Goal: Task Accomplishment & Management: Manage account settings

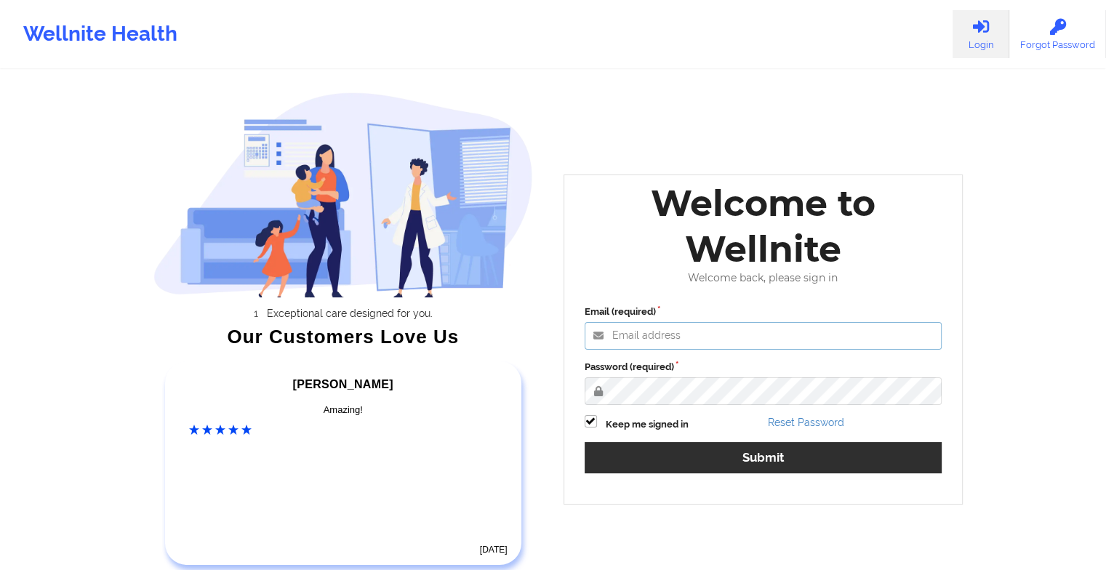
type input "[EMAIL_ADDRESS][DOMAIN_NAME]"
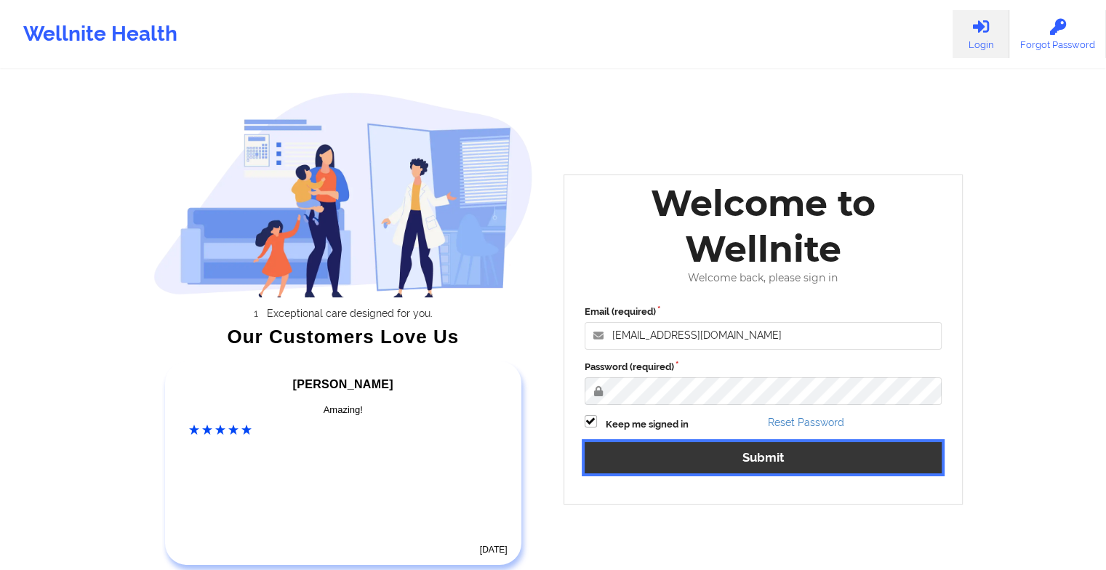
click at [803, 459] on button "Submit" at bounding box center [764, 457] width 358 height 31
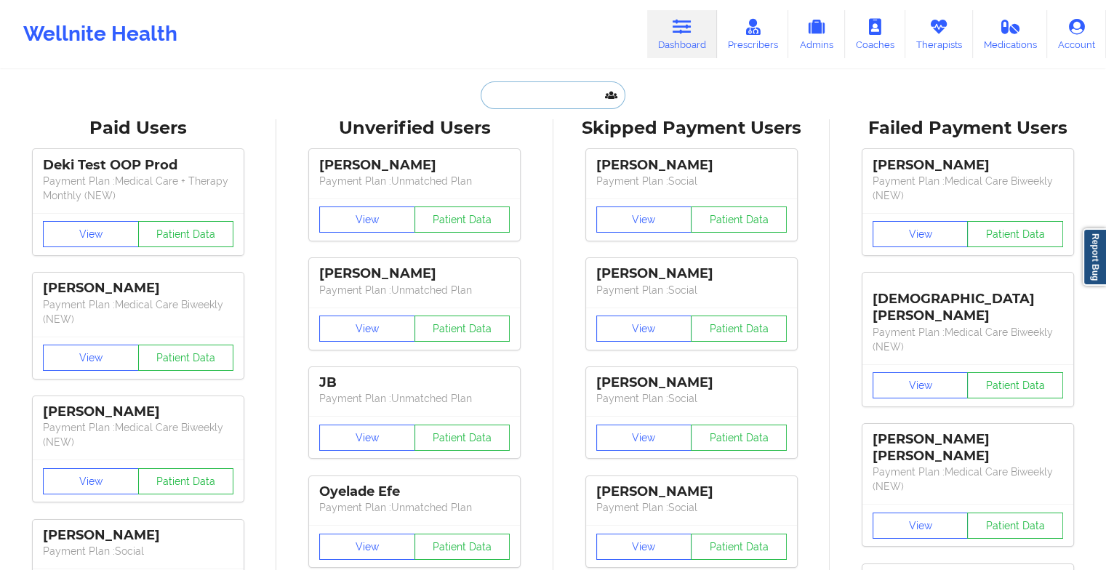
click at [524, 105] on input "text" at bounding box center [553, 95] width 144 height 28
paste input "[PERSON_NAME]"
type input "[PERSON_NAME]"
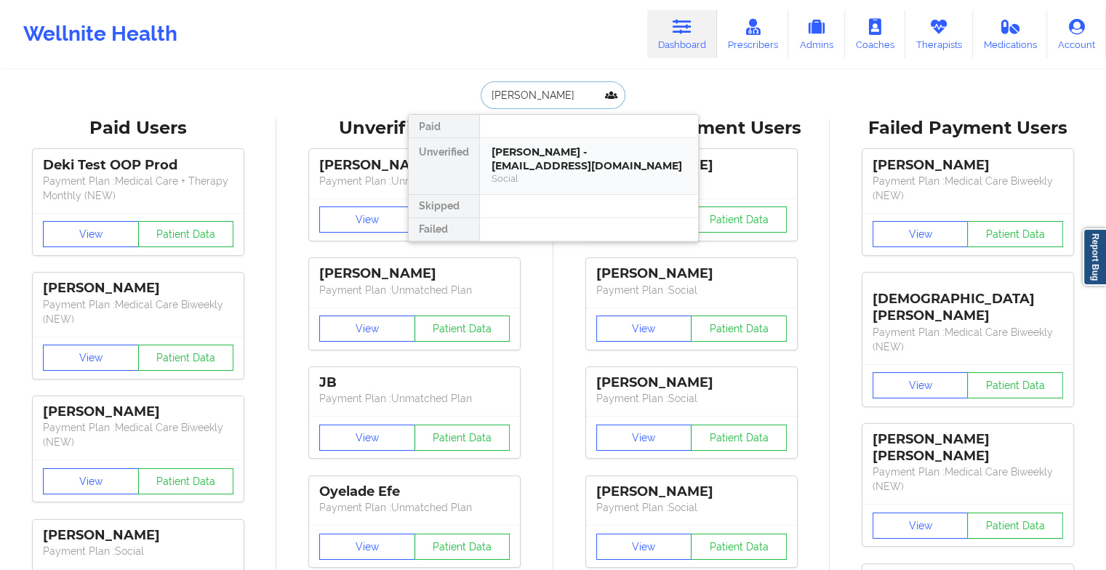
click at [555, 145] on div "[PERSON_NAME] - [EMAIL_ADDRESS][DOMAIN_NAME]" at bounding box center [588, 158] width 195 height 27
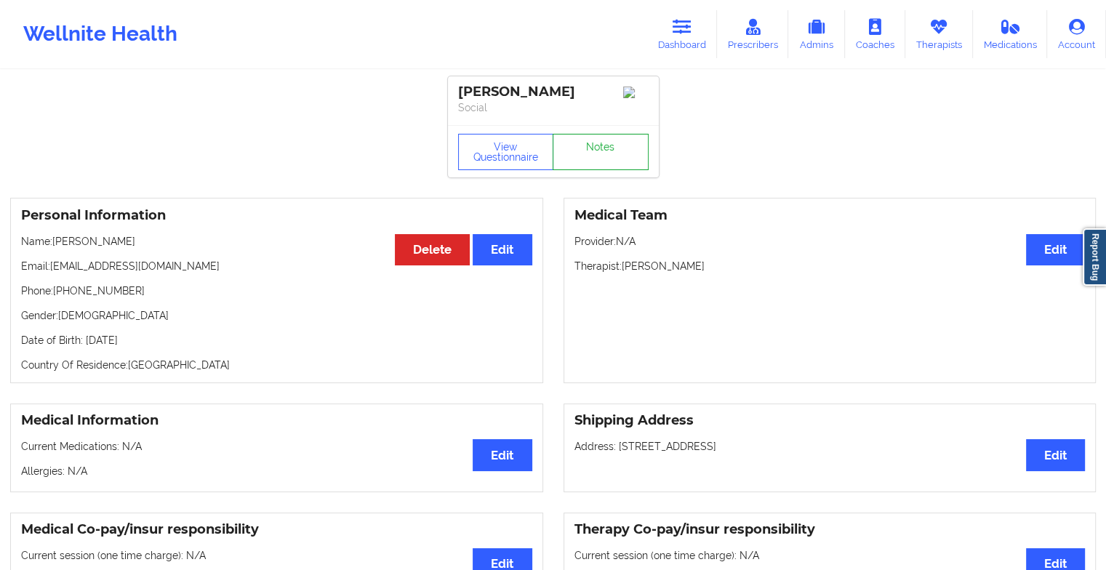
click at [622, 164] on link "Notes" at bounding box center [601, 152] width 96 height 36
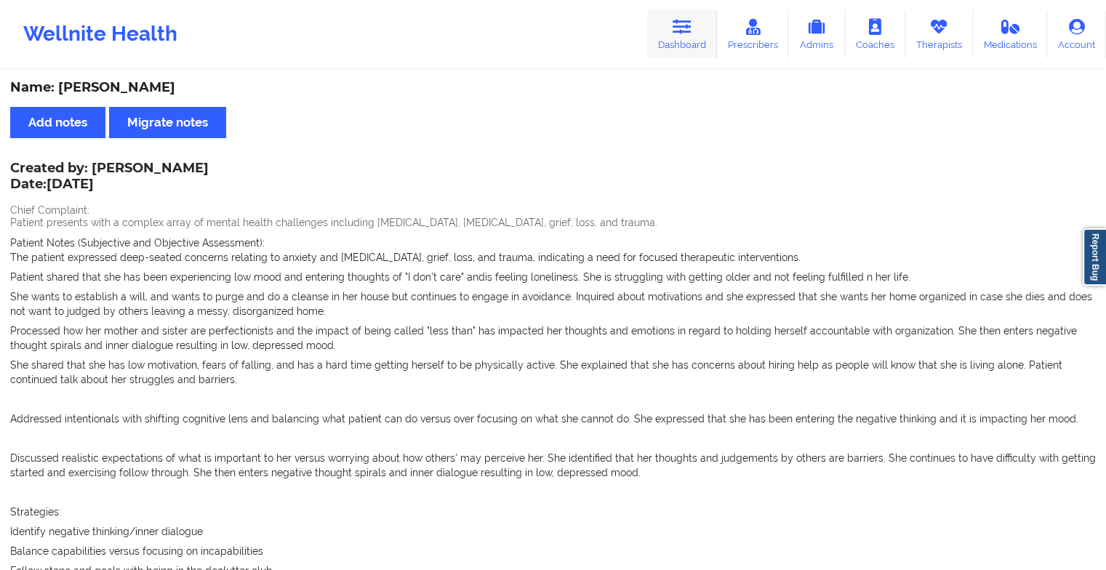
click at [690, 25] on icon at bounding box center [682, 27] width 19 height 16
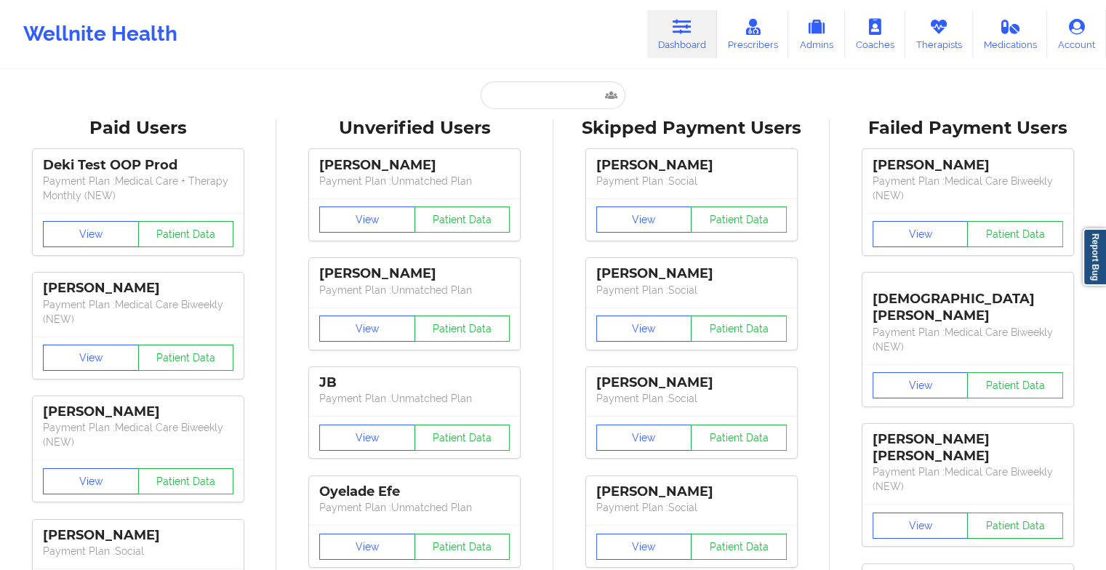
click at [547, 92] on input "text" at bounding box center [553, 95] width 144 height 28
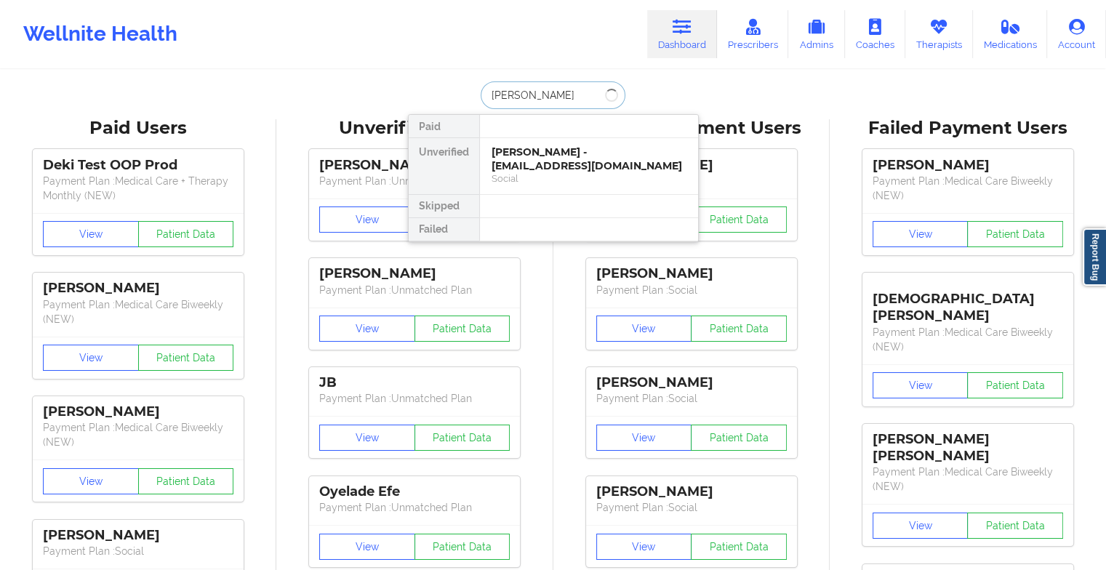
type input "[PERSON_NAME]"
click at [536, 153] on div "[PERSON_NAME] - [PERSON_NAME][EMAIL_ADDRESS][DOMAIN_NAME]" at bounding box center [588, 158] width 195 height 27
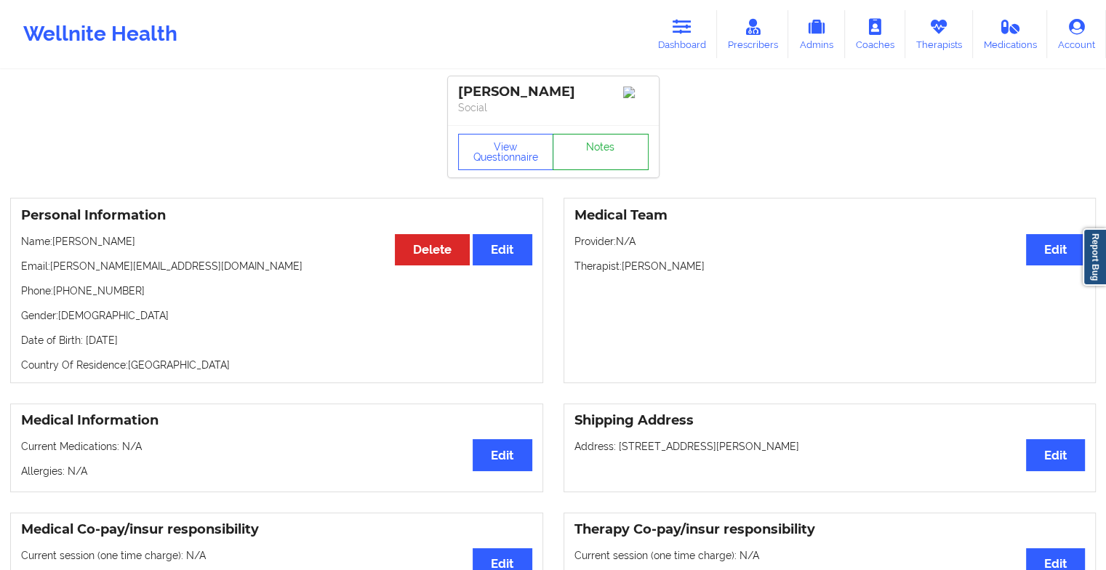
click at [601, 156] on link "Notes" at bounding box center [601, 152] width 96 height 36
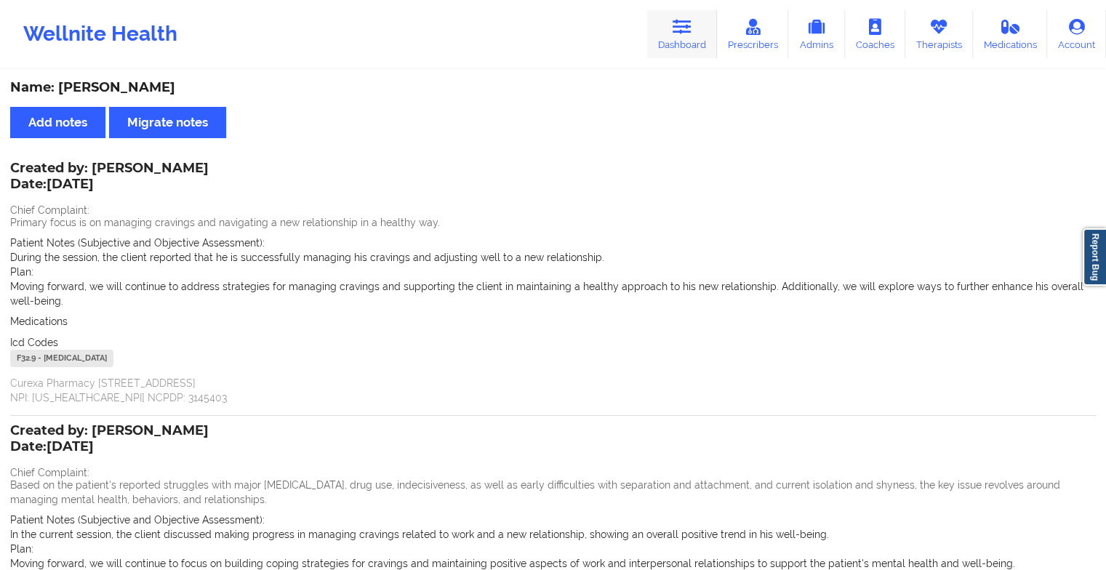
click at [681, 34] on icon at bounding box center [682, 27] width 19 height 16
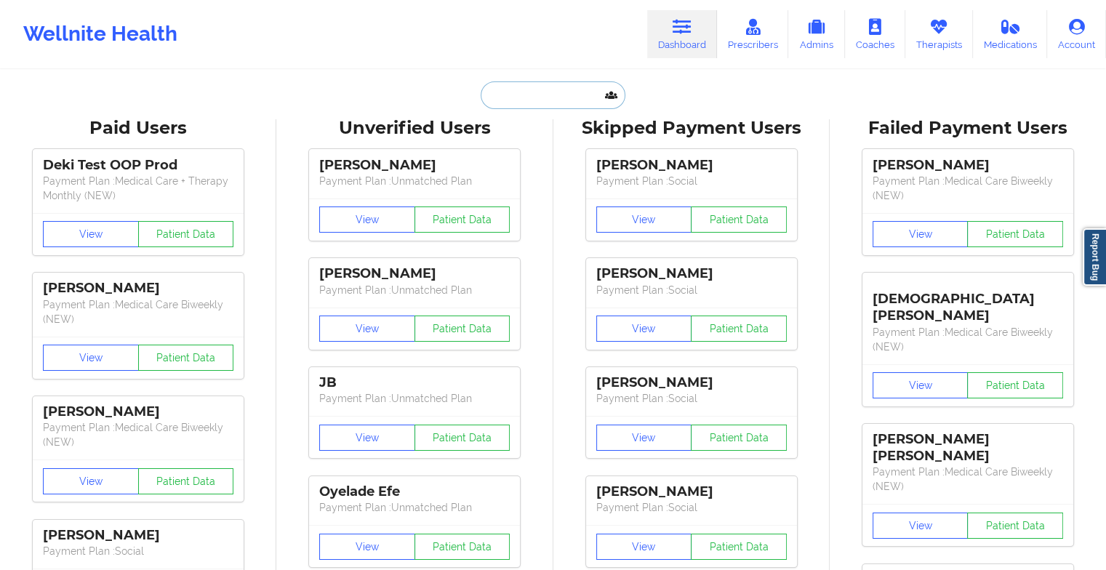
click at [563, 100] on input "text" at bounding box center [553, 95] width 144 height 28
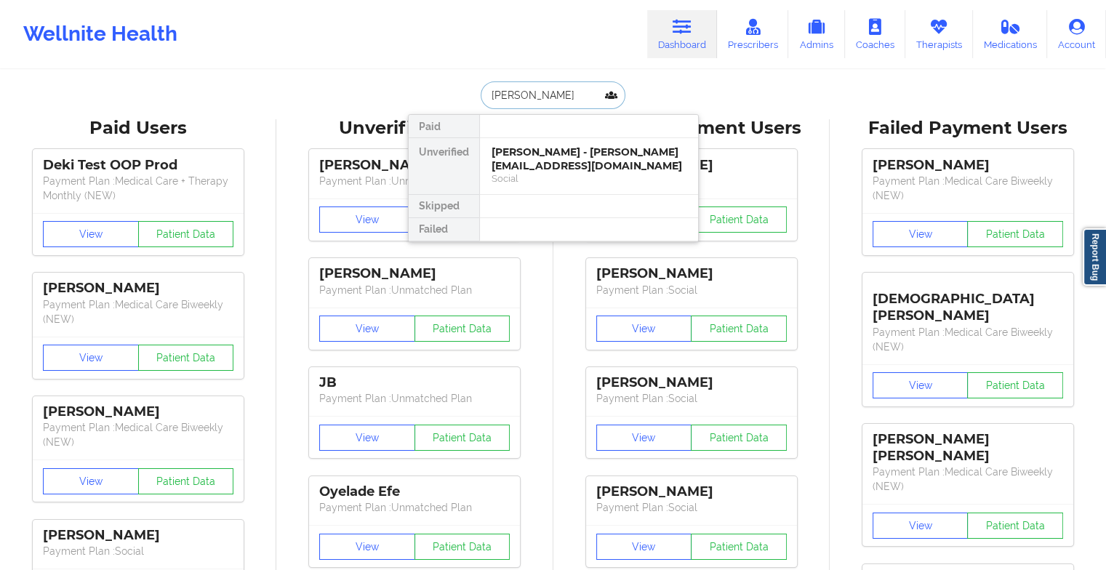
type input "[PERSON_NAME] la"
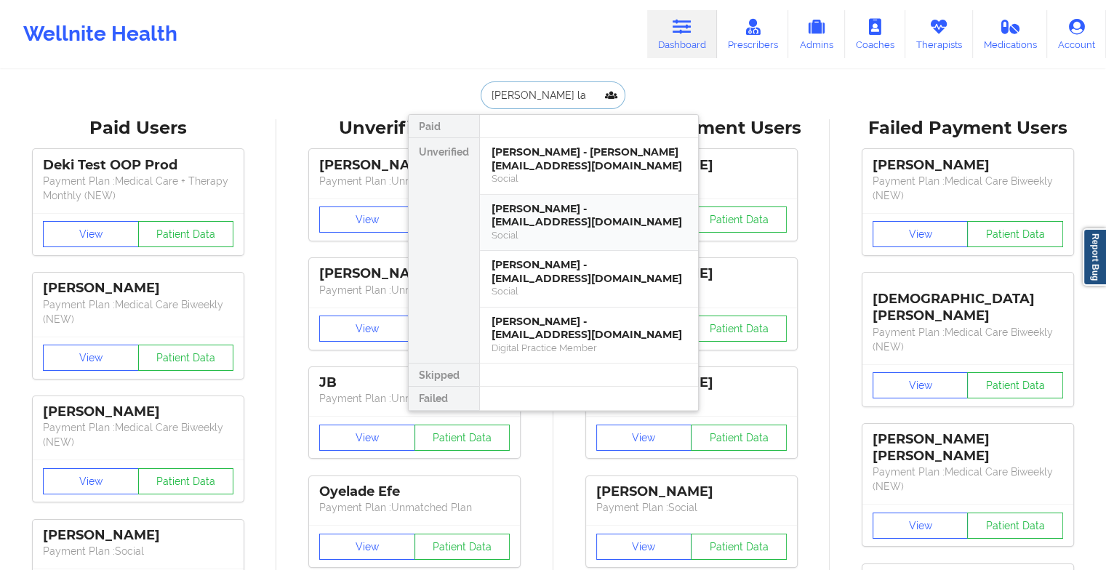
click at [561, 230] on div "Social" at bounding box center [588, 235] width 195 height 12
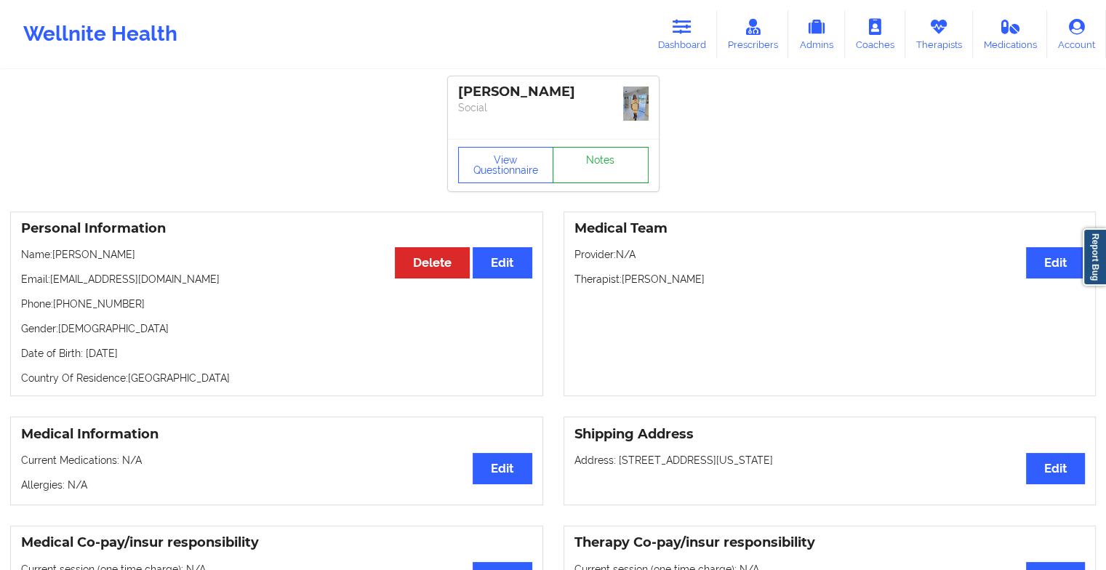
click at [605, 153] on link "Notes" at bounding box center [601, 165] width 96 height 36
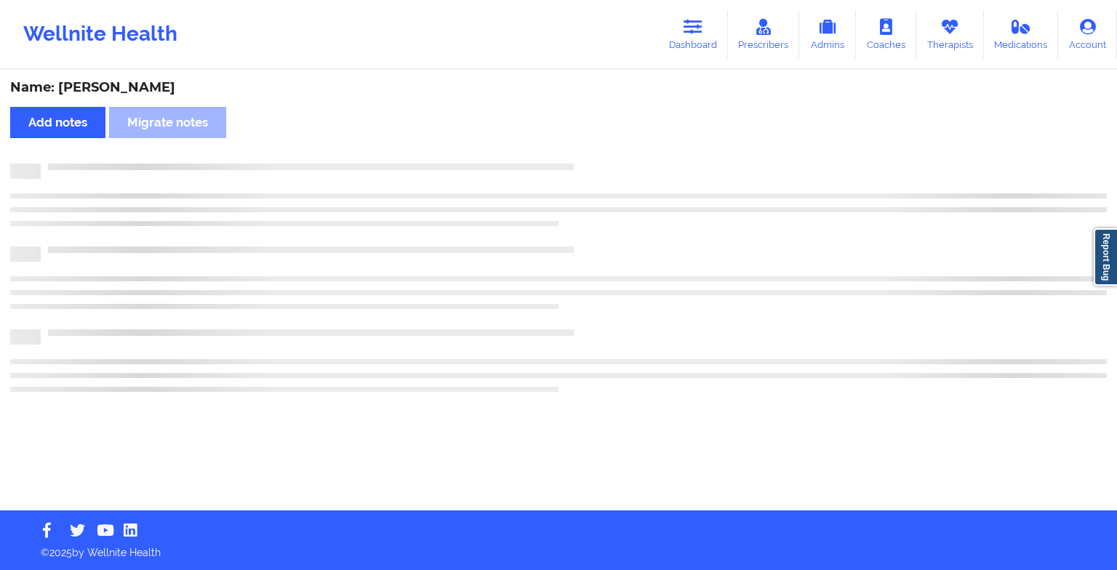
click at [605, 153] on div "Name: [PERSON_NAME] Add notes Migrate notes" at bounding box center [558, 290] width 1117 height 439
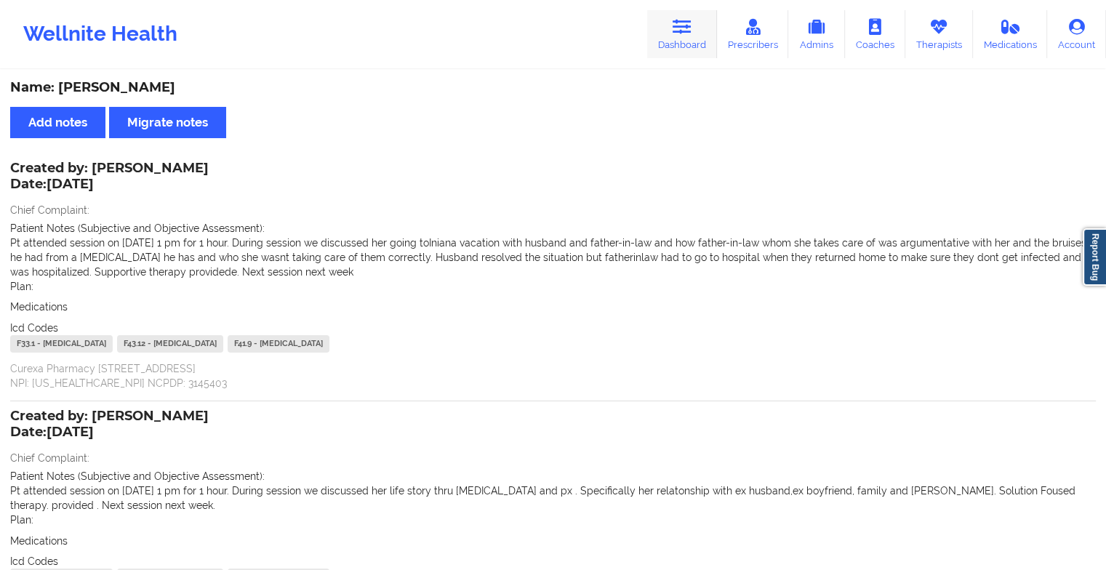
click at [681, 33] on icon at bounding box center [682, 27] width 19 height 16
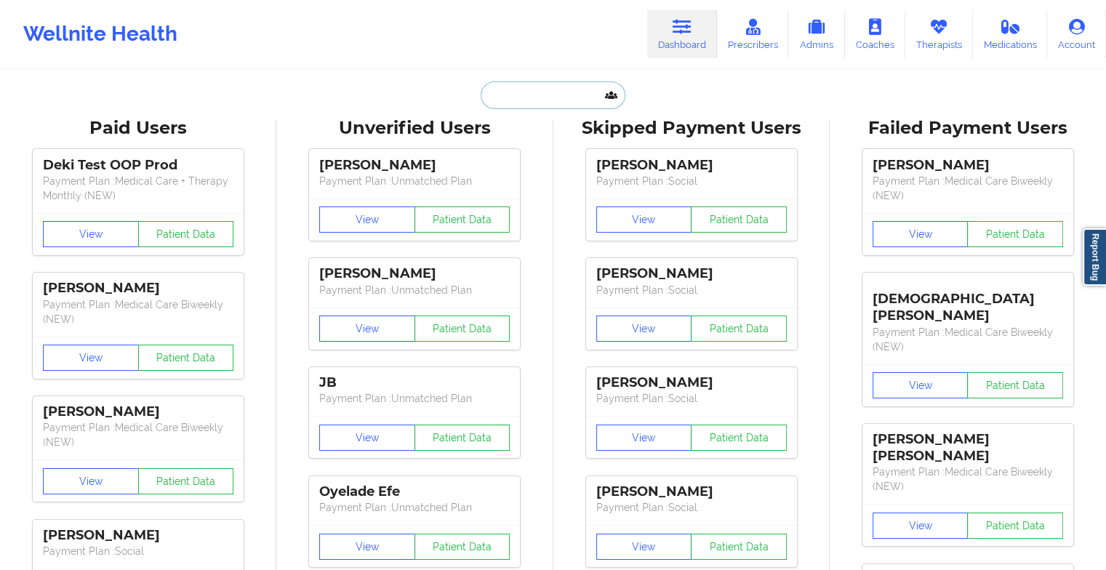
click at [499, 96] on input "text" at bounding box center [553, 95] width 144 height 28
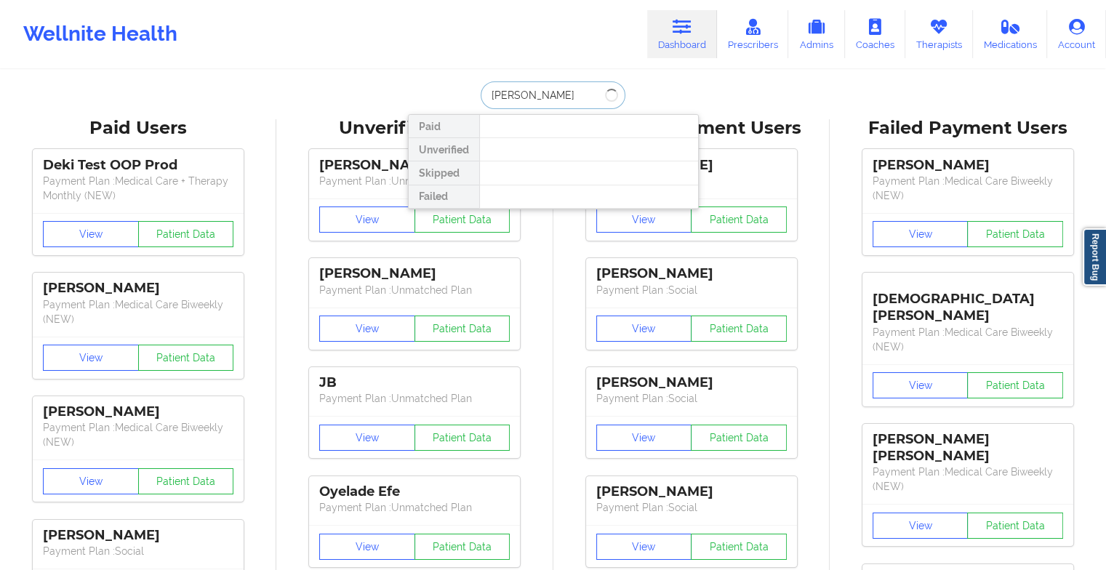
type input "[PERSON_NAME]"
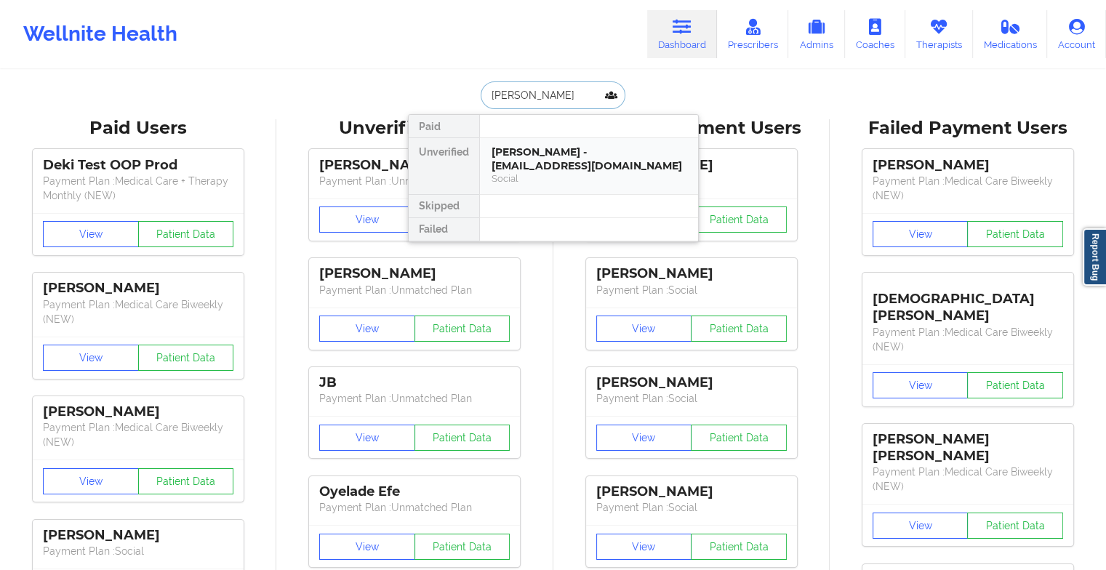
click at [579, 164] on div "[PERSON_NAME] - [EMAIL_ADDRESS][DOMAIN_NAME]" at bounding box center [588, 158] width 195 height 27
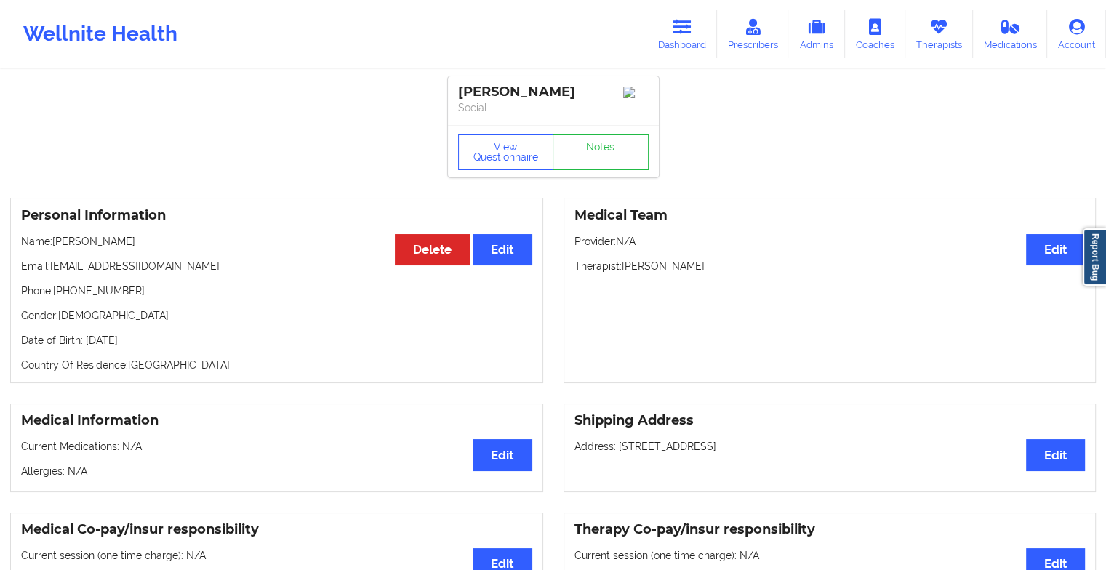
drag, startPoint x: 608, startPoint y: 136, endPoint x: 605, endPoint y: 185, distance: 49.5
drag, startPoint x: 605, startPoint y: 185, endPoint x: 637, endPoint y: 147, distance: 50.1
click at [637, 147] on link "Notes" at bounding box center [601, 152] width 96 height 36
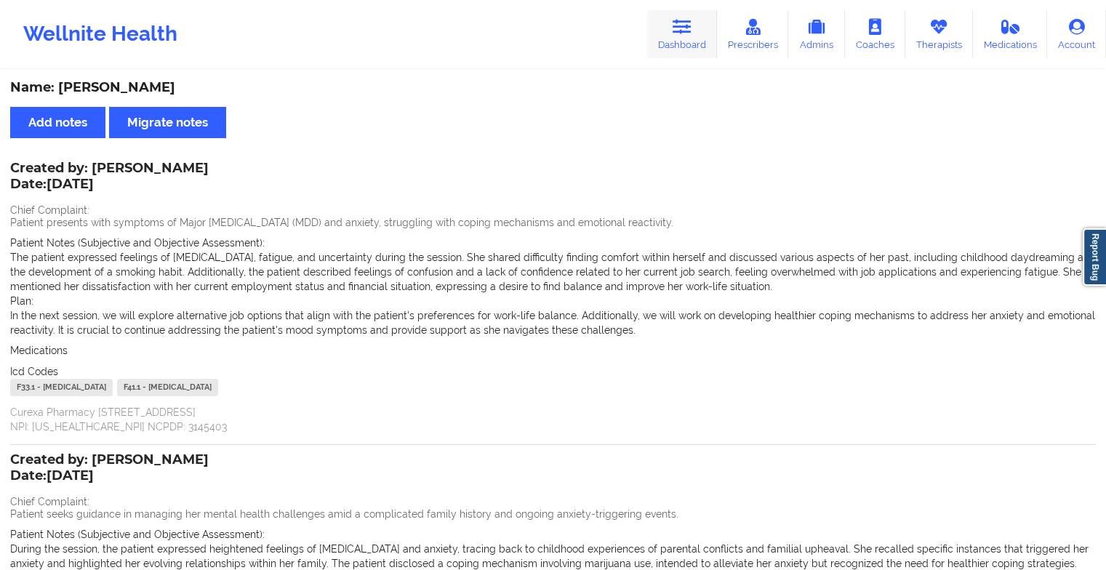
click at [660, 36] on link "Dashboard" at bounding box center [682, 34] width 70 height 48
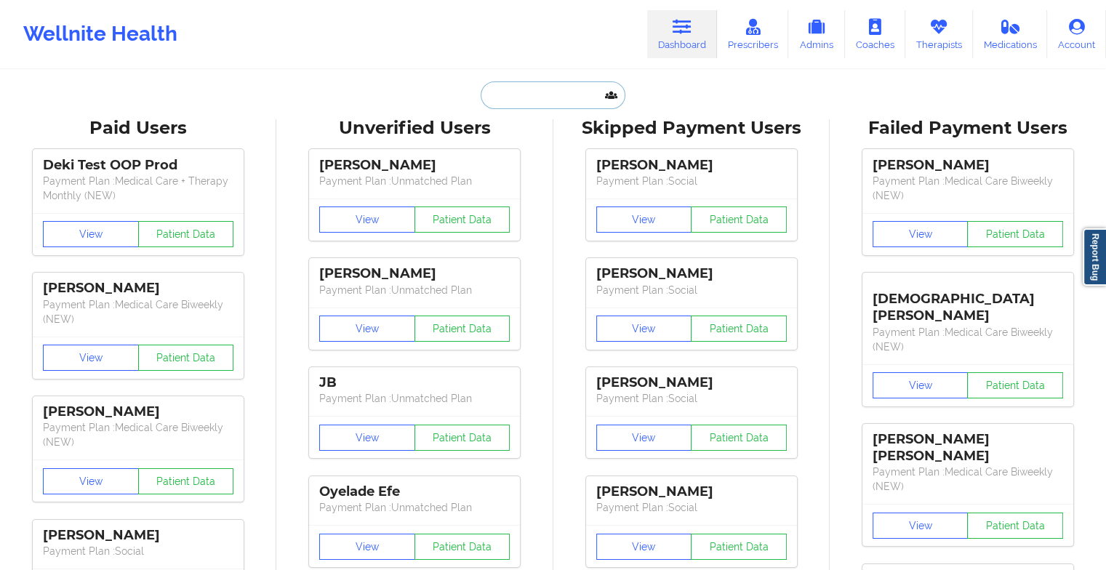
click at [556, 88] on input "text" at bounding box center [553, 95] width 144 height 28
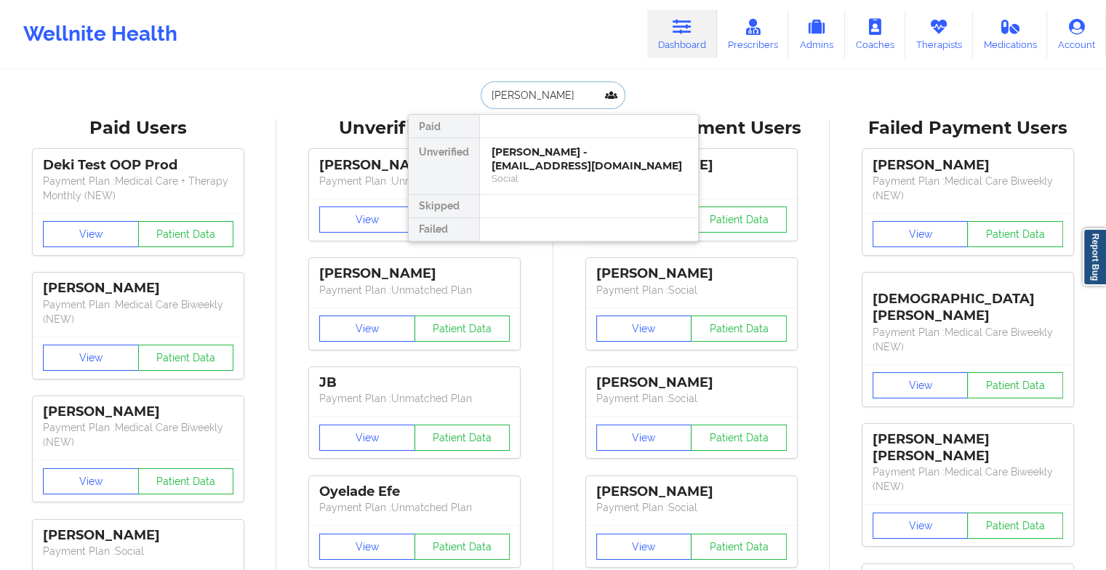
type input "[PERSON_NAME]"
click at [549, 148] on div "[PERSON_NAME] - [EMAIL_ADDRESS][DOMAIN_NAME]" at bounding box center [588, 158] width 195 height 27
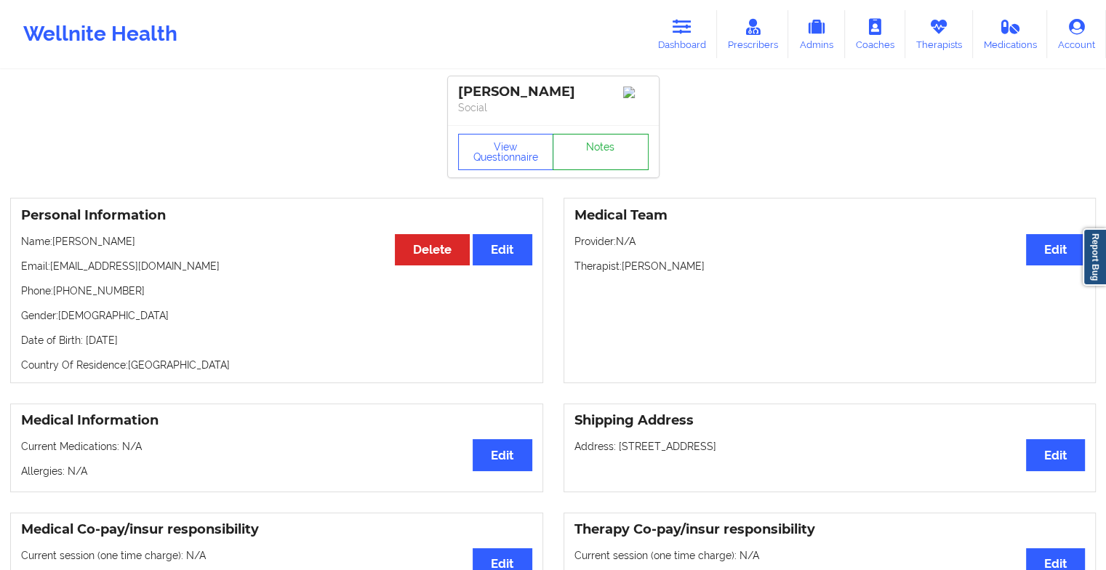
click at [576, 157] on link "Notes" at bounding box center [601, 152] width 96 height 36
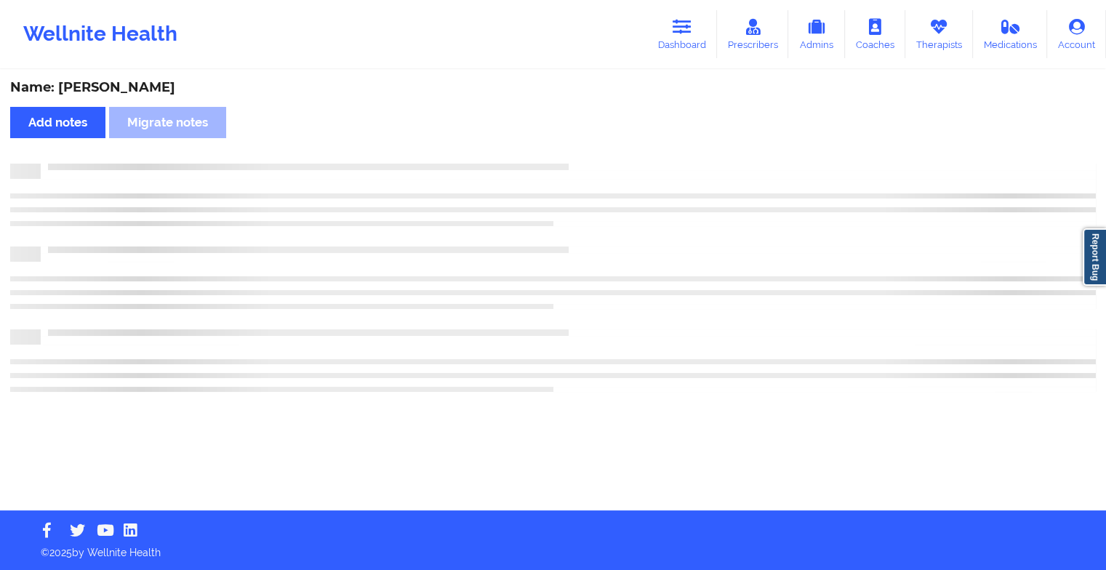
click at [576, 157] on div "Name: [PERSON_NAME] Add notes Migrate notes" at bounding box center [553, 290] width 1106 height 439
click at [576, 157] on div "Name: [PERSON_NAME] Add notes Migrate notes" at bounding box center [558, 290] width 1117 height 439
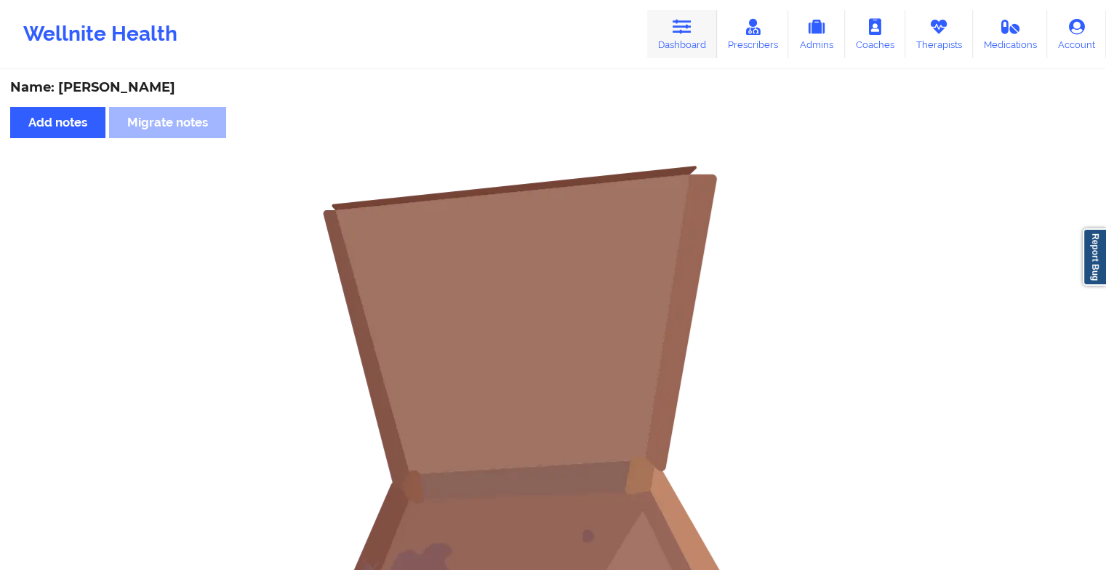
click at [683, 17] on link "Dashboard" at bounding box center [682, 34] width 70 height 48
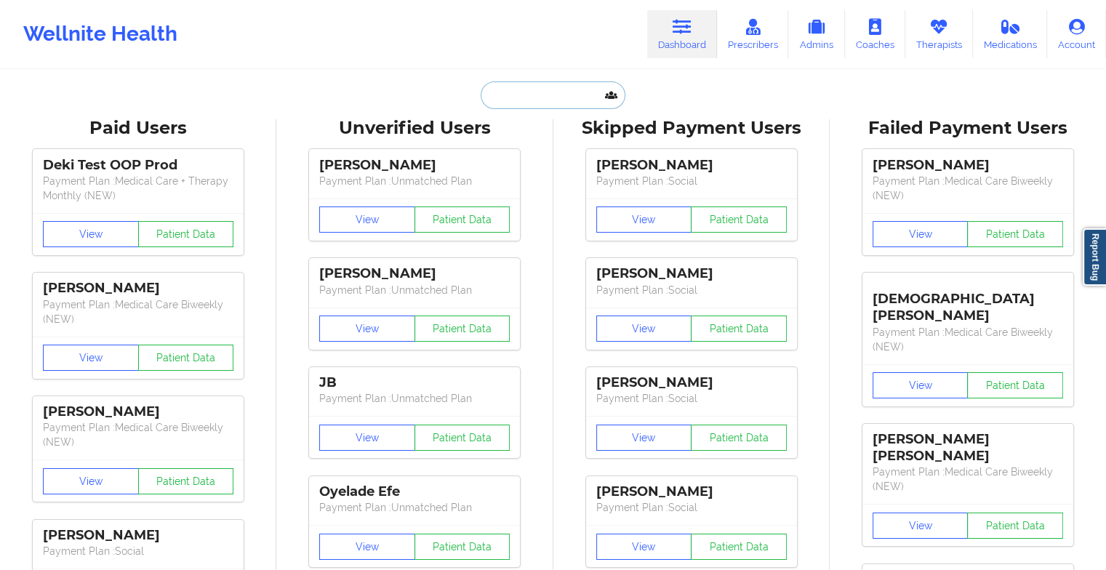
click at [546, 90] on input "text" at bounding box center [553, 95] width 144 height 28
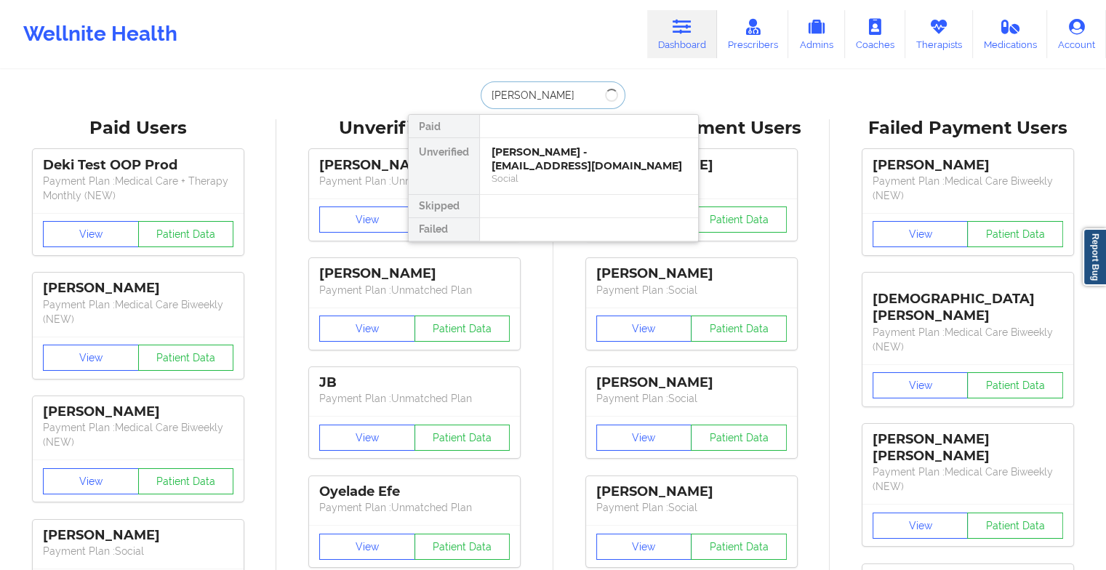
type input "[PERSON_NAME]"
click at [538, 156] on div "[PERSON_NAME] - [EMAIL_ADDRESS][DOMAIN_NAME]" at bounding box center [588, 158] width 195 height 27
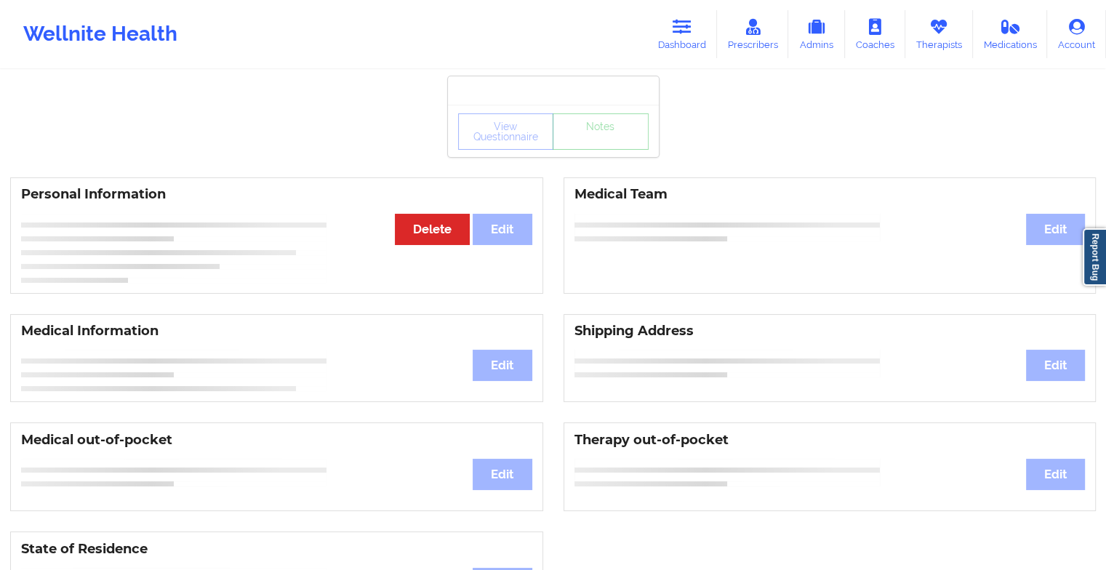
click at [595, 147] on div "View Questionnaire Notes" at bounding box center [553, 131] width 190 height 36
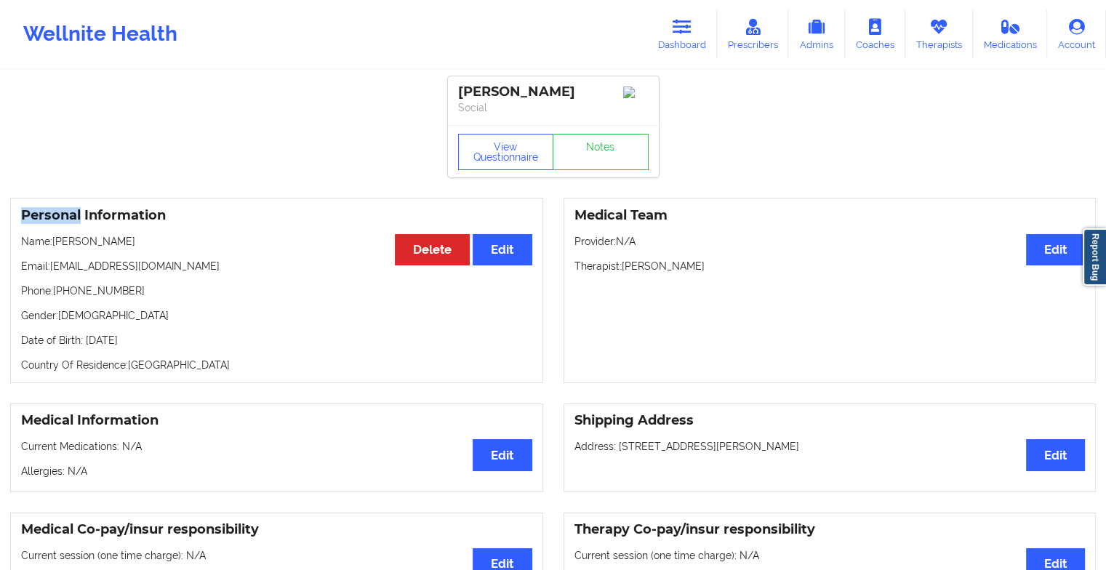
click at [595, 147] on div "View Questionnaire Notes" at bounding box center [553, 152] width 190 height 36
drag, startPoint x: 595, startPoint y: 147, endPoint x: 594, endPoint y: 163, distance: 16.0
click at [594, 163] on link "Notes" at bounding box center [601, 152] width 96 height 36
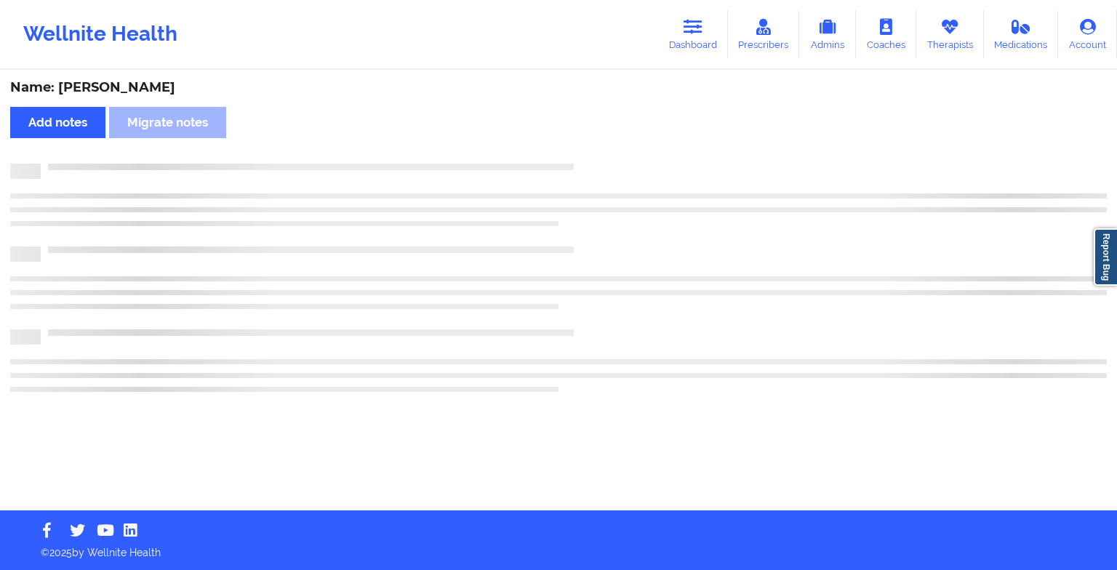
click at [594, 164] on div at bounding box center [574, 164] width 1066 height 0
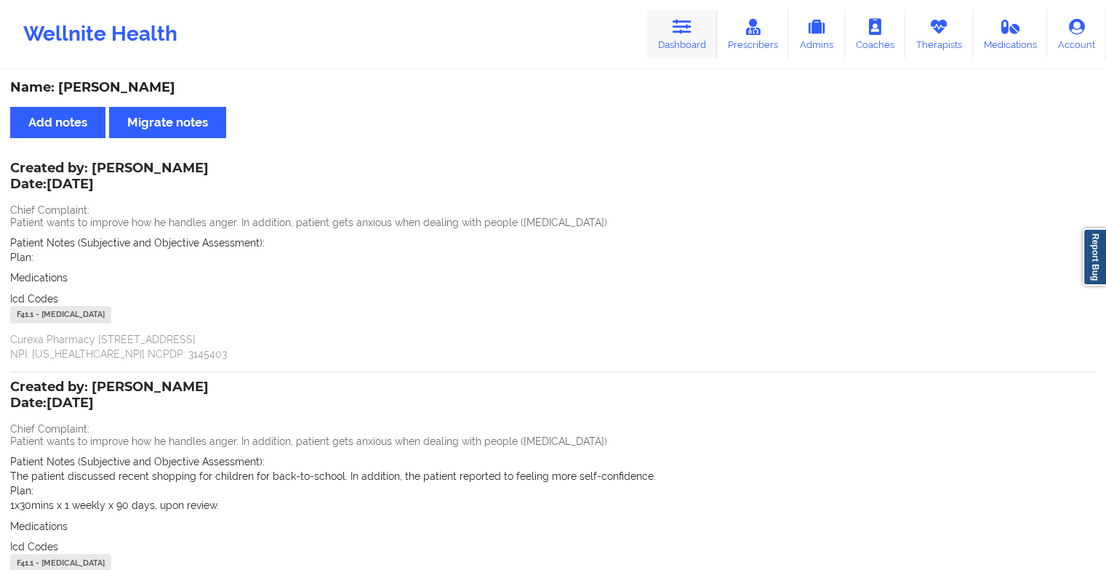
click at [678, 31] on icon at bounding box center [682, 27] width 19 height 16
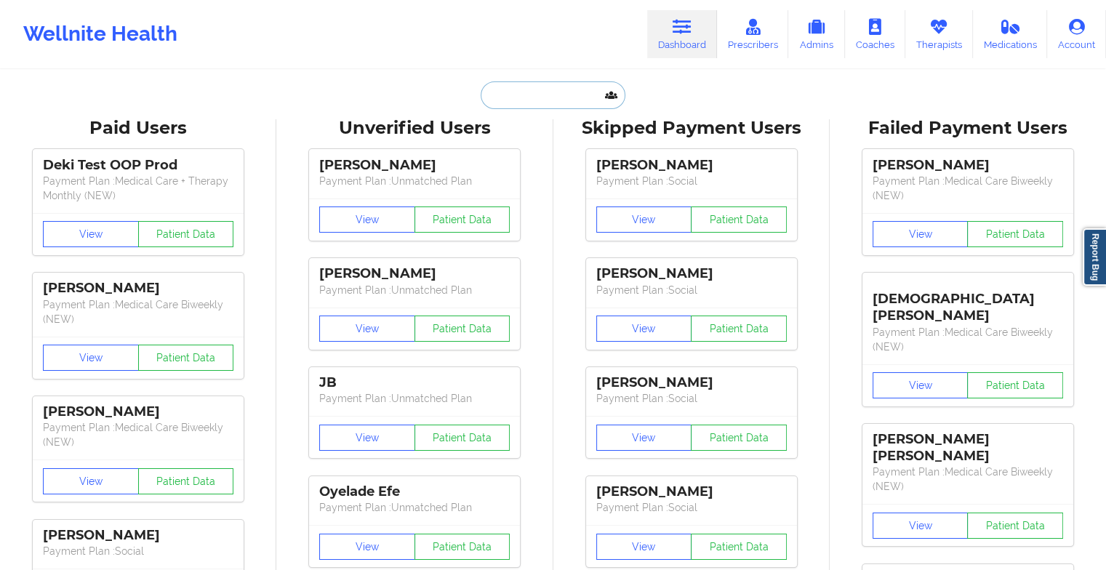
click at [538, 92] on input "text" at bounding box center [553, 95] width 144 height 28
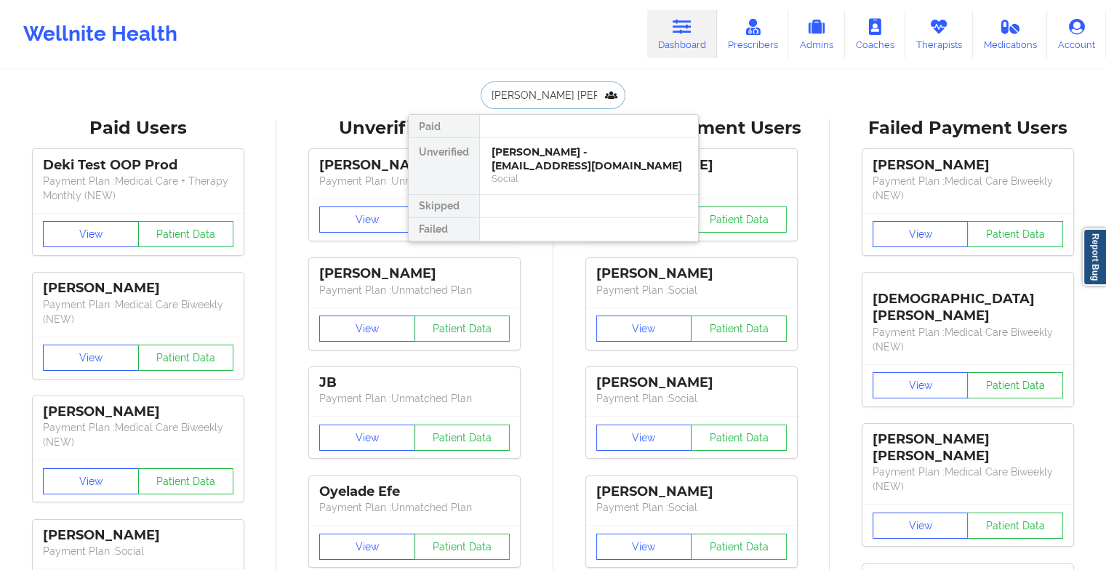
type input "[PERSON_NAME]"
click at [550, 157] on div "[PERSON_NAME] - [PERSON_NAME][EMAIL_ADDRESS][DOMAIN_NAME]" at bounding box center [588, 158] width 195 height 27
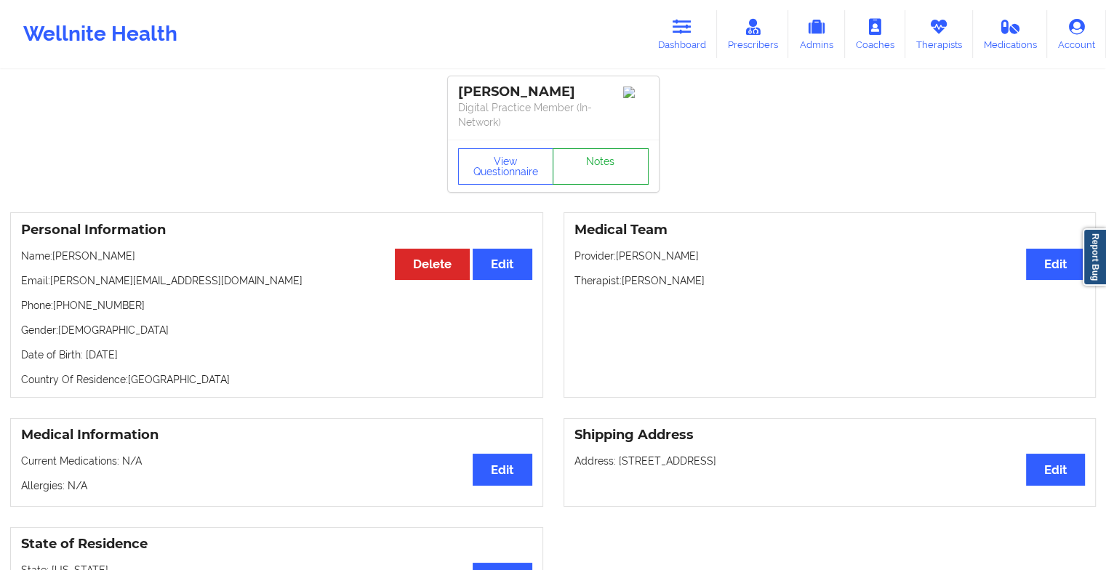
click at [591, 164] on link "Notes" at bounding box center [601, 166] width 96 height 36
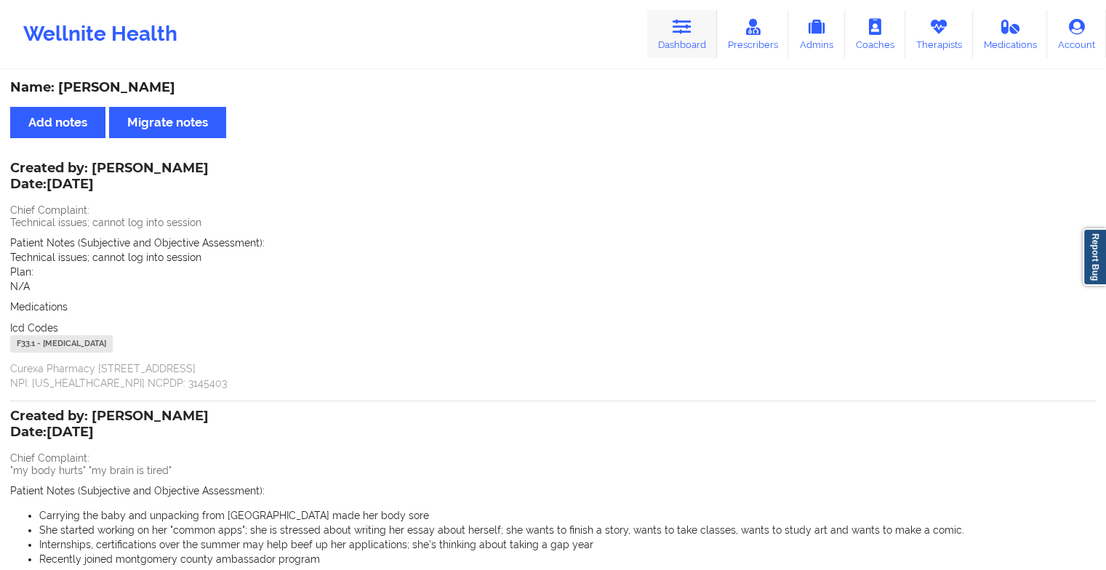
click at [703, 49] on link "Dashboard" at bounding box center [682, 34] width 70 height 48
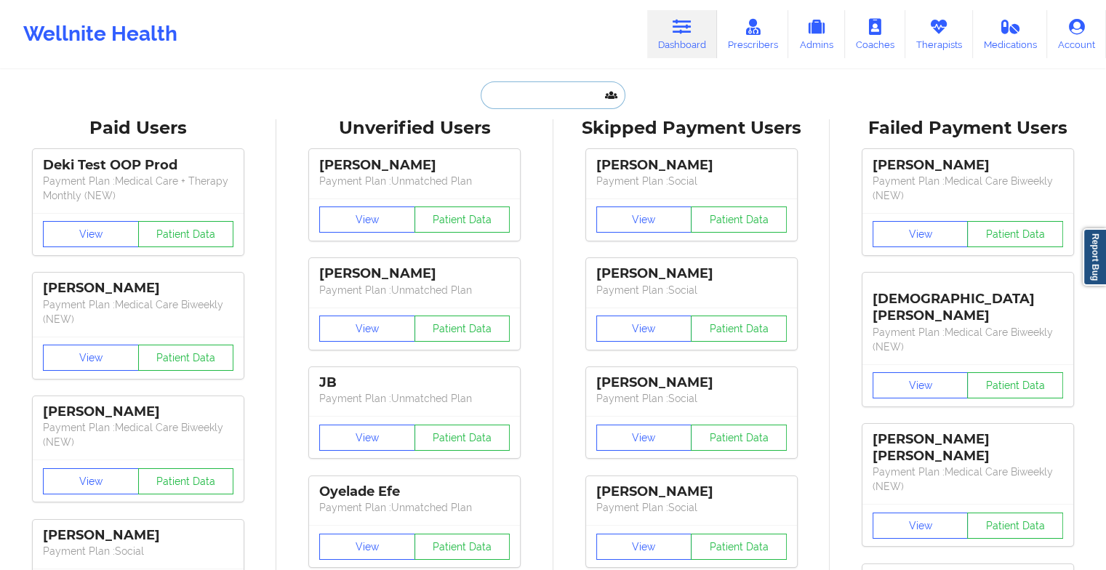
click at [545, 102] on input "text" at bounding box center [553, 95] width 144 height 28
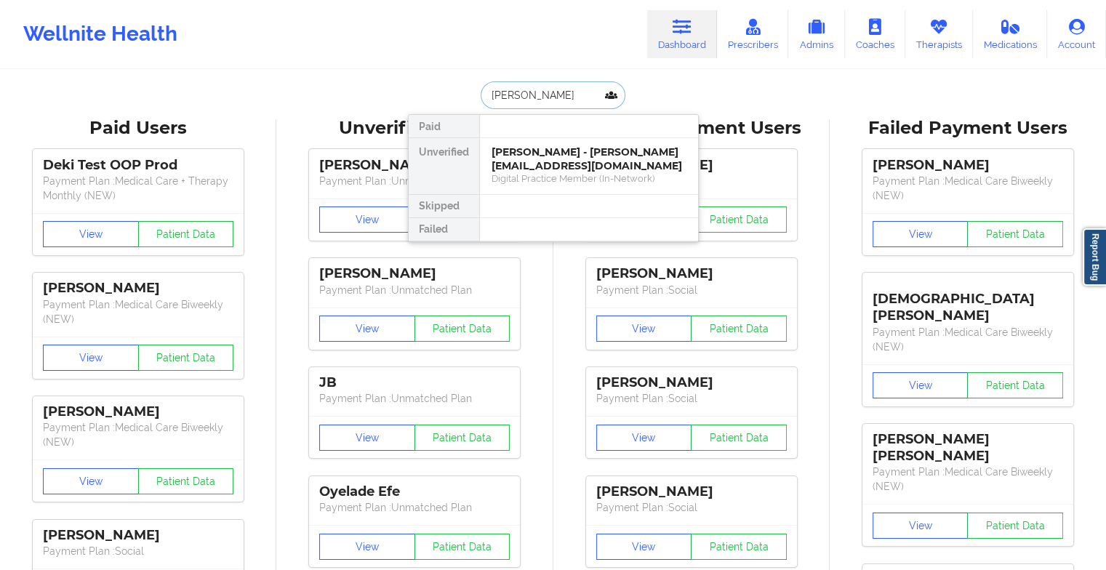
type input "[PERSON_NAME]"
click at [567, 166] on div "[PERSON_NAME] - [EMAIL_ADDRESS][DOMAIN_NAME]" at bounding box center [588, 158] width 195 height 27
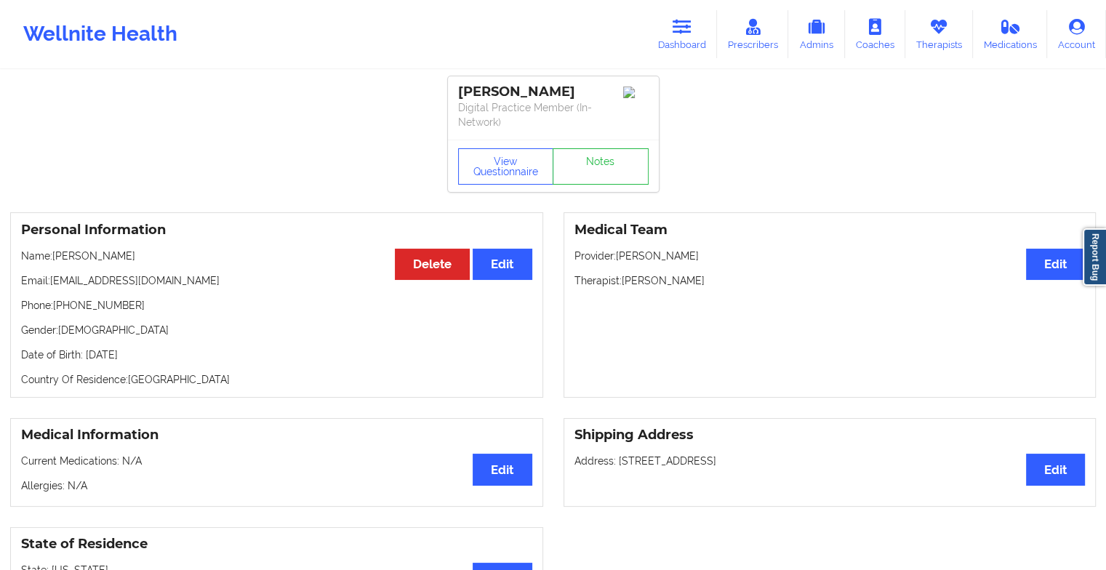
click at [612, 140] on div "View Questionnaire Notes" at bounding box center [553, 166] width 211 height 52
drag, startPoint x: 612, startPoint y: 140, endPoint x: 601, endPoint y: 171, distance: 33.1
click at [601, 171] on div "View Questionnaire Notes" at bounding box center [553, 166] width 211 height 52
click at [601, 171] on link "Notes" at bounding box center [601, 166] width 96 height 36
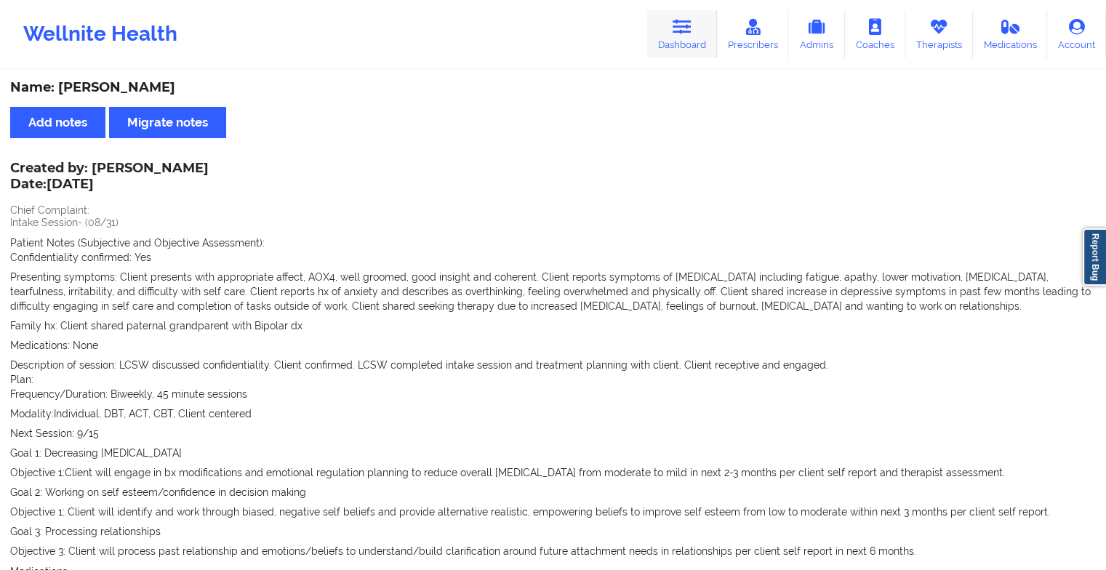
click at [688, 46] on link "Dashboard" at bounding box center [682, 34] width 70 height 48
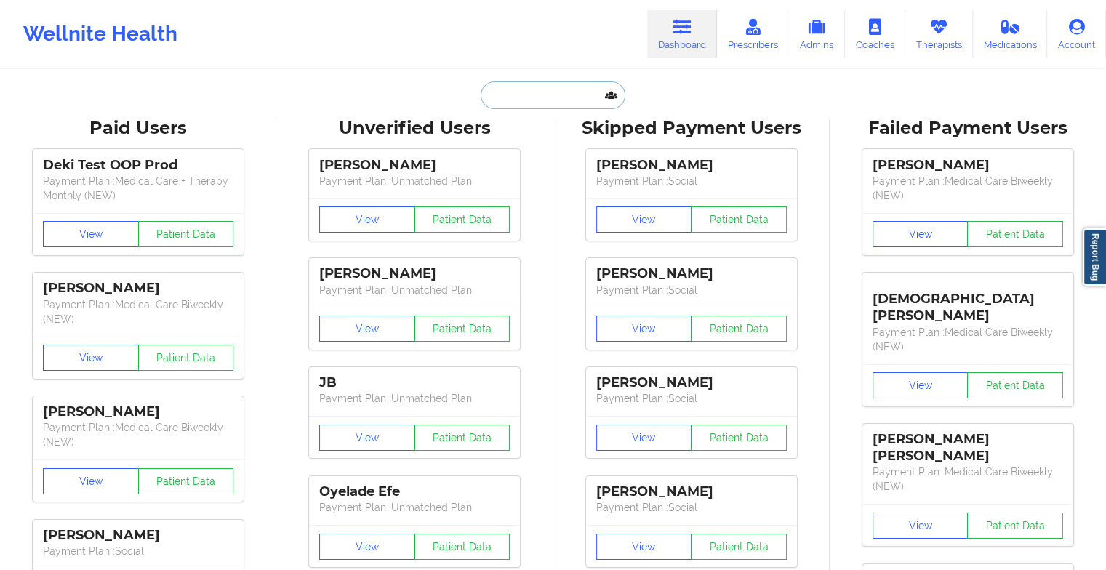
click at [536, 90] on input "text" at bounding box center [553, 95] width 144 height 28
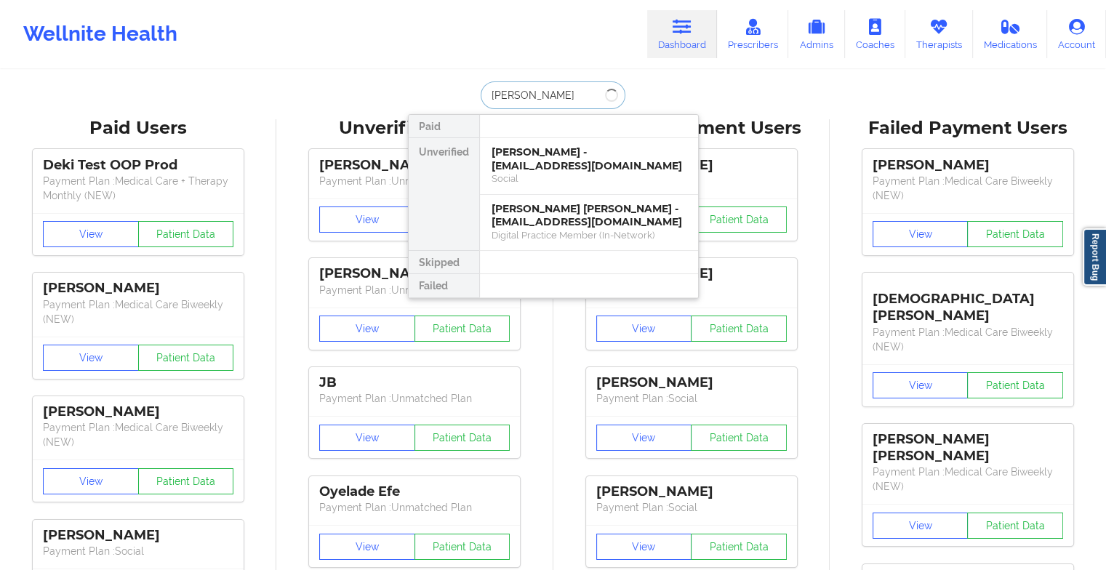
type input "[PERSON_NAME]"
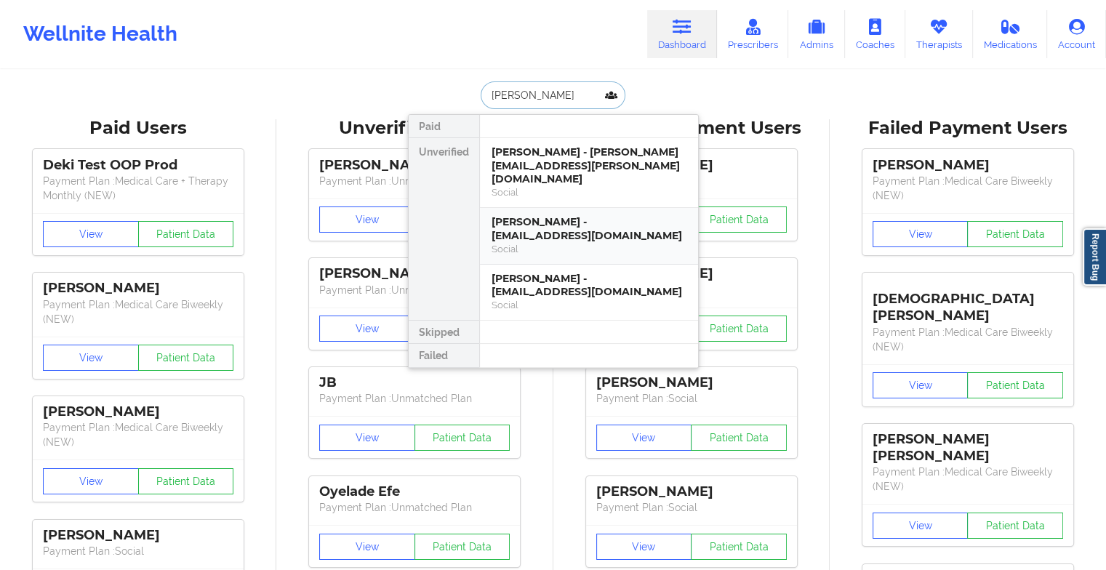
click at [555, 224] on div "[PERSON_NAME] - [EMAIL_ADDRESS][DOMAIN_NAME]" at bounding box center [588, 228] width 195 height 27
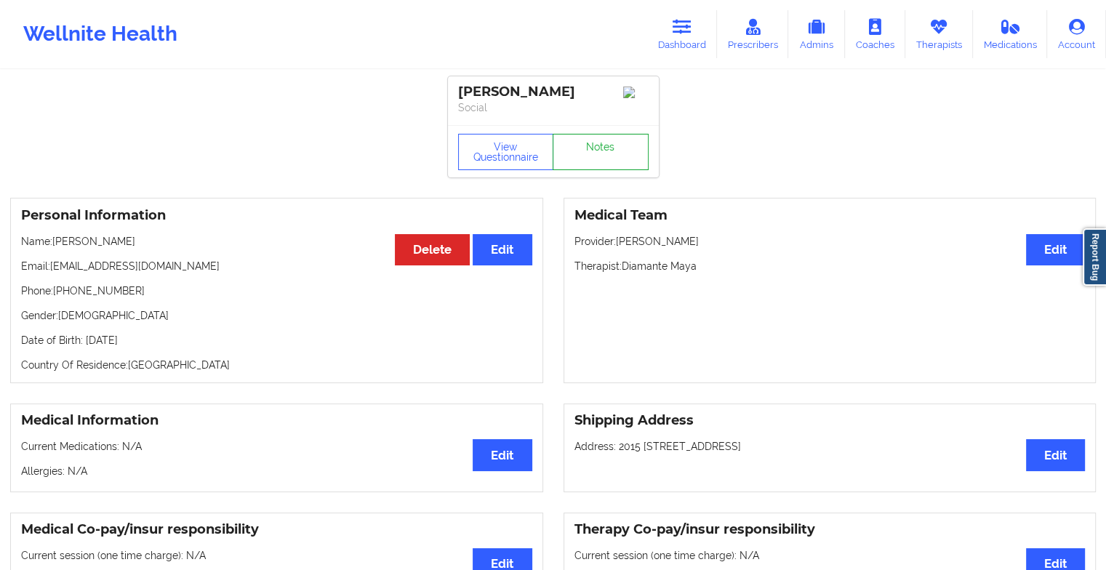
click at [594, 147] on link "Notes" at bounding box center [601, 152] width 96 height 36
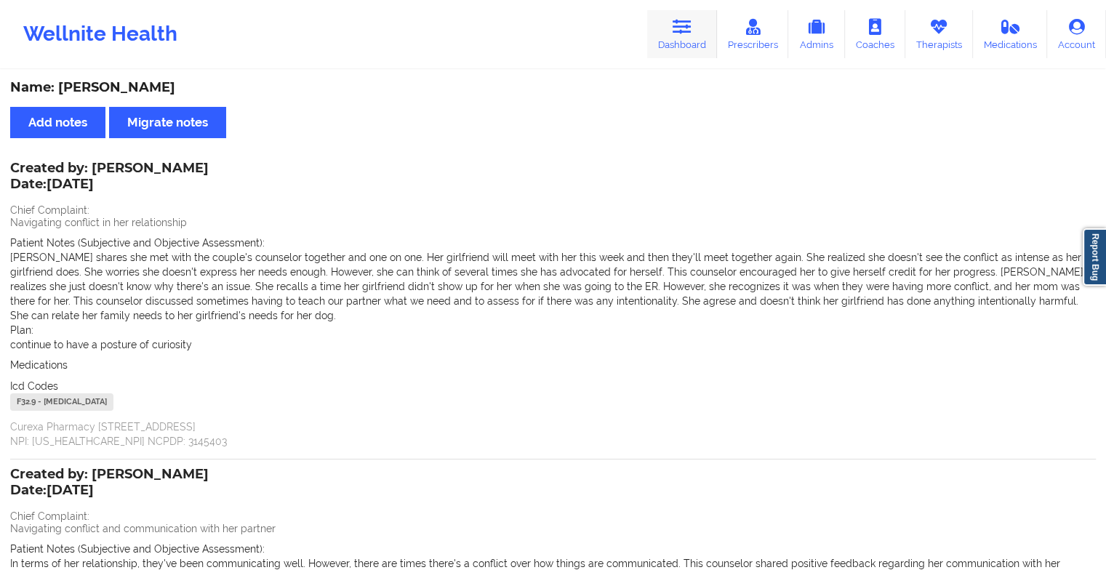
click at [676, 33] on icon at bounding box center [682, 27] width 19 height 16
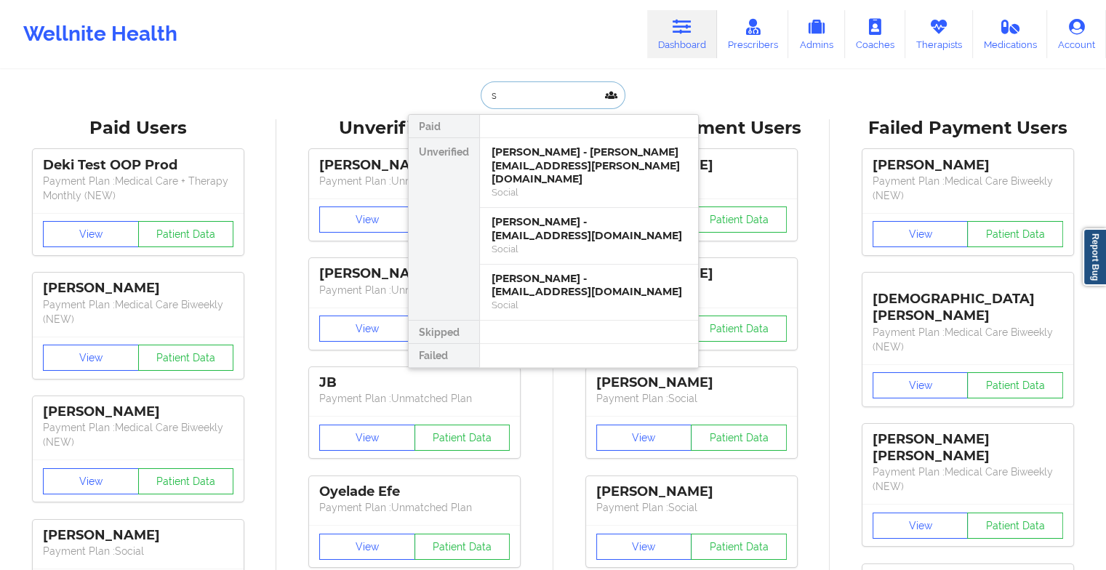
click at [534, 93] on input "s" at bounding box center [553, 95] width 144 height 28
type input "sydney el"
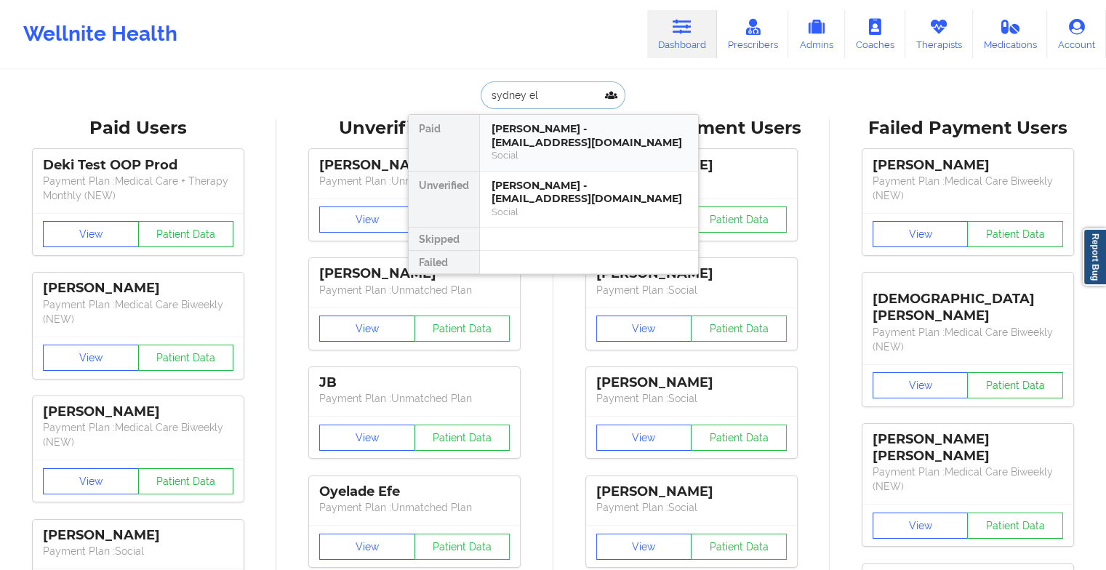
click at [575, 162] on div "[PERSON_NAME] - [EMAIL_ADDRESS][DOMAIN_NAME] Social" at bounding box center [589, 143] width 218 height 56
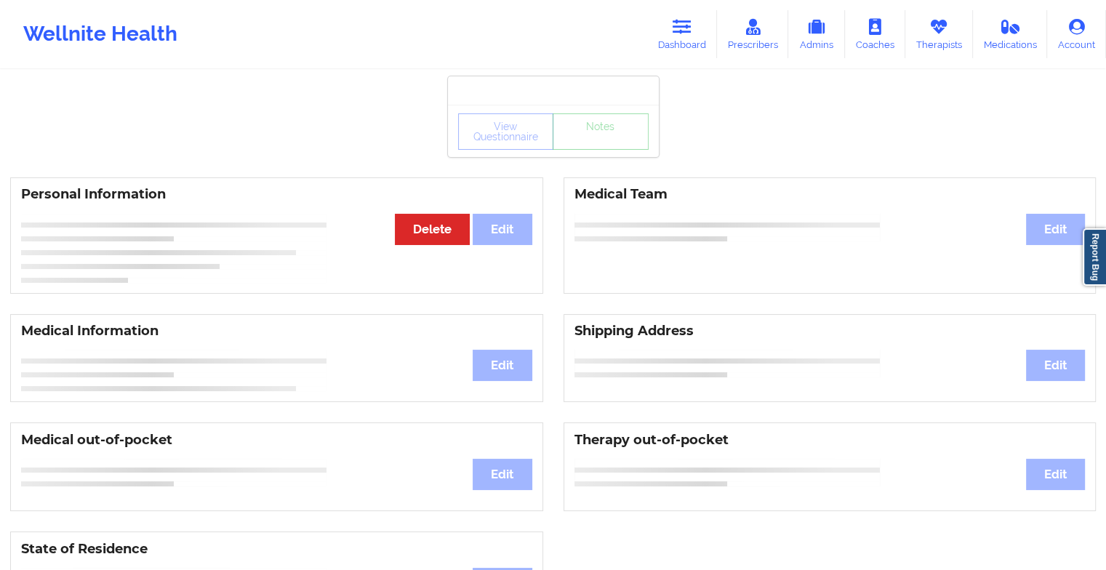
click at [579, 151] on div "View Questionnaire Notes" at bounding box center [553, 131] width 211 height 52
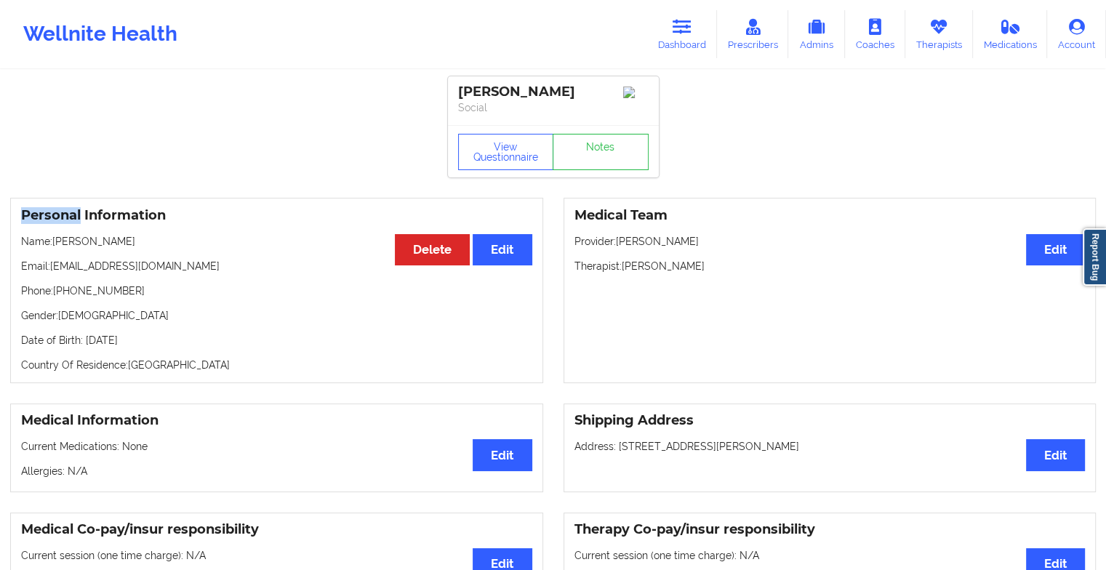
click at [579, 151] on div "View Questionnaire Notes" at bounding box center [553, 151] width 211 height 52
click at [579, 151] on link "Notes" at bounding box center [601, 152] width 96 height 36
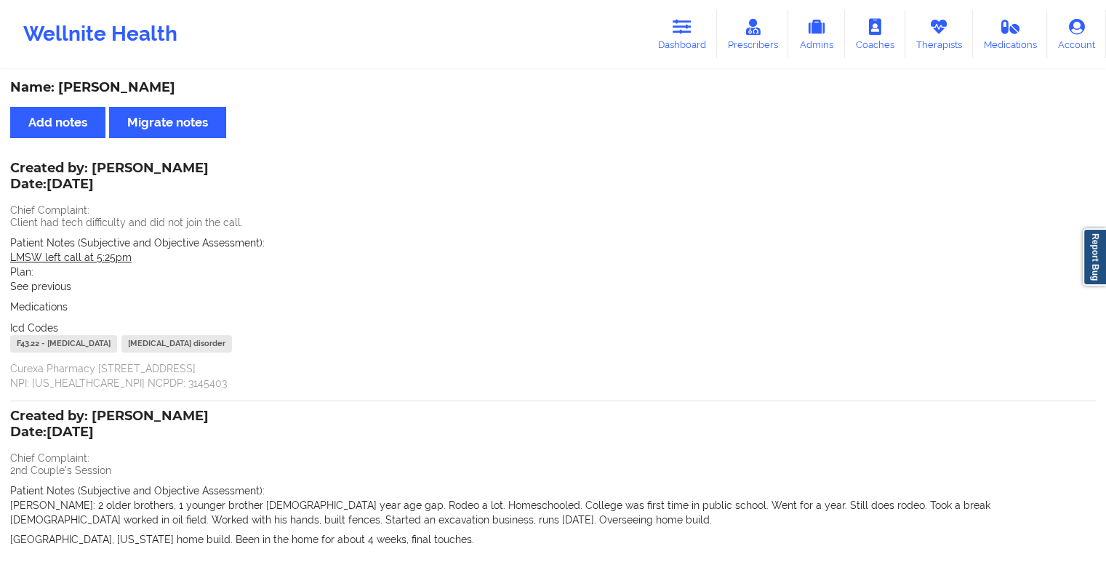
click at [670, 59] on div "Wellnite Health Dashboard Prescribers Admins Coaches Therapists Medications Acc…" at bounding box center [553, 34] width 1106 height 58
click at [686, 38] on link "Dashboard" at bounding box center [682, 34] width 70 height 48
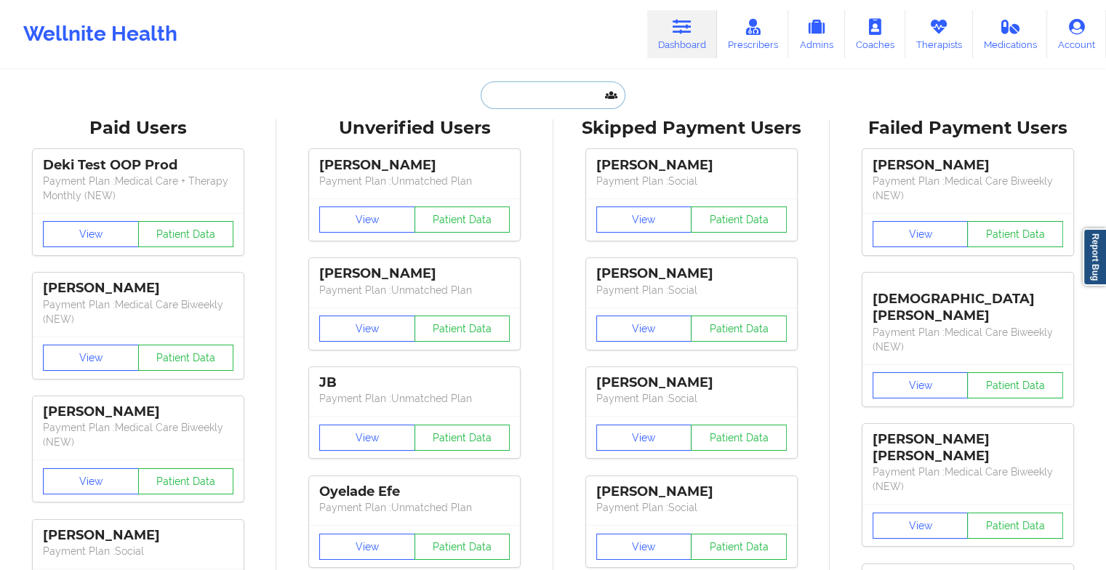
click at [530, 92] on input "text" at bounding box center [553, 95] width 144 height 28
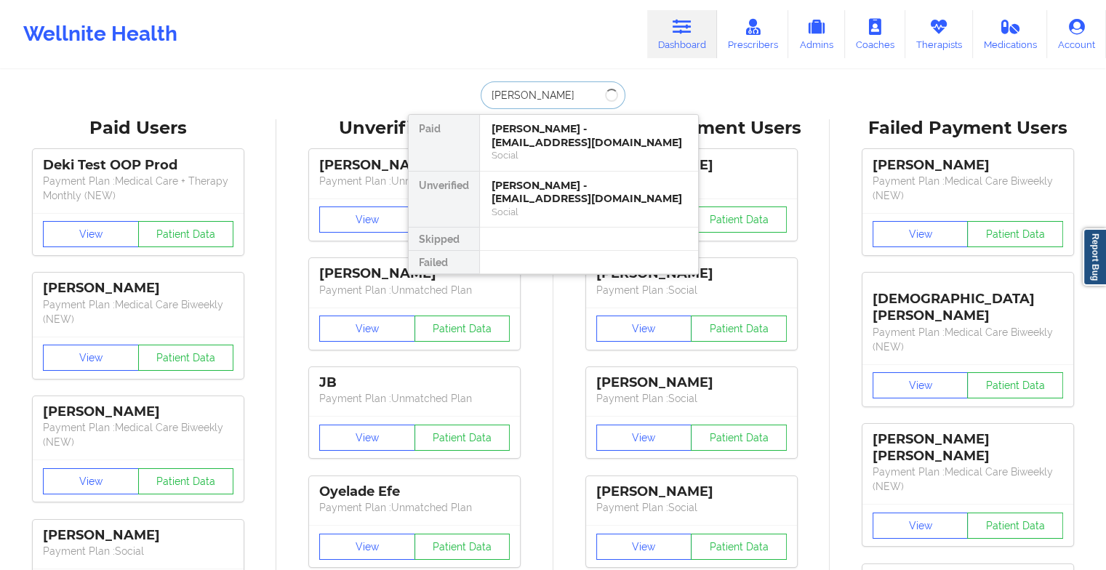
type input "[PERSON_NAME]"
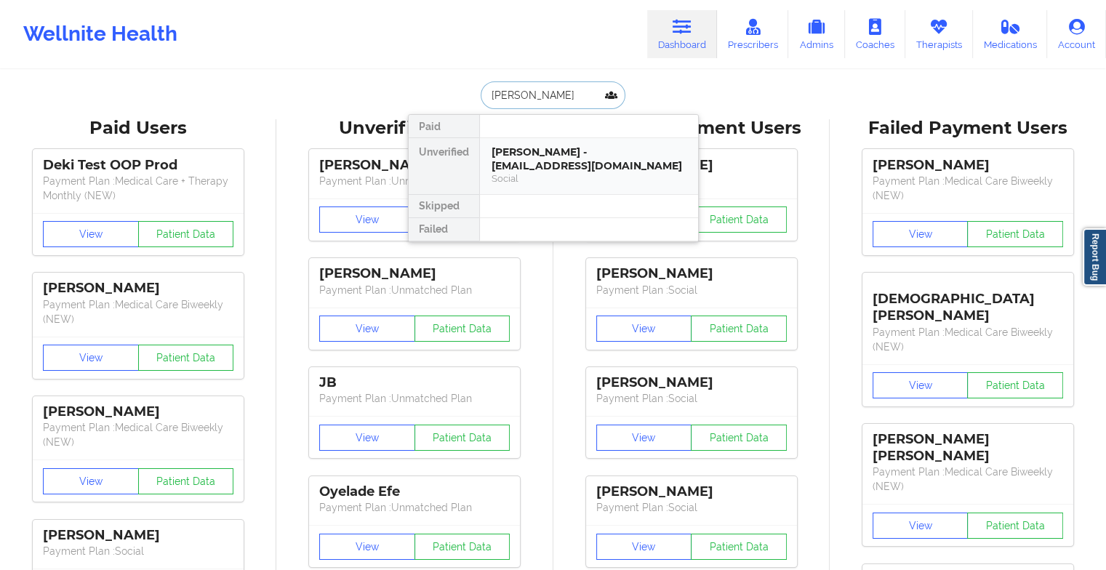
click at [576, 161] on div "[PERSON_NAME] - [EMAIL_ADDRESS][DOMAIN_NAME]" at bounding box center [588, 158] width 195 height 27
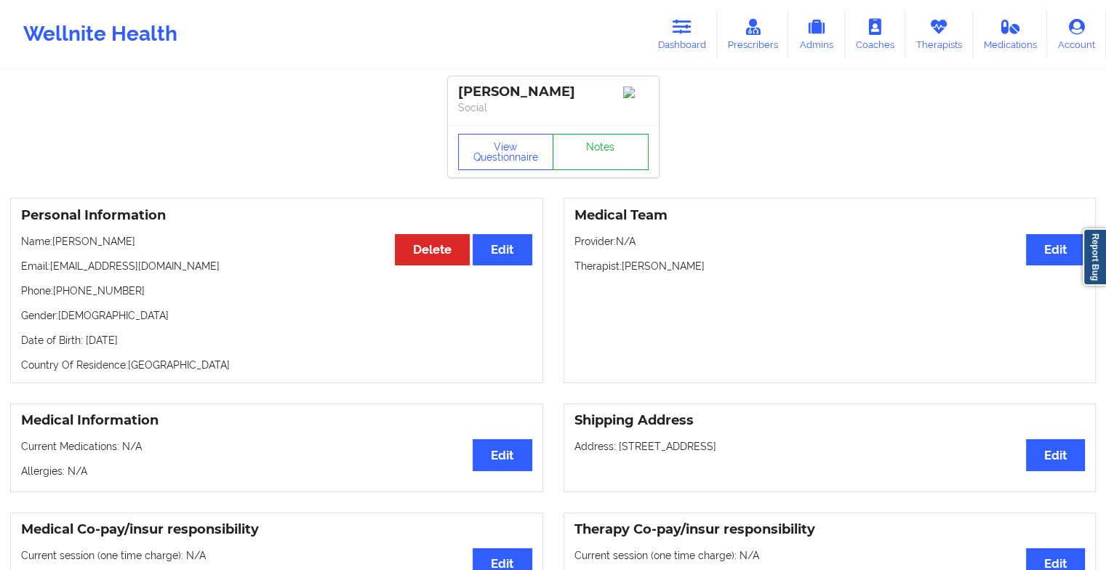
click at [605, 160] on link "Notes" at bounding box center [601, 152] width 96 height 36
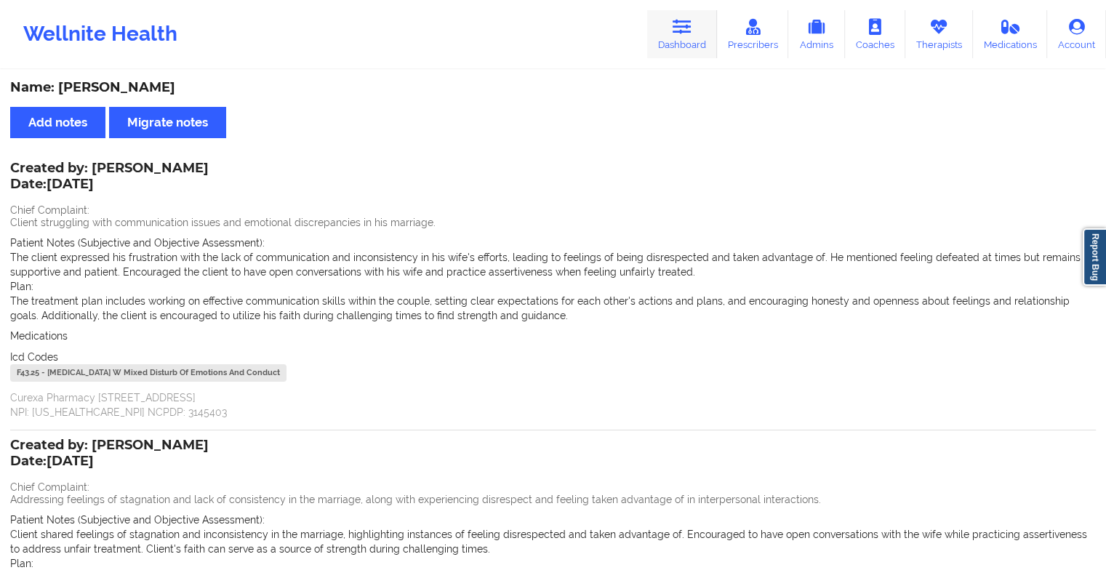
click at [698, 39] on link "Dashboard" at bounding box center [682, 34] width 70 height 48
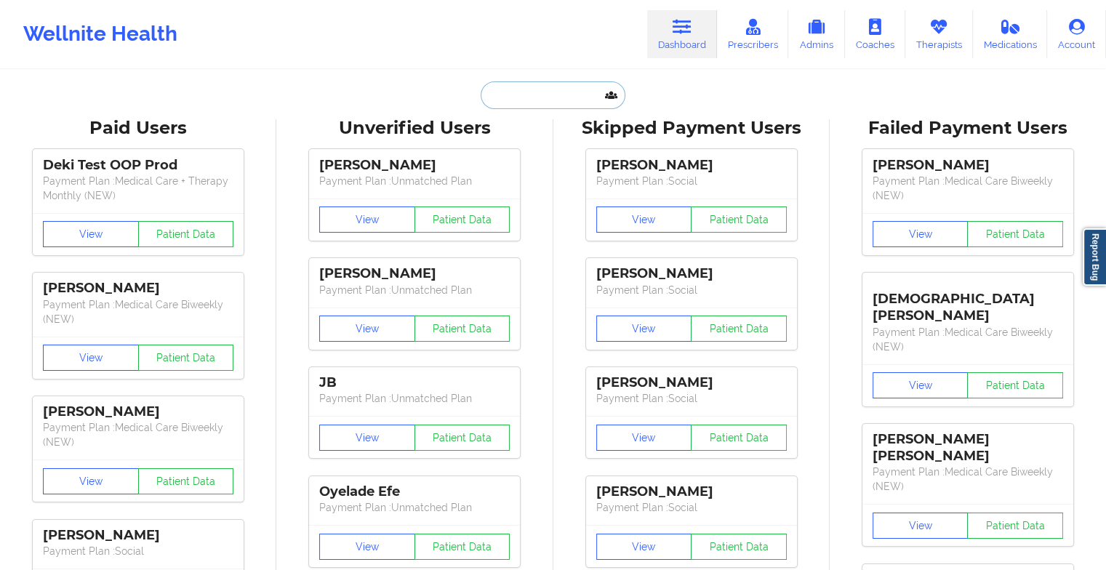
click at [546, 100] on input "text" at bounding box center [553, 95] width 144 height 28
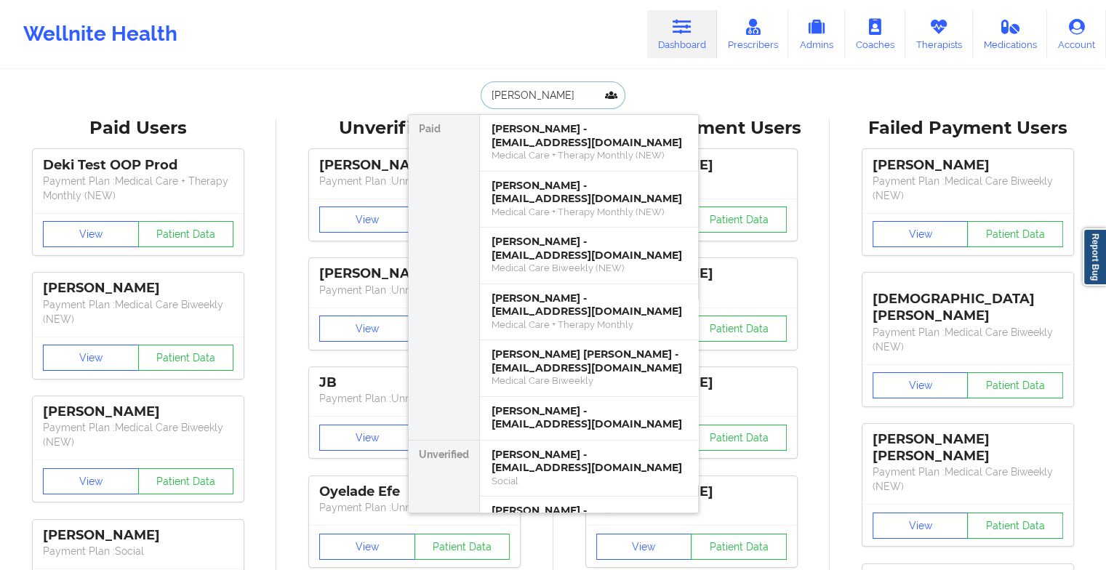
type input "[PERSON_NAME]"
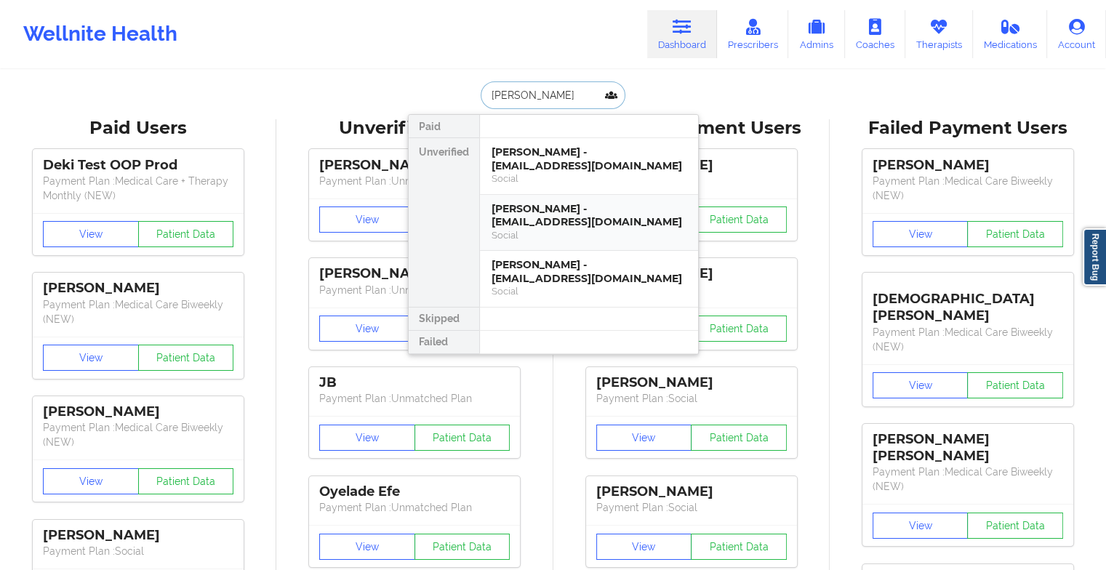
click at [559, 222] on div "[PERSON_NAME] - [EMAIL_ADDRESS][DOMAIN_NAME]" at bounding box center [588, 215] width 195 height 27
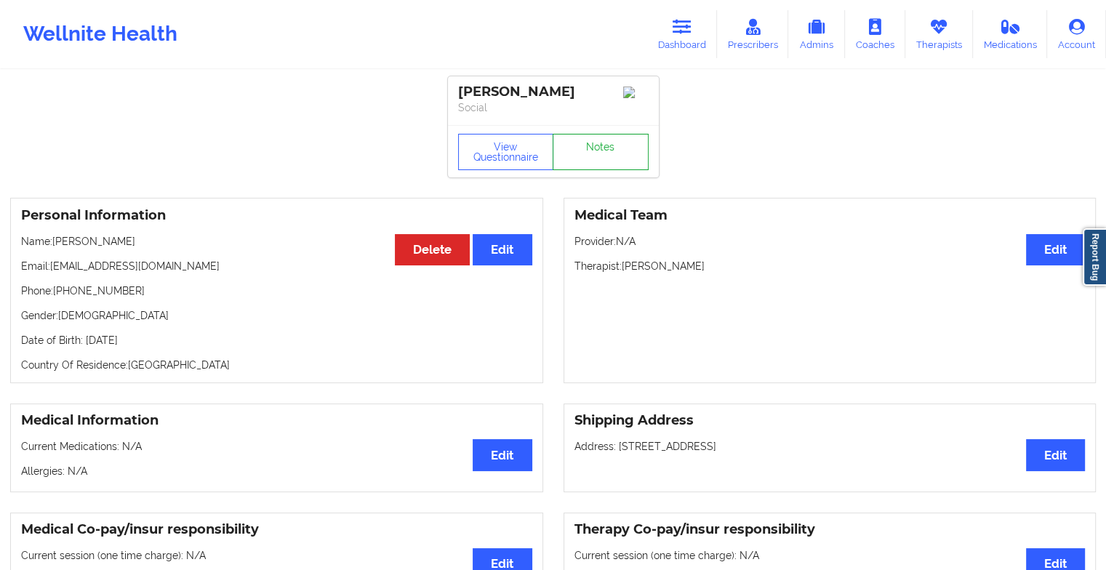
click at [587, 155] on link "Notes" at bounding box center [601, 152] width 96 height 36
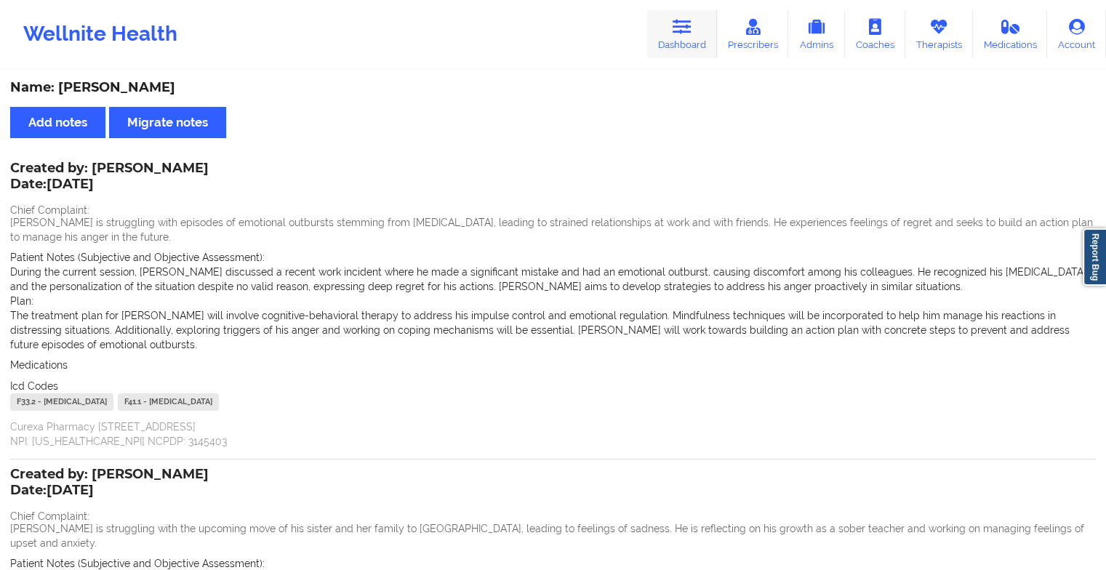
click at [695, 17] on link "Dashboard" at bounding box center [682, 34] width 70 height 48
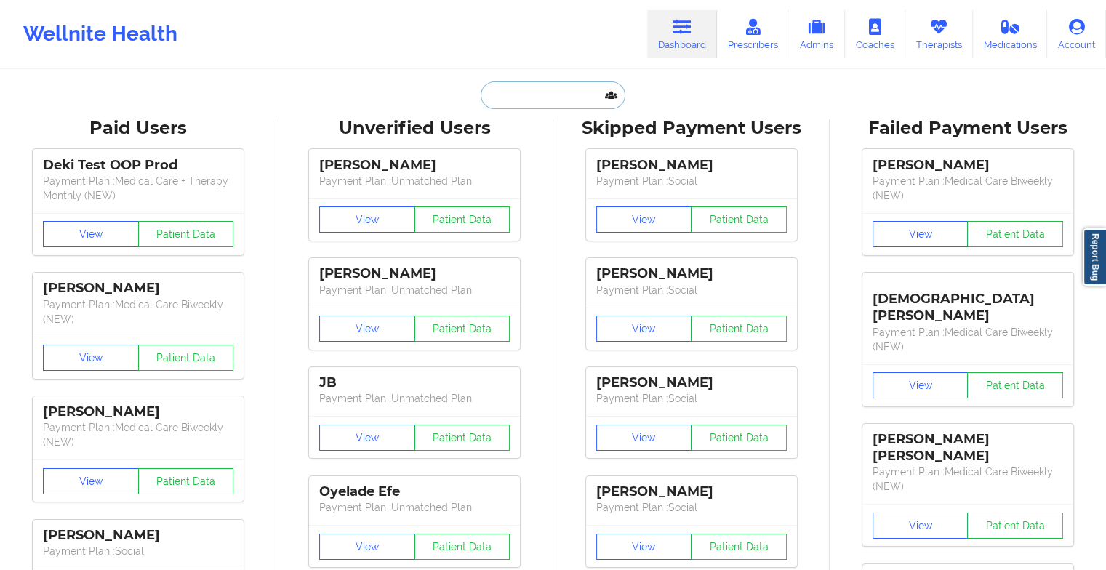
click at [508, 96] on input "text" at bounding box center [553, 95] width 144 height 28
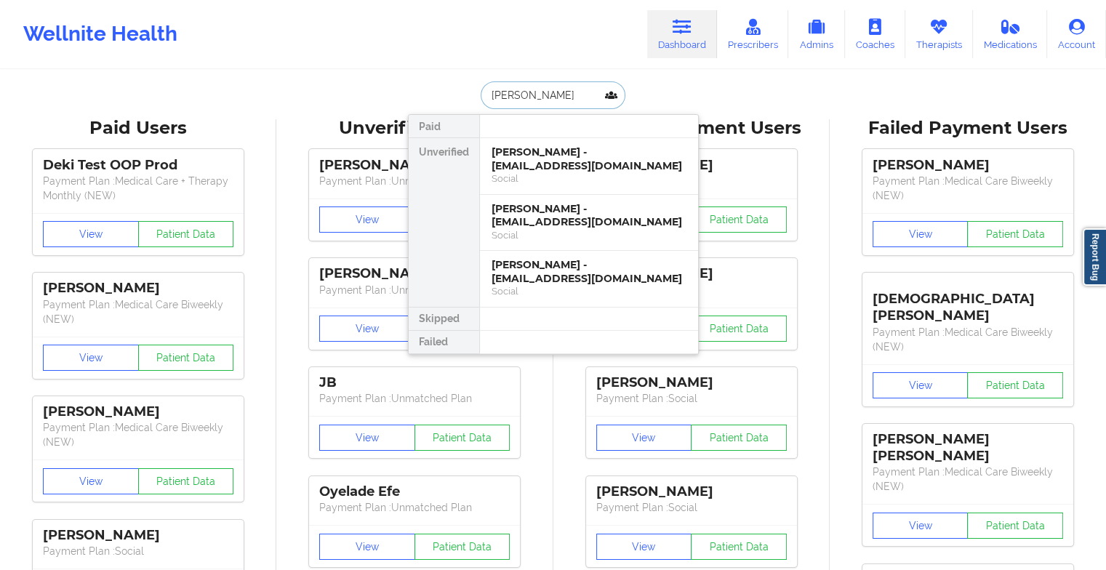
type input "[PERSON_NAME]"
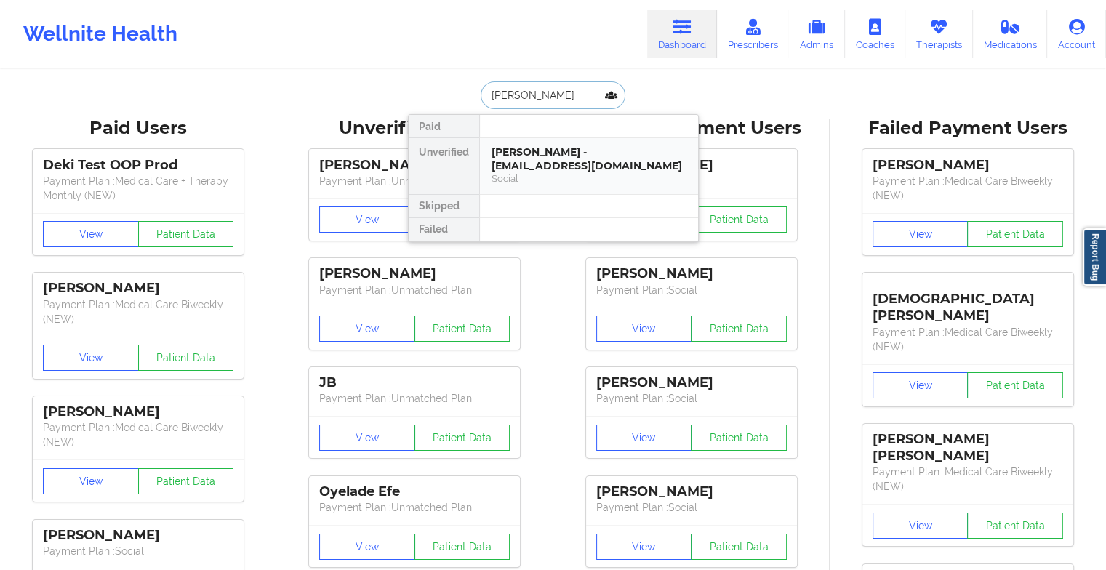
click at [526, 140] on div "[PERSON_NAME] - [EMAIL_ADDRESS][DOMAIN_NAME] Social" at bounding box center [589, 166] width 218 height 56
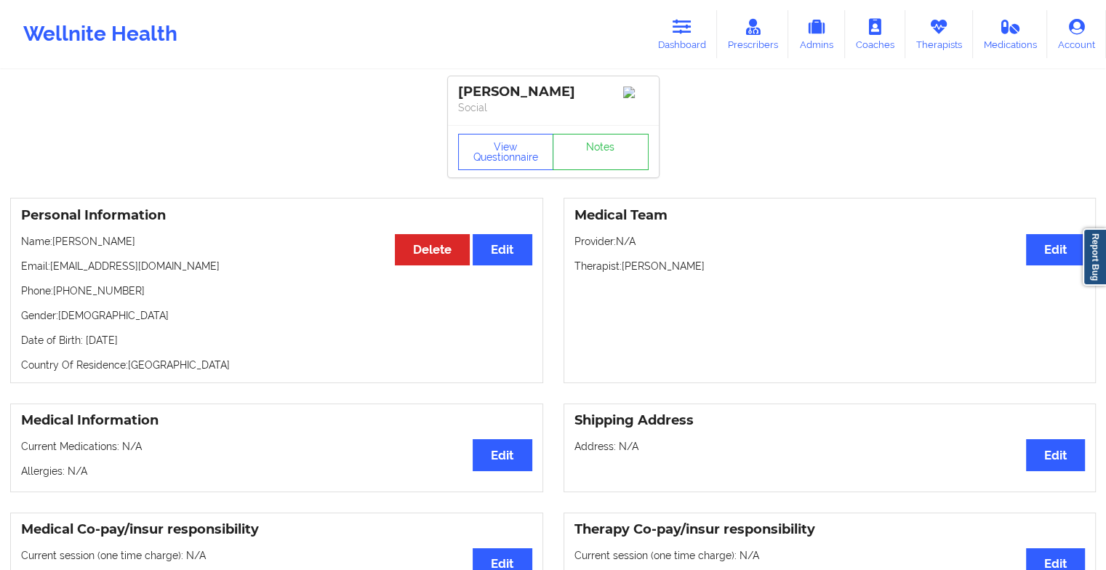
click at [561, 146] on div "View Questionnaire Notes" at bounding box center [553, 152] width 190 height 36
click at [561, 146] on link "Notes" at bounding box center [601, 152] width 96 height 36
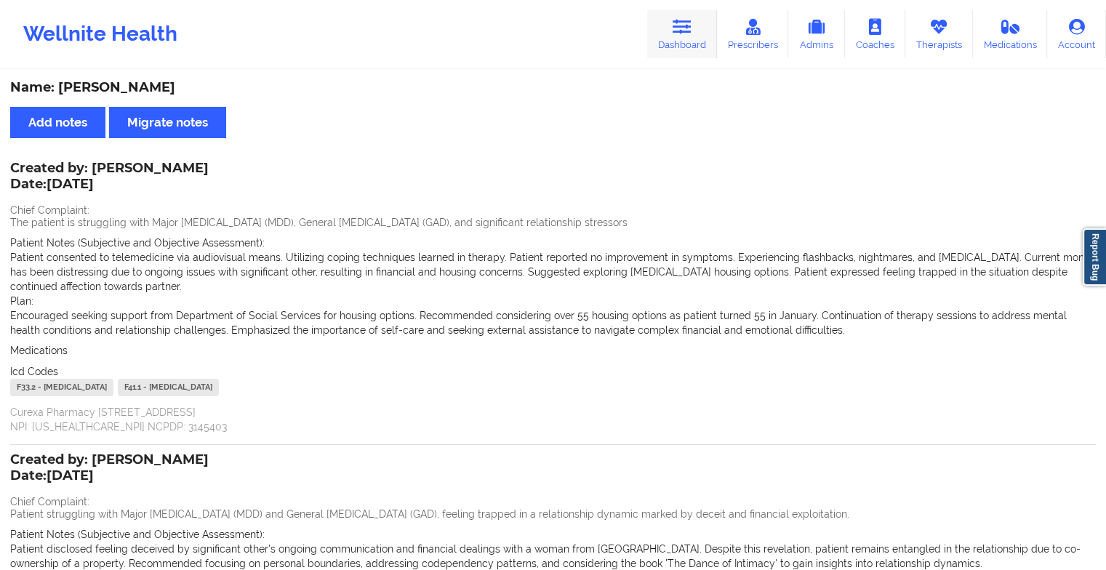
click at [678, 49] on link "Dashboard" at bounding box center [682, 34] width 70 height 48
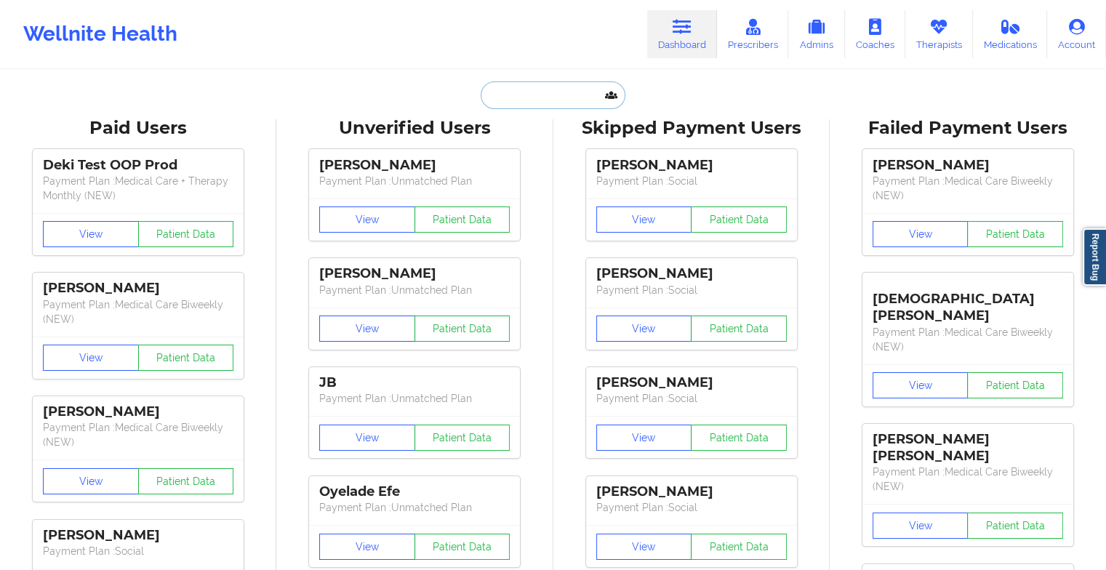
click at [569, 92] on input "text" at bounding box center [553, 95] width 144 height 28
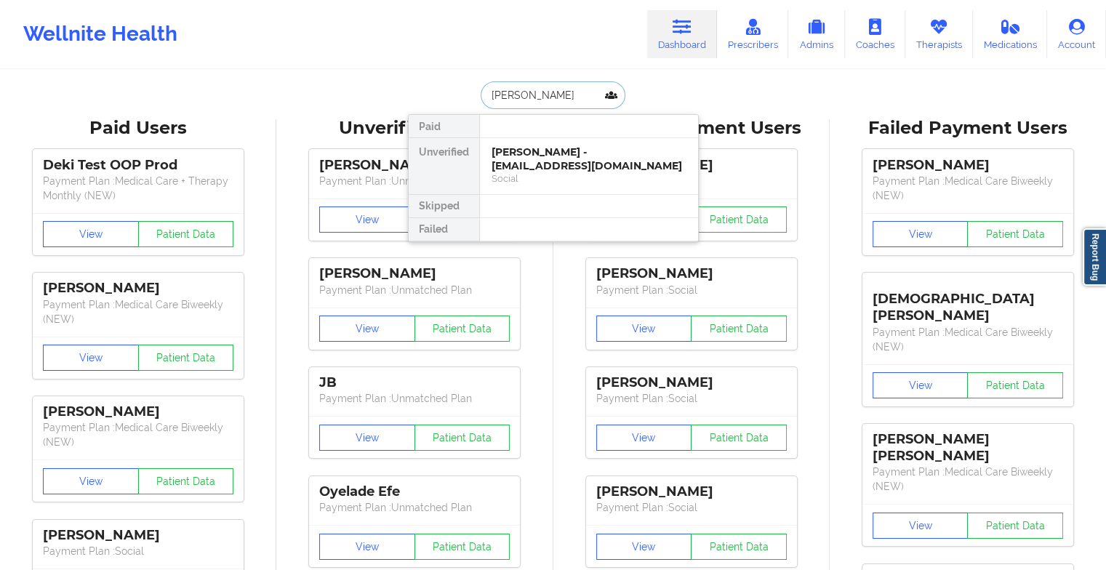
type input "[PERSON_NAME]"
click at [558, 158] on div "[PERSON_NAME] - [PERSON_NAME][EMAIL_ADDRESS][DOMAIN_NAME]" at bounding box center [588, 158] width 195 height 27
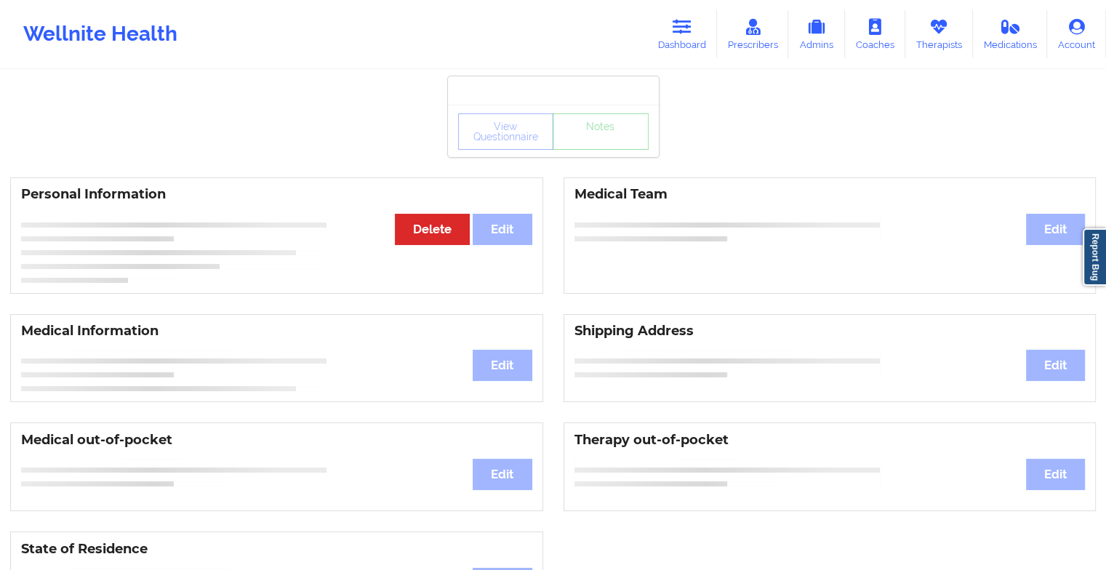
click at [605, 145] on div "View Questionnaire Notes" at bounding box center [553, 131] width 190 height 36
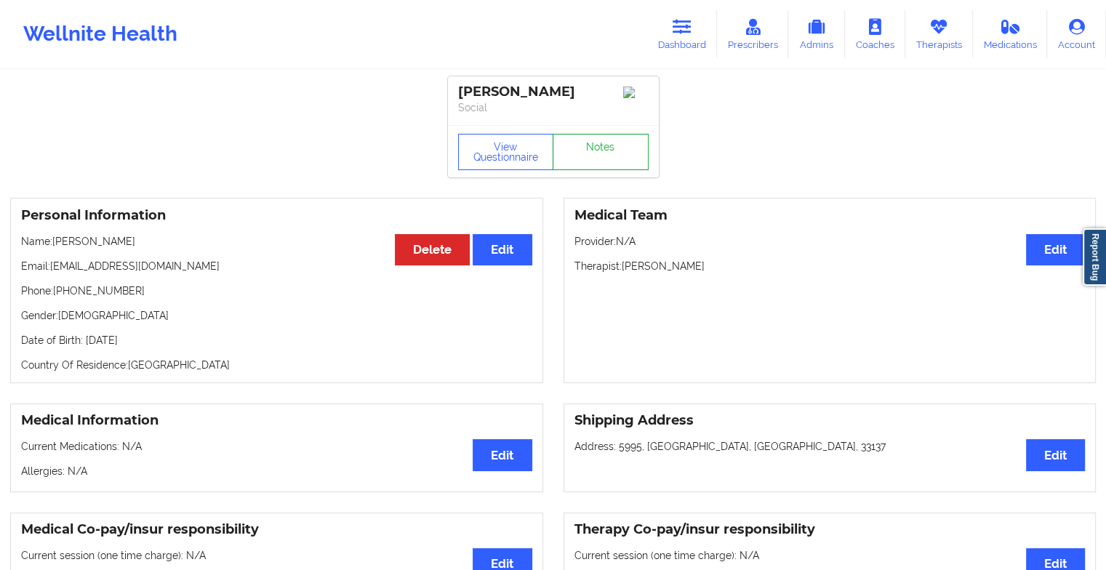
click at [605, 145] on link "Notes" at bounding box center [601, 152] width 96 height 36
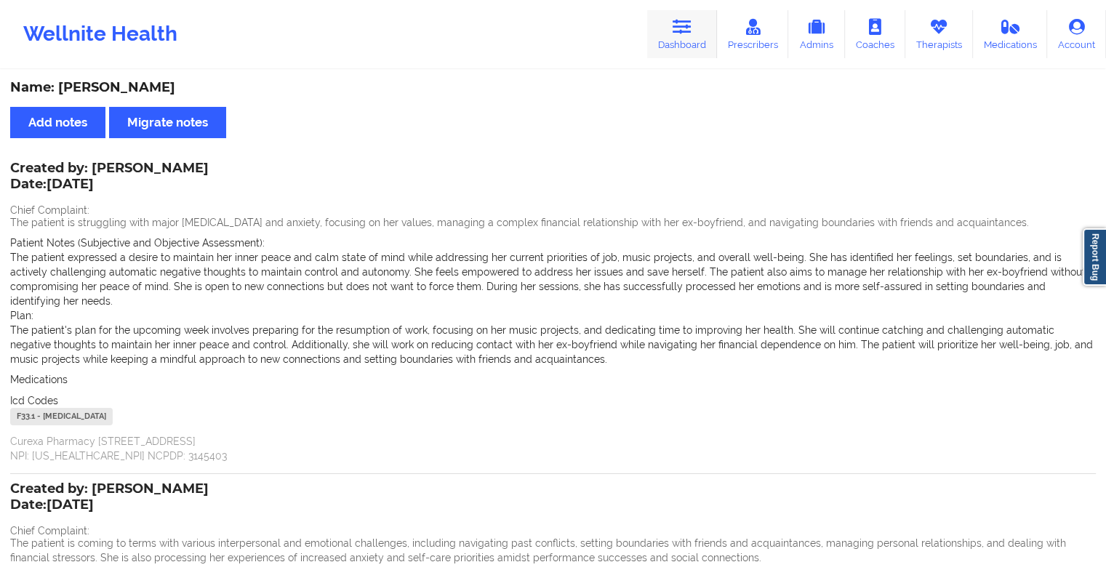
click at [681, 28] on icon at bounding box center [682, 27] width 19 height 16
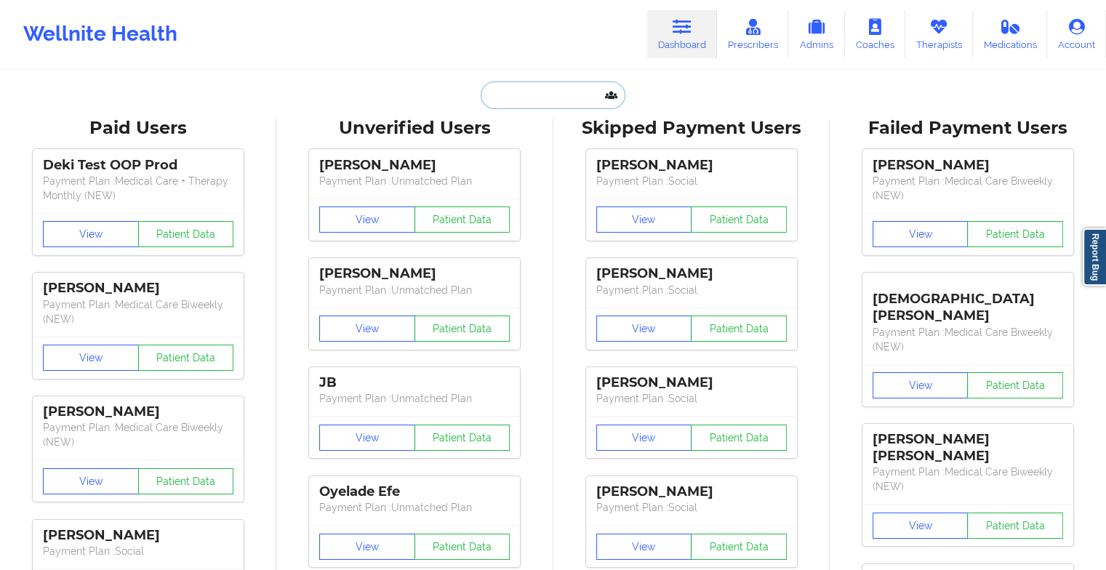
click at [563, 93] on input "text" at bounding box center [553, 95] width 144 height 28
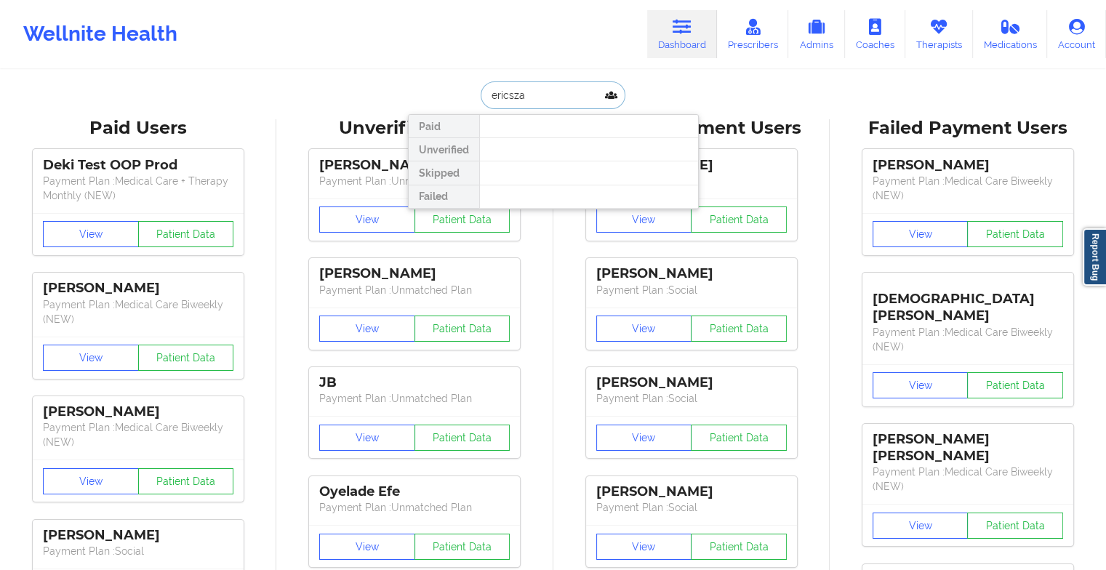
drag, startPoint x: 503, startPoint y: 96, endPoint x: 518, endPoint y: 92, distance: 15.0
click at [518, 92] on input "ericsza" at bounding box center [553, 95] width 144 height 28
type input "[PERSON_NAME]"
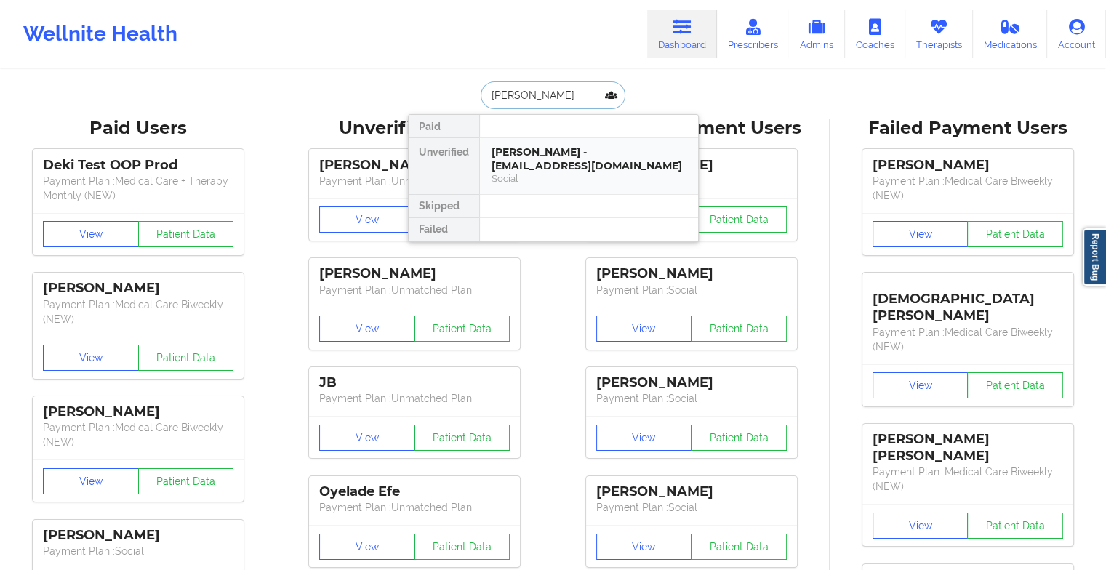
click at [518, 172] on div "Social" at bounding box center [588, 178] width 195 height 12
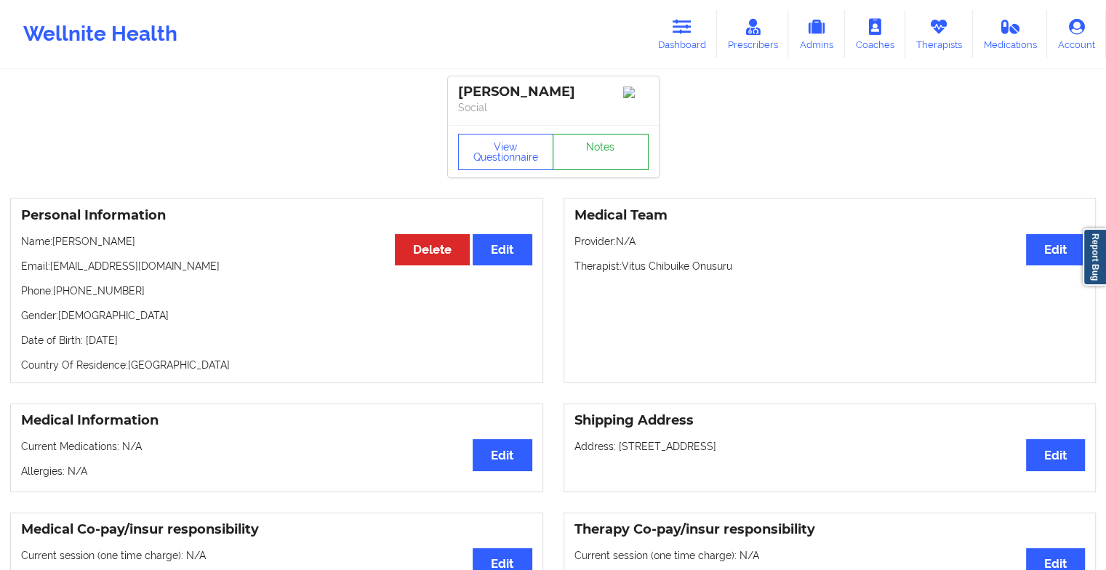
click at [592, 163] on link "Notes" at bounding box center [601, 152] width 96 height 36
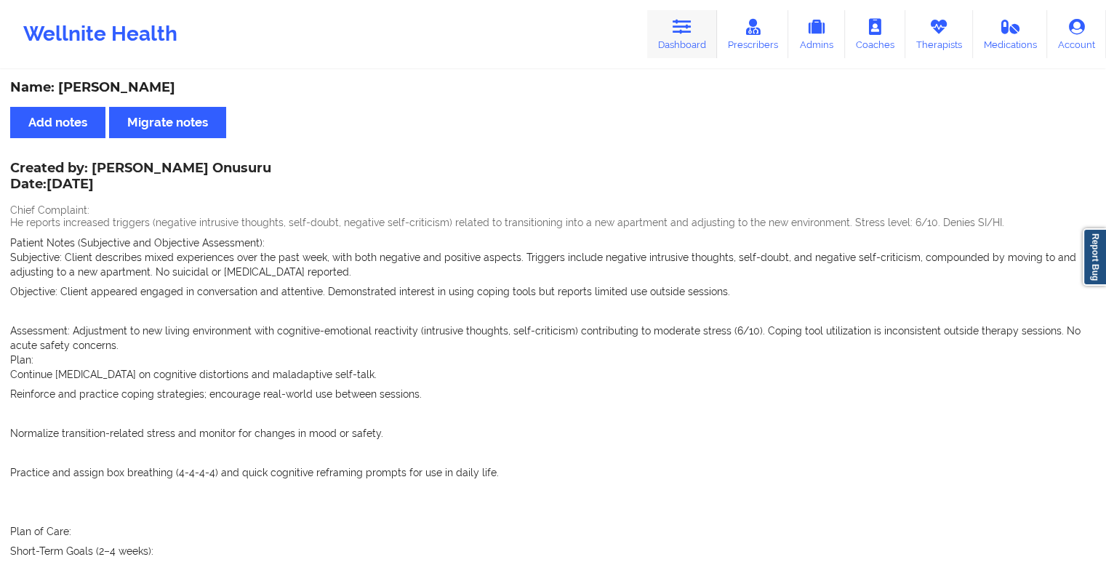
click at [668, 23] on link "Dashboard" at bounding box center [682, 34] width 70 height 48
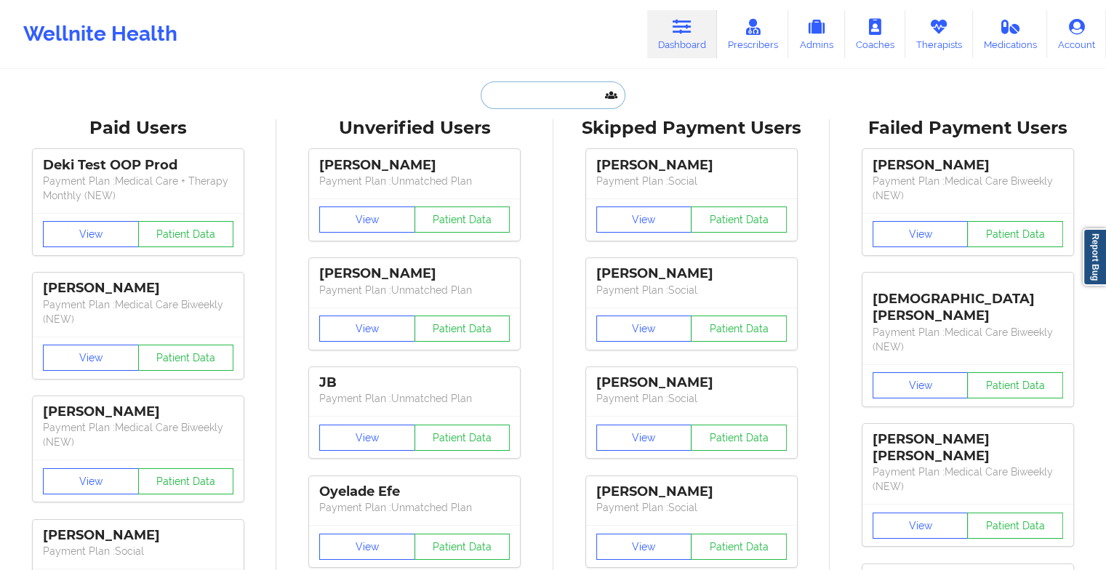
click at [531, 99] on input "text" at bounding box center [553, 95] width 144 height 28
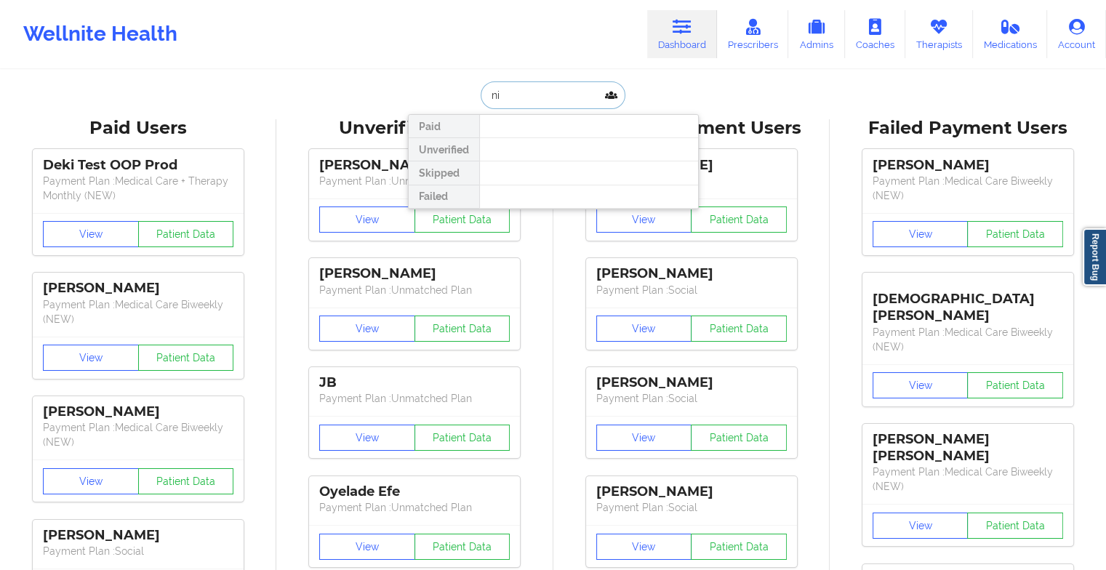
type input "n"
type input "the.jac"
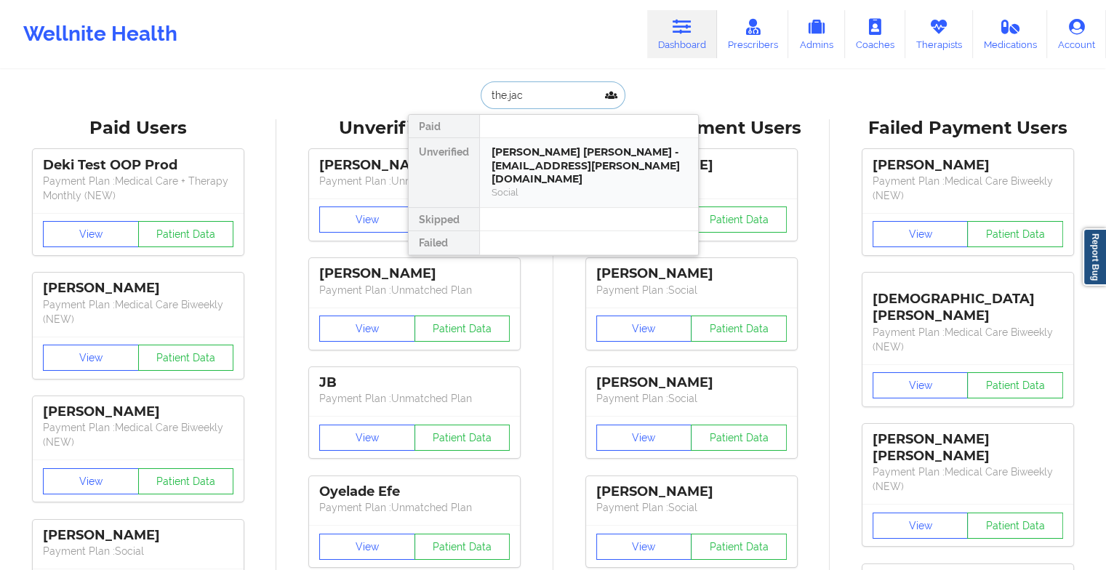
click at [566, 155] on div "[PERSON_NAME] [PERSON_NAME] - [EMAIL_ADDRESS][PERSON_NAME][DOMAIN_NAME]" at bounding box center [588, 165] width 195 height 41
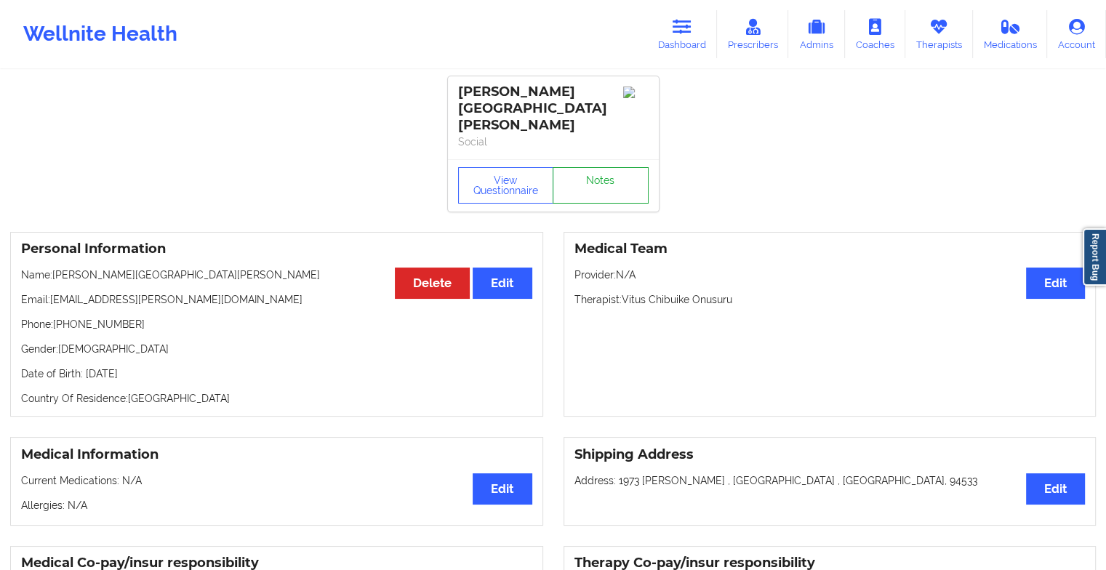
click at [596, 167] on link "Notes" at bounding box center [601, 185] width 96 height 36
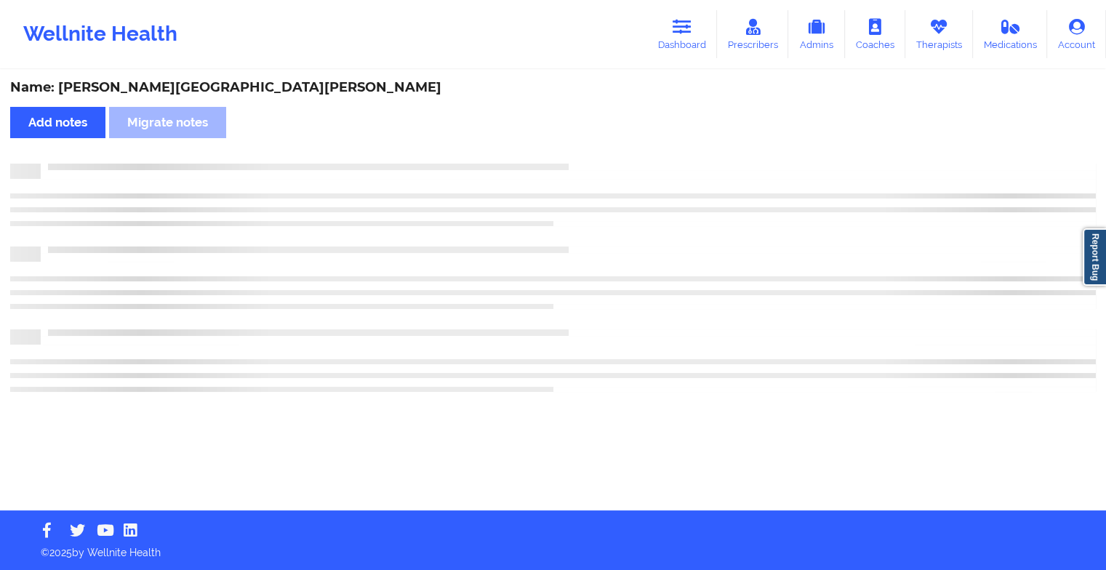
click at [596, 151] on div "Name: [PERSON_NAME] [PERSON_NAME] Add notes Migrate notes" at bounding box center [553, 290] width 1106 height 439
click at [596, 151] on div "Name: [PERSON_NAME] [PERSON_NAME] Add notes Migrate notes" at bounding box center [558, 290] width 1117 height 439
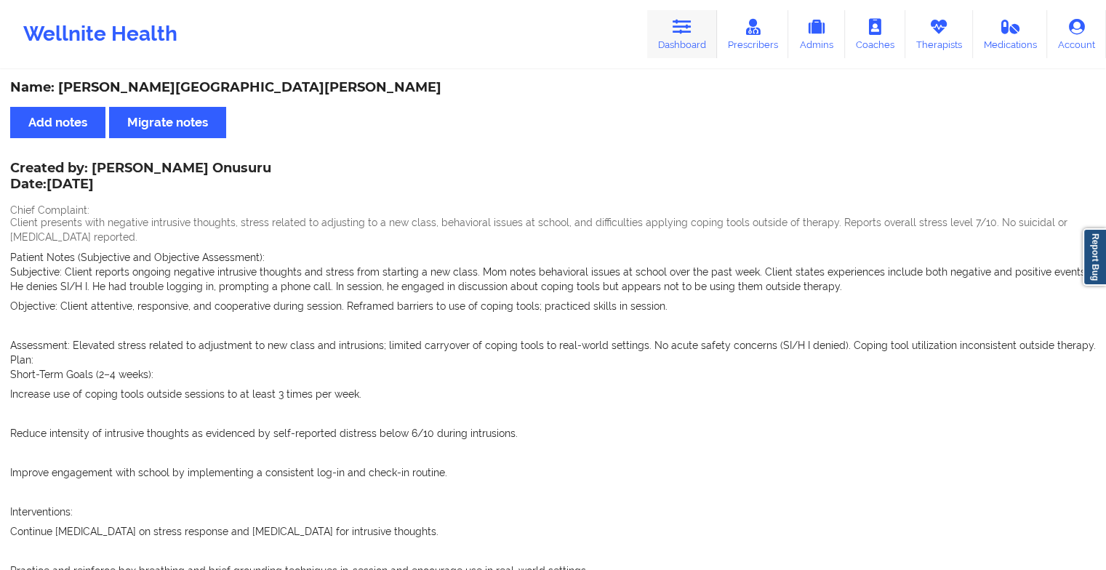
click at [684, 17] on link "Dashboard" at bounding box center [682, 34] width 70 height 48
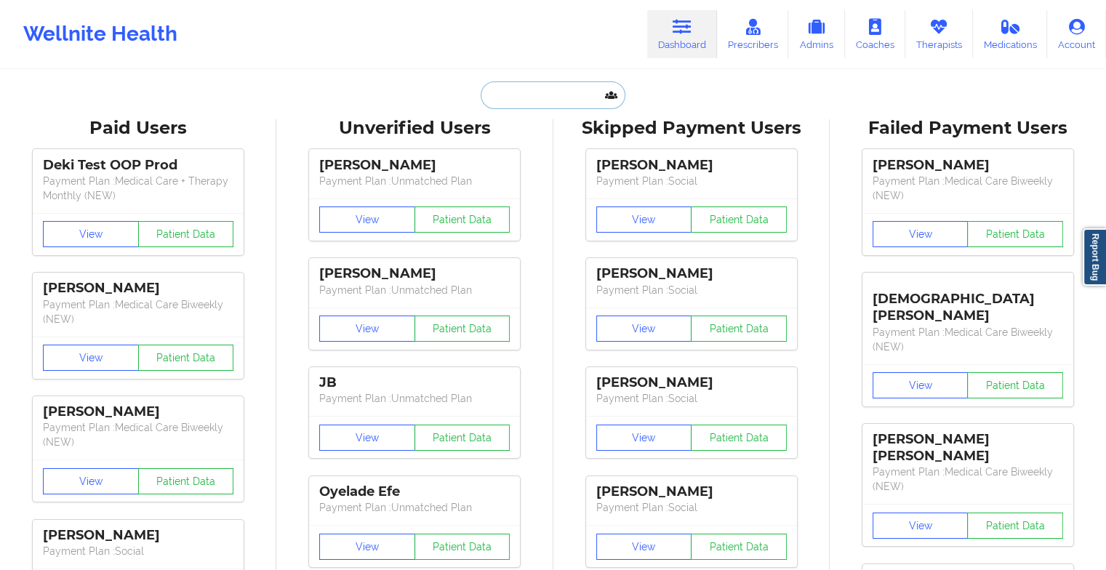
click at [563, 99] on input "text" at bounding box center [553, 95] width 144 height 28
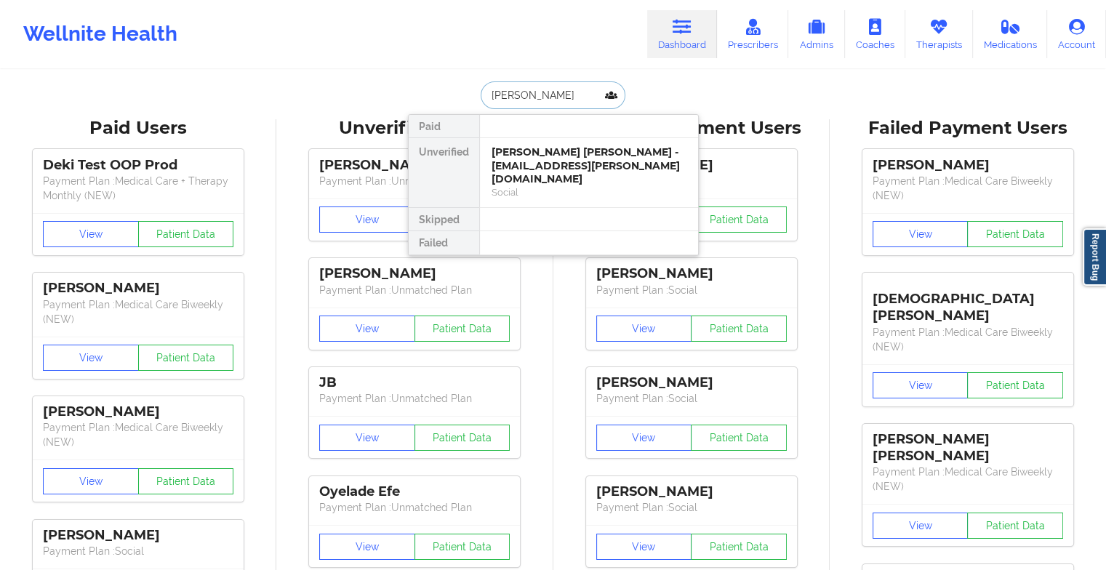
type input "[PERSON_NAME]"
click at [556, 160] on div "[PERSON_NAME] - [EMAIL_ADDRESS][DOMAIN_NAME]" at bounding box center [588, 158] width 195 height 27
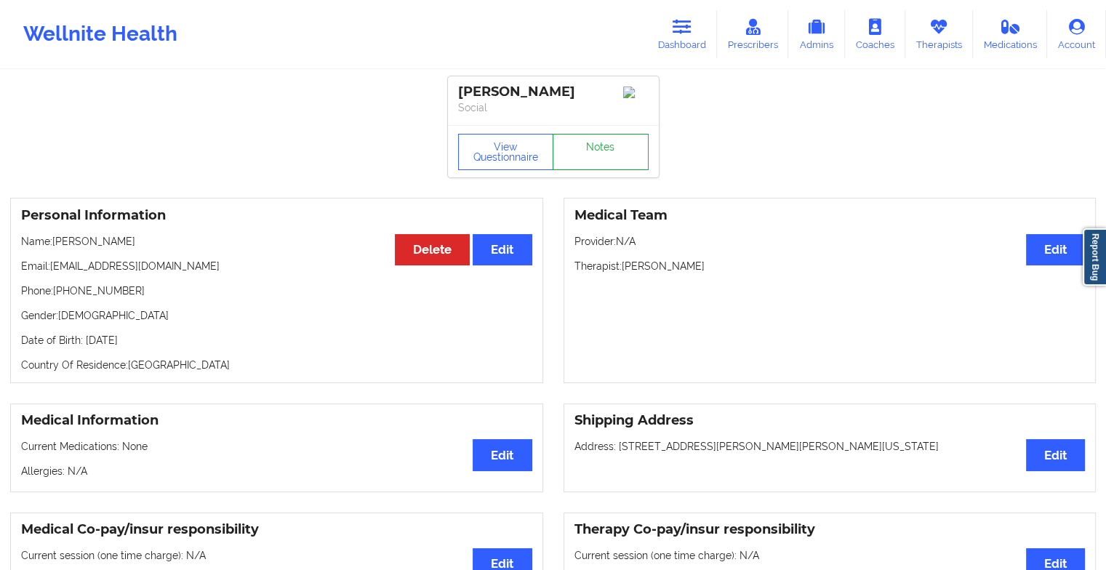
click at [590, 139] on link "Notes" at bounding box center [601, 152] width 96 height 36
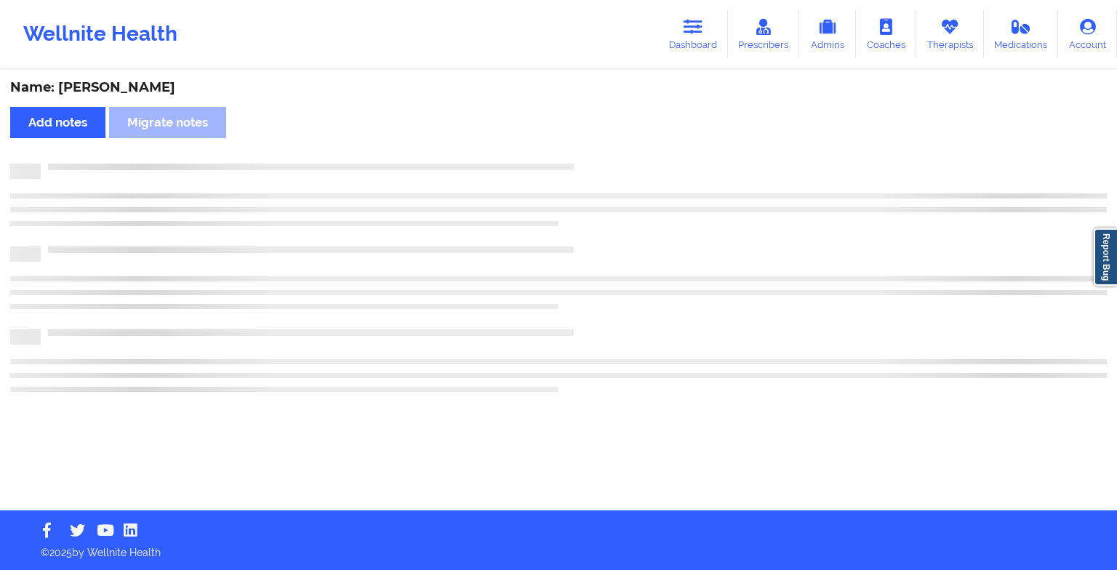
click at [590, 139] on div "Name: [PERSON_NAME] Add notes Migrate notes" at bounding box center [558, 290] width 1117 height 439
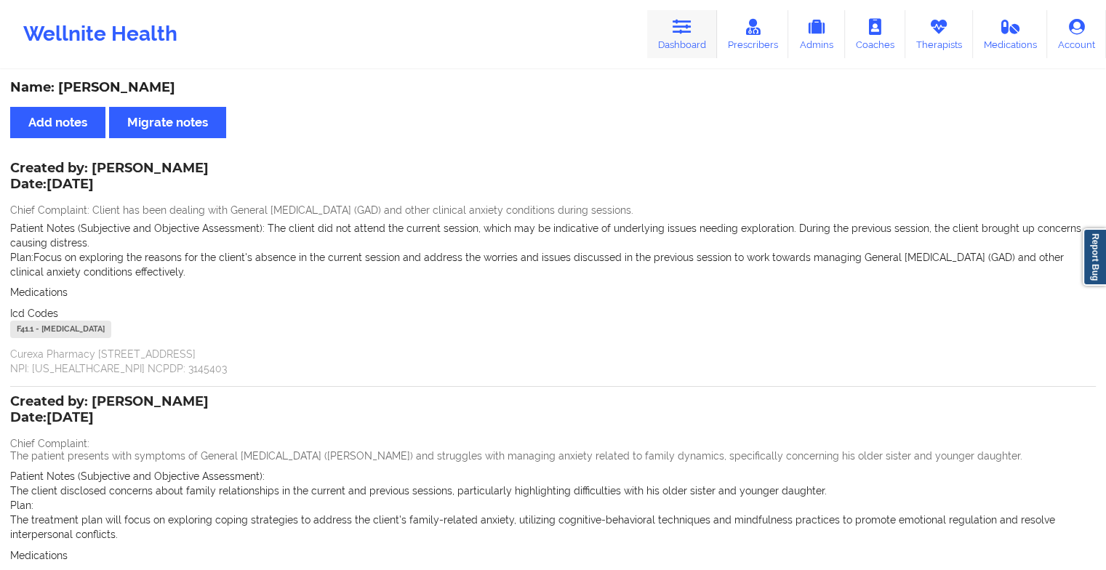
click at [683, 34] on icon at bounding box center [682, 27] width 19 height 16
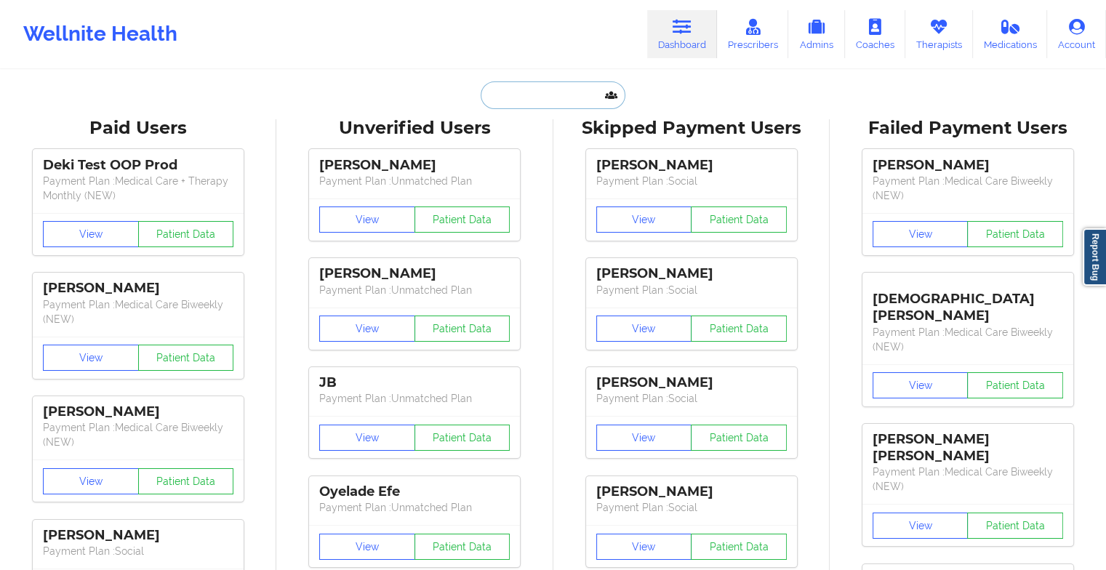
click at [512, 89] on input "text" at bounding box center [553, 95] width 144 height 28
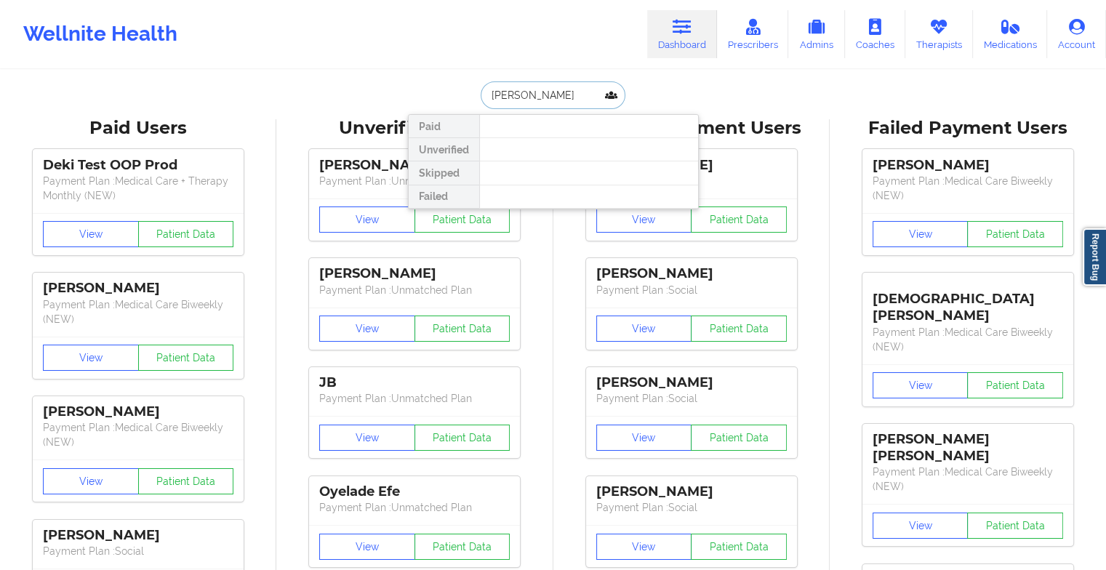
type input "[PERSON_NAME]"
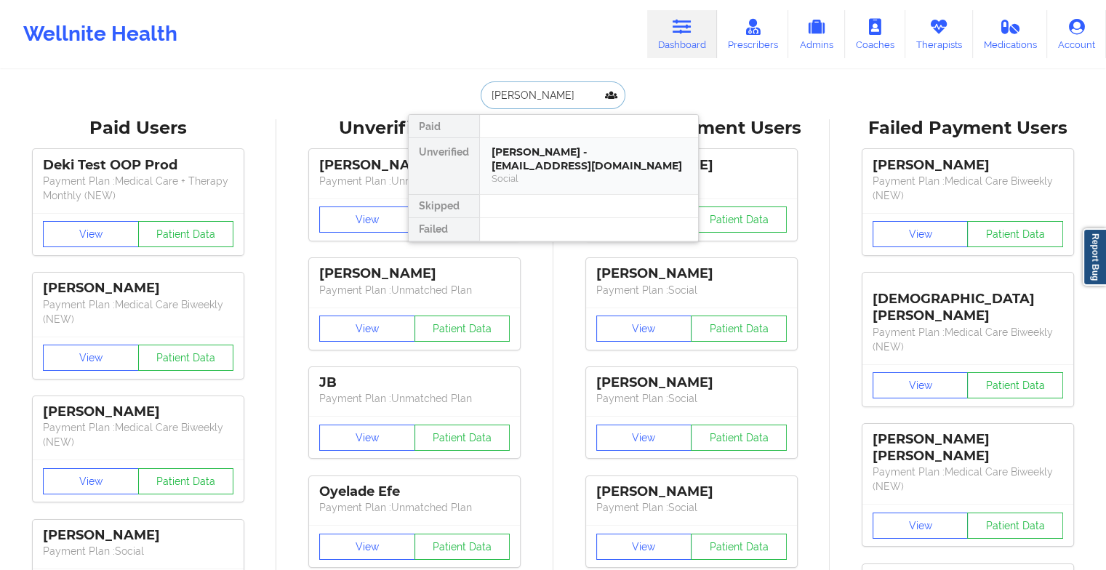
click at [558, 164] on div "[PERSON_NAME] - [EMAIL_ADDRESS][DOMAIN_NAME]" at bounding box center [588, 158] width 195 height 27
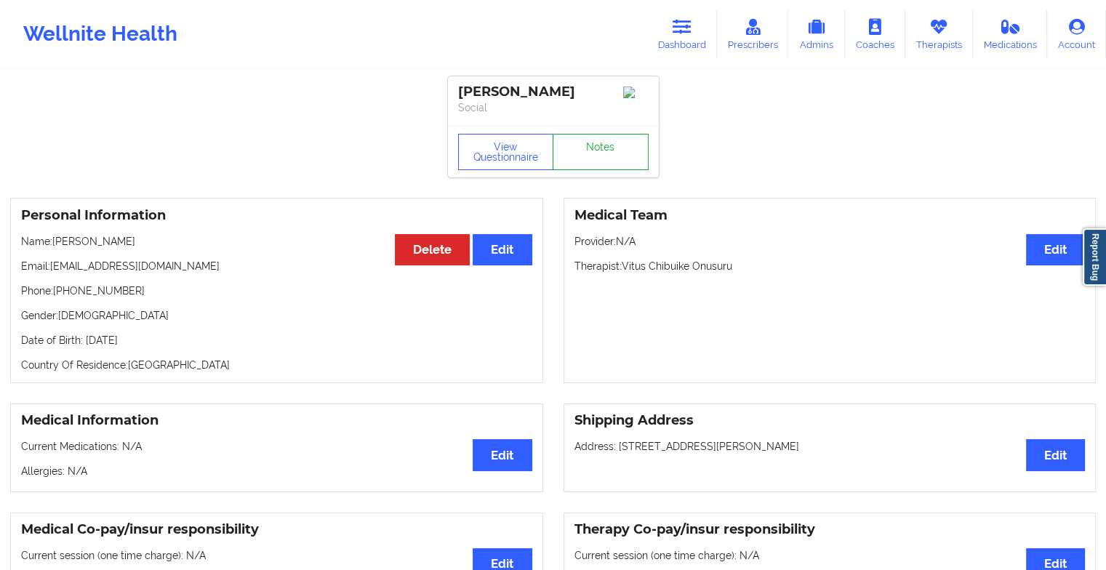
click at [639, 143] on link "Notes" at bounding box center [601, 152] width 96 height 36
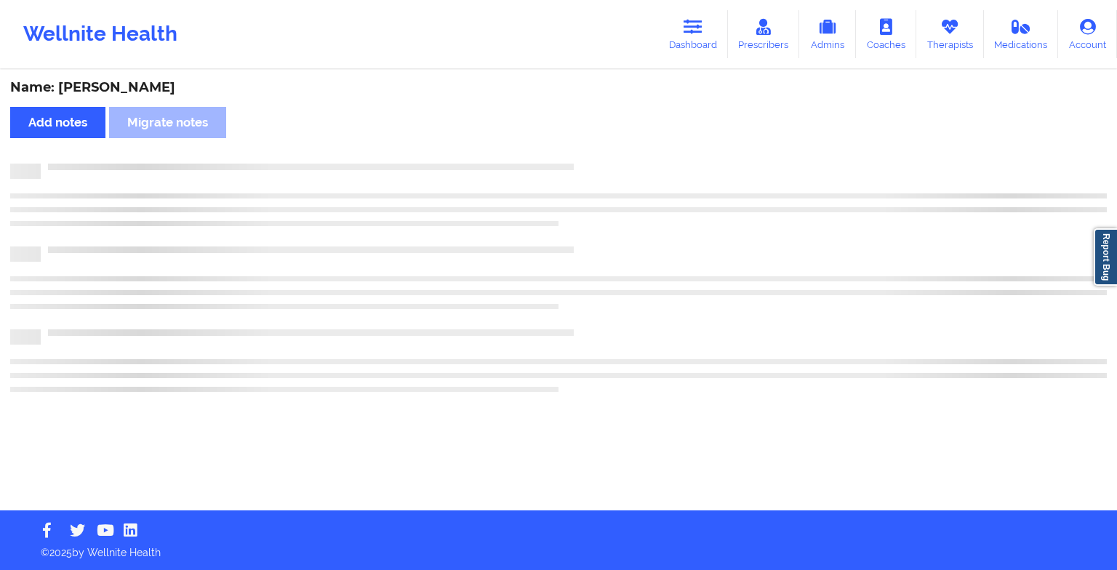
click at [639, 143] on div "Name: [PERSON_NAME] Add notes Migrate notes" at bounding box center [558, 290] width 1117 height 439
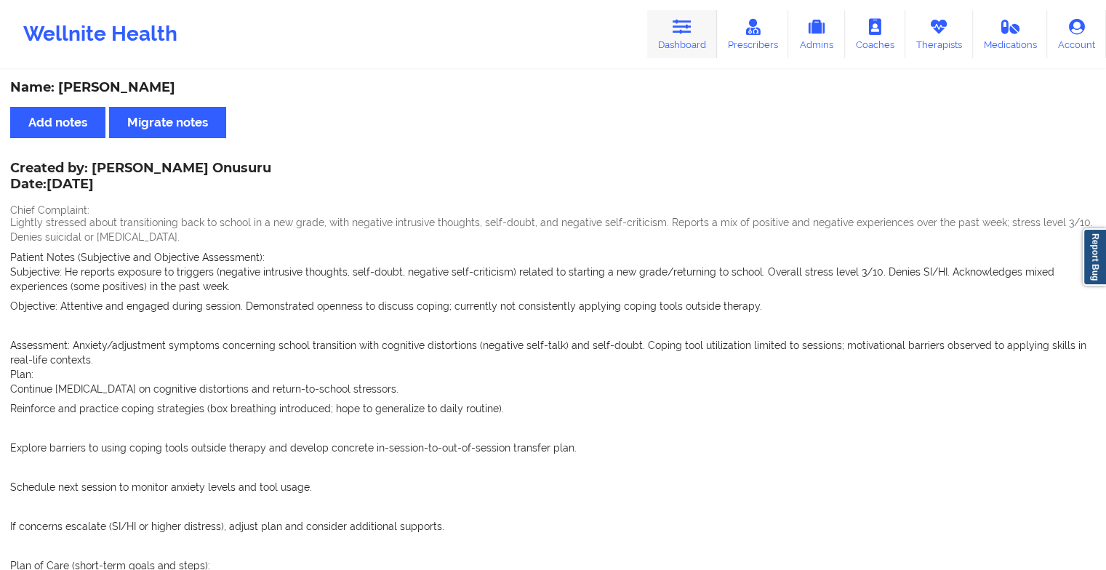
click at [682, 35] on link "Dashboard" at bounding box center [682, 34] width 70 height 48
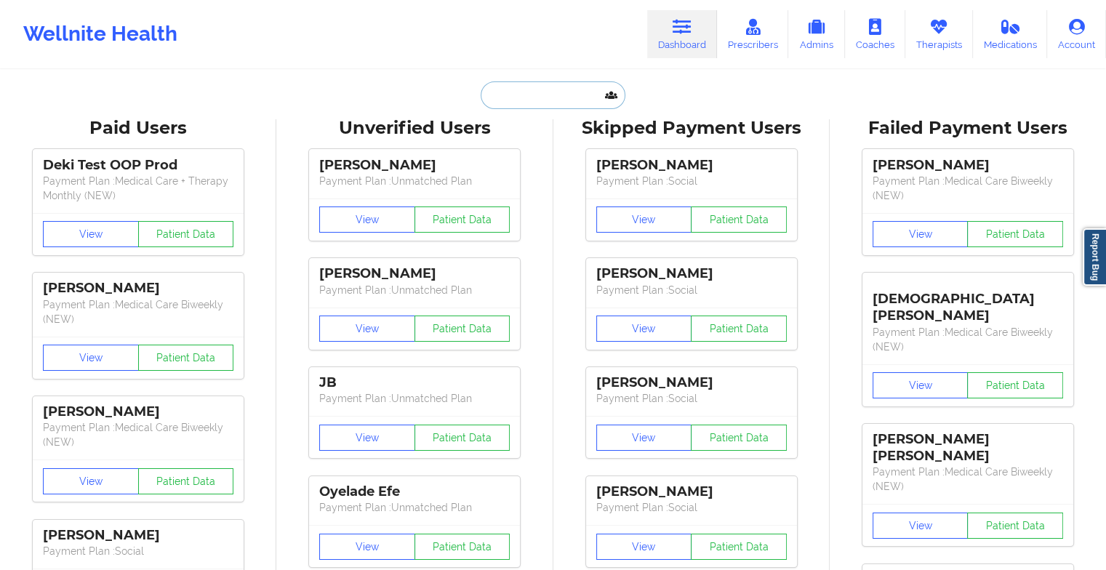
click at [599, 100] on input "text" at bounding box center [553, 95] width 144 height 28
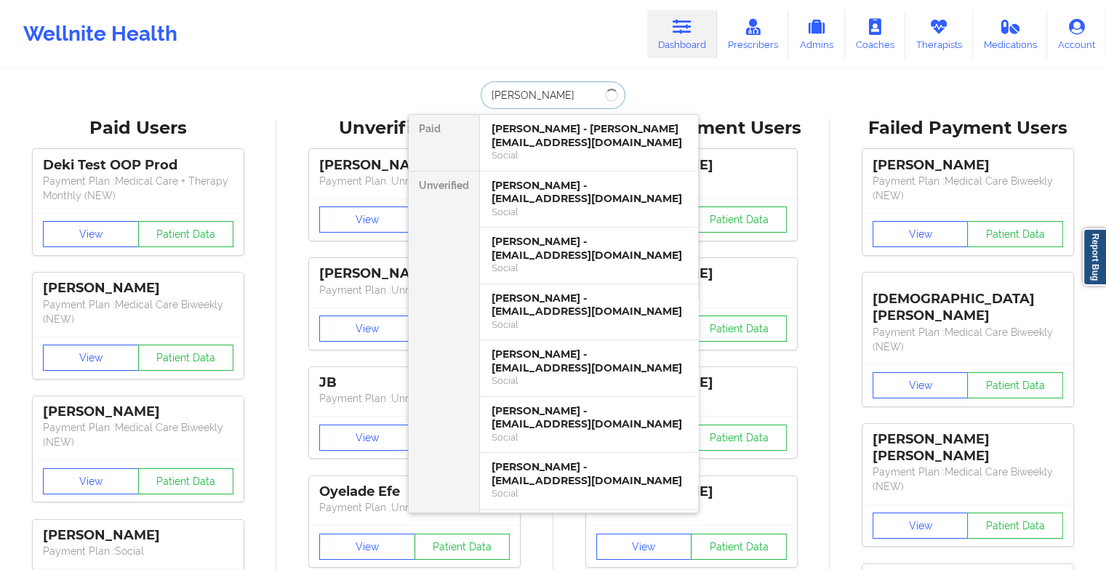
type input "tyler vulp"
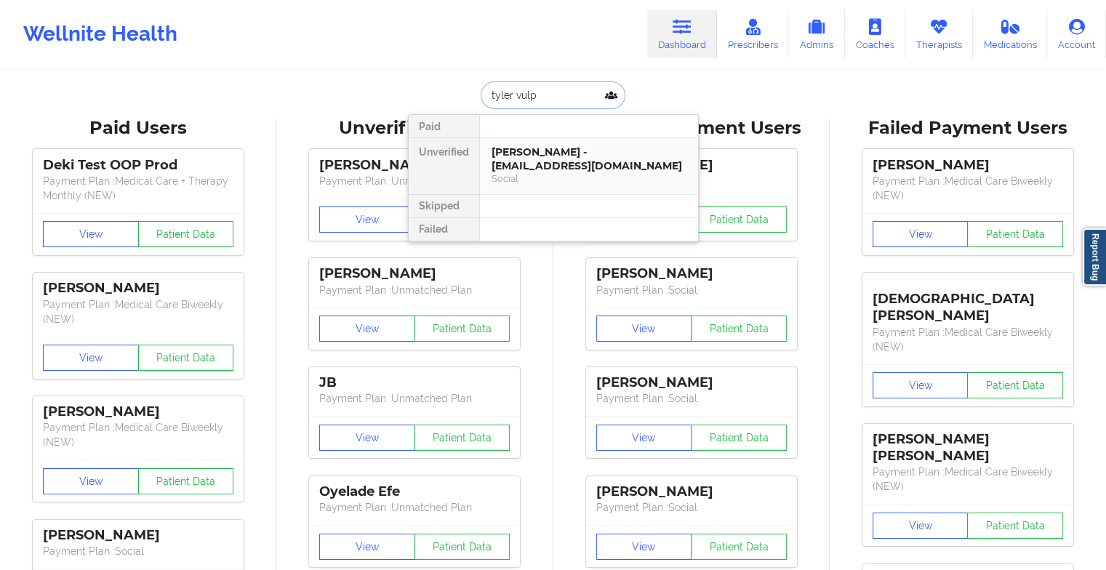
click at [544, 166] on div "[PERSON_NAME] - [EMAIL_ADDRESS][DOMAIN_NAME]" at bounding box center [588, 158] width 195 height 27
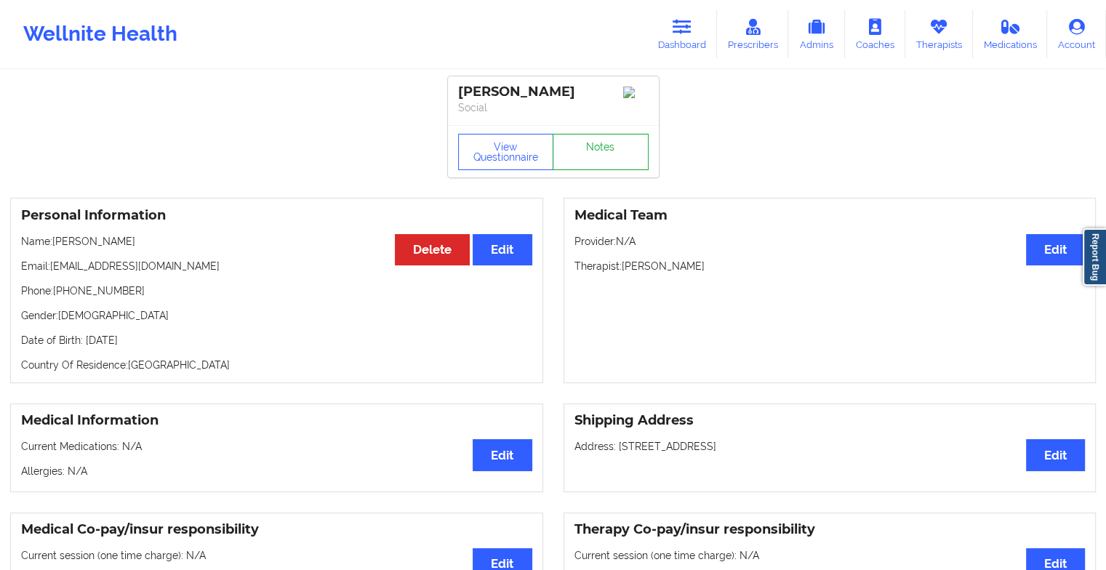
click at [590, 166] on link "Notes" at bounding box center [601, 152] width 96 height 36
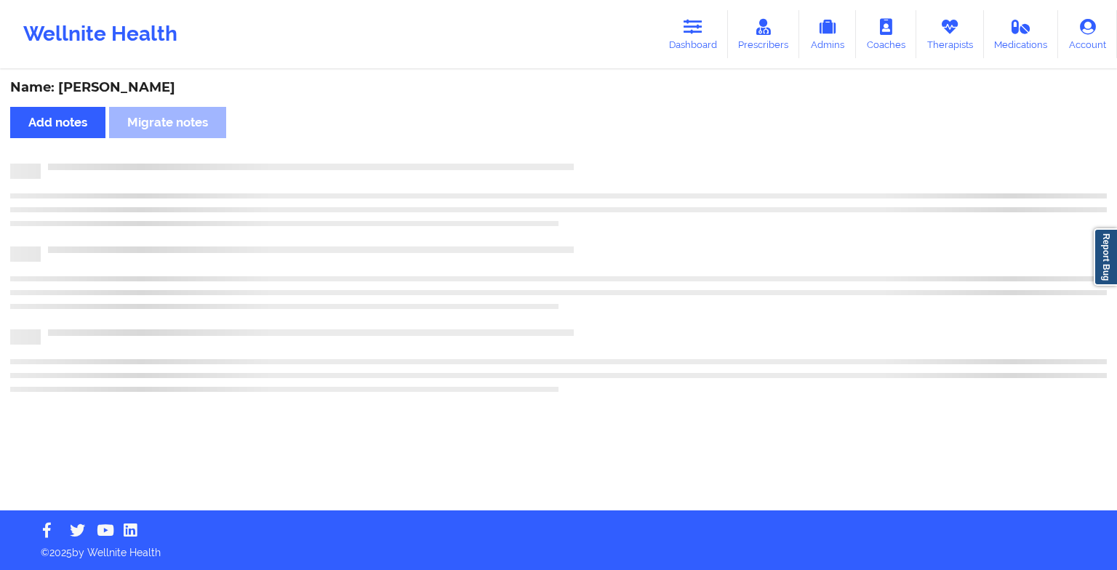
click at [590, 164] on div at bounding box center [574, 164] width 1066 height 0
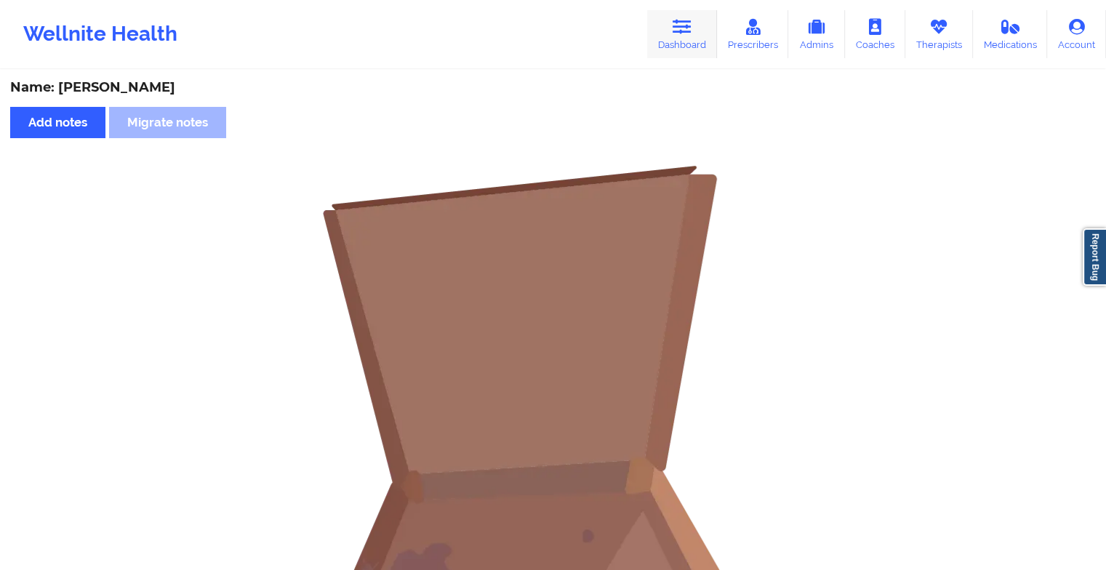
click at [667, 39] on link "Dashboard" at bounding box center [682, 34] width 70 height 48
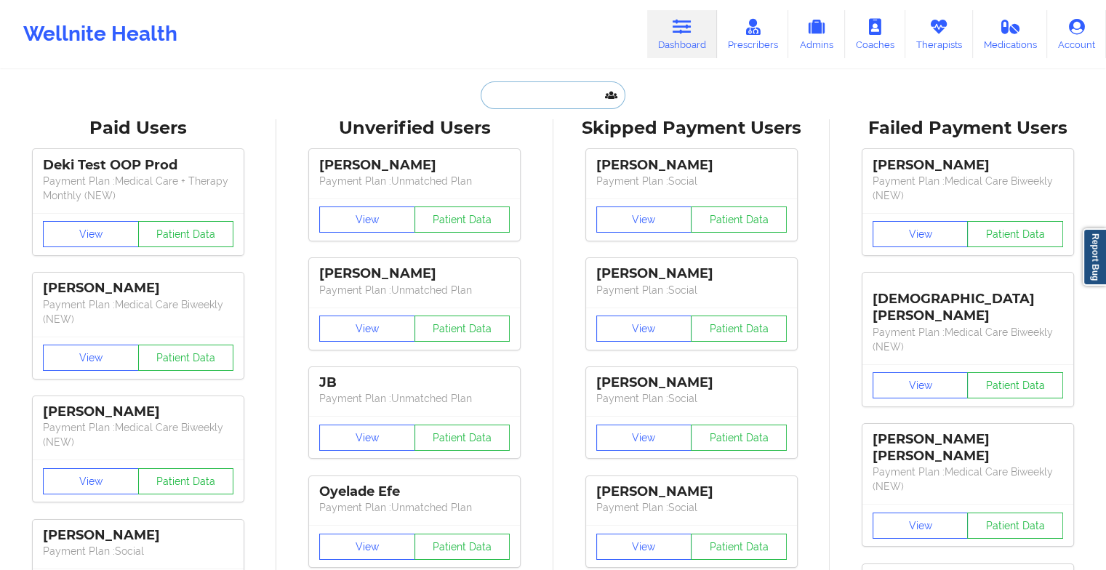
click at [537, 100] on input "text" at bounding box center [553, 95] width 144 height 28
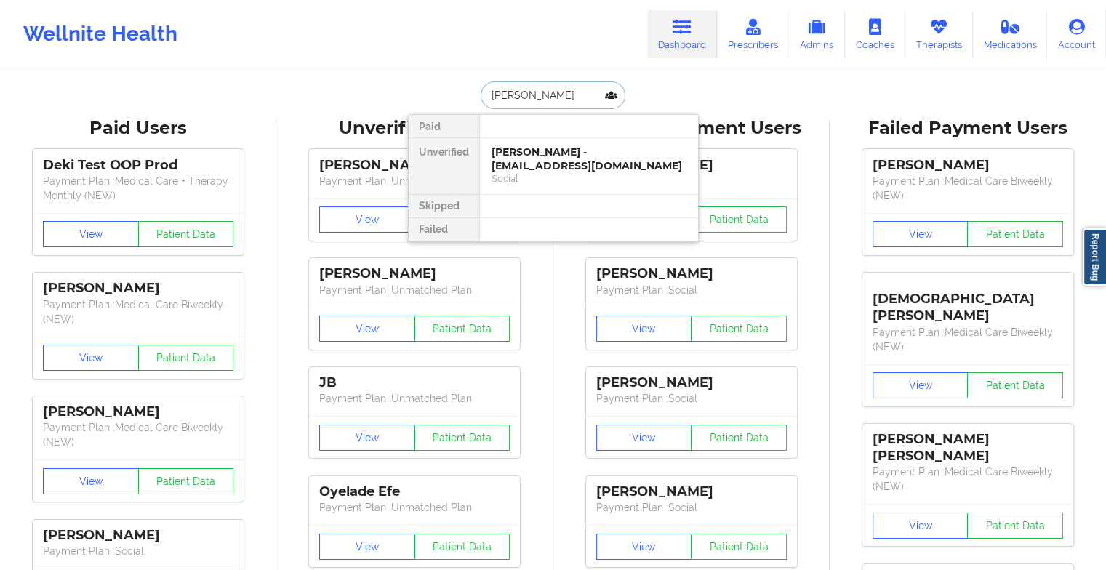
type input "[PERSON_NAME]"
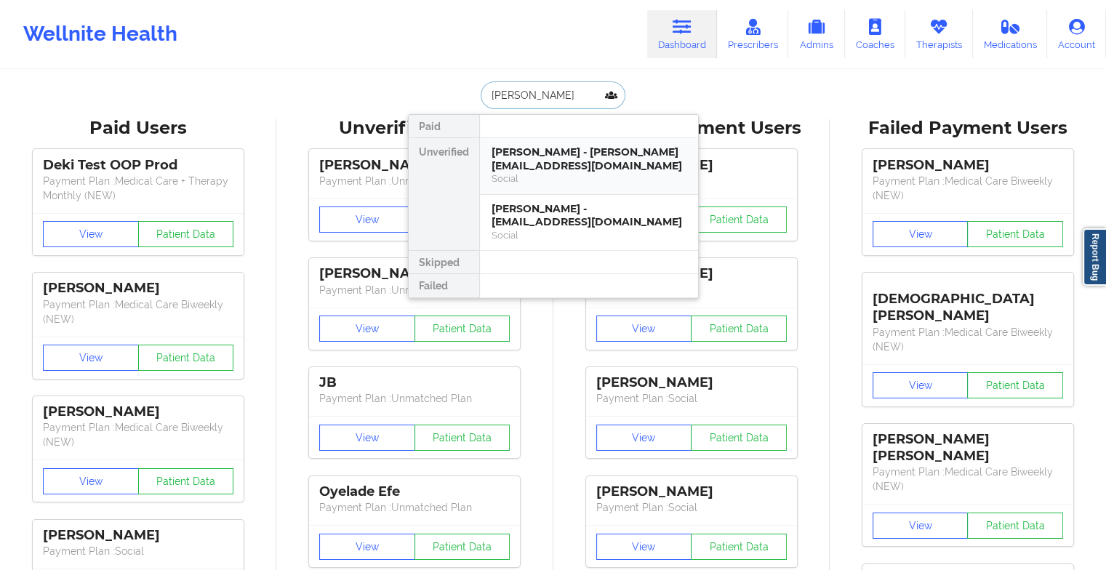
click at [538, 161] on div "[PERSON_NAME] - [PERSON_NAME][EMAIL_ADDRESS][DOMAIN_NAME]" at bounding box center [588, 158] width 195 height 27
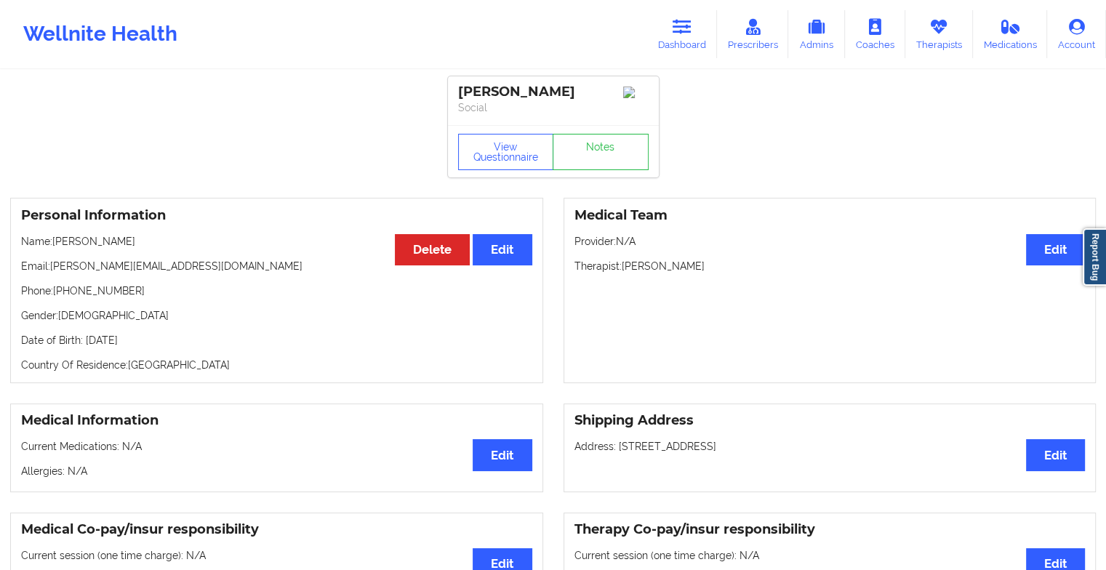
drag, startPoint x: 615, startPoint y: 160, endPoint x: 668, endPoint y: 183, distance: 57.9
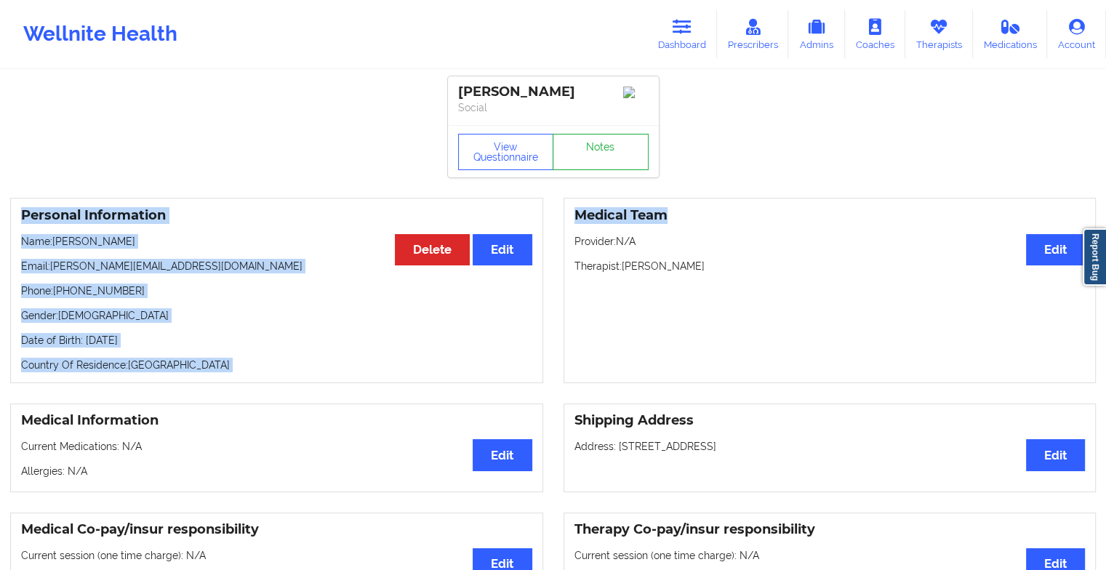
drag, startPoint x: 668, startPoint y: 183, endPoint x: 608, endPoint y: 161, distance: 64.4
click at [608, 161] on link "Notes" at bounding box center [601, 152] width 96 height 36
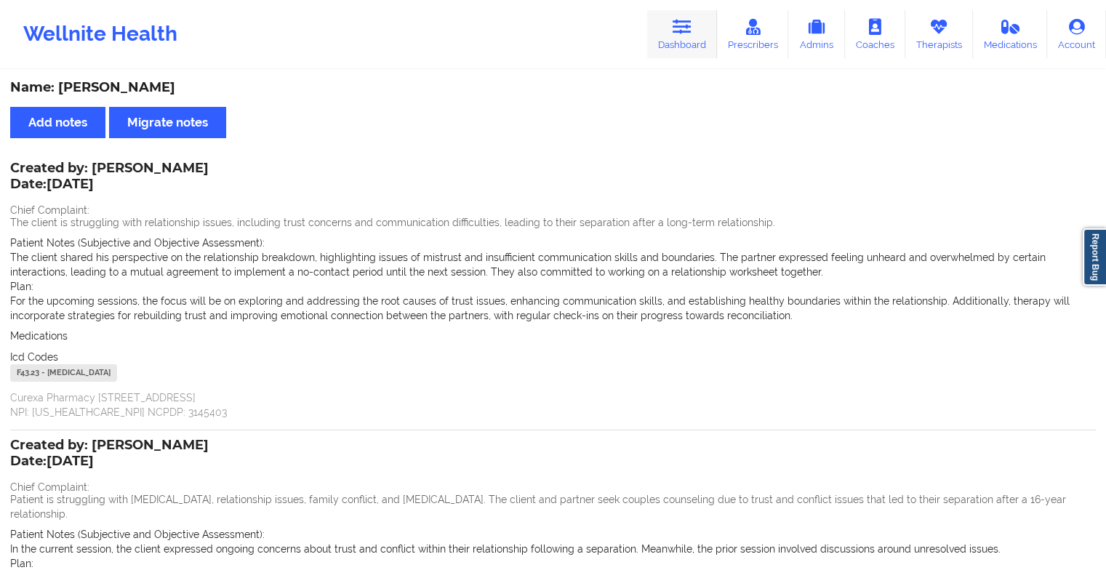
click at [705, 29] on link "Dashboard" at bounding box center [682, 34] width 70 height 48
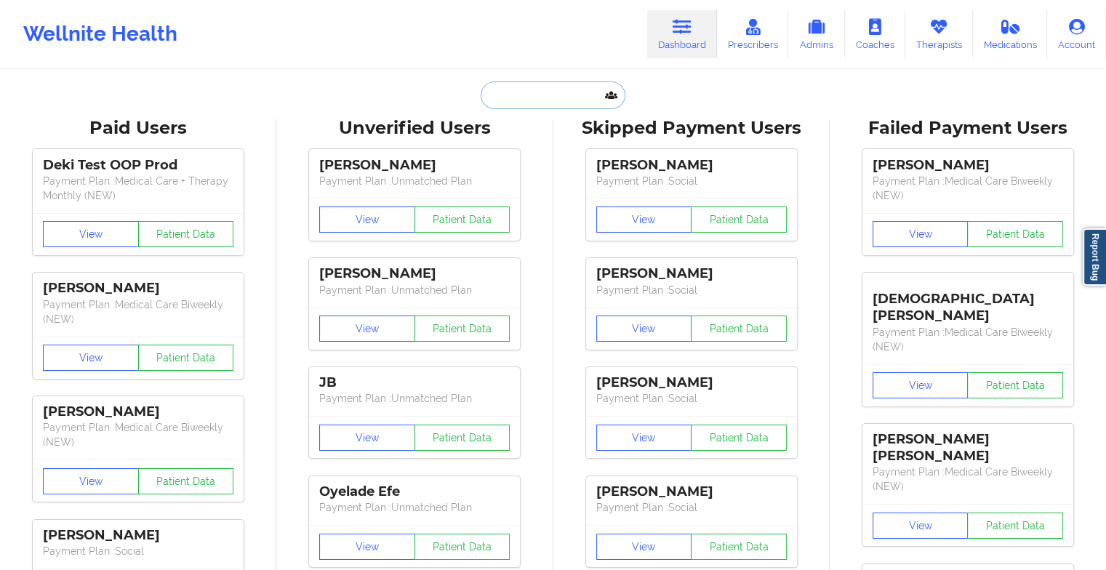
click at [526, 81] on input "text" at bounding box center [553, 95] width 144 height 28
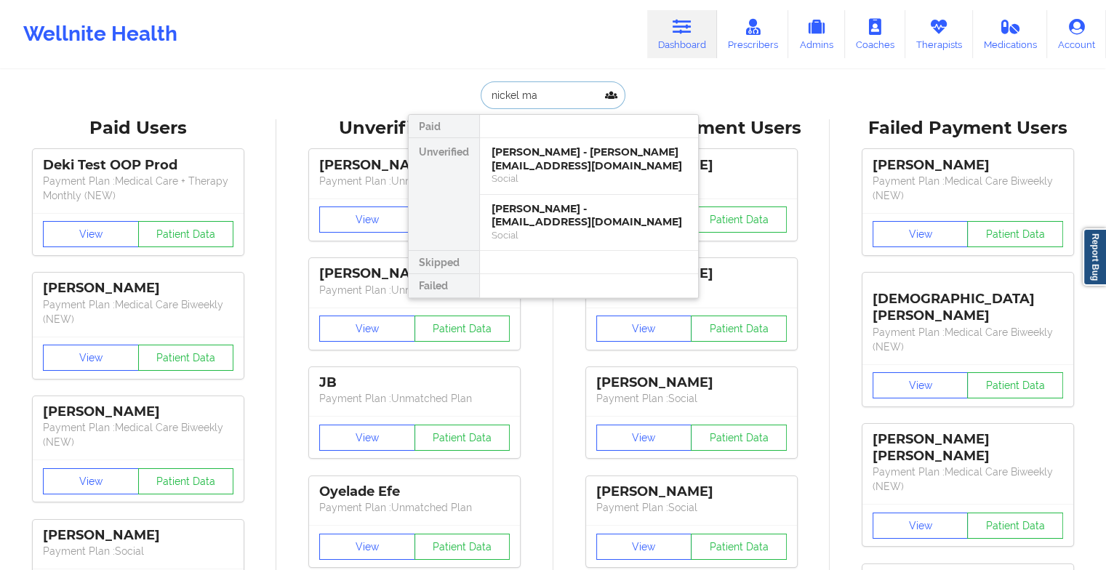
type input "nickel mar"
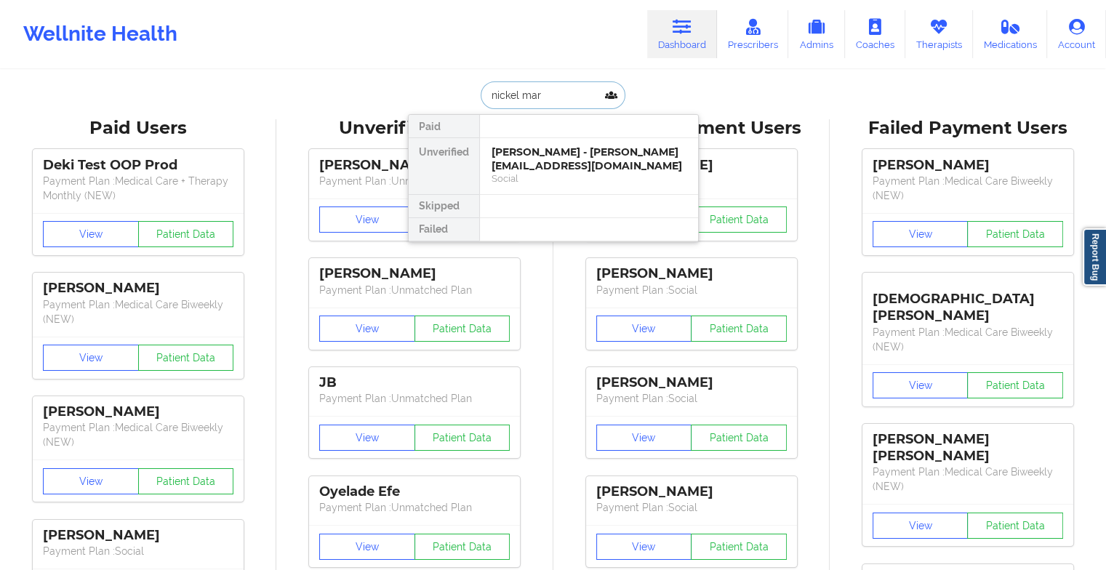
click at [555, 155] on div "[PERSON_NAME] - [PERSON_NAME][EMAIL_ADDRESS][DOMAIN_NAME]" at bounding box center [588, 158] width 195 height 27
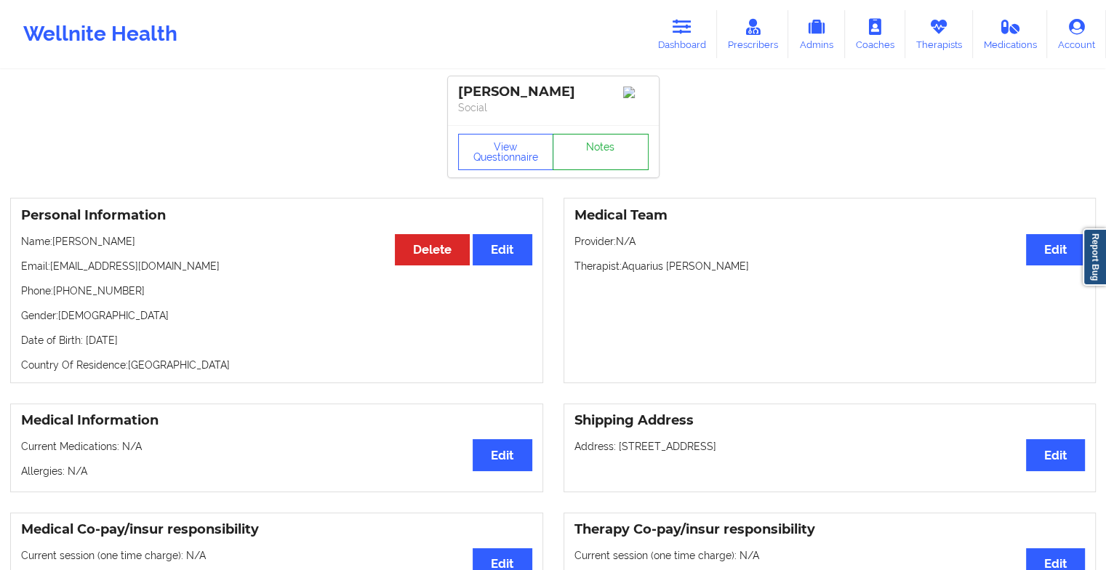
click at [597, 160] on link "Notes" at bounding box center [601, 152] width 96 height 36
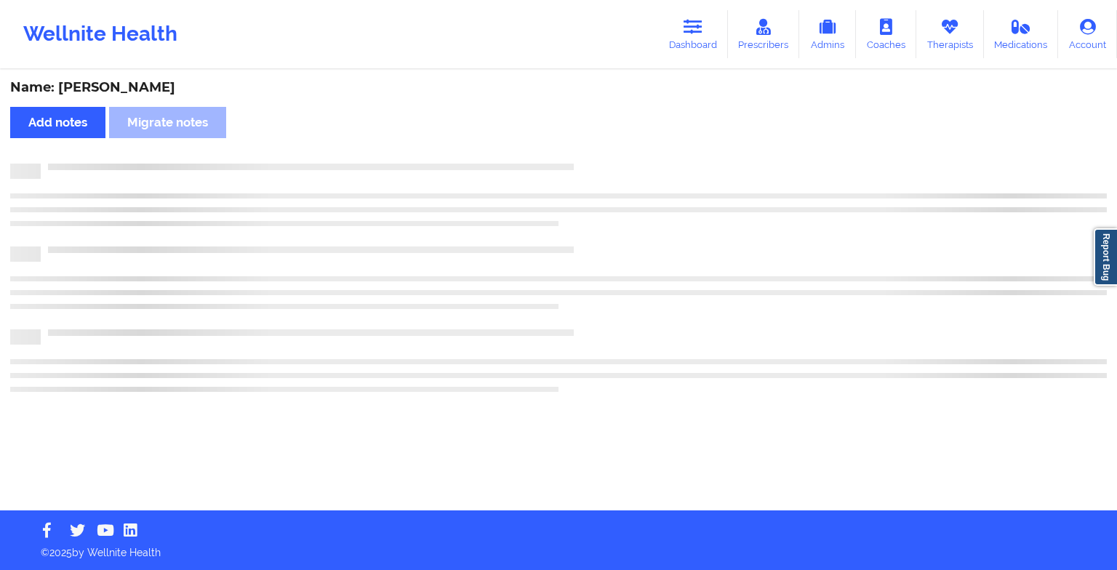
click at [597, 160] on div "Name: [PERSON_NAME] Add notes Migrate notes" at bounding box center [558, 290] width 1117 height 439
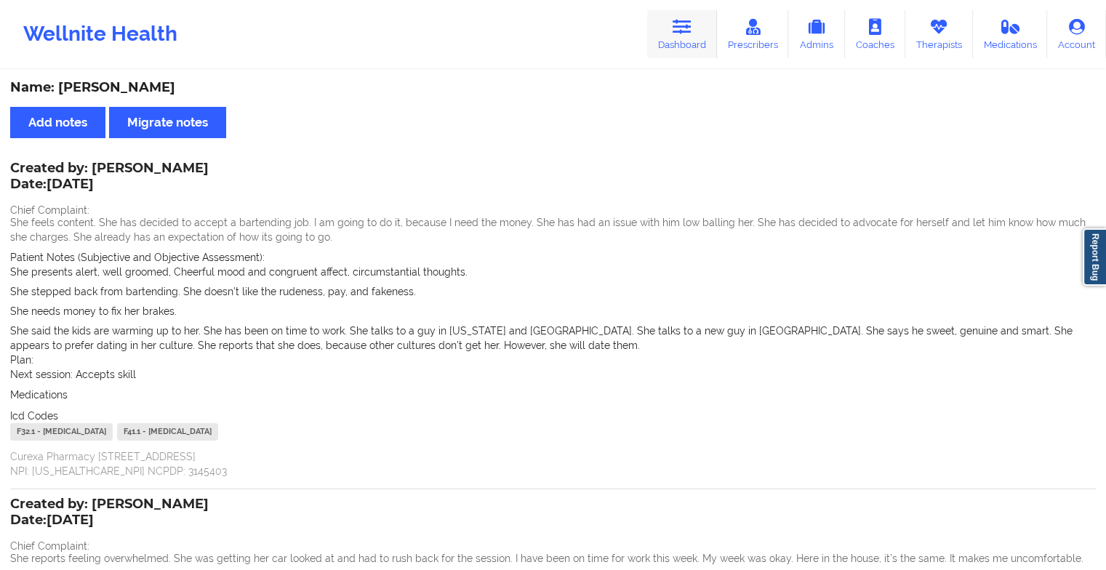
click at [675, 30] on icon at bounding box center [682, 27] width 19 height 16
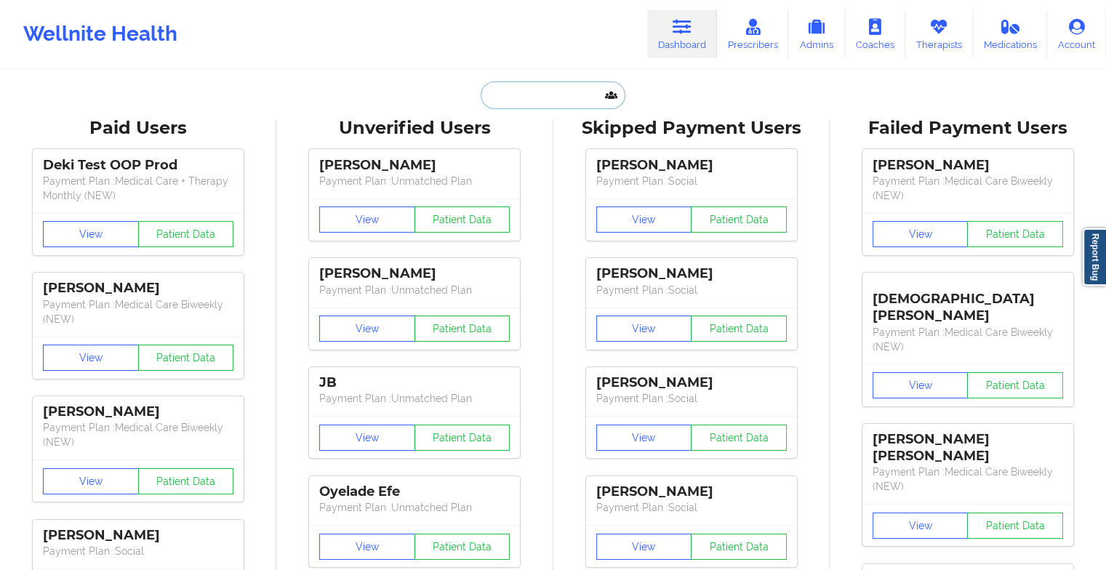
click at [526, 108] on input "text" at bounding box center [553, 95] width 144 height 28
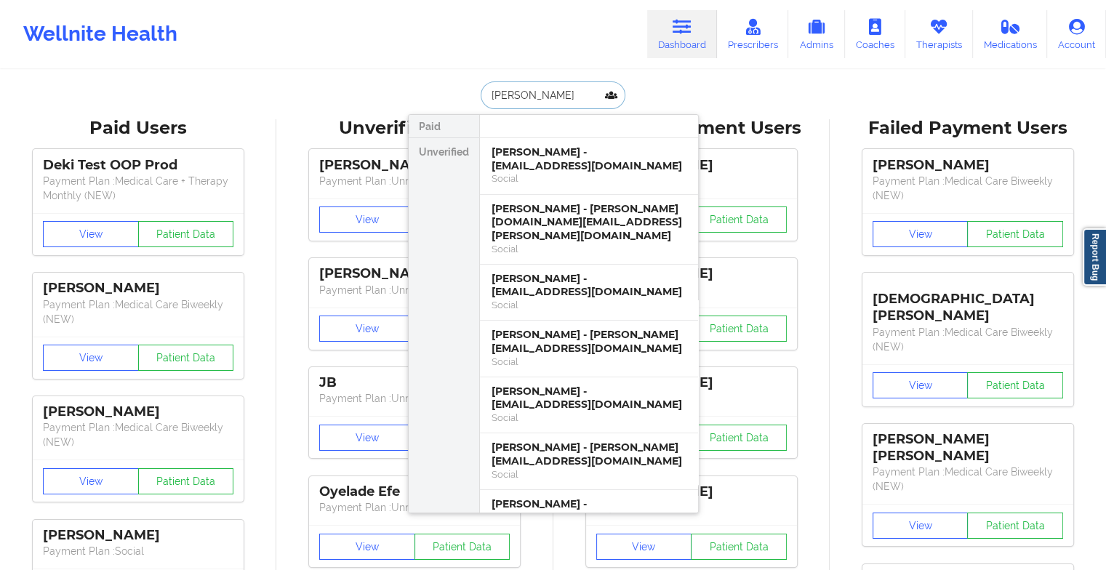
type input "[PERSON_NAME]"
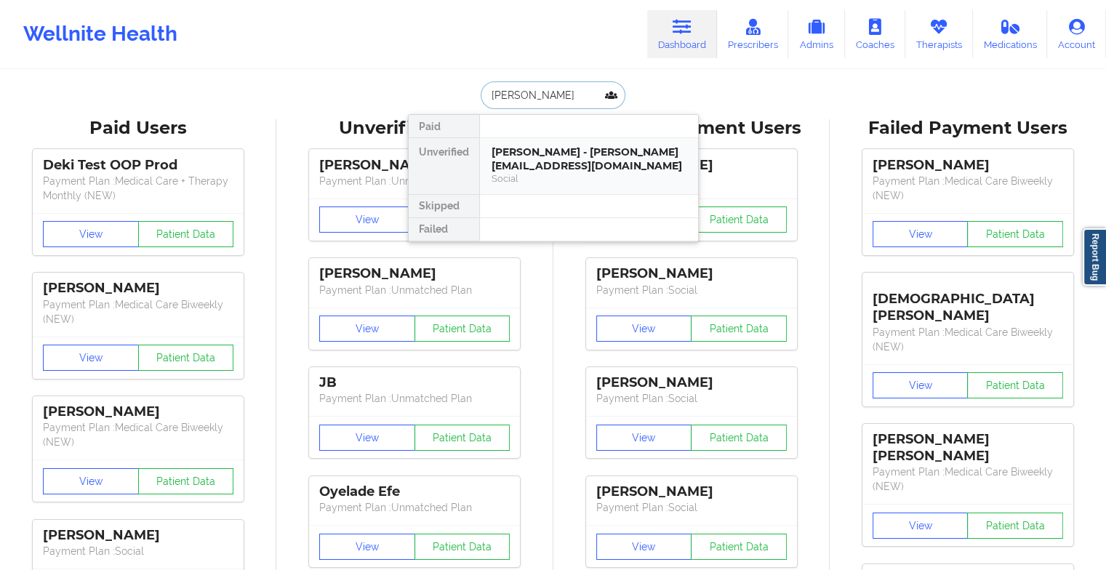
click at [529, 165] on div "[PERSON_NAME] - [PERSON_NAME][EMAIL_ADDRESS][DOMAIN_NAME]" at bounding box center [588, 158] width 195 height 27
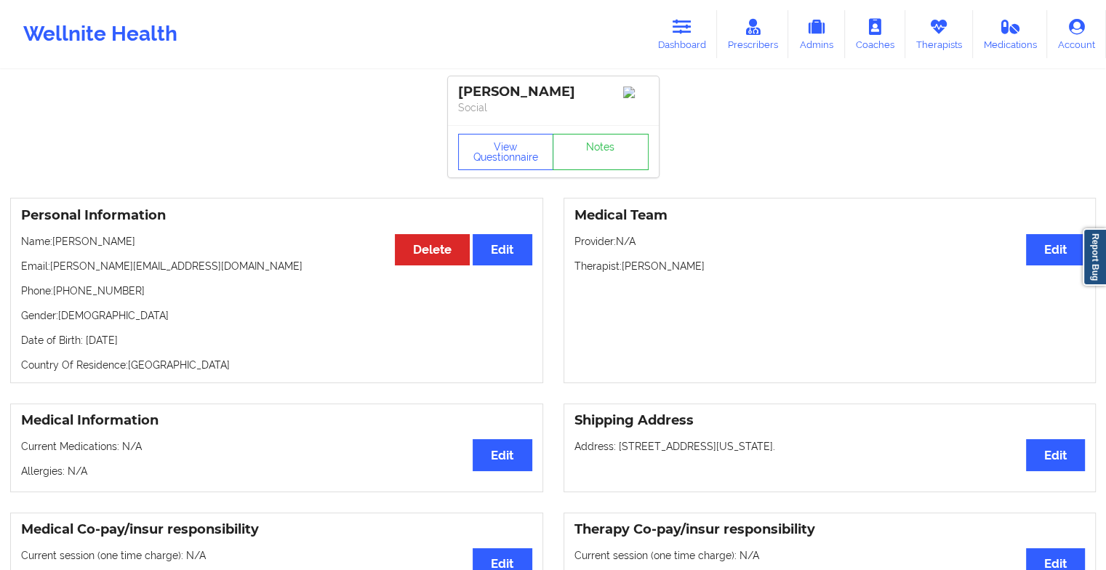
click at [582, 153] on div "View Questionnaire Notes" at bounding box center [553, 151] width 211 height 52
click at [582, 153] on link "Notes" at bounding box center [601, 152] width 96 height 36
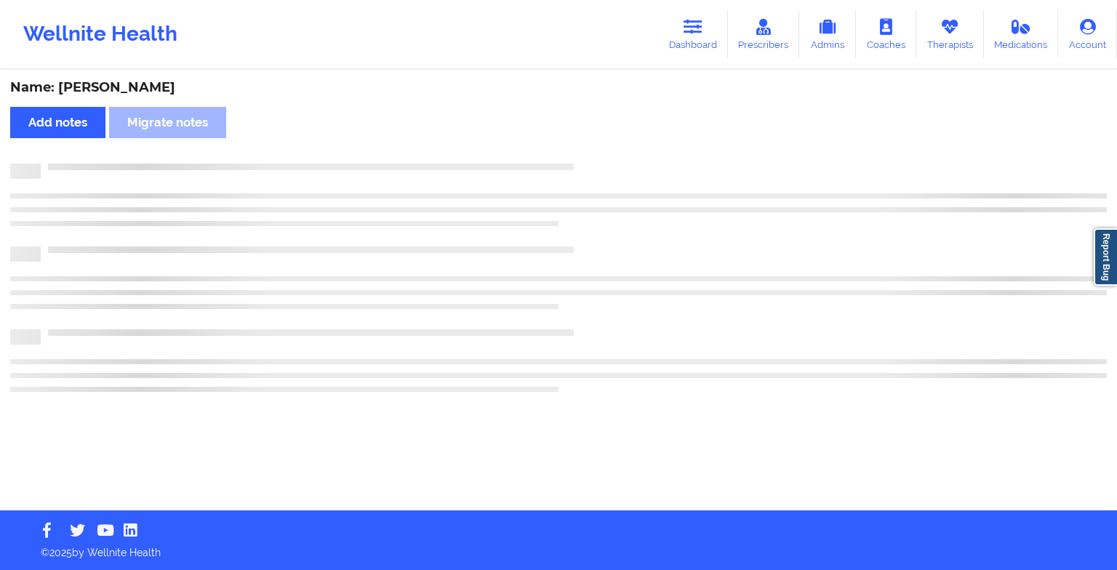
click at [582, 153] on div "Name: [PERSON_NAME] Add notes Migrate notes" at bounding box center [558, 290] width 1117 height 439
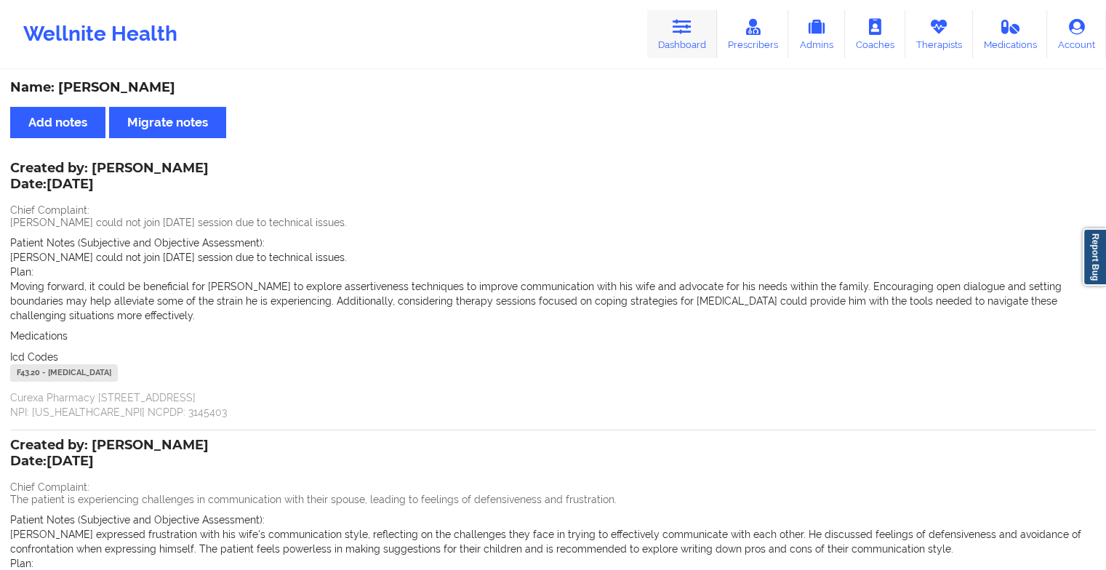
click at [689, 37] on link "Dashboard" at bounding box center [682, 34] width 70 height 48
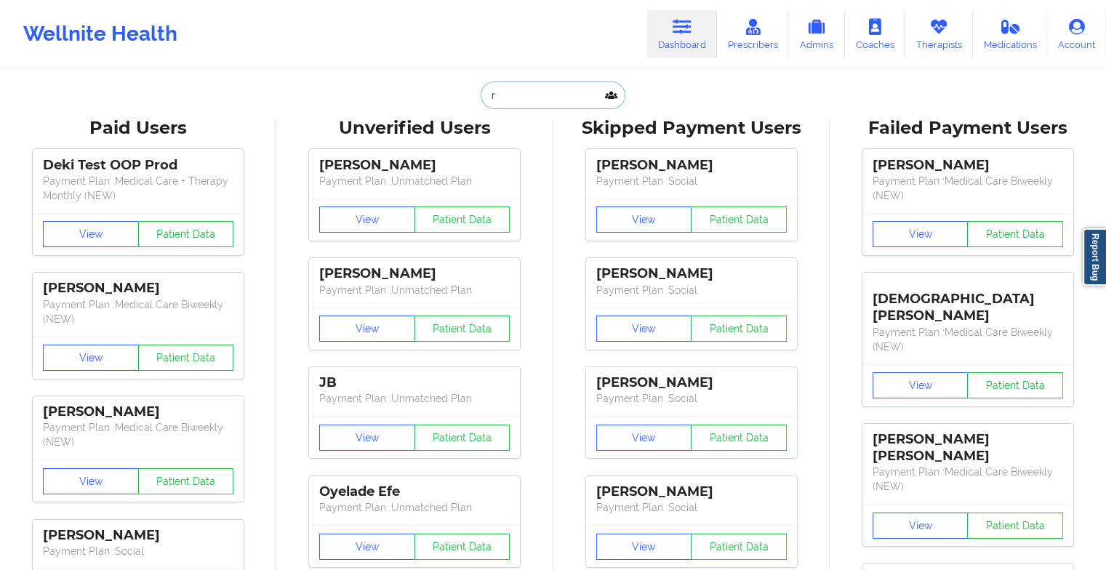
click at [562, 102] on input "r" at bounding box center [553, 95] width 144 height 28
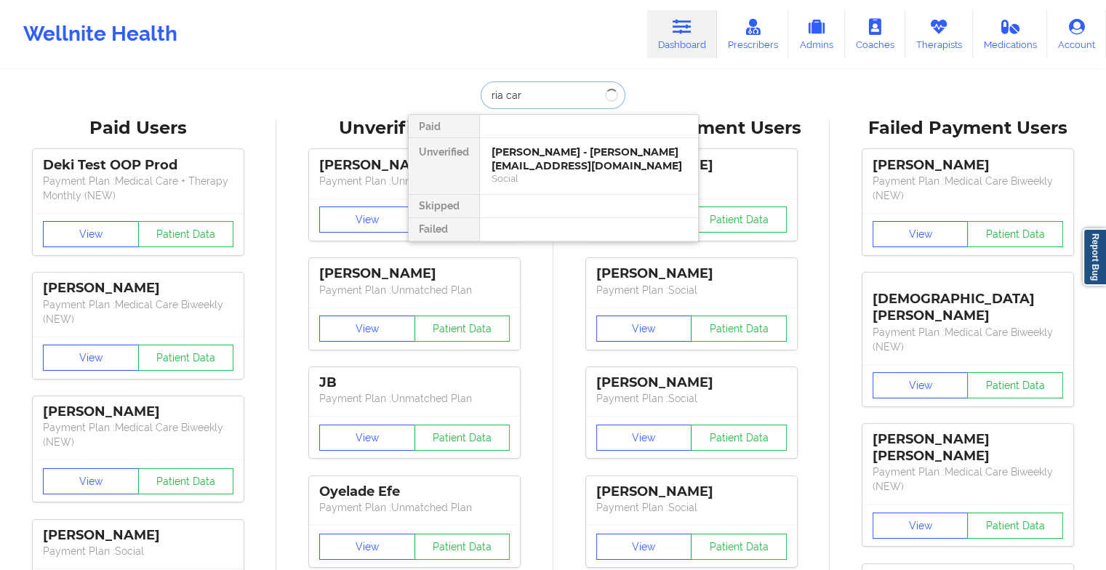
type input "[PERSON_NAME]"
click at [553, 155] on div "[PERSON_NAME] - [EMAIL_ADDRESS][DOMAIN_NAME]" at bounding box center [588, 158] width 195 height 27
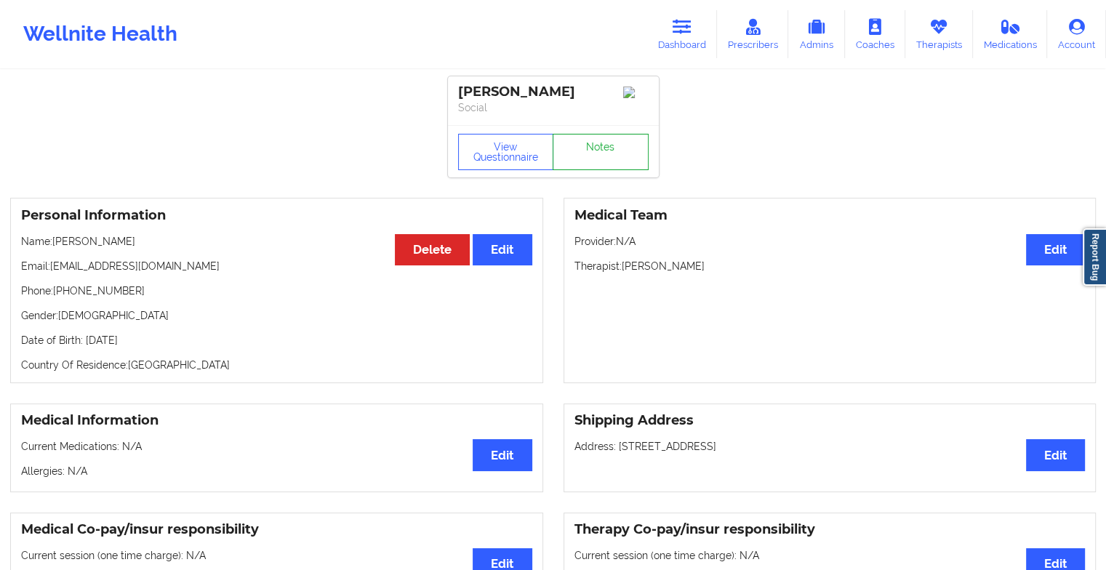
click at [597, 153] on link "Notes" at bounding box center [601, 152] width 96 height 36
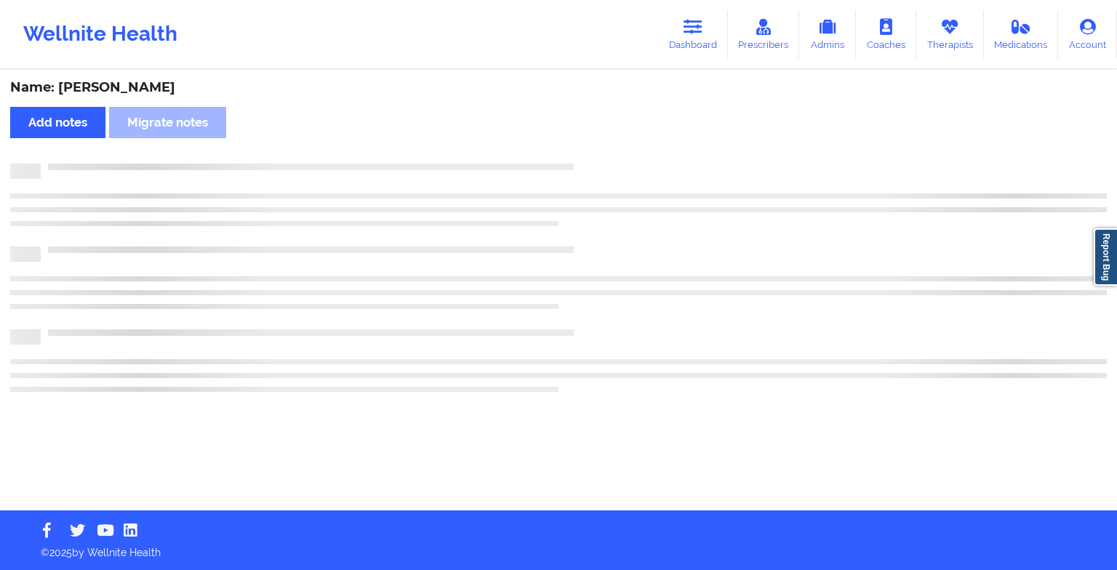
click at [597, 153] on div "Name: [PERSON_NAME] Add notes Migrate notes" at bounding box center [558, 290] width 1117 height 439
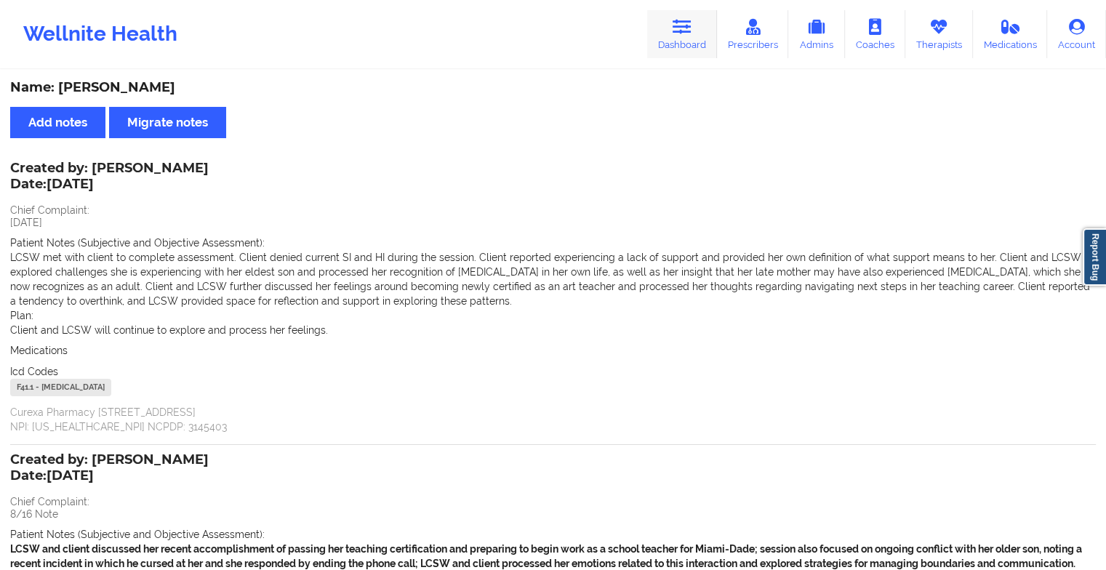
click at [675, 20] on icon at bounding box center [682, 27] width 19 height 16
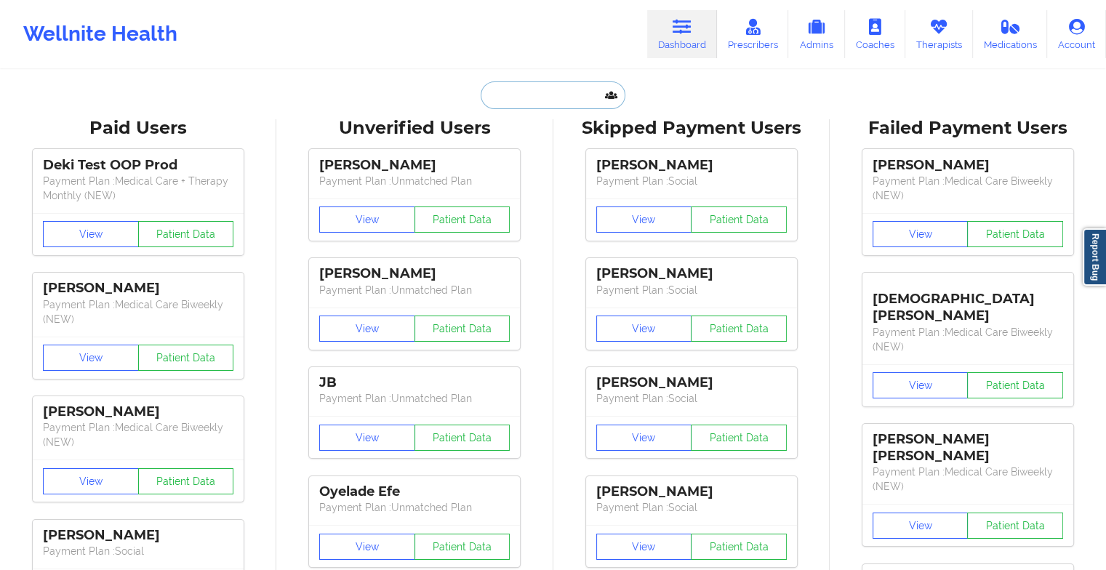
click at [502, 89] on input "text" at bounding box center [553, 95] width 144 height 28
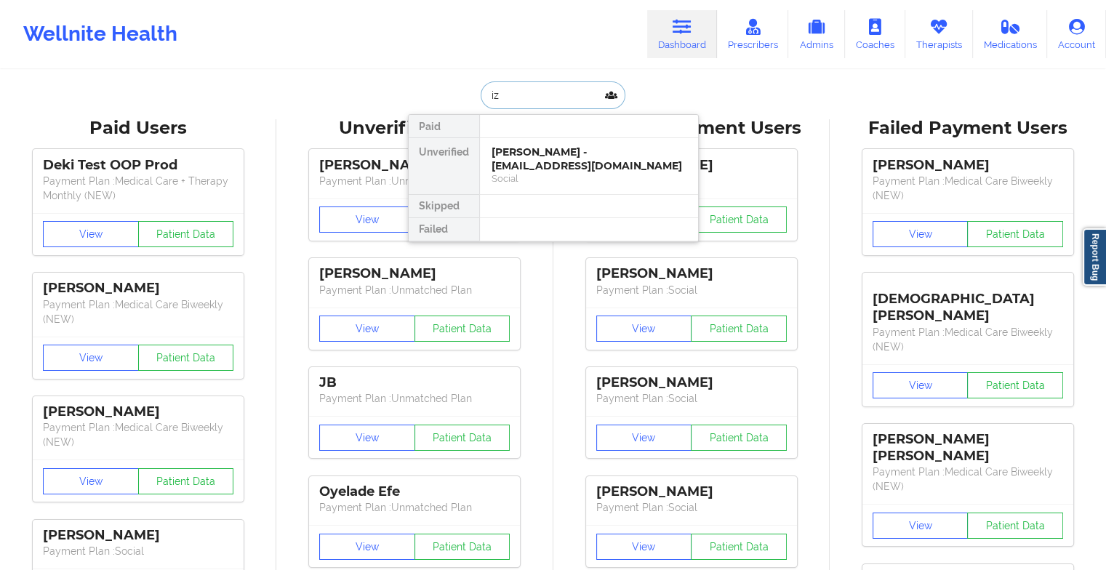
type input "i"
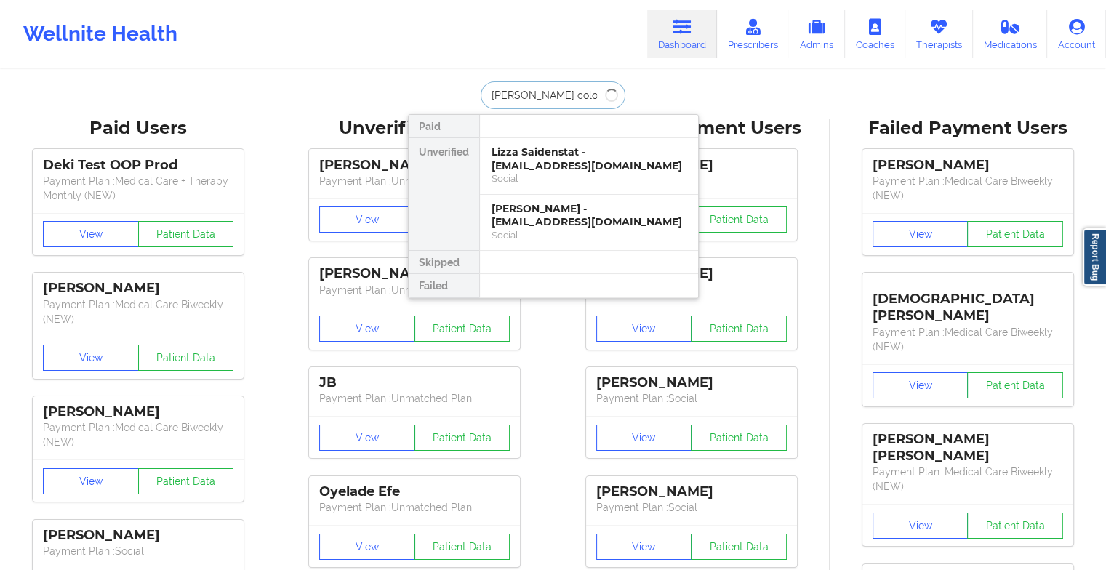
type input "[PERSON_NAME]"
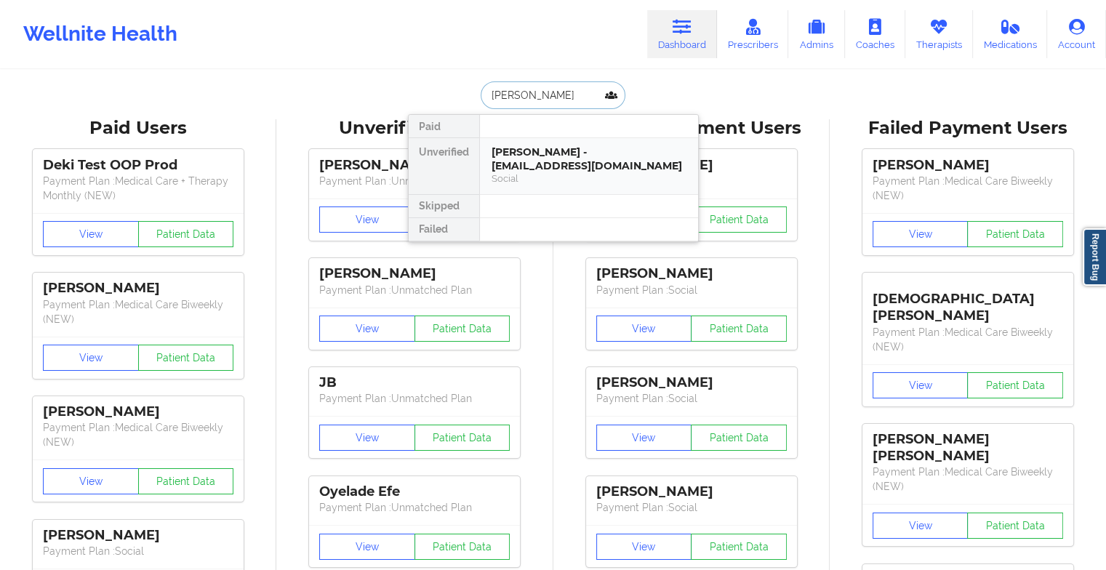
click at [571, 161] on div "[PERSON_NAME] - [EMAIL_ADDRESS][DOMAIN_NAME]" at bounding box center [588, 158] width 195 height 27
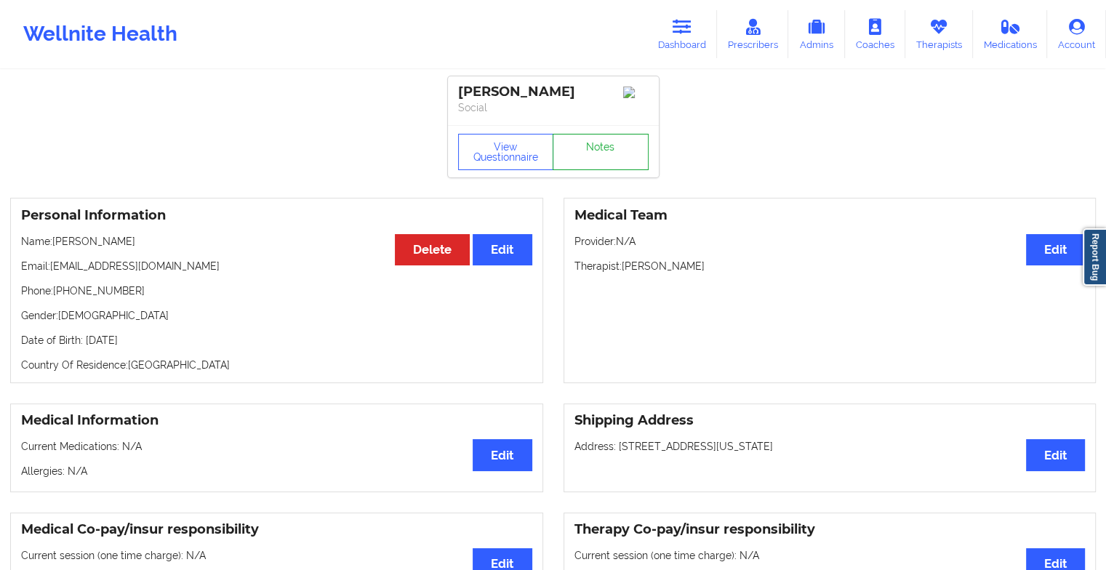
click at [602, 158] on link "Notes" at bounding box center [601, 152] width 96 height 36
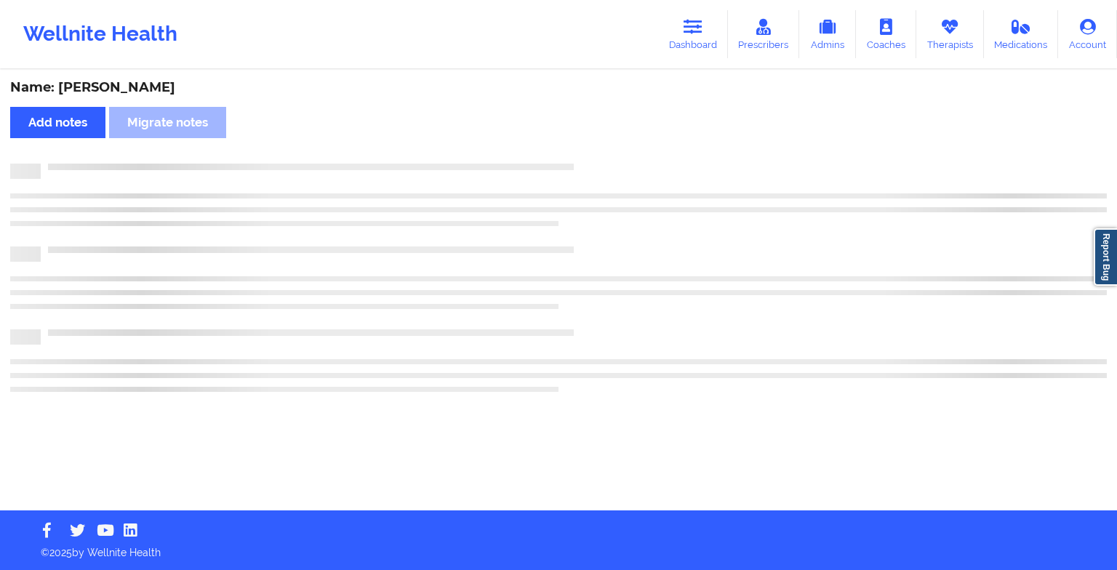
click at [602, 158] on div "Name: [PERSON_NAME] Add notes Migrate notes" at bounding box center [558, 290] width 1117 height 439
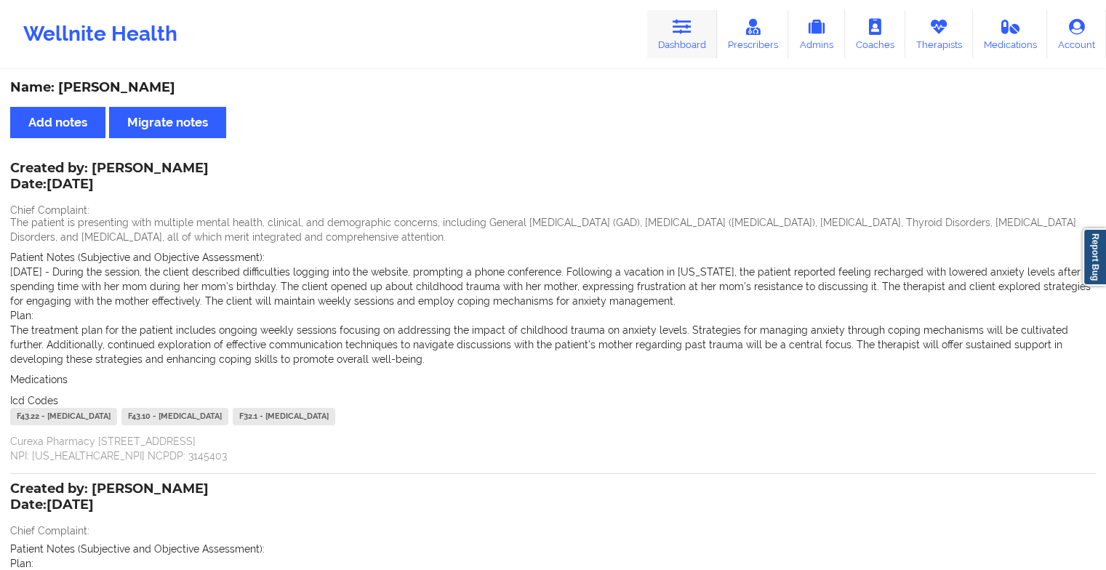
click at [658, 35] on link "Dashboard" at bounding box center [682, 34] width 70 height 48
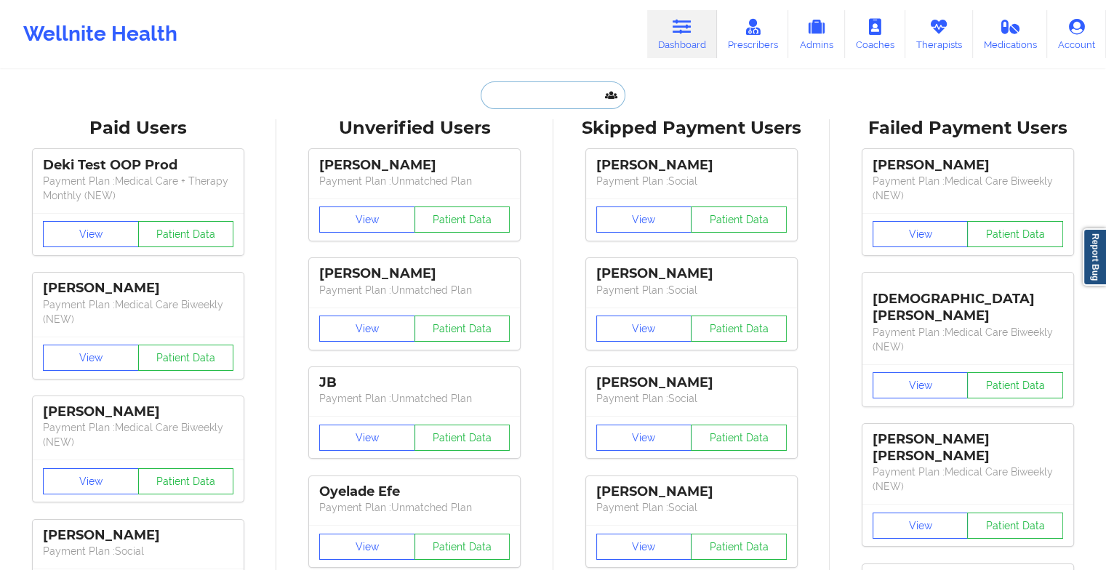
click at [555, 86] on input "text" at bounding box center [553, 95] width 144 height 28
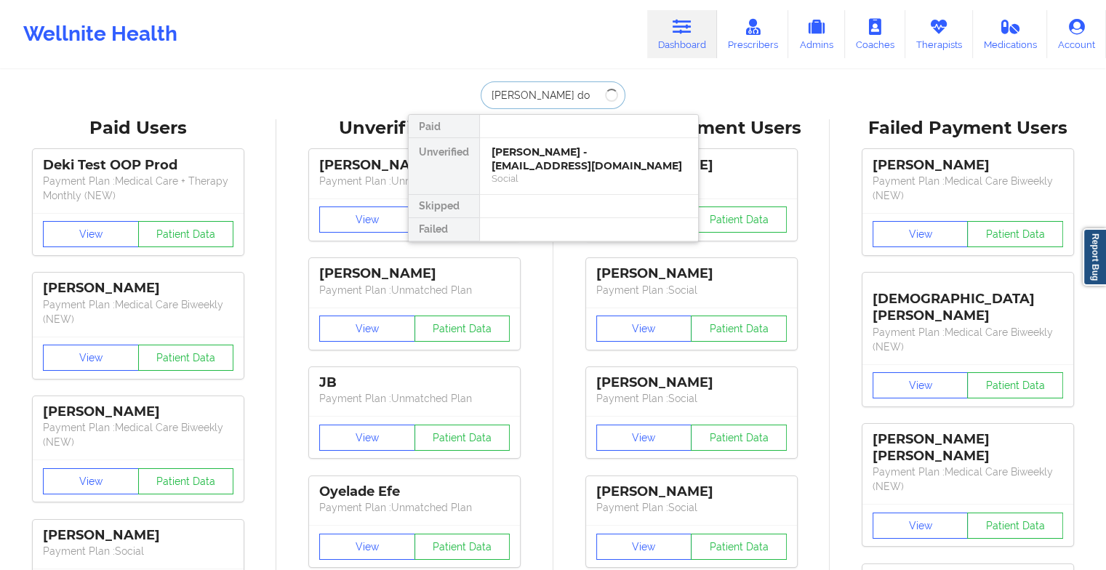
type input "[PERSON_NAME]"
click at [566, 150] on div "Frantz Dorismond - [EMAIL_ADDRESS][PERSON_NAME][DOMAIN_NAME]" at bounding box center [588, 165] width 195 height 41
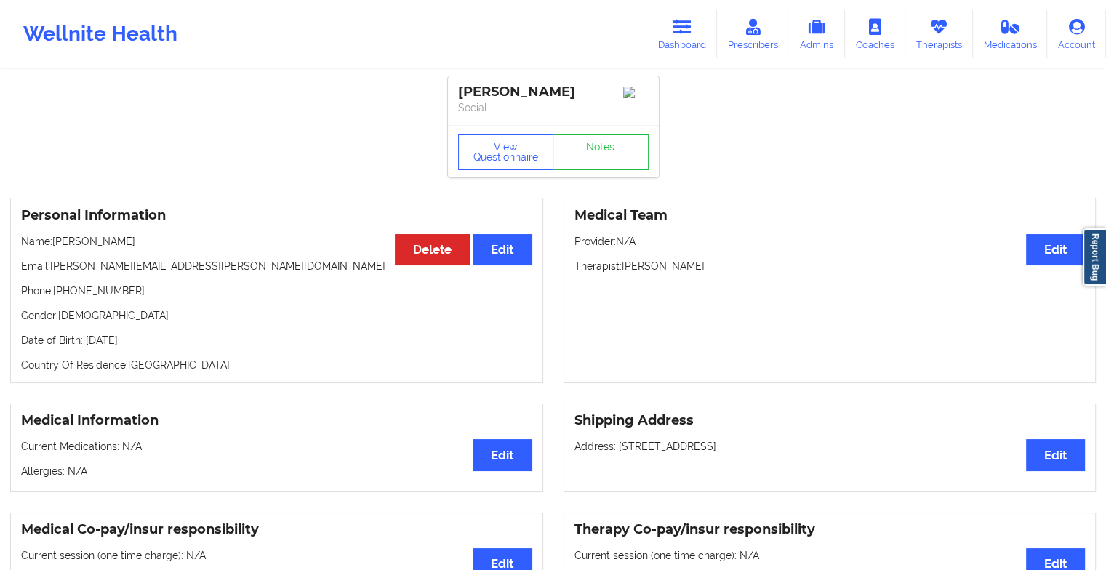
click at [625, 133] on div "View Questionnaire Notes" at bounding box center [553, 151] width 211 height 52
drag, startPoint x: 625, startPoint y: 133, endPoint x: 625, endPoint y: 151, distance: 18.2
click at [625, 151] on link "Notes" at bounding box center [601, 152] width 96 height 36
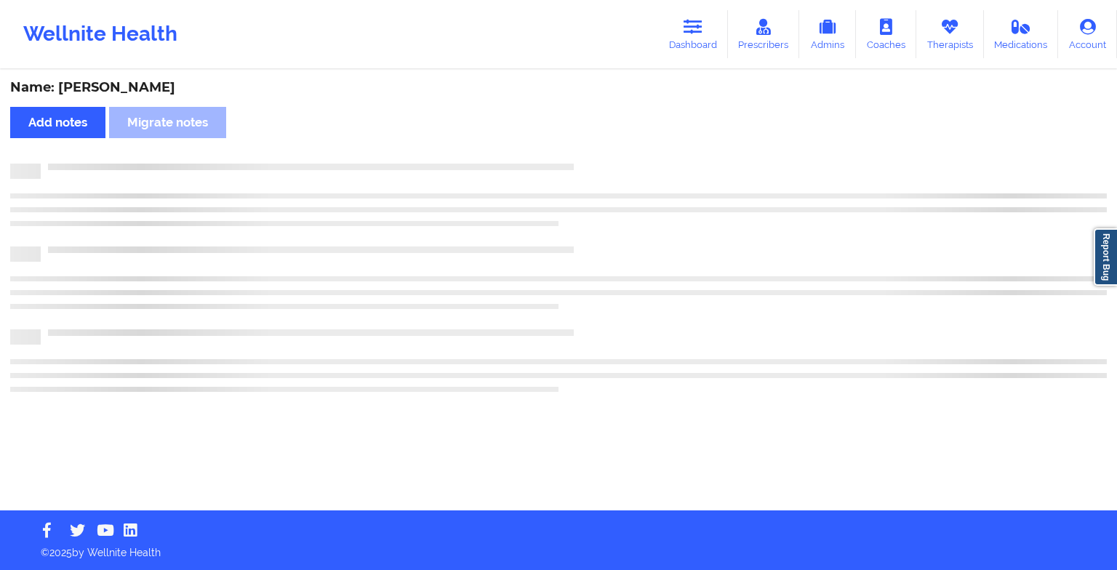
click at [625, 151] on div "Name: [PERSON_NAME] Add notes Migrate notes" at bounding box center [558, 290] width 1117 height 439
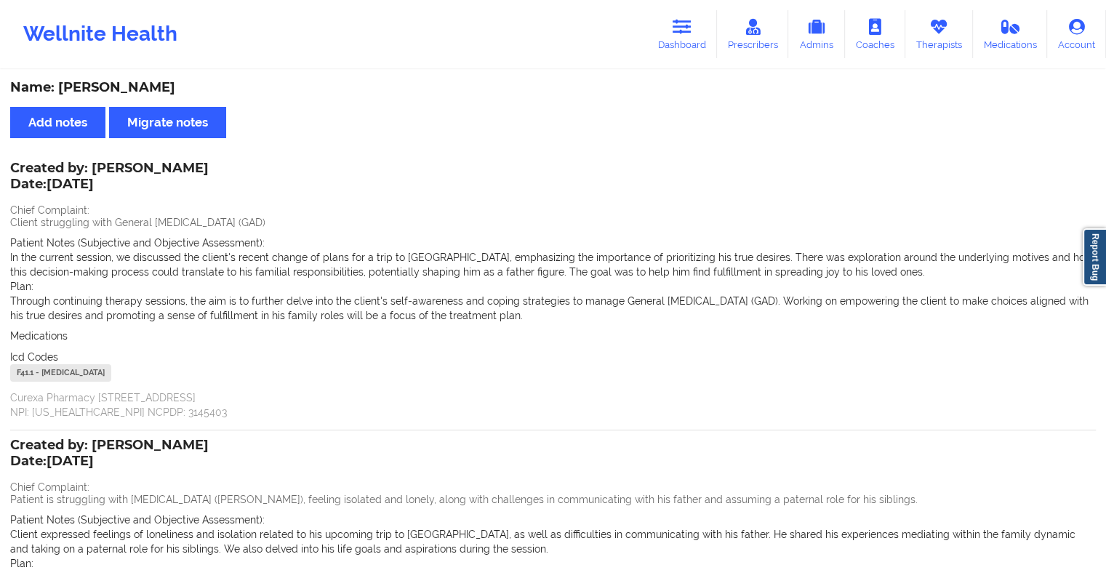
drag, startPoint x: 585, startPoint y: 74, endPoint x: 635, endPoint y: 63, distance: 52.2
click at [635, 63] on div "Wellnite Health Dashboard Prescribers Admins Coaches Therapists Medications Acc…" at bounding box center [553, 378] width 1106 height 756
drag, startPoint x: 635, startPoint y: 63, endPoint x: 558, endPoint y: 108, distance: 90.3
click at [558, 108] on div "Name: [PERSON_NAME] Add notes Migrate notes Created by: [PERSON_NAME] Date: [DA…" at bounding box center [553, 413] width 1106 height 685
click at [683, 39] on link "Dashboard" at bounding box center [682, 34] width 70 height 48
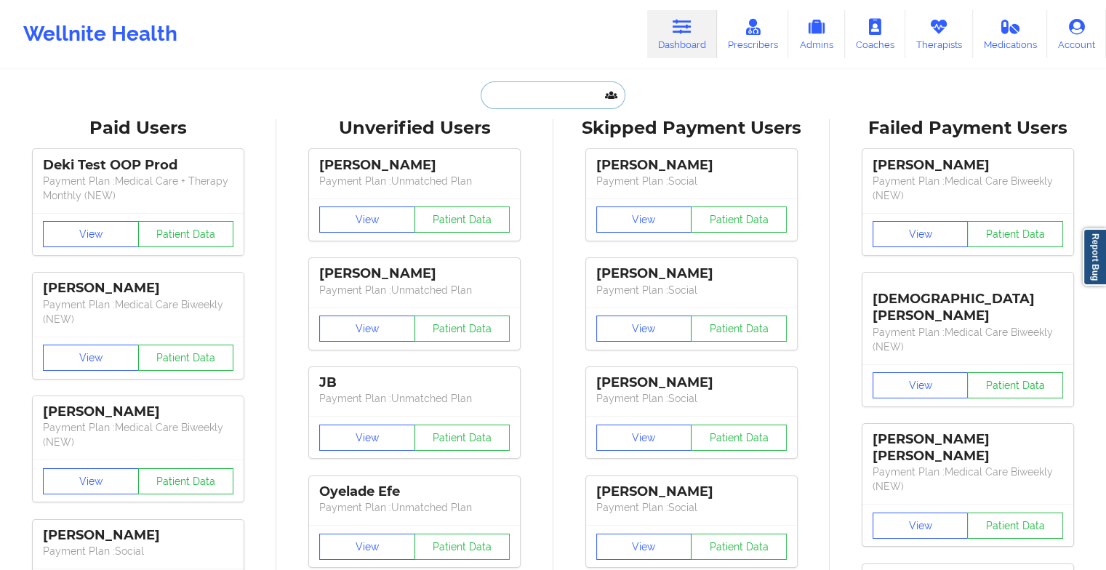
click at [534, 97] on input "text" at bounding box center [553, 95] width 144 height 28
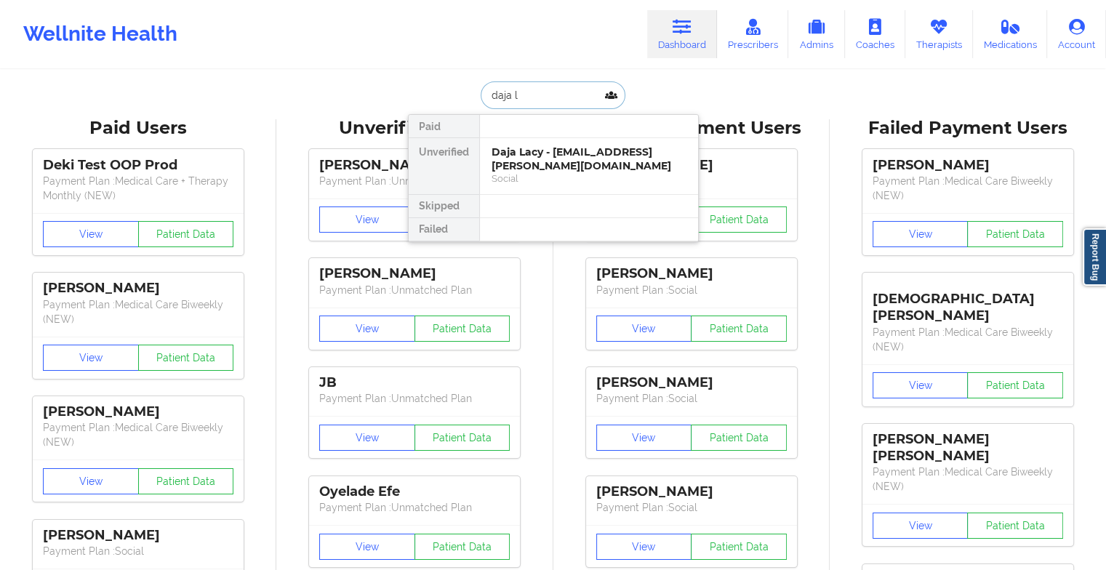
type input "daja l"
click at [546, 135] on div at bounding box center [588, 126] width 219 height 23
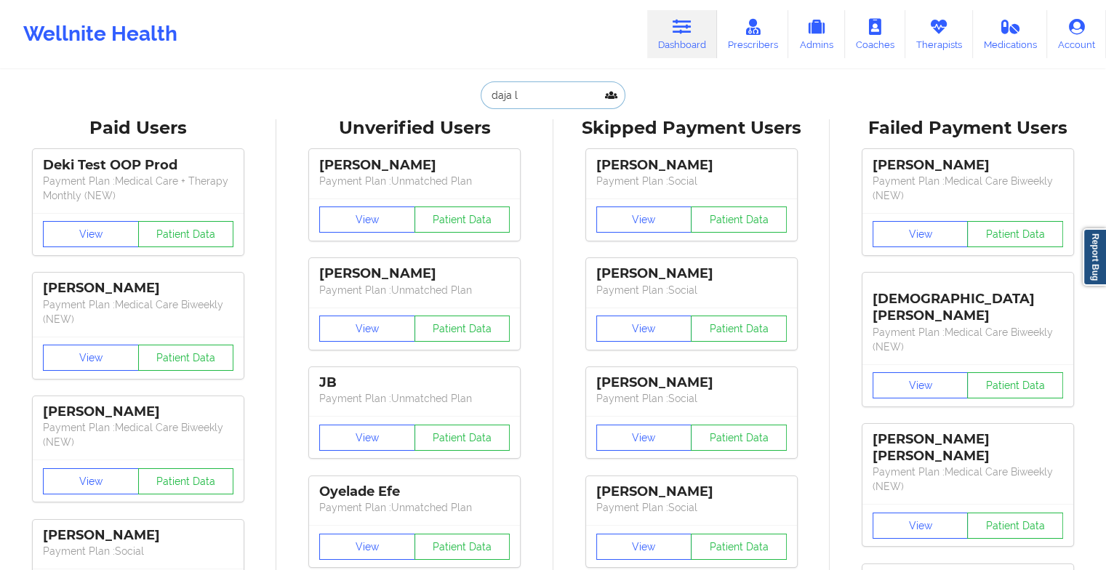
click at [557, 105] on input "daja l" at bounding box center [553, 95] width 144 height 28
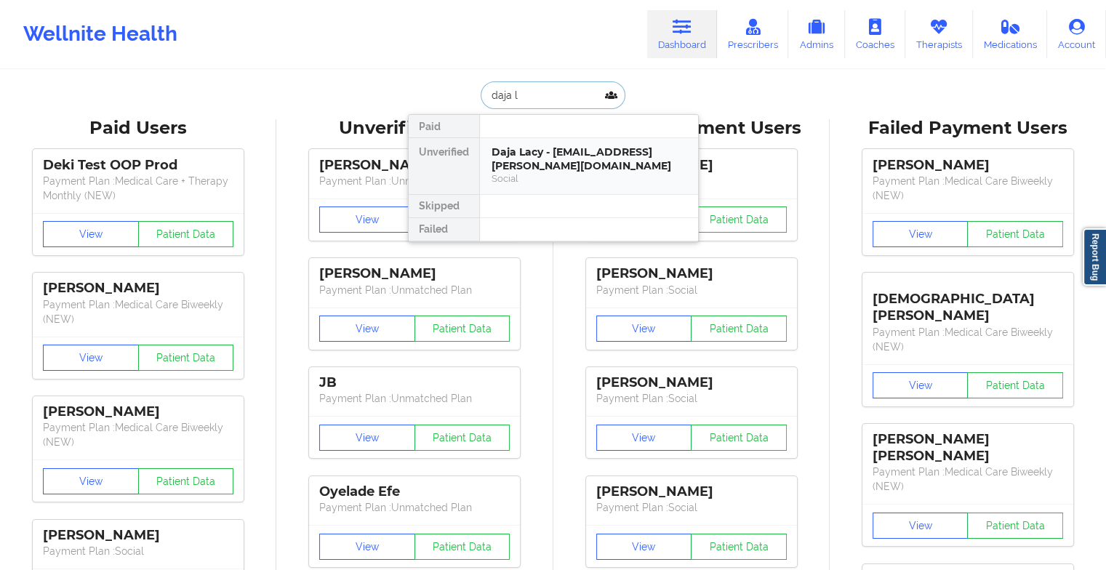
click at [546, 172] on div "Social" at bounding box center [588, 178] width 195 height 12
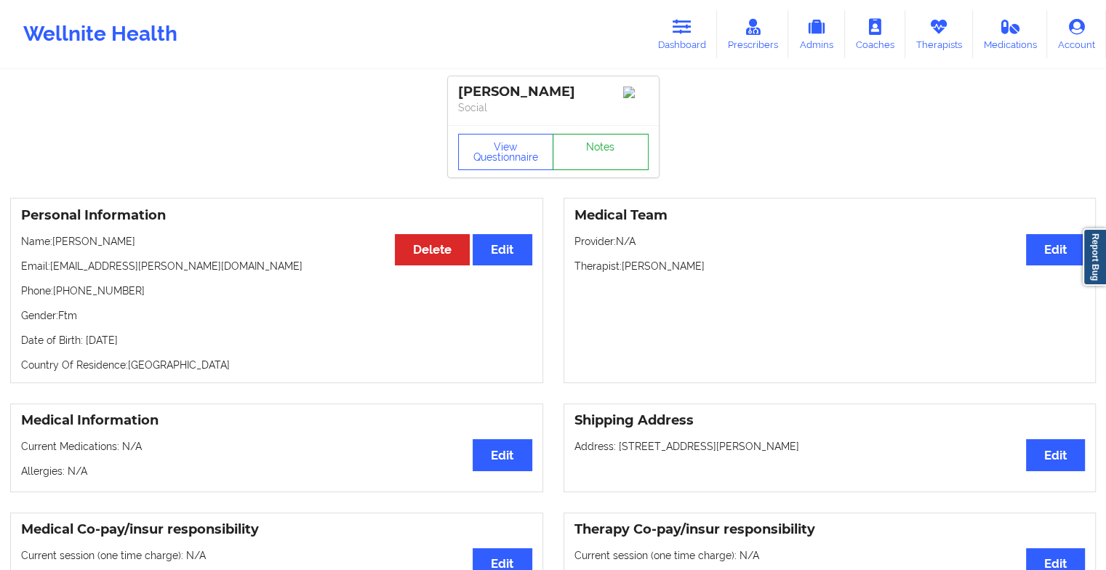
click at [611, 170] on link "Notes" at bounding box center [601, 152] width 96 height 36
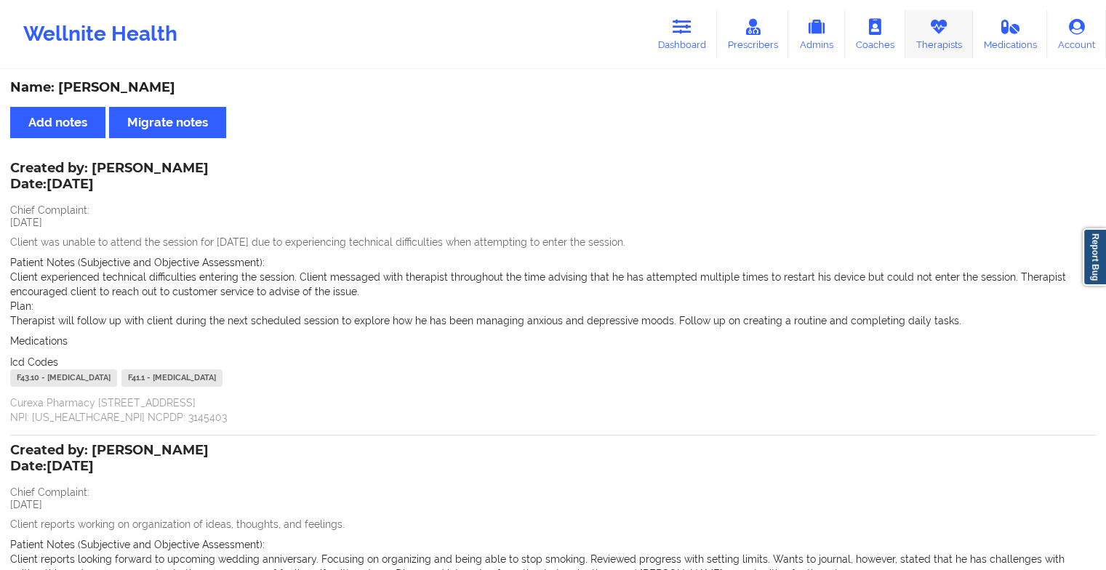
click at [942, 47] on link "Therapists" at bounding box center [939, 34] width 68 height 48
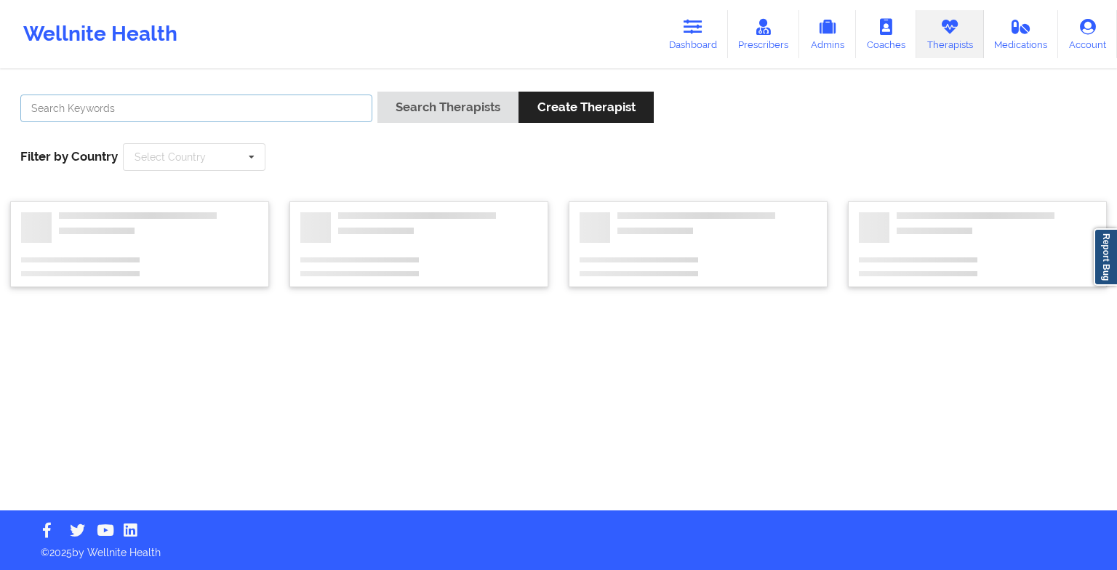
click at [288, 115] on input "text" at bounding box center [196, 109] width 352 height 28
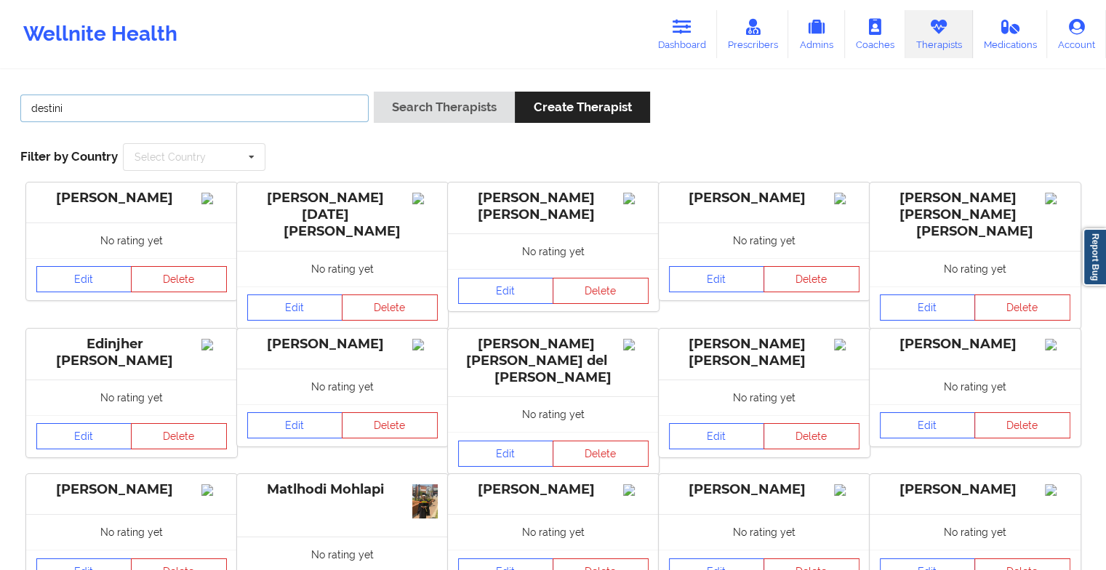
type input "[PERSON_NAME]"
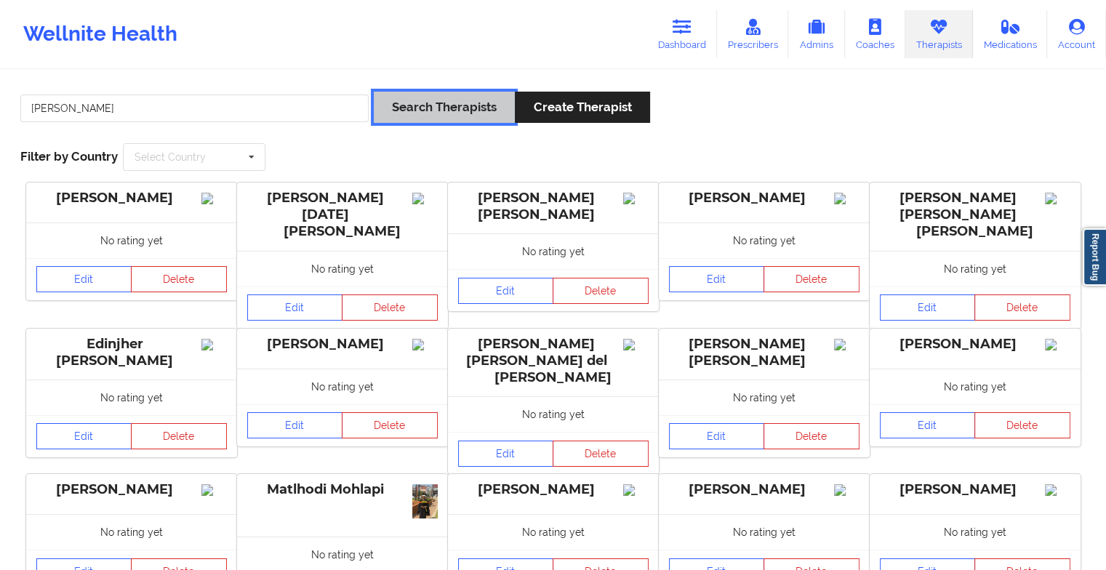
click at [397, 108] on button "Search Therapists" at bounding box center [444, 107] width 141 height 31
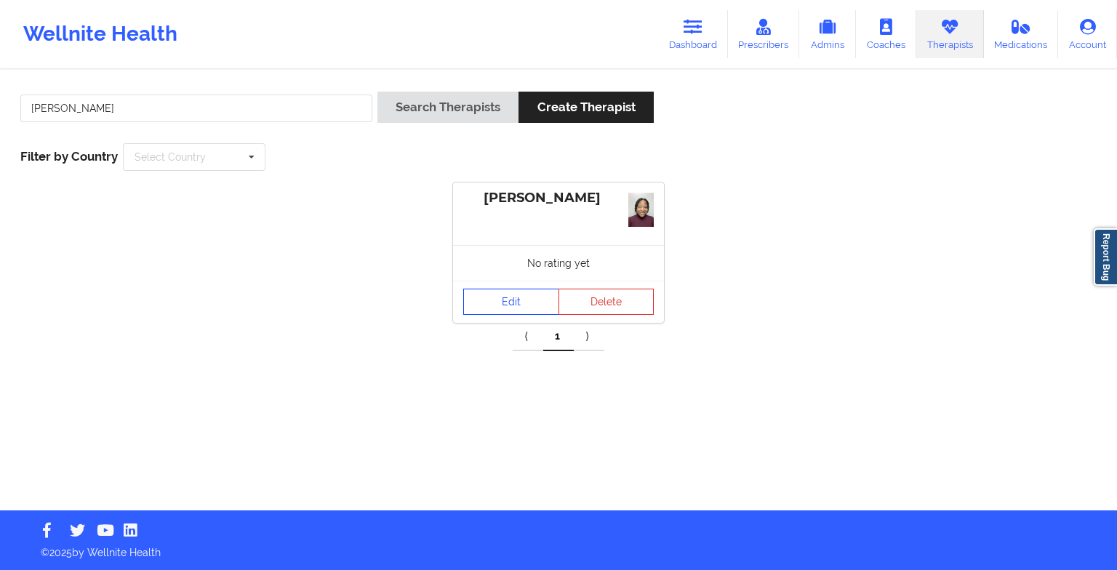
click at [489, 305] on link "Edit" at bounding box center [511, 302] width 96 height 26
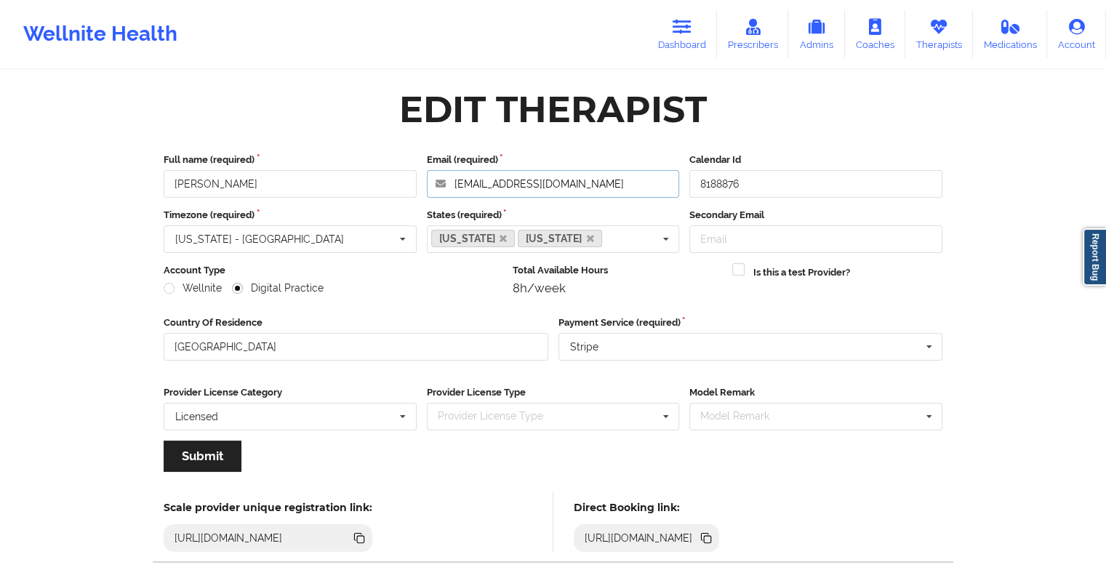
drag, startPoint x: 594, startPoint y: 180, endPoint x: 413, endPoint y: 189, distance: 181.3
click at [413, 189] on div "Full name (required) [PERSON_NAME] Email (required) [EMAIL_ADDRESS][DOMAIN_NAME…" at bounding box center [552, 175] width 789 height 45
click at [691, 23] on icon at bounding box center [682, 27] width 19 height 16
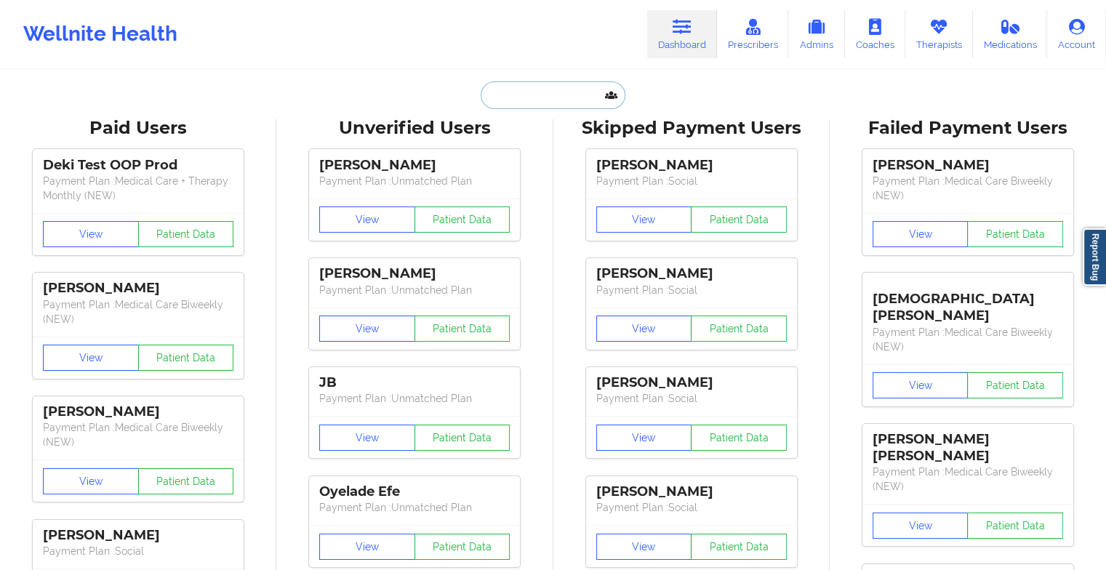
click at [571, 98] on input "text" at bounding box center [553, 95] width 144 height 28
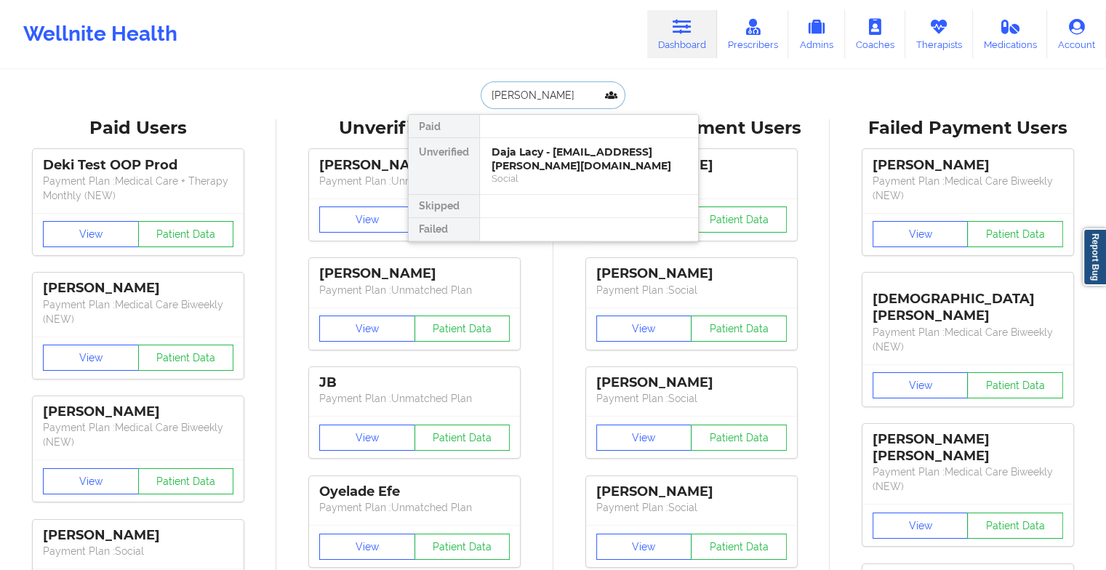
type input "tenzin tsel"
click at [571, 158] on div "[PERSON_NAME] - [EMAIL_ADDRESS][DOMAIN_NAME]" at bounding box center [588, 158] width 195 height 27
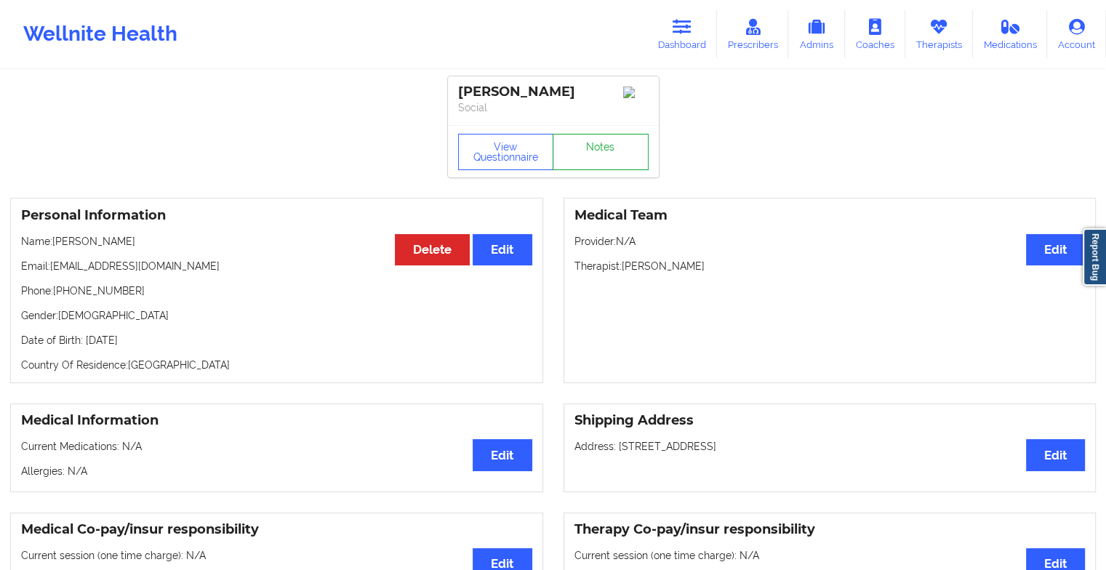
click at [590, 154] on link "Notes" at bounding box center [601, 152] width 96 height 36
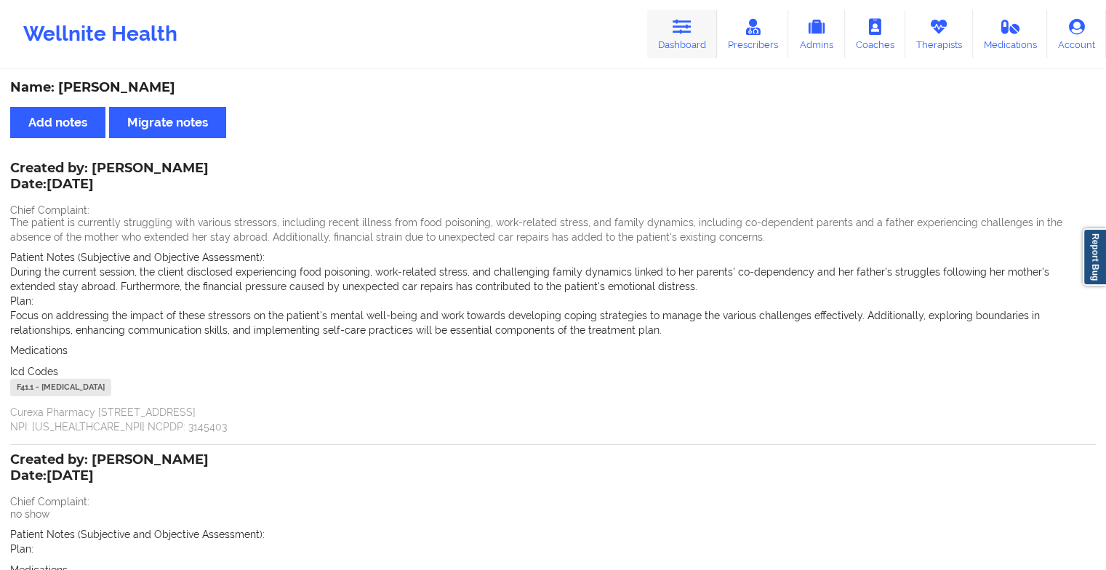
click at [681, 47] on link "Dashboard" at bounding box center [682, 34] width 70 height 48
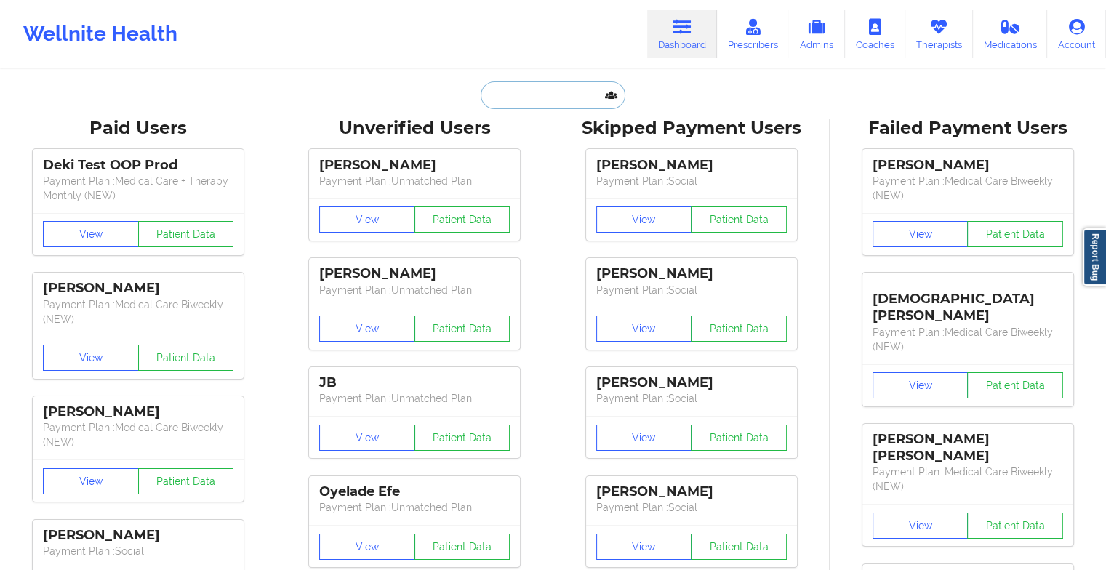
click at [546, 95] on input "text" at bounding box center [553, 95] width 144 height 28
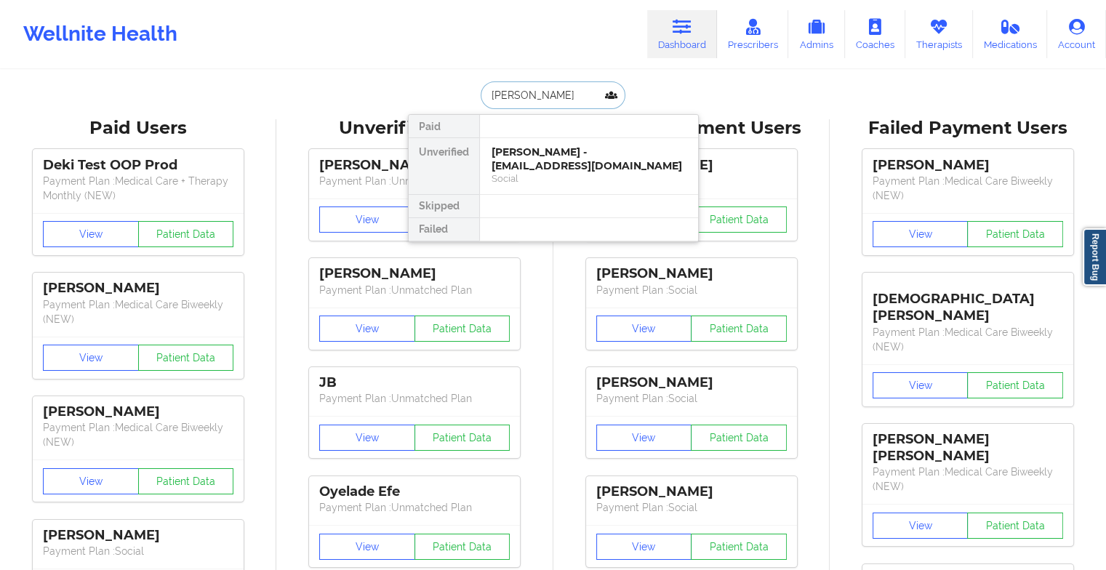
type input "[PERSON_NAME]"
click at [575, 166] on div "[PERSON_NAME] - [EMAIL_ADDRESS][DOMAIN_NAME]" at bounding box center [588, 158] width 195 height 27
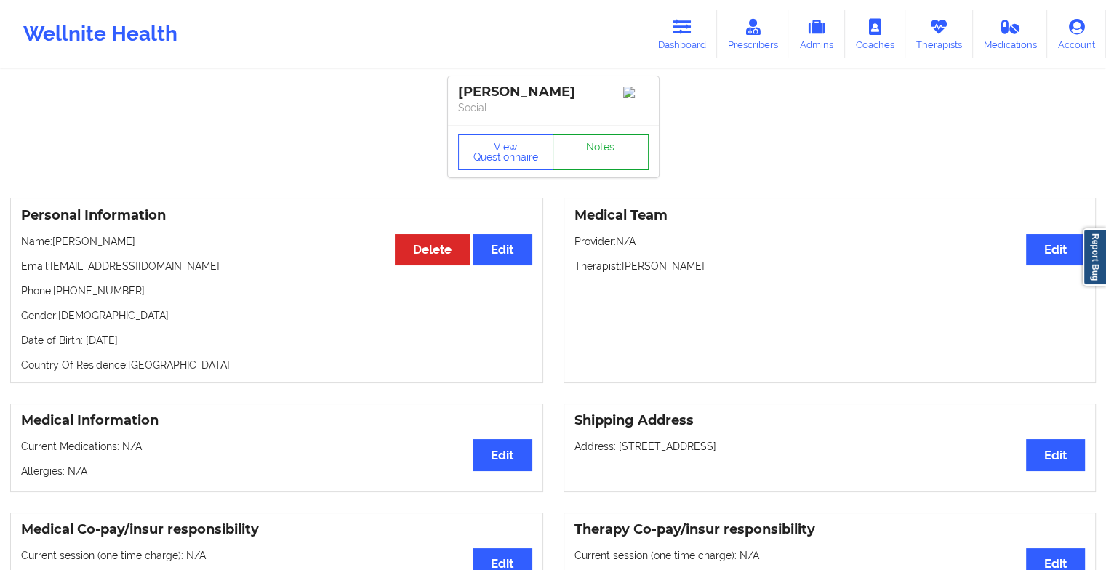
click at [603, 143] on link "Notes" at bounding box center [601, 152] width 96 height 36
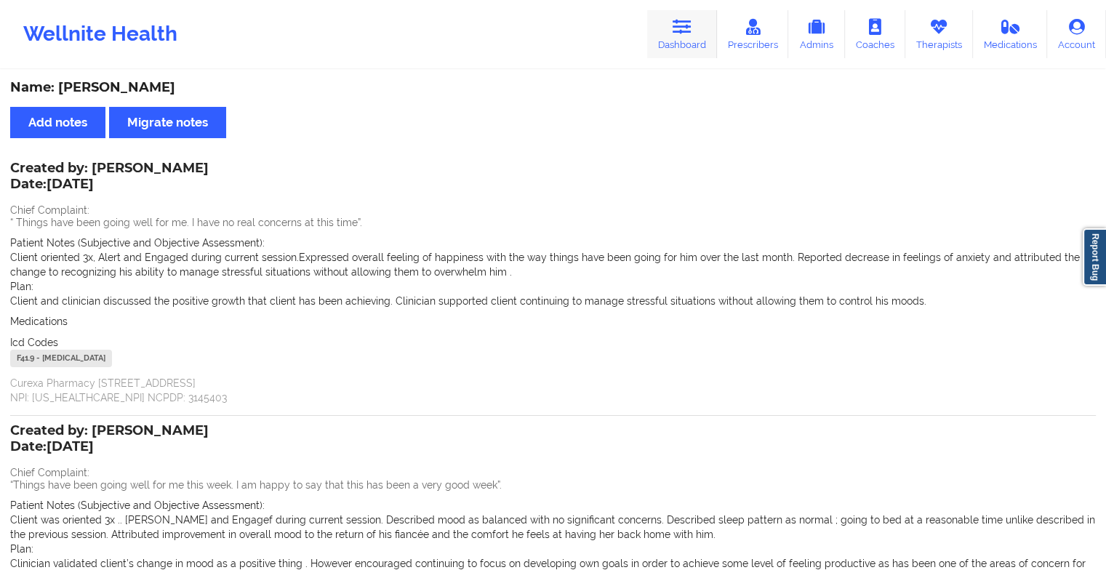
click at [674, 44] on link "Dashboard" at bounding box center [682, 34] width 70 height 48
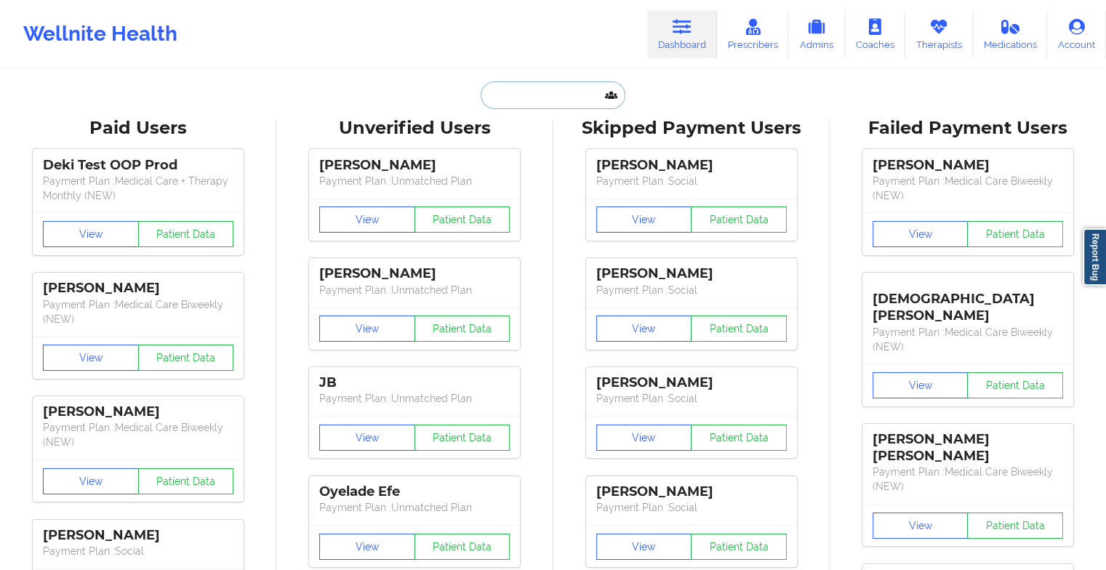
click at [552, 88] on input "text" at bounding box center [553, 95] width 144 height 28
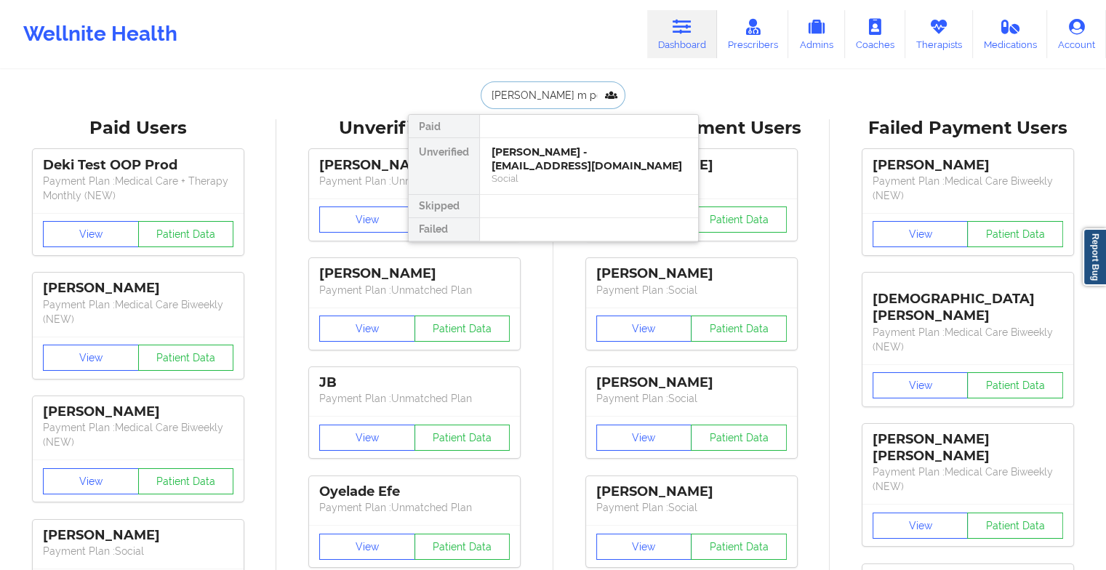
type input "[PERSON_NAME] m per"
click at [544, 159] on div "[PERSON_NAME] - [EMAIL_ADDRESS][DOMAIN_NAME]" at bounding box center [588, 158] width 195 height 27
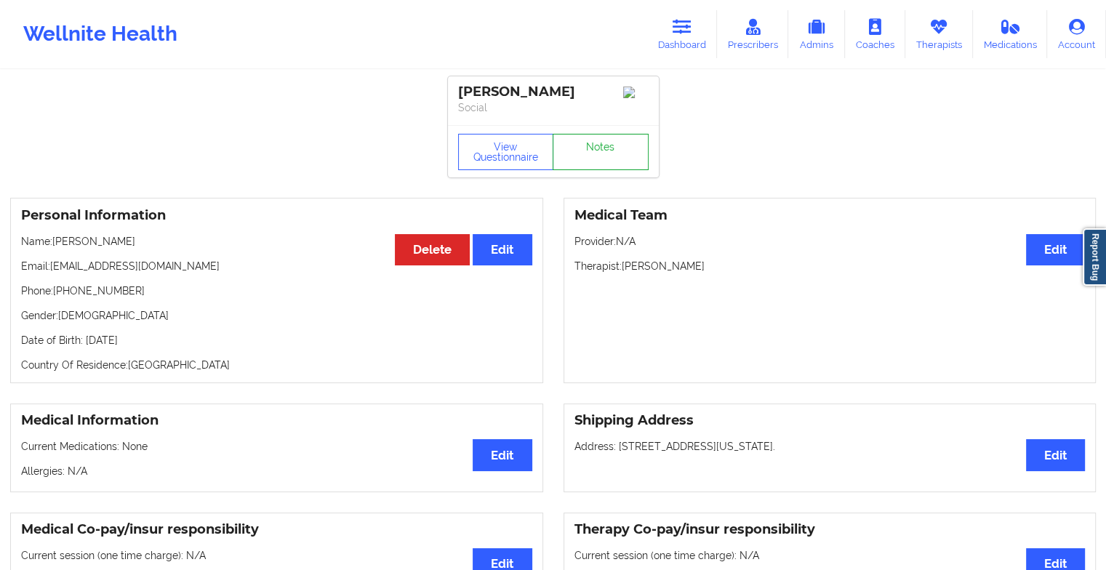
click at [579, 158] on link "Notes" at bounding box center [601, 152] width 96 height 36
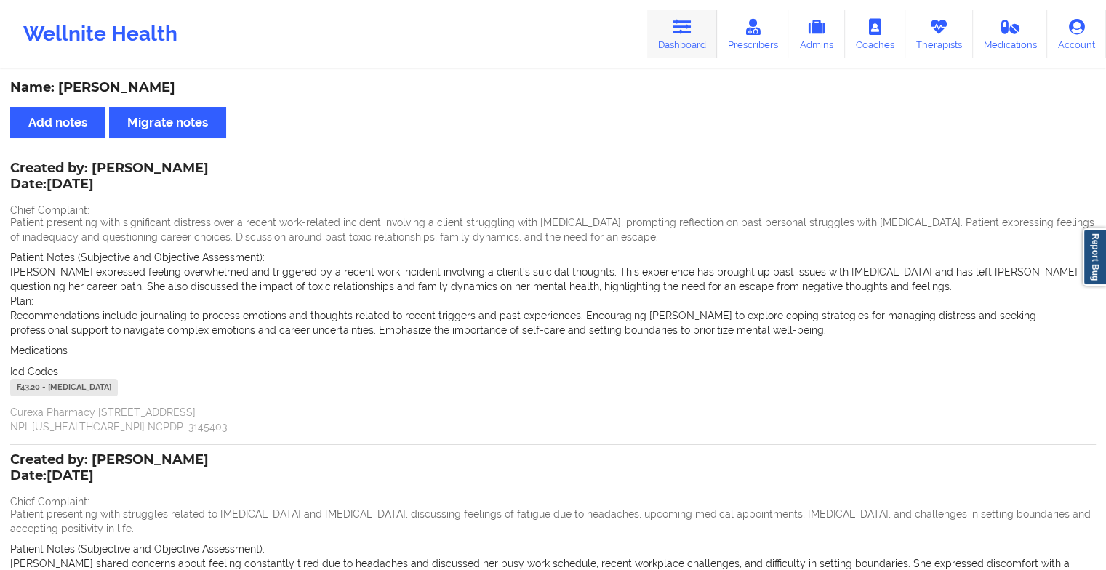
click at [693, 39] on link "Dashboard" at bounding box center [682, 34] width 70 height 48
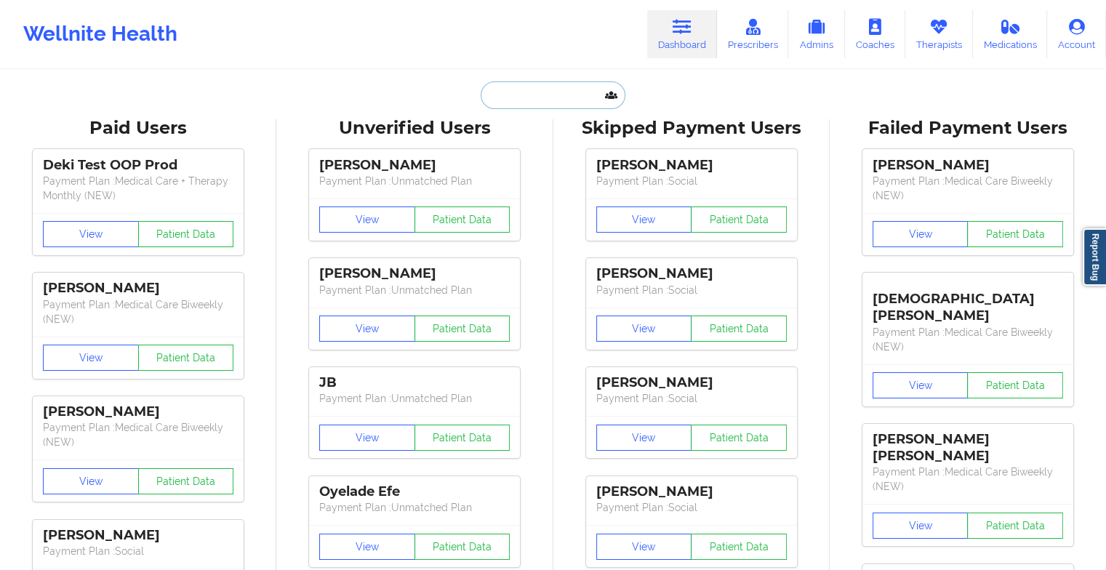
click at [582, 90] on input "text" at bounding box center [553, 95] width 144 height 28
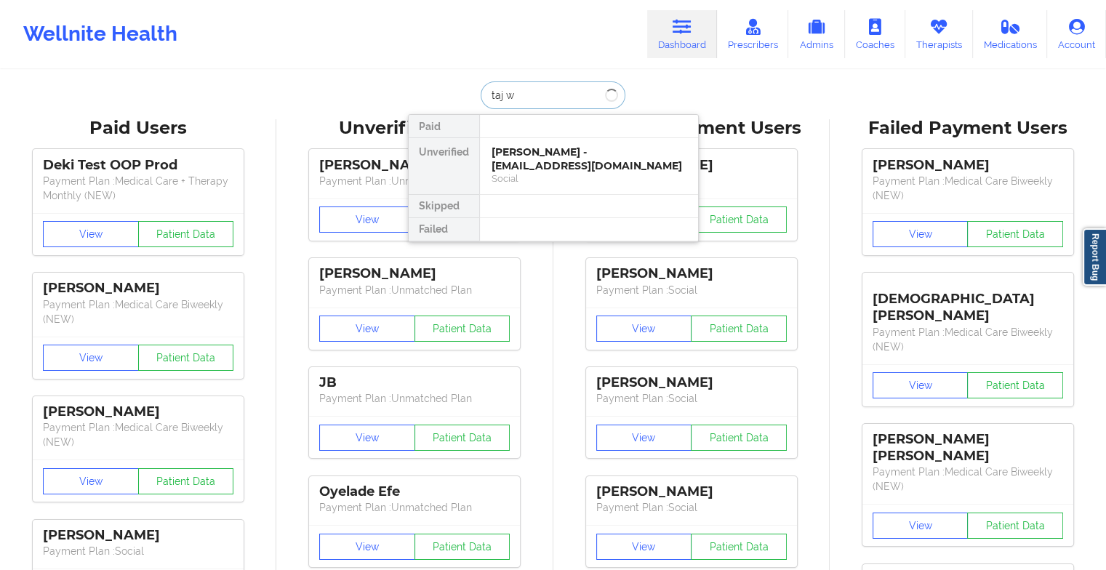
type input "taj wr"
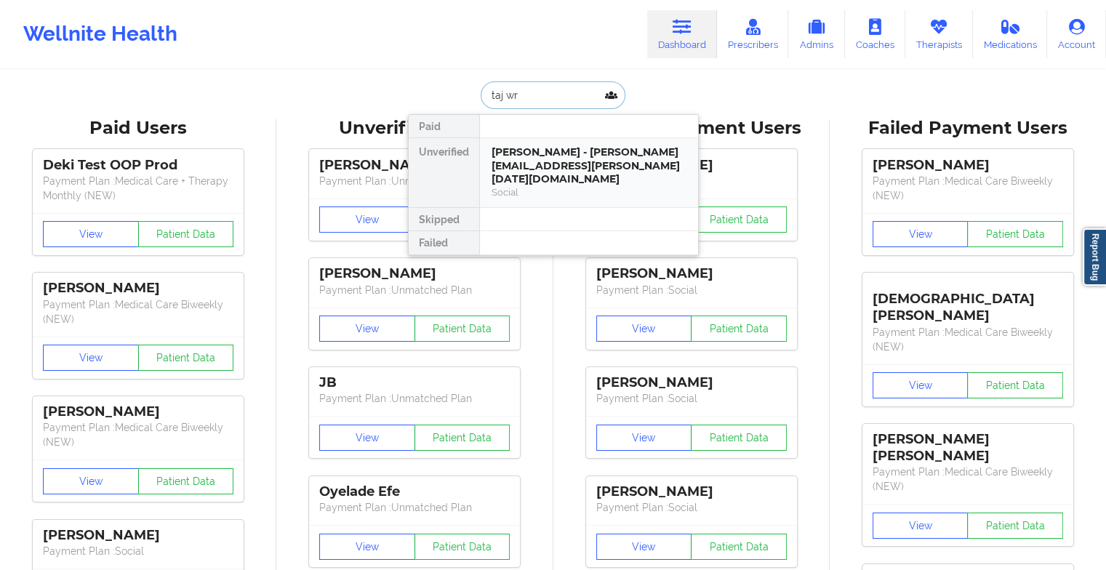
click at [576, 168] on div "[PERSON_NAME] - [PERSON_NAME][EMAIL_ADDRESS][PERSON_NAME][DATE][DOMAIN_NAME]" at bounding box center [588, 165] width 195 height 41
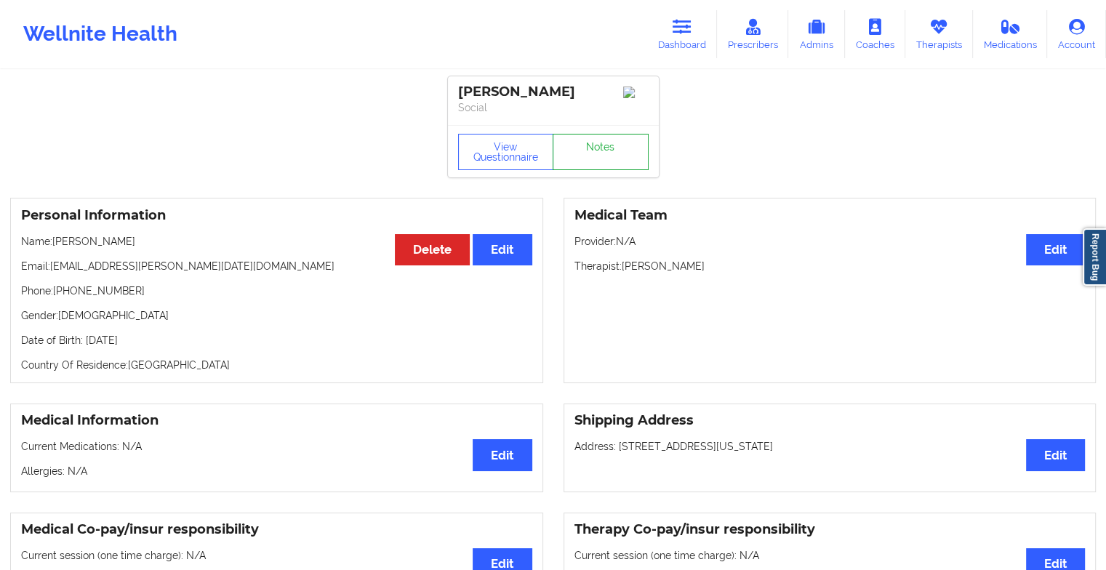
click at [611, 158] on link "Notes" at bounding box center [601, 152] width 96 height 36
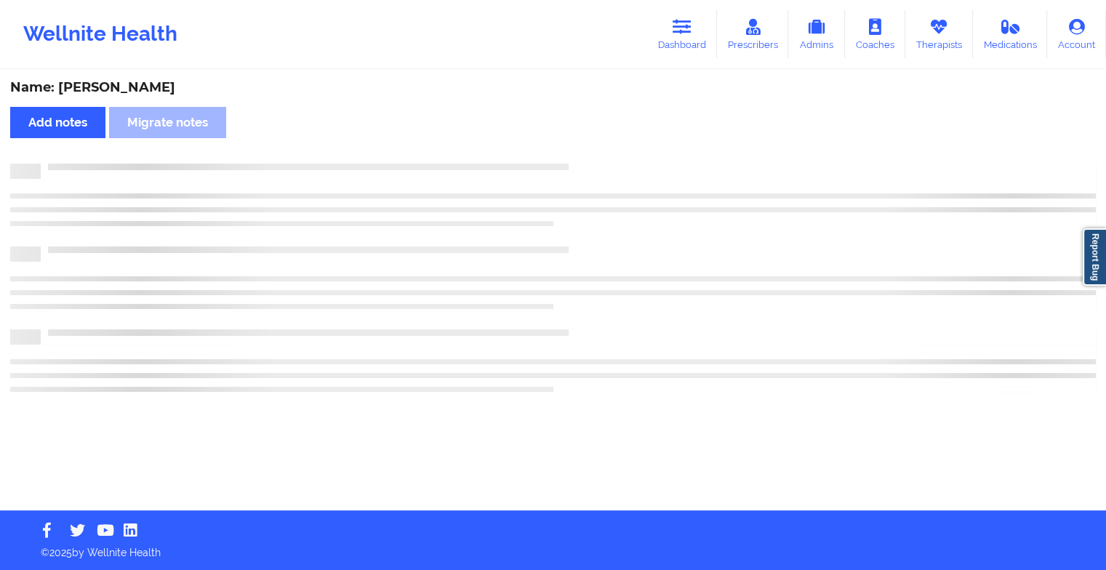
click at [611, 158] on div "Name: [PERSON_NAME] Add notes Migrate notes" at bounding box center [553, 290] width 1106 height 439
click at [611, 158] on div "Name: [PERSON_NAME] Add notes Migrate notes" at bounding box center [558, 290] width 1117 height 439
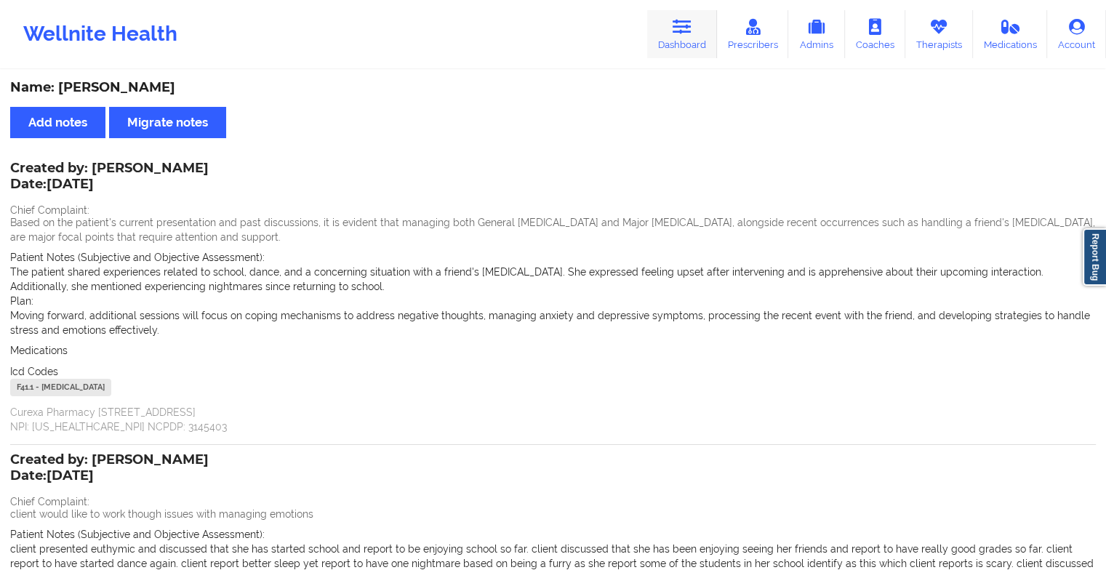
click at [686, 35] on icon at bounding box center [682, 27] width 19 height 16
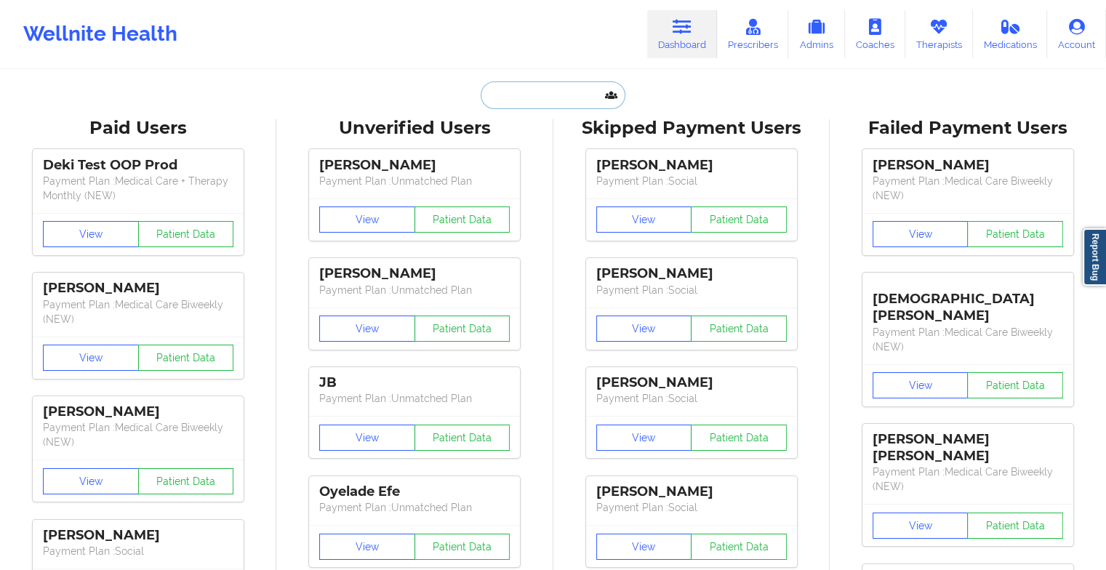
click at [518, 98] on input "text" at bounding box center [553, 95] width 144 height 28
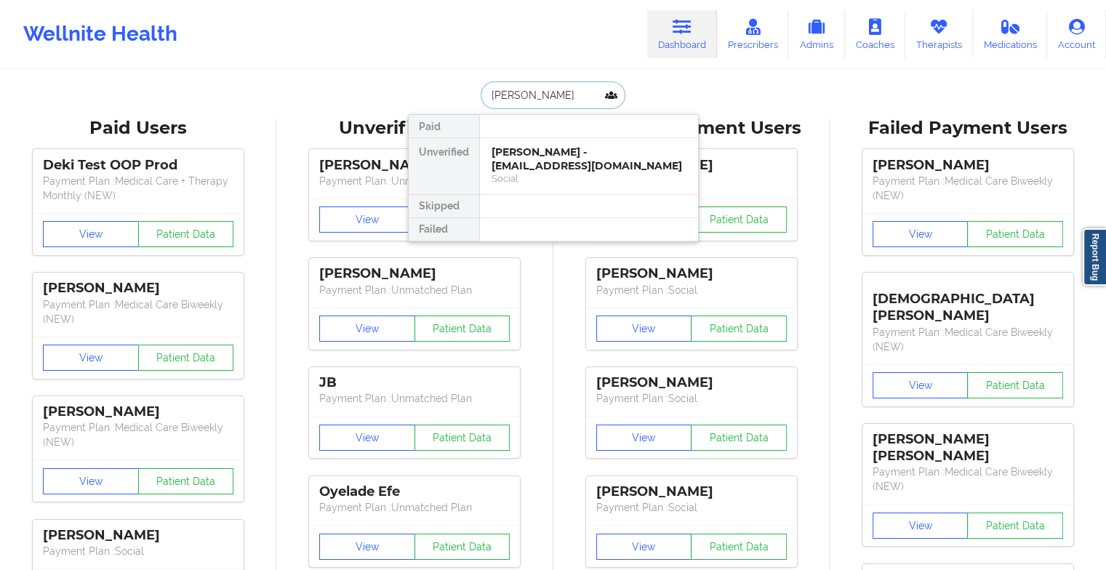
type input "[PERSON_NAME]"
click at [537, 136] on div at bounding box center [588, 126] width 219 height 23
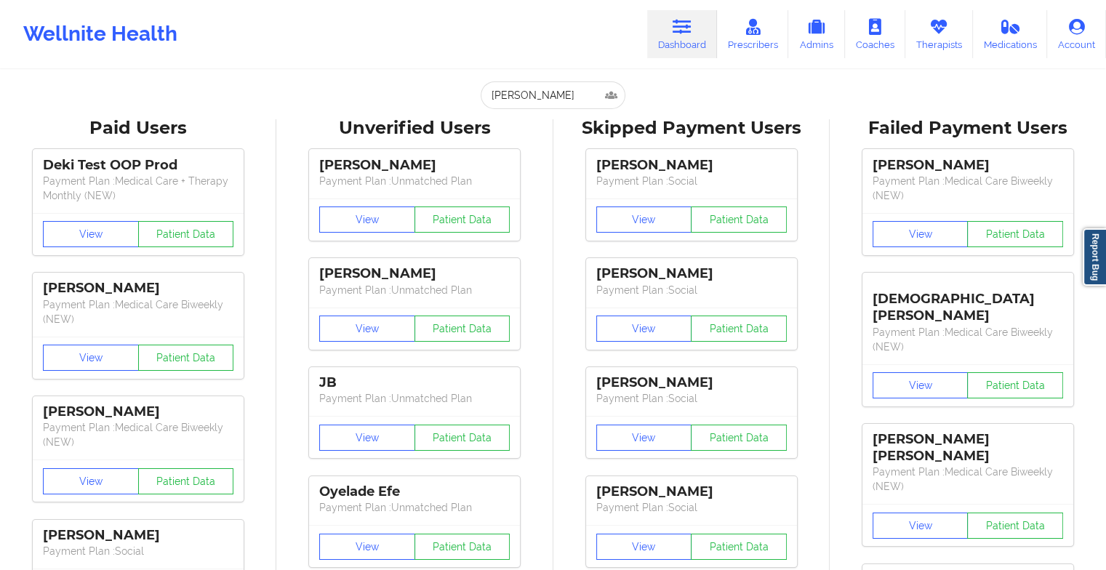
click at [573, 92] on input "[PERSON_NAME]" at bounding box center [553, 95] width 144 height 28
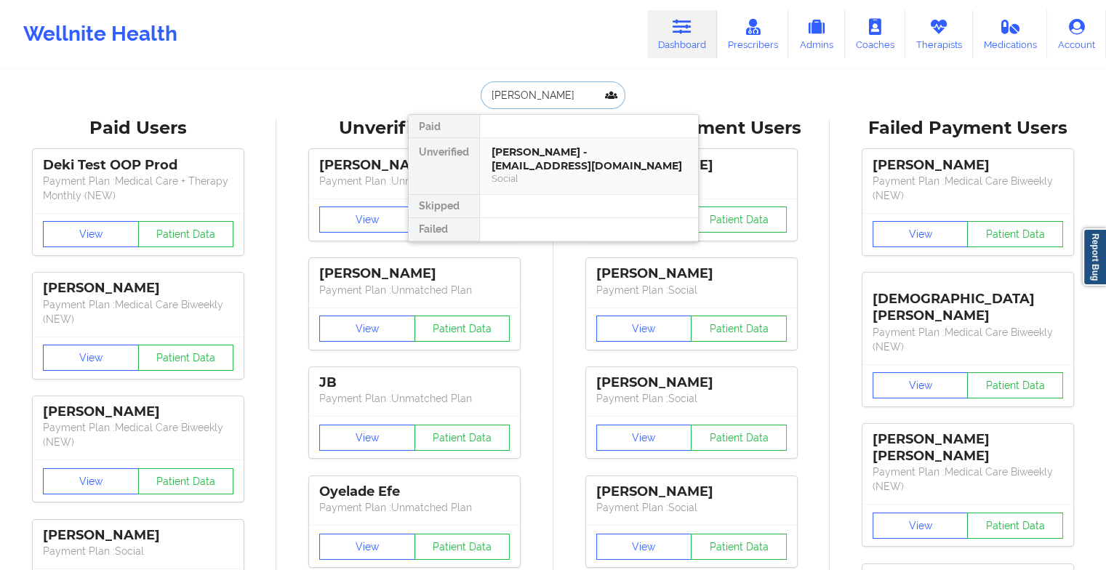
click at [563, 153] on div "[PERSON_NAME] - [EMAIL_ADDRESS][DOMAIN_NAME]" at bounding box center [588, 158] width 195 height 27
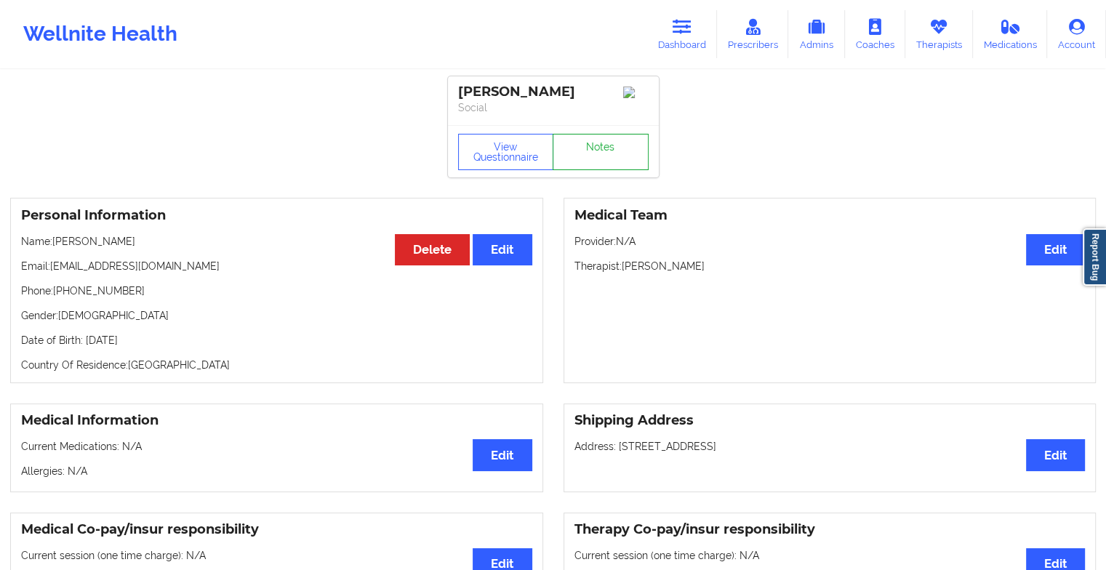
click at [599, 170] on link "Notes" at bounding box center [601, 152] width 96 height 36
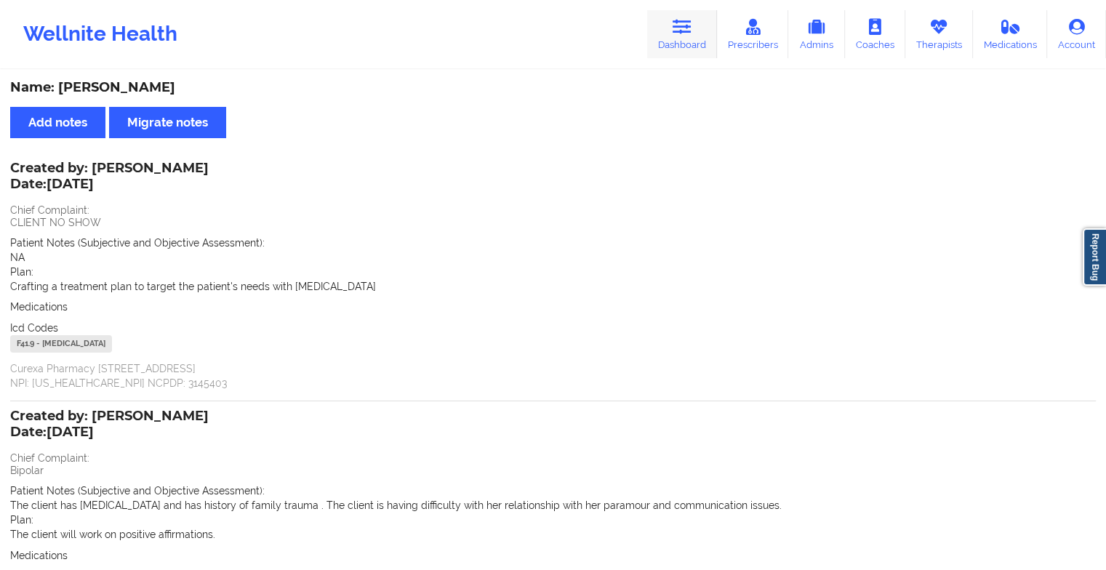
click at [663, 47] on link "Dashboard" at bounding box center [682, 34] width 70 height 48
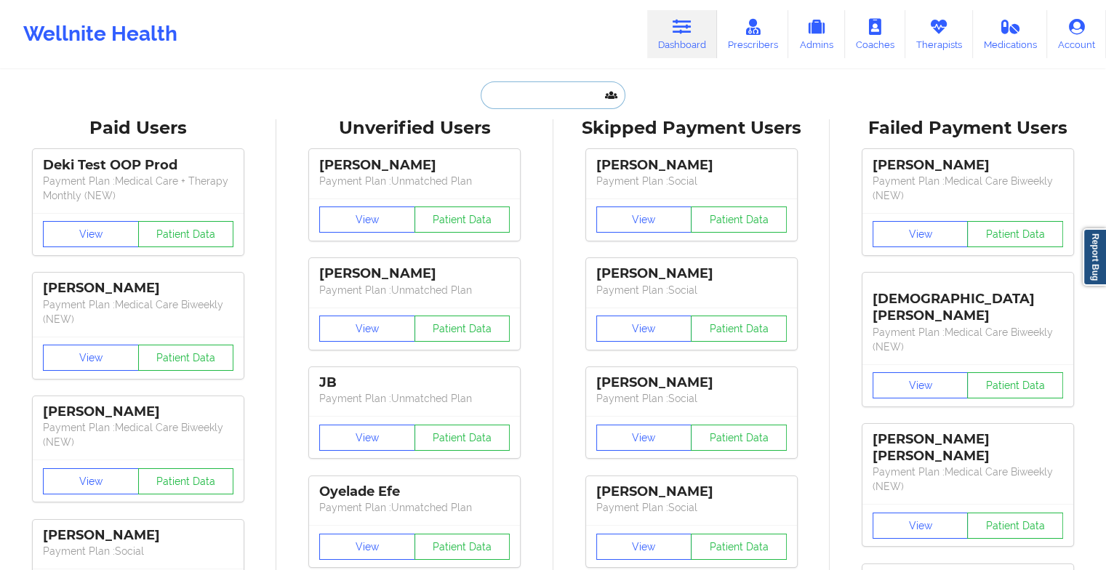
click at [563, 93] on input "text" at bounding box center [553, 95] width 144 height 28
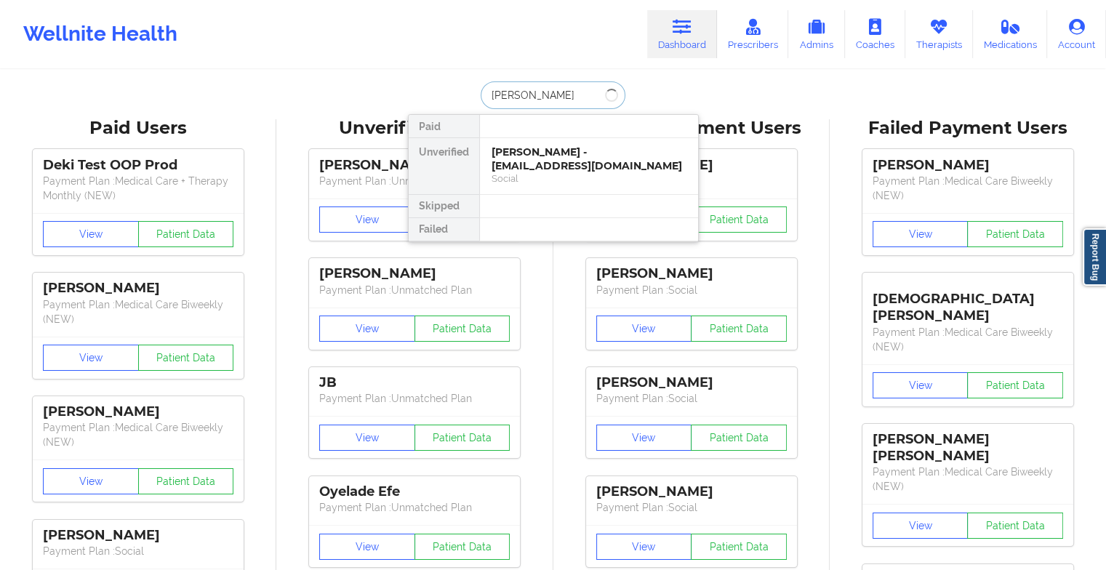
type input "[PERSON_NAME] gain"
click at [568, 172] on div "[PERSON_NAME] - [EMAIL_ADDRESS][DOMAIN_NAME]" at bounding box center [588, 158] width 195 height 27
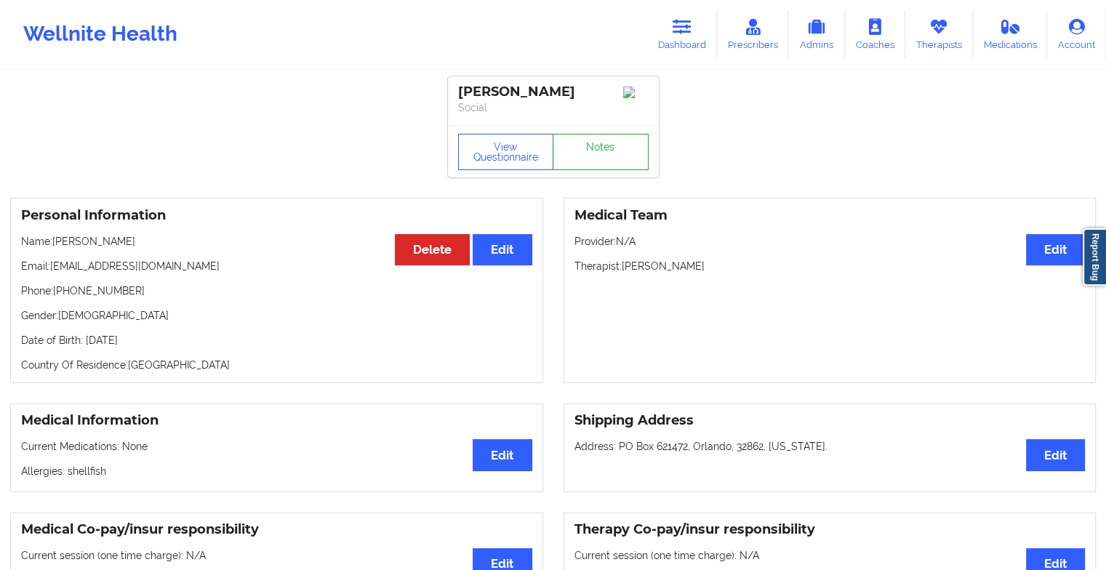
click at [608, 157] on link "Notes" at bounding box center [601, 152] width 96 height 36
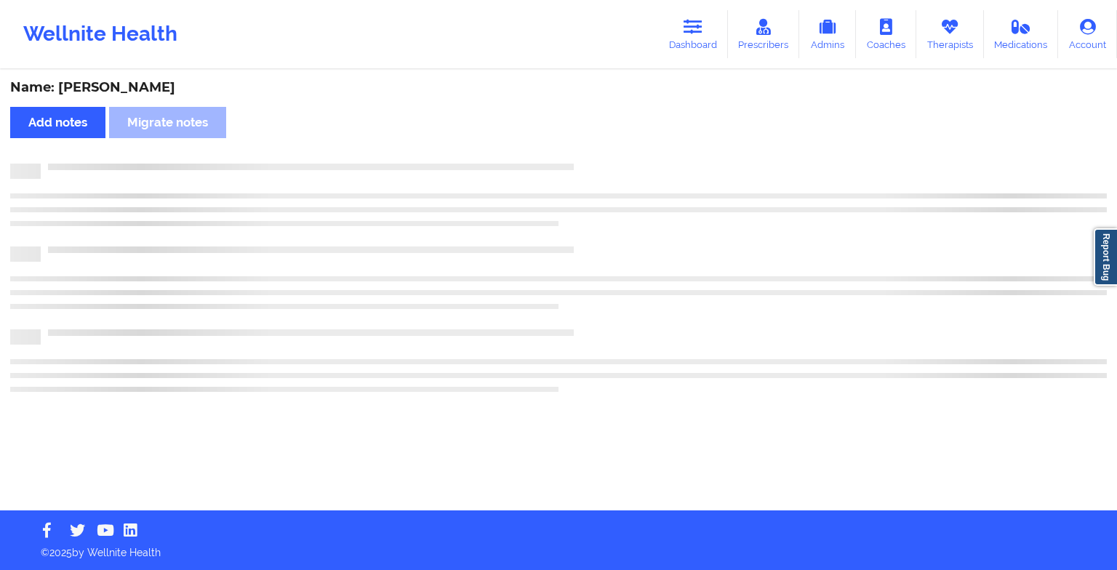
click at [608, 157] on div "Name: [PERSON_NAME] Add notes Migrate notes" at bounding box center [558, 290] width 1117 height 439
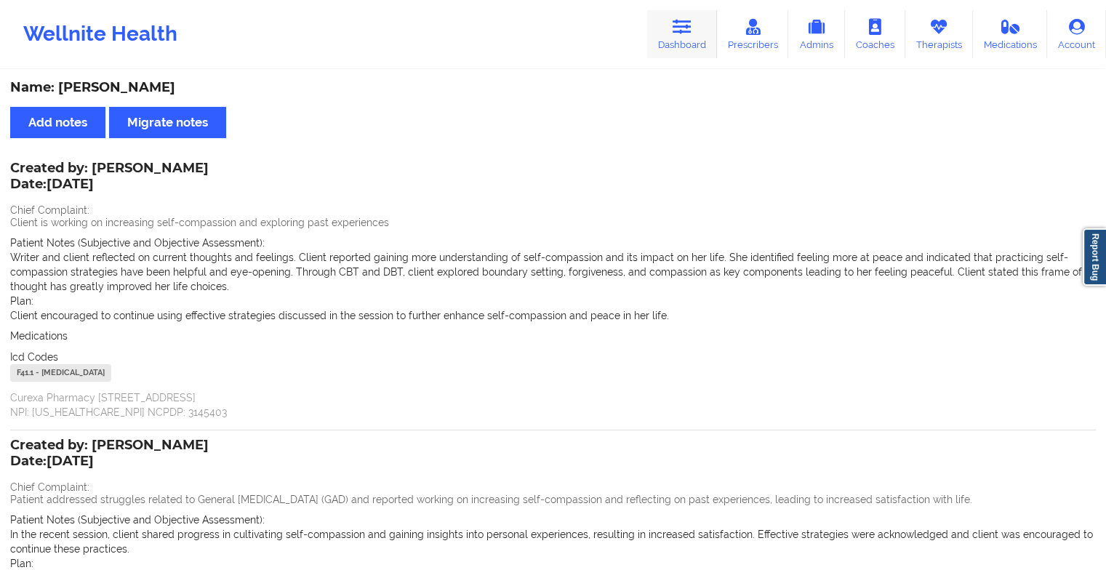
click at [691, 41] on link "Dashboard" at bounding box center [682, 34] width 70 height 48
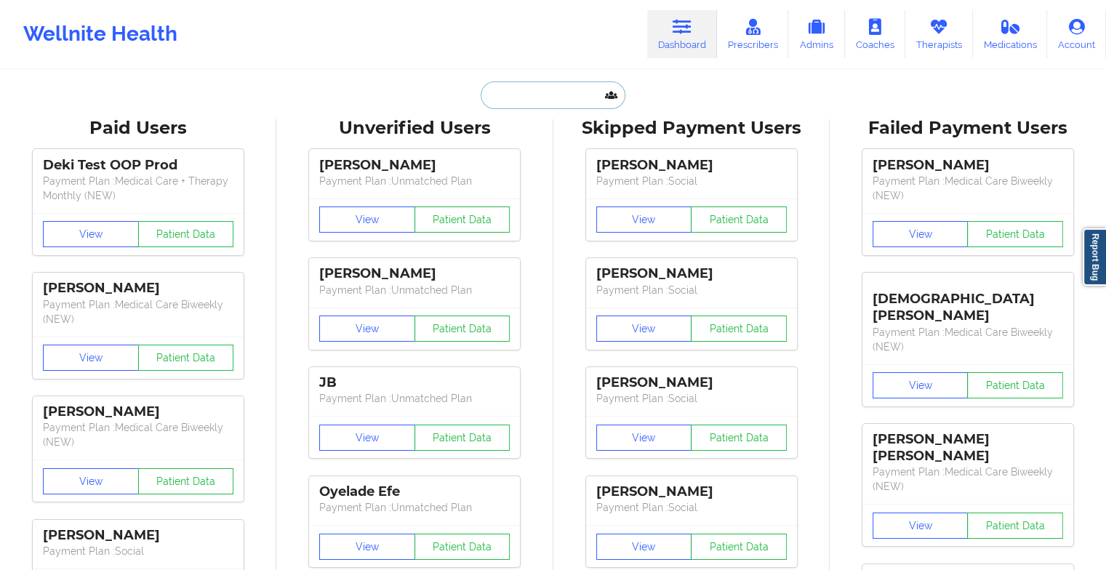
click at [538, 96] on input "text" at bounding box center [553, 95] width 144 height 28
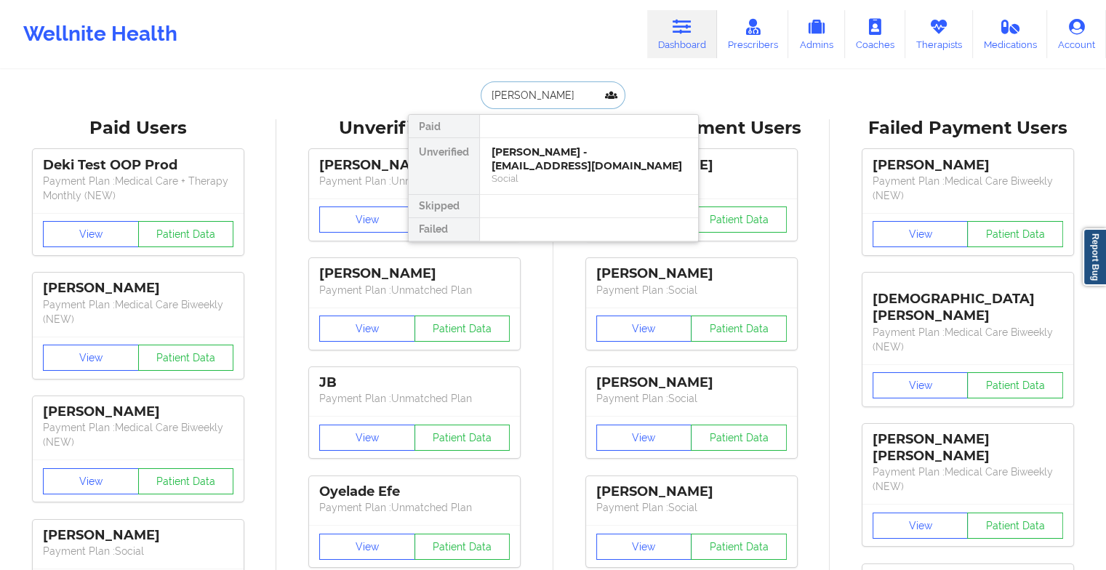
type input "[PERSON_NAME]"
click at [561, 157] on div "[PERSON_NAME] - [EMAIL_ADDRESS][DOMAIN_NAME]" at bounding box center [588, 158] width 195 height 27
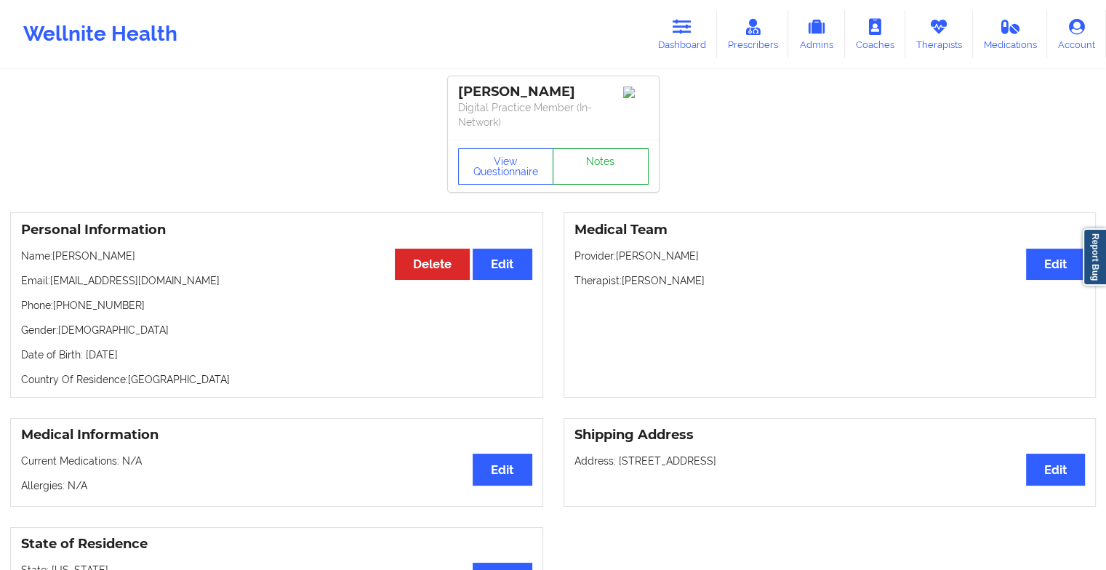
click at [595, 177] on link "Notes" at bounding box center [601, 166] width 96 height 36
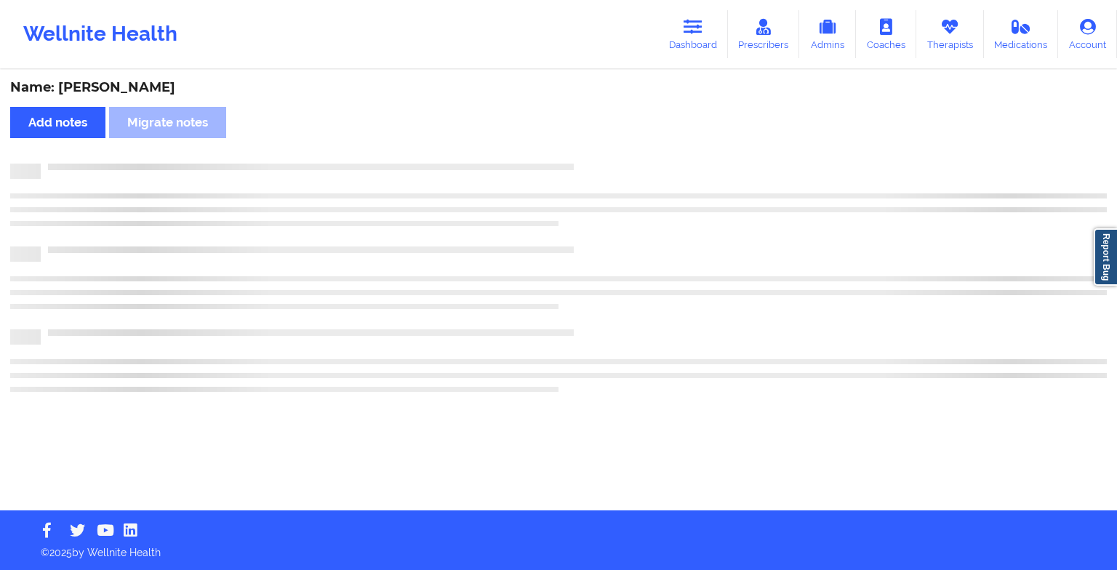
click at [595, 177] on div at bounding box center [558, 171] width 1096 height 15
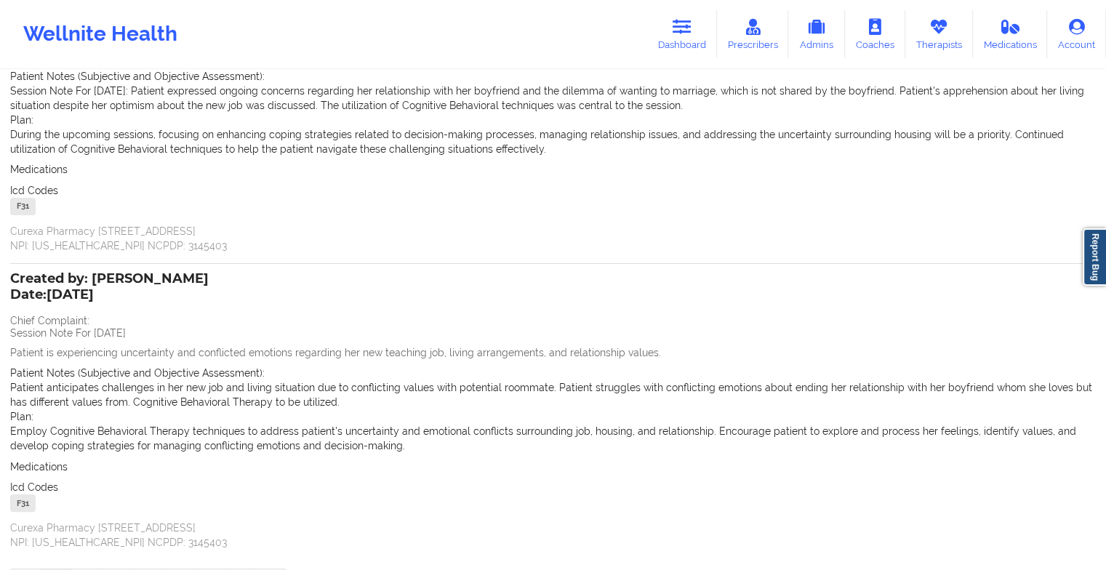
scroll to position [284, 0]
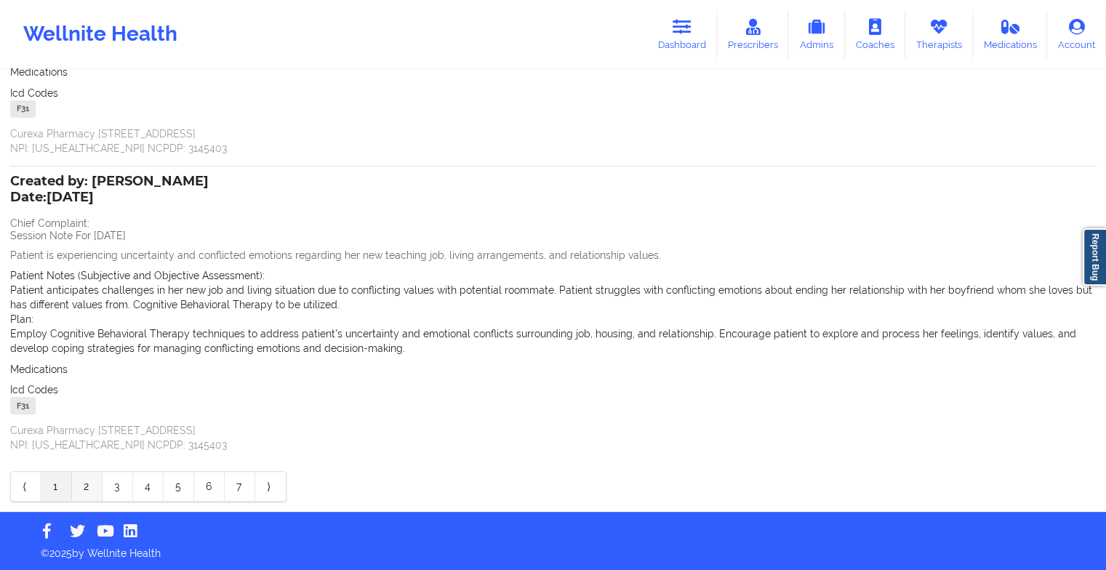
click at [81, 486] on link "2" at bounding box center [87, 486] width 31 height 29
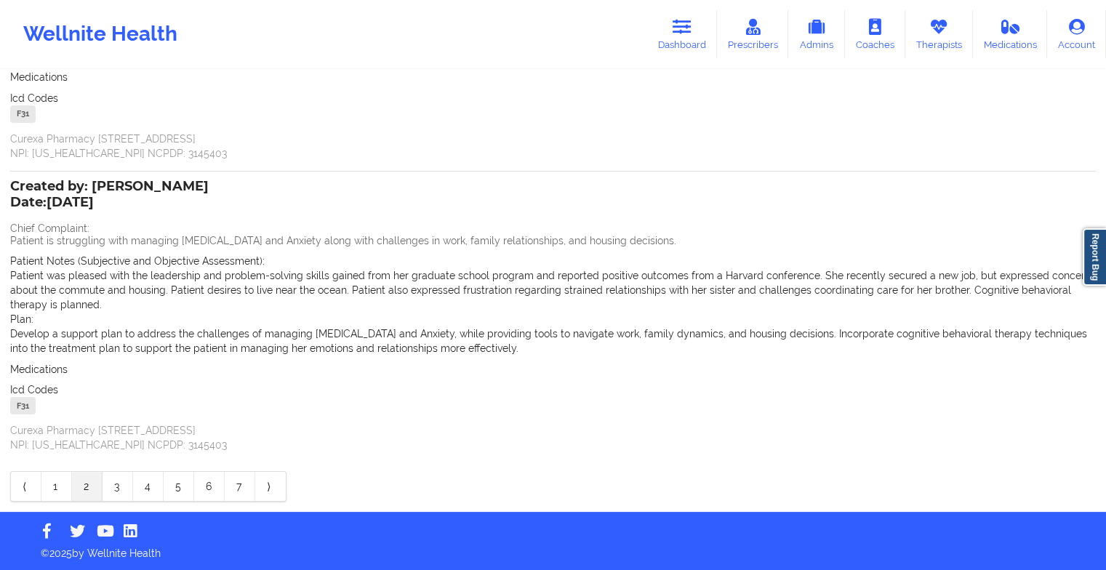
scroll to position [39, 0]
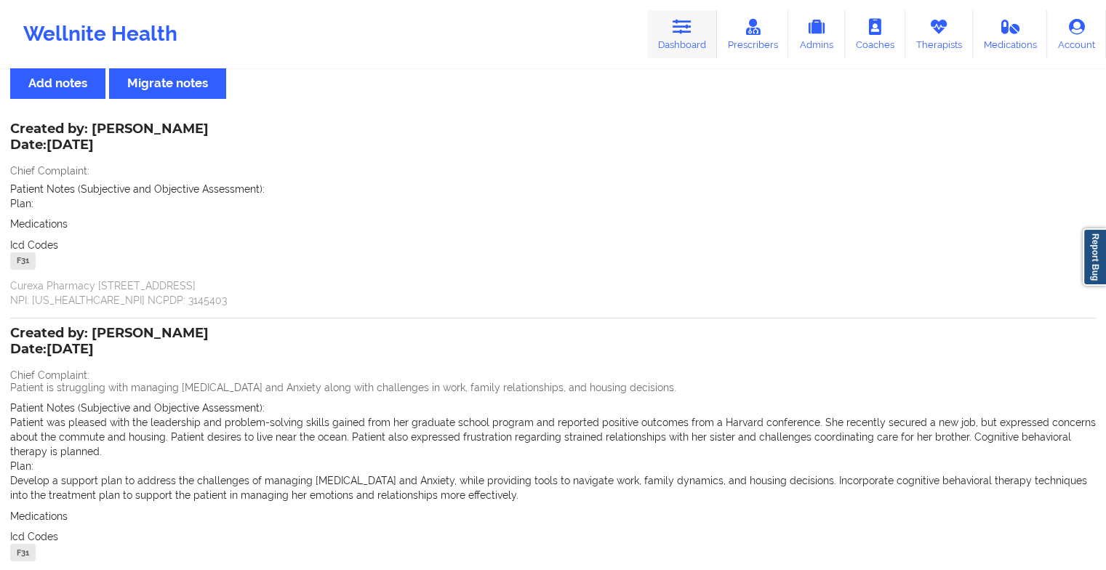
click at [673, 45] on link "Dashboard" at bounding box center [682, 34] width 70 height 48
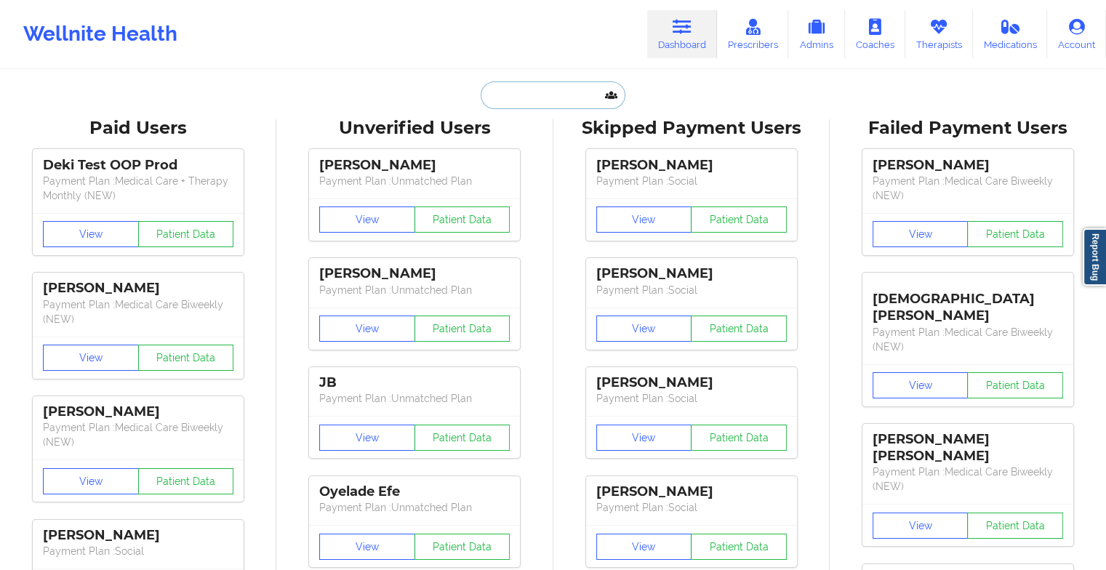
click at [577, 103] on input "text" at bounding box center [553, 95] width 144 height 28
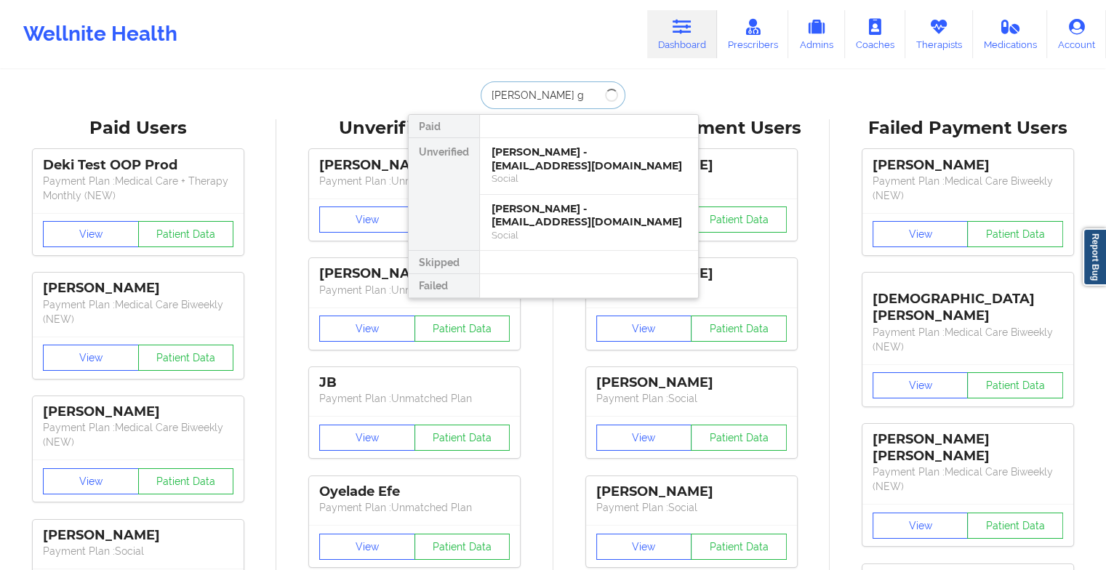
type input "[PERSON_NAME] gr"
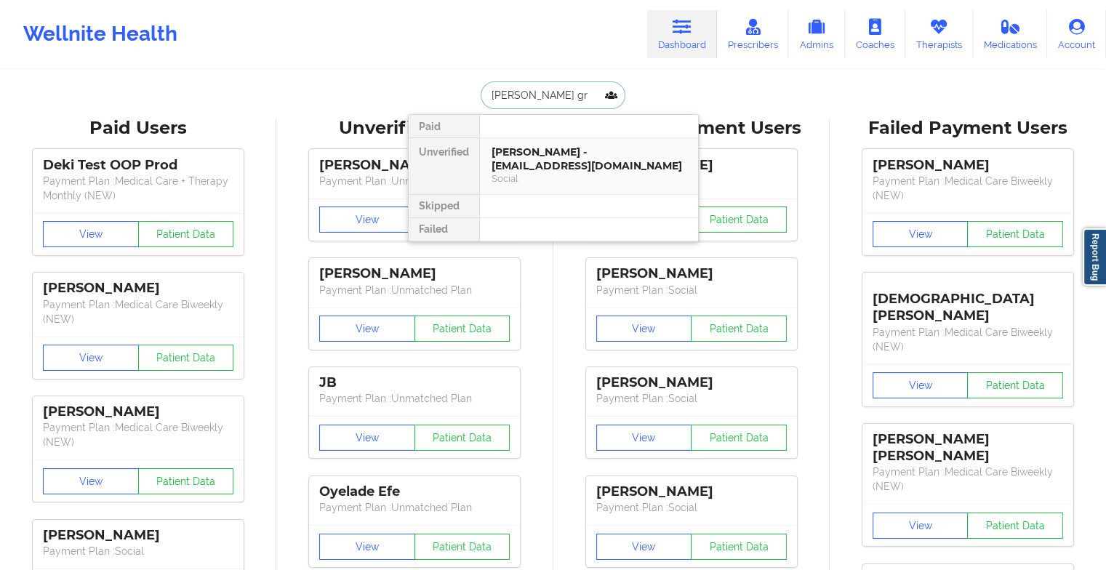
click at [524, 176] on div "Social" at bounding box center [588, 178] width 195 height 12
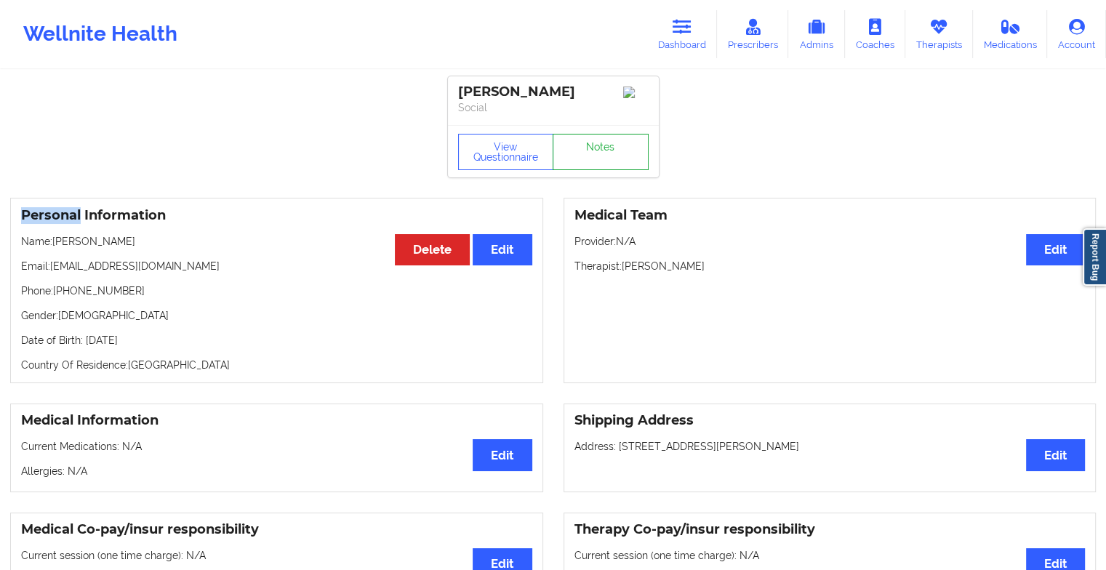
drag, startPoint x: 599, startPoint y: 160, endPoint x: 585, endPoint y: 160, distance: 14.5
click at [585, 160] on link "Notes" at bounding box center [601, 152] width 96 height 36
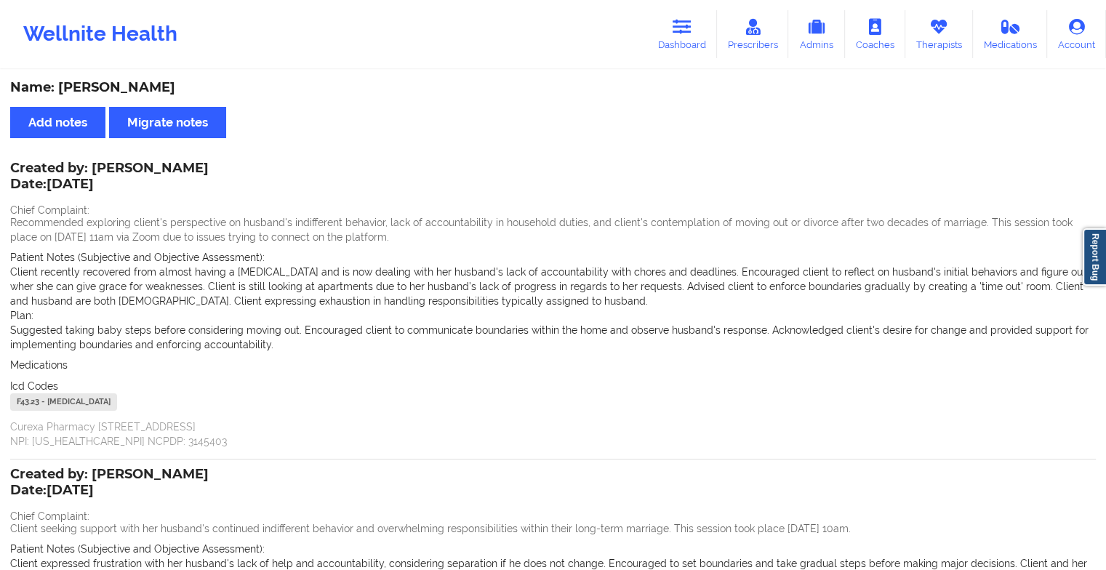
click at [681, 5] on div "Wellnite Health Dashboard Prescribers Admins Coaches Therapists Medications Acc…" at bounding box center [553, 34] width 1106 height 58
click at [679, 20] on icon at bounding box center [682, 27] width 19 height 16
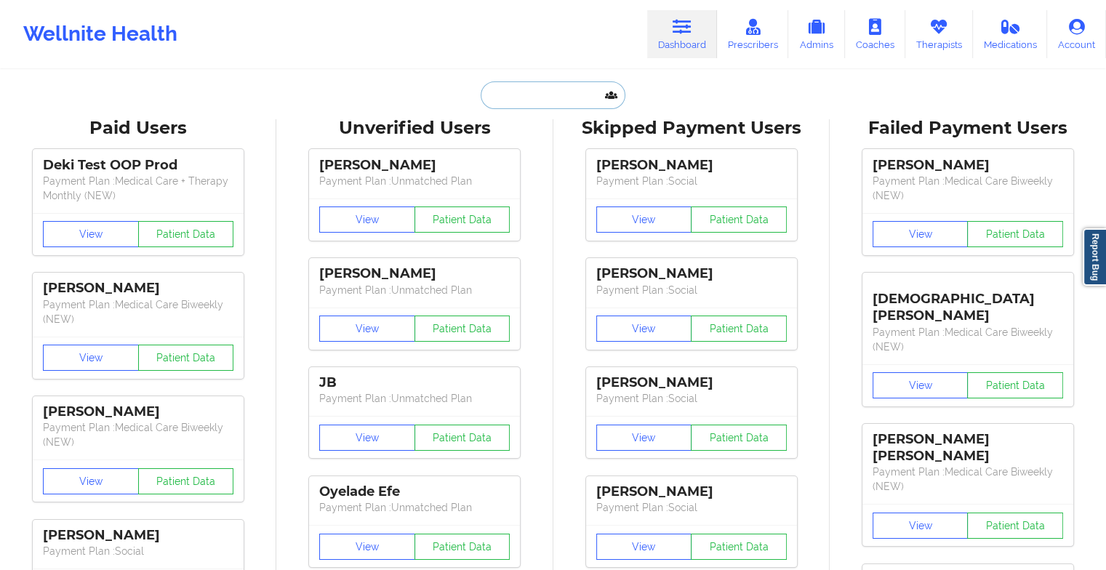
click at [544, 87] on input "text" at bounding box center [553, 95] width 144 height 28
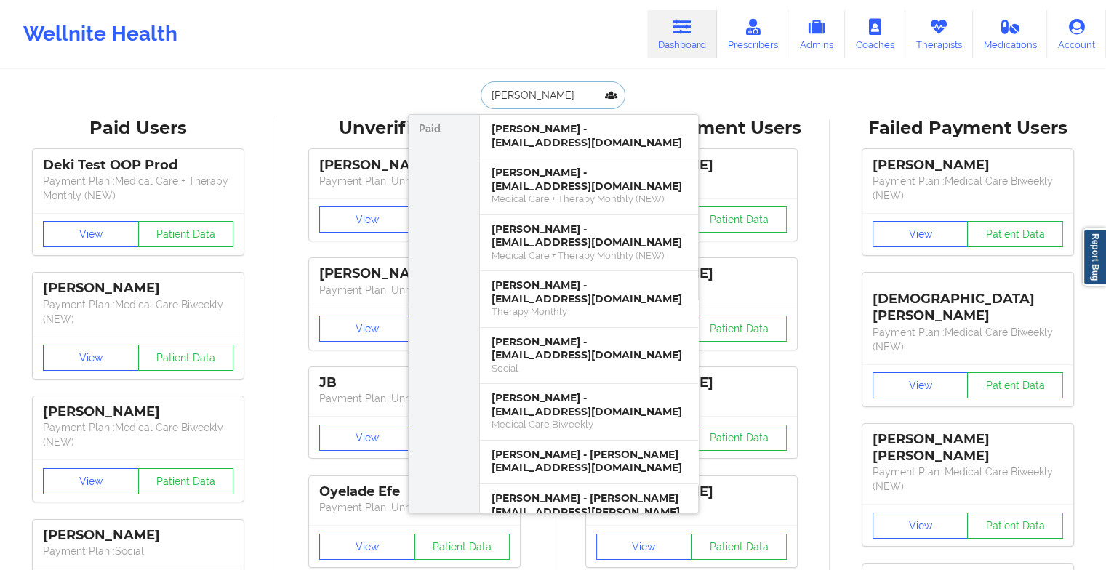
type input "[PERSON_NAME]"
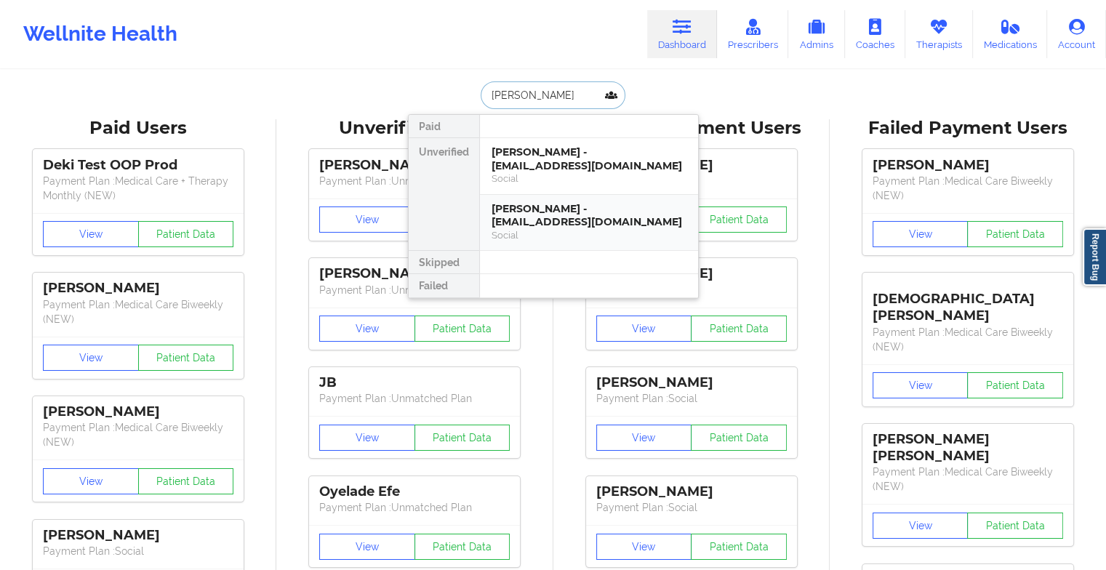
click at [513, 195] on div "[PERSON_NAME] - [PERSON_NAME][EMAIL_ADDRESS][DOMAIN_NAME] Social" at bounding box center [589, 223] width 218 height 56
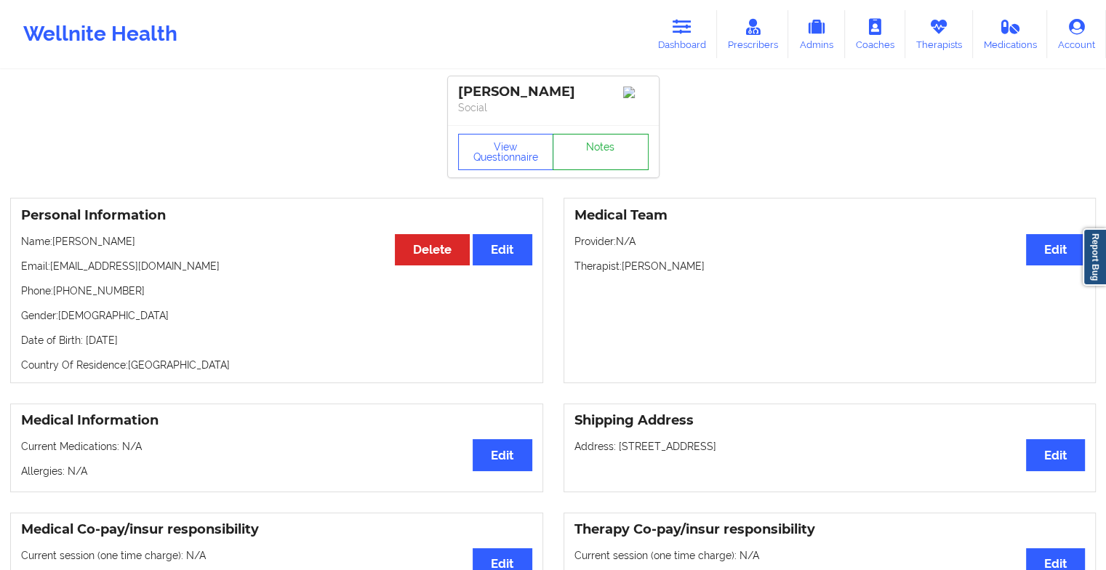
click at [585, 157] on link "Notes" at bounding box center [601, 152] width 96 height 36
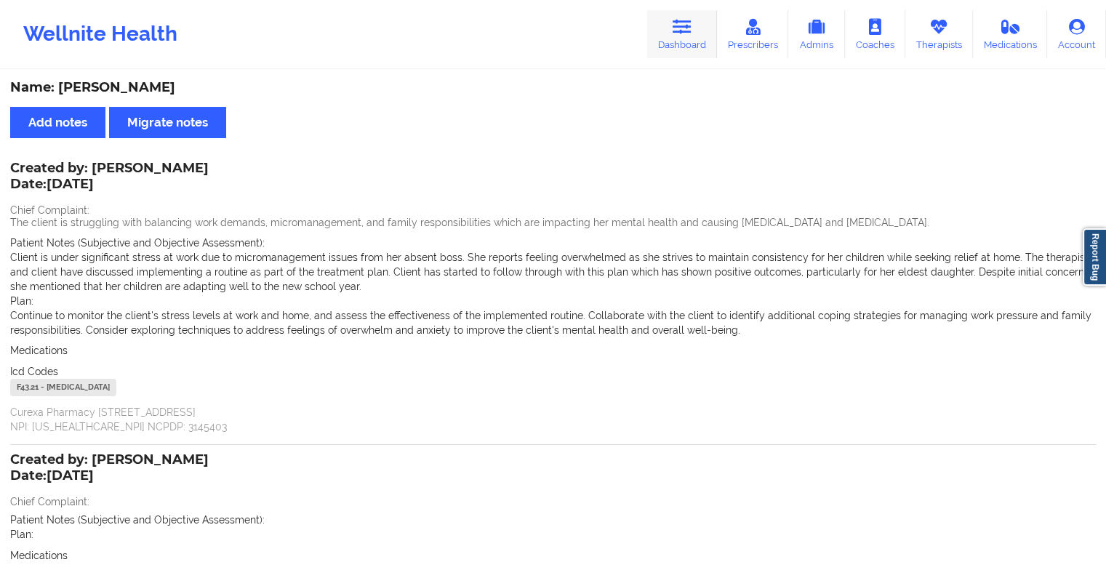
click at [683, 32] on icon at bounding box center [682, 27] width 19 height 16
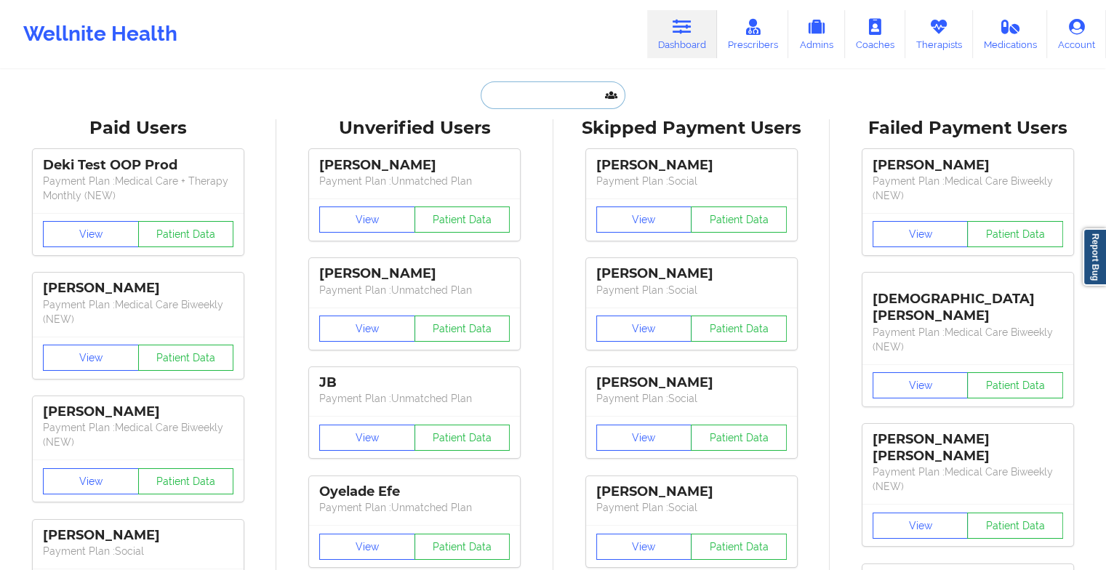
click at [564, 96] on input "text" at bounding box center [553, 95] width 144 height 28
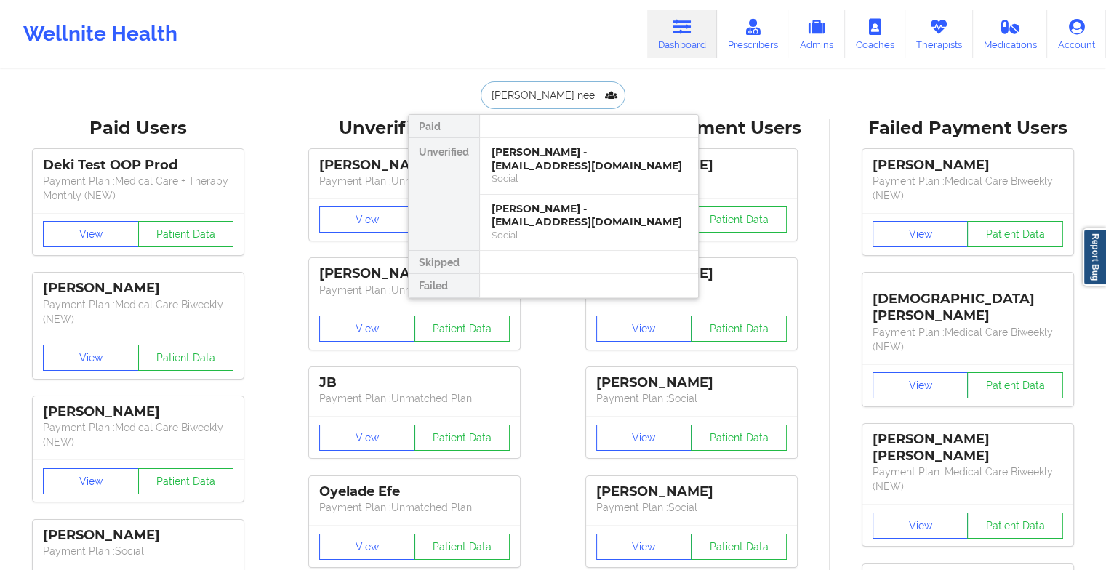
type input "[PERSON_NAME]"
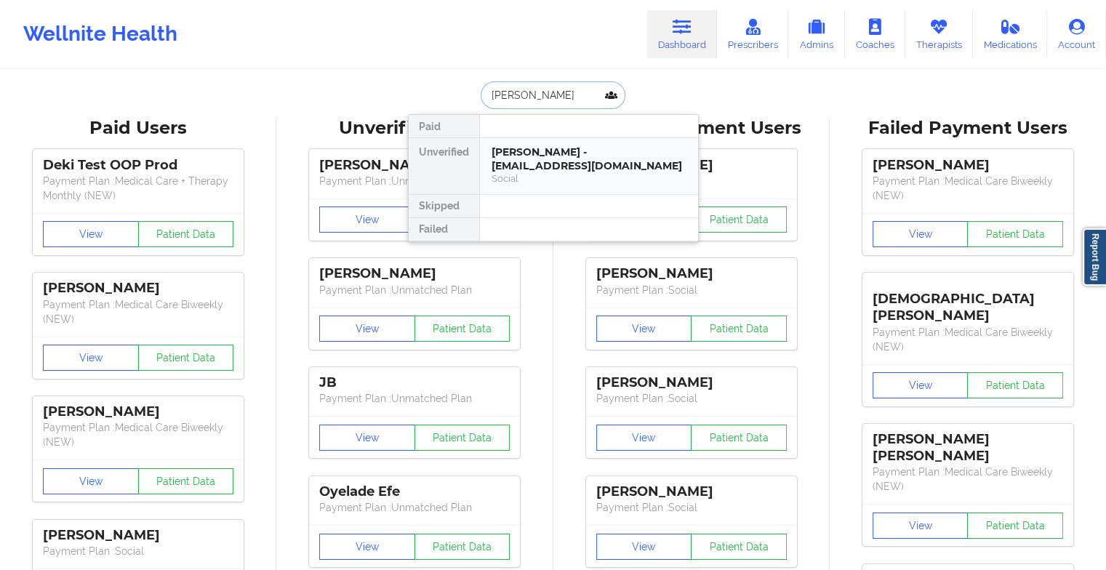
click at [546, 145] on div "[PERSON_NAME] - [EMAIL_ADDRESS][DOMAIN_NAME]" at bounding box center [588, 158] width 195 height 27
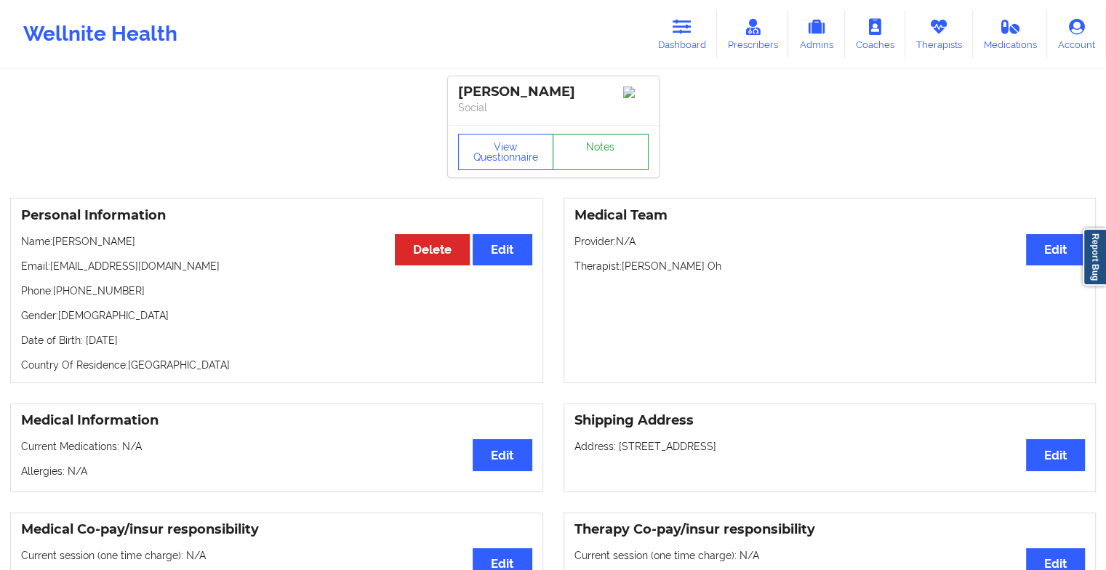
click at [614, 159] on link "Notes" at bounding box center [601, 152] width 96 height 36
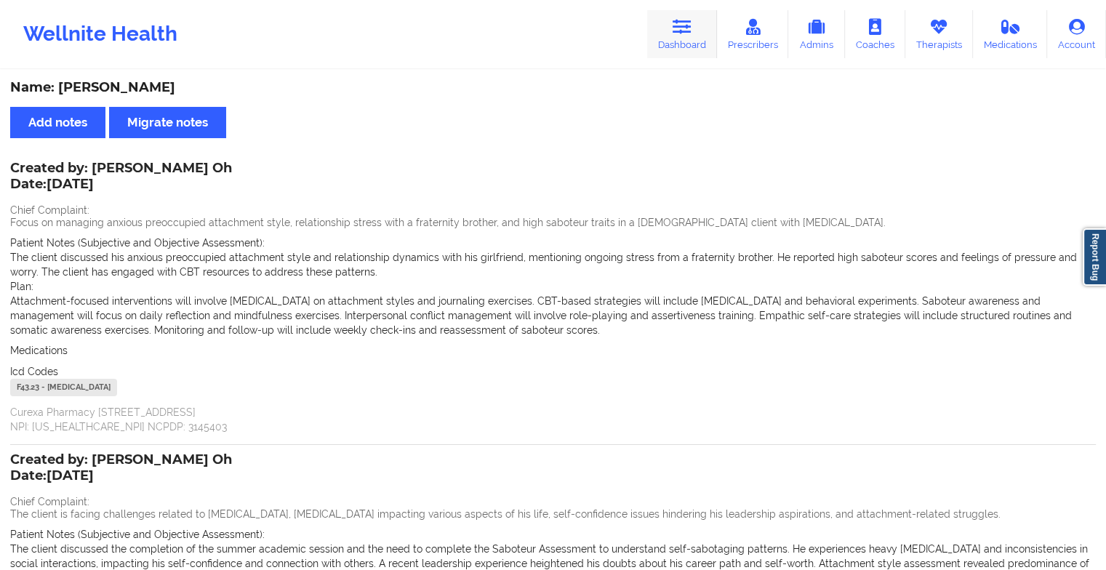
click at [679, 50] on link "Dashboard" at bounding box center [682, 34] width 70 height 48
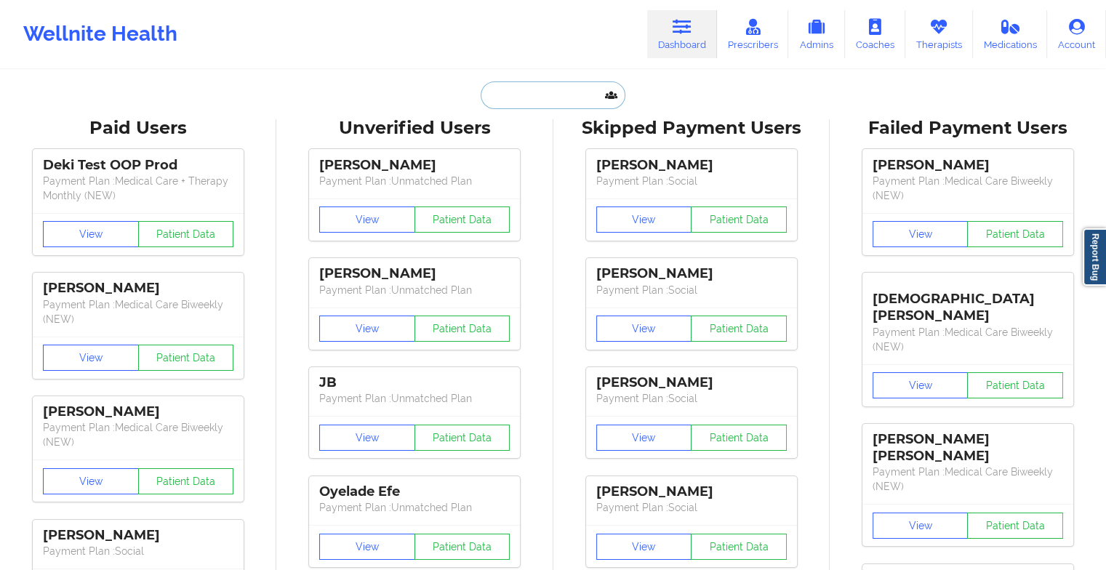
click at [547, 103] on input "text" at bounding box center [553, 95] width 144 height 28
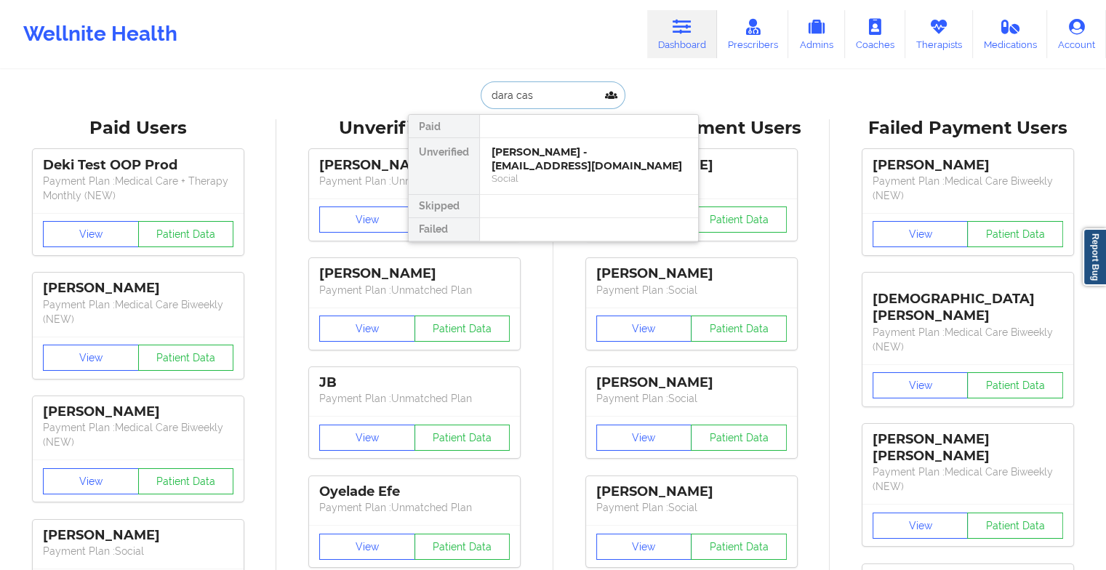
type input "[PERSON_NAME]"
click at [536, 157] on div "[PERSON_NAME] - [EMAIL_ADDRESS][PERSON_NAME][DOMAIN_NAME]" at bounding box center [588, 165] width 195 height 41
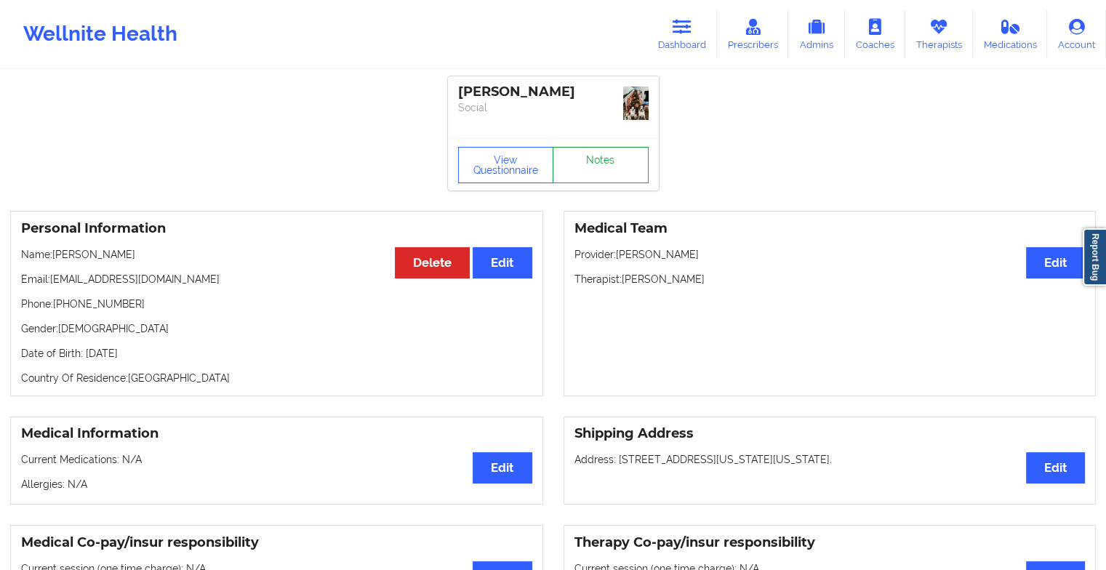
click at [595, 157] on link "Notes" at bounding box center [601, 165] width 96 height 36
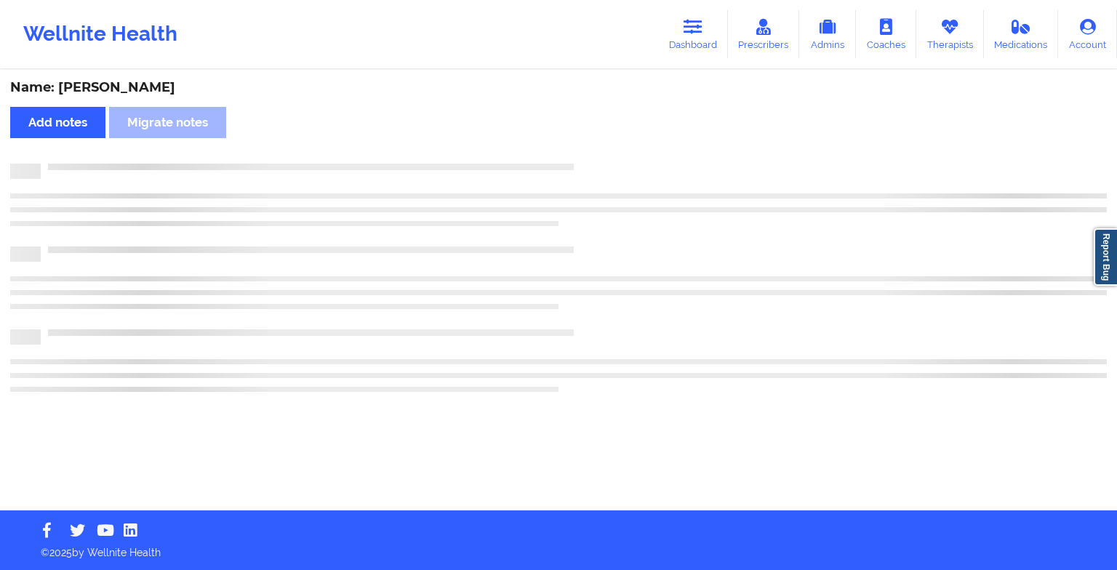
click at [595, 157] on div "Name: [PERSON_NAME] Add notes Migrate notes" at bounding box center [558, 290] width 1117 height 439
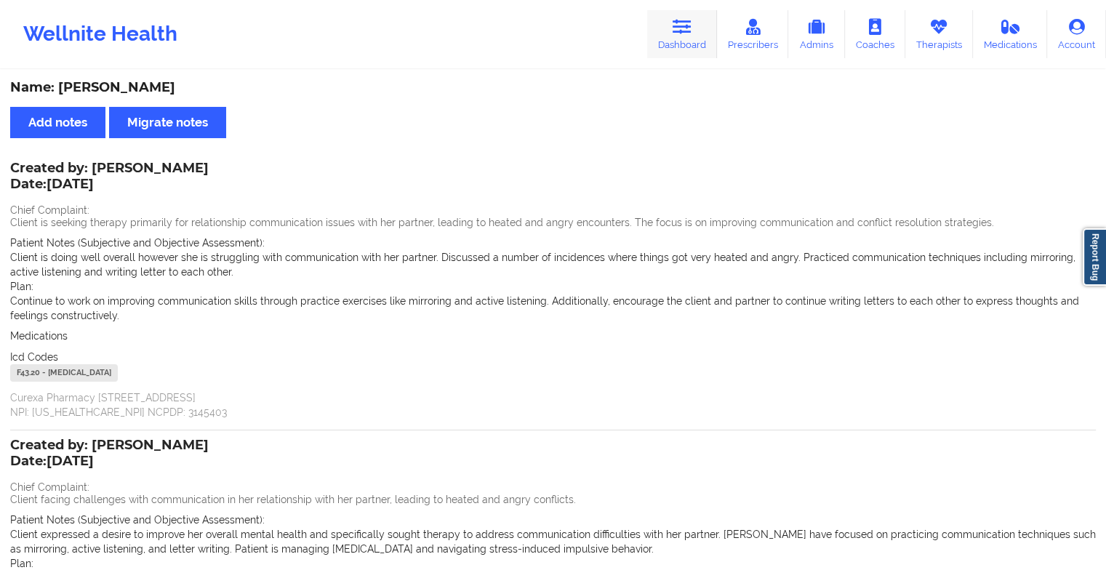
click at [683, 29] on icon at bounding box center [682, 27] width 19 height 16
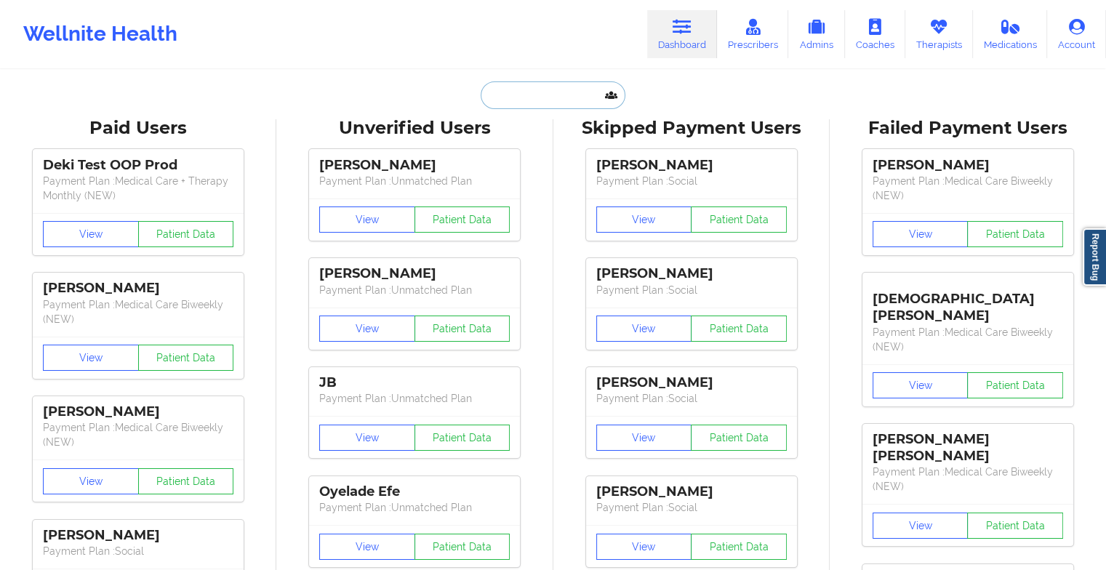
click at [543, 100] on input "text" at bounding box center [553, 95] width 144 height 28
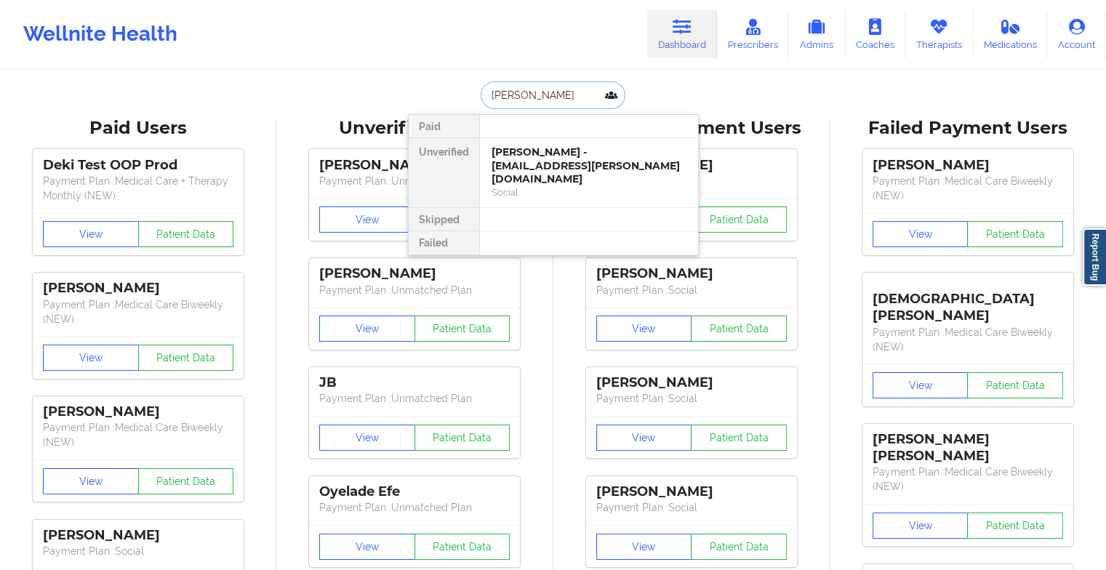
type input "[PERSON_NAME]"
click at [550, 163] on div "[PERSON_NAME] - [EMAIL_ADDRESS][DOMAIN_NAME]" at bounding box center [588, 158] width 195 height 27
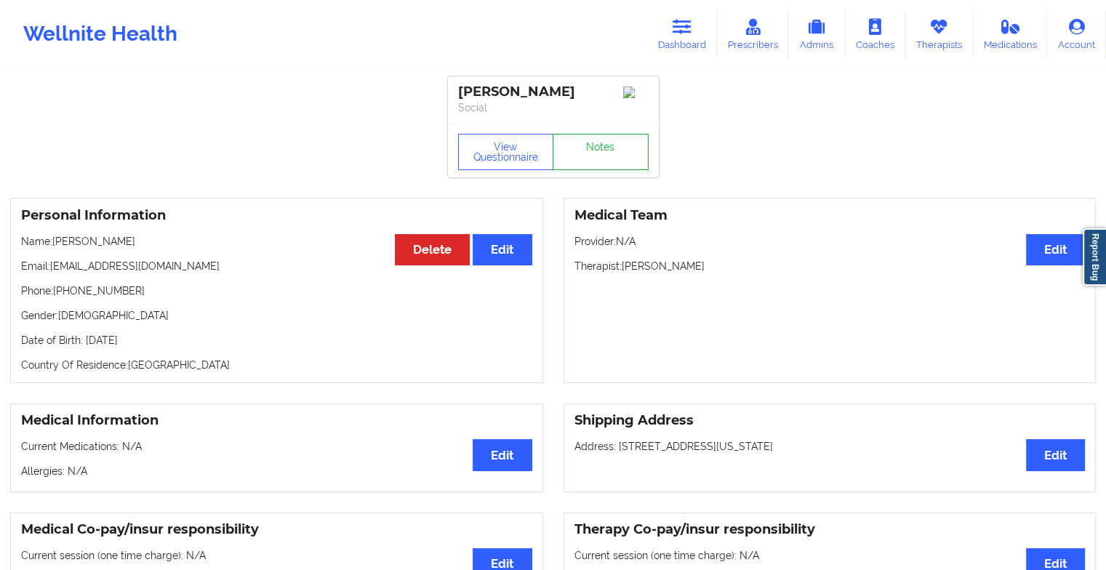
click at [631, 149] on link "Notes" at bounding box center [601, 152] width 96 height 36
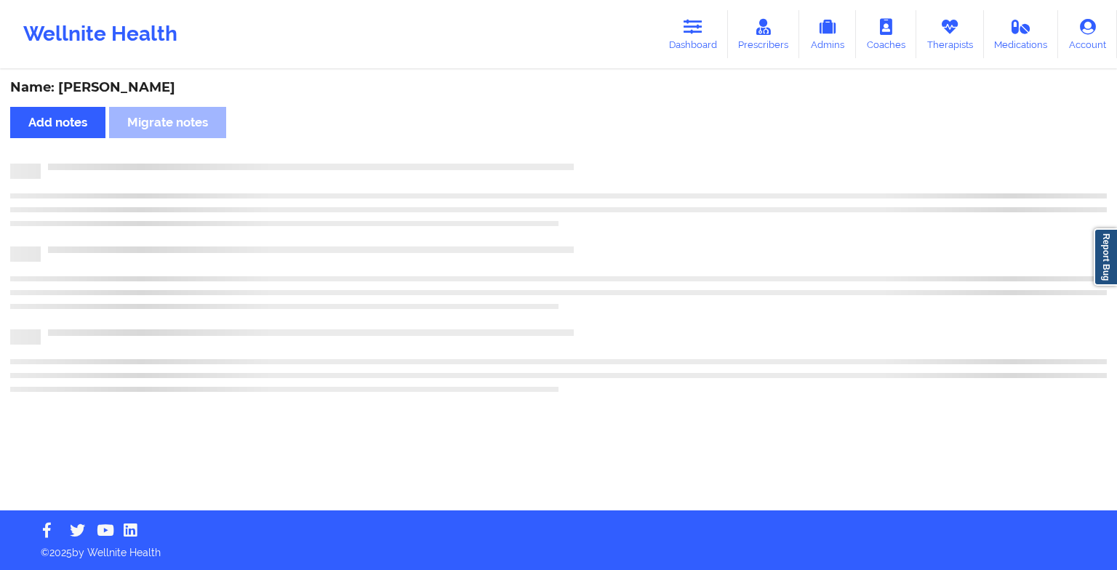
click at [631, 149] on div "Name: [PERSON_NAME] Add notes Migrate notes" at bounding box center [558, 290] width 1117 height 439
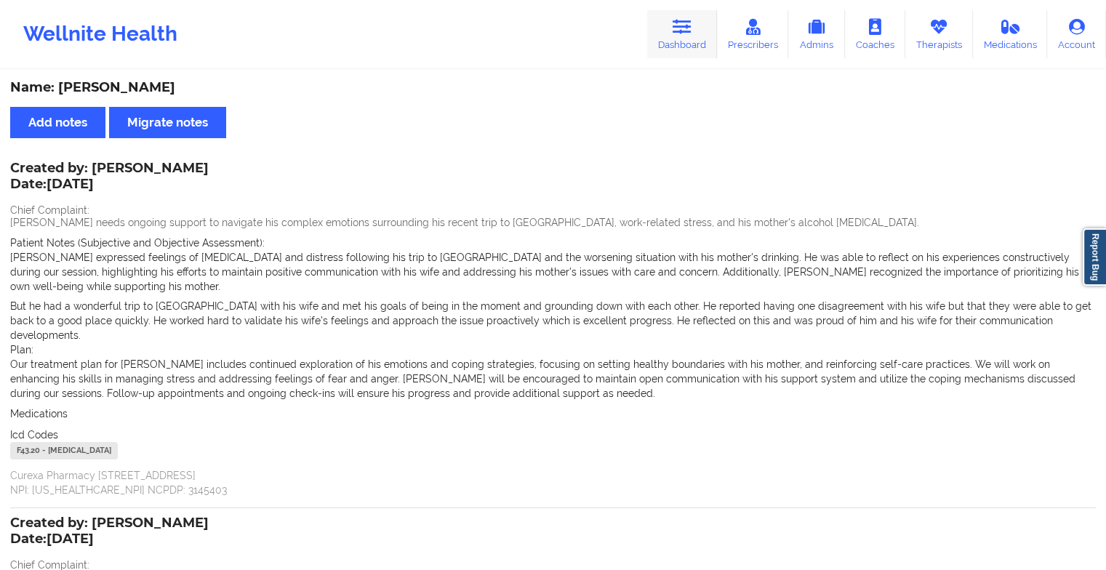
click at [669, 55] on link "Dashboard" at bounding box center [682, 34] width 70 height 48
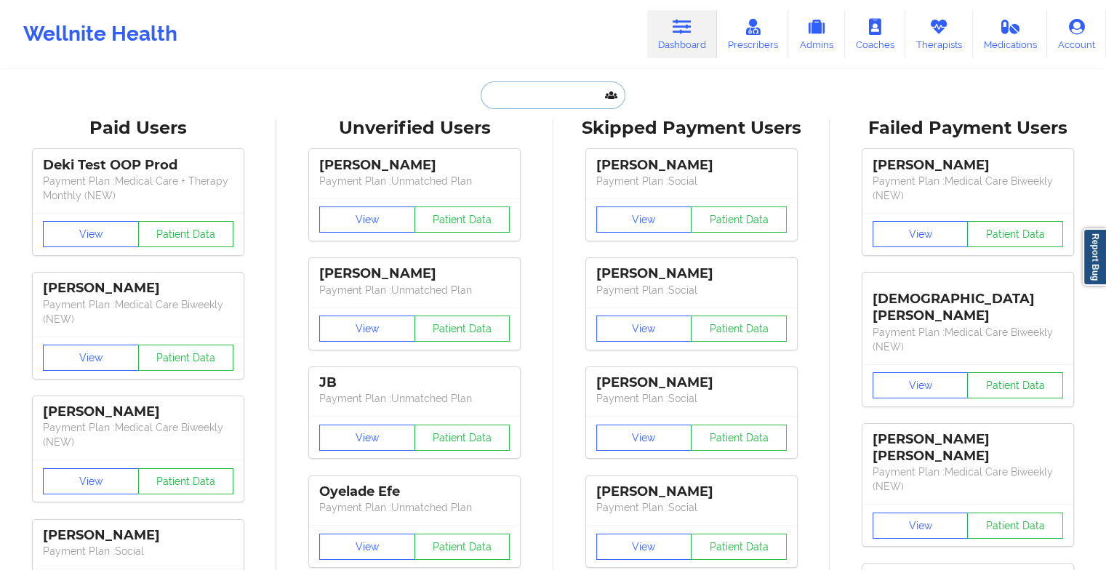
click at [508, 90] on input "text" at bounding box center [553, 95] width 144 height 28
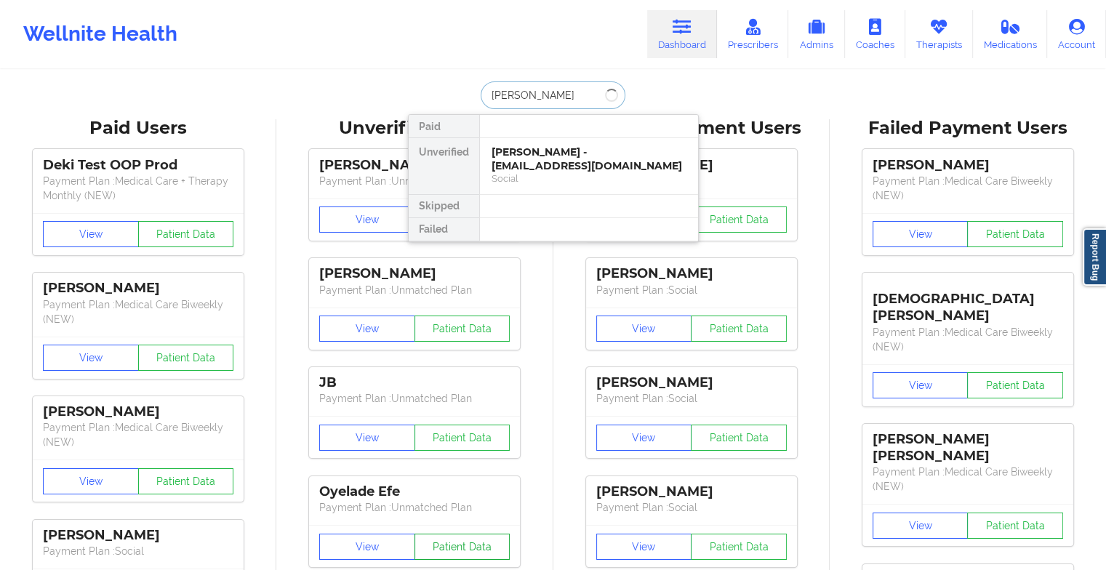
type input "[PERSON_NAME]"
click at [614, 161] on div "[PERSON_NAME] - [EMAIL_ADDRESS][DOMAIN_NAME]" at bounding box center [588, 158] width 195 height 27
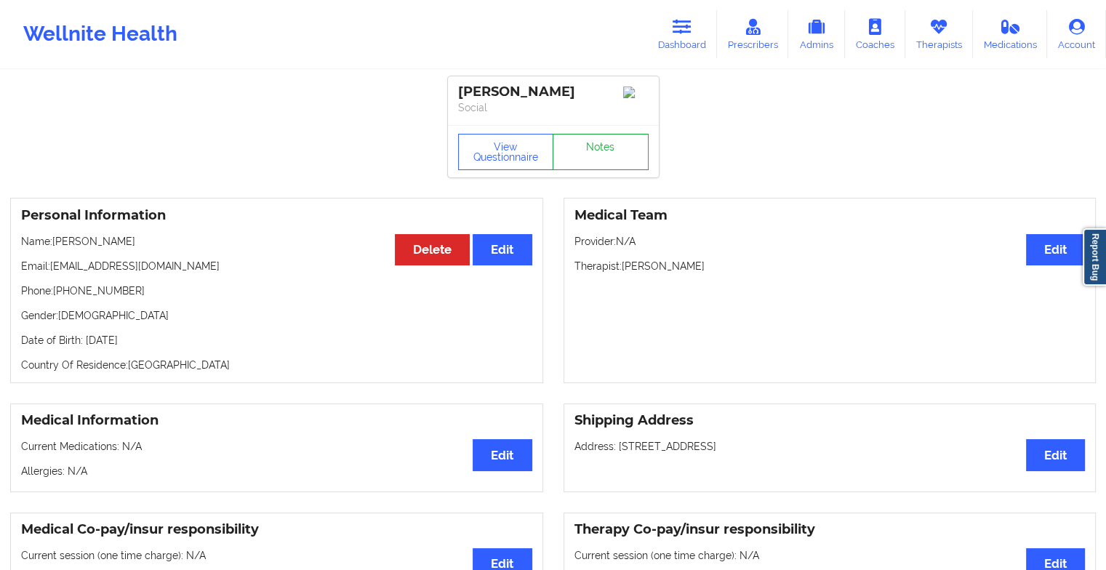
click at [596, 150] on link "Notes" at bounding box center [601, 152] width 96 height 36
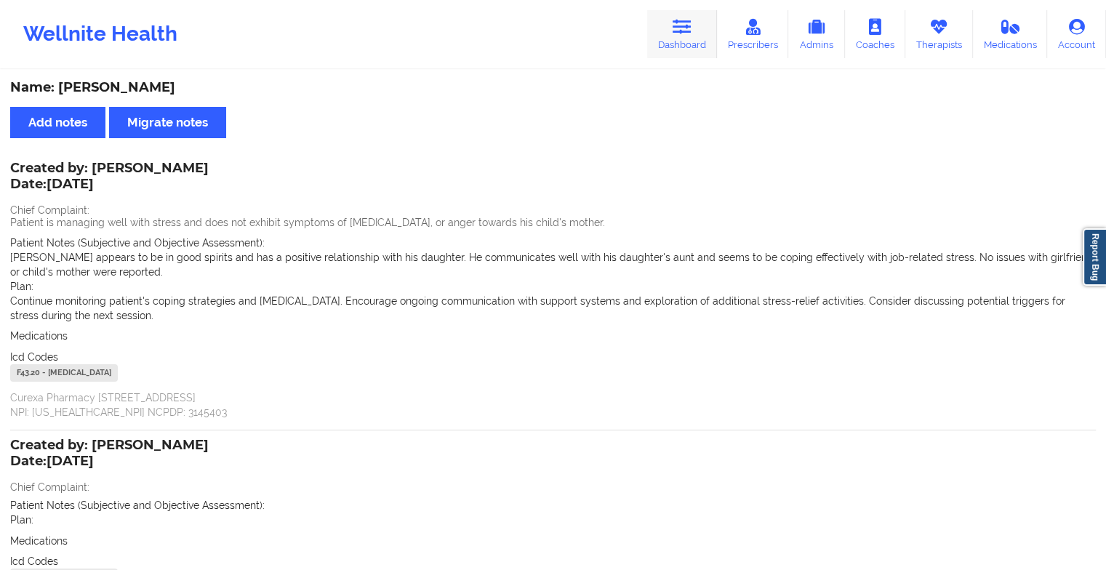
click at [686, 39] on link "Dashboard" at bounding box center [682, 34] width 70 height 48
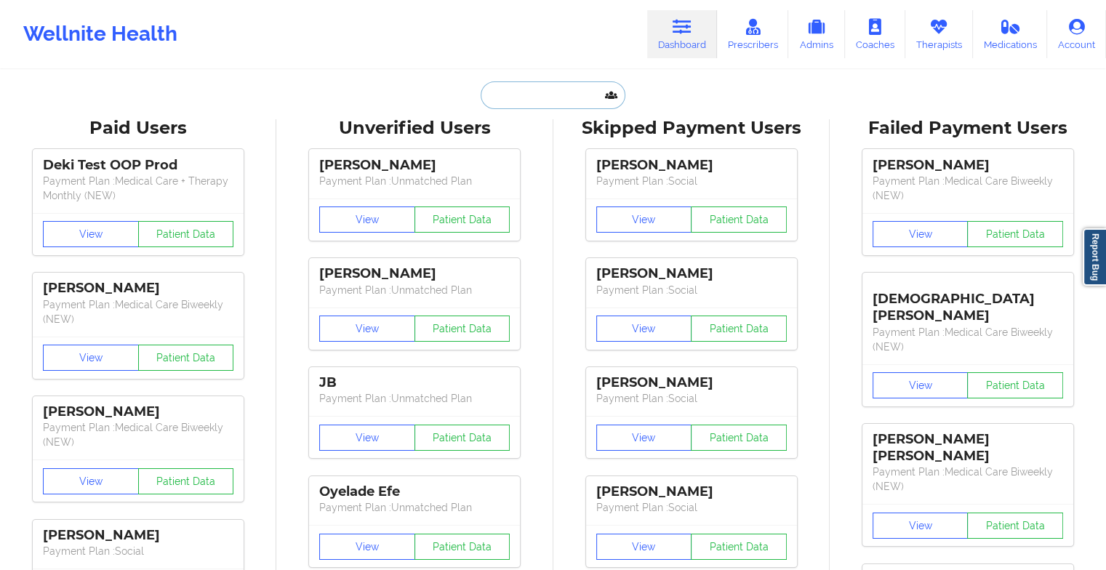
click at [576, 92] on input "text" at bounding box center [553, 95] width 144 height 28
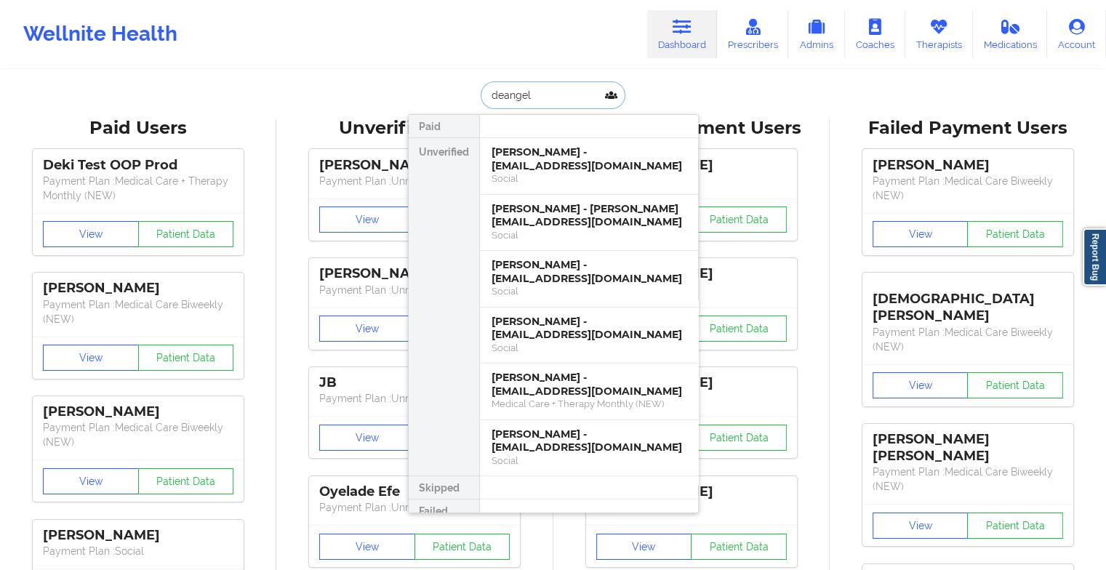
type input "[PERSON_NAME]"
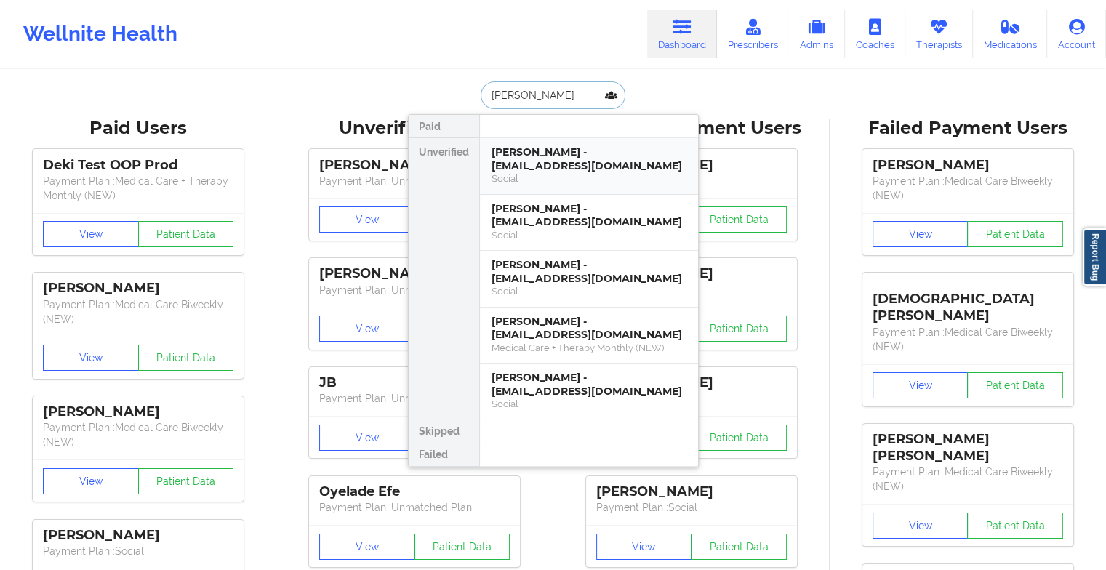
click at [545, 156] on div "[PERSON_NAME] - [EMAIL_ADDRESS][DOMAIN_NAME]" at bounding box center [588, 158] width 195 height 27
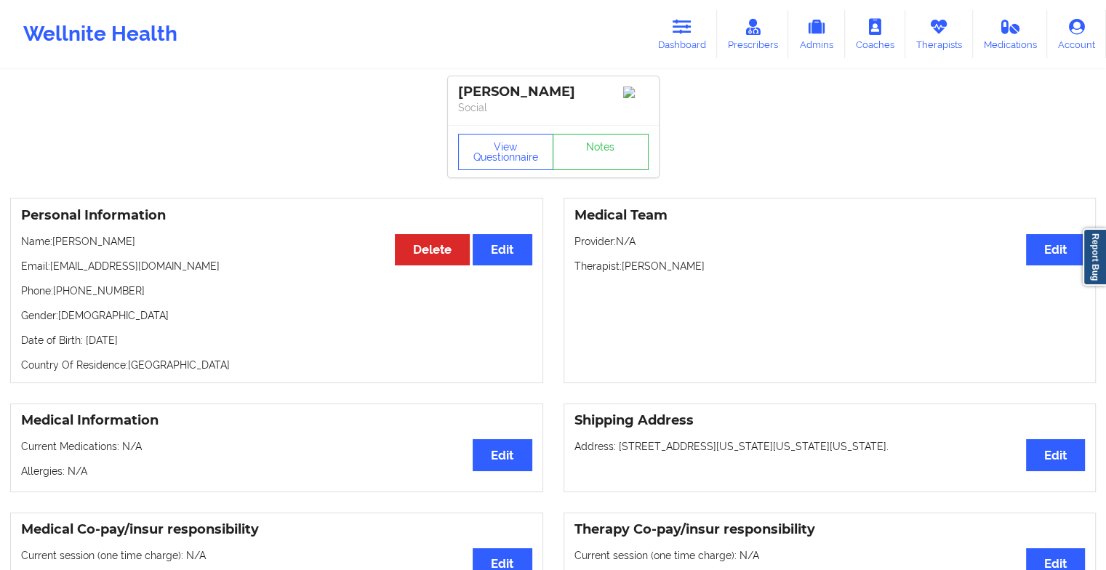
click at [590, 193] on div "Personal Information Edit Delete Name: [PERSON_NAME] Email: [EMAIL_ADDRESS][DOM…" at bounding box center [553, 291] width 1106 height 206
click at [614, 158] on link "Notes" at bounding box center [601, 152] width 96 height 36
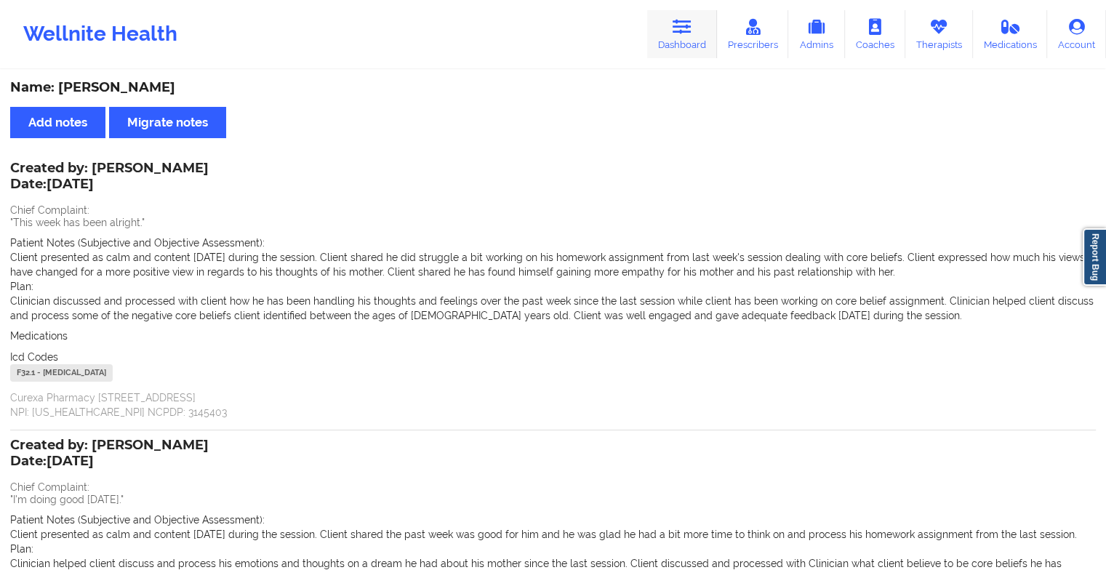
click at [685, 48] on link "Dashboard" at bounding box center [682, 34] width 70 height 48
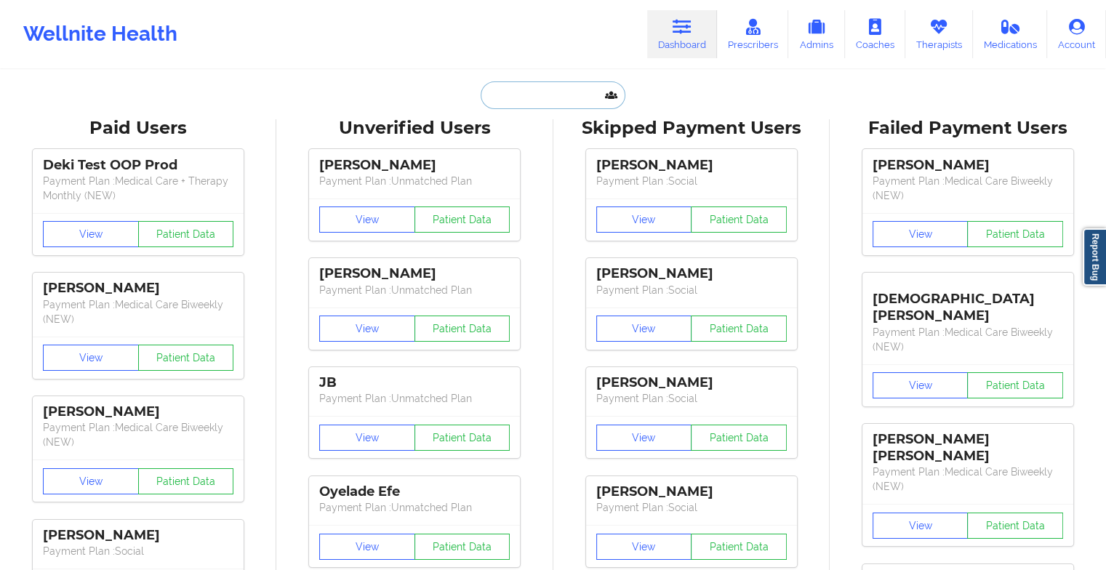
click at [545, 103] on input "text" at bounding box center [553, 95] width 144 height 28
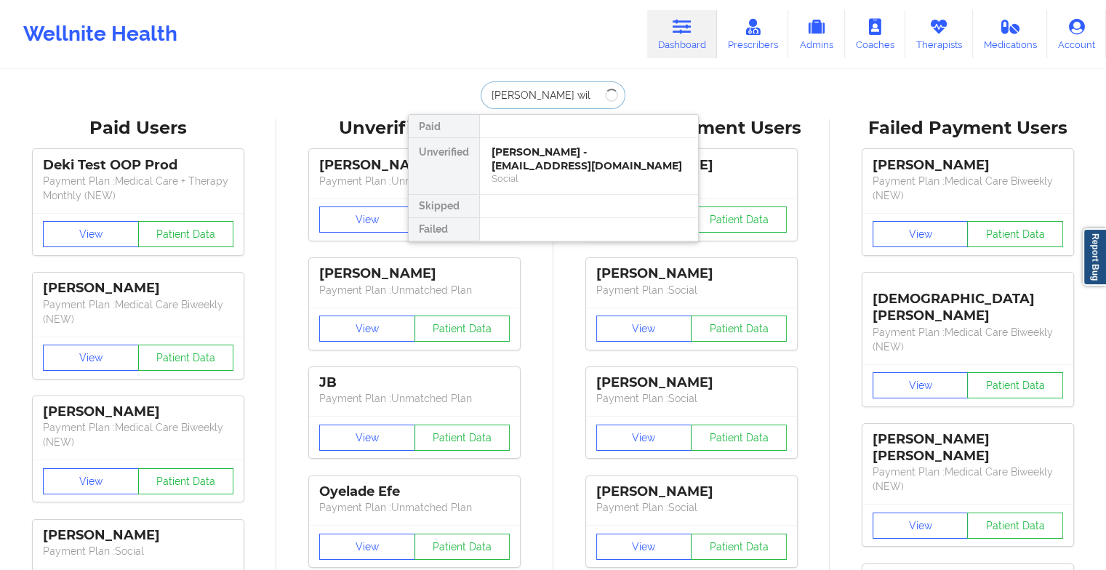
type input "[PERSON_NAME] will"
click at [567, 153] on div "[PERSON_NAME] - [EMAIL_ADDRESS][DOMAIN_NAME]" at bounding box center [588, 158] width 195 height 27
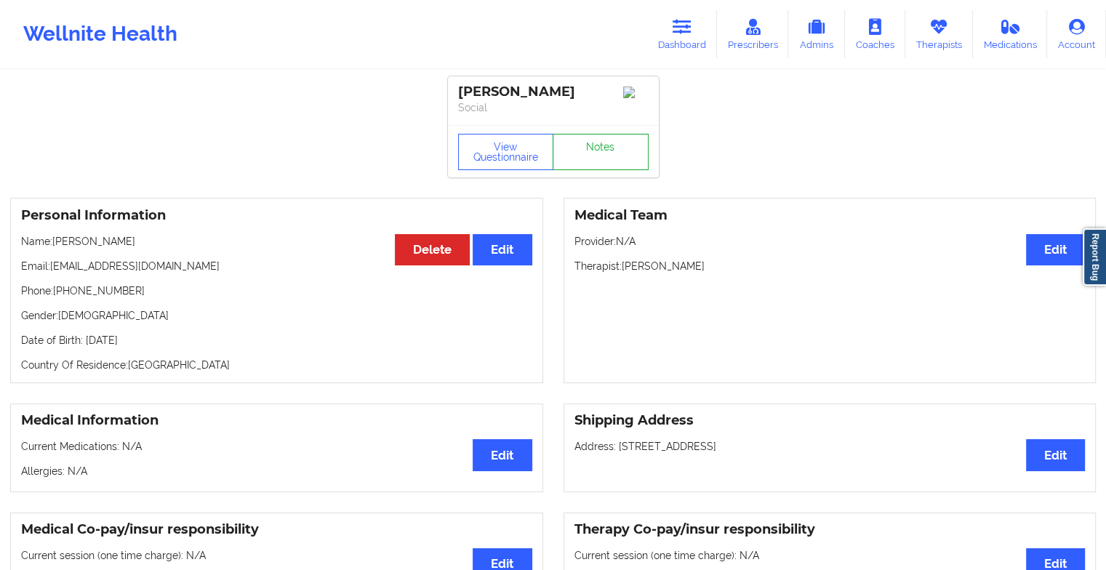
click at [583, 151] on link "Notes" at bounding box center [601, 152] width 96 height 36
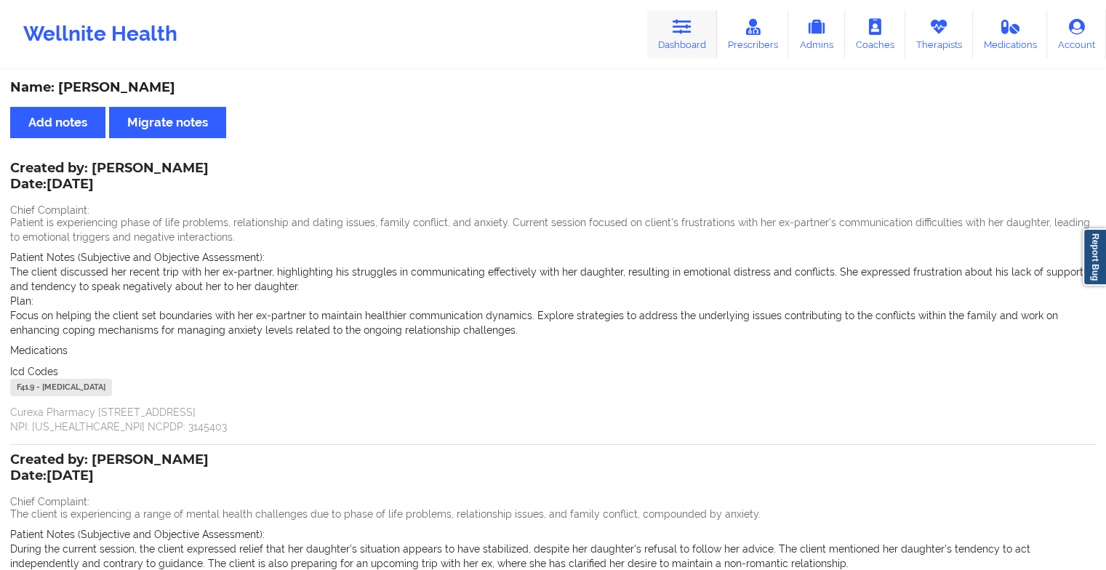
click at [673, 26] on link "Dashboard" at bounding box center [682, 34] width 70 height 48
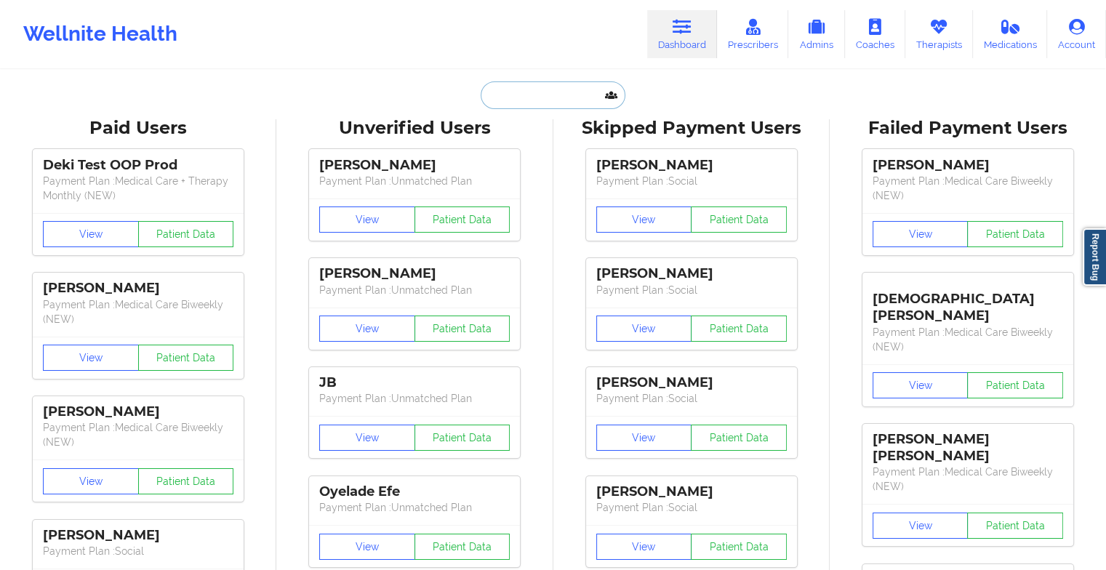
click at [541, 100] on input "text" at bounding box center [553, 95] width 144 height 28
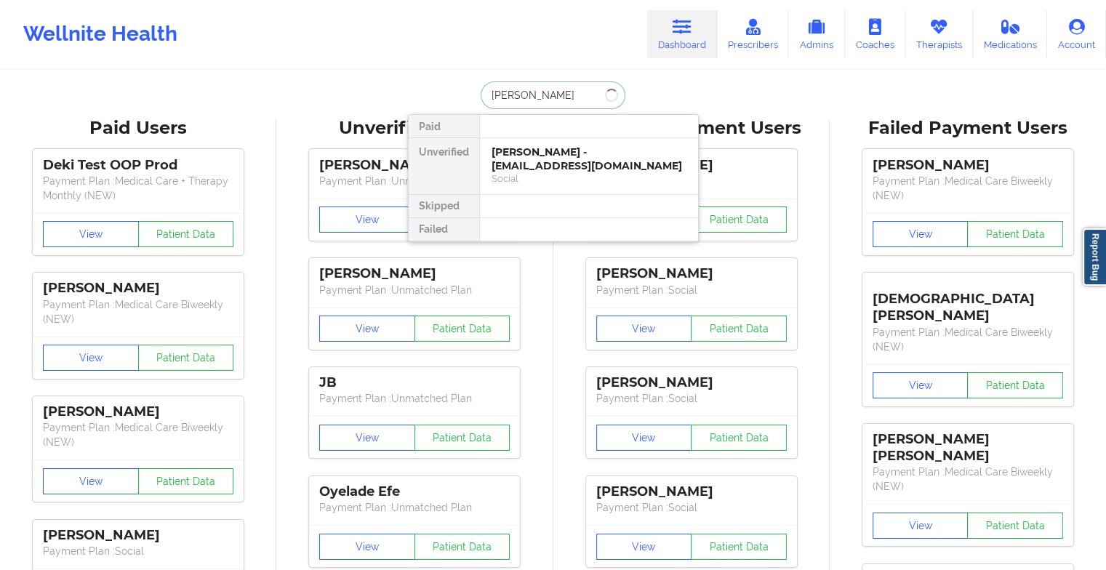
type input "[PERSON_NAME] ch"
click at [544, 155] on div "[PERSON_NAME] [PERSON_NAME] - [EMAIL_ADDRESS][DOMAIN_NAME]" at bounding box center [588, 158] width 195 height 27
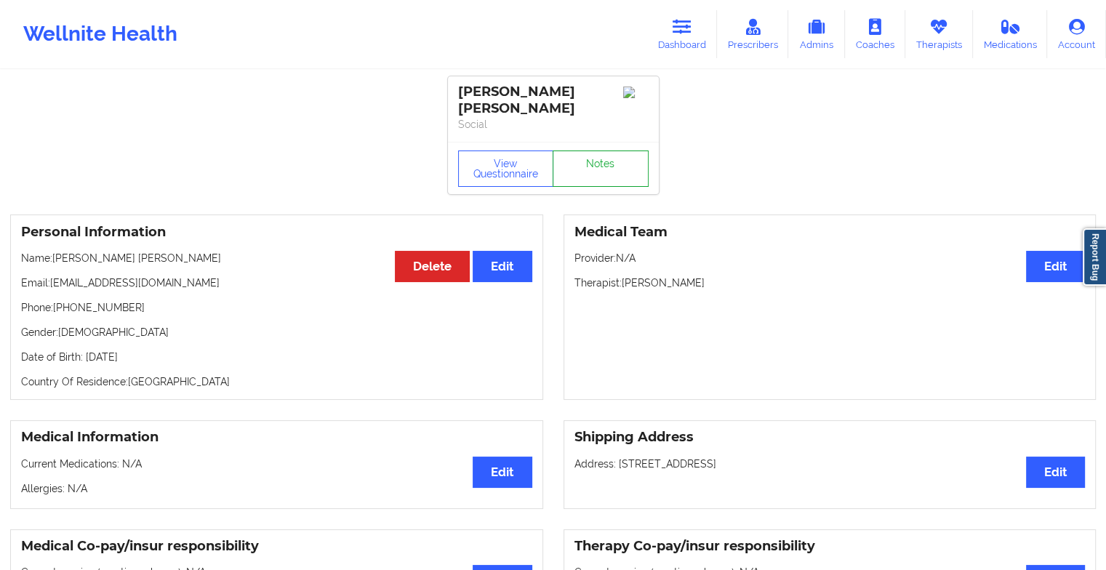
click at [598, 162] on link "Notes" at bounding box center [601, 168] width 96 height 36
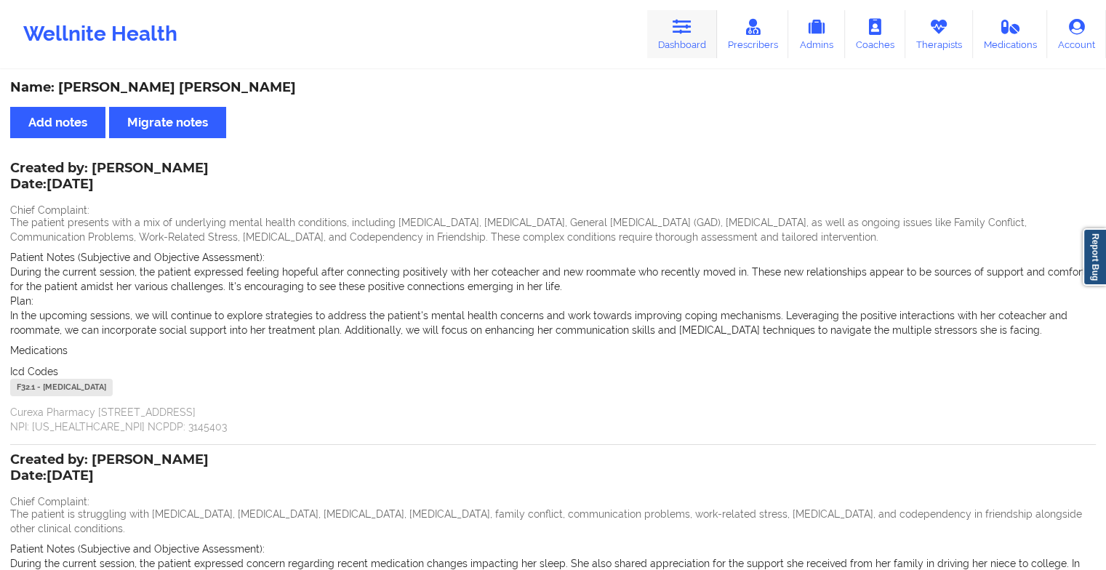
click at [691, 31] on icon at bounding box center [682, 27] width 19 height 16
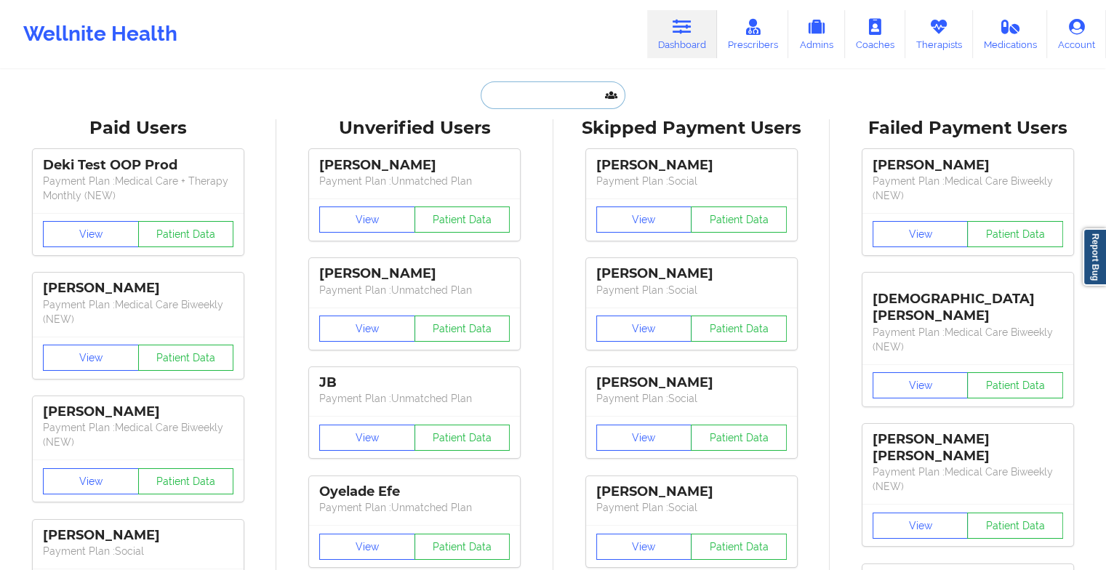
click at [553, 94] on input "text" at bounding box center [553, 95] width 144 height 28
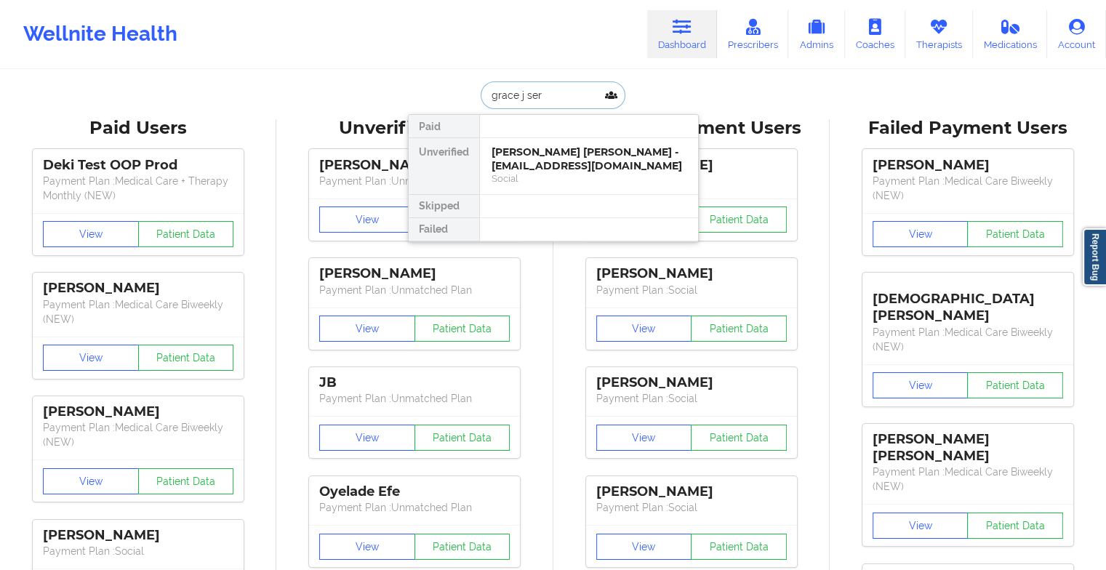
type input "[PERSON_NAME]"
click at [547, 163] on div "[PERSON_NAME] - [EMAIL_ADDRESS][DOMAIN_NAME]" at bounding box center [588, 158] width 195 height 27
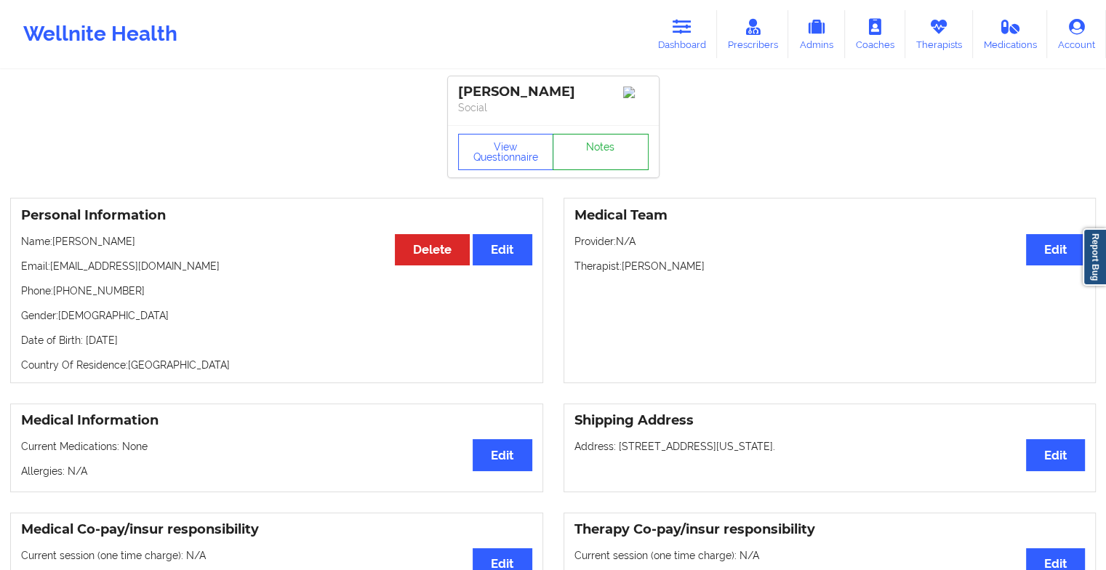
click at [587, 161] on link "Notes" at bounding box center [601, 152] width 96 height 36
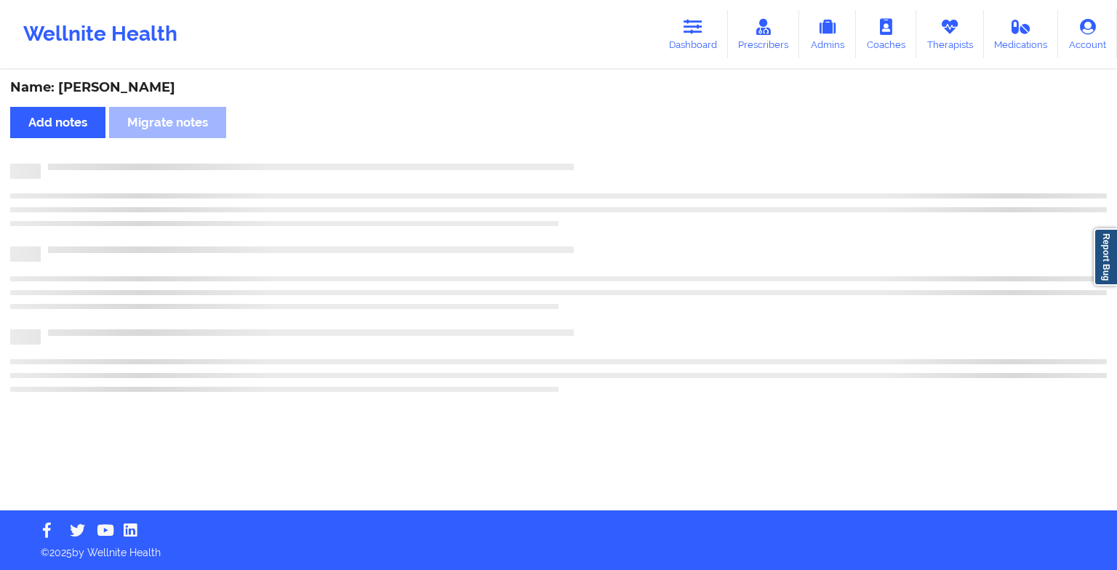
click at [587, 161] on div "Name: [PERSON_NAME] Add notes Migrate notes" at bounding box center [558, 290] width 1117 height 439
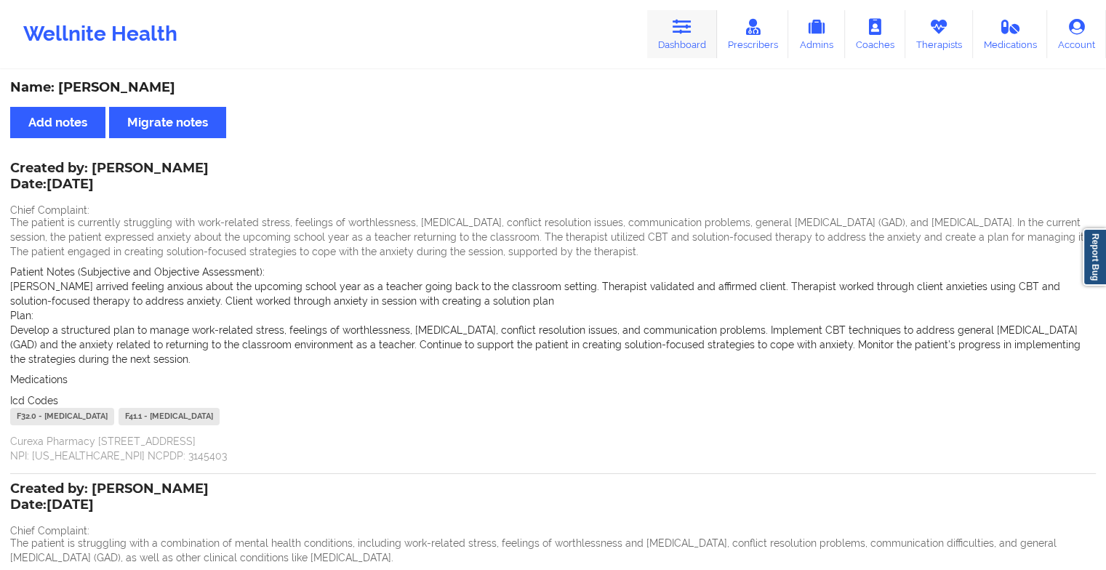
click at [689, 19] on icon at bounding box center [682, 27] width 19 height 16
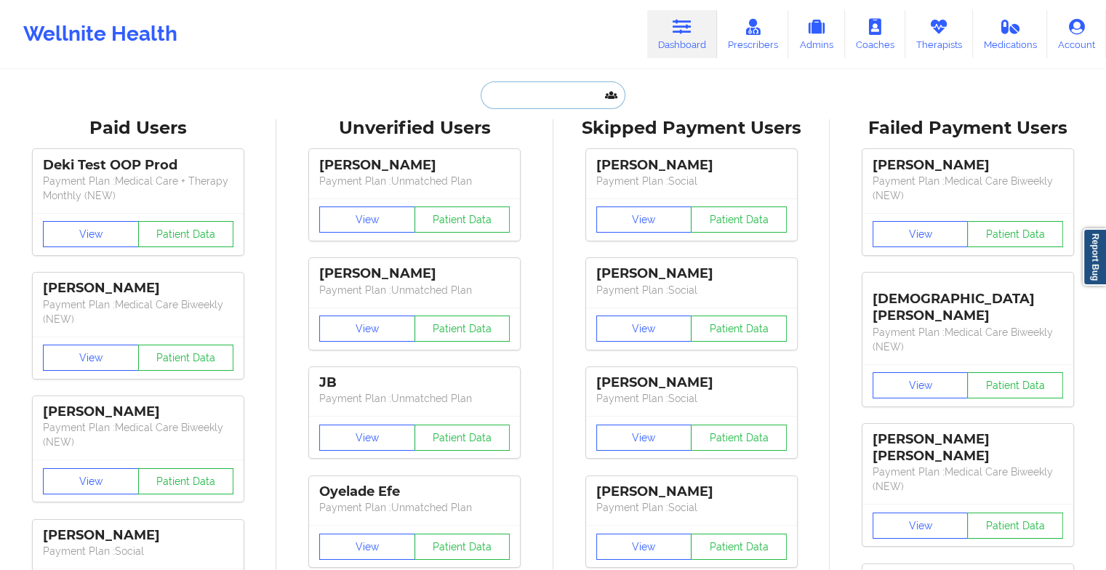
click at [558, 91] on input "text" at bounding box center [553, 95] width 144 height 28
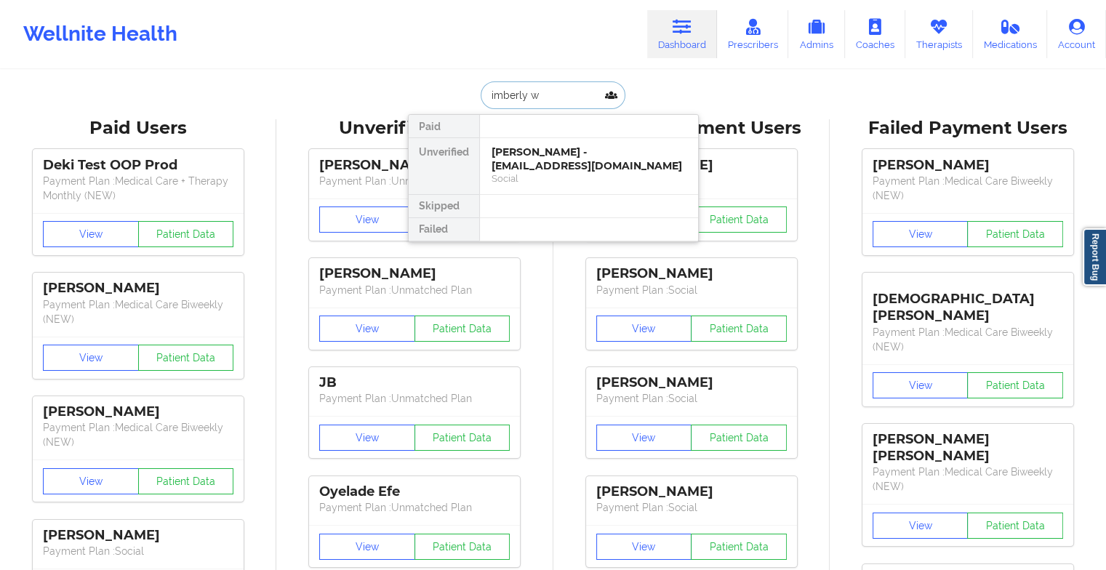
type input "imberly wa"
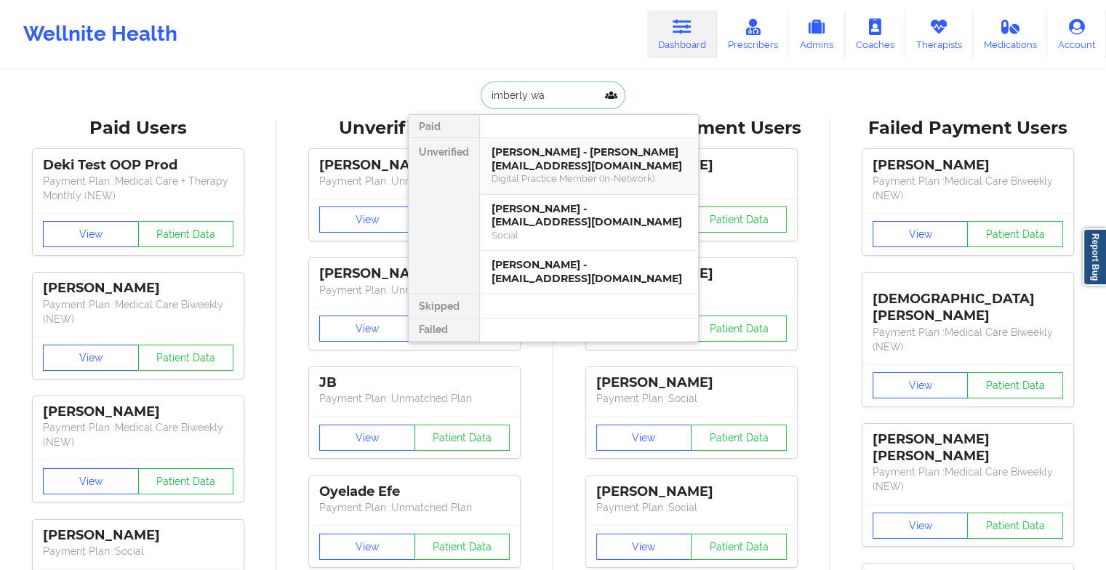
click at [570, 181] on div "Digital Practice Member (In-Network)" at bounding box center [588, 178] width 195 height 12
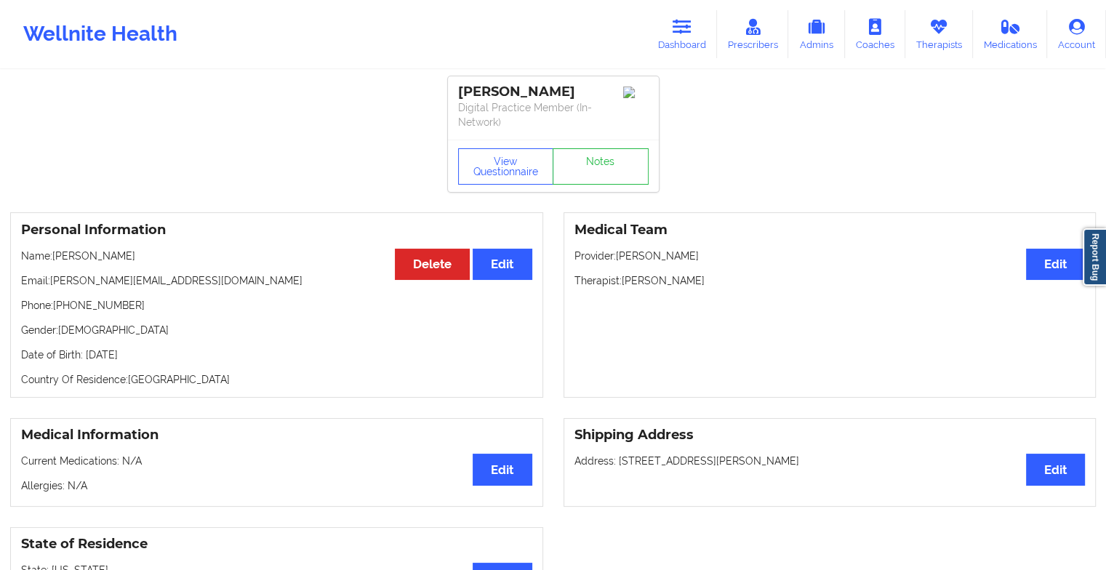
click at [596, 177] on link "Notes" at bounding box center [601, 166] width 96 height 36
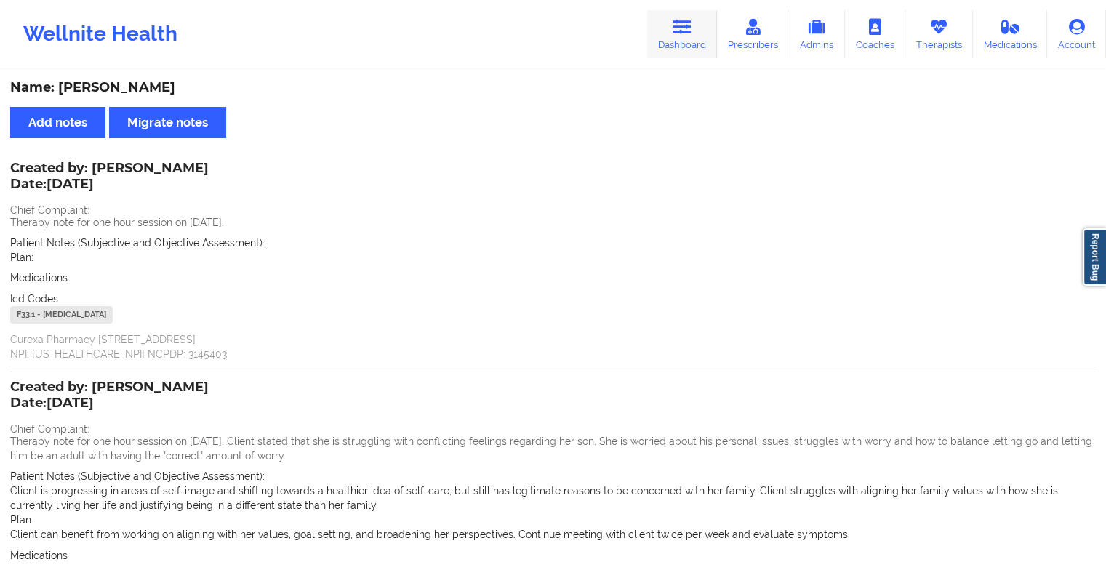
click at [696, 44] on link "Dashboard" at bounding box center [682, 34] width 70 height 48
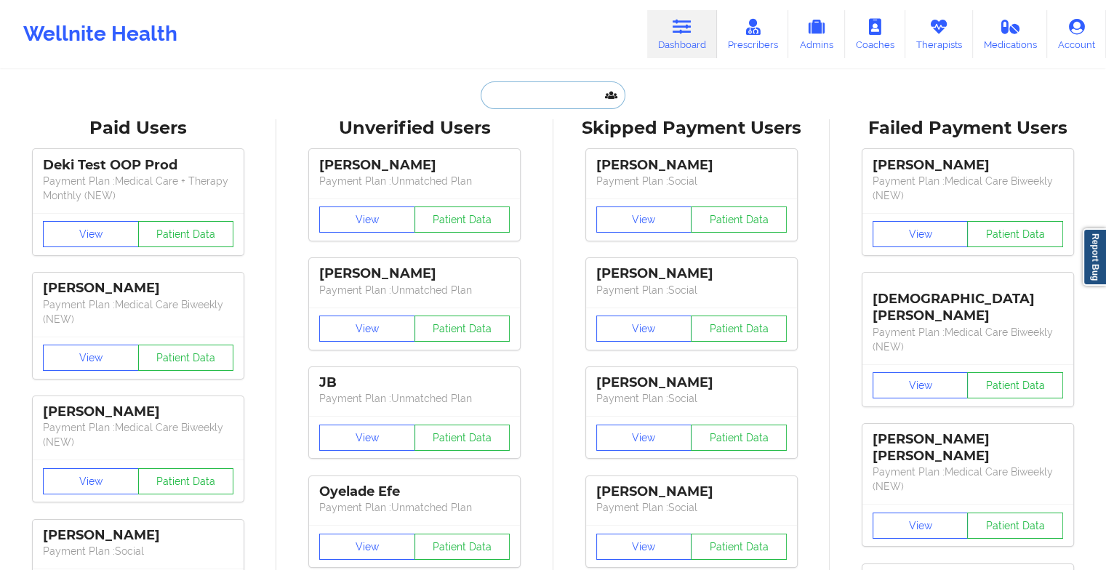
click at [513, 96] on input "text" at bounding box center [553, 95] width 144 height 28
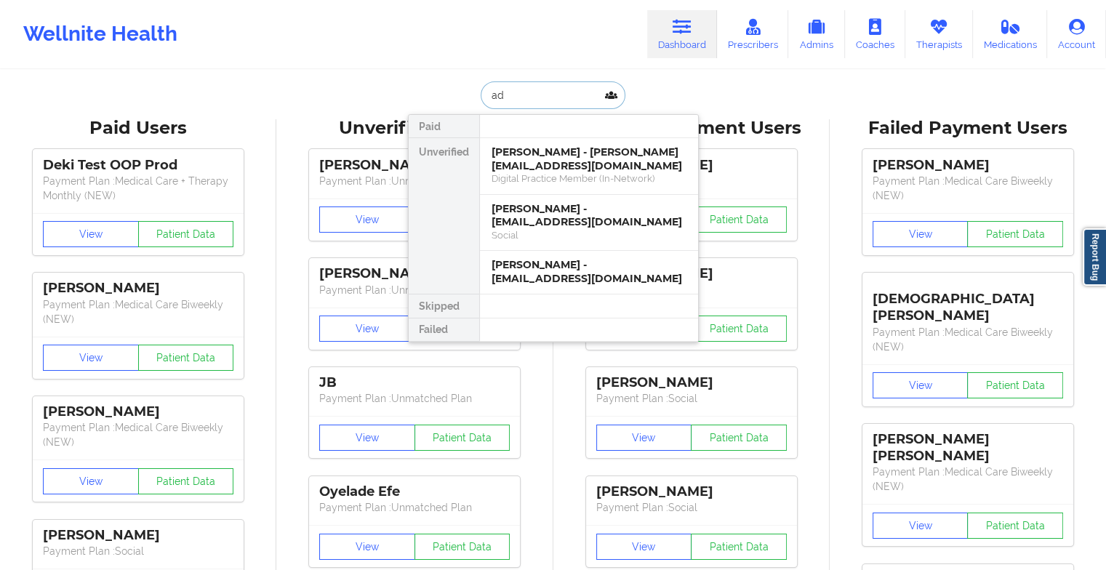
type input "a"
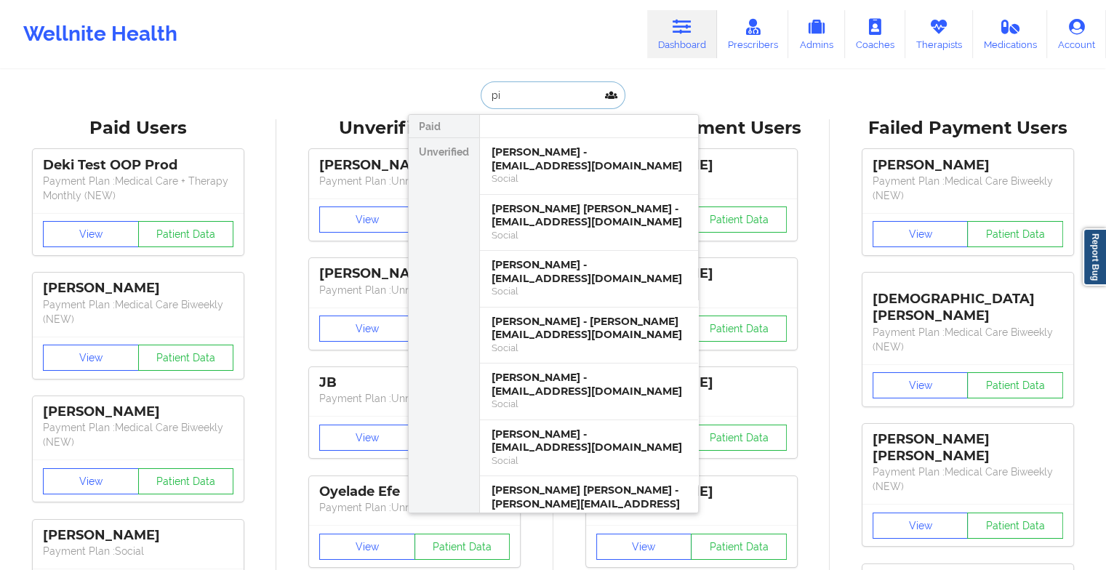
type input "p"
type input "lilk"
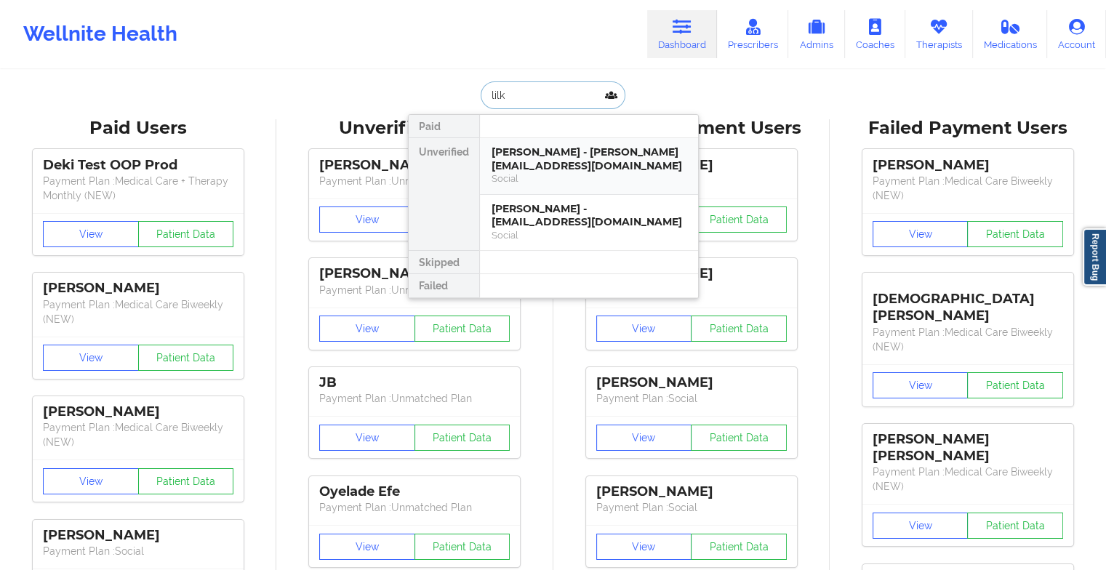
click at [569, 148] on div "[PERSON_NAME] - [PERSON_NAME][EMAIL_ADDRESS][DOMAIN_NAME]" at bounding box center [588, 158] width 195 height 27
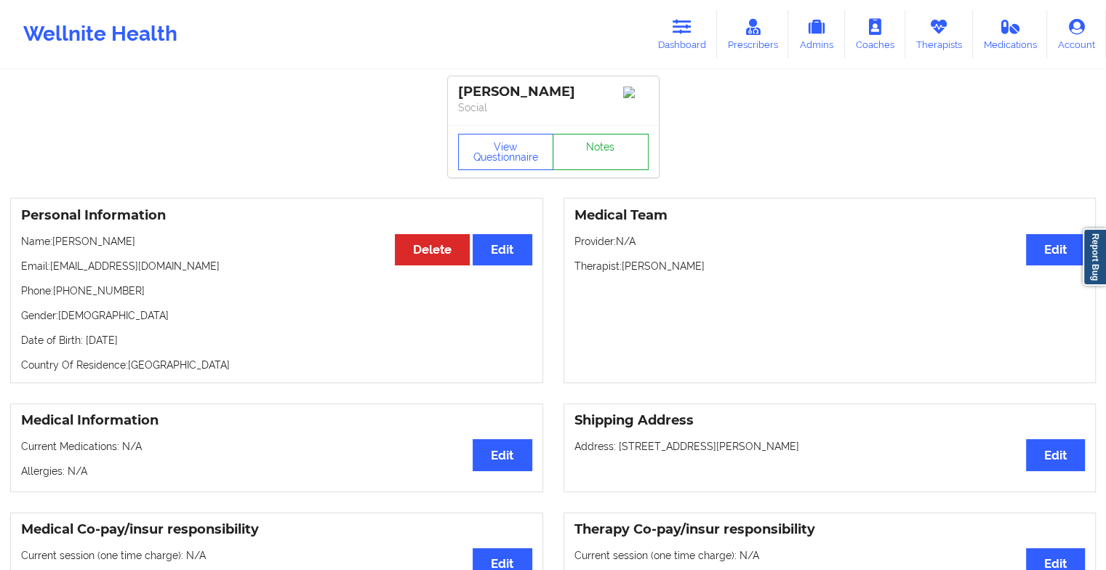
click at [602, 157] on link "Notes" at bounding box center [601, 152] width 96 height 36
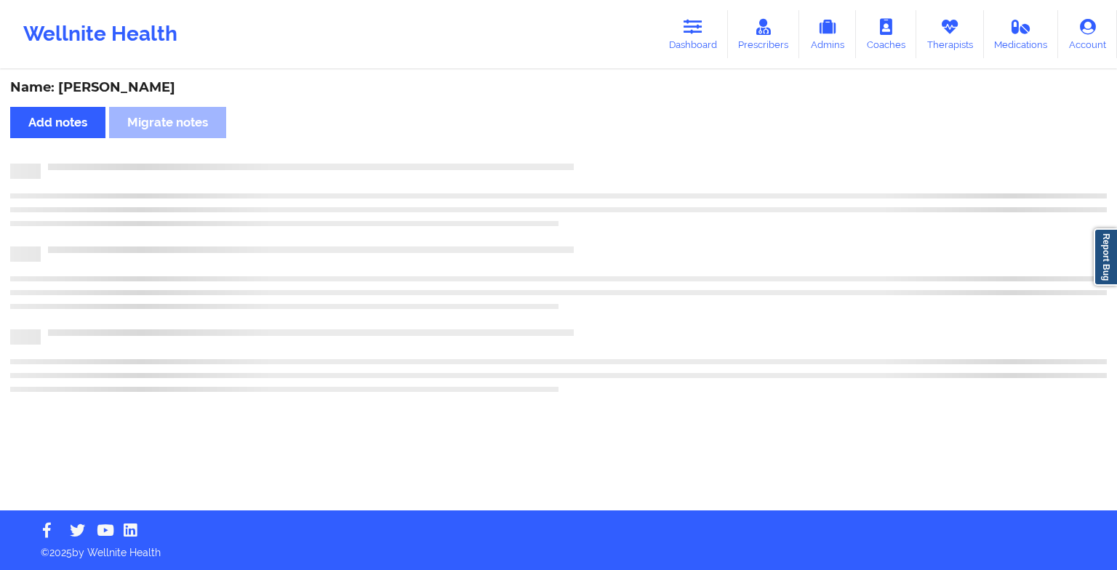
click at [602, 157] on div "Name: [PERSON_NAME] Add notes Migrate notes" at bounding box center [558, 290] width 1117 height 439
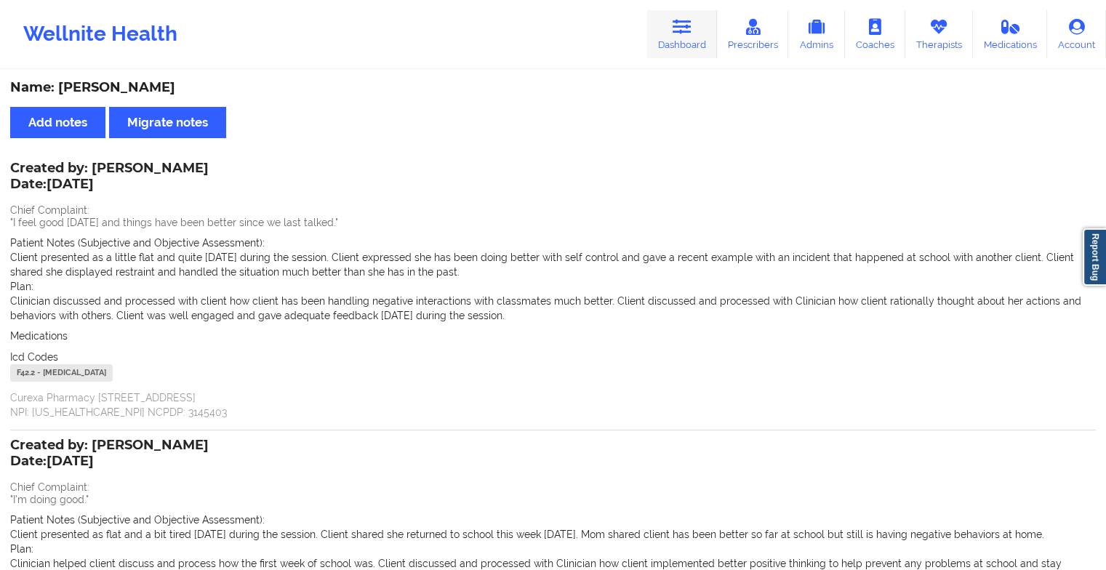
click at [693, 49] on link "Dashboard" at bounding box center [682, 34] width 70 height 48
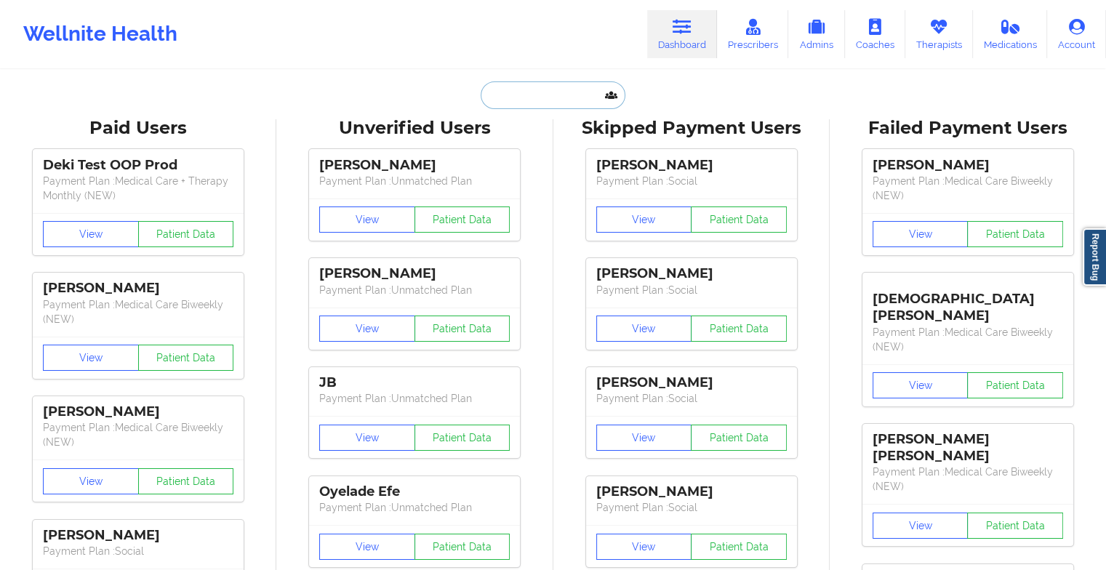
click at [572, 90] on input "text" at bounding box center [553, 95] width 144 height 28
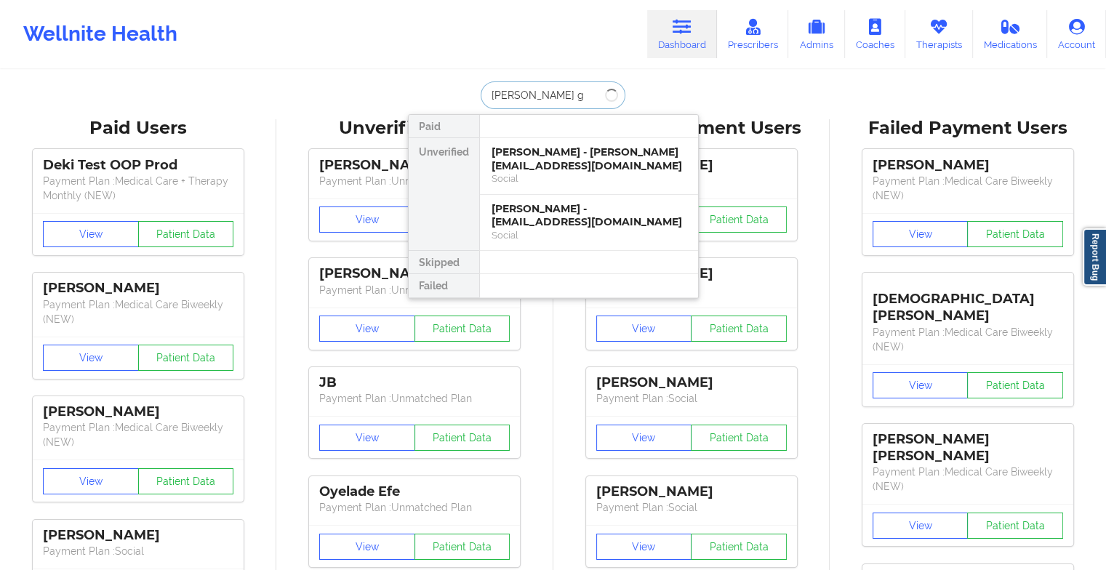
type input "[PERSON_NAME] go"
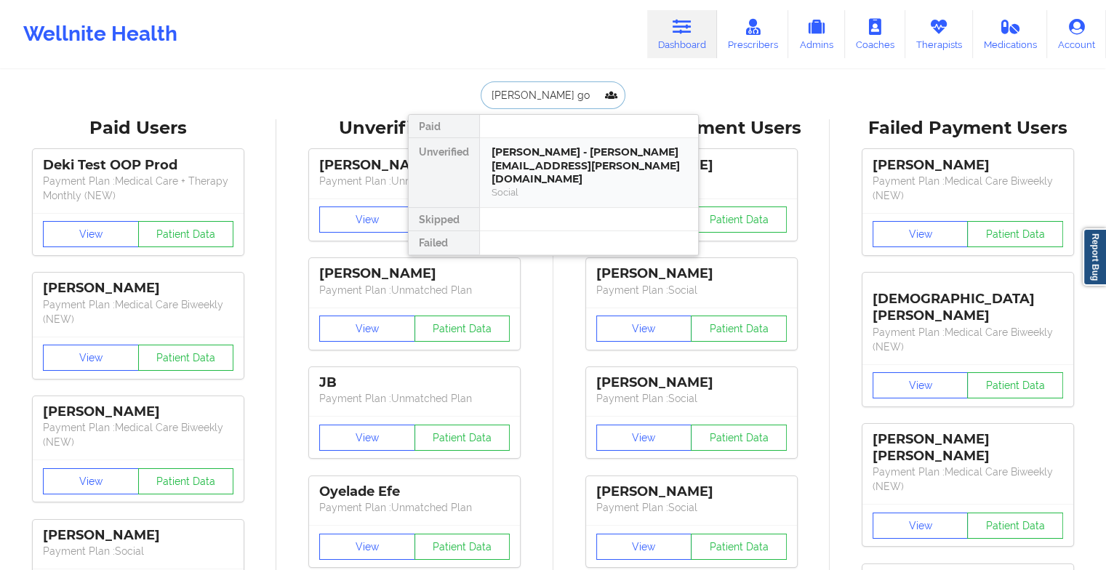
click at [564, 151] on div "[PERSON_NAME] - [PERSON_NAME][EMAIL_ADDRESS][PERSON_NAME][DOMAIN_NAME]" at bounding box center [588, 165] width 195 height 41
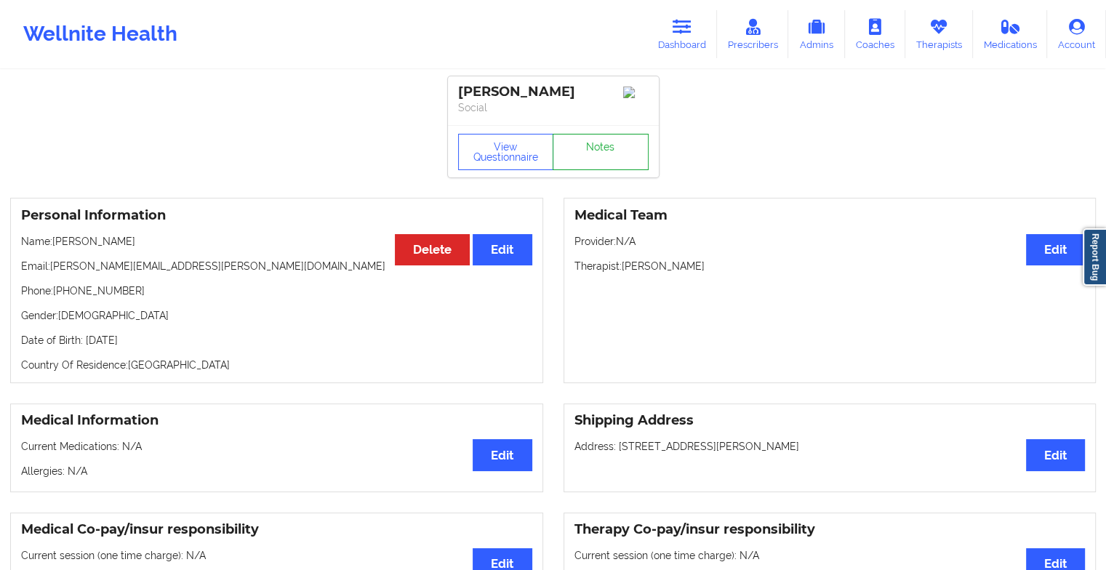
click at [571, 151] on link "Notes" at bounding box center [601, 152] width 96 height 36
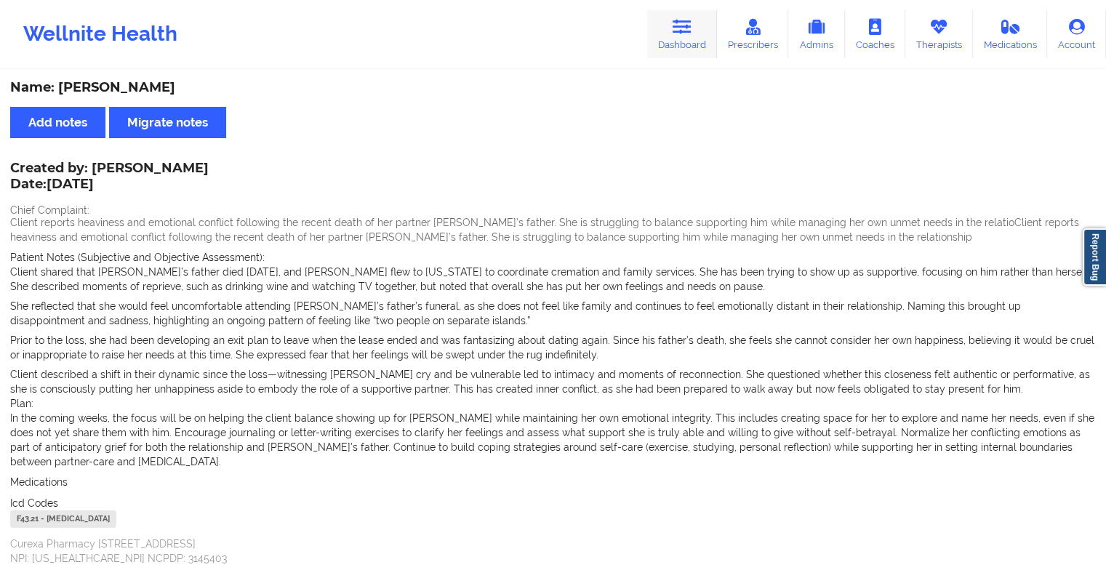
click at [666, 19] on link "Dashboard" at bounding box center [682, 34] width 70 height 48
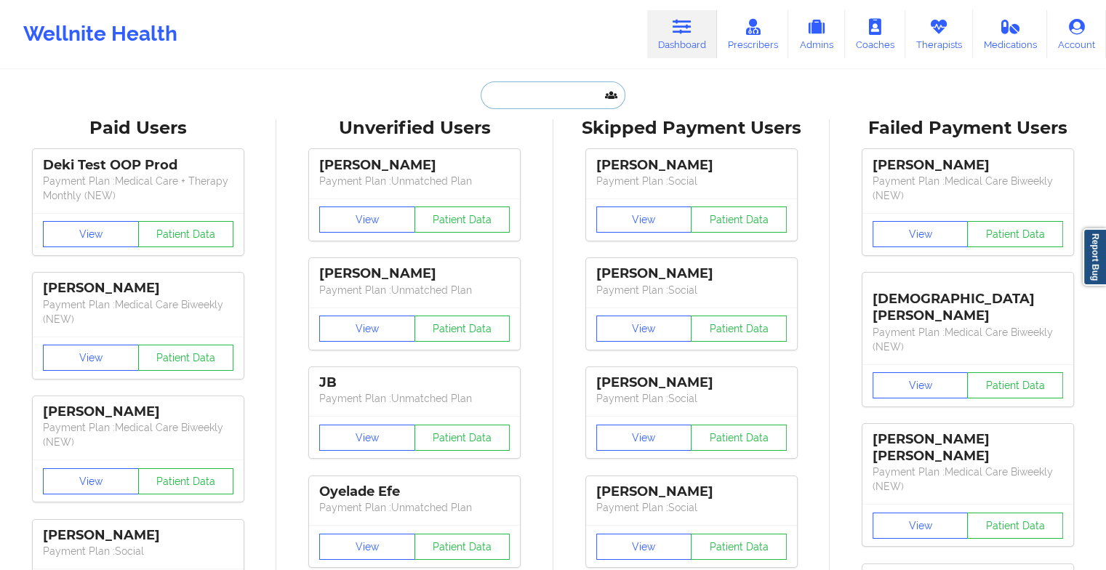
click at [548, 103] on input "text" at bounding box center [553, 95] width 144 height 28
type input "c"
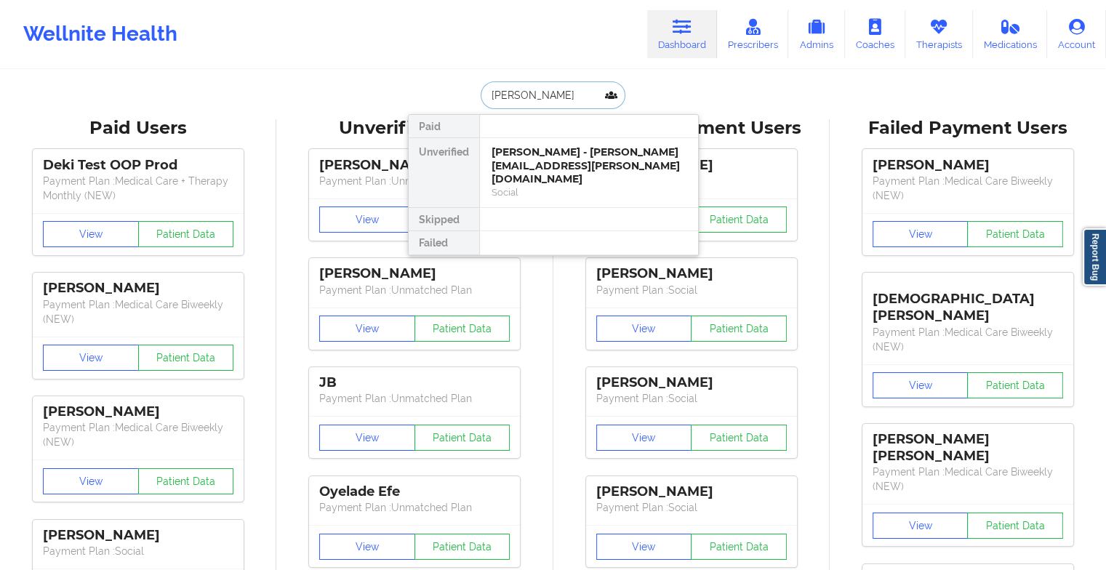
type input "[PERSON_NAME] an"
click at [541, 166] on div "[PERSON_NAME] - [EMAIL_ADDRESS][PERSON_NAME][DOMAIN_NAME]" at bounding box center [588, 165] width 195 height 41
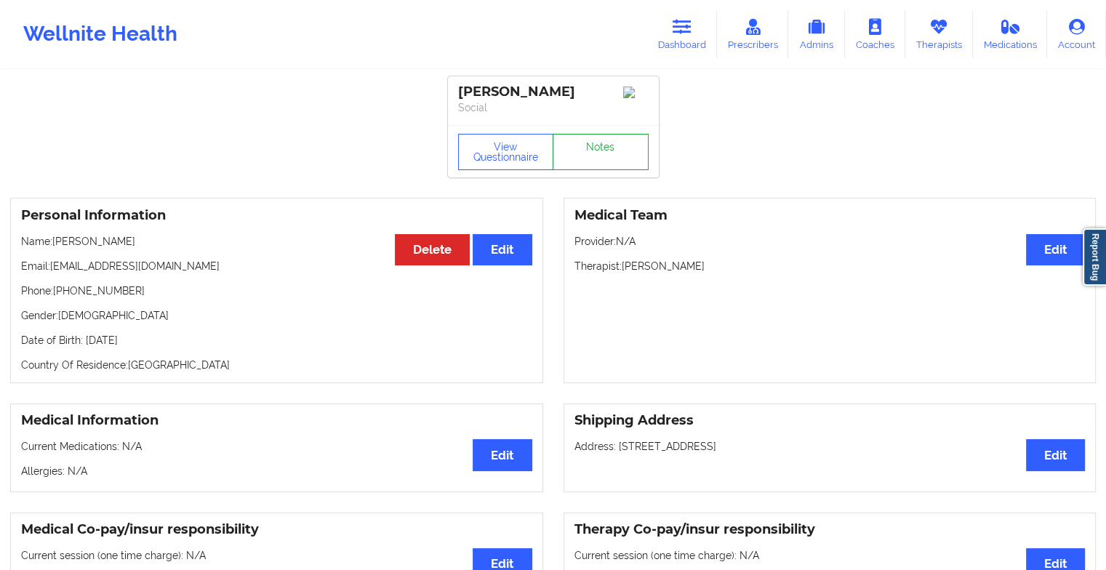
click at [577, 156] on link "Notes" at bounding box center [601, 152] width 96 height 36
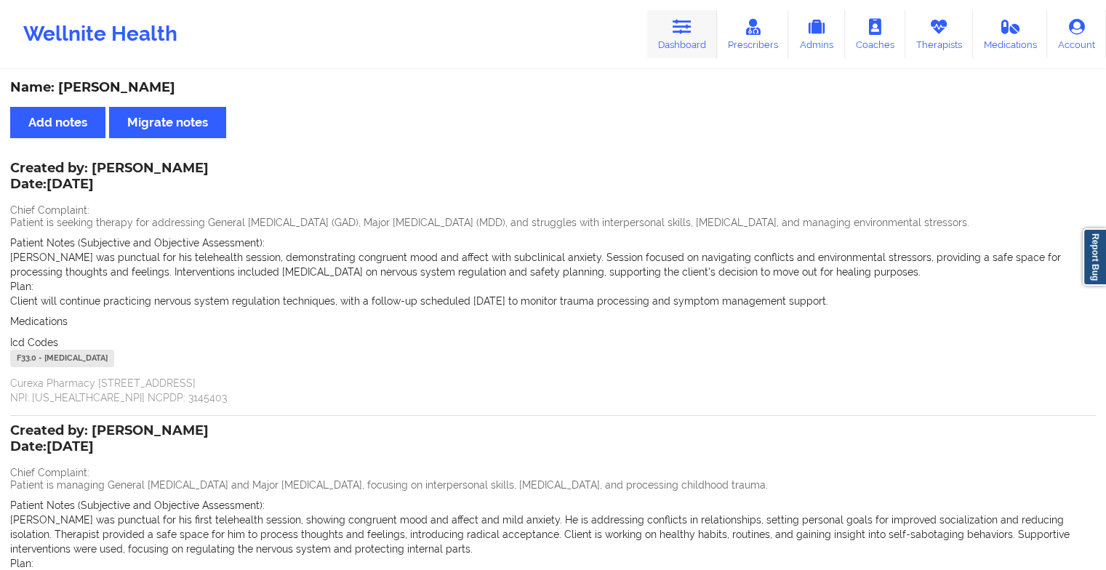
click at [682, 17] on link "Dashboard" at bounding box center [682, 34] width 70 height 48
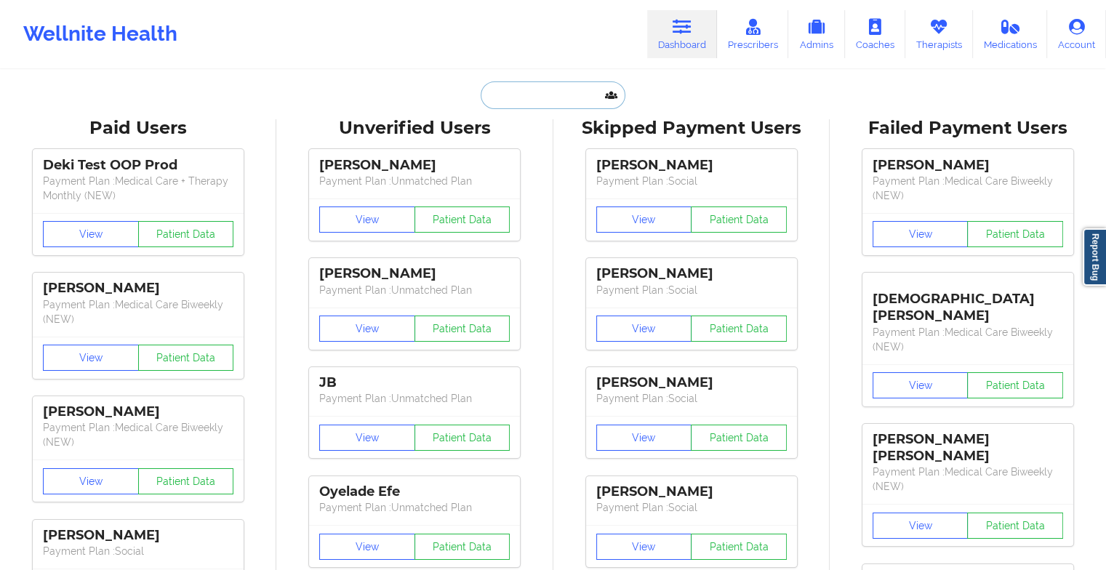
click at [534, 105] on input "text" at bounding box center [553, 95] width 144 height 28
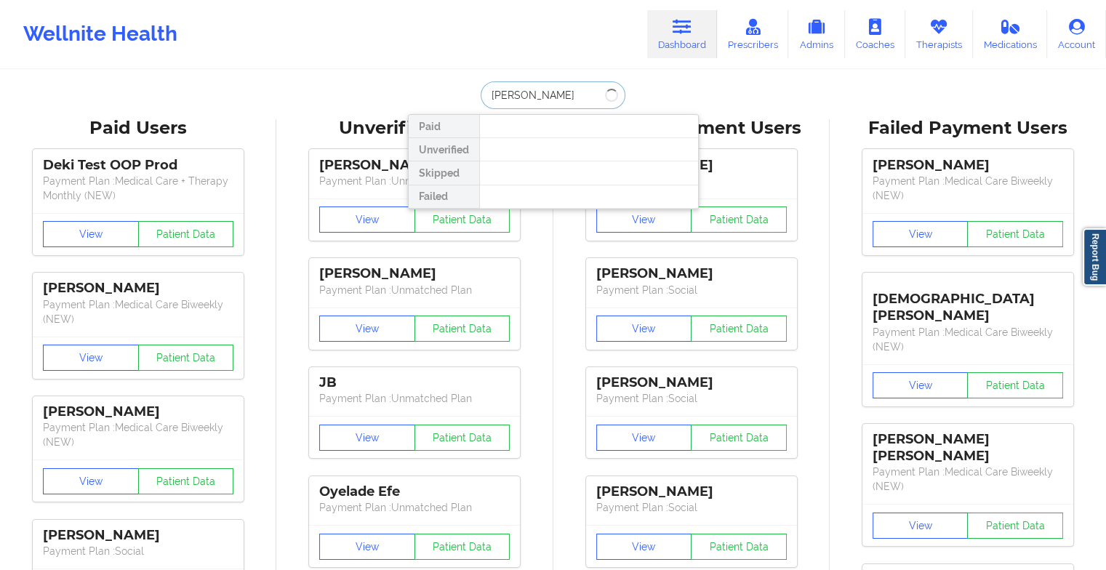
type input "[PERSON_NAME]"
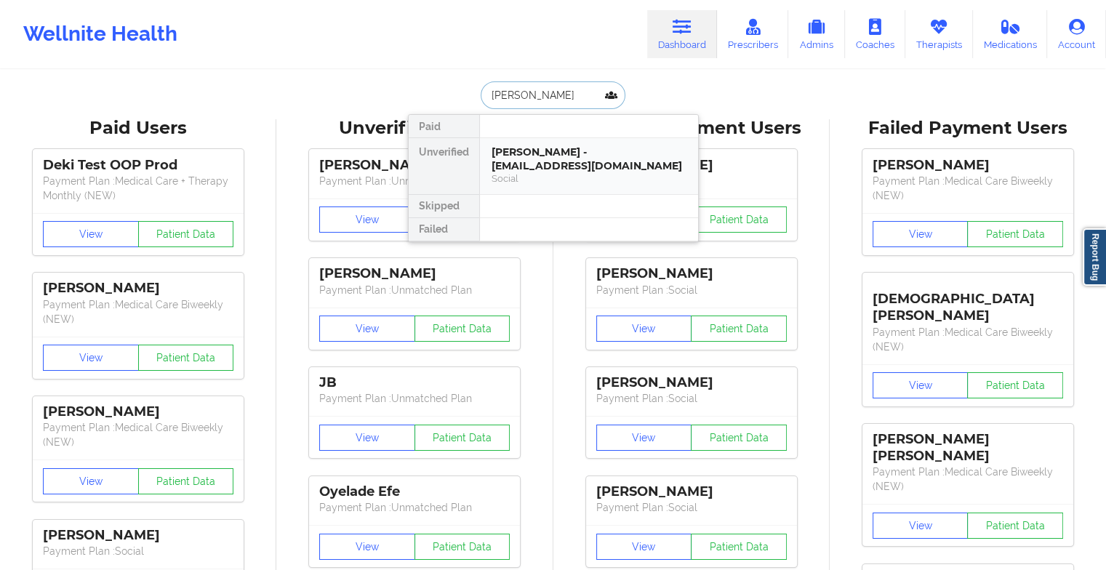
click at [558, 163] on div "[PERSON_NAME] - [EMAIL_ADDRESS][DOMAIN_NAME]" at bounding box center [588, 158] width 195 height 27
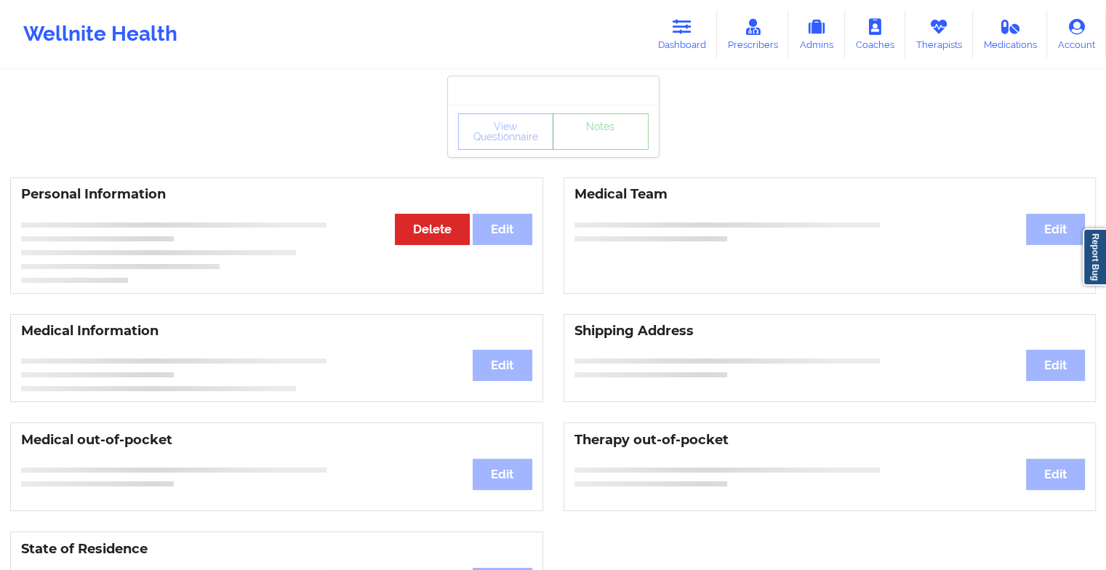
click at [593, 140] on link "Notes" at bounding box center [601, 131] width 96 height 36
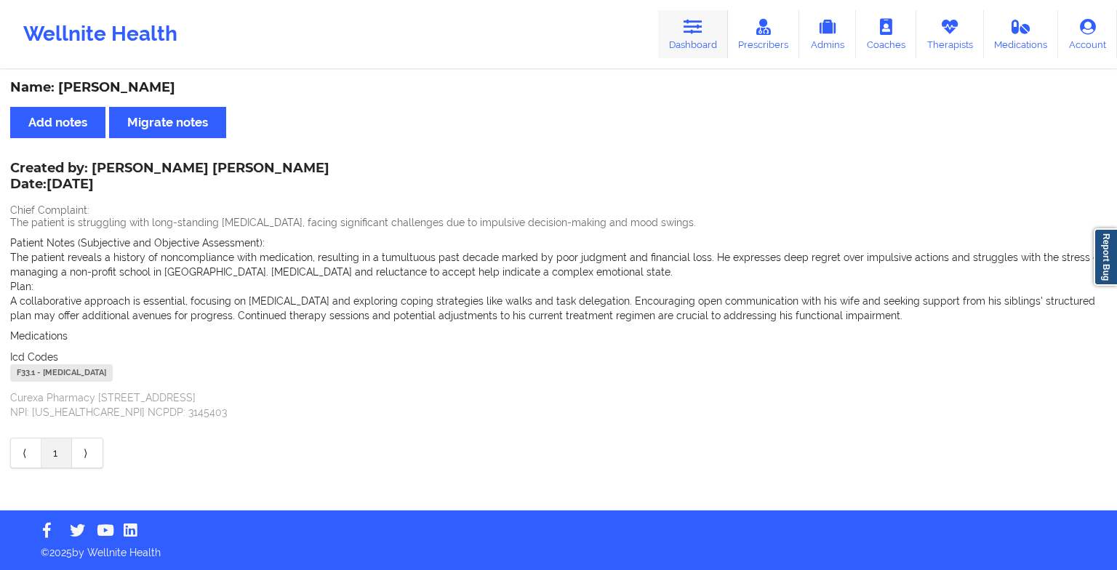
click at [708, 33] on link "Dashboard" at bounding box center [693, 34] width 70 height 48
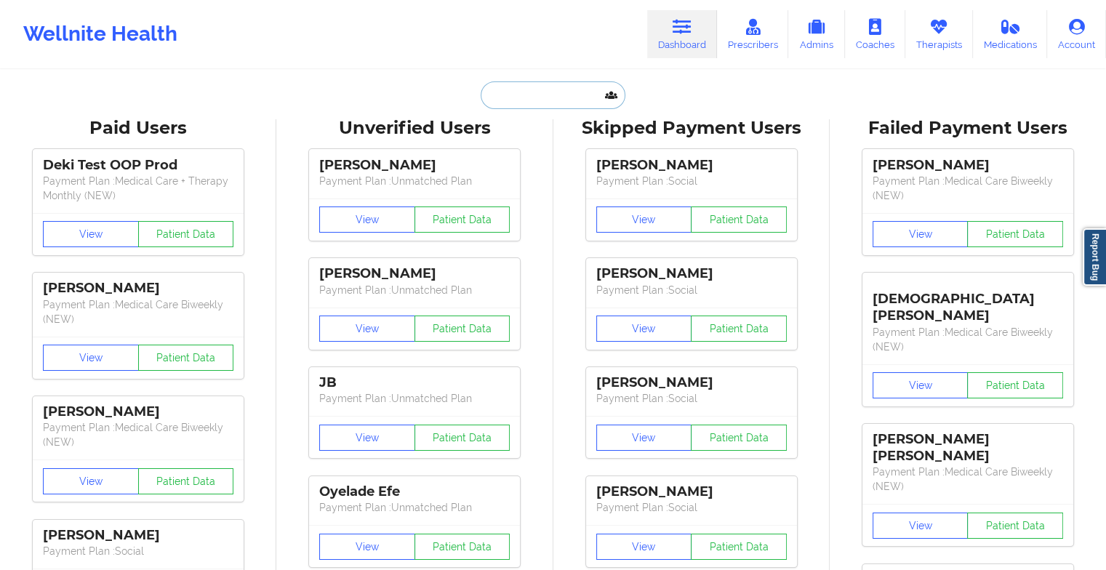
click at [532, 104] on input "text" at bounding box center [553, 95] width 144 height 28
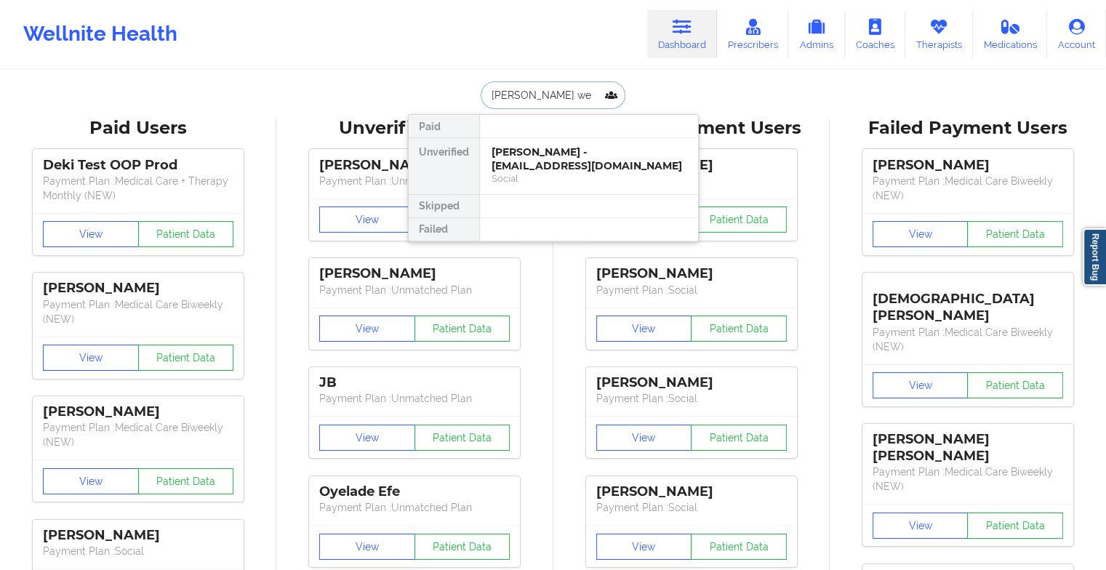
type input "[PERSON_NAME] wel"
click at [563, 154] on div "[PERSON_NAME] evening - [EMAIL_ADDRESS][DOMAIN_NAME]" at bounding box center [588, 158] width 195 height 27
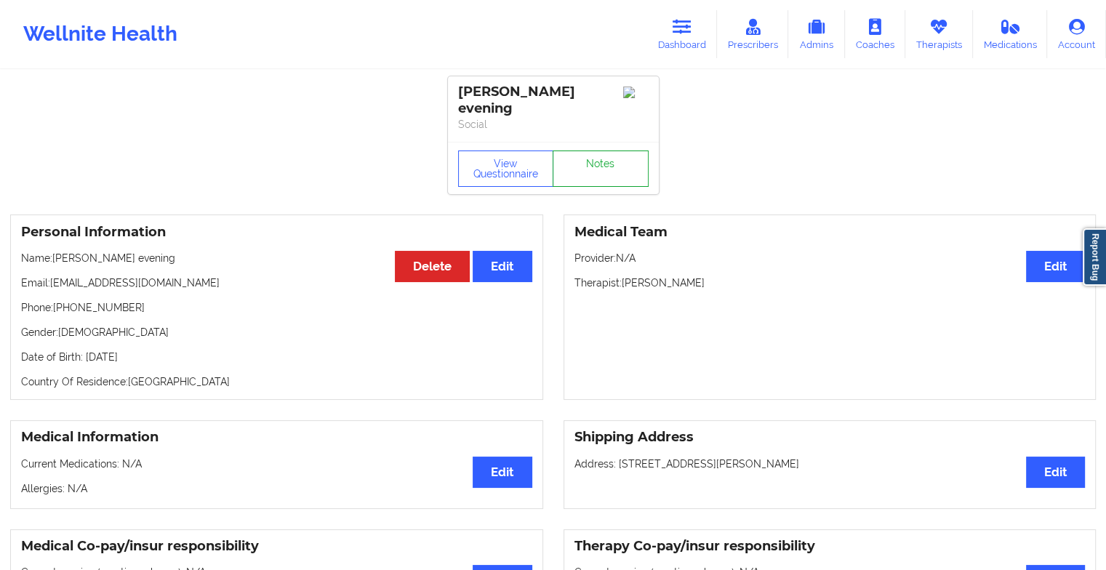
click at [583, 170] on link "Notes" at bounding box center [601, 168] width 96 height 36
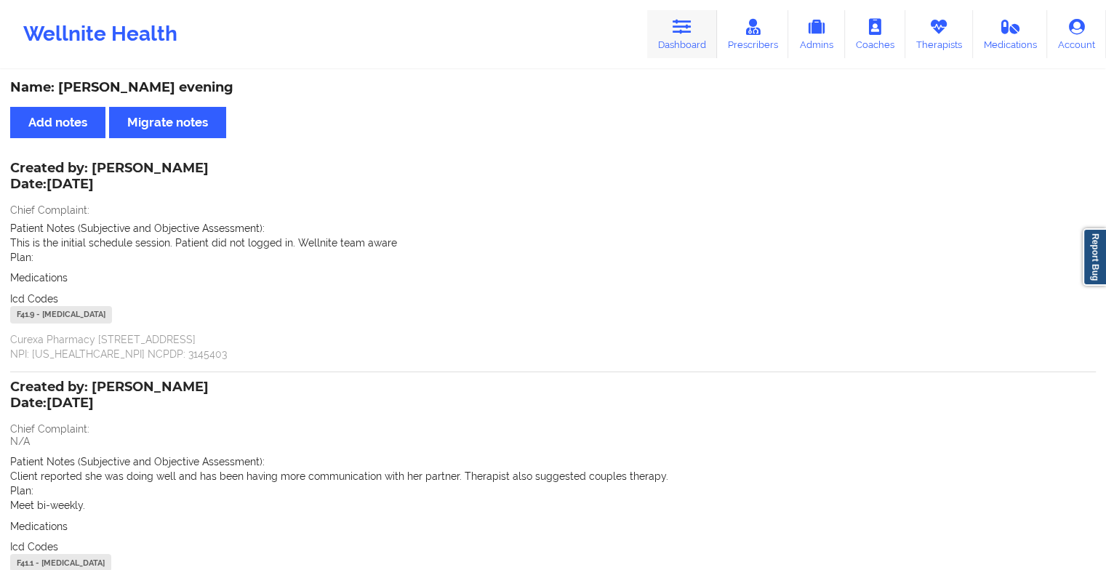
click at [659, 44] on link "Dashboard" at bounding box center [682, 34] width 70 height 48
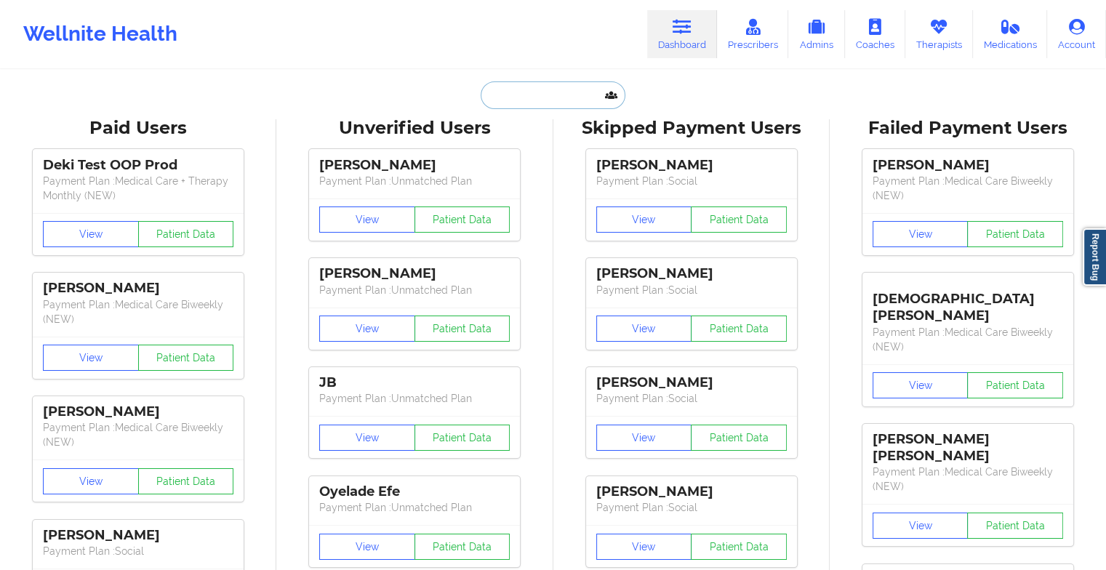
click at [502, 102] on input "text" at bounding box center [553, 95] width 144 height 28
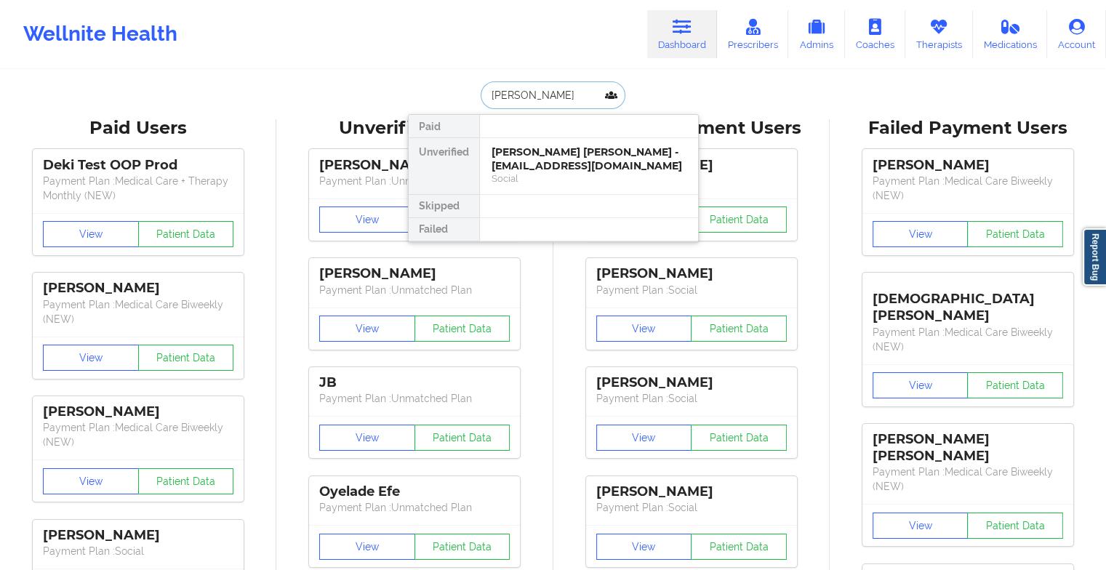
type input "[PERSON_NAME]"
click at [539, 149] on div "[PERSON_NAME] [PERSON_NAME] - [EMAIL_ADDRESS][DOMAIN_NAME]" at bounding box center [588, 158] width 195 height 27
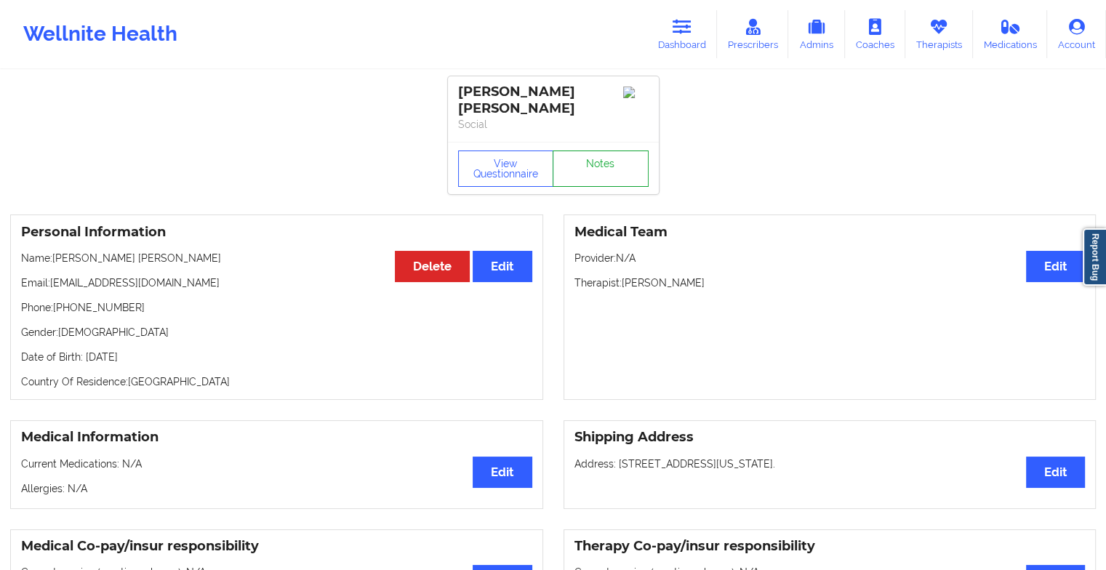
click at [582, 158] on link "Notes" at bounding box center [601, 168] width 96 height 36
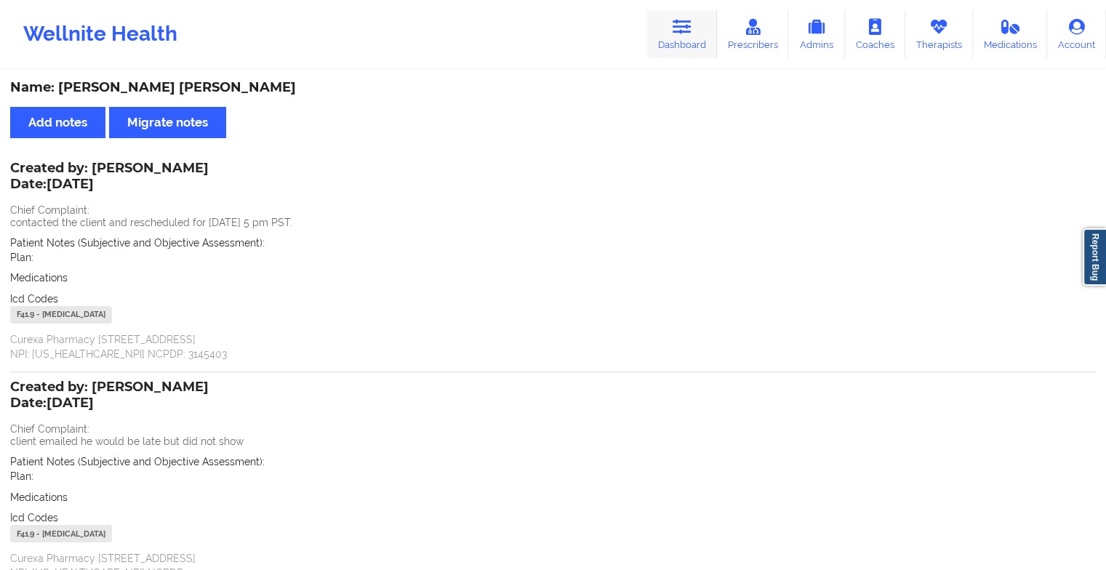
click at [675, 25] on icon at bounding box center [682, 27] width 19 height 16
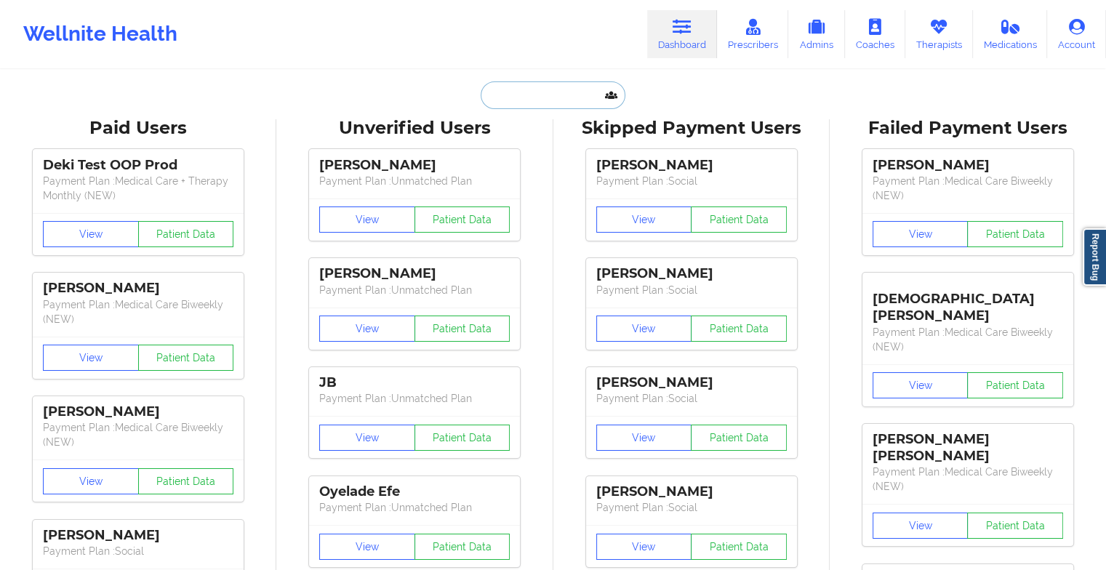
click at [558, 102] on input "text" at bounding box center [553, 95] width 144 height 28
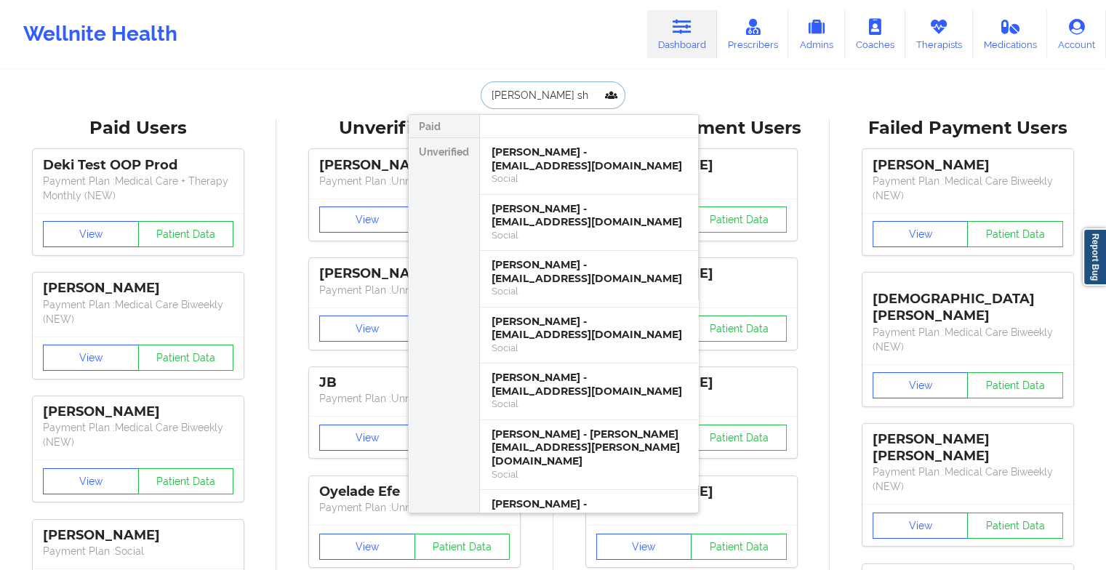
type input "[PERSON_NAME] she"
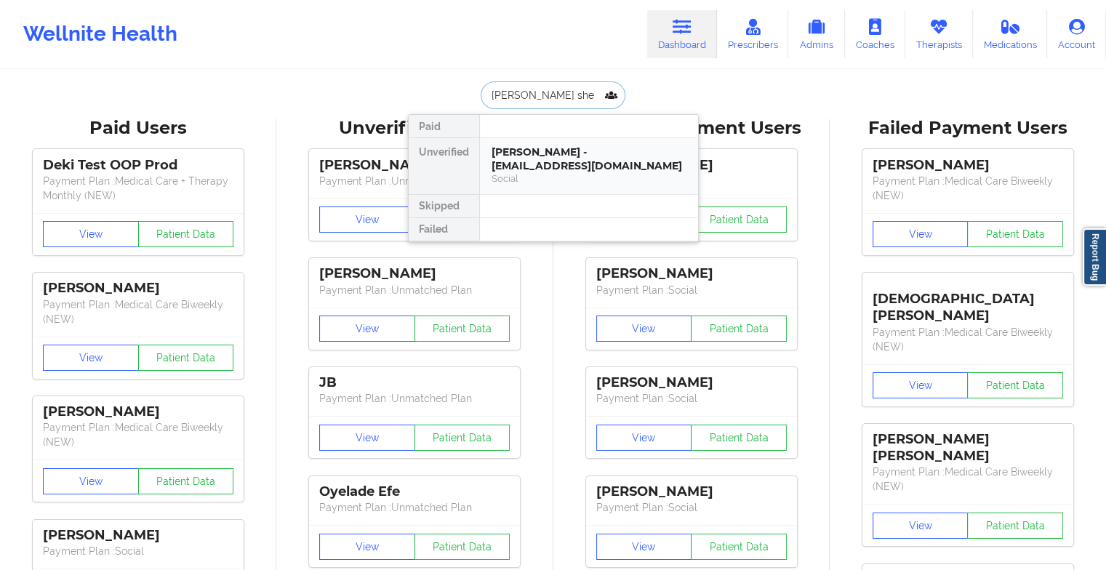
click at [580, 156] on div "[PERSON_NAME] - [EMAIL_ADDRESS][DOMAIN_NAME]" at bounding box center [588, 158] width 195 height 27
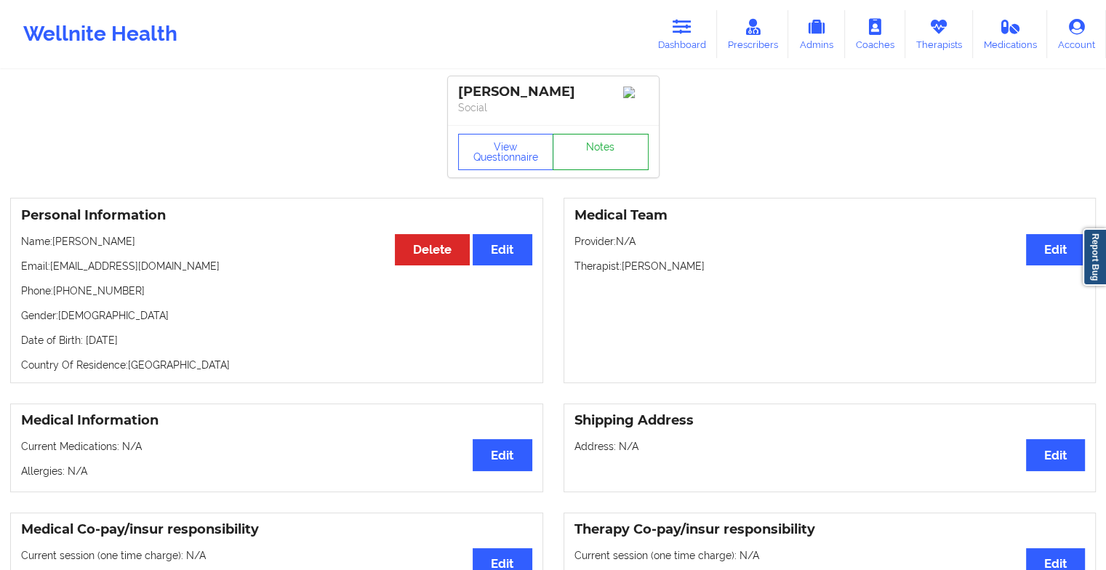
click at [612, 167] on link "Notes" at bounding box center [601, 152] width 96 height 36
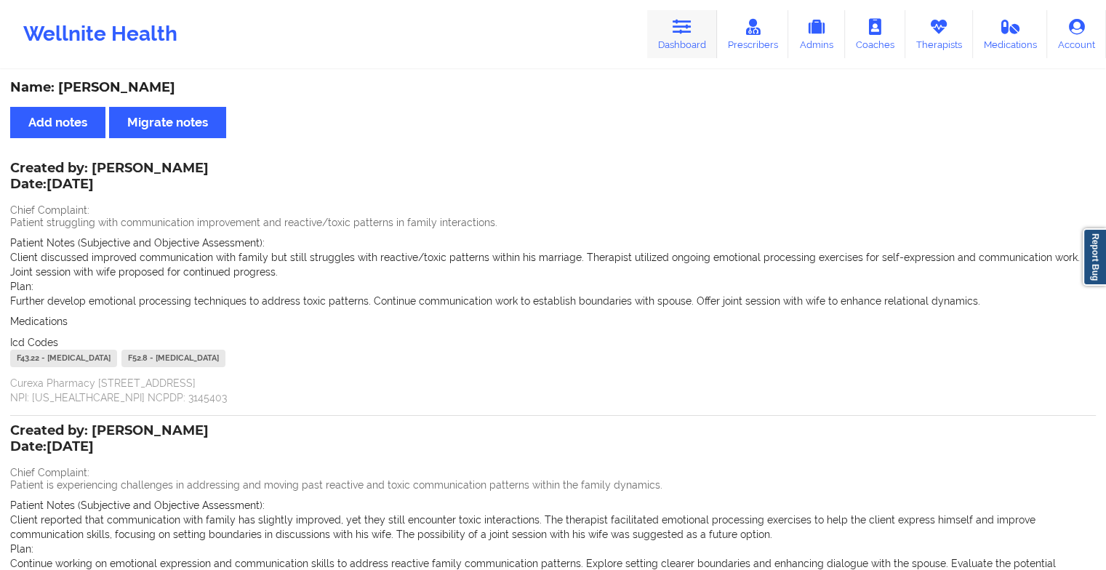
click at [675, 27] on icon at bounding box center [682, 27] width 19 height 16
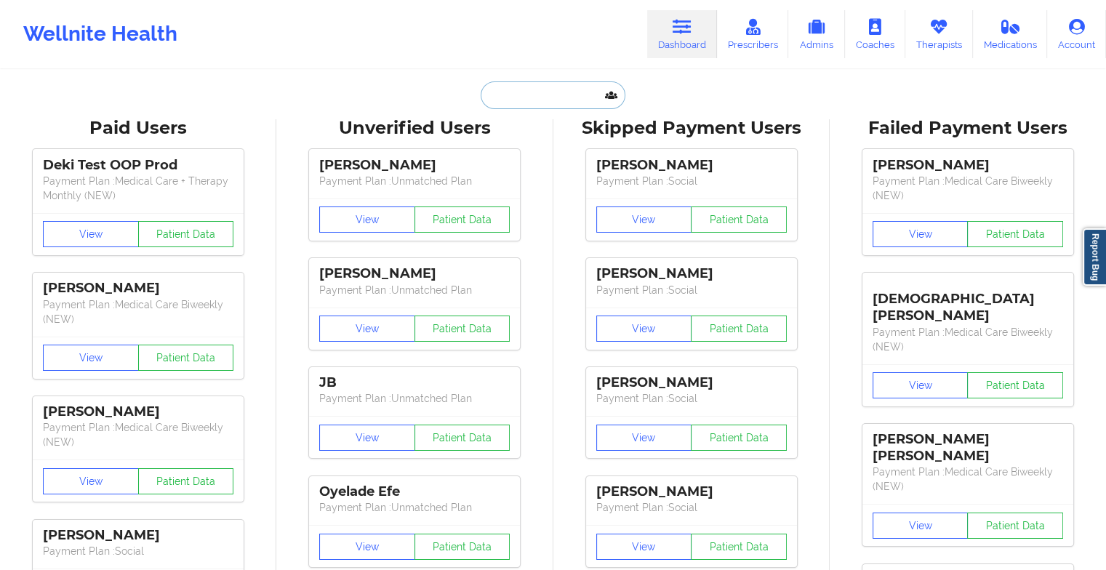
click at [535, 97] on input "text" at bounding box center [553, 95] width 144 height 28
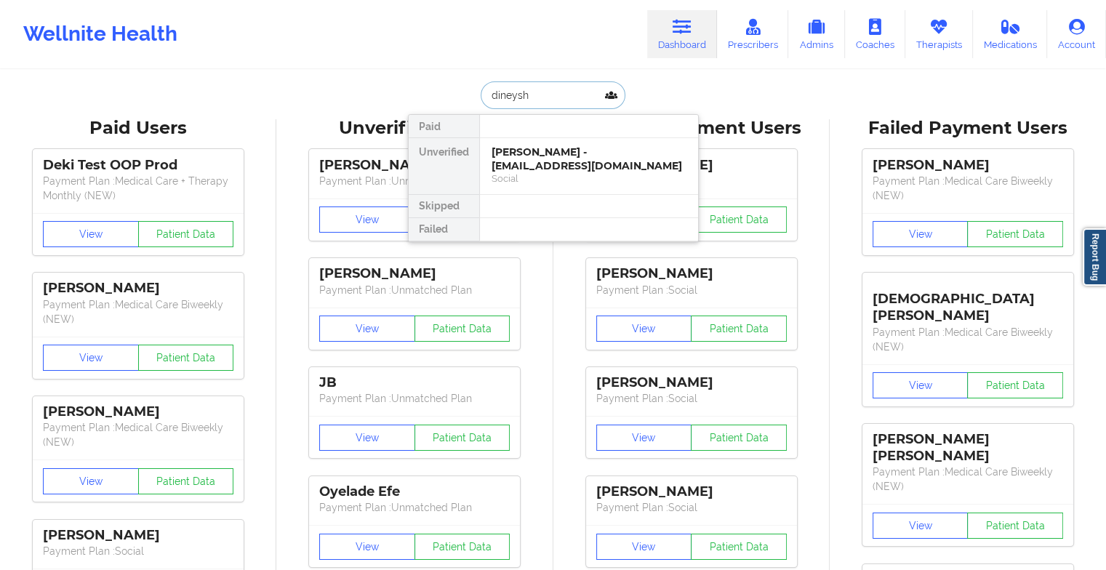
type input "dineyshi"
click at [524, 147] on div "[GEOGRAPHIC_DATA] - [EMAIL_ADDRESS][DOMAIN_NAME]" at bounding box center [588, 158] width 195 height 27
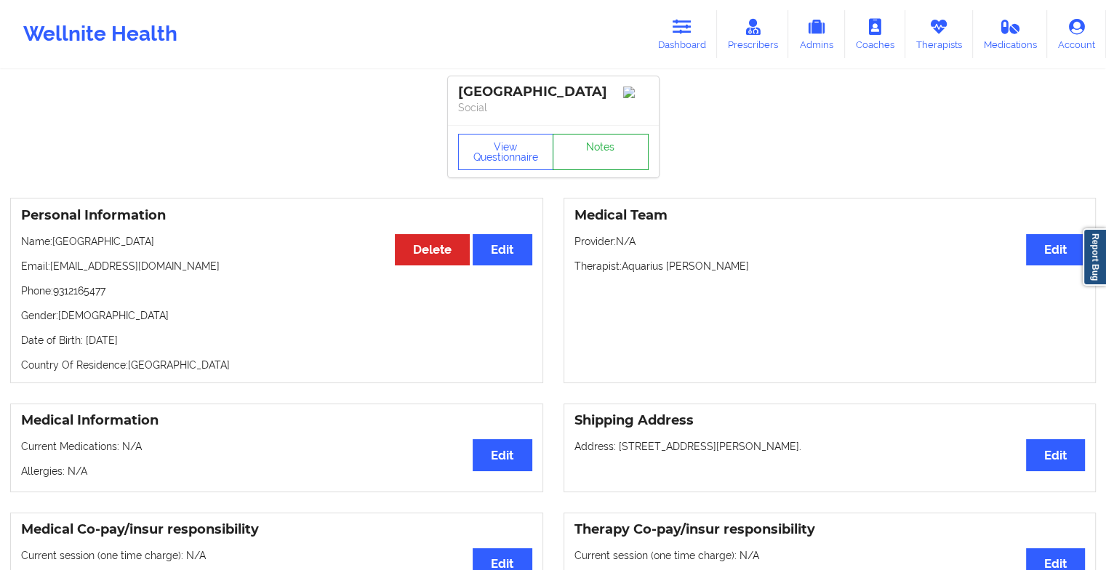
click at [607, 157] on link "Notes" at bounding box center [601, 152] width 96 height 36
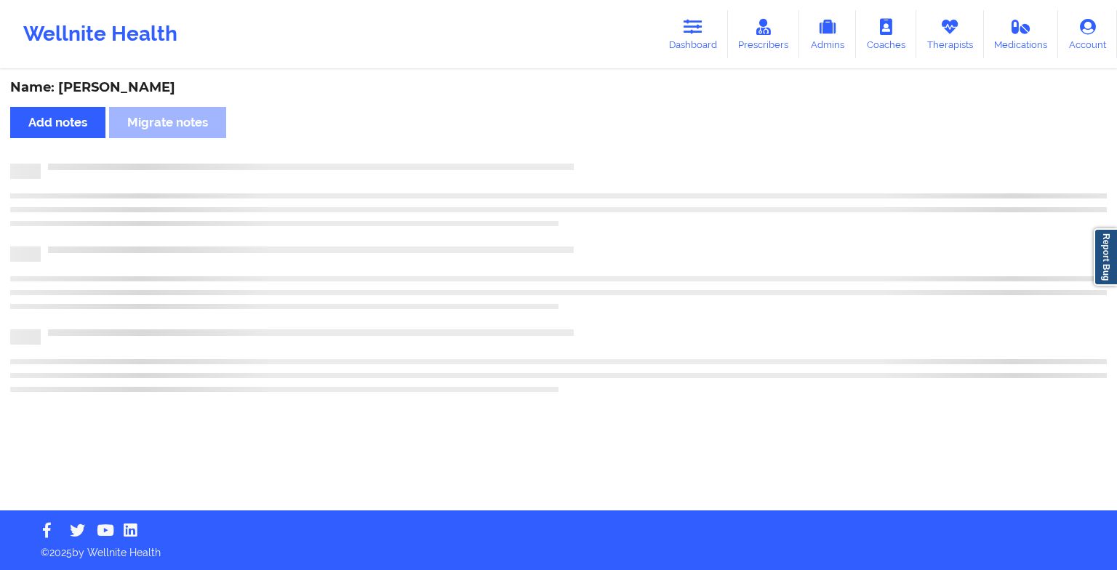
click at [607, 157] on div "Name: [PERSON_NAME] Add notes Migrate notes" at bounding box center [558, 290] width 1117 height 439
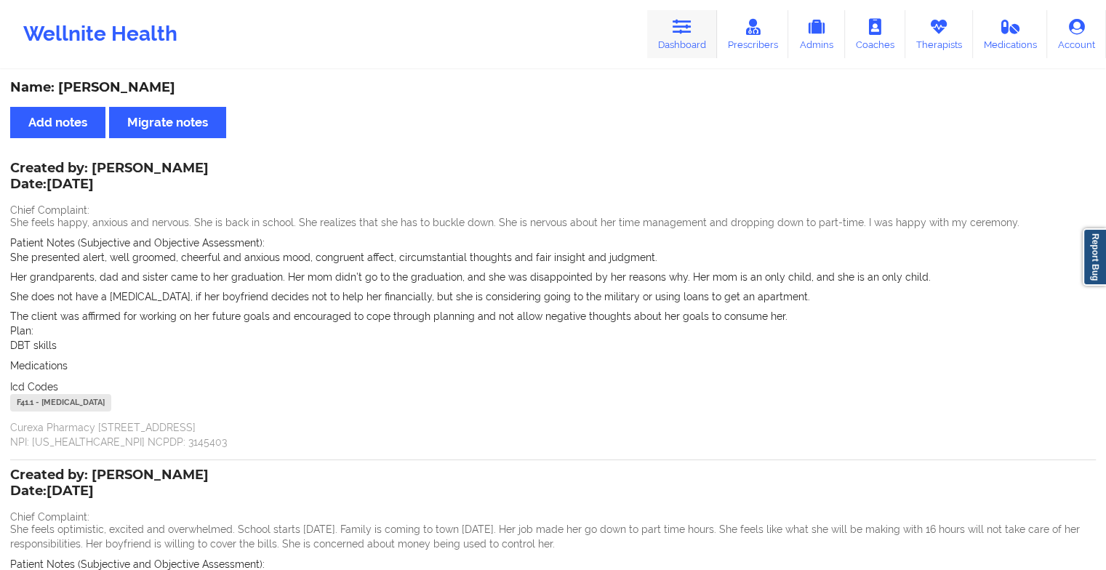
click at [671, 33] on link "Dashboard" at bounding box center [682, 34] width 70 height 48
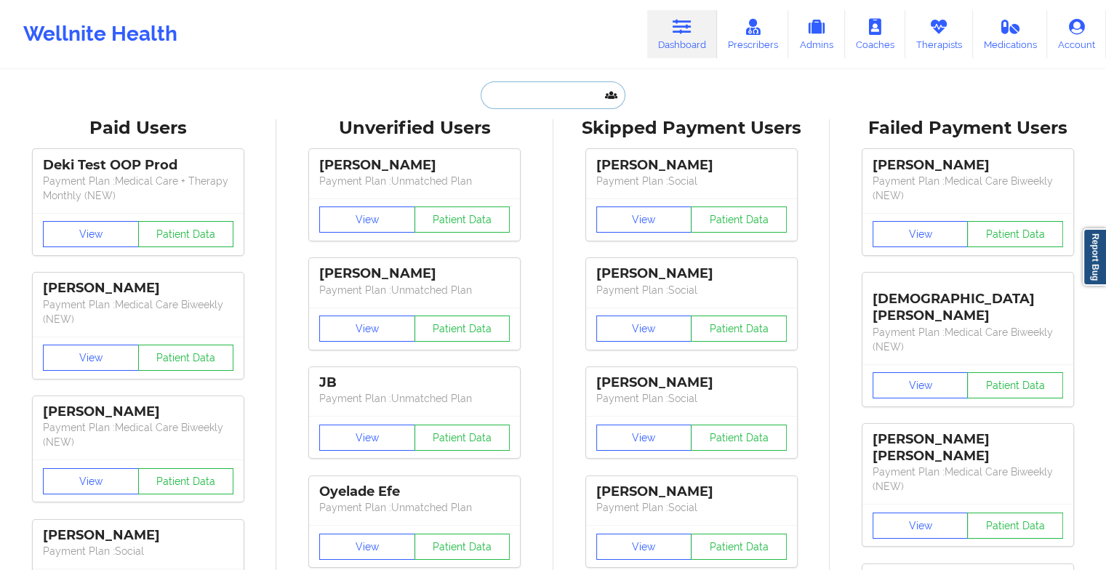
click at [538, 96] on input "text" at bounding box center [553, 95] width 144 height 28
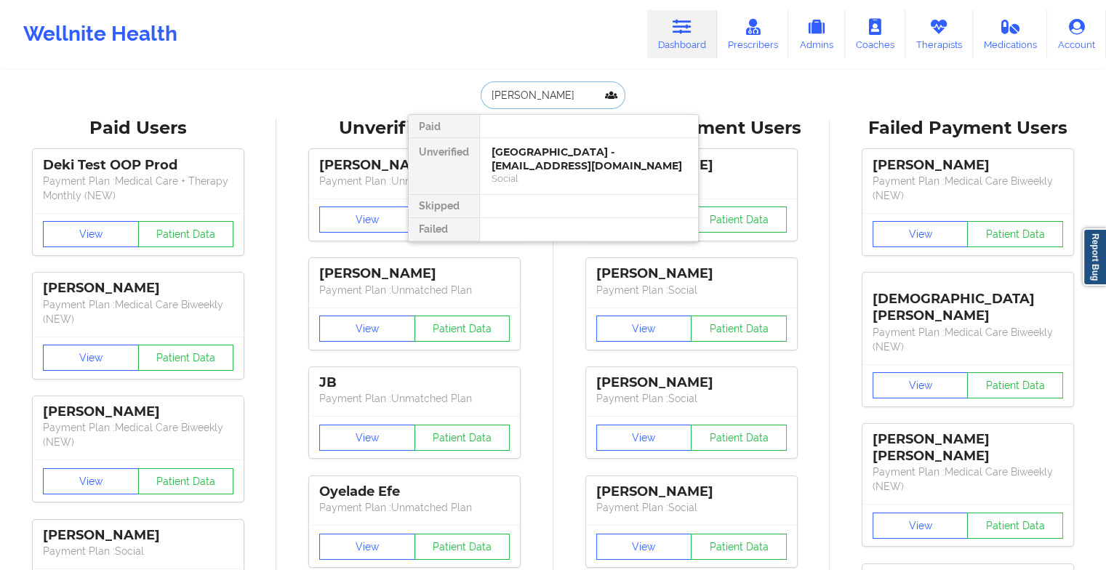
type input "[PERSON_NAME]"
click at [538, 148] on div "[PERSON_NAME] - [EMAIL_ADDRESS][DOMAIN_NAME]" at bounding box center [588, 158] width 195 height 27
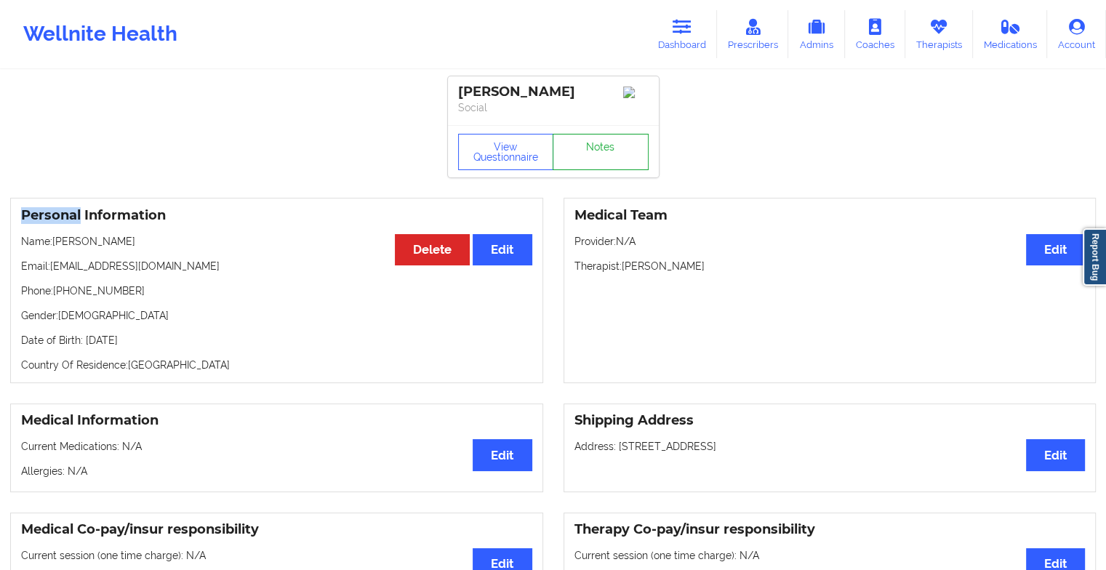
drag, startPoint x: 537, startPoint y: 132, endPoint x: 609, endPoint y: 157, distance: 76.1
click at [609, 157] on link "Notes" at bounding box center [601, 152] width 96 height 36
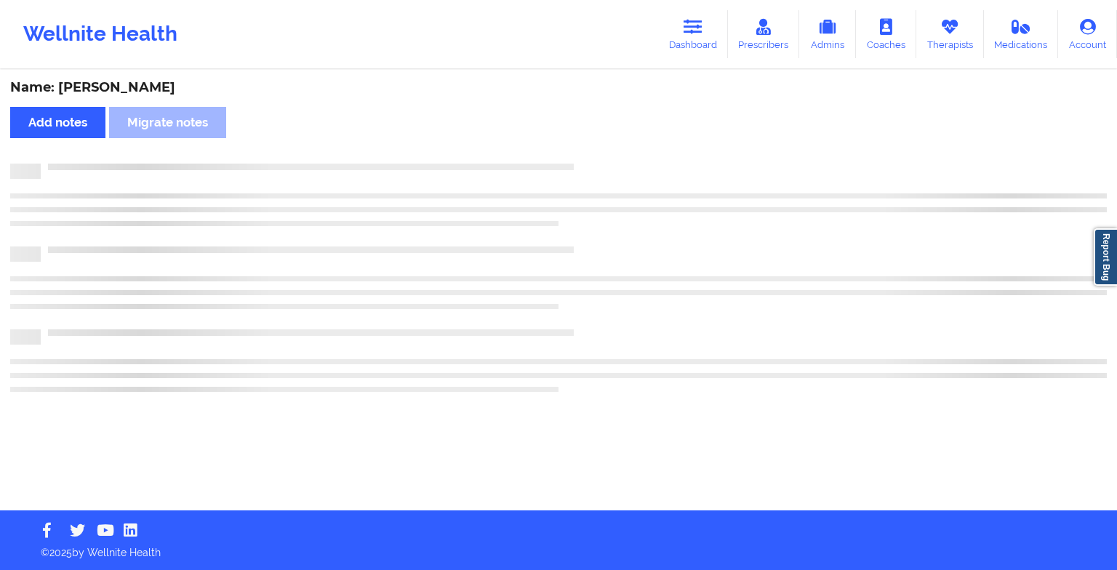
click at [609, 157] on div "Name: [PERSON_NAME] Add notes Migrate notes" at bounding box center [558, 290] width 1117 height 439
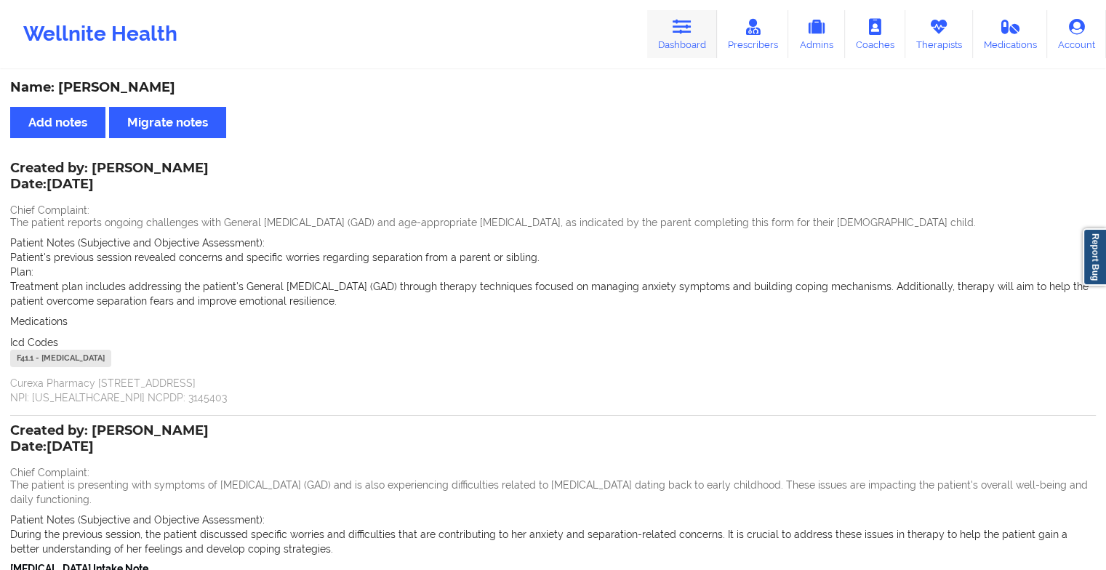
click at [698, 31] on link "Dashboard" at bounding box center [682, 34] width 70 height 48
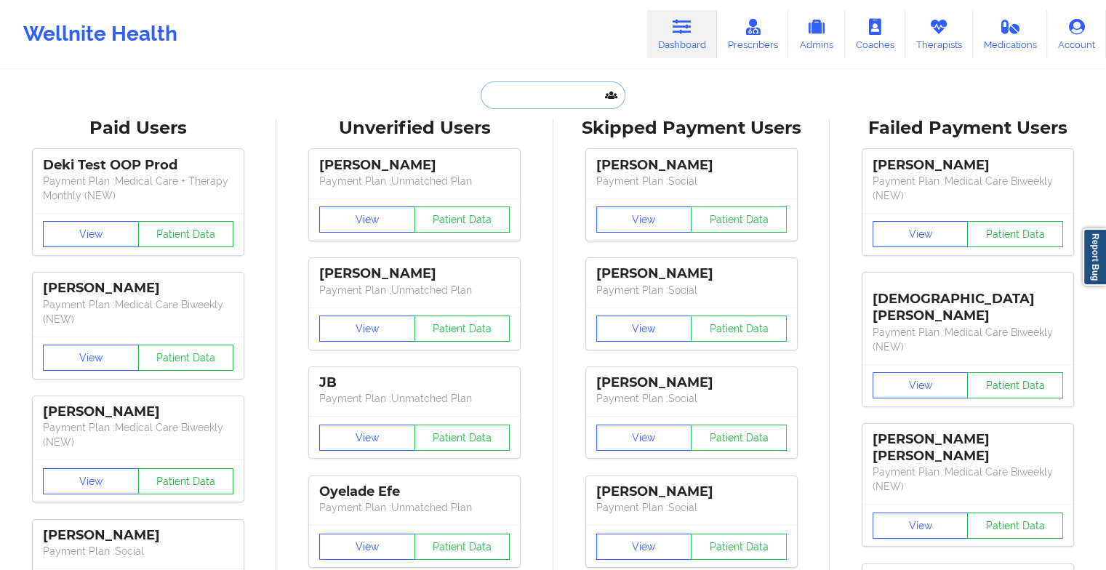
click at [575, 93] on input "text" at bounding box center [553, 95] width 144 height 28
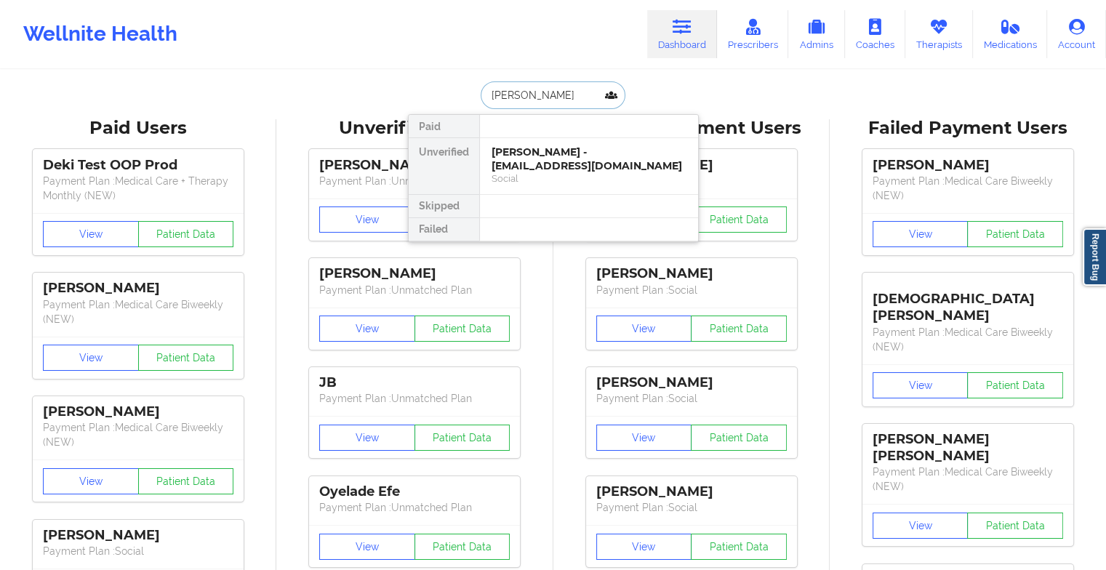
type input "[PERSON_NAME] add"
click at [546, 164] on div "[PERSON_NAME] - [EMAIL_ADDRESS][DOMAIN_NAME]" at bounding box center [588, 158] width 195 height 27
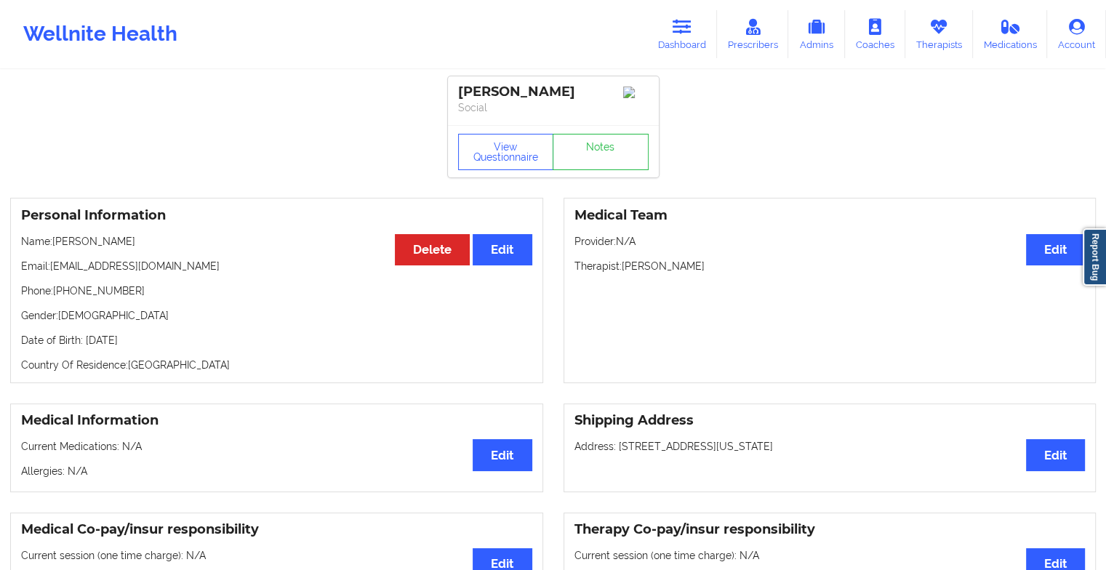
click at [614, 175] on div "View Questionnaire Notes" at bounding box center [553, 151] width 211 height 52
click at [627, 164] on link "Notes" at bounding box center [601, 152] width 96 height 36
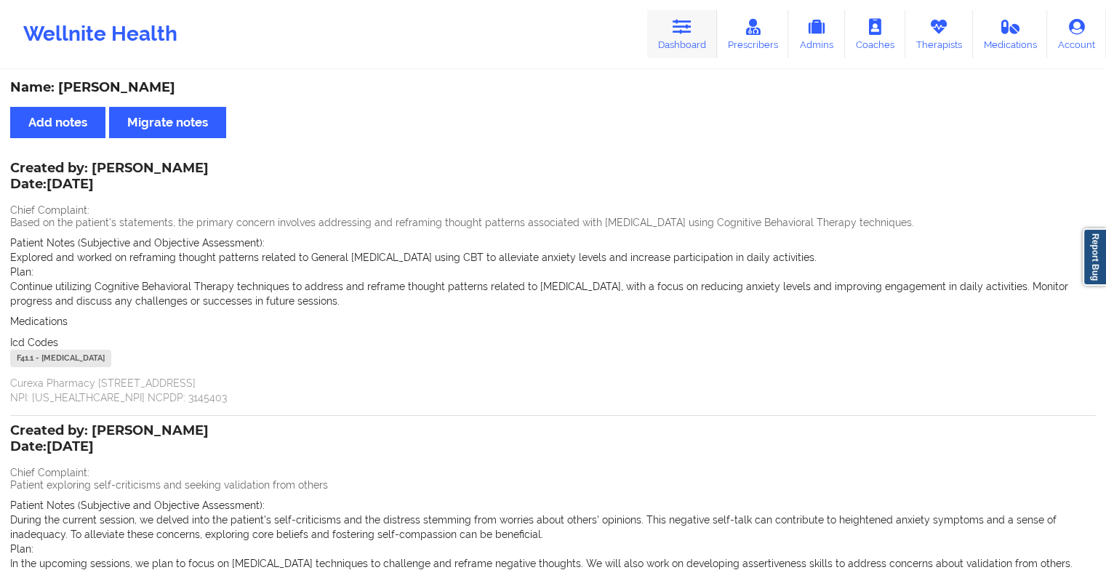
click at [681, 41] on link "Dashboard" at bounding box center [682, 34] width 70 height 48
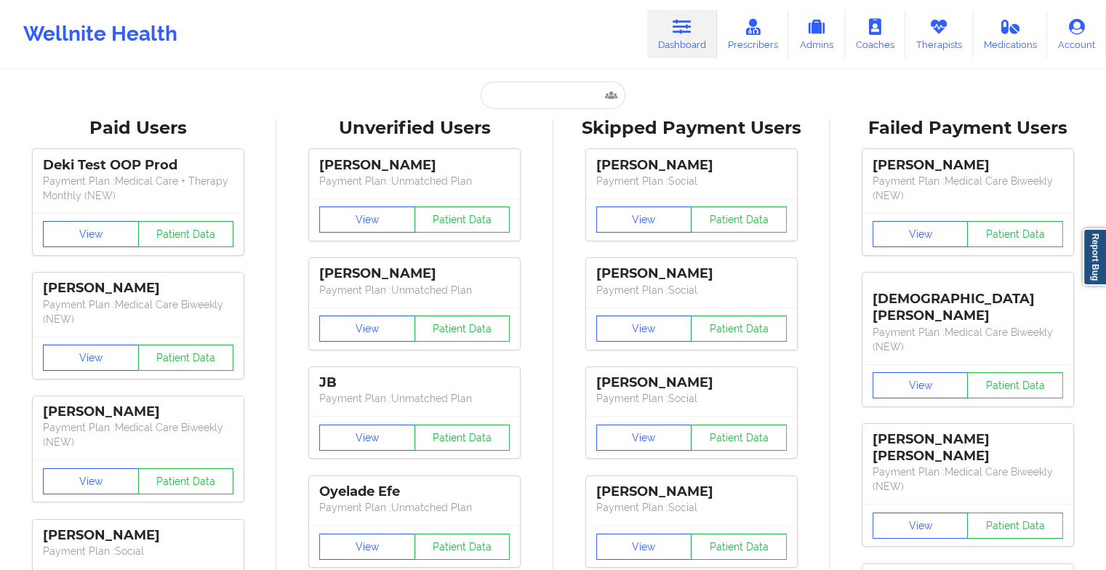
click at [550, 101] on input "text" at bounding box center [553, 95] width 144 height 28
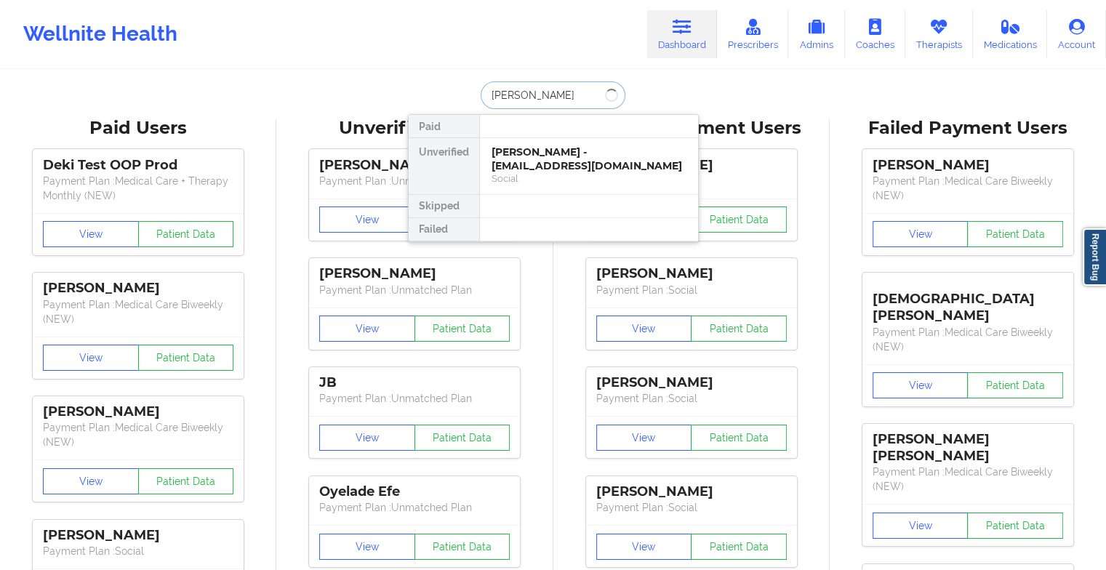
type input "[PERSON_NAME]"
click at [550, 156] on div "[PERSON_NAME] - [PERSON_NAME][EMAIL_ADDRESS][DOMAIN_NAME]" at bounding box center [588, 158] width 195 height 27
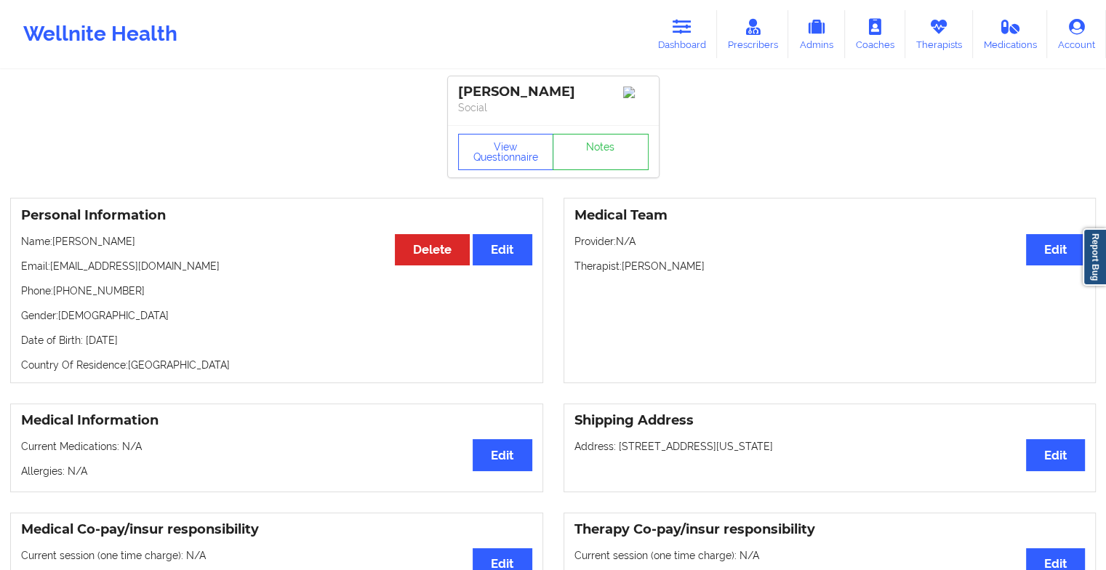
click at [582, 135] on div "View Questionnaire Notes" at bounding box center [553, 151] width 211 height 52
click at [582, 147] on link "Notes" at bounding box center [601, 152] width 96 height 36
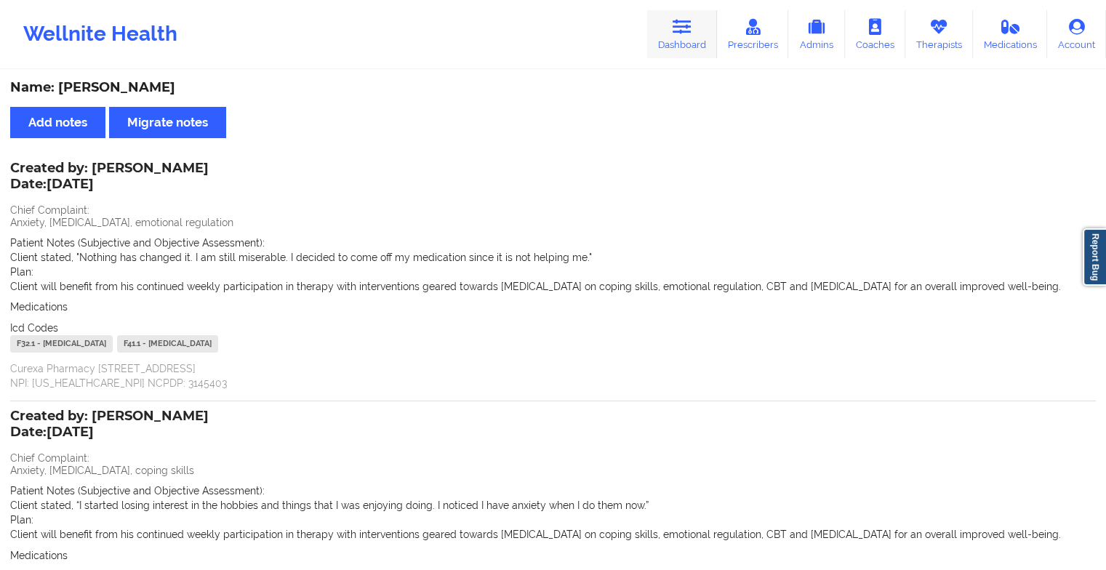
click at [686, 31] on icon at bounding box center [682, 27] width 19 height 16
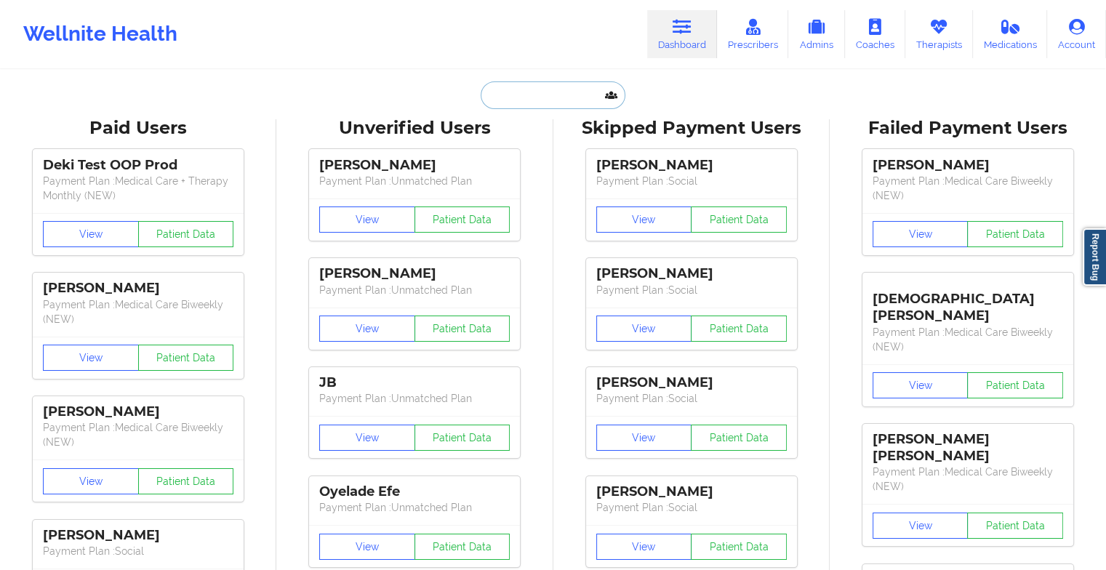
click at [544, 82] on input "text" at bounding box center [553, 95] width 144 height 28
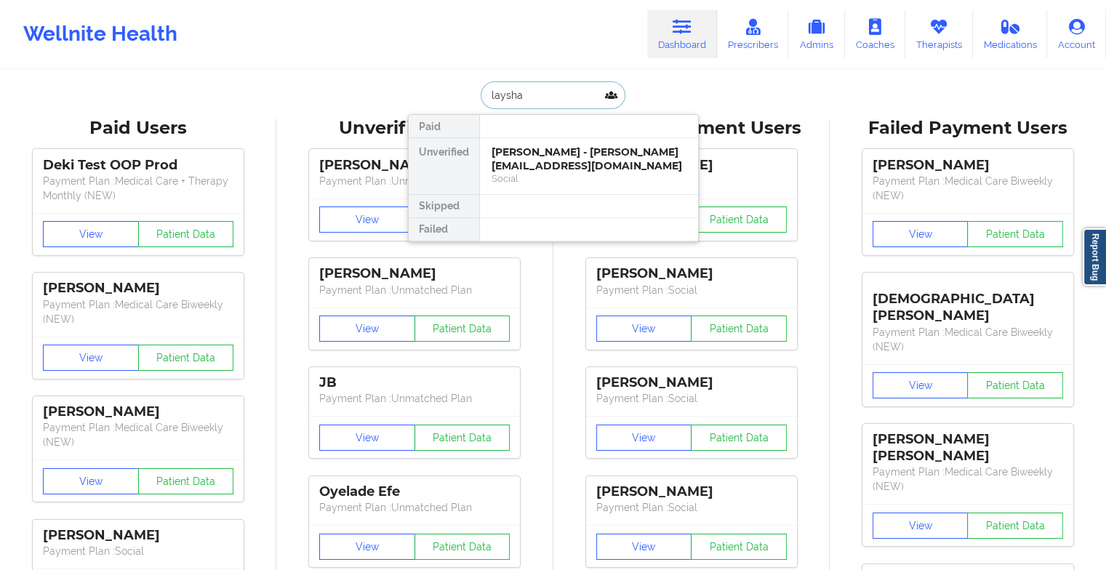
type input "layshay"
click at [548, 159] on div "[PERSON_NAME] - [EMAIL_ADDRESS][DOMAIN_NAME]" at bounding box center [588, 158] width 195 height 27
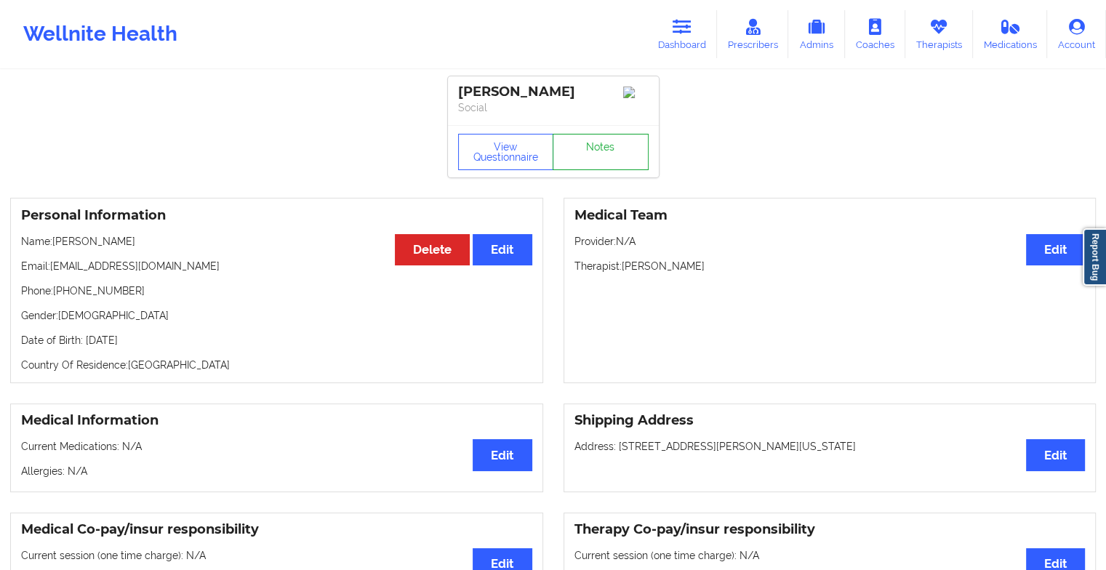
click at [597, 143] on link "Notes" at bounding box center [601, 152] width 96 height 36
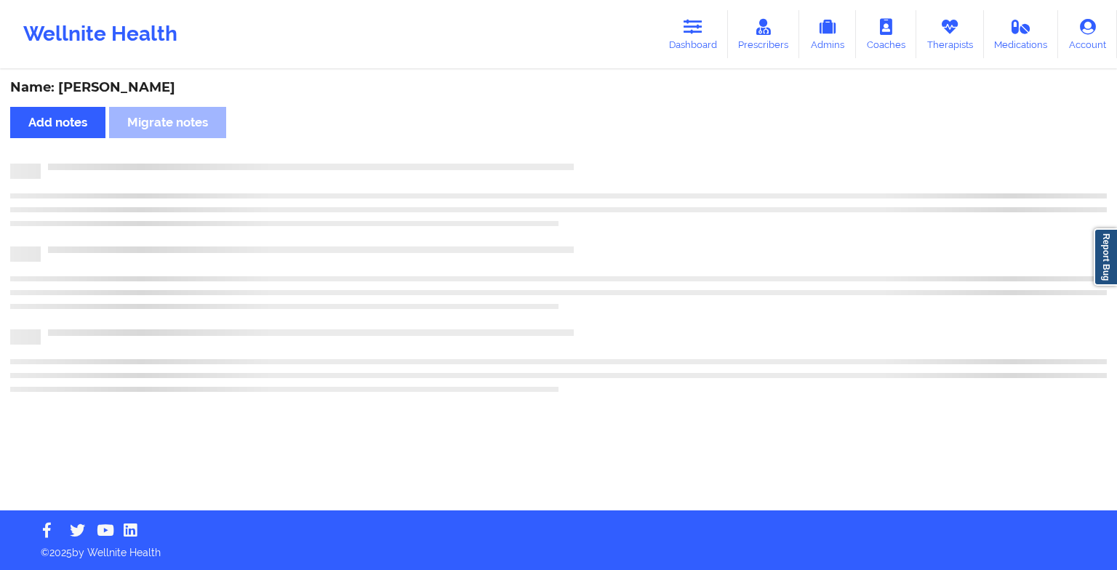
click at [597, 143] on div "Name: [PERSON_NAME] Add notes Migrate notes" at bounding box center [558, 290] width 1117 height 439
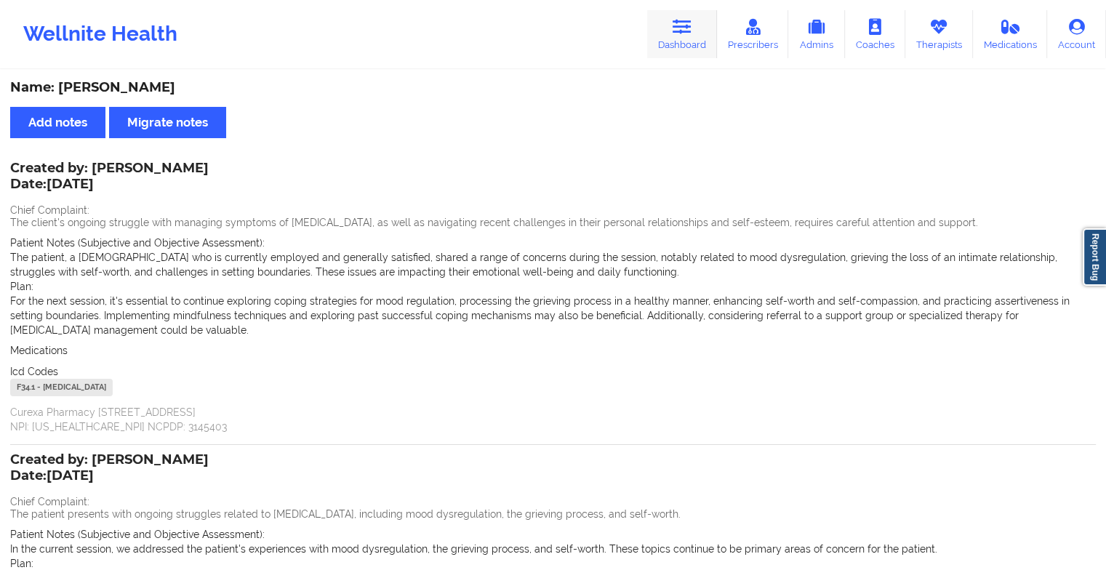
click at [671, 33] on link "Dashboard" at bounding box center [682, 34] width 70 height 48
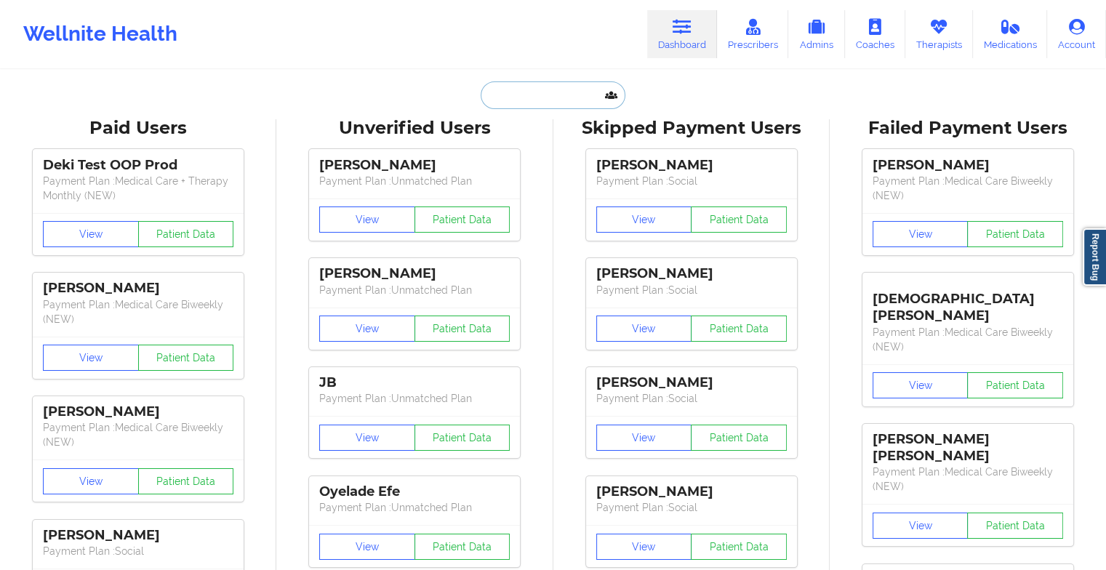
click at [561, 96] on input "text" at bounding box center [553, 95] width 144 height 28
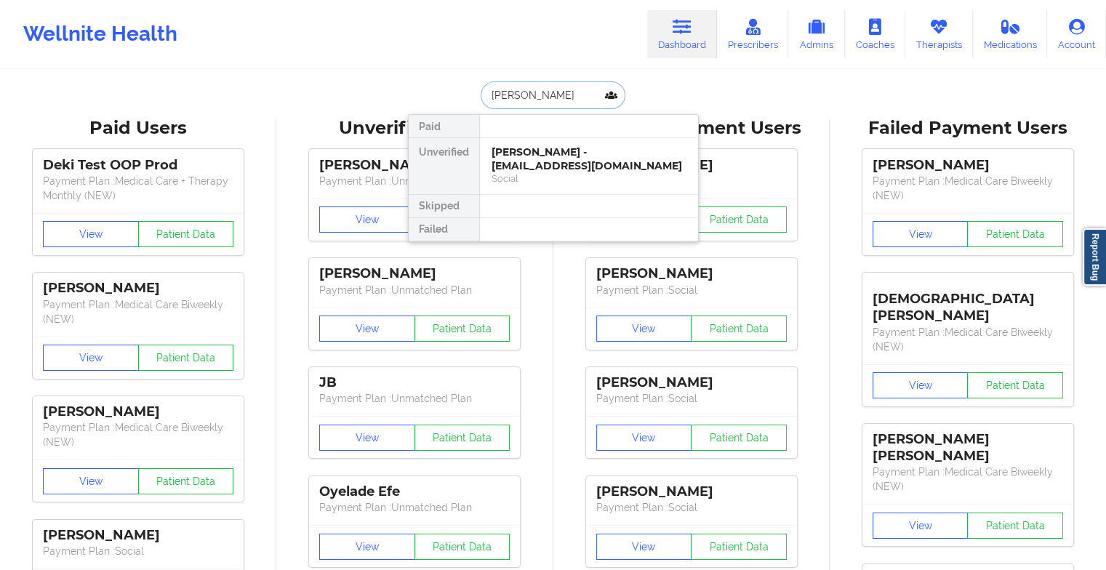
type input "[PERSON_NAME]"
click at [548, 156] on div "[PERSON_NAME] - [EMAIL_ADDRESS][DOMAIN_NAME]" at bounding box center [588, 158] width 195 height 27
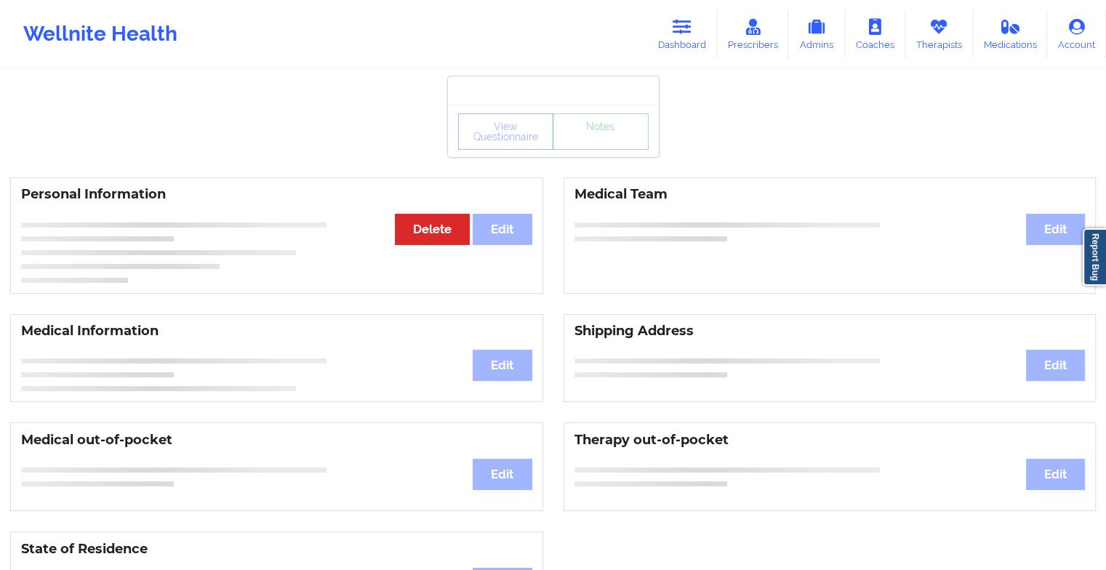
click at [582, 152] on div "View Questionnaire Notes" at bounding box center [553, 131] width 211 height 52
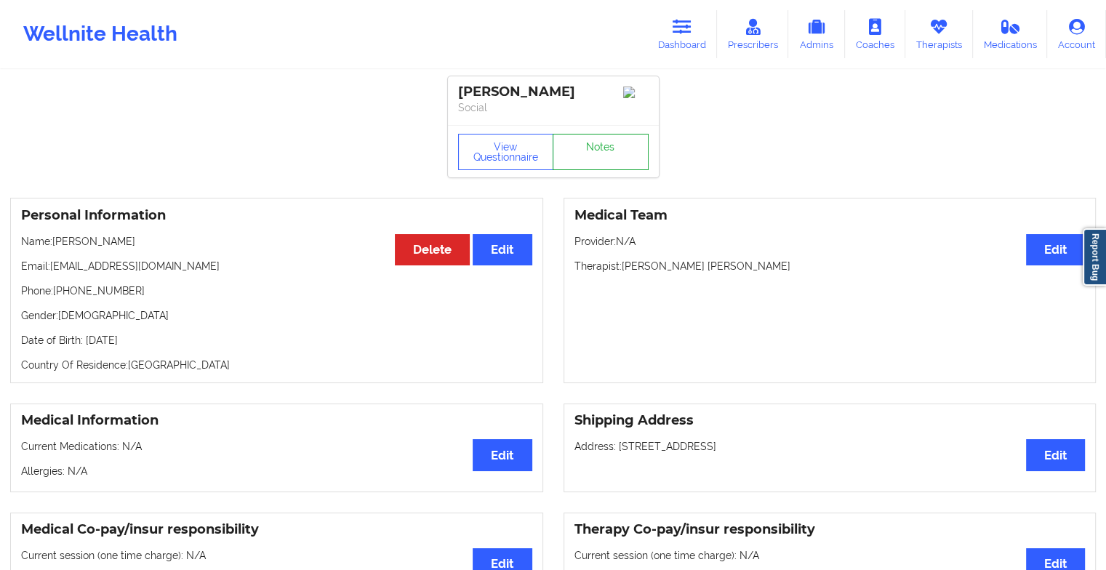
click at [582, 152] on link "Notes" at bounding box center [601, 152] width 96 height 36
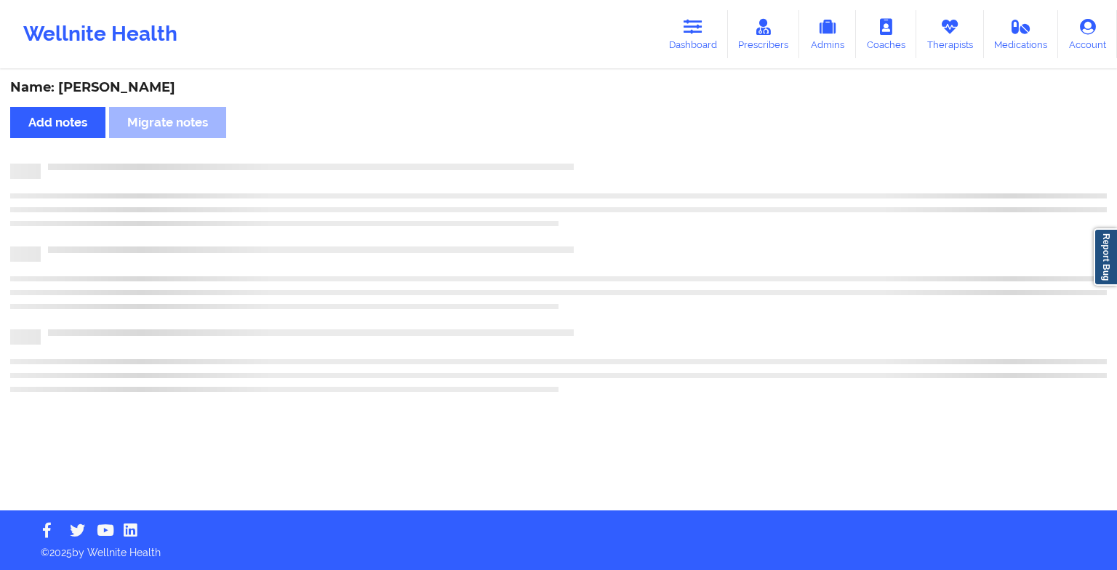
click at [582, 152] on div "Name: [PERSON_NAME] Add notes Migrate notes" at bounding box center [558, 290] width 1117 height 439
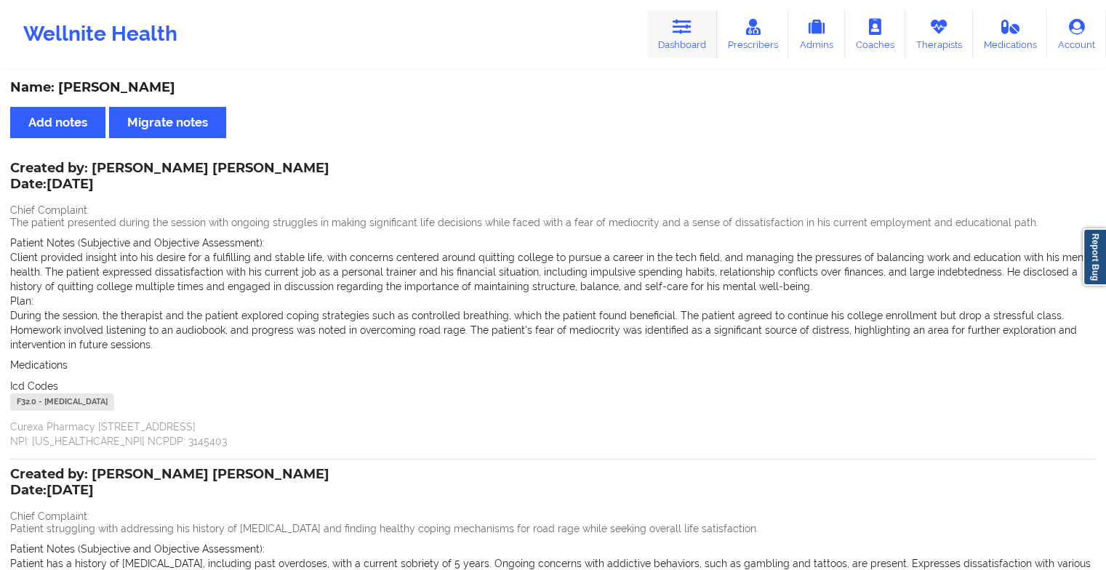
click at [681, 31] on icon at bounding box center [682, 27] width 19 height 16
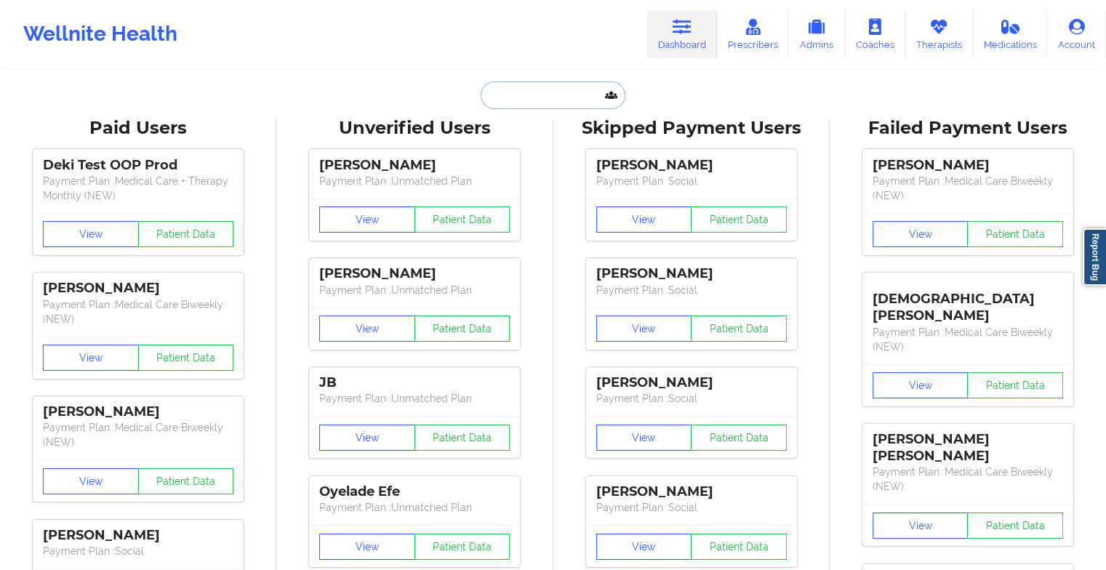
click at [566, 92] on input "text" at bounding box center [553, 95] width 144 height 28
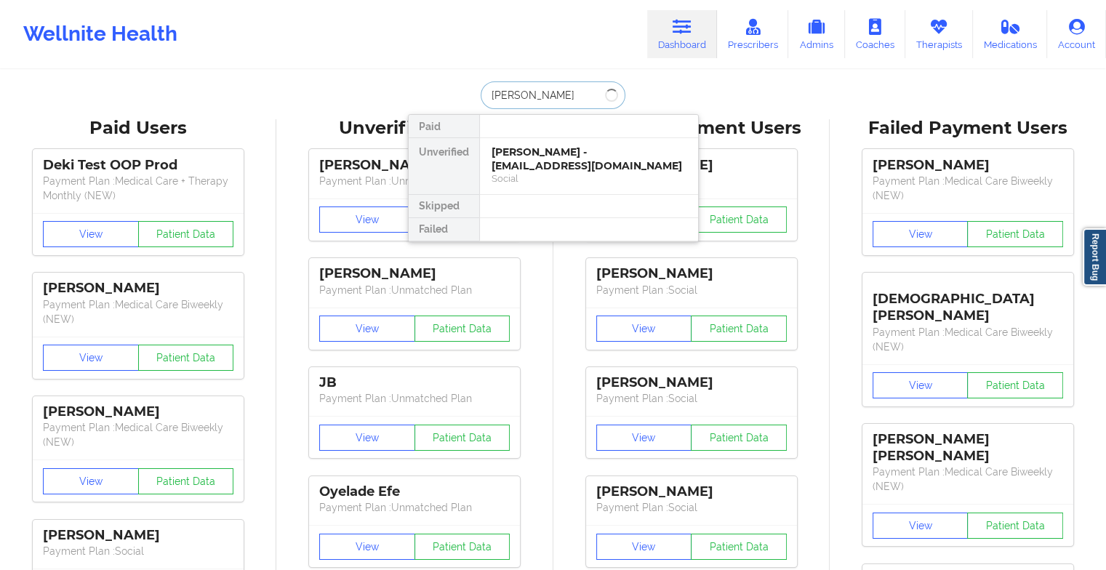
type input "[PERSON_NAME]"
click at [505, 149] on div "Dionne Jacobs - [EMAIL_ADDRESS][DOMAIN_NAME]" at bounding box center [588, 158] width 195 height 27
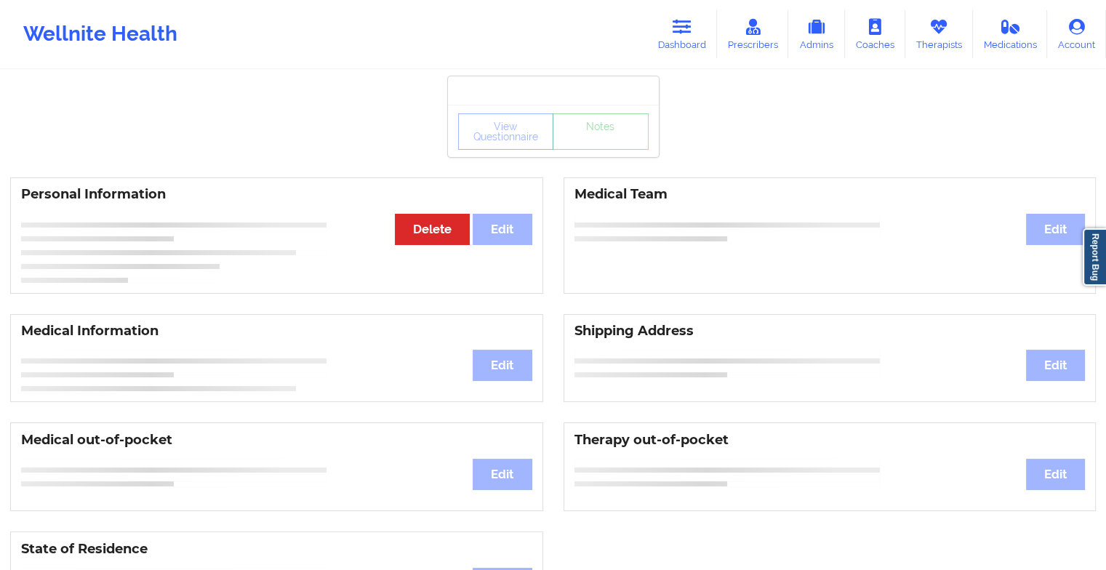
click at [505, 149] on div "View Questionnaire Notes" at bounding box center [553, 131] width 211 height 52
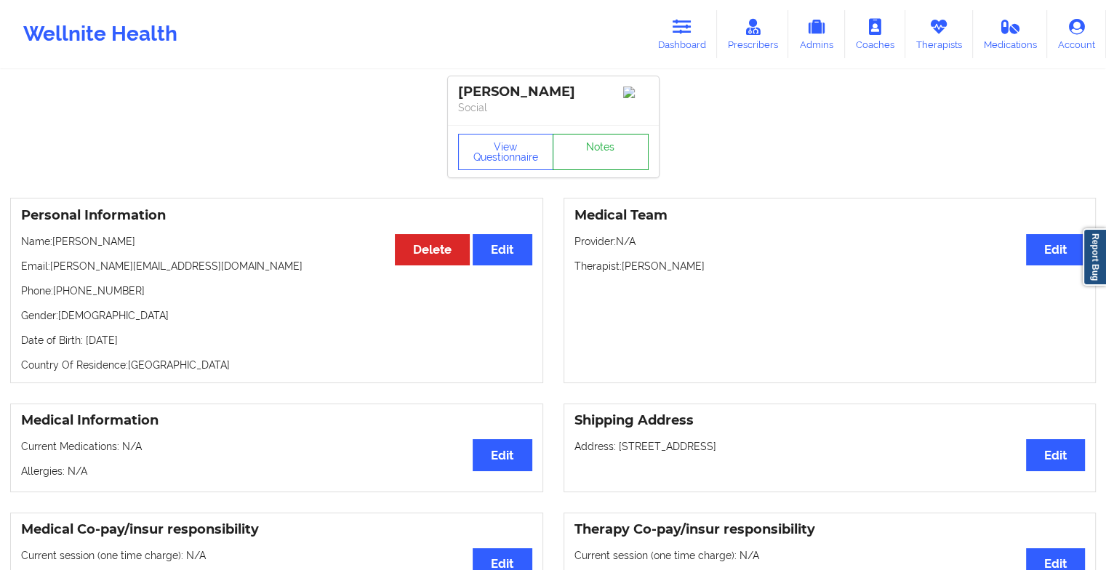
click at [583, 148] on link "Notes" at bounding box center [601, 152] width 96 height 36
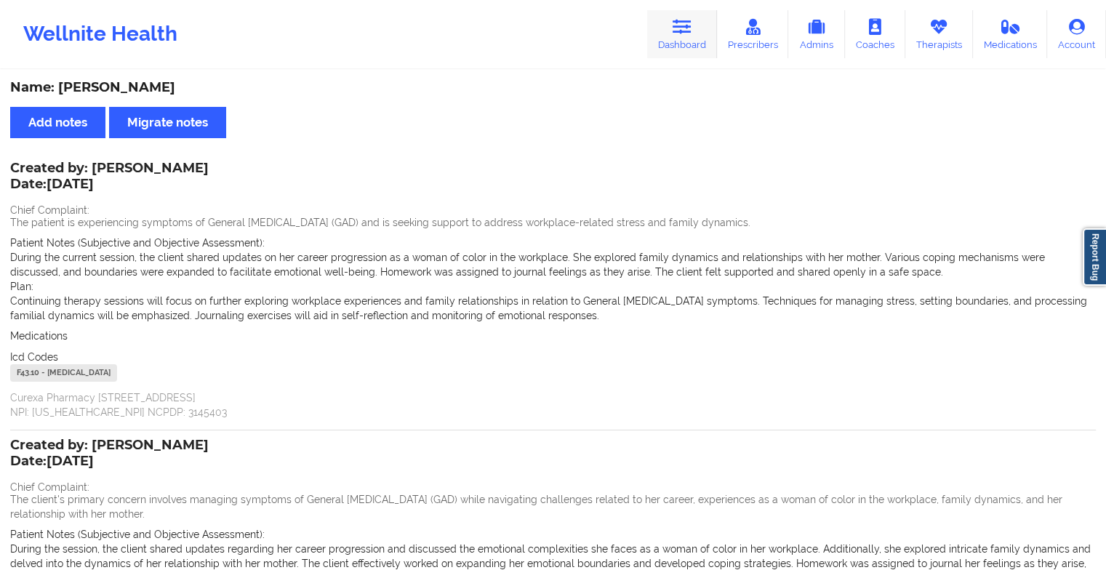
click at [685, 25] on icon at bounding box center [682, 27] width 19 height 16
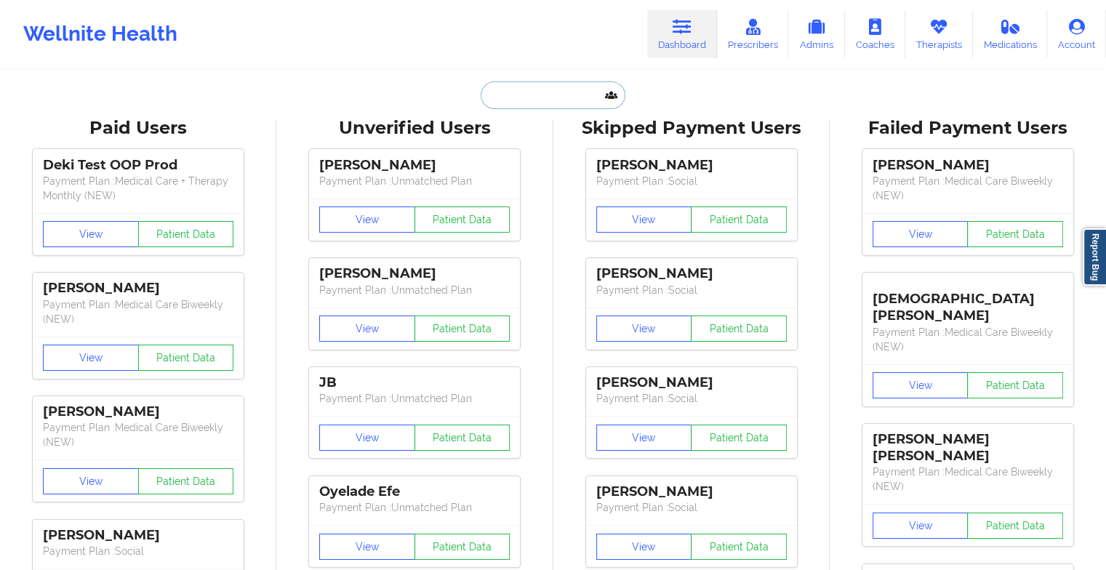
click at [562, 96] on input "text" at bounding box center [553, 95] width 144 height 28
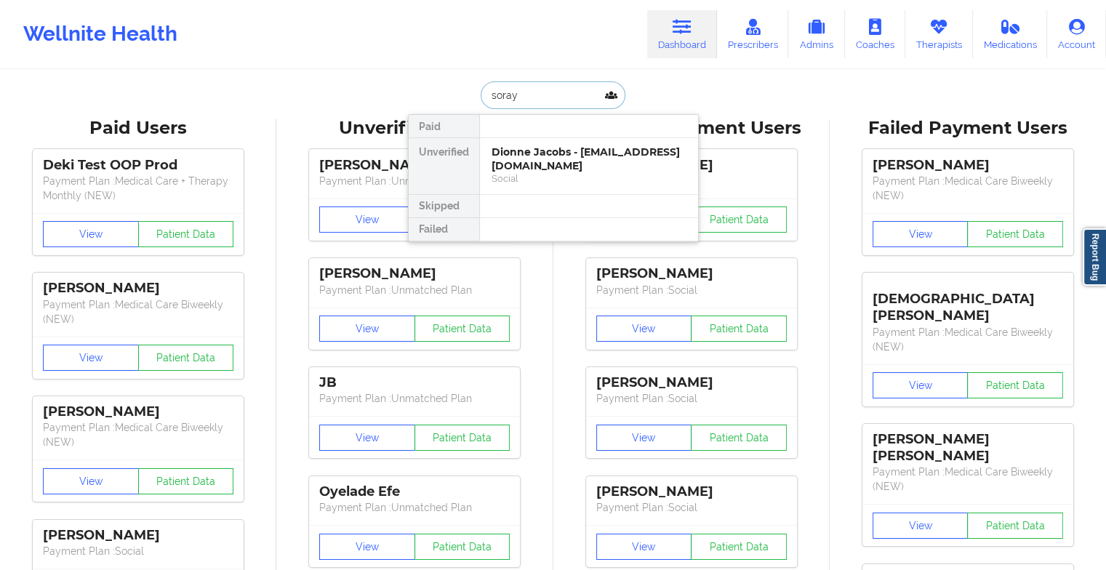
type input "soraya"
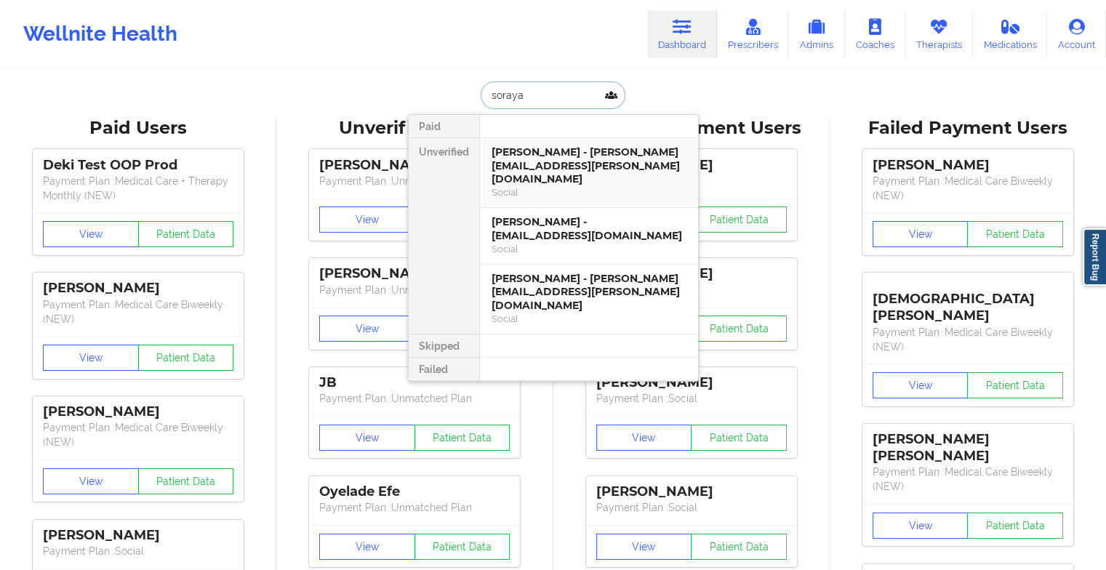
click at [579, 186] on div "Social" at bounding box center [588, 192] width 195 height 12
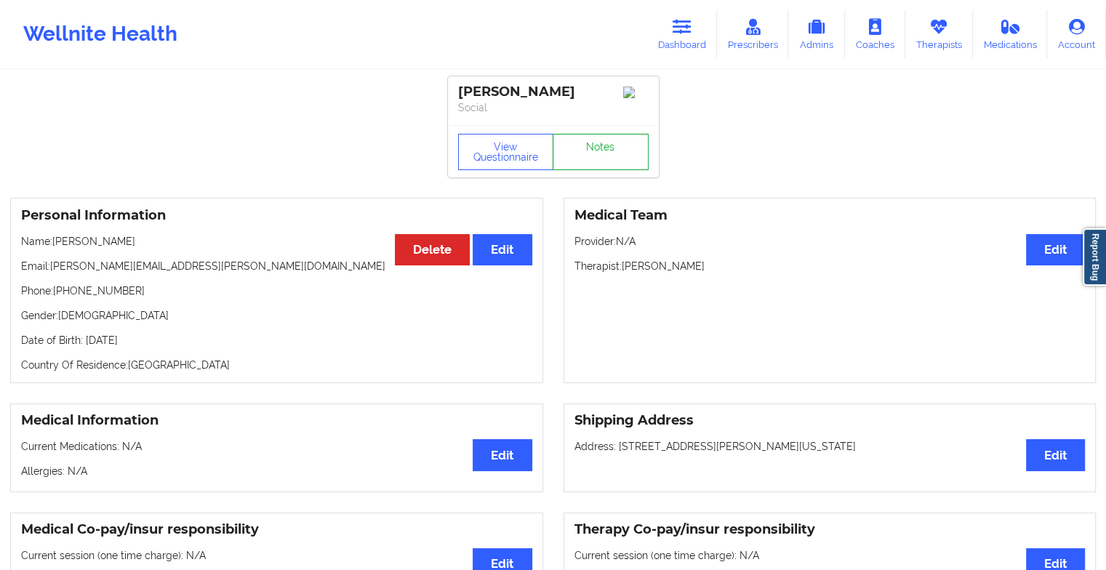
click at [606, 163] on link "Notes" at bounding box center [601, 152] width 96 height 36
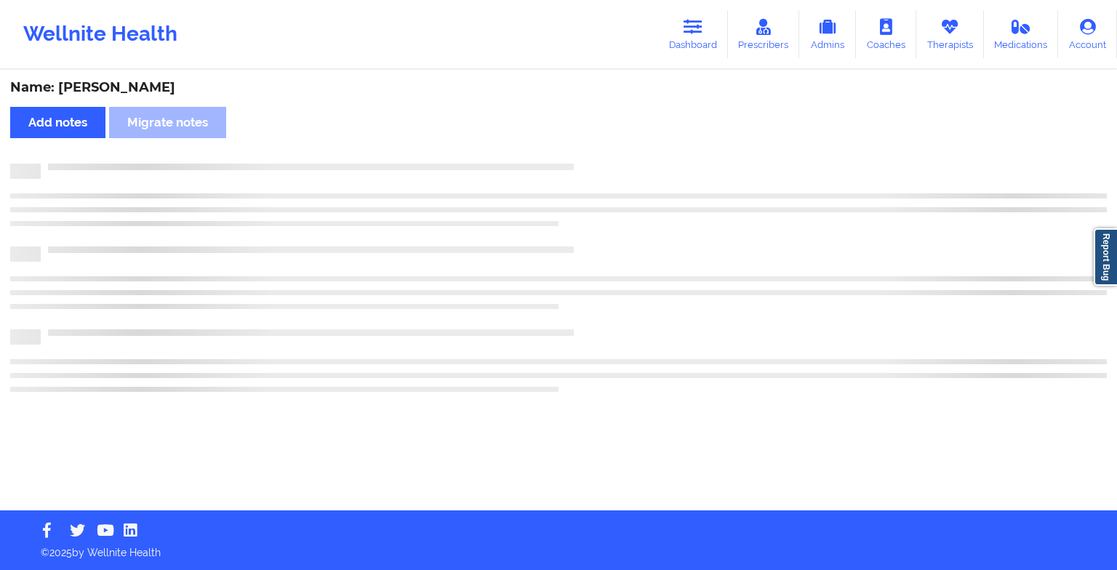
click at [606, 164] on div at bounding box center [574, 164] width 1066 height 0
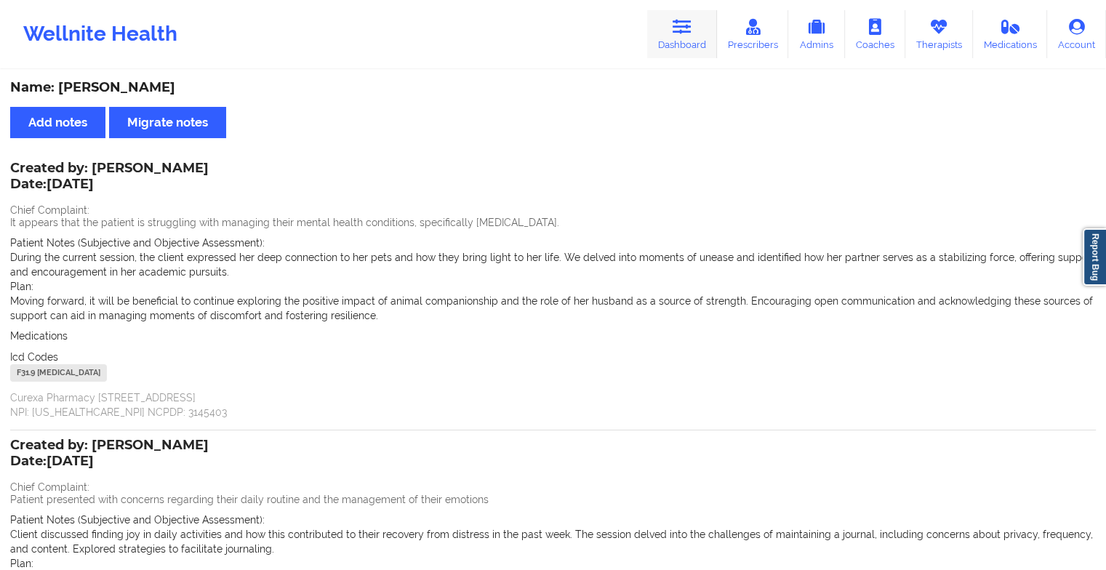
click at [673, 31] on link "Dashboard" at bounding box center [682, 34] width 70 height 48
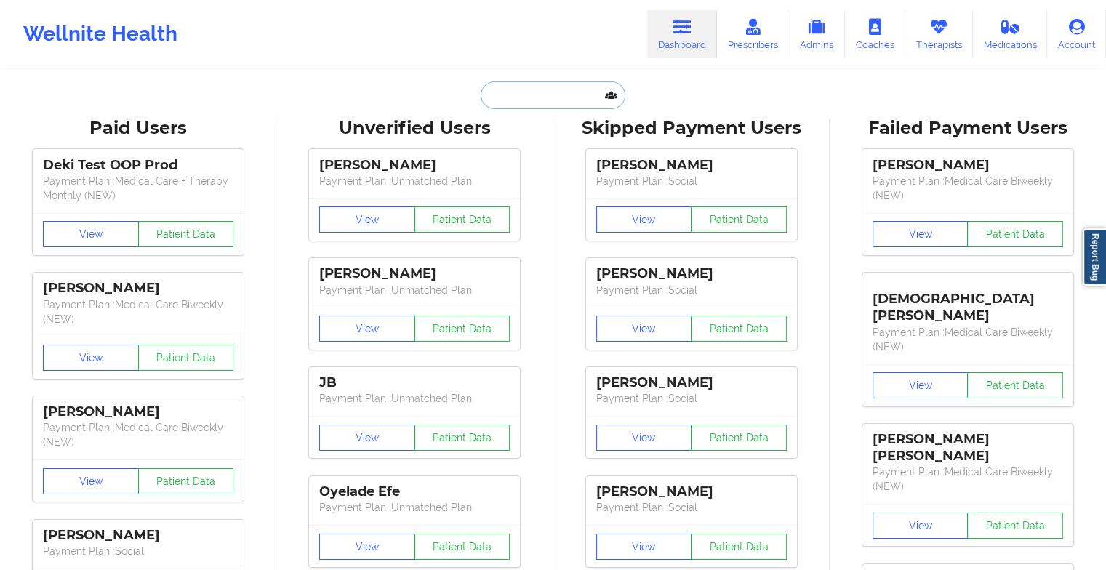
click at [523, 100] on input "text" at bounding box center [553, 95] width 144 height 28
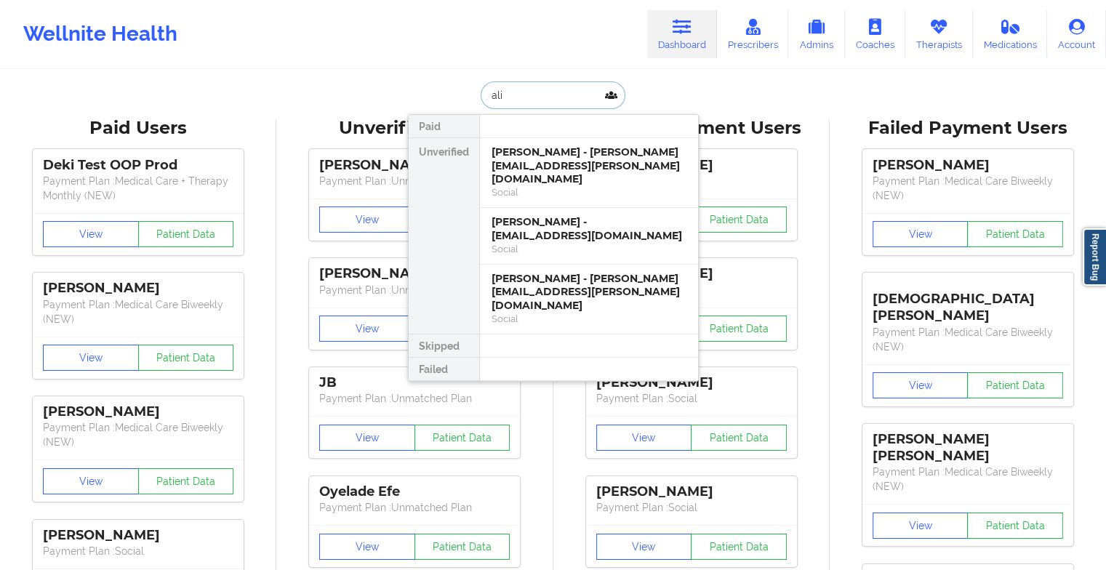
type input "[PERSON_NAME]"
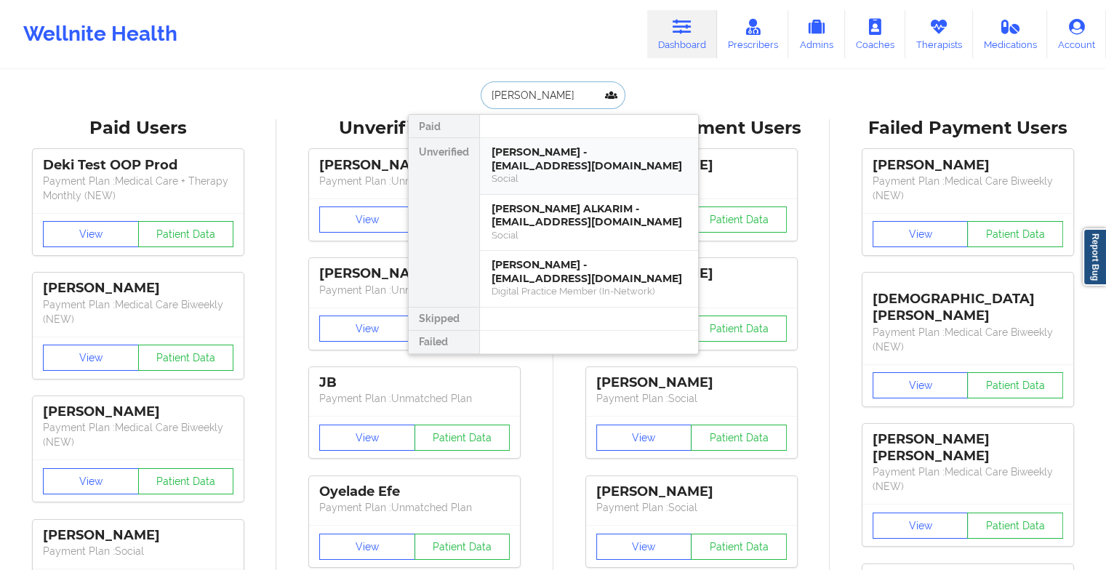
click at [573, 169] on div "[PERSON_NAME] - [EMAIL_ADDRESS][DOMAIN_NAME]" at bounding box center [588, 158] width 195 height 27
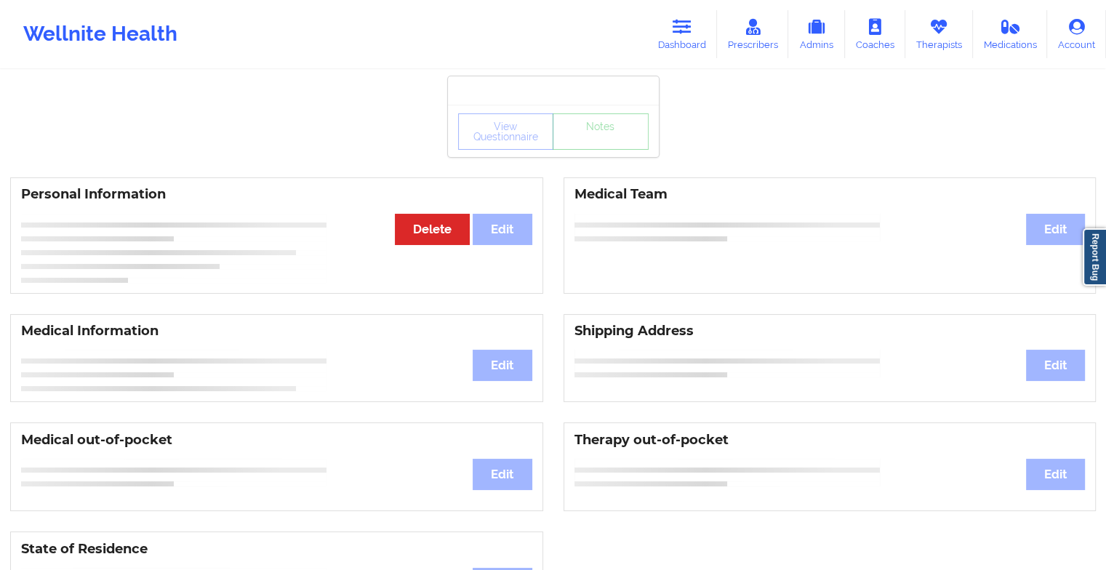
click at [625, 150] on div "View Questionnaire Notes" at bounding box center [553, 131] width 211 height 52
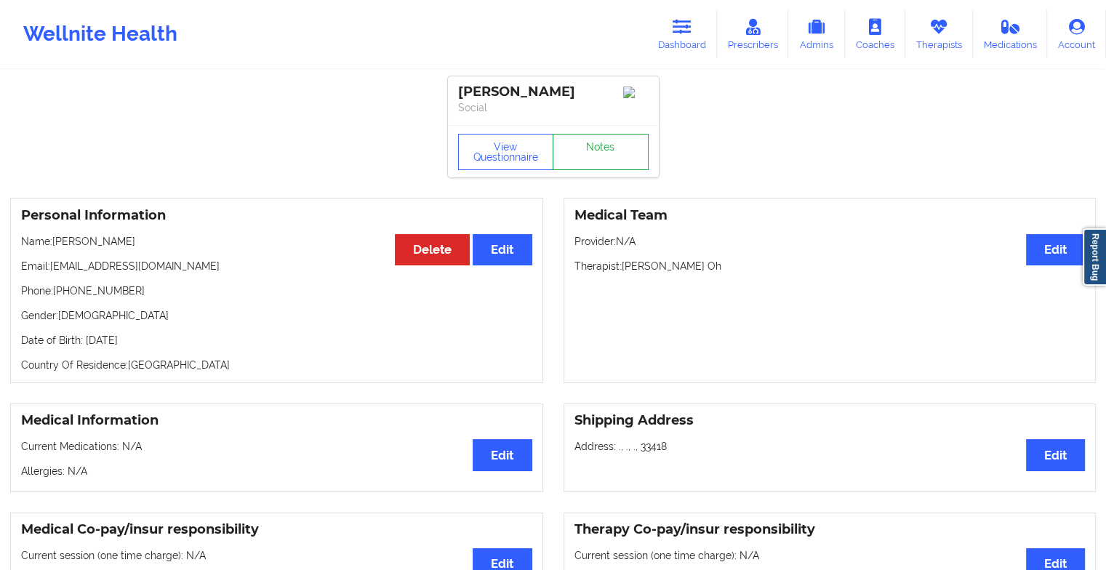
click at [625, 150] on link "Notes" at bounding box center [601, 152] width 96 height 36
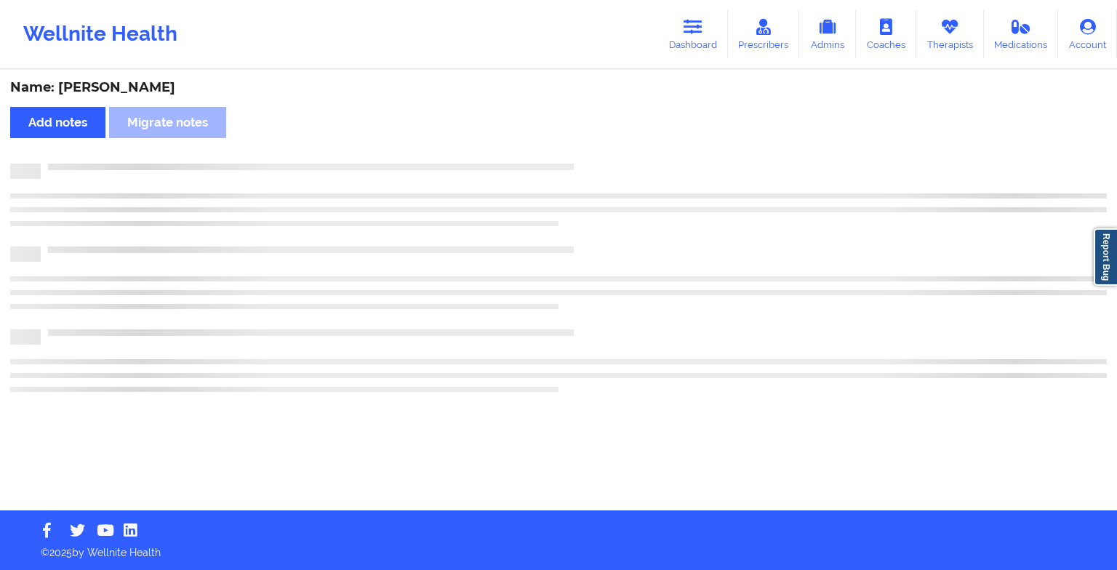
click at [625, 150] on div "Name: [PERSON_NAME] notes Migrate notes" at bounding box center [558, 290] width 1117 height 439
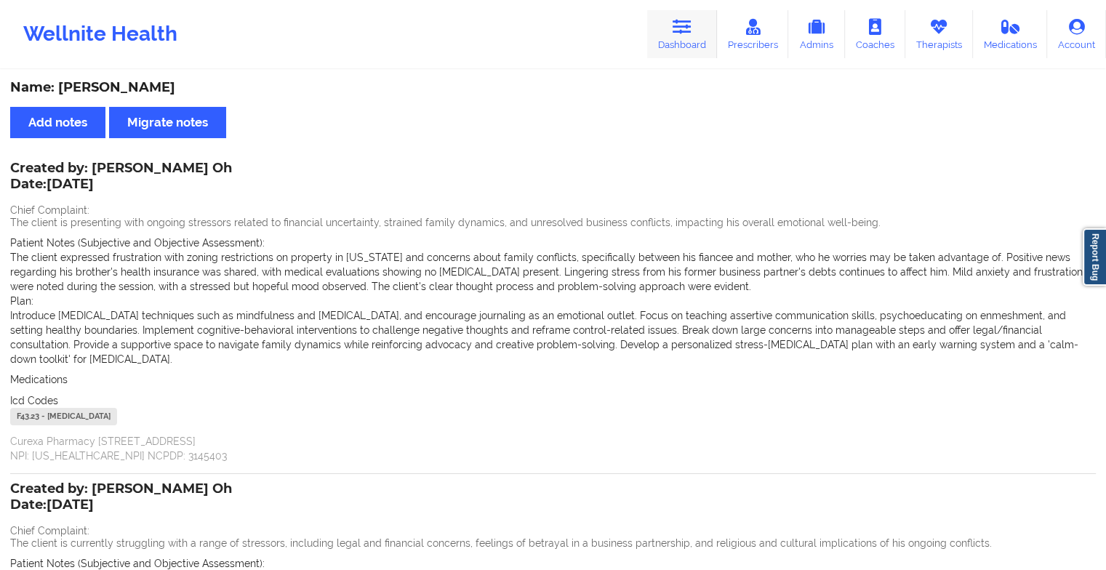
click at [685, 36] on link "Dashboard" at bounding box center [682, 34] width 70 height 48
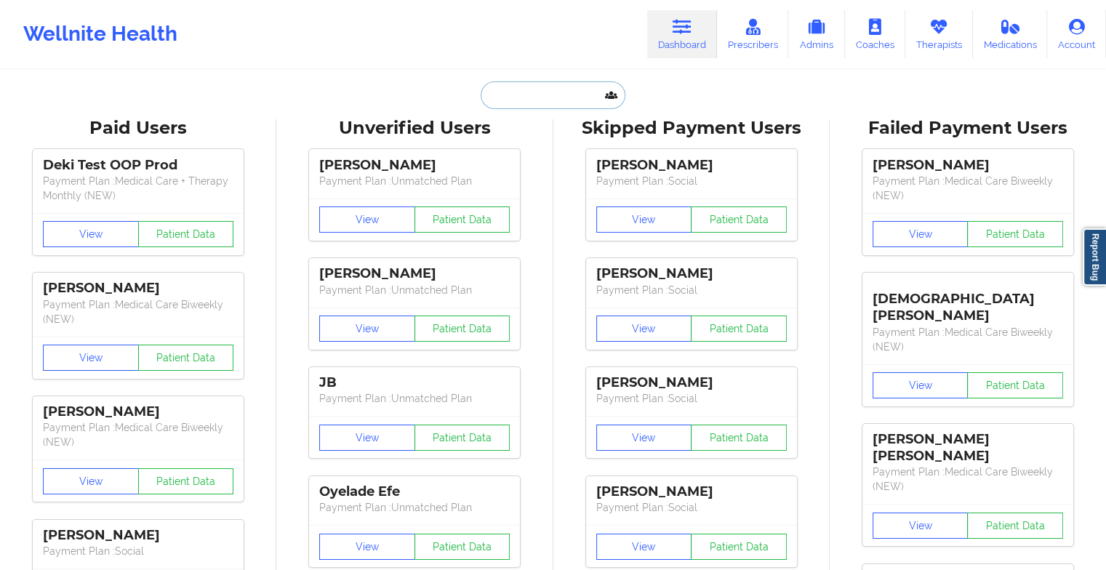
click at [555, 88] on input "text" at bounding box center [553, 95] width 144 height 28
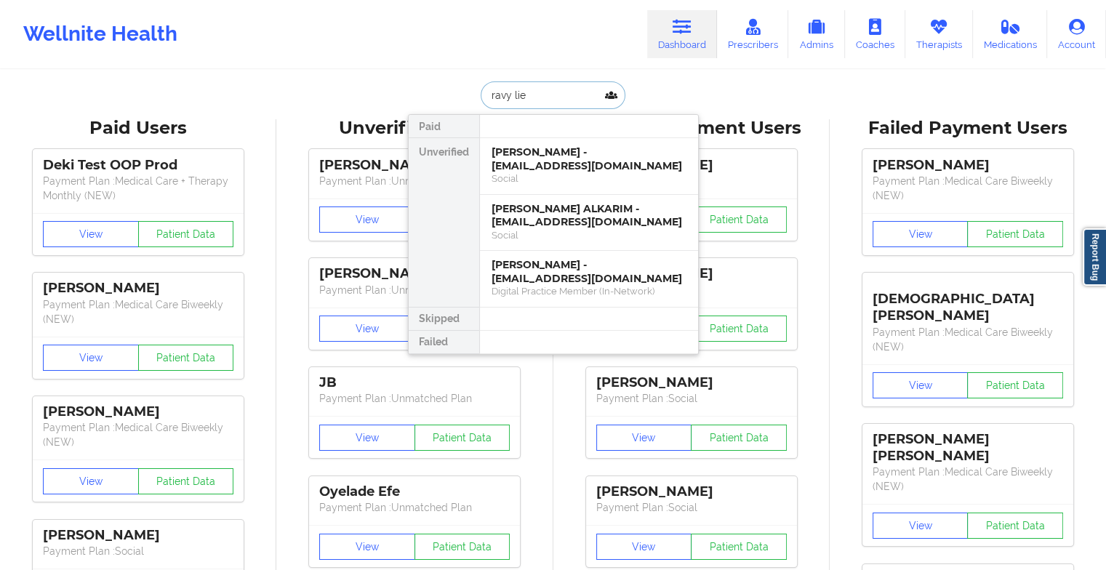
type input "[PERSON_NAME]"
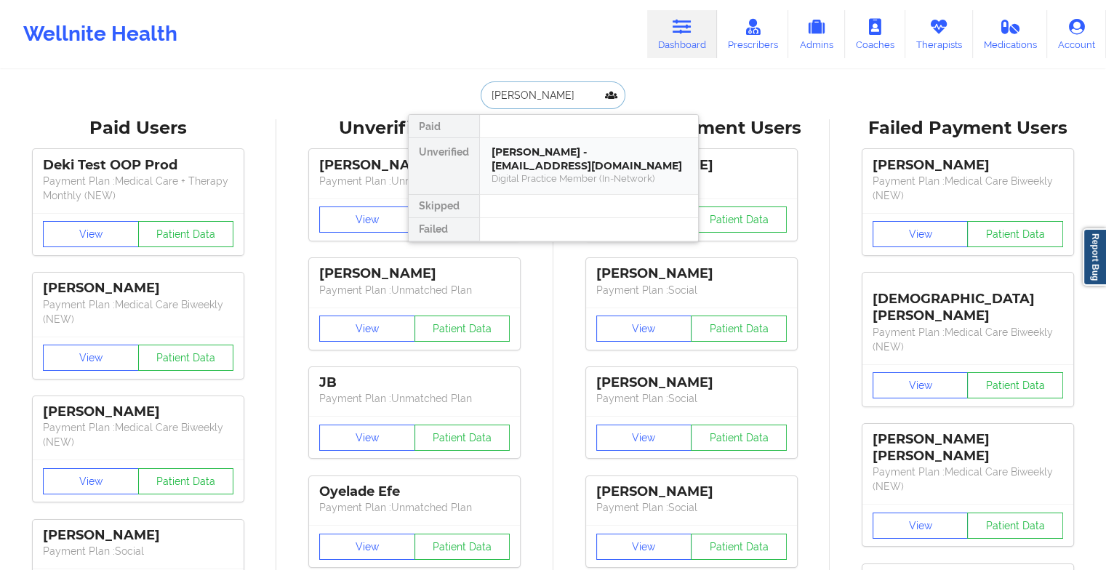
click at [561, 157] on div "[PERSON_NAME] - [EMAIL_ADDRESS][DOMAIN_NAME]" at bounding box center [588, 158] width 195 height 27
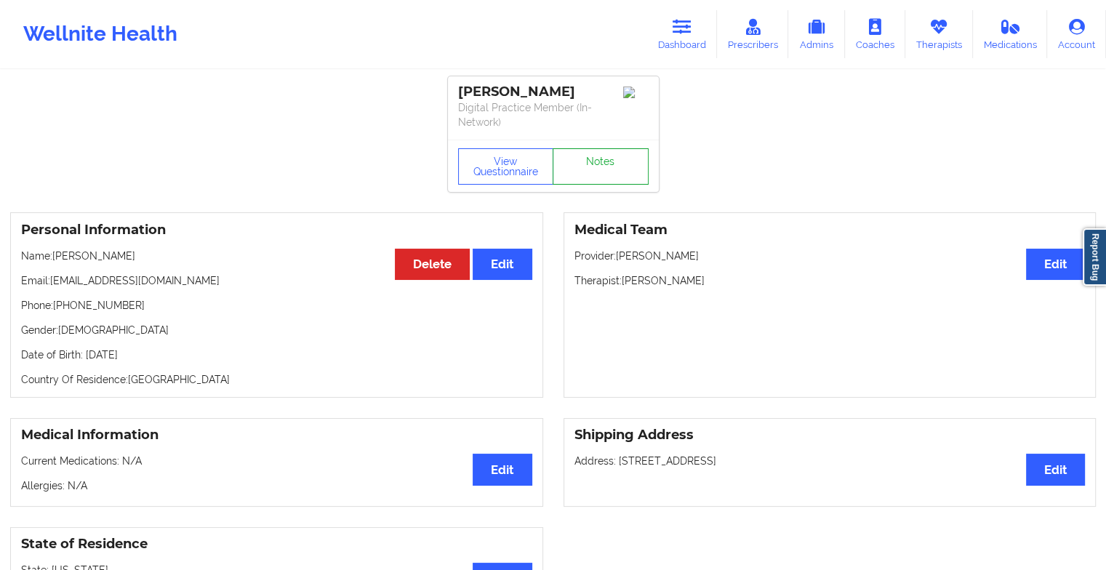
click at [582, 164] on link "Notes" at bounding box center [601, 166] width 96 height 36
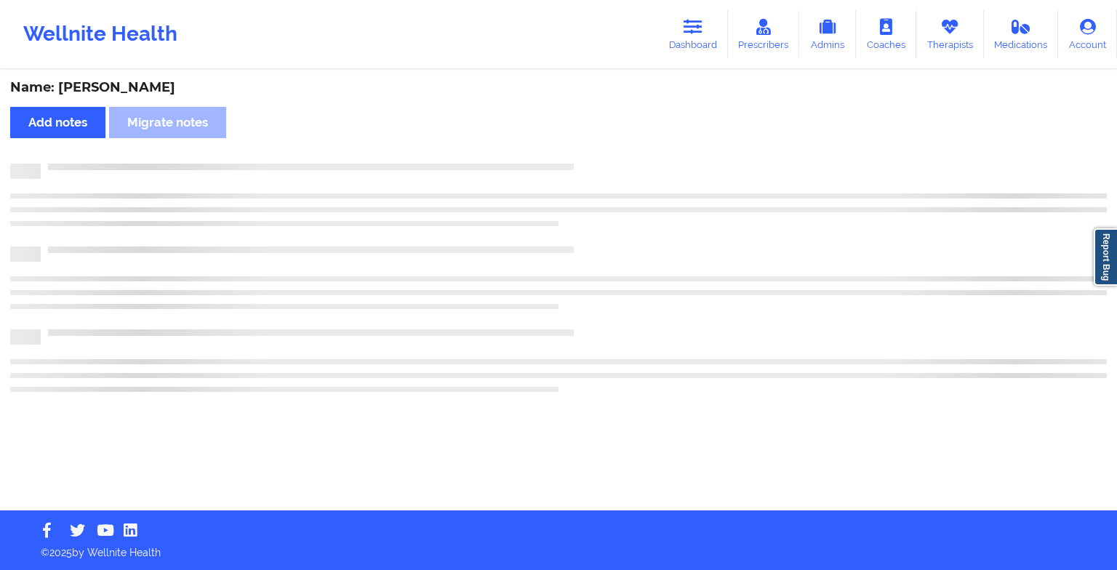
click at [582, 164] on div at bounding box center [574, 164] width 1066 height 0
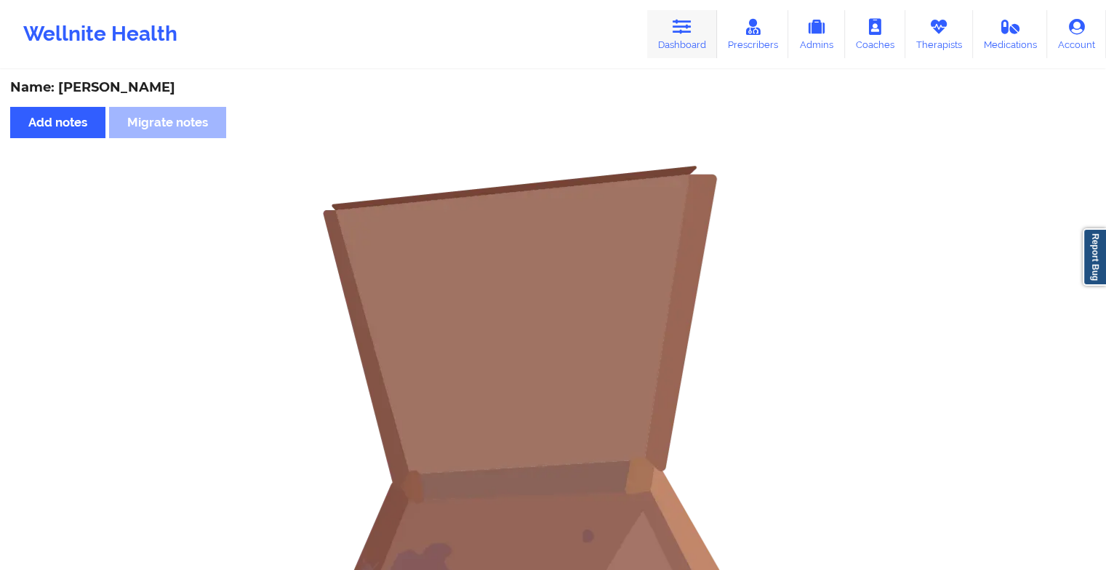
click at [666, 29] on link "Dashboard" at bounding box center [682, 34] width 70 height 48
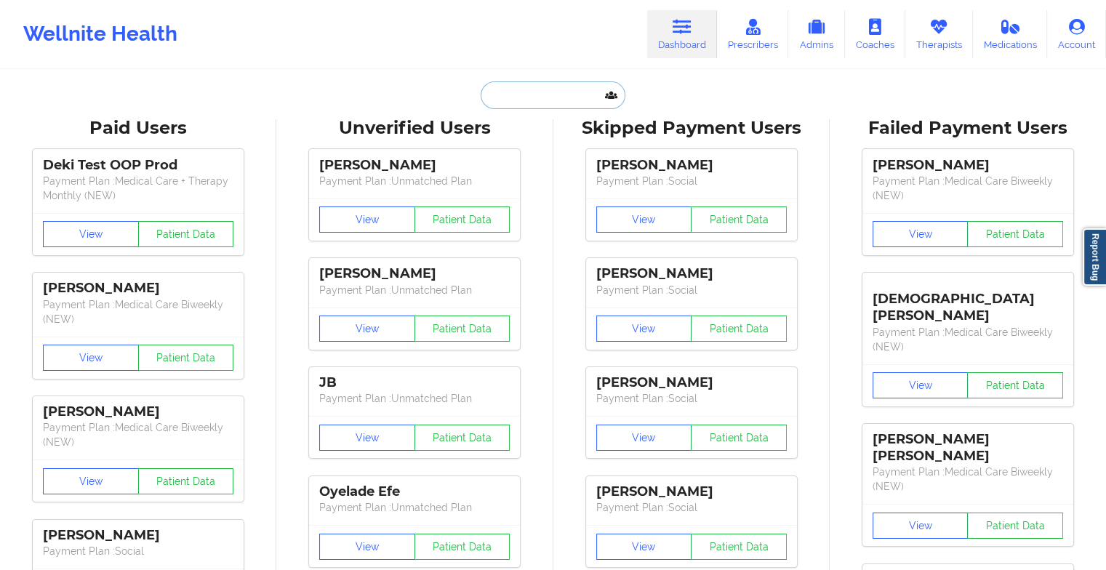
click at [573, 94] on input "text" at bounding box center [553, 95] width 144 height 28
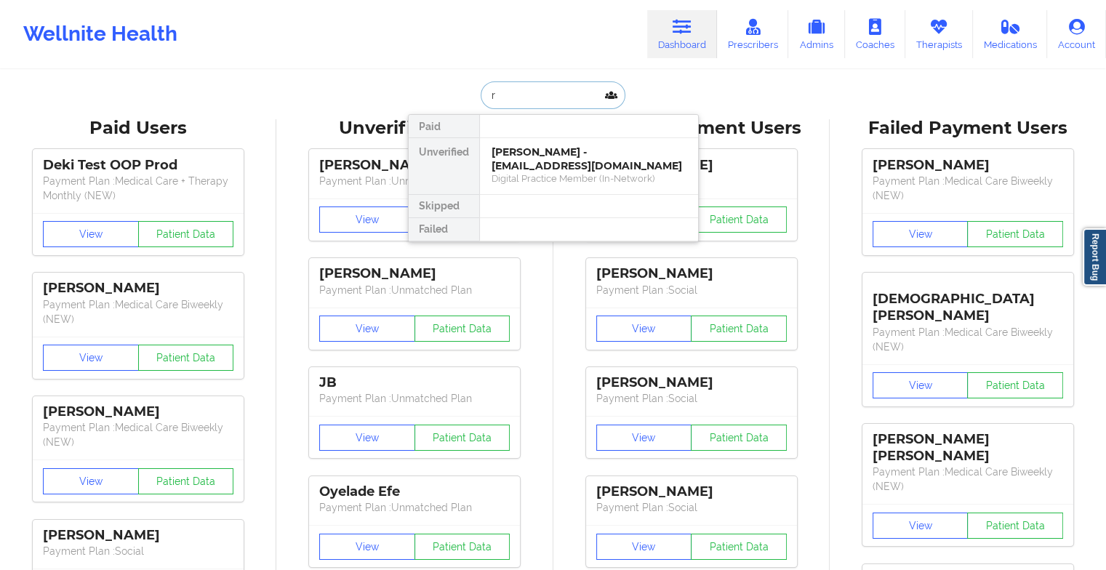
type input "r"
type input "[PERSON_NAME] hi"
click at [545, 157] on div "[PERSON_NAME] - [EMAIL_ADDRESS][DOMAIN_NAME]" at bounding box center [588, 158] width 195 height 27
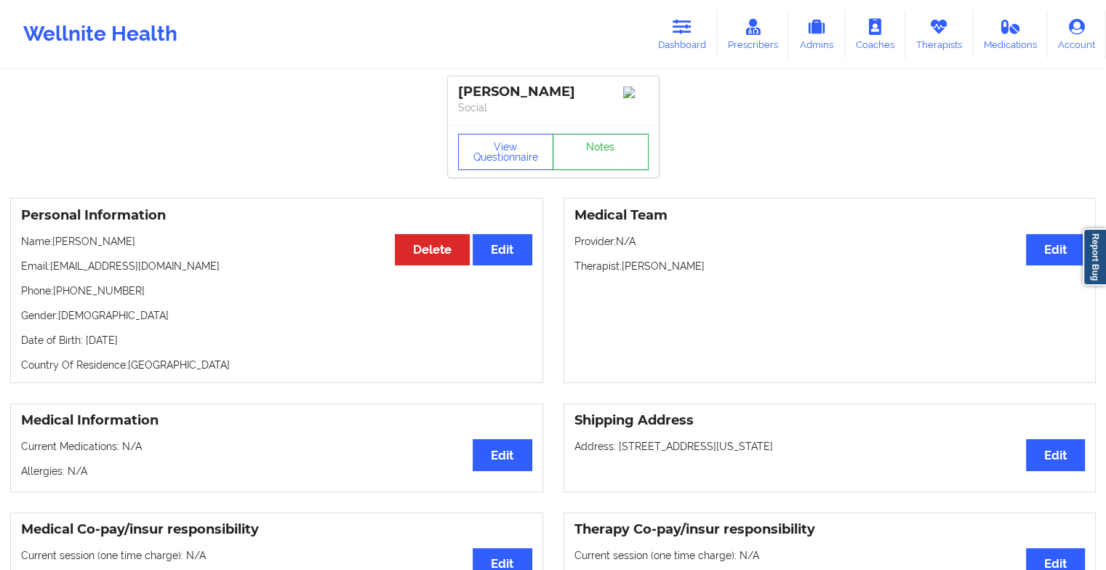
click at [603, 160] on link "Notes" at bounding box center [601, 152] width 96 height 36
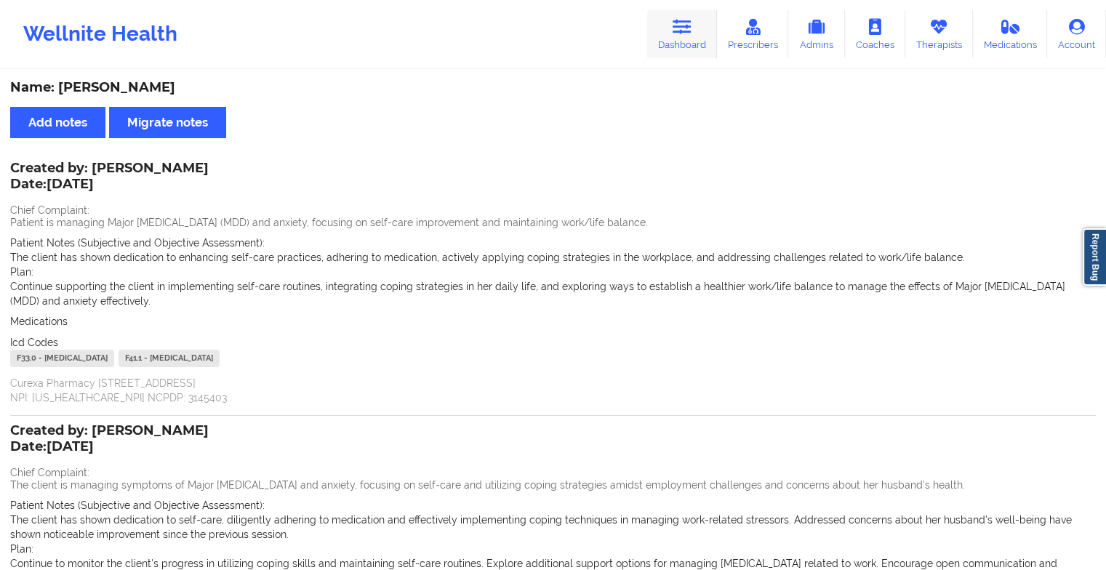
click at [670, 53] on link "Dashboard" at bounding box center [682, 34] width 70 height 48
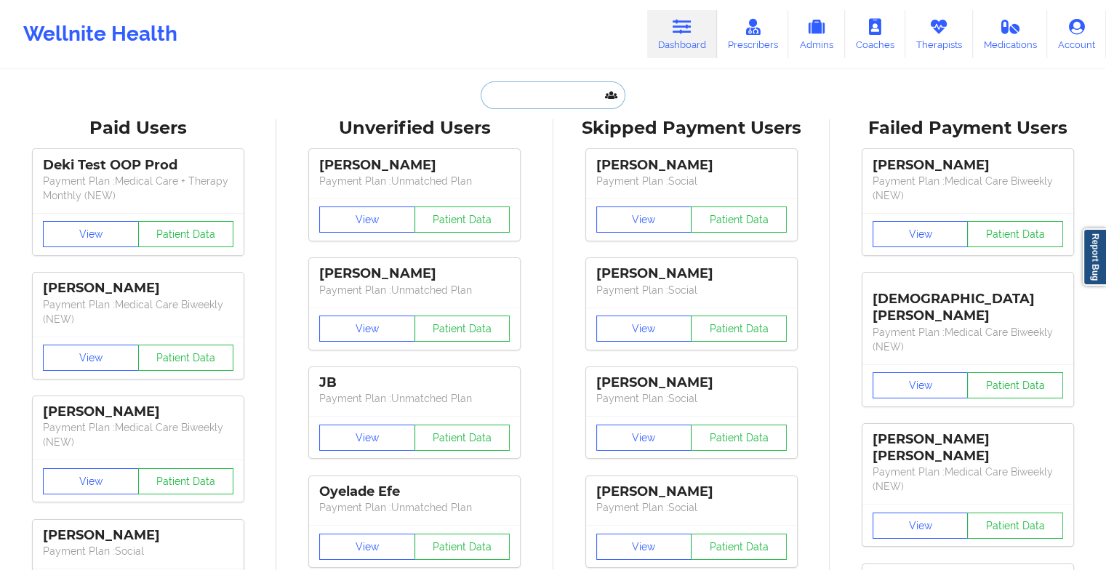
click at [516, 90] on input "text" at bounding box center [553, 95] width 144 height 28
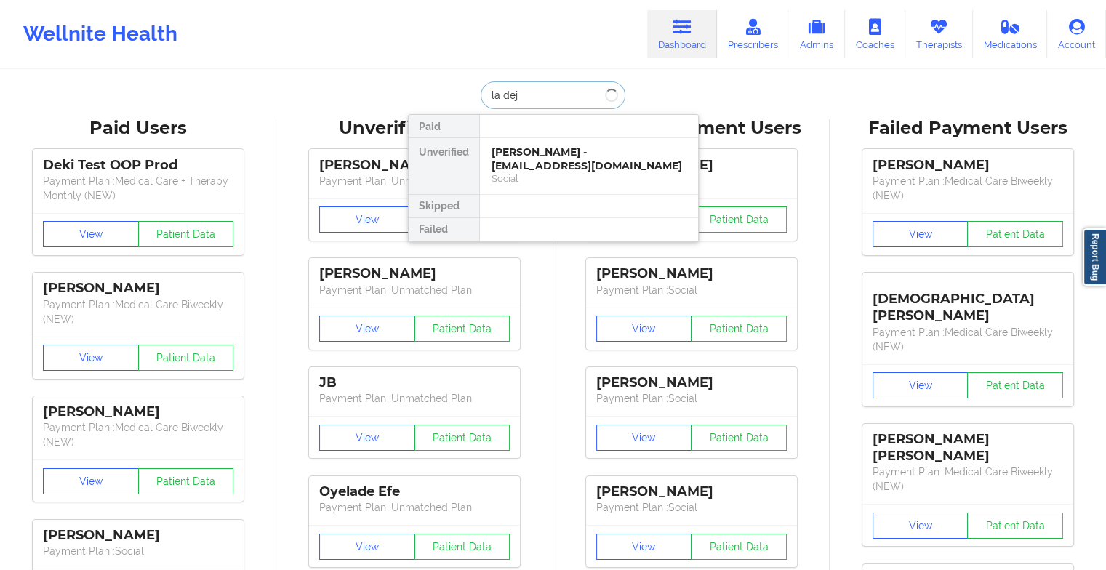
type input "la deja"
click at [544, 158] on div "La [PERSON_NAME] - [EMAIL_ADDRESS][PERSON_NAME][DOMAIN_NAME]" at bounding box center [588, 165] width 195 height 41
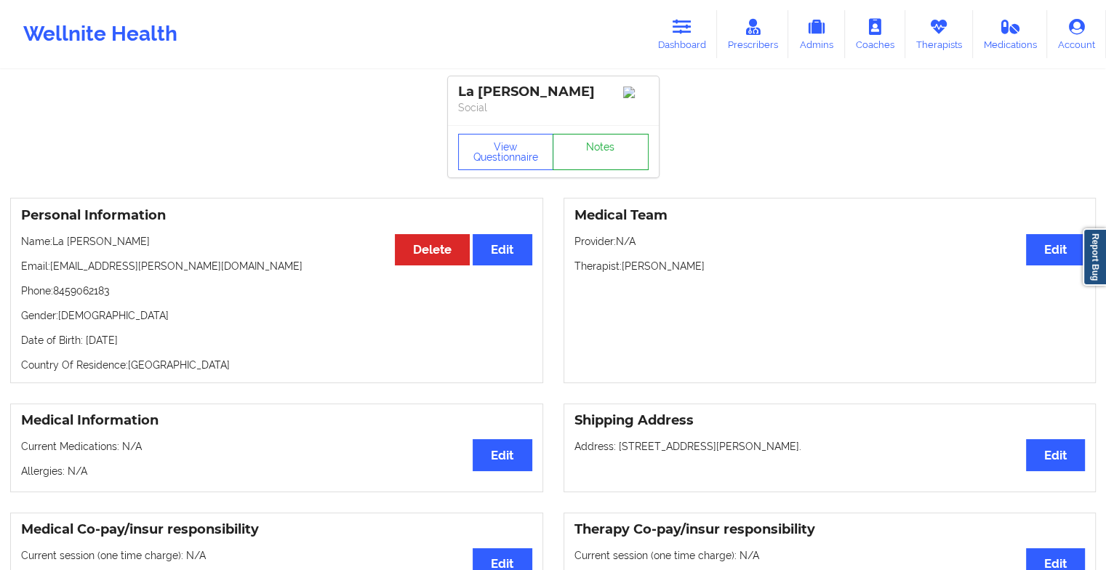
click at [607, 146] on link "Notes" at bounding box center [601, 152] width 96 height 36
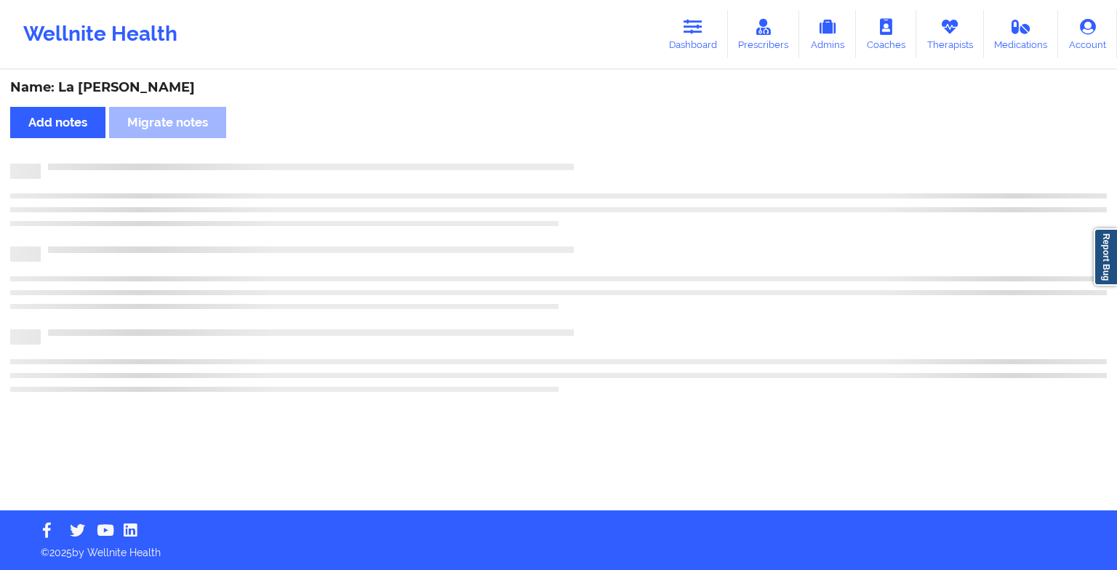
click at [607, 146] on div "Name: La [PERSON_NAME] Add notes Migrate notes" at bounding box center [558, 290] width 1117 height 439
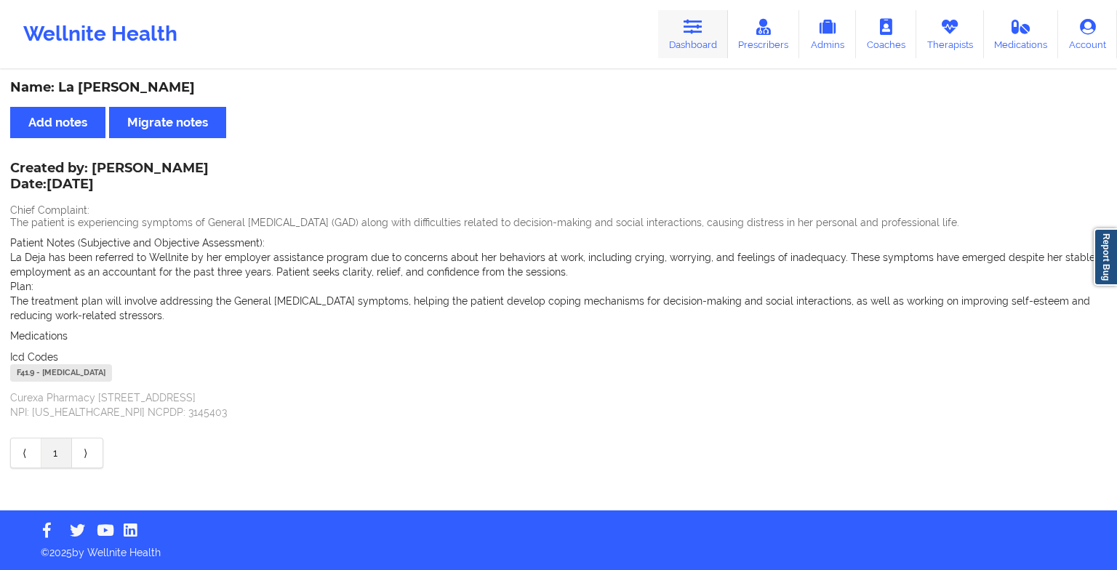
click at [691, 12] on link "Dashboard" at bounding box center [693, 34] width 70 height 48
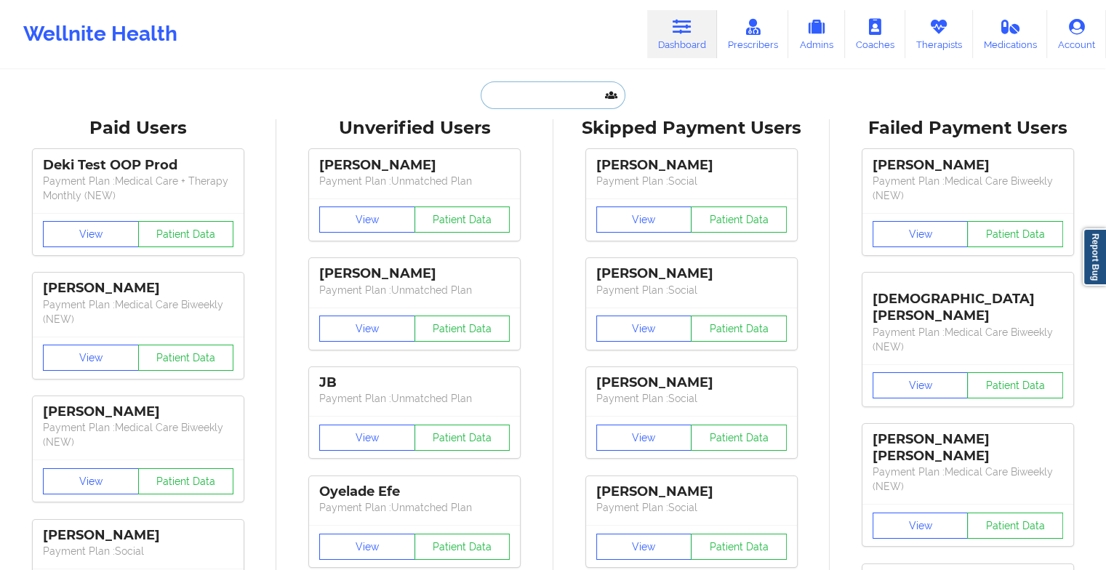
click at [558, 92] on input "text" at bounding box center [553, 95] width 144 height 28
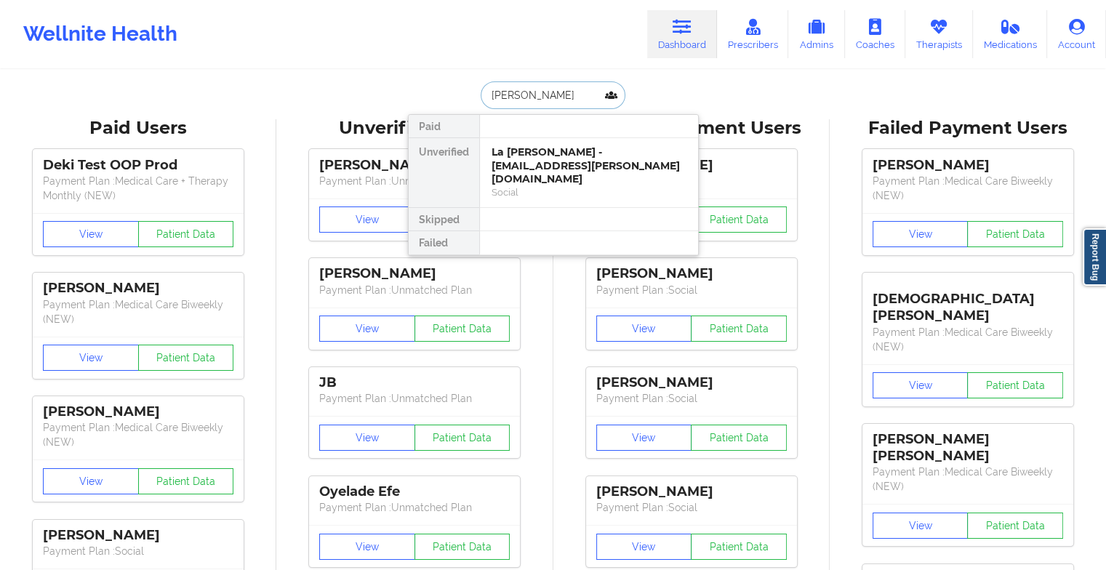
type input "[PERSON_NAME]"
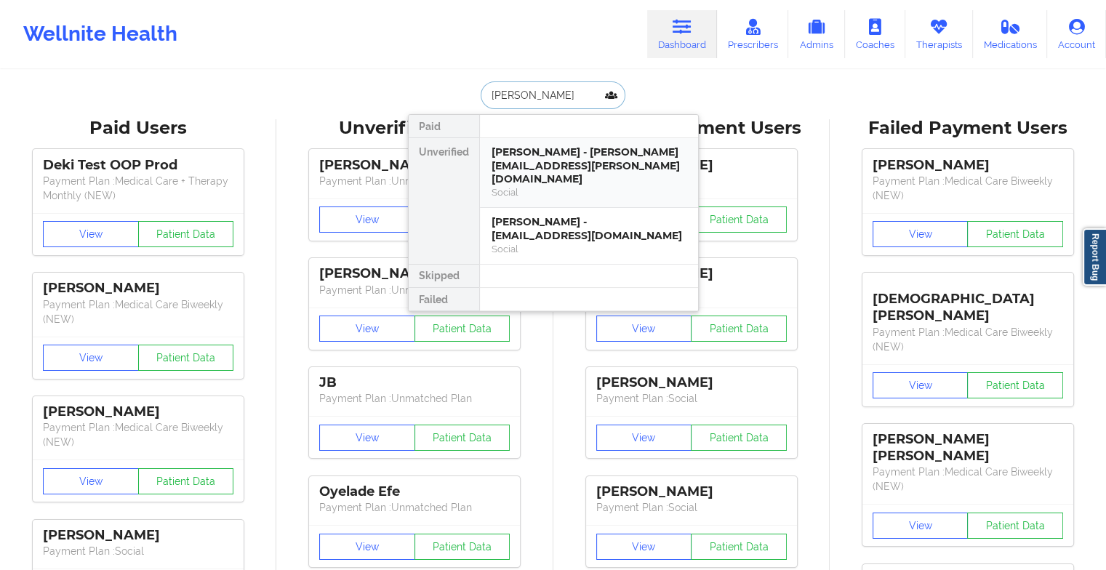
click at [571, 164] on div "[PERSON_NAME] - [PERSON_NAME][EMAIL_ADDRESS][PERSON_NAME][DOMAIN_NAME]" at bounding box center [588, 165] width 195 height 41
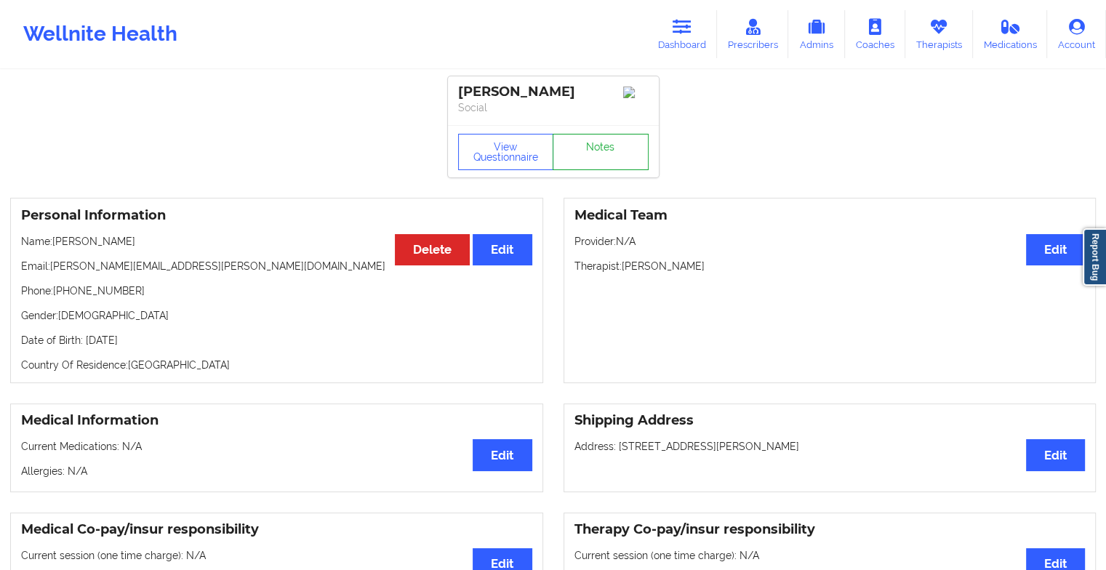
click at [587, 155] on link "Notes" at bounding box center [601, 152] width 96 height 36
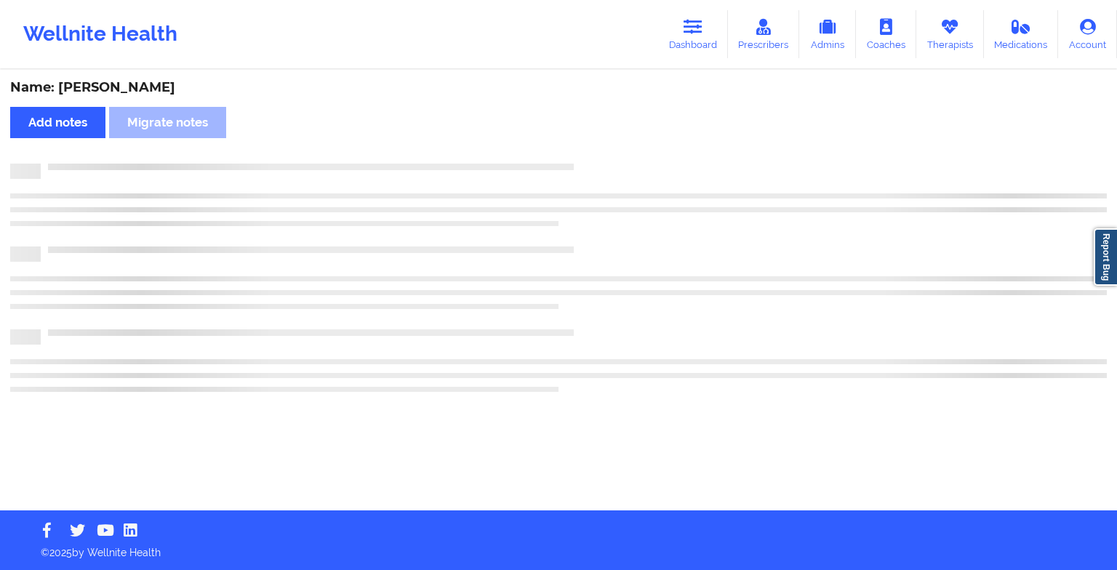
click at [587, 155] on div "Name: [PERSON_NAME] Add notes Migrate notes" at bounding box center [558, 290] width 1117 height 439
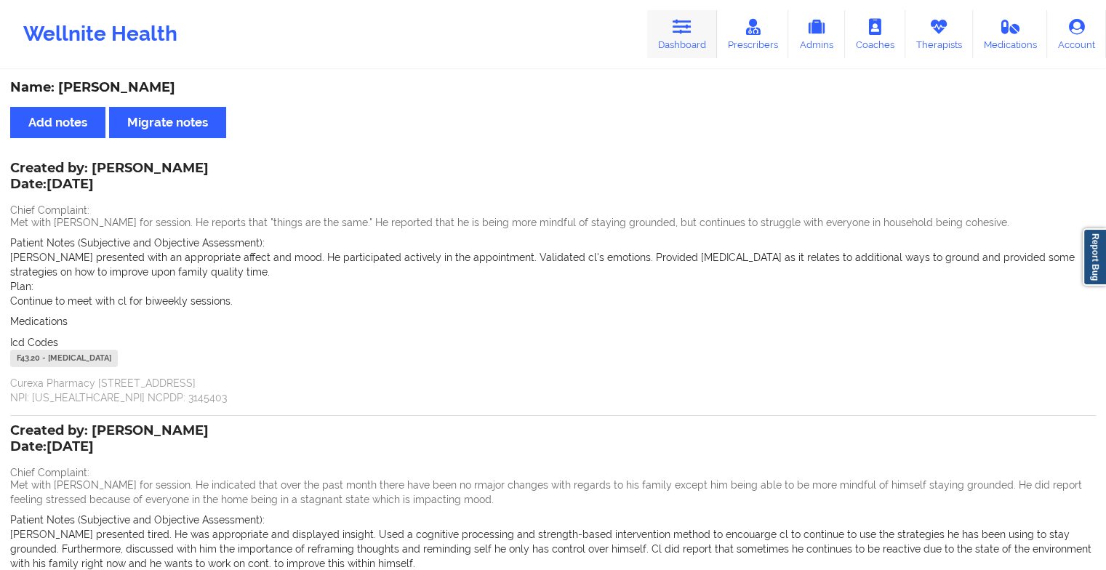
click at [668, 49] on link "Dashboard" at bounding box center [682, 34] width 70 height 48
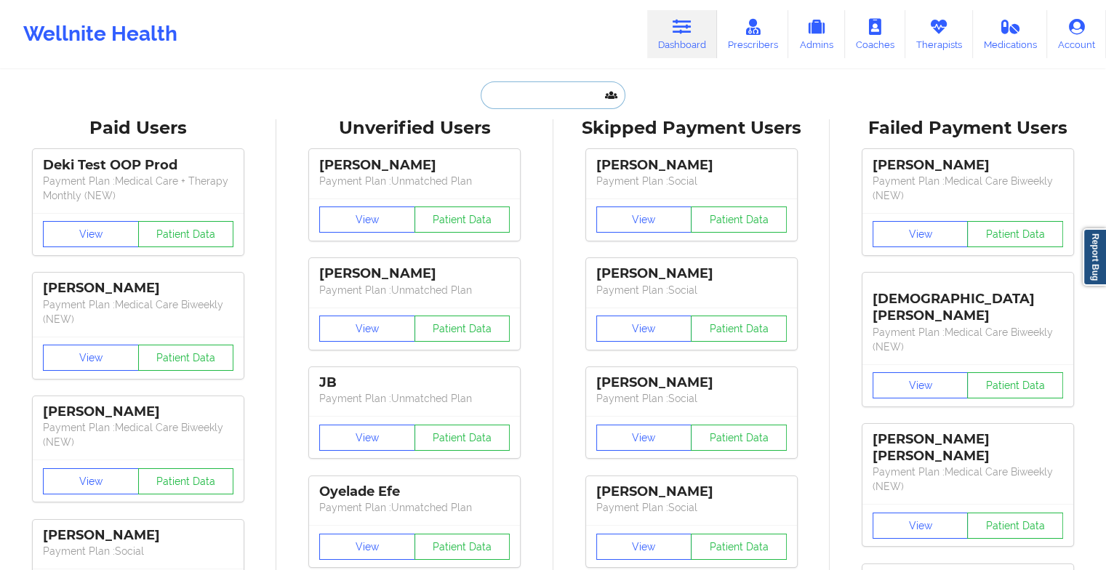
click at [558, 91] on input "text" at bounding box center [553, 95] width 144 height 28
type input "m"
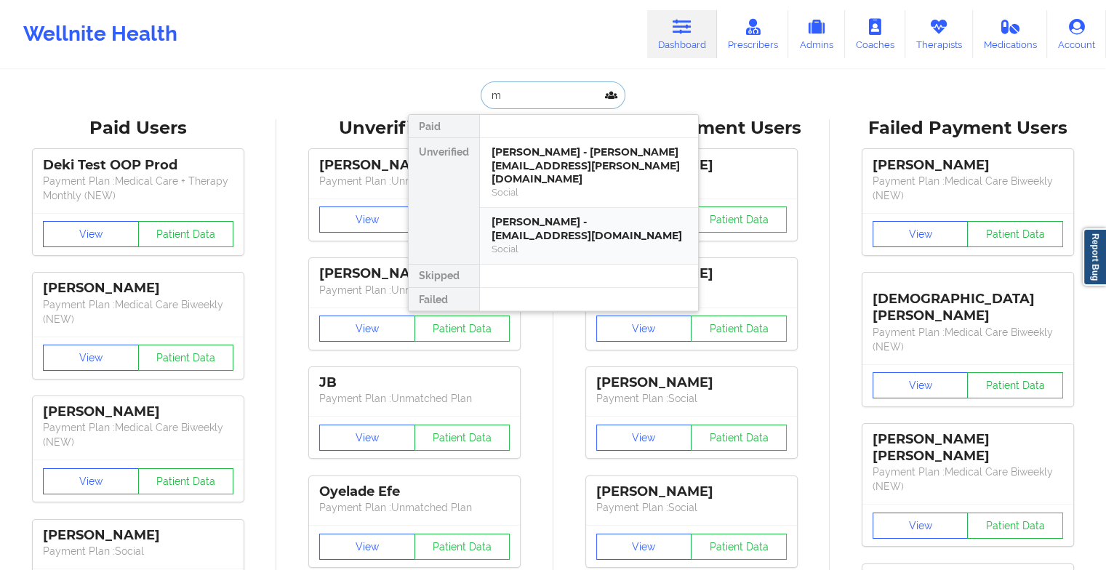
click at [569, 215] on div "[PERSON_NAME] - [EMAIL_ADDRESS][DOMAIN_NAME]" at bounding box center [588, 228] width 195 height 27
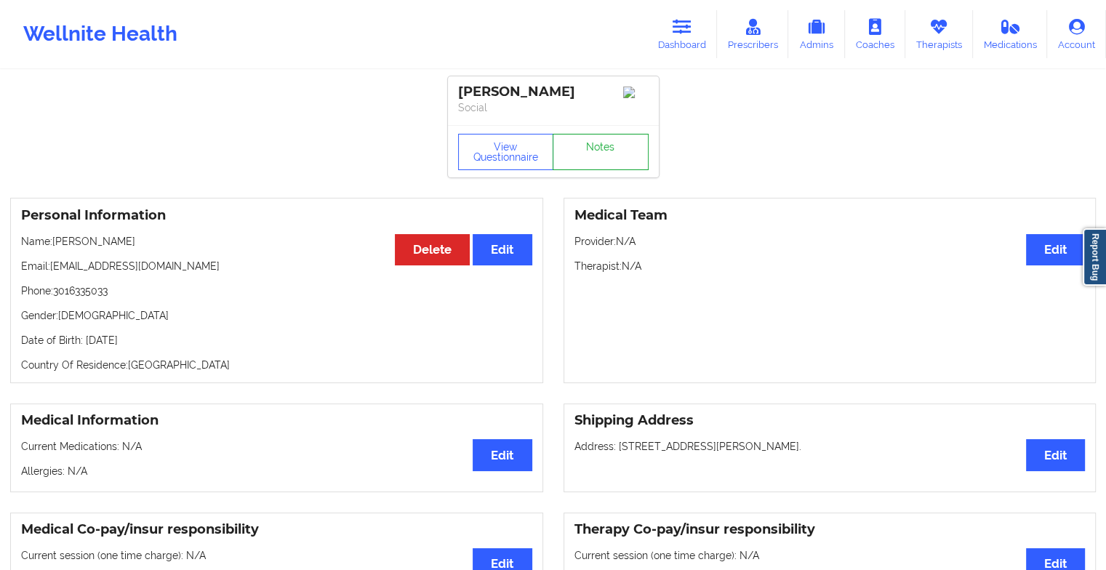
click at [595, 166] on link "Notes" at bounding box center [601, 152] width 96 height 36
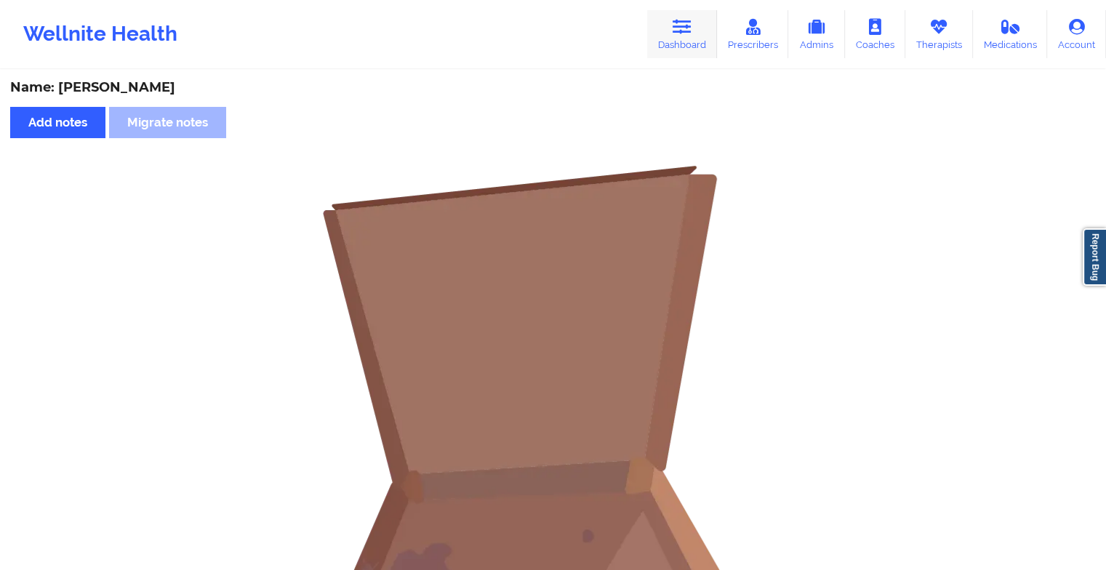
click at [691, 20] on icon at bounding box center [682, 27] width 19 height 16
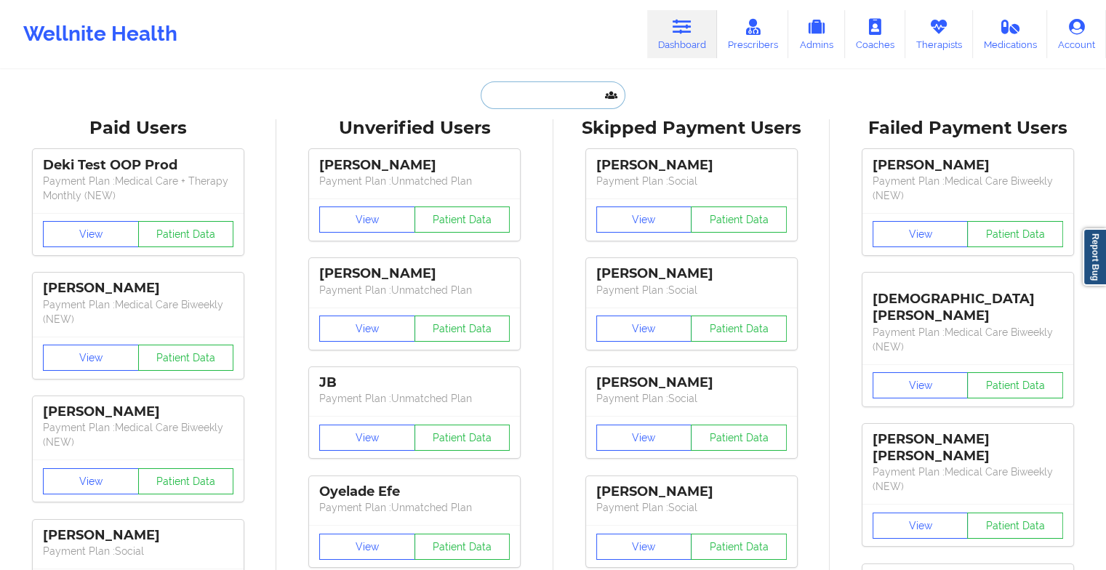
click at [529, 101] on input "text" at bounding box center [553, 95] width 144 height 28
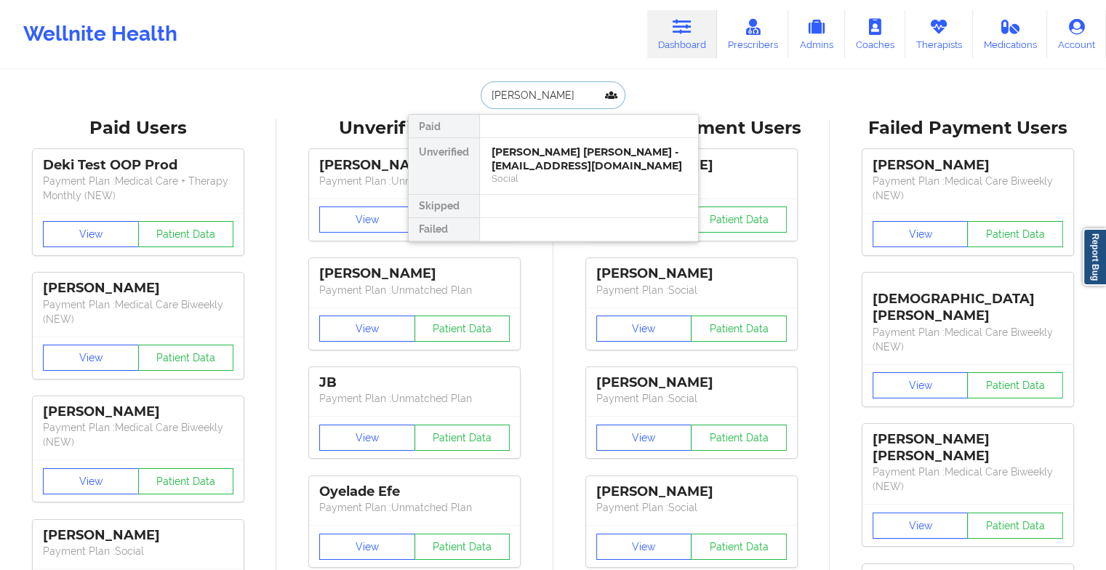
type input "[PERSON_NAME]"
drag, startPoint x: 528, startPoint y: 164, endPoint x: 615, endPoint y: 112, distance: 101.7
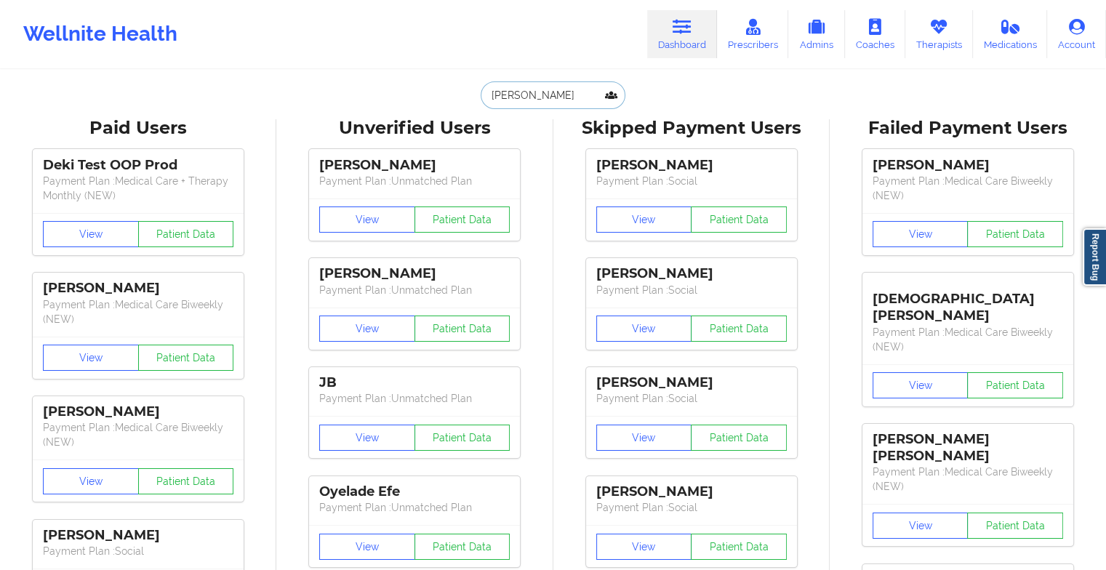
click at [563, 92] on input "[PERSON_NAME]" at bounding box center [553, 95] width 144 height 28
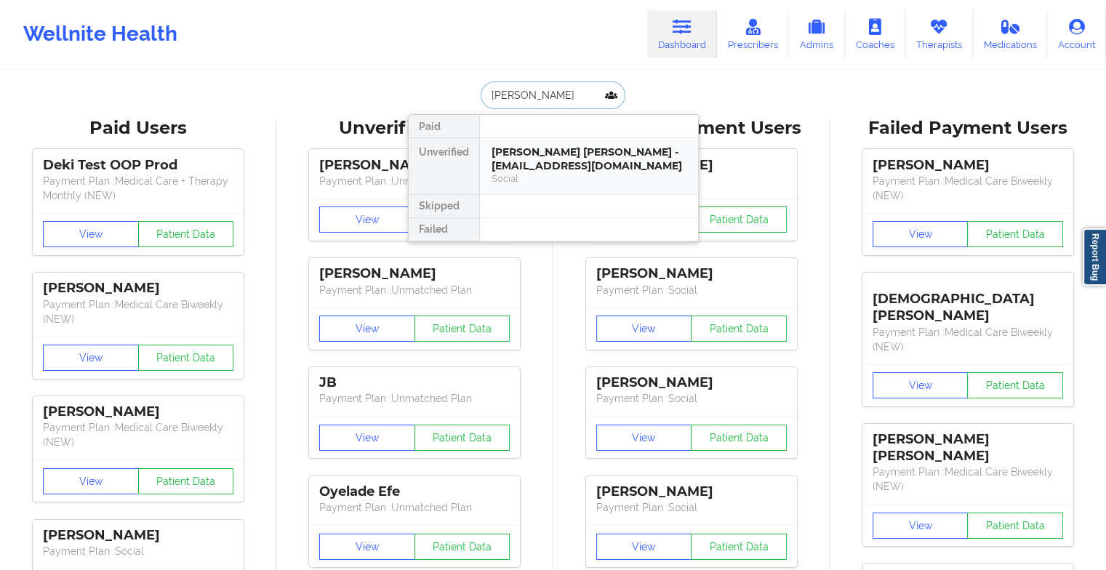
click at [551, 157] on div "[PERSON_NAME] [PERSON_NAME] - [EMAIL_ADDRESS][DOMAIN_NAME]" at bounding box center [588, 158] width 195 height 27
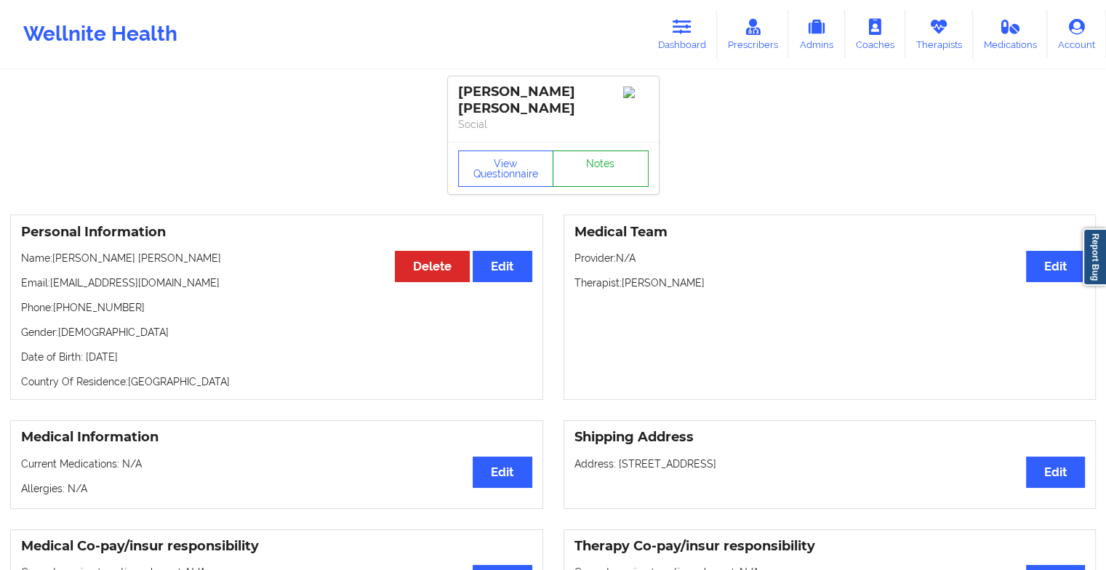
click at [600, 160] on link "Notes" at bounding box center [601, 168] width 96 height 36
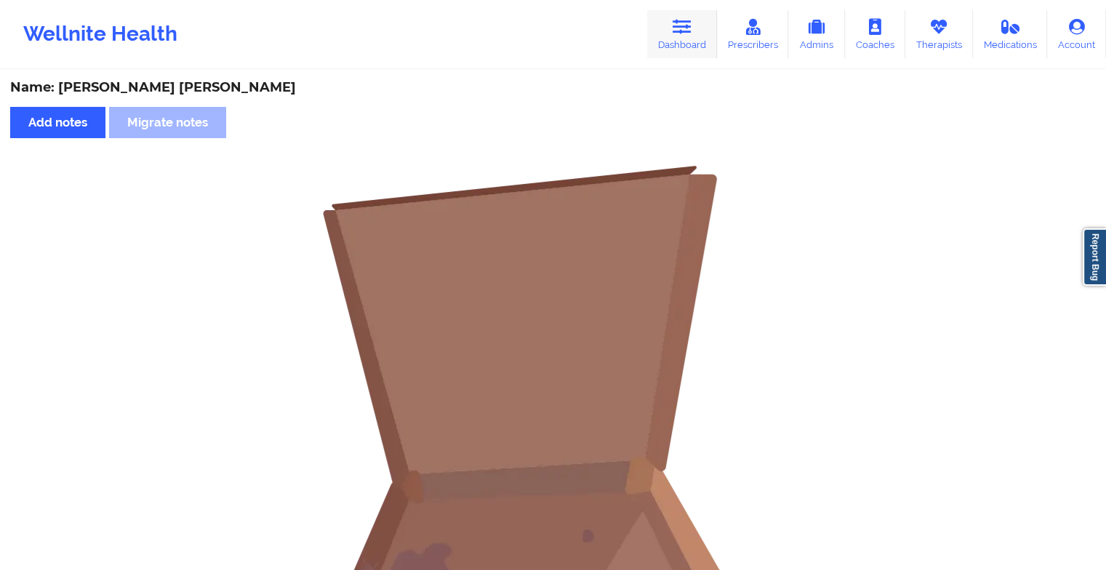
click at [678, 57] on link "Dashboard" at bounding box center [682, 34] width 70 height 48
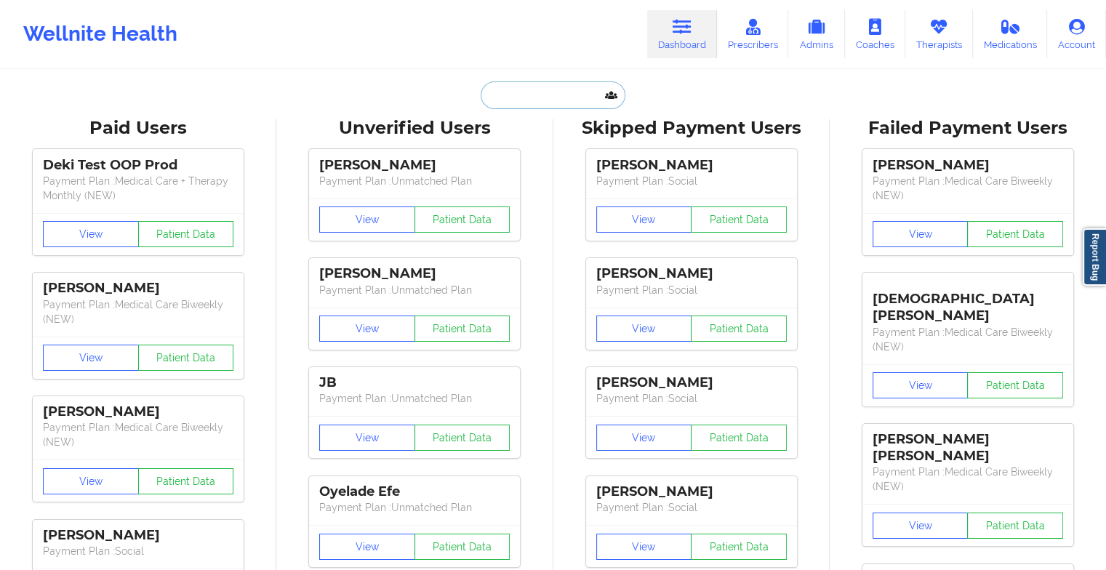
click at [545, 105] on input "text" at bounding box center [553, 95] width 144 height 28
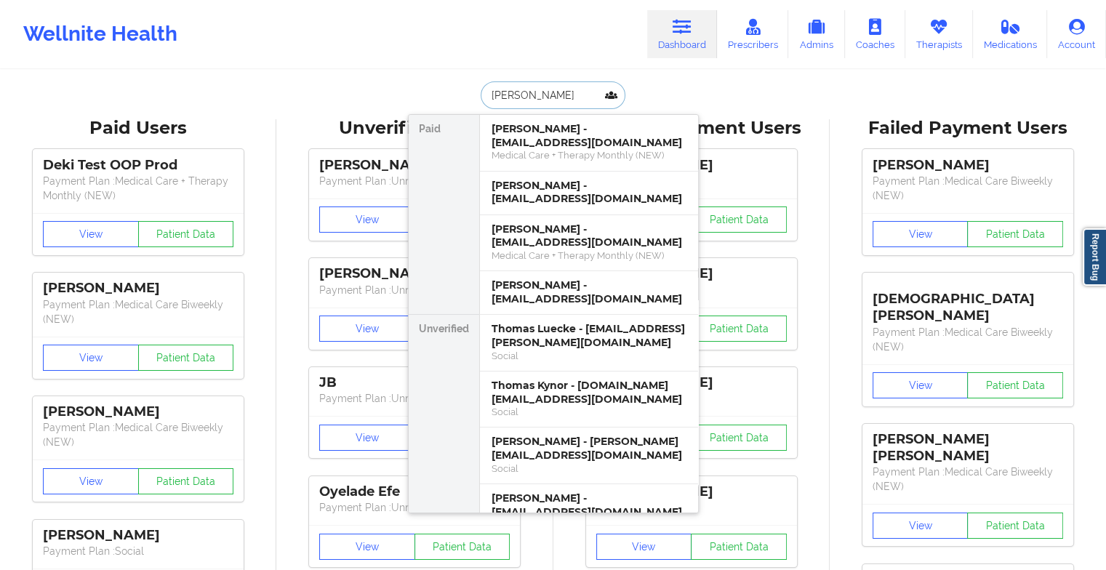
type input "[PERSON_NAME]"
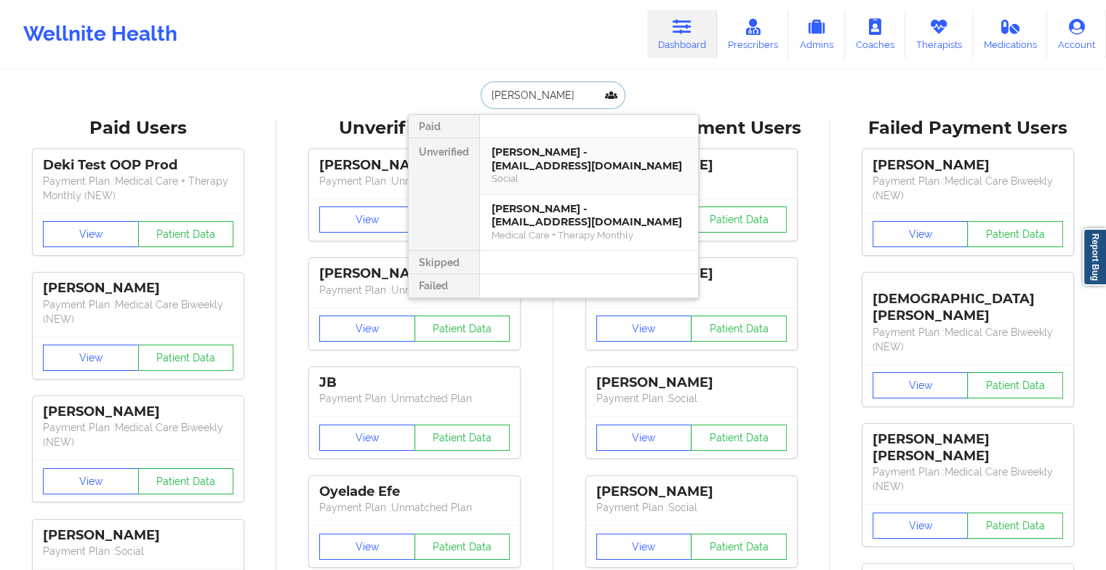
click at [590, 145] on div "[PERSON_NAME] - [EMAIL_ADDRESS][DOMAIN_NAME]" at bounding box center [588, 158] width 195 height 27
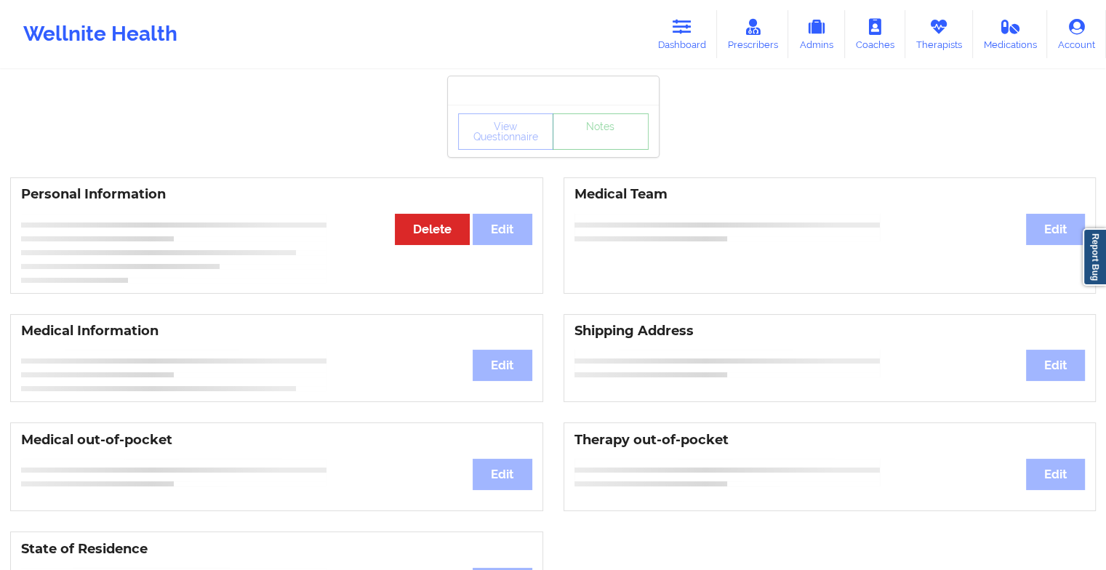
click at [598, 150] on link "Notes" at bounding box center [601, 131] width 96 height 36
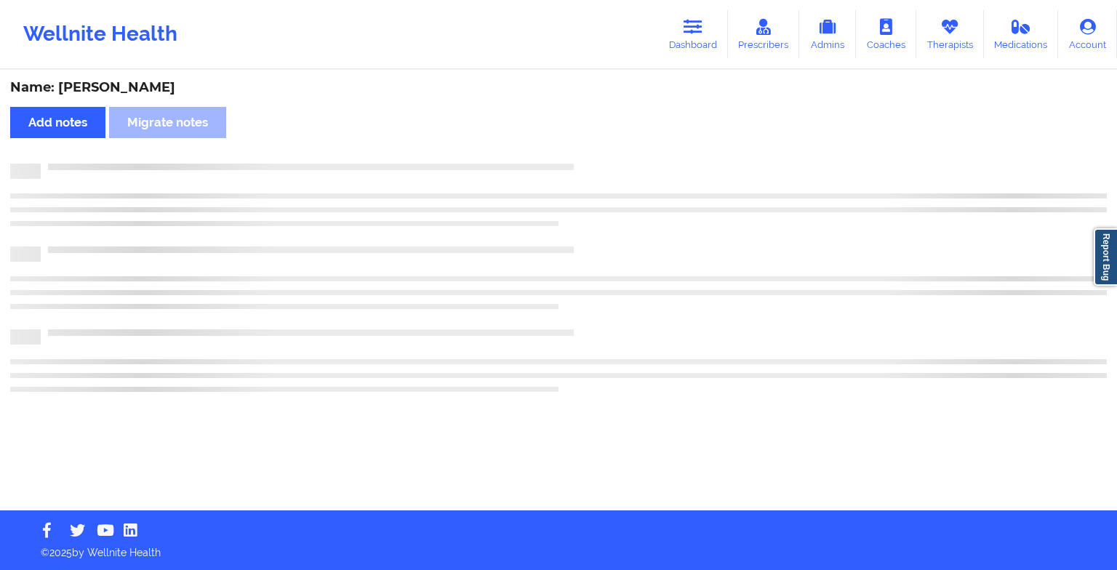
click at [634, 189] on div "Name: [PERSON_NAME] Add notes Migrate notes" at bounding box center [558, 290] width 1117 height 439
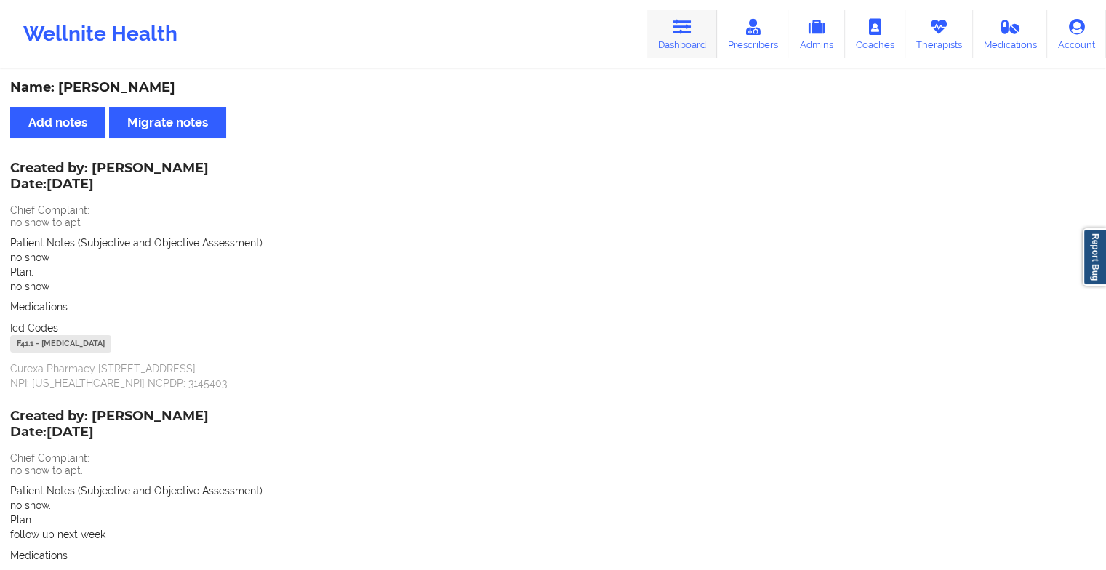
click at [679, 23] on icon at bounding box center [682, 27] width 19 height 16
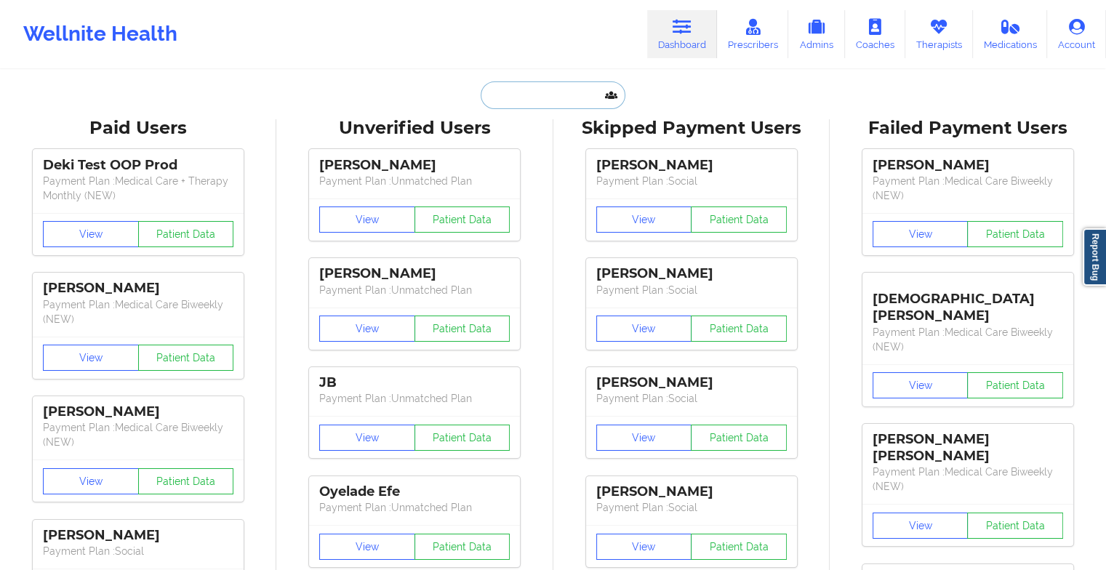
click at [529, 103] on input "text" at bounding box center [553, 95] width 144 height 28
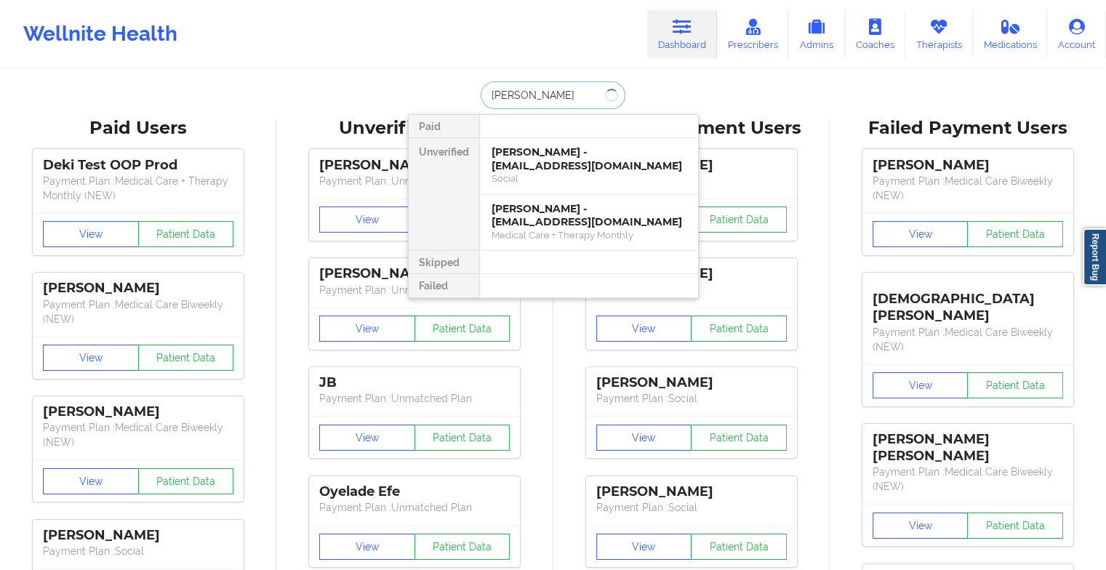
type input "[PERSON_NAME]"
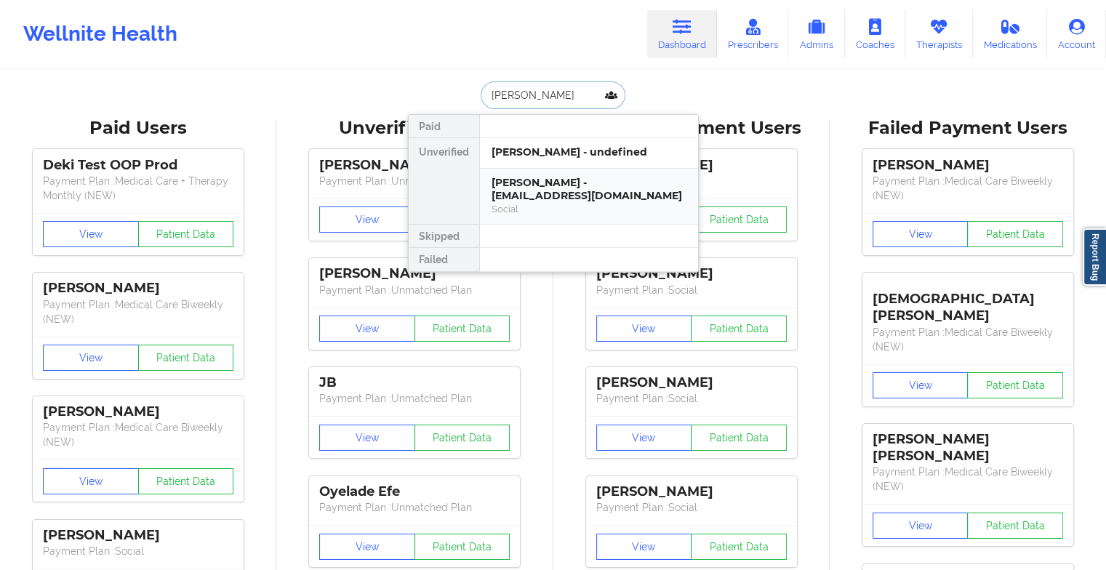
click at [593, 186] on div "[PERSON_NAME] - [EMAIL_ADDRESS][DOMAIN_NAME]" at bounding box center [588, 189] width 195 height 27
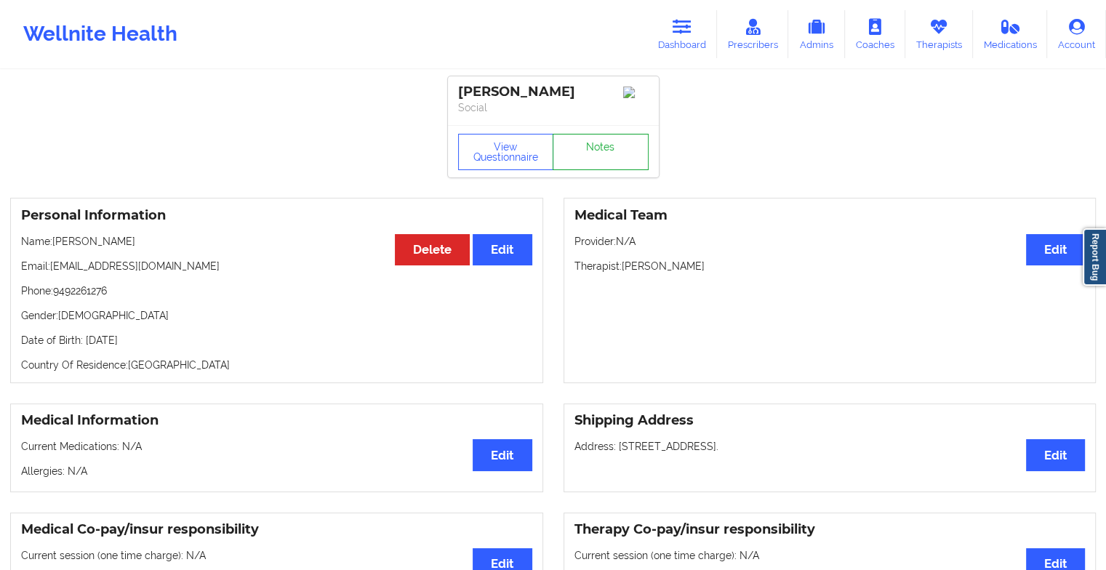
click at [614, 163] on link "Notes" at bounding box center [601, 152] width 96 height 36
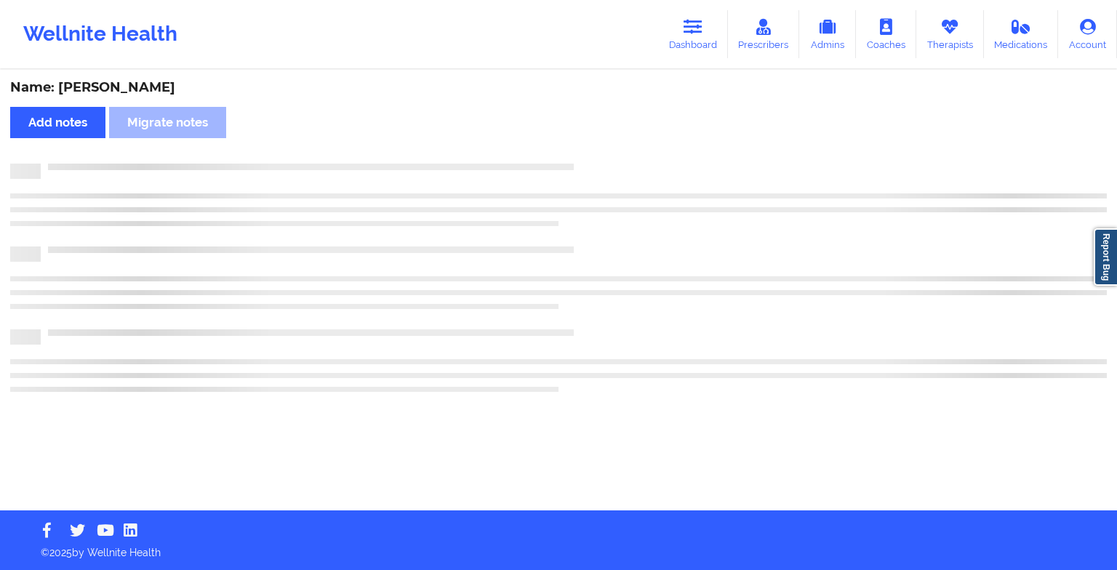
click at [708, 214] on div at bounding box center [558, 195] width 1096 height 63
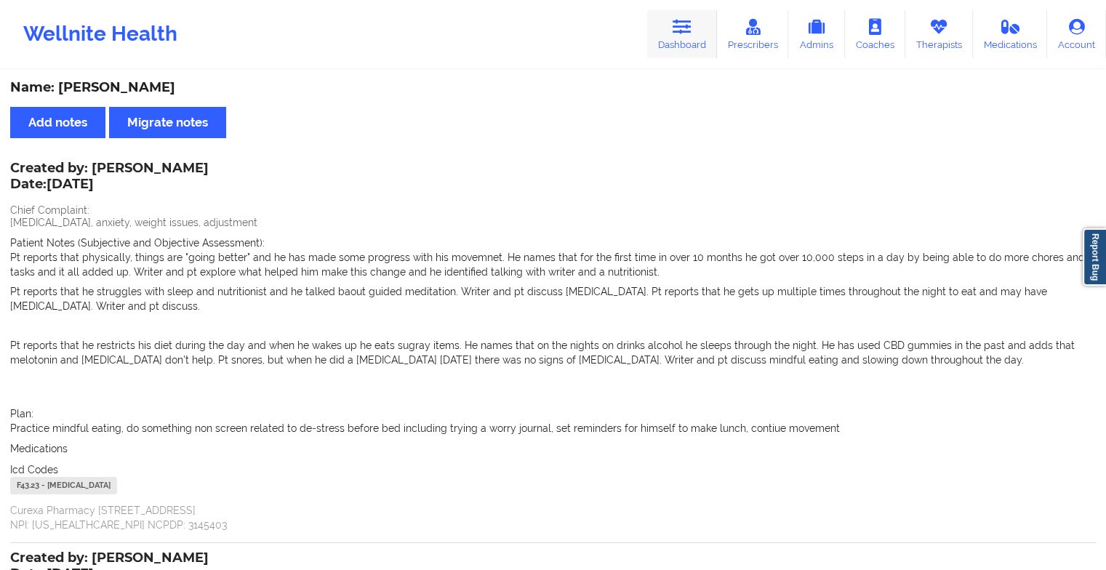
click at [681, 52] on link "Dashboard" at bounding box center [682, 34] width 70 height 48
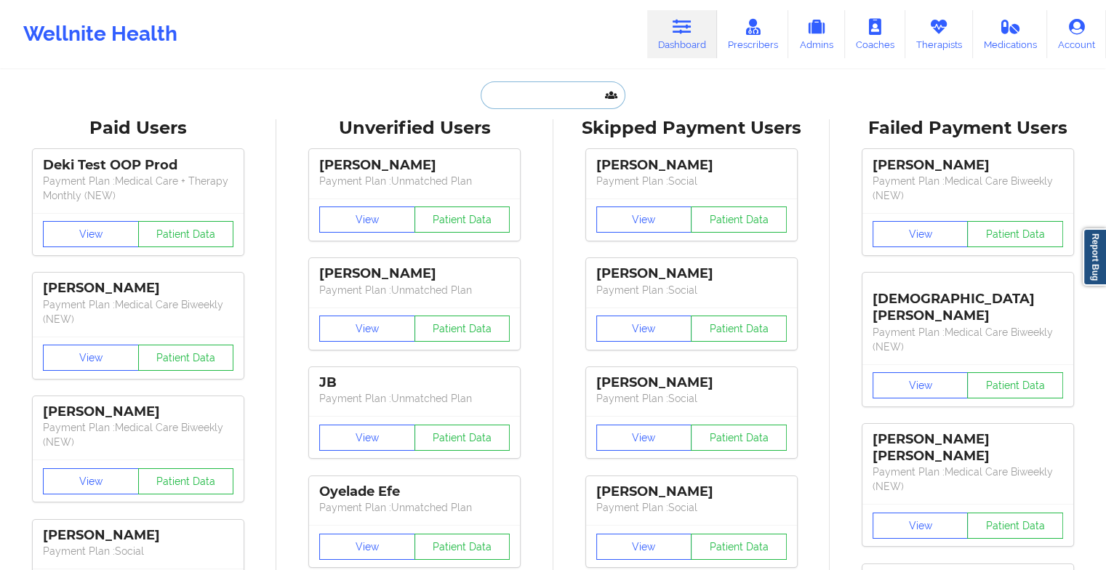
click at [503, 99] on input "text" at bounding box center [553, 95] width 144 height 28
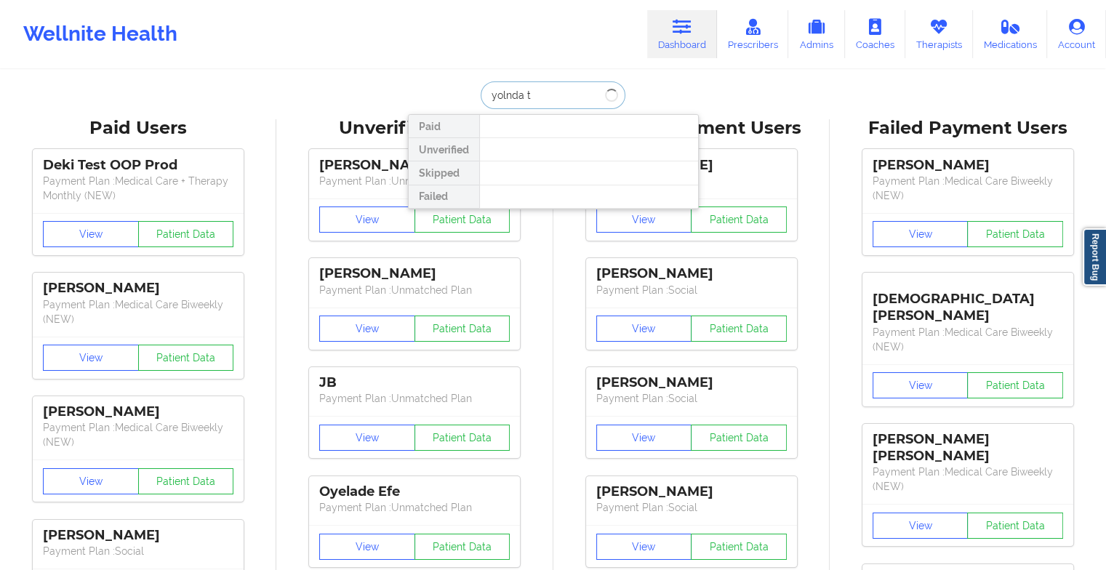
type input "[PERSON_NAME] t"
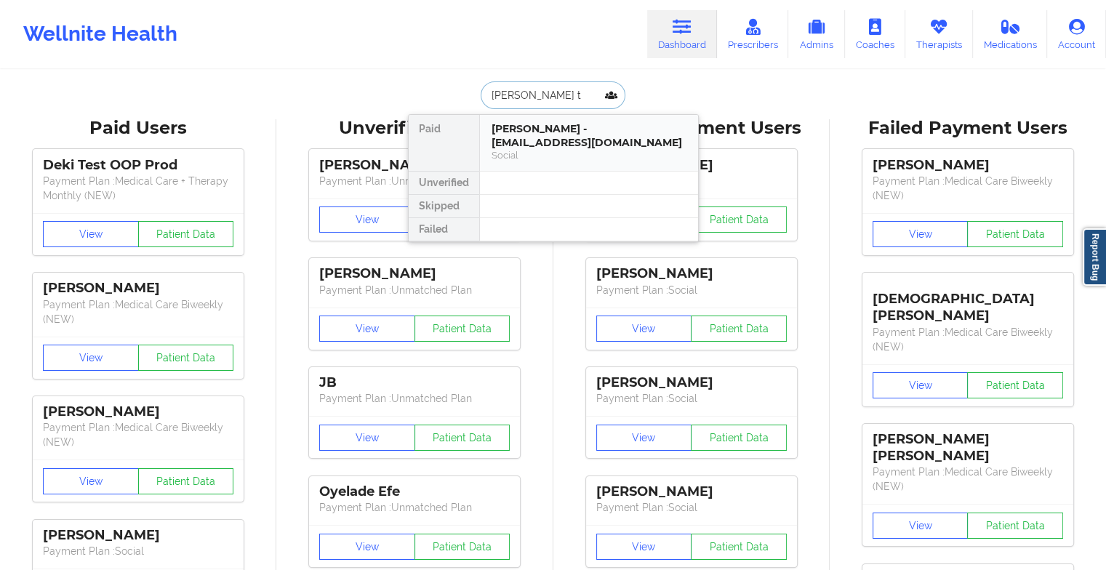
click at [657, 125] on div "[PERSON_NAME] - [EMAIL_ADDRESS][DOMAIN_NAME]" at bounding box center [588, 135] width 195 height 27
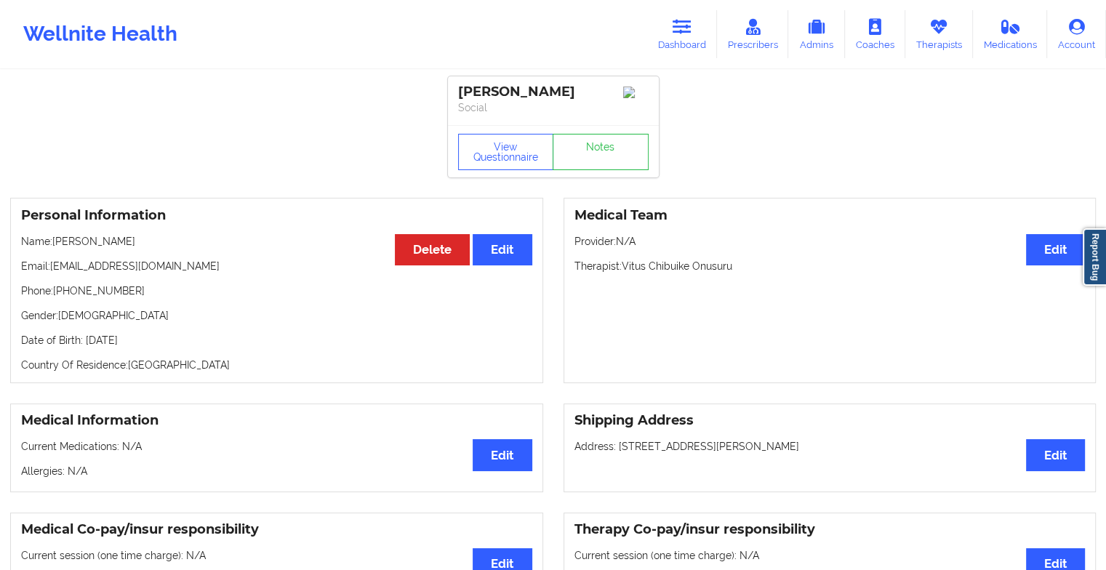
click at [622, 135] on div "View Questionnaire Notes" at bounding box center [553, 151] width 211 height 52
click at [603, 158] on link "Notes" at bounding box center [601, 152] width 96 height 36
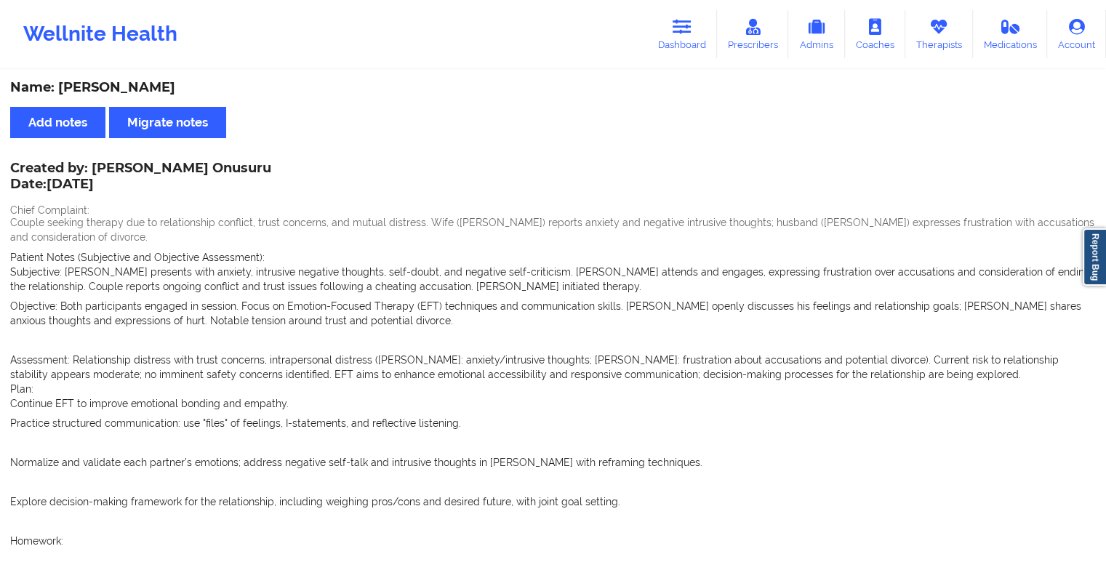
drag, startPoint x: 486, startPoint y: 342, endPoint x: 469, endPoint y: 331, distance: 20.0
click at [469, 331] on span "Subjective: [PERSON_NAME] presents with anxiety, intrusive negative thoughts, s…" at bounding box center [552, 323] width 1085 height 117
click at [438, 321] on p "Objective: Both participants engaged in session. Focus on Emotion-Focused Thera…" at bounding box center [552, 313] width 1085 height 29
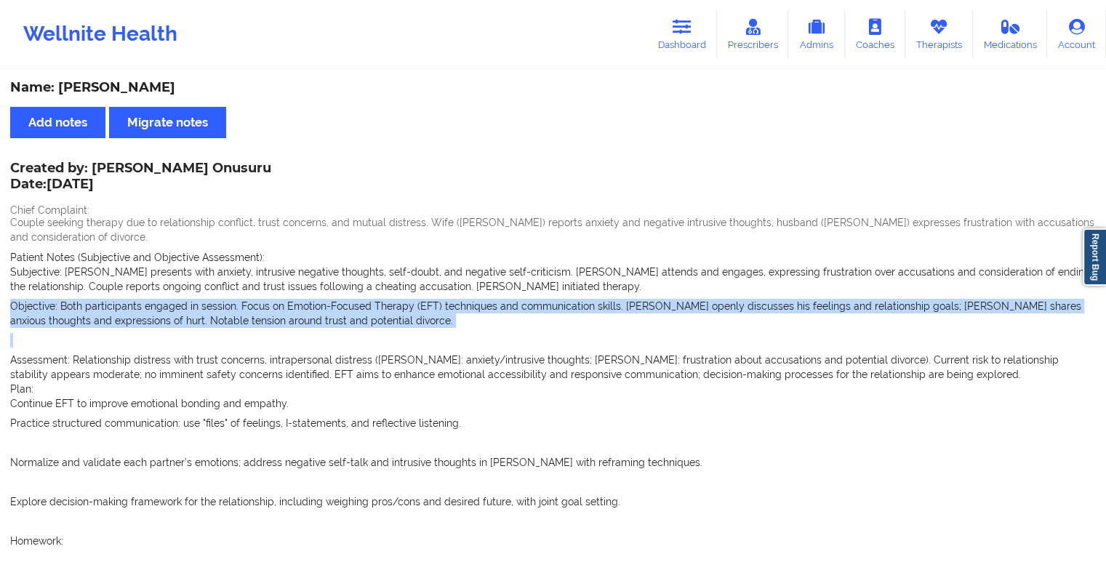
click at [438, 321] on p "Objective: Both participants engaged in session. Focus on Emotion-Focused Thera…" at bounding box center [552, 313] width 1085 height 29
click at [394, 316] on p "Objective: Both participants engaged in session. Focus on Emotion-Focused Thera…" at bounding box center [552, 313] width 1085 height 29
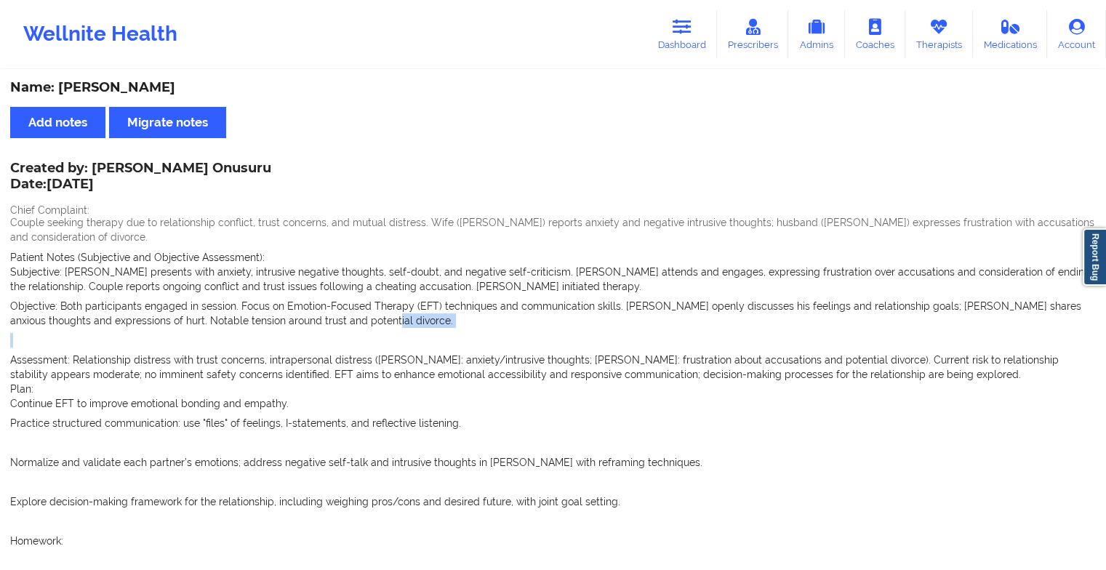
click at [394, 316] on p "Objective: Both participants engaged in session. Focus on Emotion-Focused Thera…" at bounding box center [552, 313] width 1085 height 29
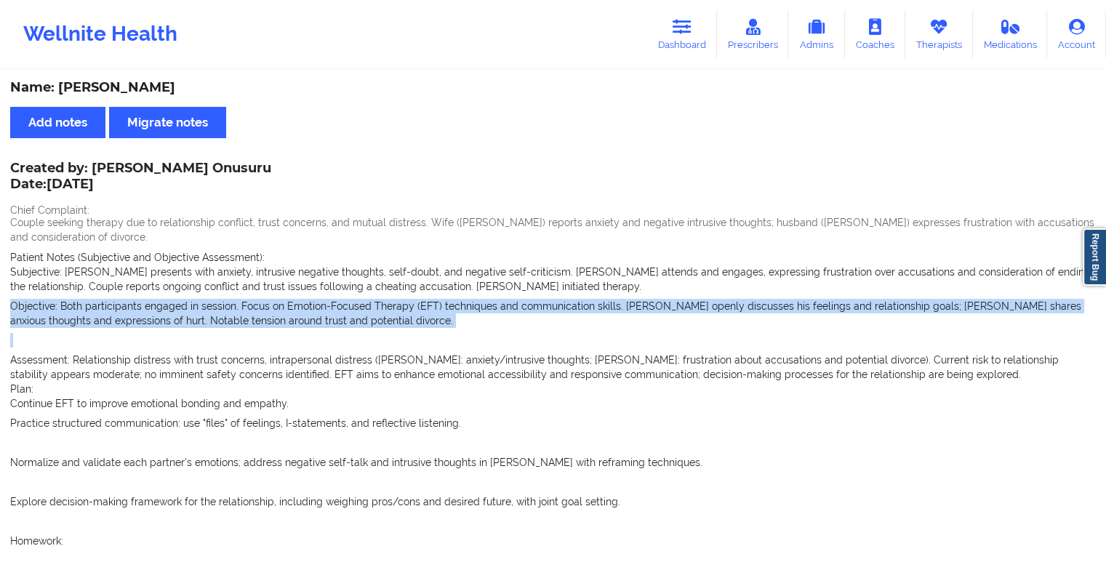
drag, startPoint x: 394, startPoint y: 316, endPoint x: 305, endPoint y: 250, distance: 110.2
click at [305, 250] on div "Patient Notes (Subjective and Objective Assessment): Subjective: [PERSON_NAME] …" at bounding box center [552, 316] width 1085 height 132
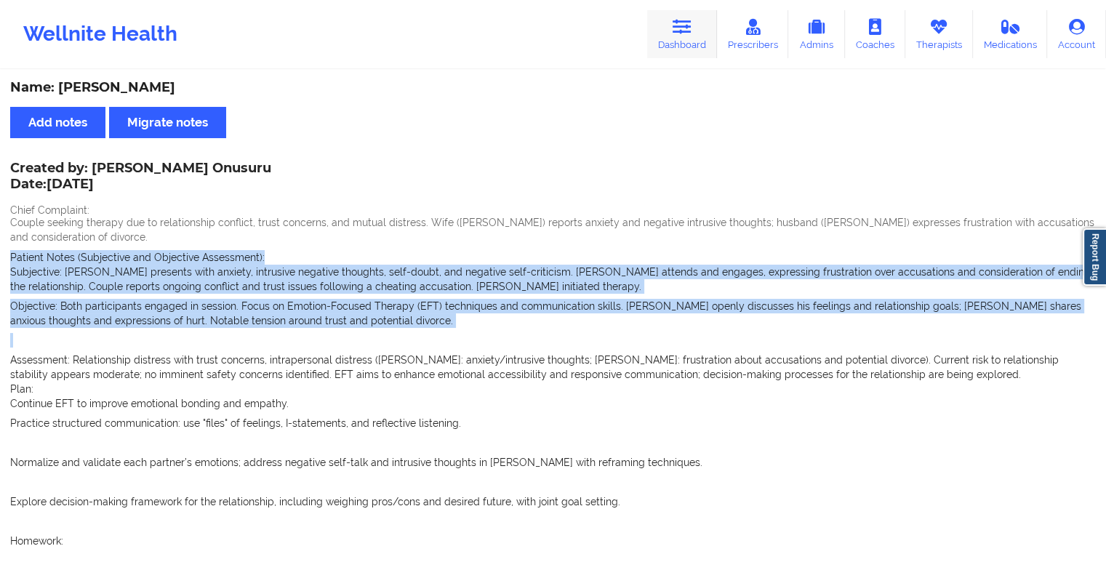
click at [697, 38] on link "Dashboard" at bounding box center [682, 34] width 70 height 48
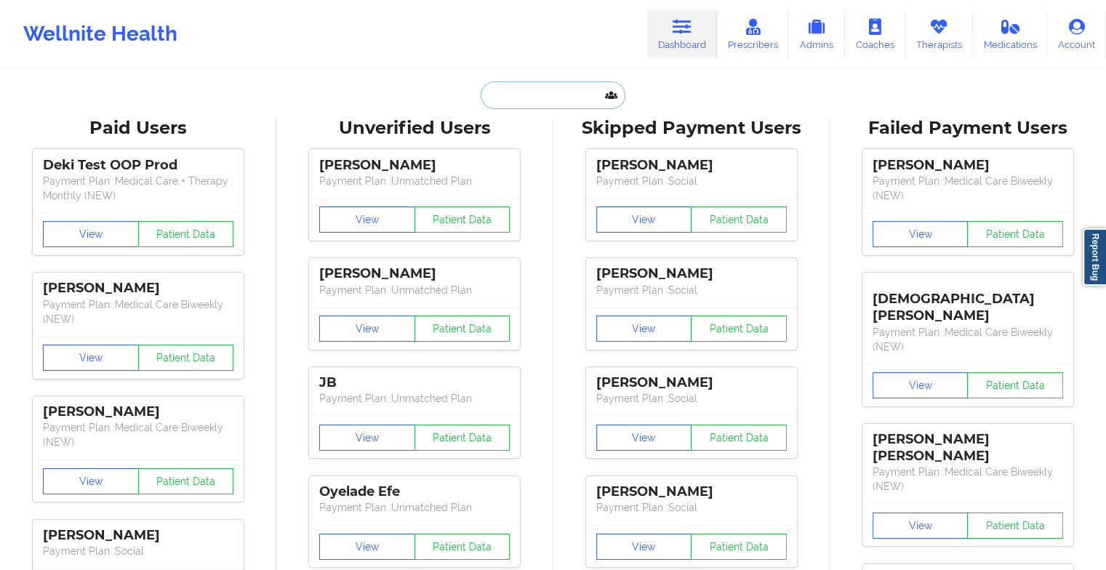
click at [537, 87] on input "text" at bounding box center [553, 95] width 144 height 28
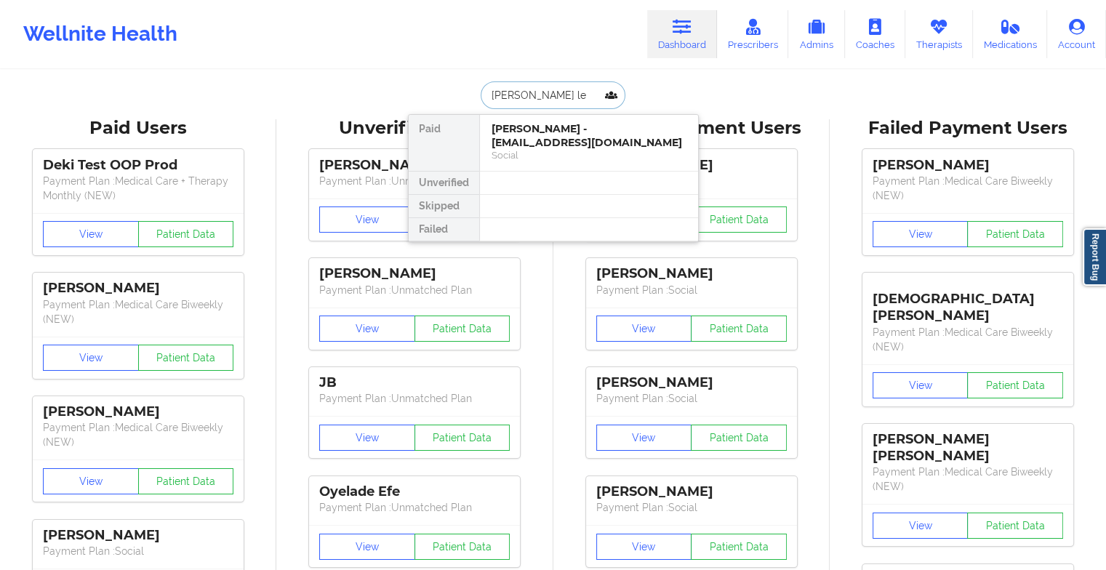
type input "[PERSON_NAME]"
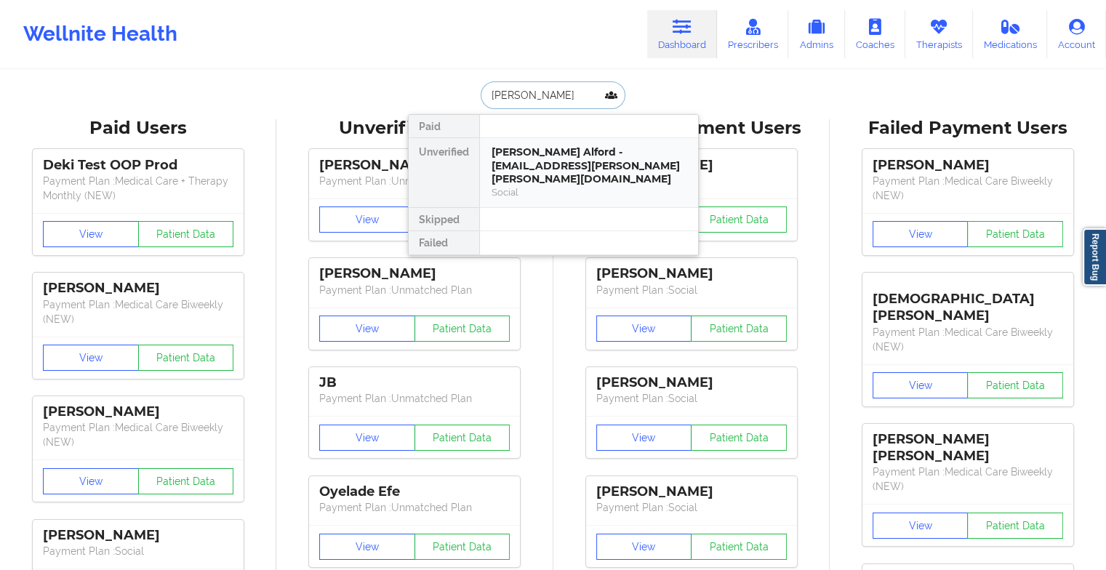
click at [551, 160] on div "[PERSON_NAME] Alford - [EMAIL_ADDRESS][PERSON_NAME][PERSON_NAME][DOMAIN_NAME]" at bounding box center [588, 165] width 195 height 41
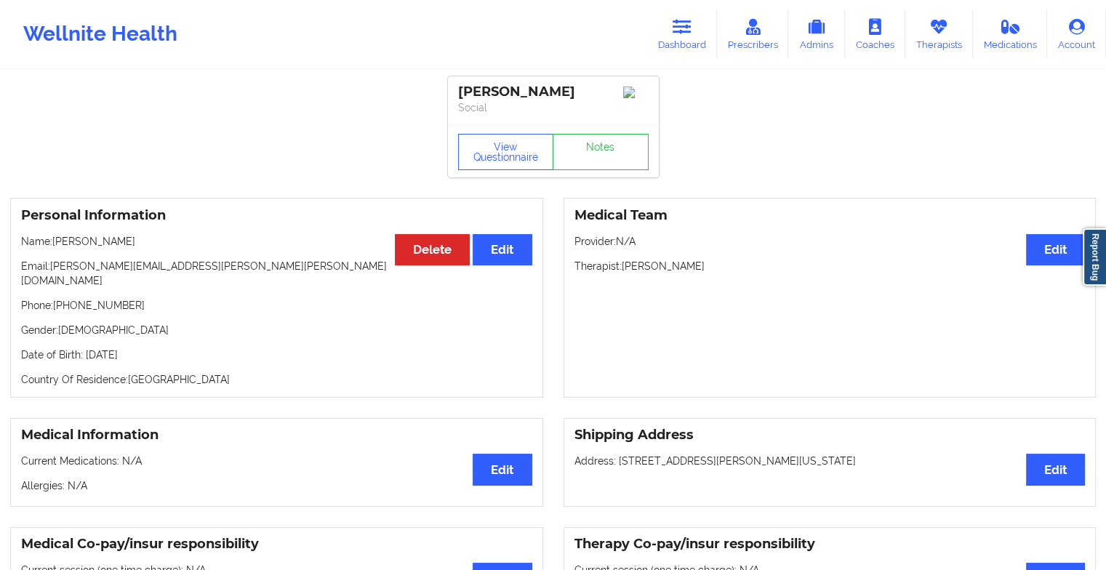
click at [598, 148] on div "View Questionnaire Notes" at bounding box center [553, 152] width 190 height 36
click at [598, 148] on link "Notes" at bounding box center [601, 152] width 96 height 36
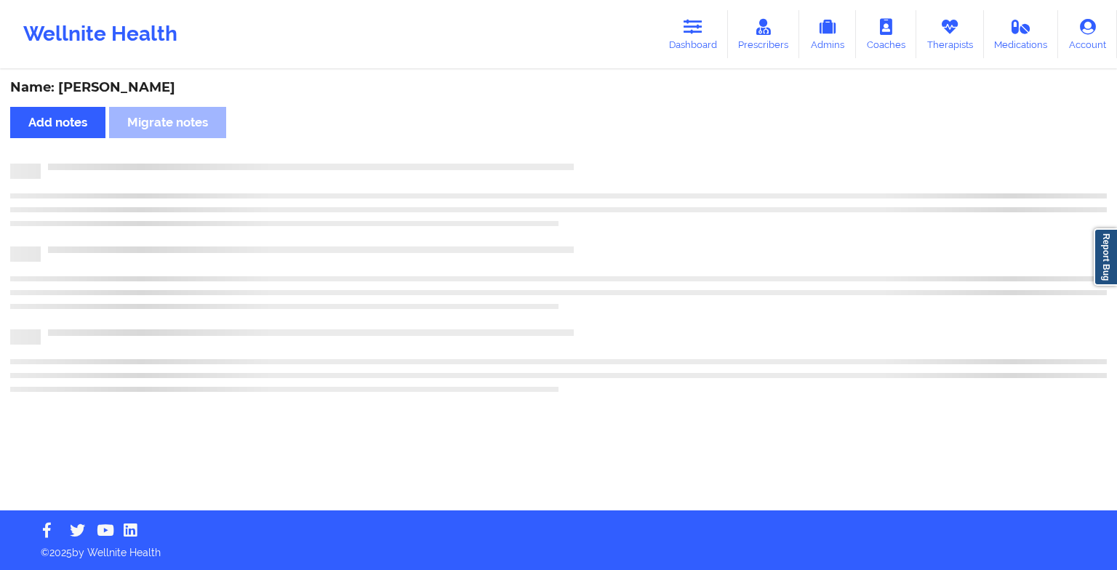
click at [598, 148] on div "Name: [PERSON_NAME] Add notes Migrate notes" at bounding box center [558, 290] width 1117 height 439
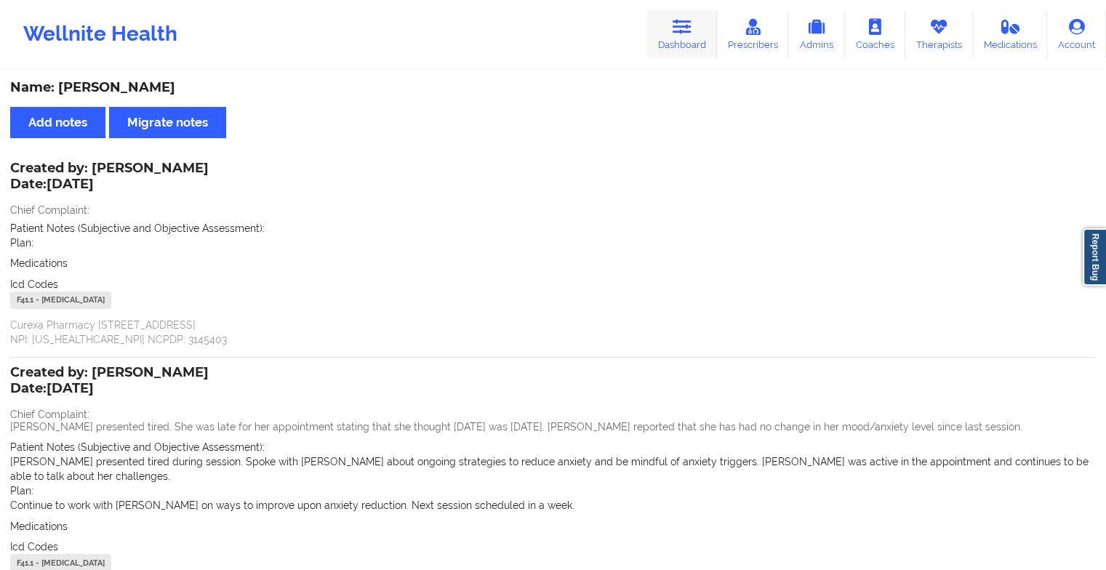
click at [672, 33] on link "Dashboard" at bounding box center [682, 34] width 70 height 48
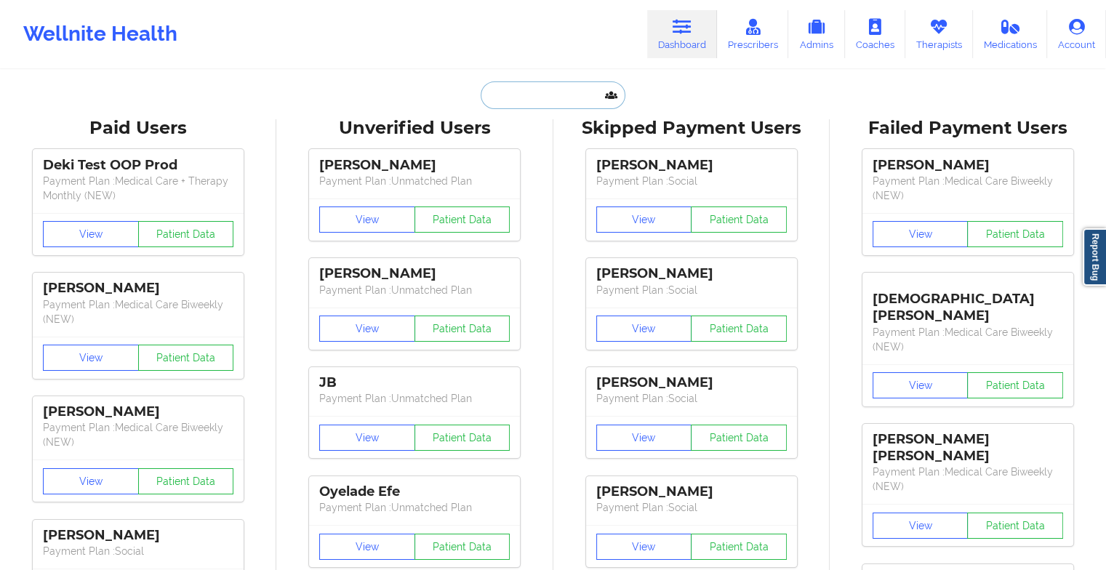
click at [587, 97] on input "text" at bounding box center [553, 95] width 144 height 28
type input "b"
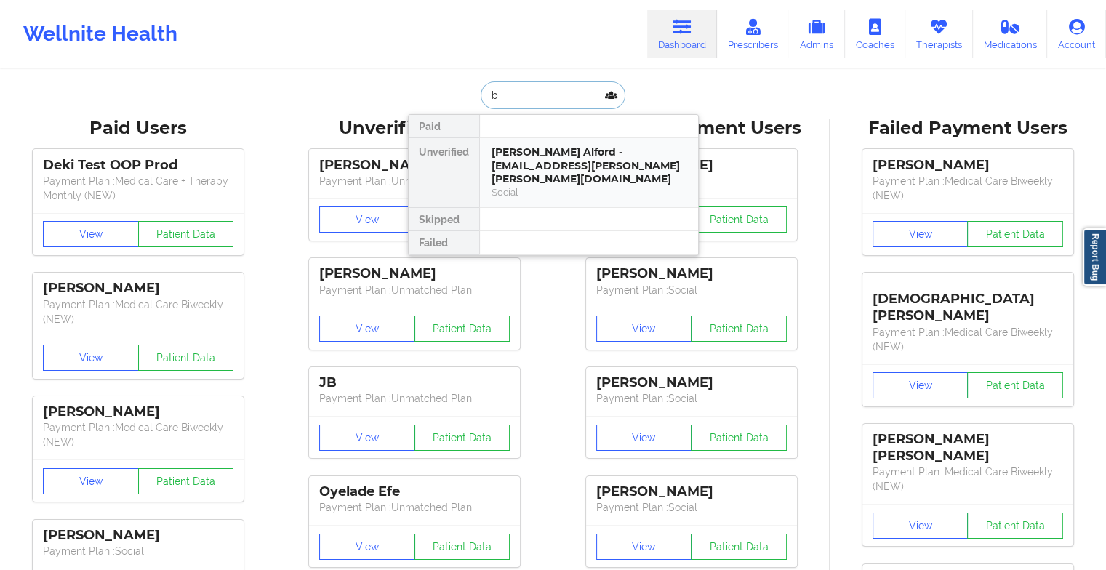
click at [599, 150] on div "[PERSON_NAME] Alford - [EMAIL_ADDRESS][PERSON_NAME][PERSON_NAME][DOMAIN_NAME]" at bounding box center [588, 165] width 195 height 41
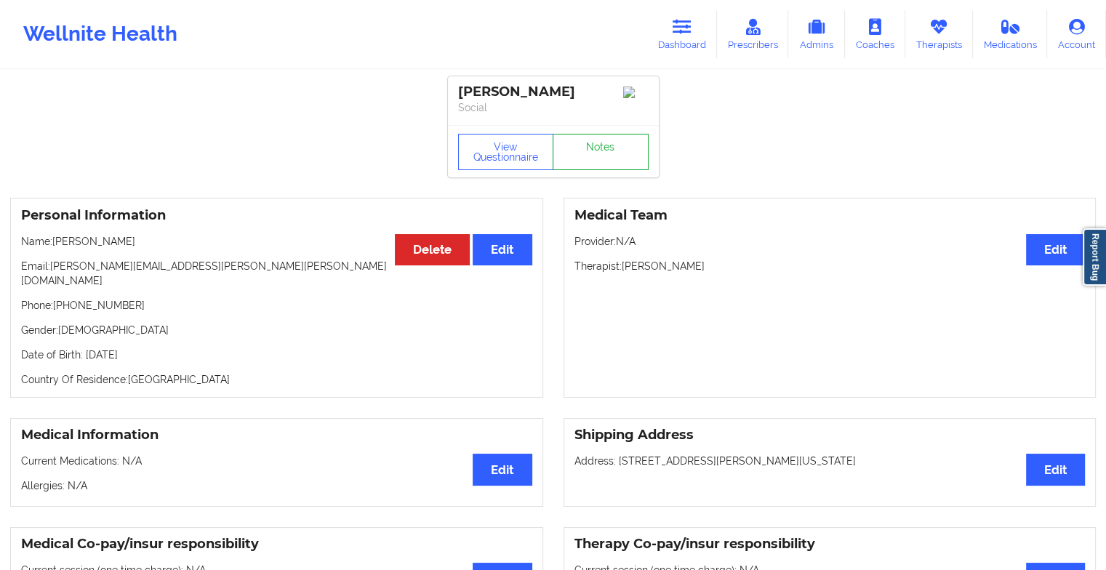
click at [605, 151] on link "Notes" at bounding box center [601, 152] width 96 height 36
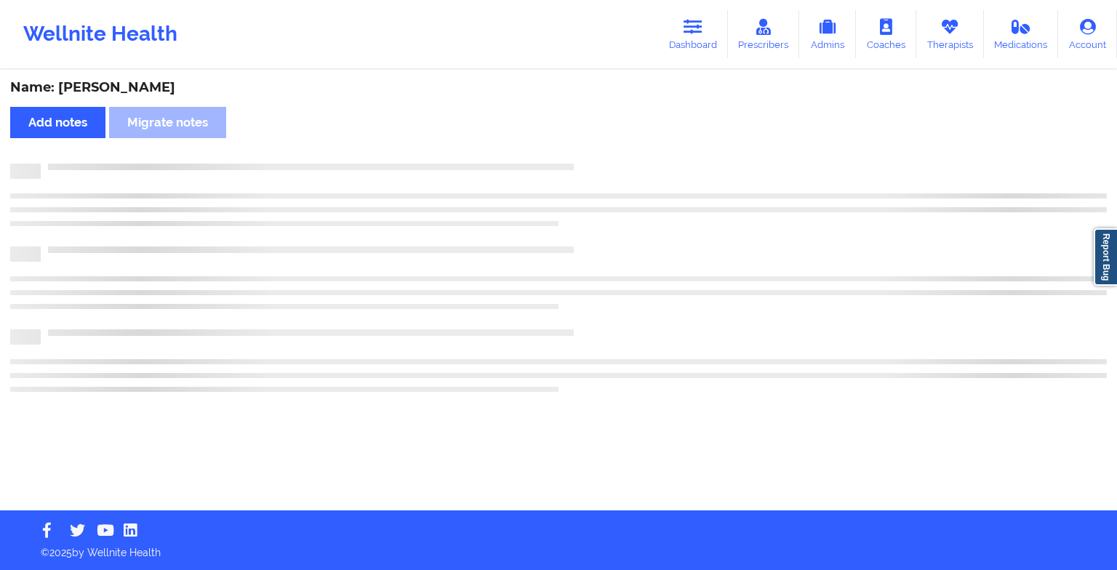
click at [605, 151] on div "Name: [PERSON_NAME] Add notes Migrate notes" at bounding box center [558, 290] width 1117 height 439
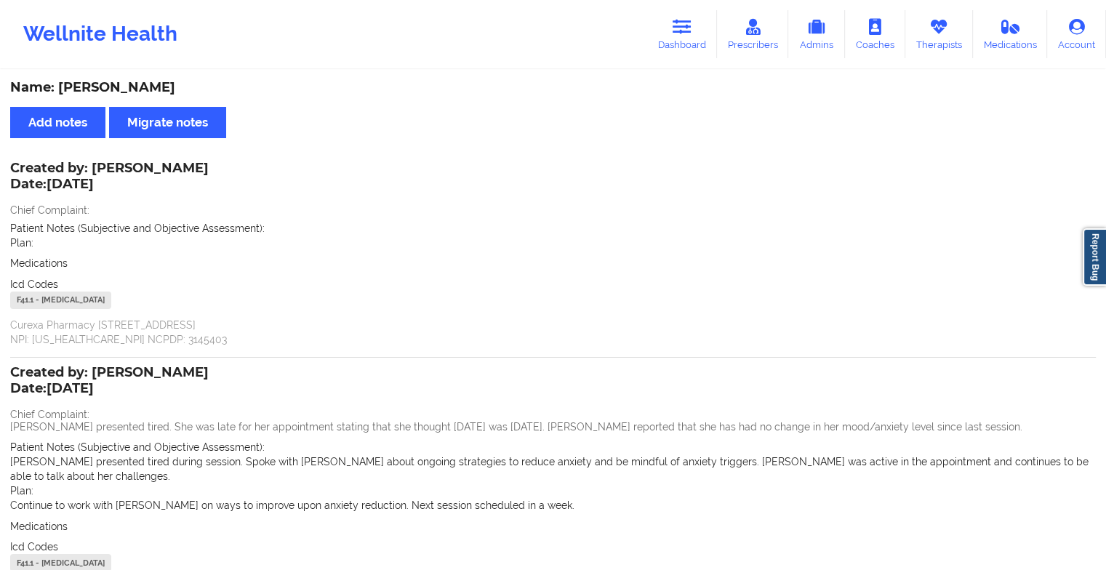
click at [724, 65] on div "Wellnite Health Dashboard Prescribers Admins Coaches Therapists Medications Acc…" at bounding box center [553, 34] width 1106 height 68
click at [672, 38] on link "Dashboard" at bounding box center [682, 34] width 70 height 48
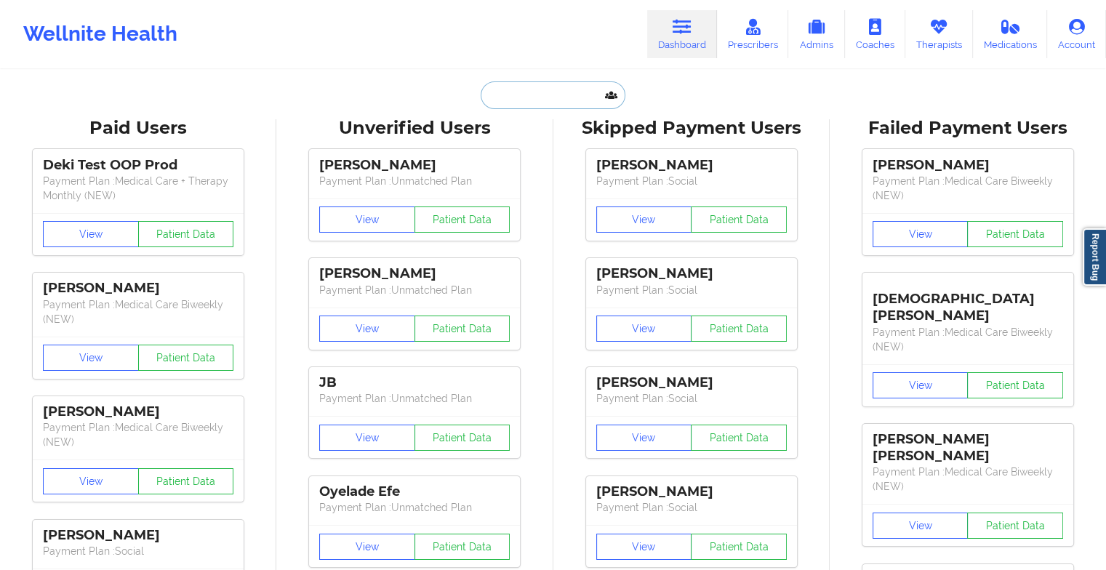
click at [524, 95] on input "text" at bounding box center [553, 95] width 144 height 28
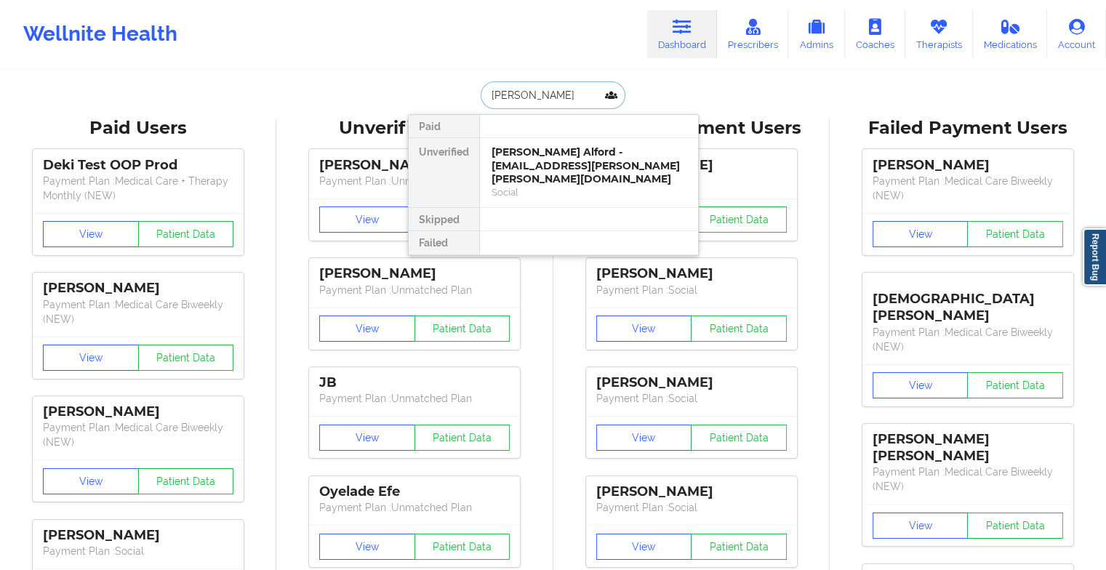
type input "[PERSON_NAME]"
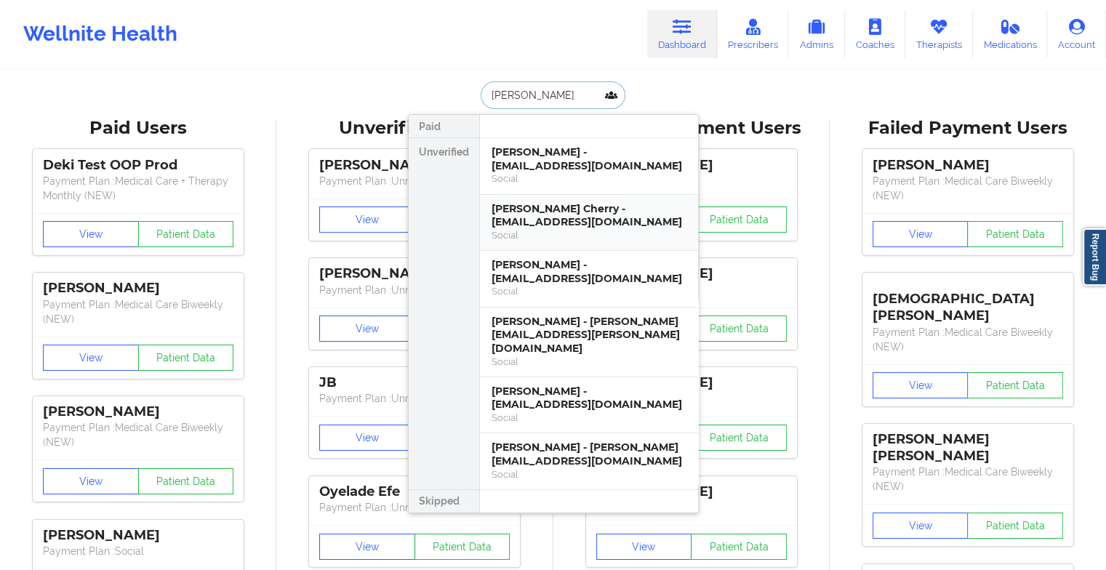
click at [563, 227] on div "[PERSON_NAME] Cherry - [EMAIL_ADDRESS][DOMAIN_NAME]" at bounding box center [588, 215] width 195 height 27
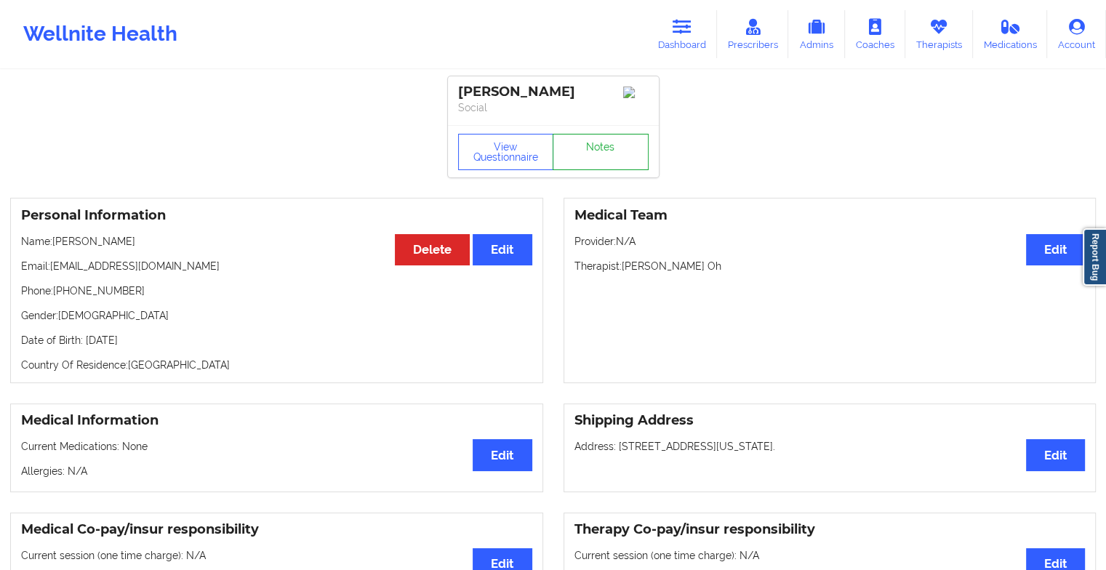
click at [613, 146] on link "Notes" at bounding box center [601, 152] width 96 height 36
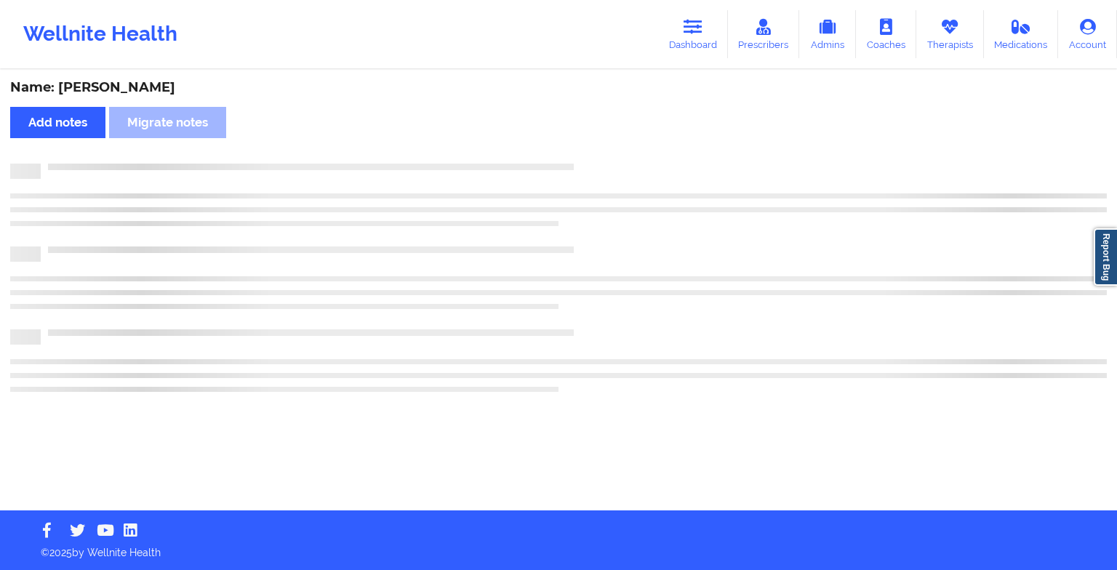
click at [613, 146] on div "Name: [PERSON_NAME] Cherry Add notes Migrate notes" at bounding box center [558, 290] width 1117 height 439
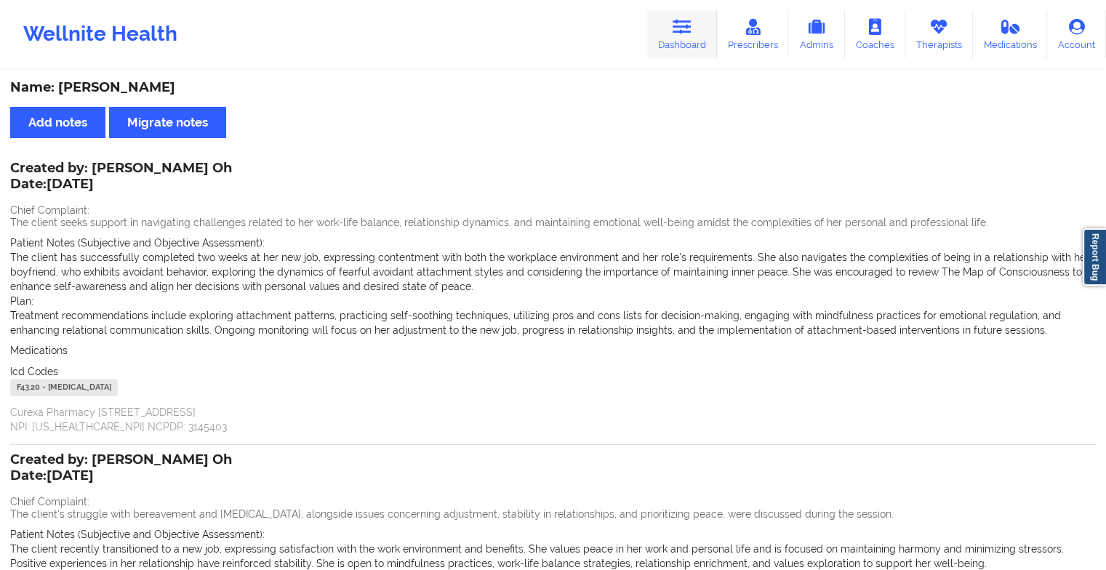
click at [681, 26] on icon at bounding box center [682, 27] width 19 height 16
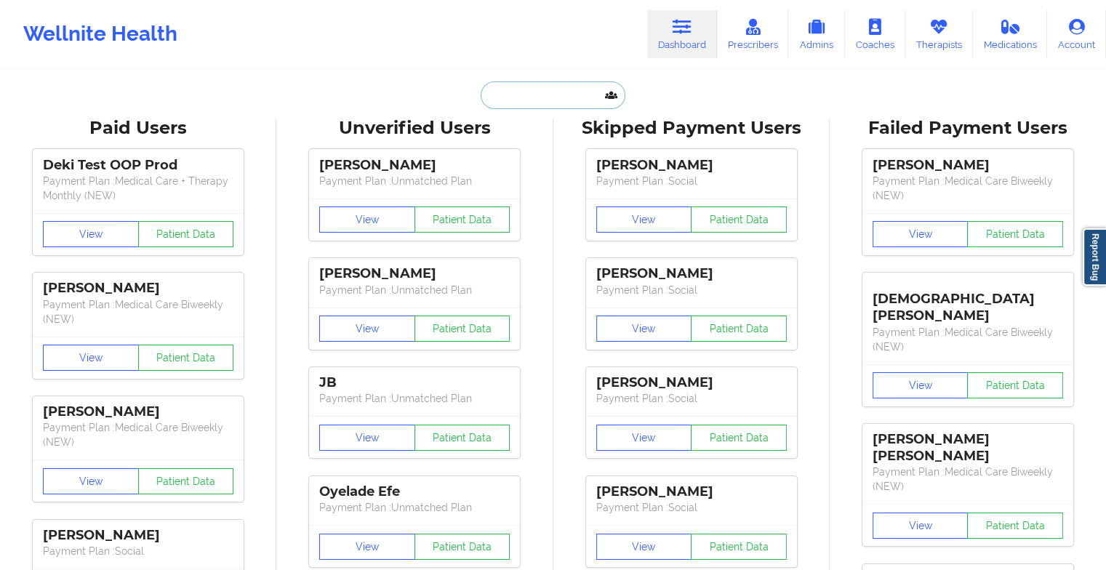
click at [542, 90] on input "text" at bounding box center [553, 95] width 144 height 28
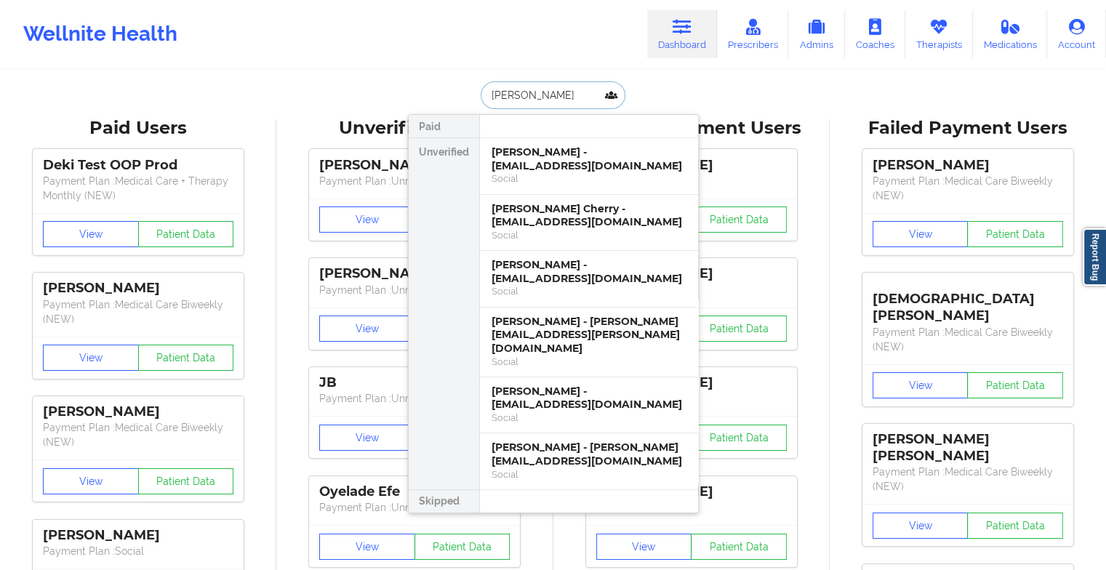
type input "[PERSON_NAME]"
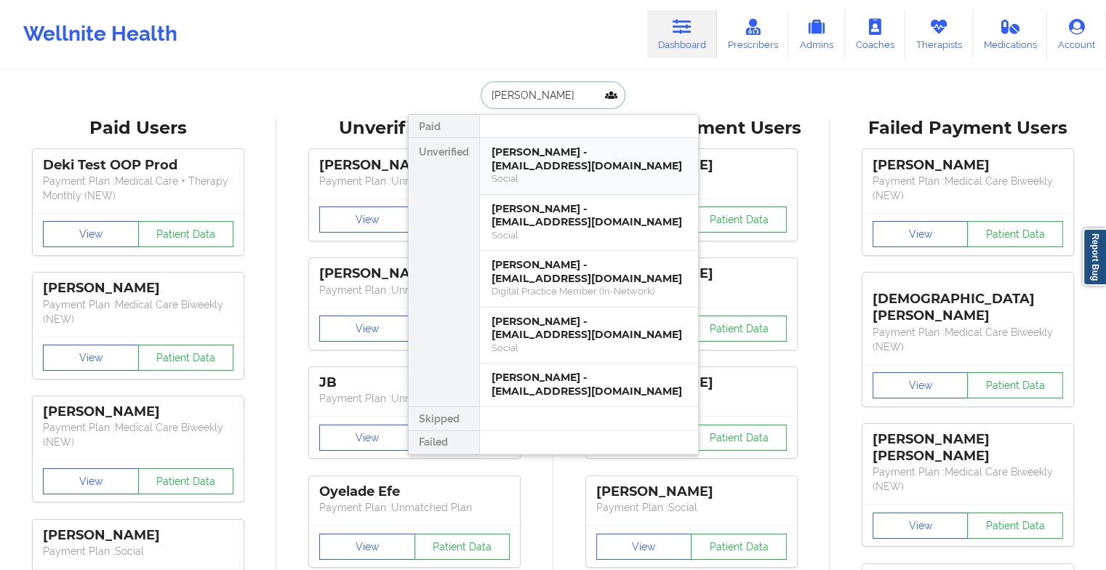
click at [556, 155] on div "[PERSON_NAME] - [EMAIL_ADDRESS][DOMAIN_NAME]" at bounding box center [588, 158] width 195 height 27
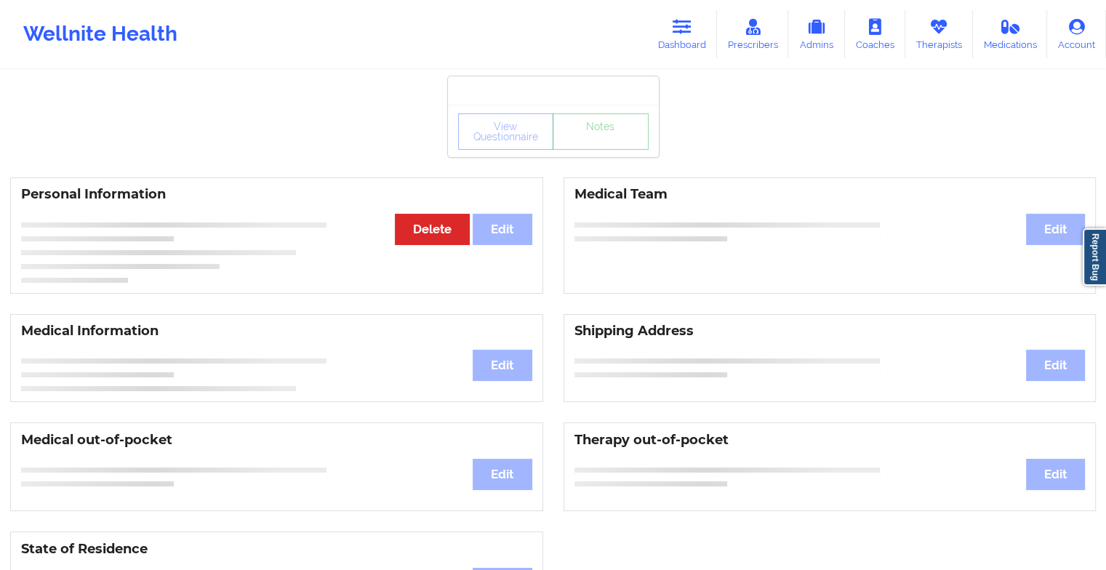
click at [585, 150] on link "Notes" at bounding box center [601, 131] width 96 height 36
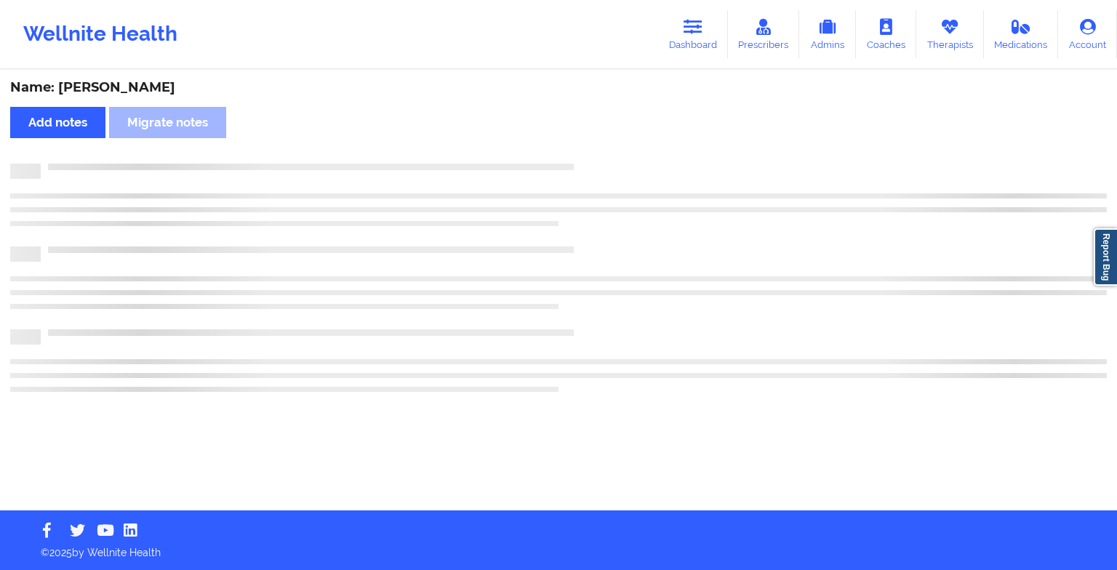
click at [585, 152] on div "Name: [PERSON_NAME] Add notes Migrate notes" at bounding box center [558, 290] width 1117 height 439
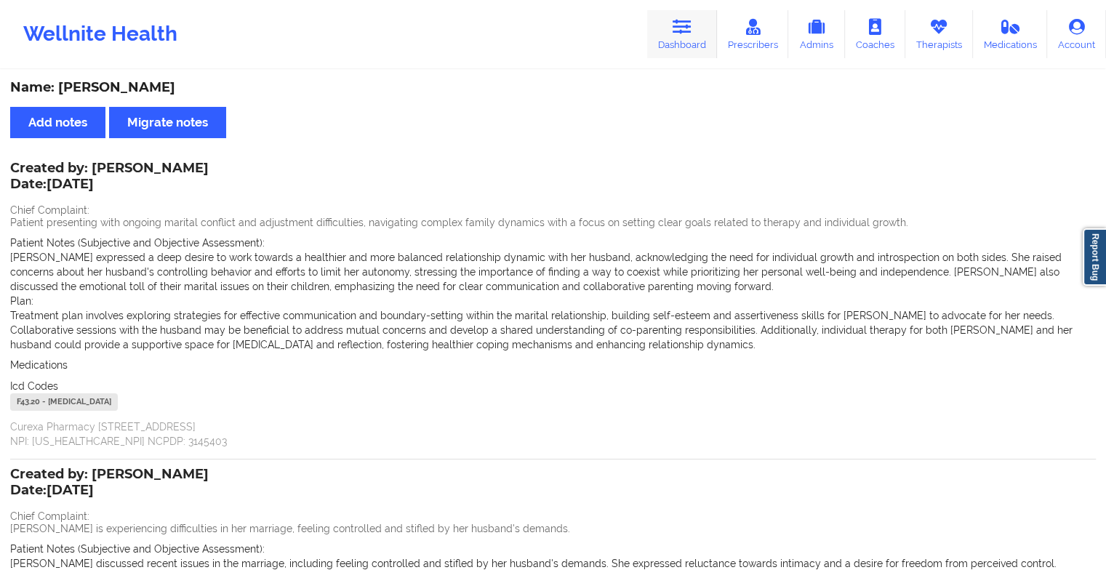
click at [682, 41] on link "Dashboard" at bounding box center [682, 34] width 70 height 48
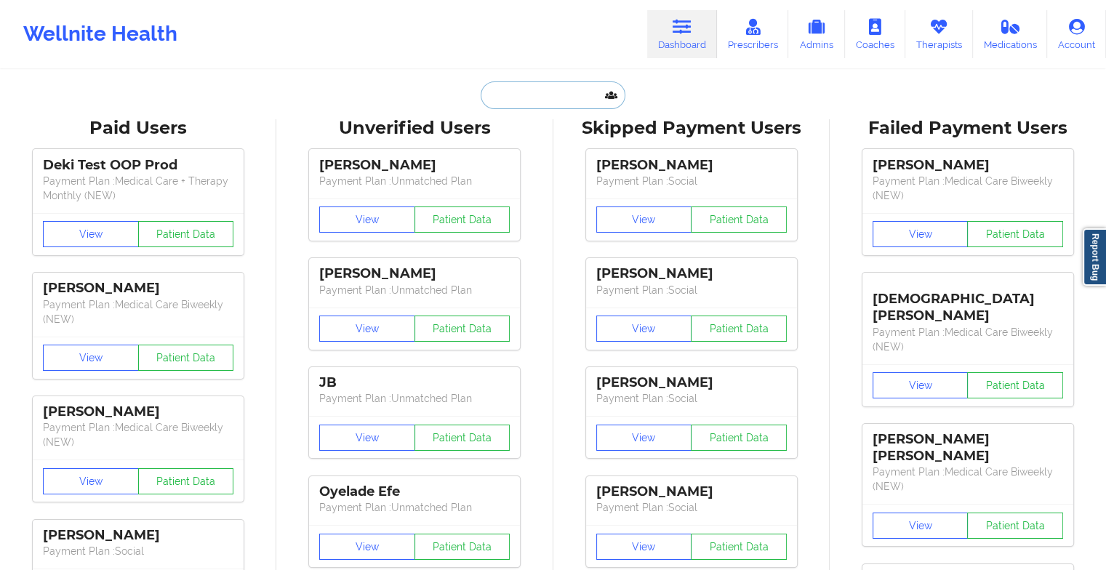
click at [535, 100] on input "text" at bounding box center [553, 95] width 144 height 28
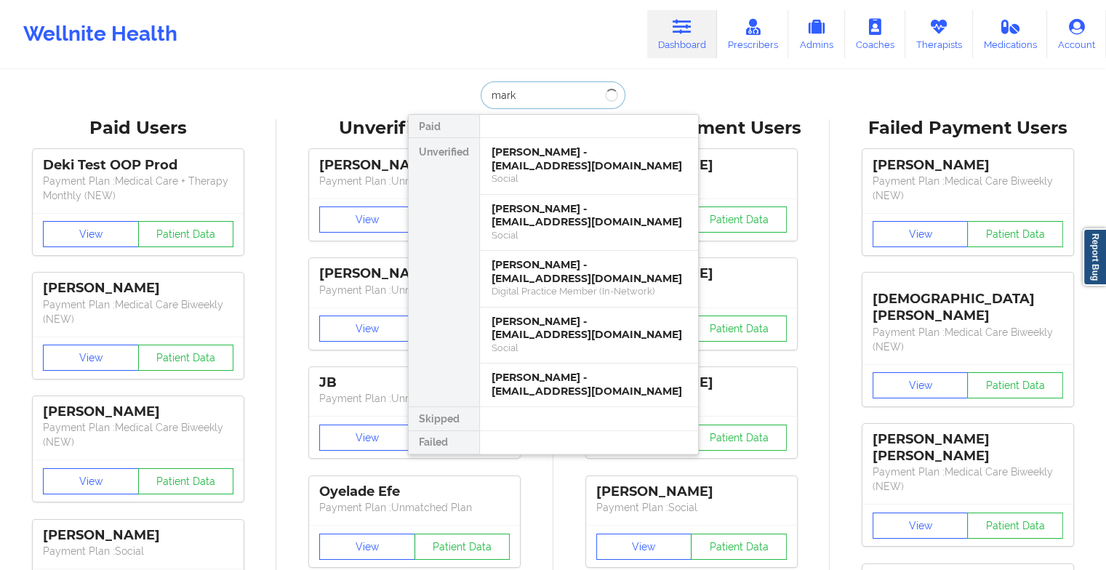
type input "[PERSON_NAME]"
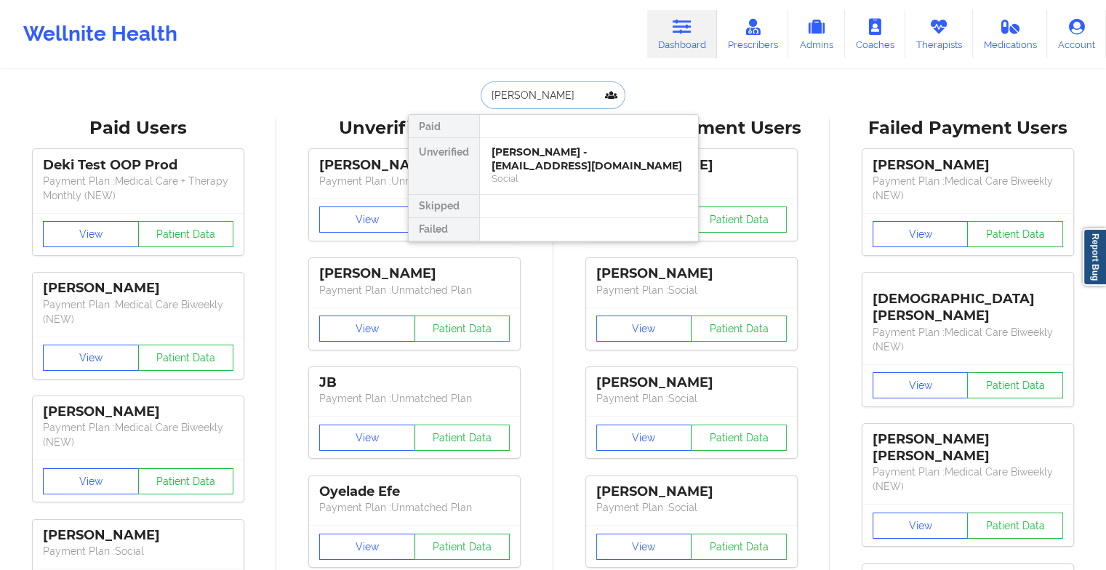
click at [537, 164] on div "[PERSON_NAME] - [EMAIL_ADDRESS][DOMAIN_NAME]" at bounding box center [588, 158] width 195 height 27
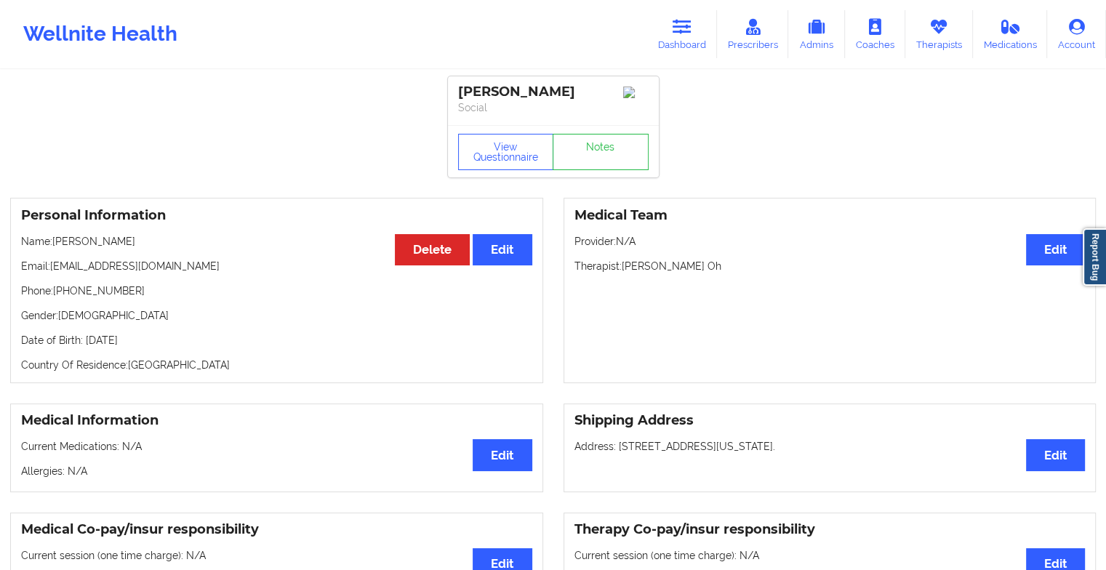
click at [603, 130] on div "View Questionnaire Notes" at bounding box center [553, 151] width 211 height 52
click at [607, 156] on link "Notes" at bounding box center [601, 152] width 96 height 36
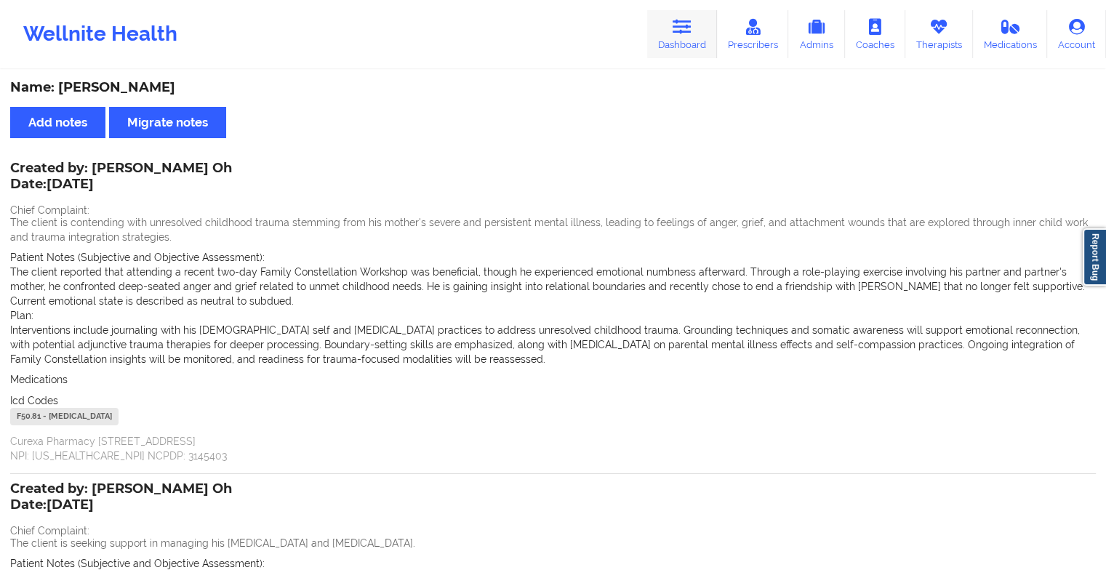
click at [704, 53] on link "Dashboard" at bounding box center [682, 34] width 70 height 48
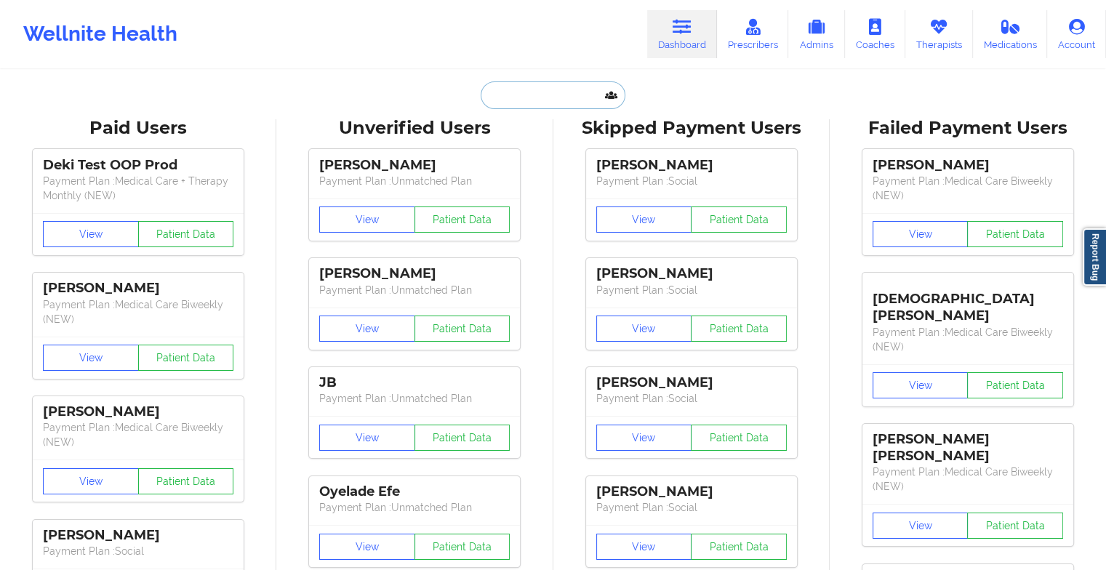
click at [552, 92] on input "text" at bounding box center [553, 95] width 144 height 28
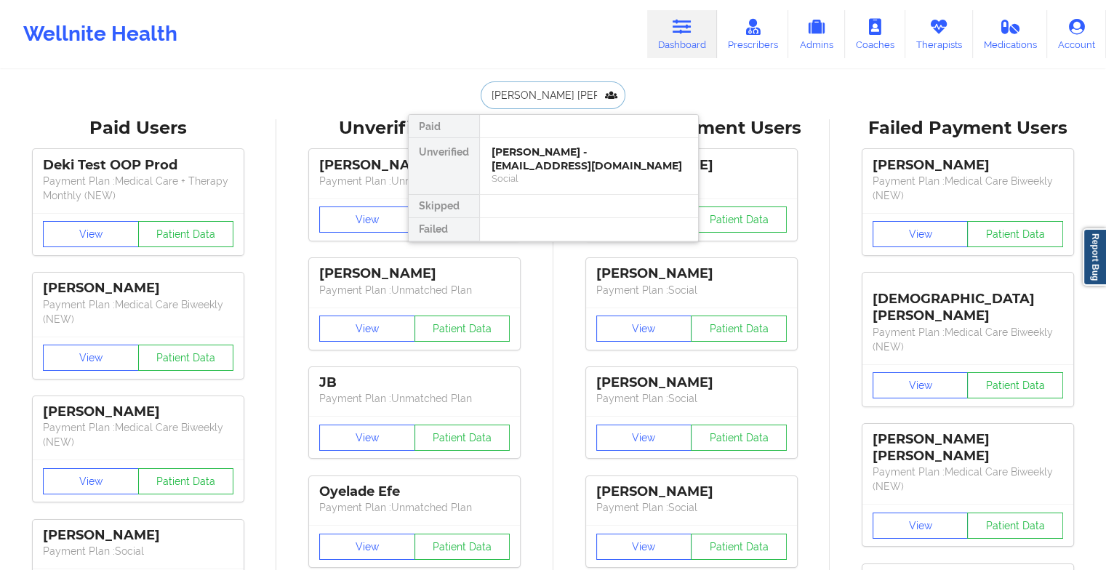
type input "[PERSON_NAME]"
click at [558, 164] on div "[PERSON_NAME] - [EMAIL_ADDRESS][DOMAIN_NAME]" at bounding box center [588, 158] width 195 height 27
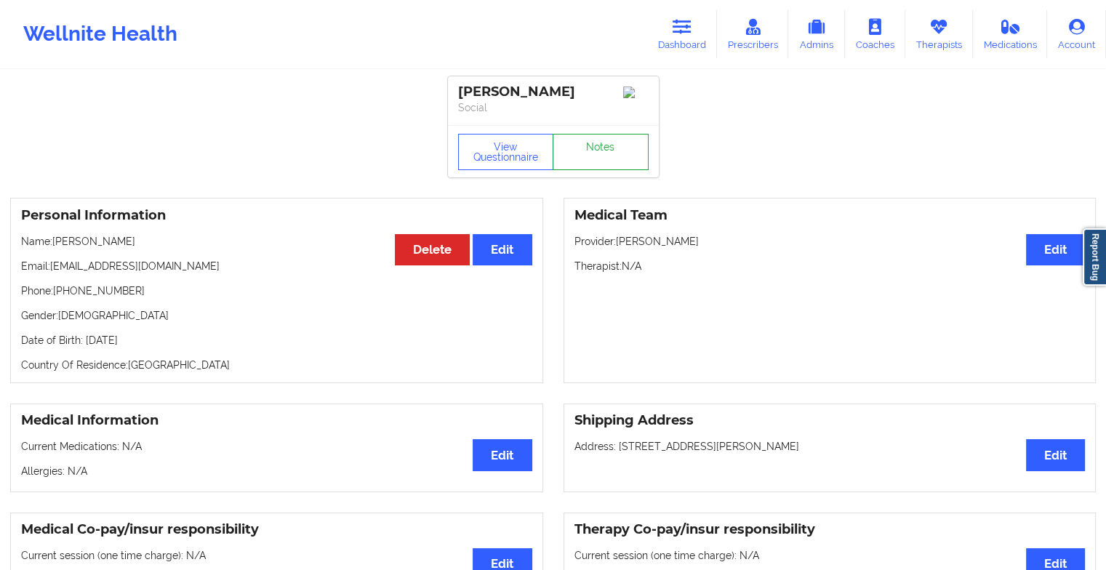
click at [593, 147] on link "Notes" at bounding box center [601, 152] width 96 height 36
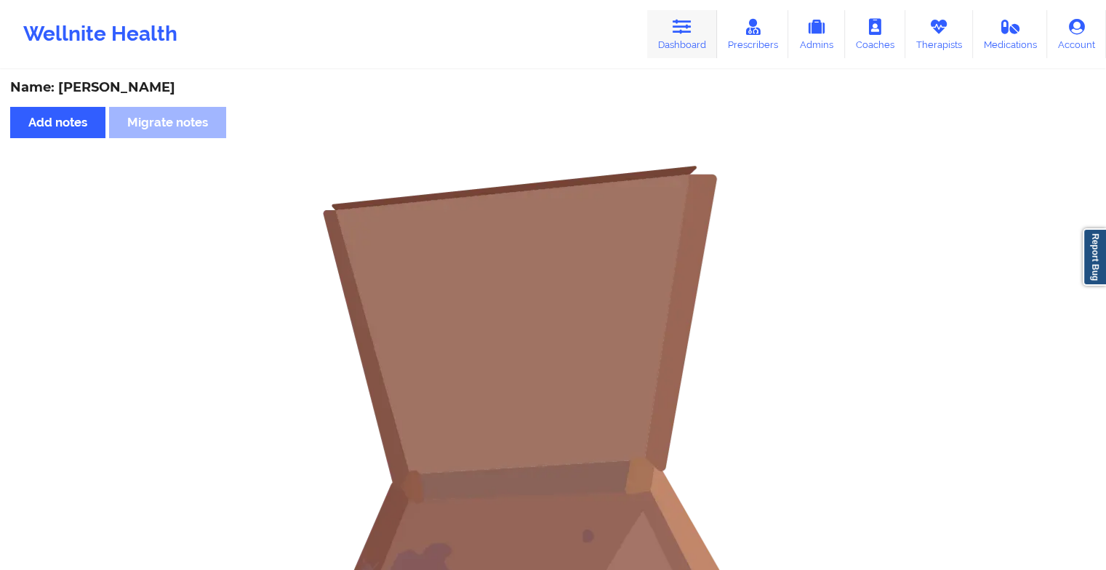
click at [673, 28] on link "Dashboard" at bounding box center [682, 34] width 70 height 48
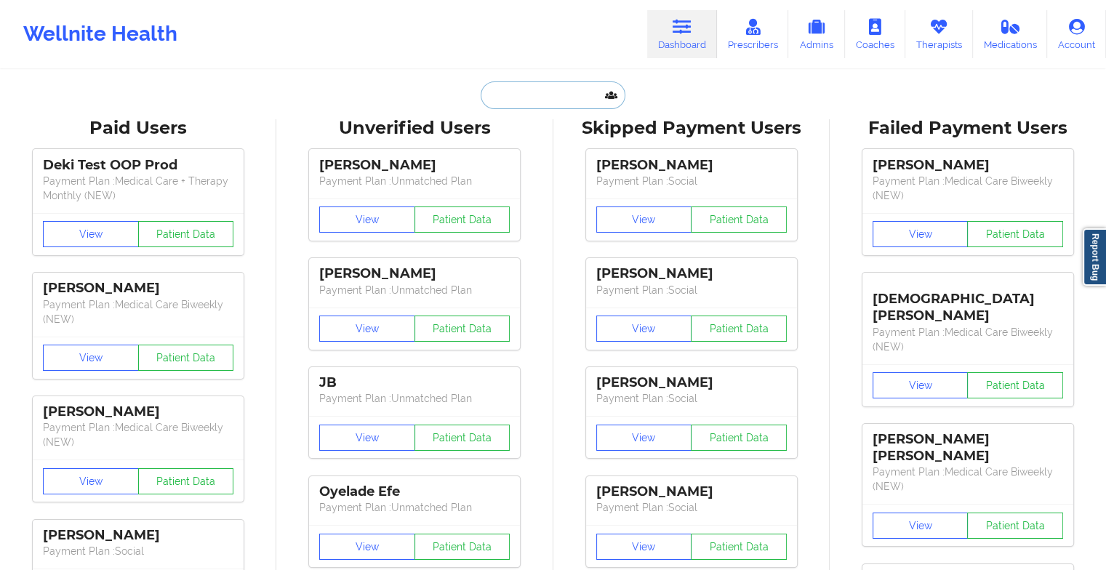
click at [563, 95] on input "text" at bounding box center [553, 95] width 144 height 28
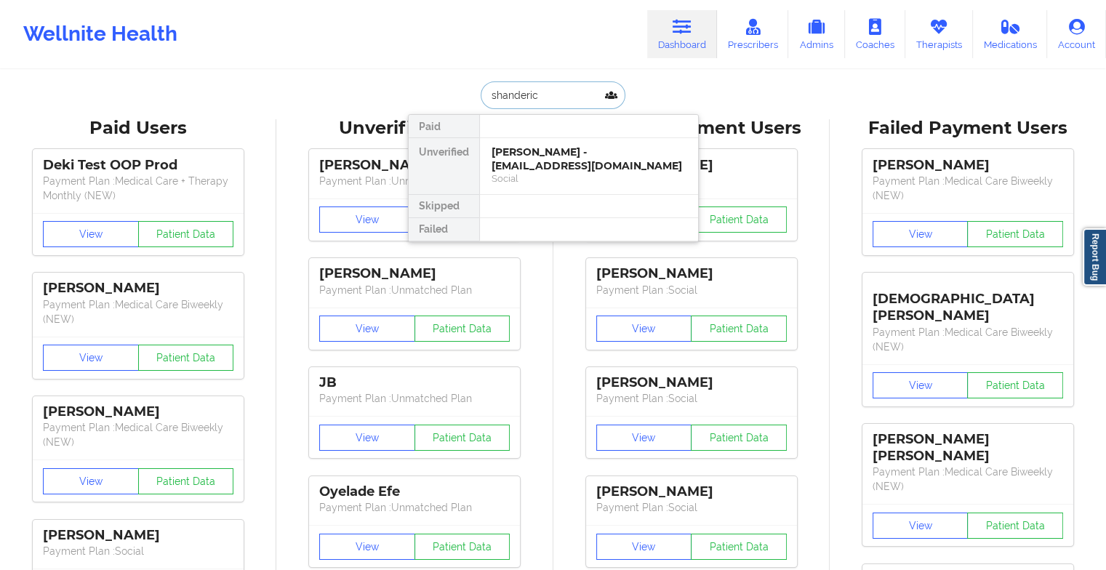
type input "shanderick"
click at [558, 164] on div "[PERSON_NAME] - [EMAIL_ADDRESS][DOMAIN_NAME]" at bounding box center [588, 158] width 195 height 27
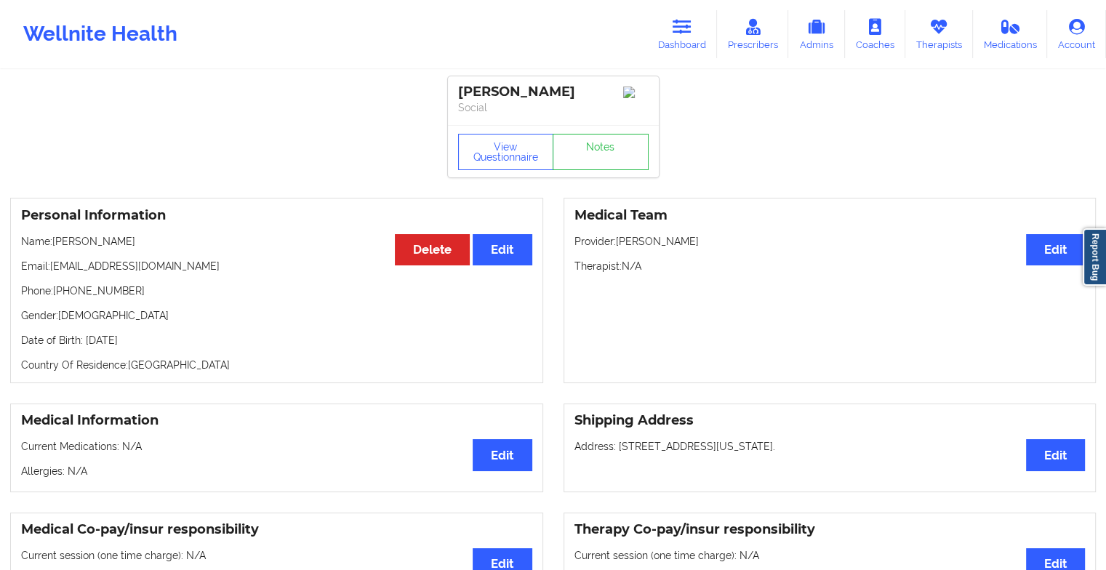
click at [603, 143] on div "View Questionnaire Notes" at bounding box center [553, 152] width 190 height 36
click at [603, 143] on link "Notes" at bounding box center [601, 152] width 96 height 36
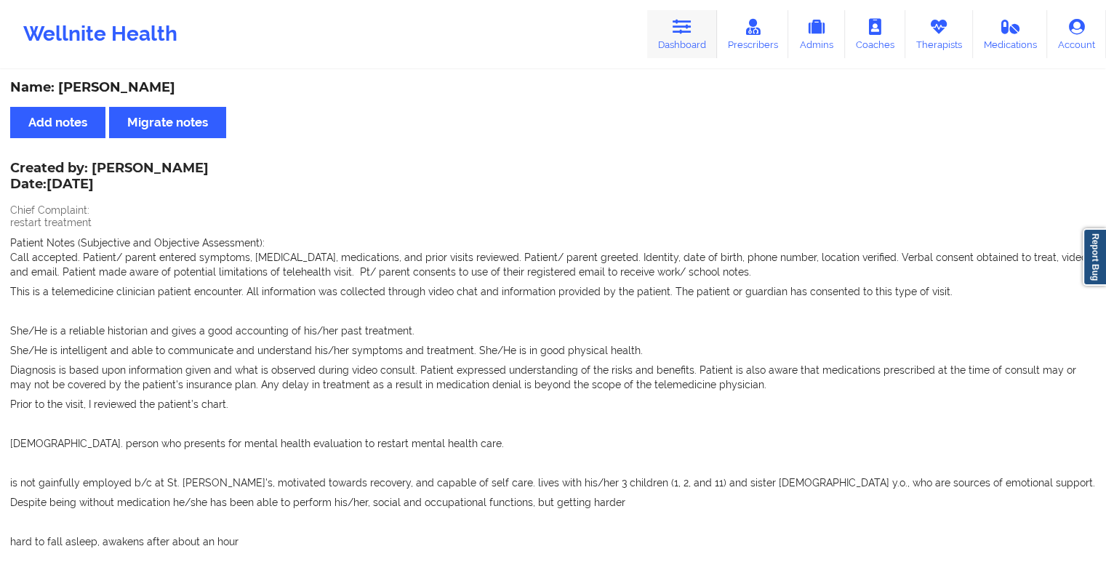
click at [672, 31] on link "Dashboard" at bounding box center [682, 34] width 70 height 48
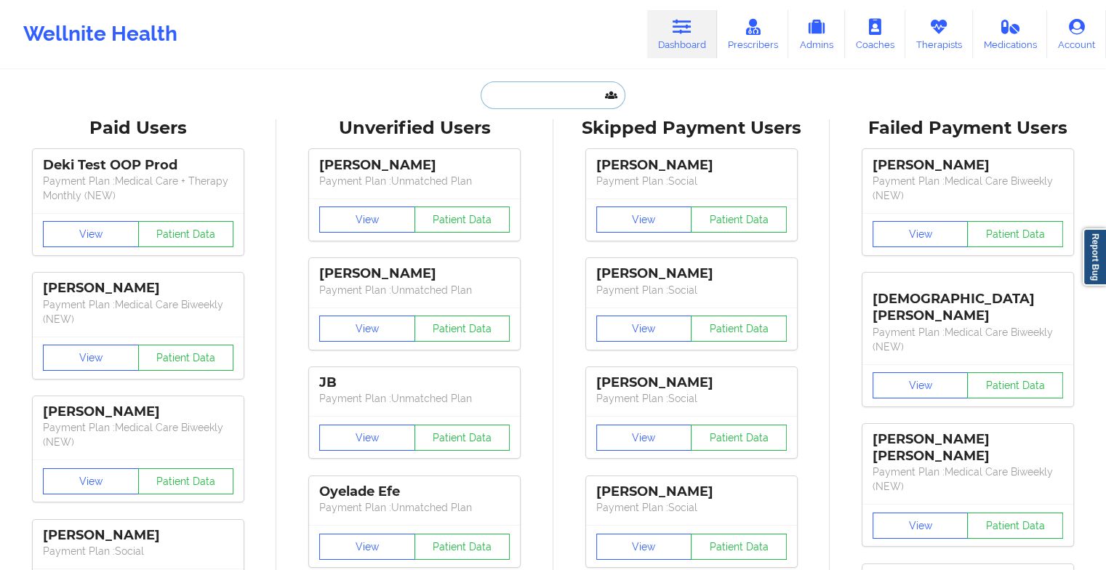
click at [535, 96] on input "text" at bounding box center [553, 95] width 144 height 28
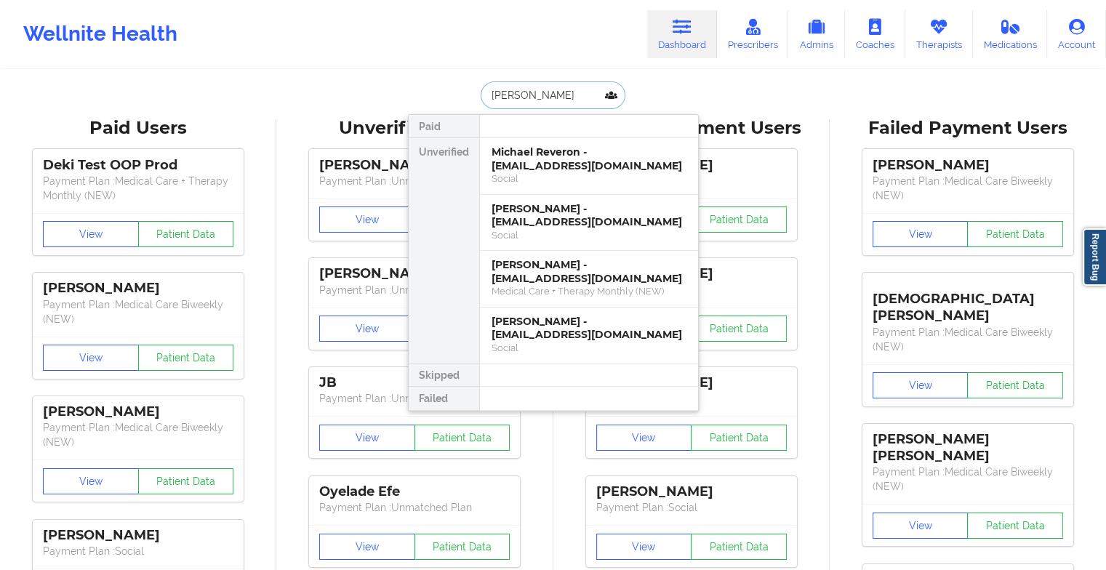
type input "[PERSON_NAME]"
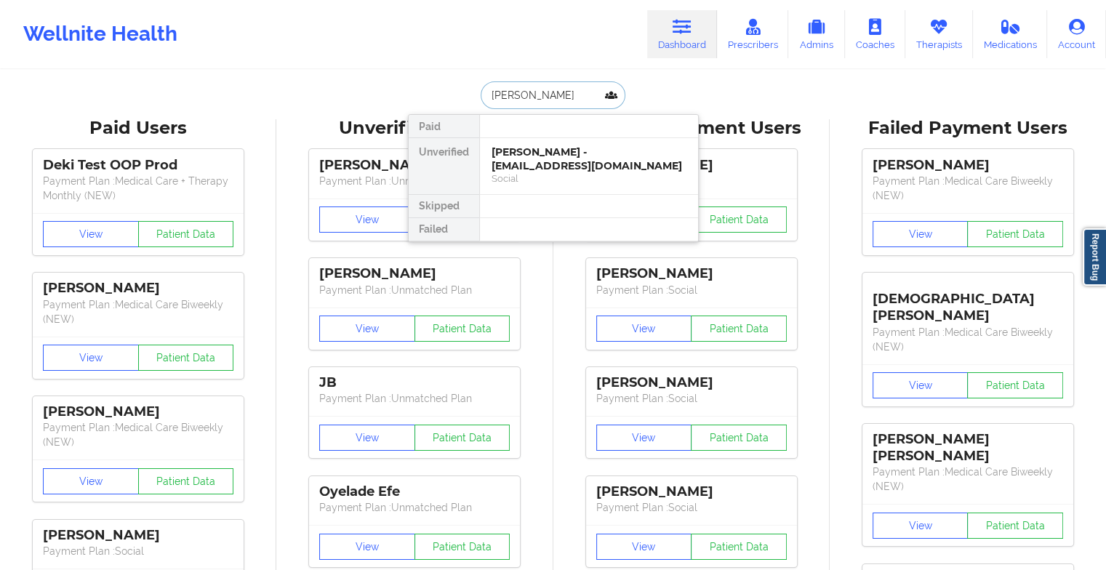
click at [567, 151] on div "[PERSON_NAME] - [EMAIL_ADDRESS][DOMAIN_NAME]" at bounding box center [588, 158] width 195 height 27
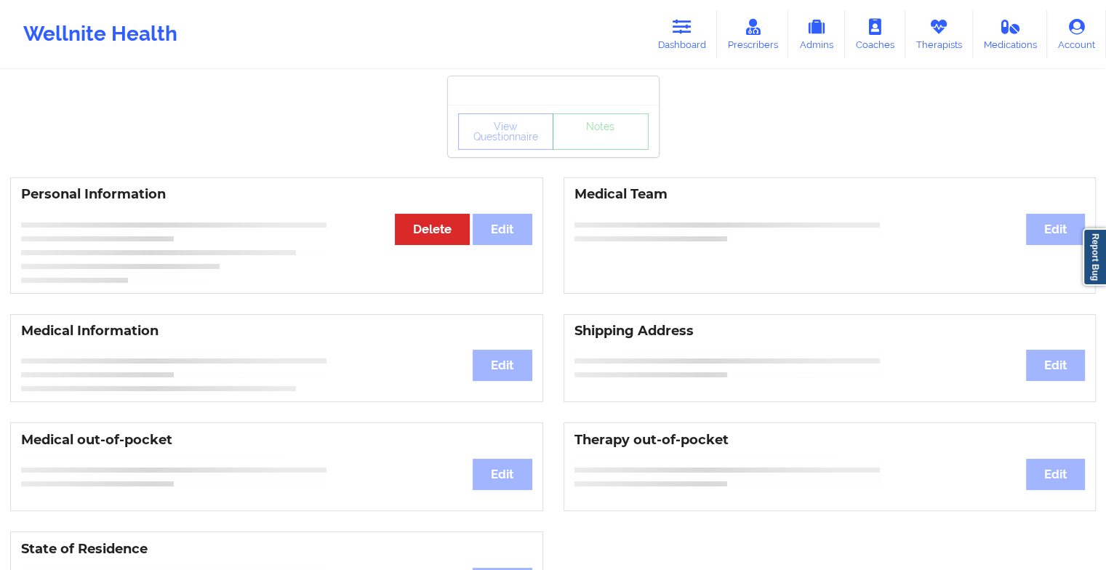
click at [603, 151] on div "View Questionnaire Notes" at bounding box center [553, 131] width 211 height 52
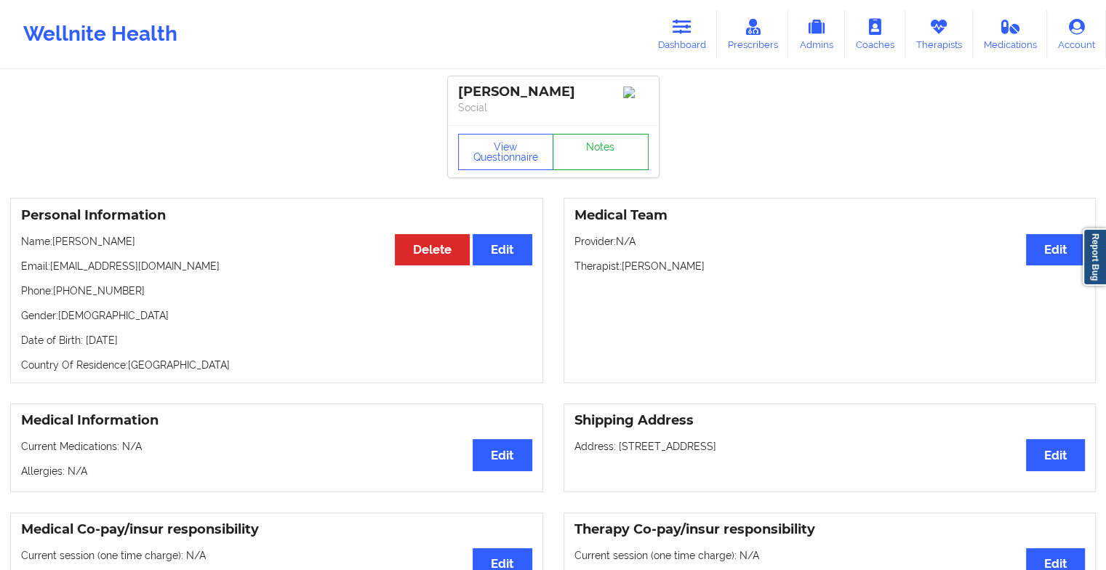
click at [603, 151] on link "Notes" at bounding box center [601, 152] width 96 height 36
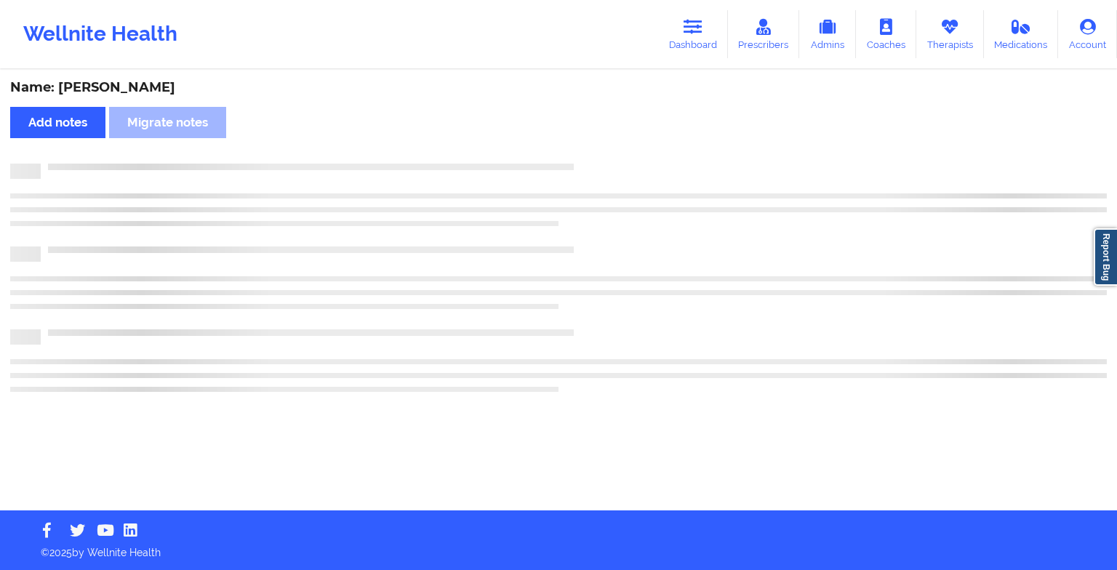
click at [603, 151] on div "Name: [PERSON_NAME] Add notes Migrate notes" at bounding box center [558, 290] width 1117 height 439
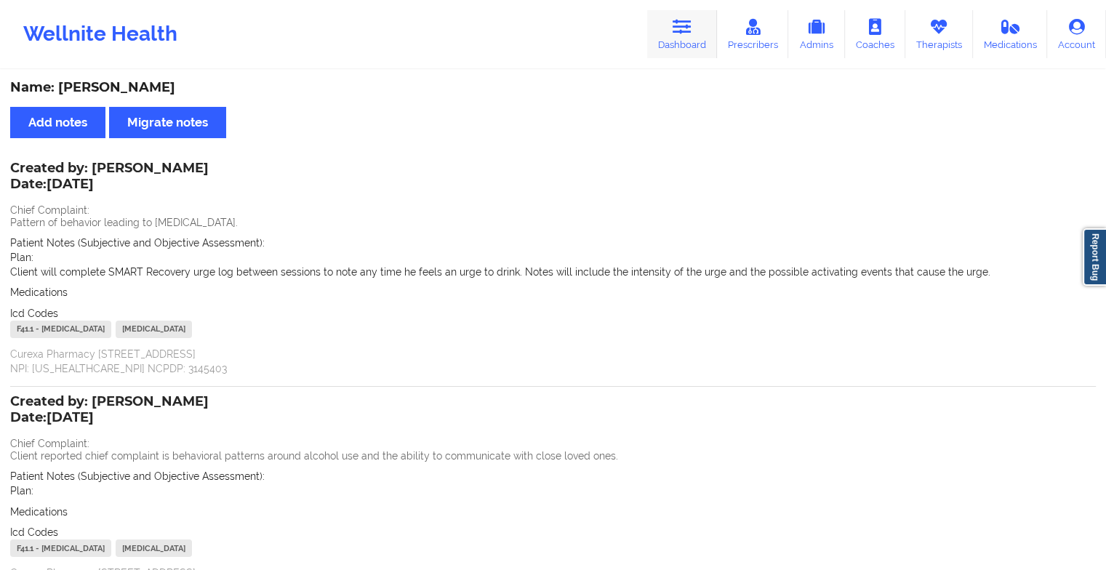
click at [693, 35] on link "Dashboard" at bounding box center [682, 34] width 70 height 48
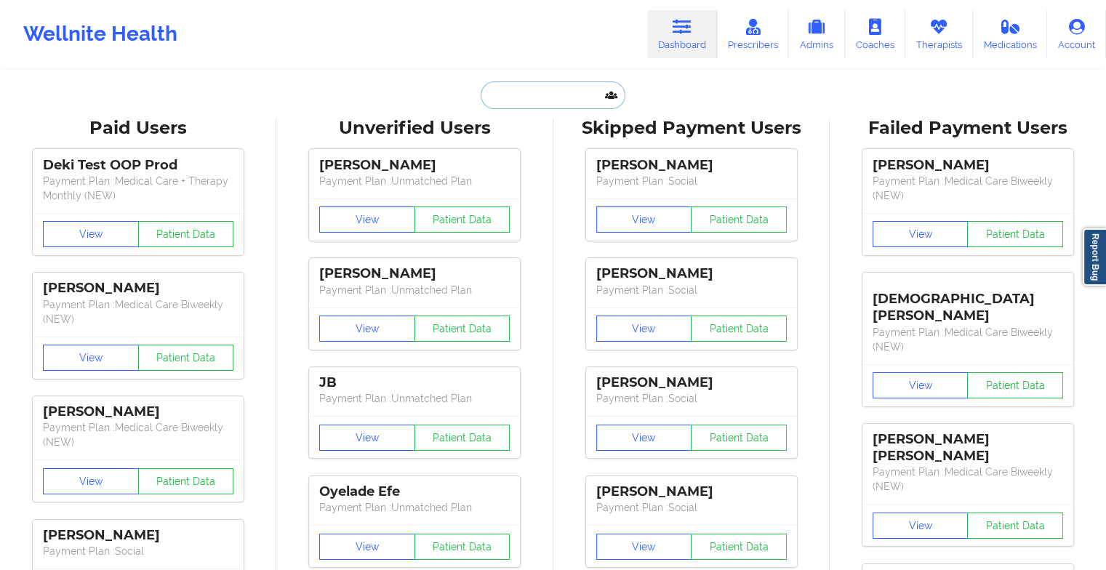
click at [572, 92] on input "text" at bounding box center [553, 95] width 144 height 28
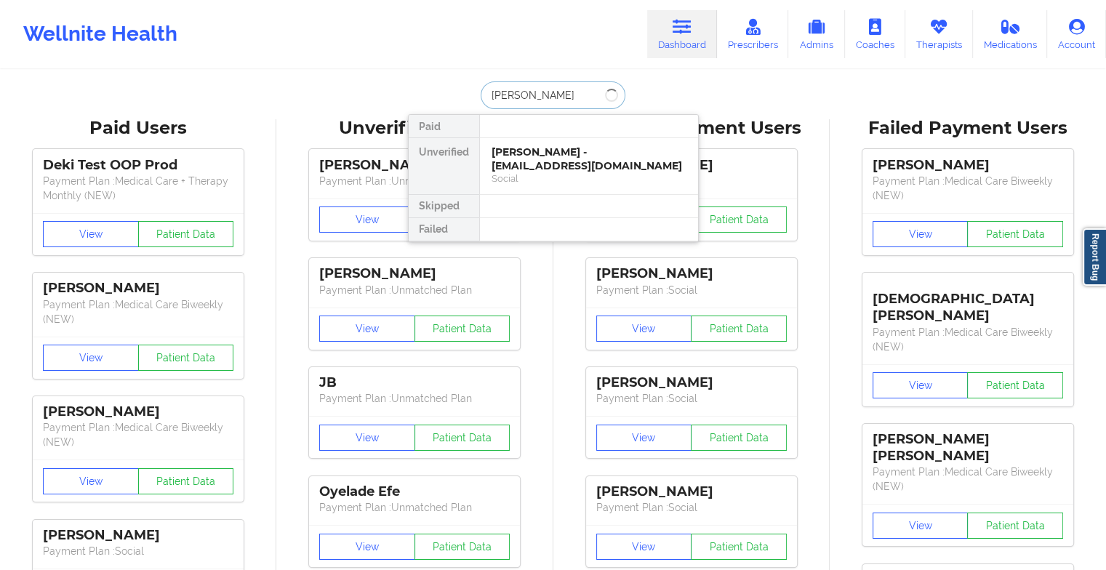
type input "[PERSON_NAME]"
click at [579, 153] on div "[PERSON_NAME] - [PERSON_NAME][EMAIL_ADDRESS][DOMAIN_NAME]" at bounding box center [588, 158] width 195 height 27
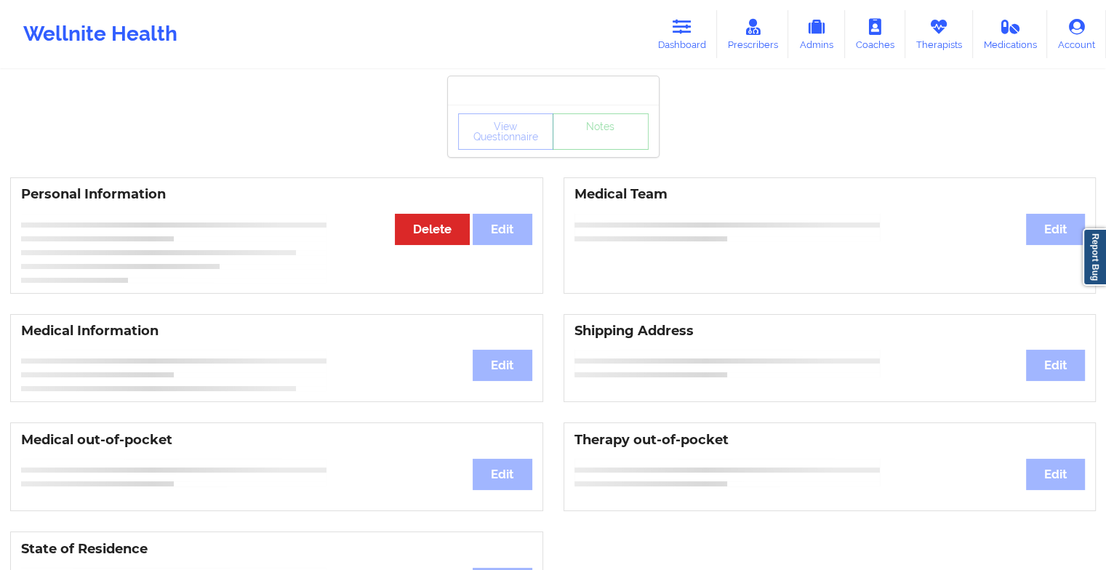
click at [579, 153] on div "View Questionnaire Notes" at bounding box center [553, 131] width 211 height 52
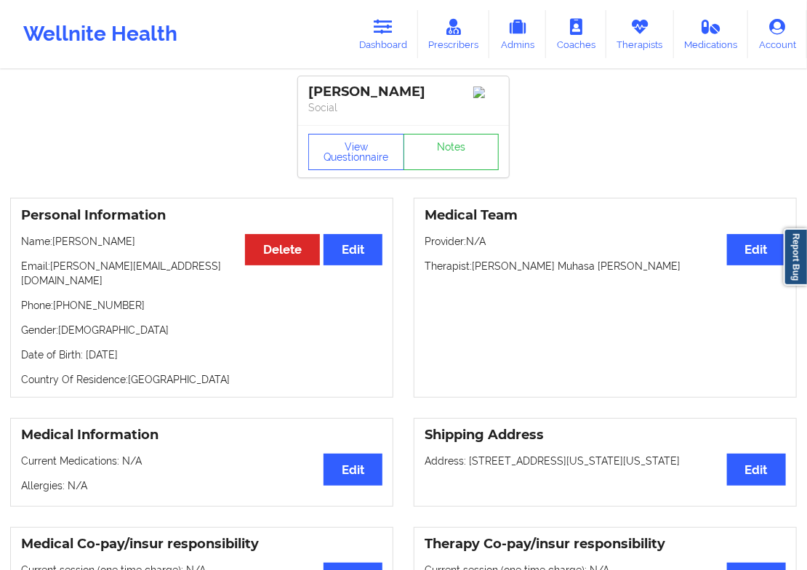
drag, startPoint x: 579, startPoint y: 153, endPoint x: 962, endPoint y: 49, distance: 396.3
click at [807, 49] on html "Wellnite Health Dashboard Prescribers Admins Coaches Therapists Medications Acc…" at bounding box center [403, 285] width 807 height 570
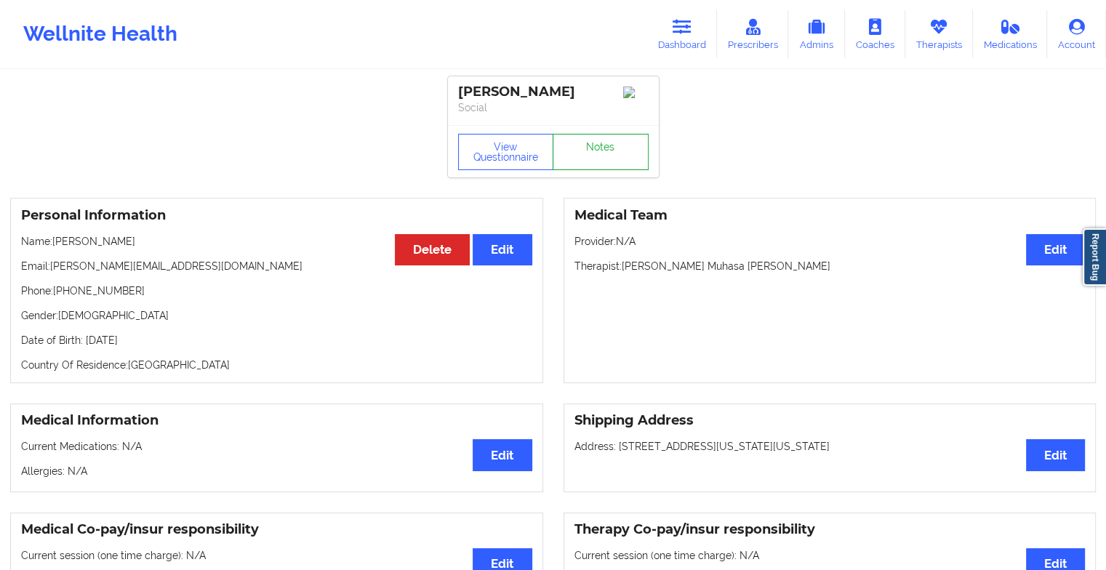
click at [614, 166] on link "Notes" at bounding box center [601, 152] width 96 height 36
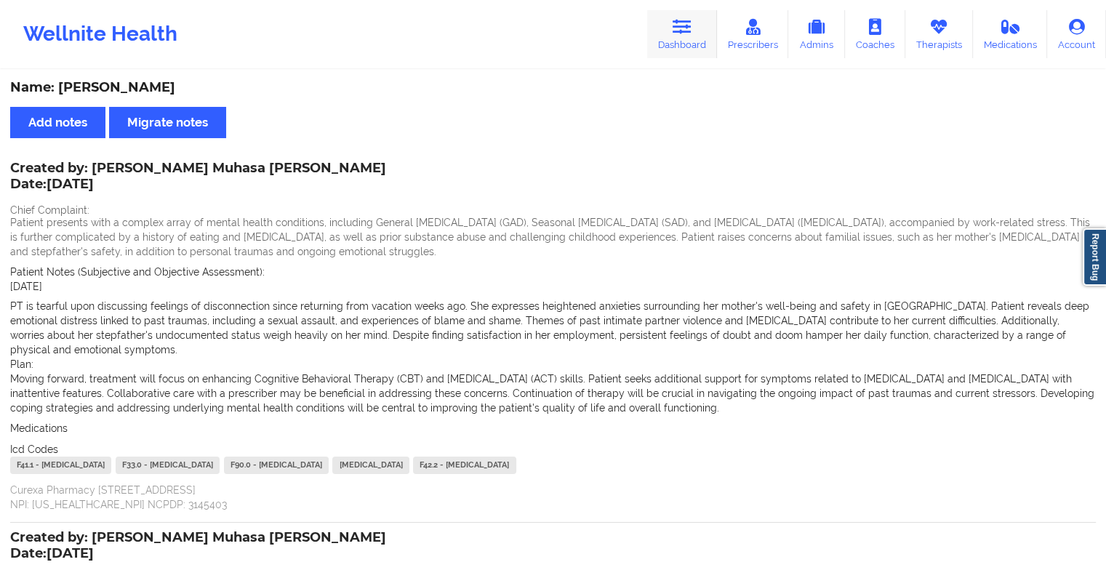
click at [673, 47] on link "Dashboard" at bounding box center [682, 34] width 70 height 48
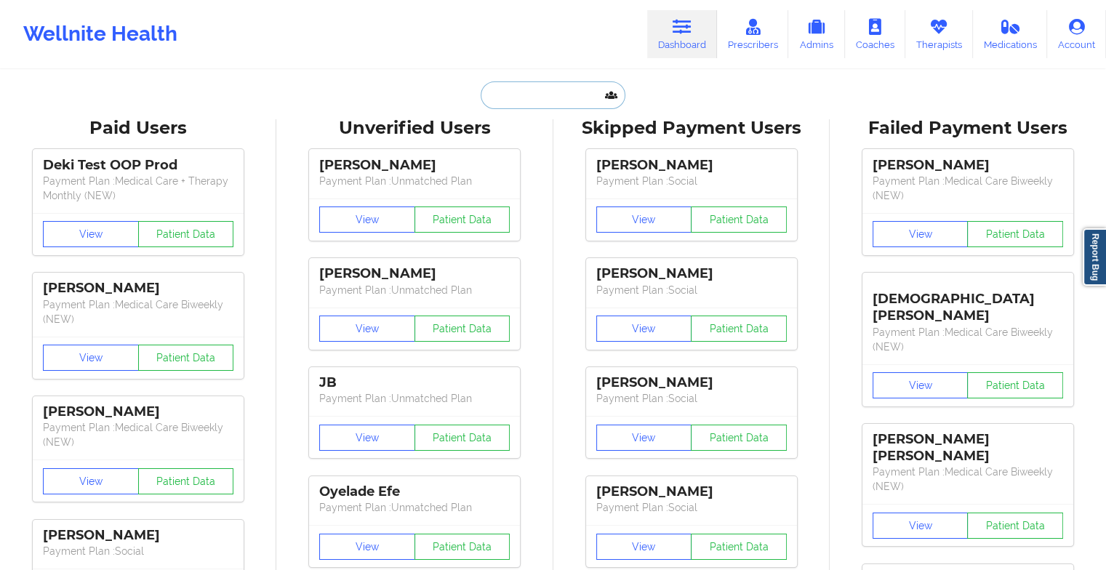
click at [553, 82] on input "text" at bounding box center [553, 95] width 144 height 28
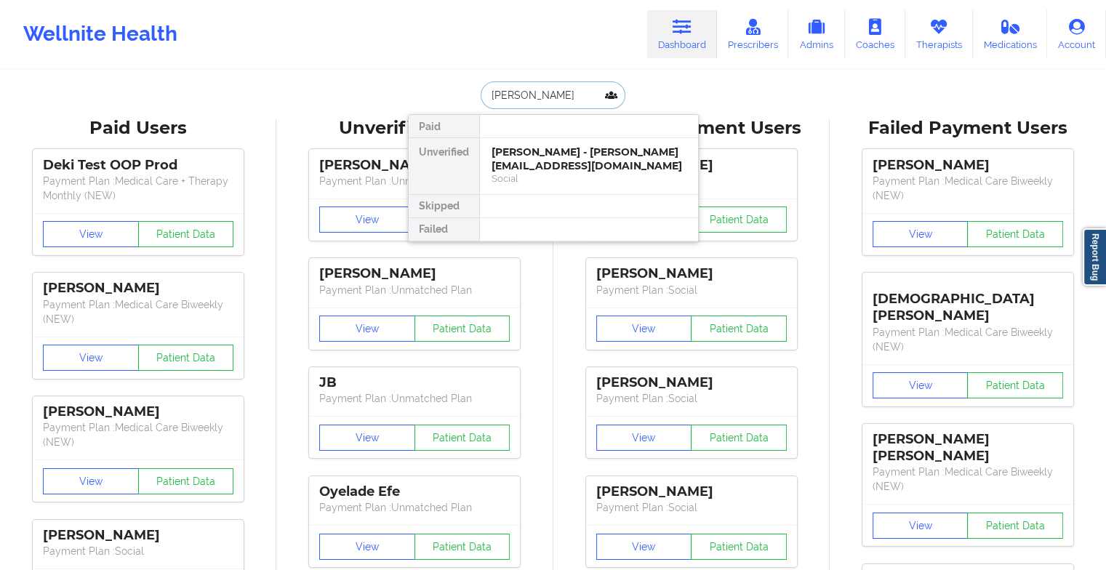
type input "[PERSON_NAME] co"
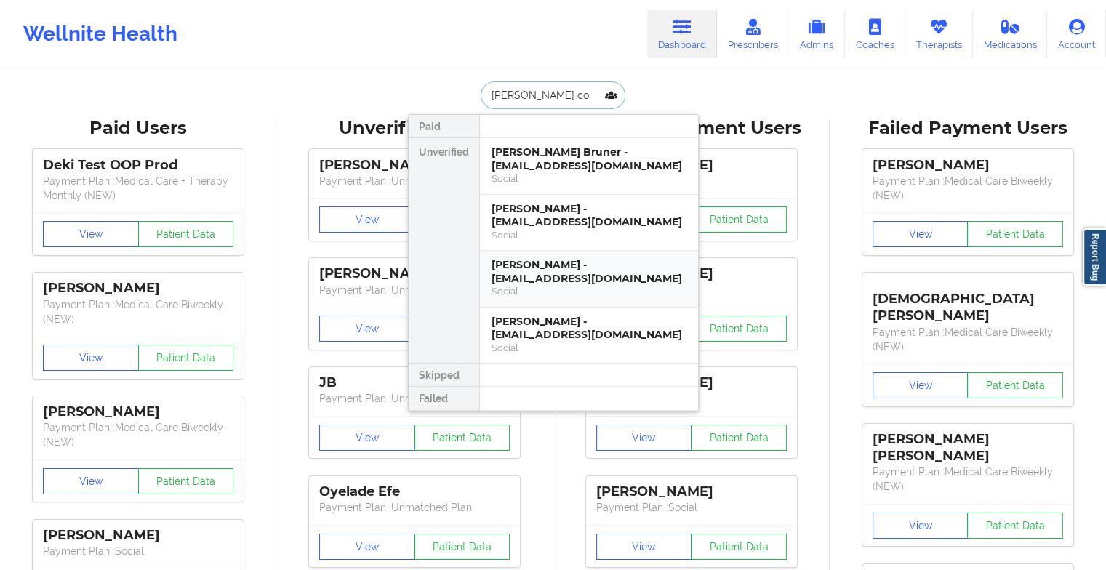
click at [564, 285] on div "Social" at bounding box center [588, 291] width 195 height 12
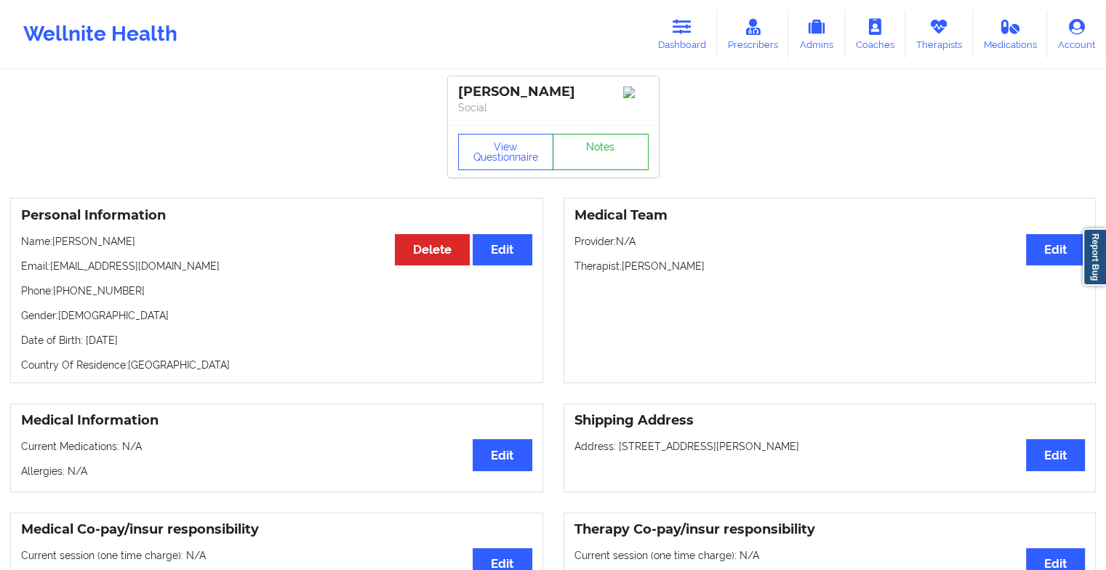
click at [591, 160] on link "Notes" at bounding box center [601, 152] width 96 height 36
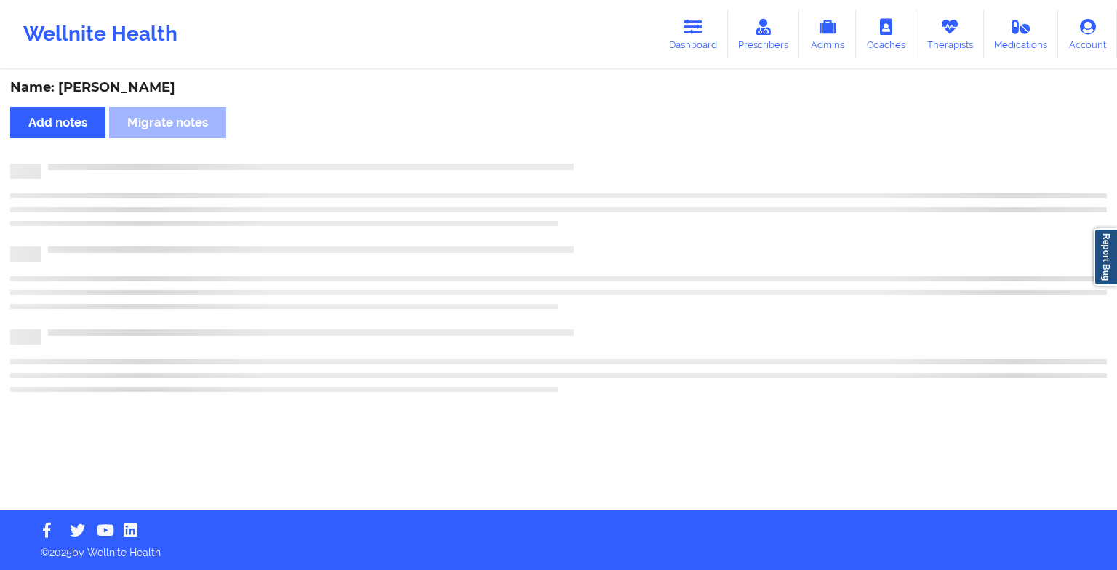
click at [591, 160] on div "Name: [PERSON_NAME] Add notes Migrate notes" at bounding box center [558, 290] width 1117 height 439
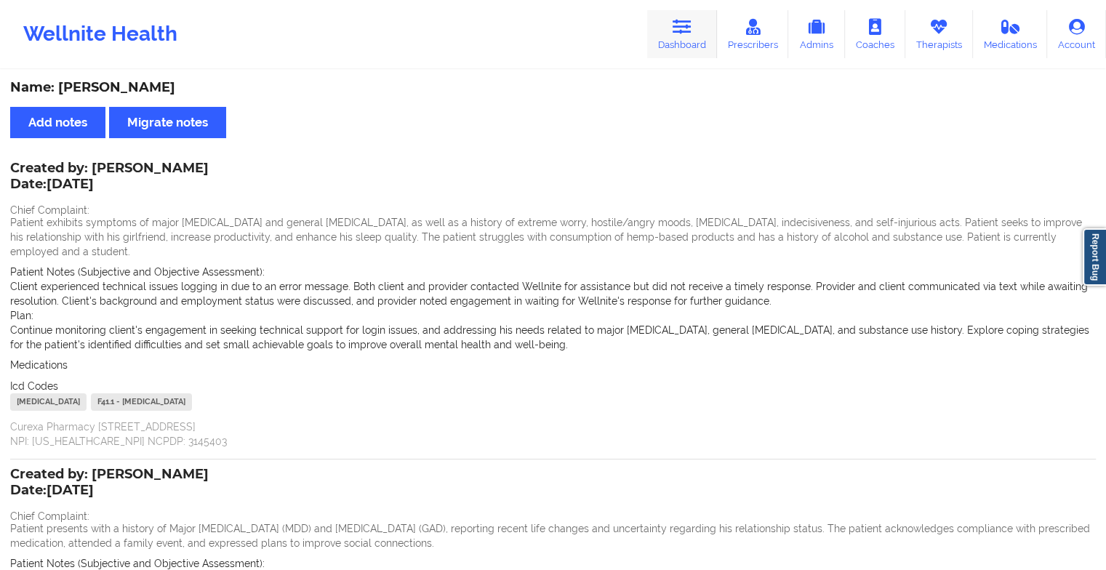
click at [651, 40] on link "Dashboard" at bounding box center [682, 34] width 70 height 48
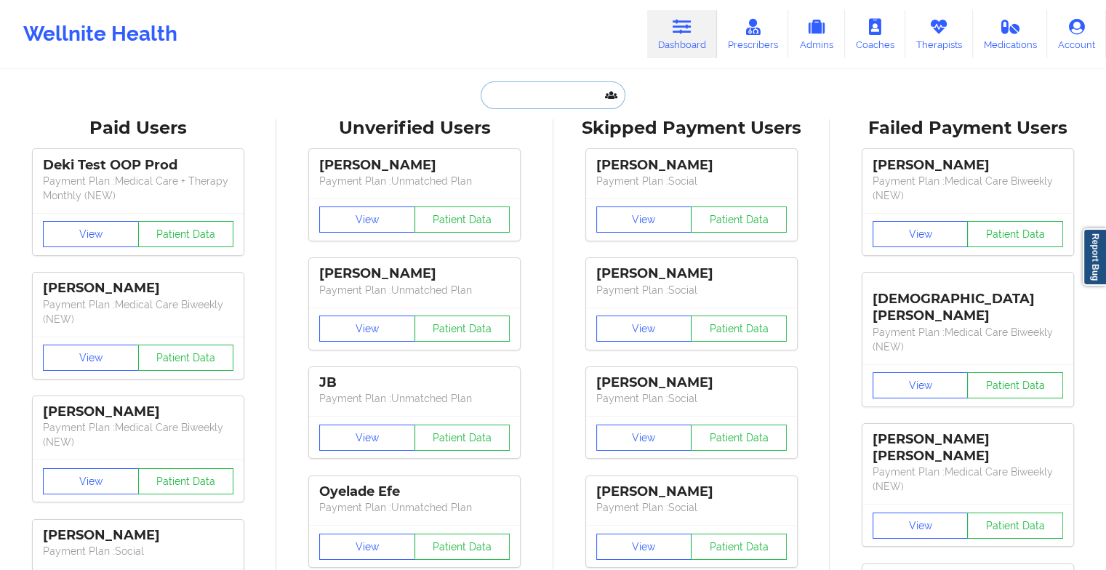
click at [529, 94] on input "text" at bounding box center [553, 95] width 144 height 28
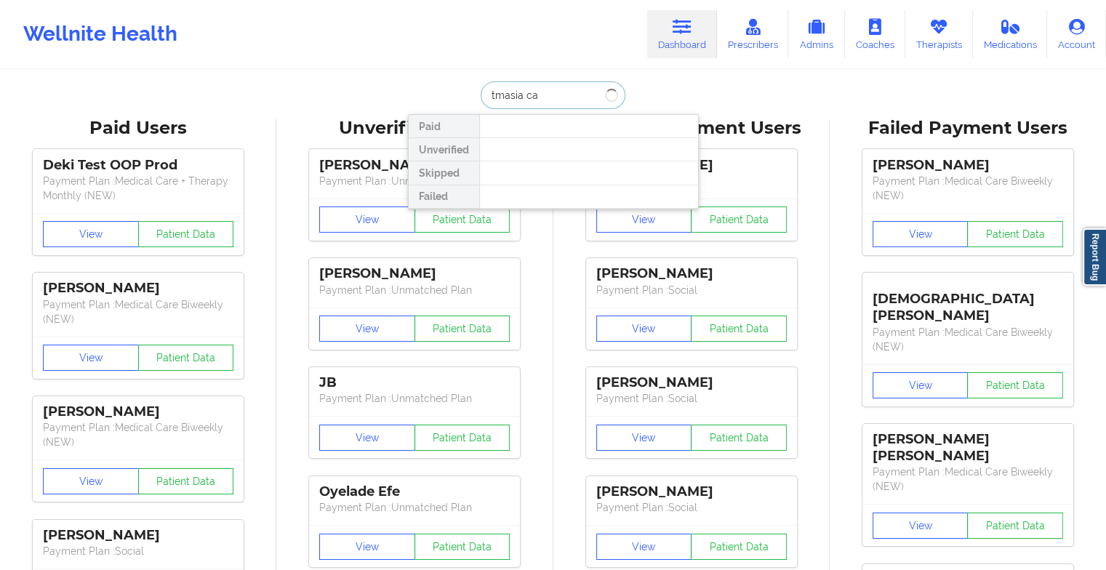
type input "tmasia cal"
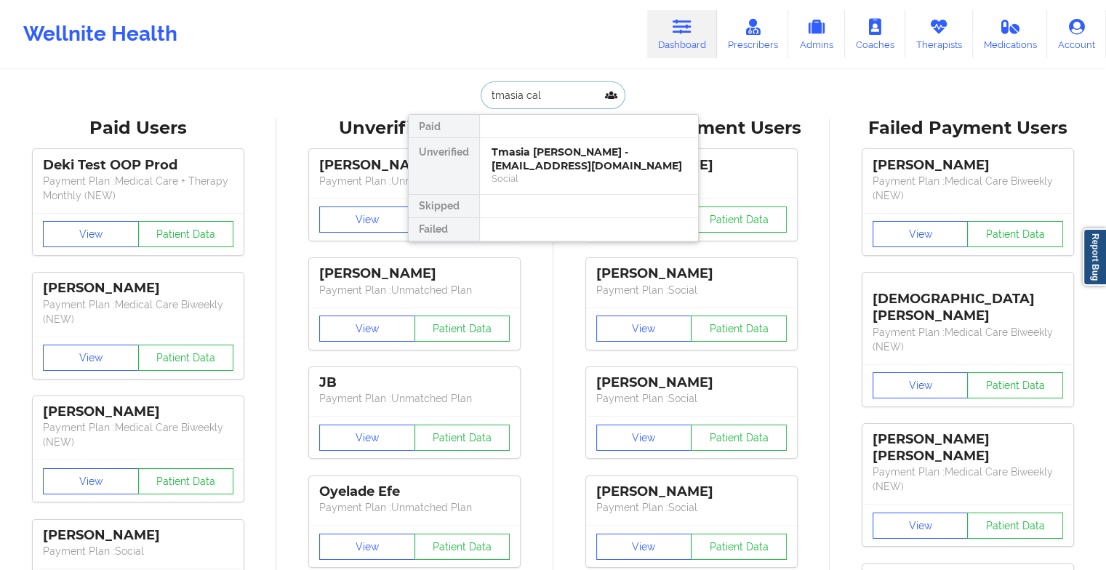
click at [561, 161] on div "Tmasia [PERSON_NAME] - [EMAIL_ADDRESS][DOMAIN_NAME]" at bounding box center [588, 158] width 195 height 27
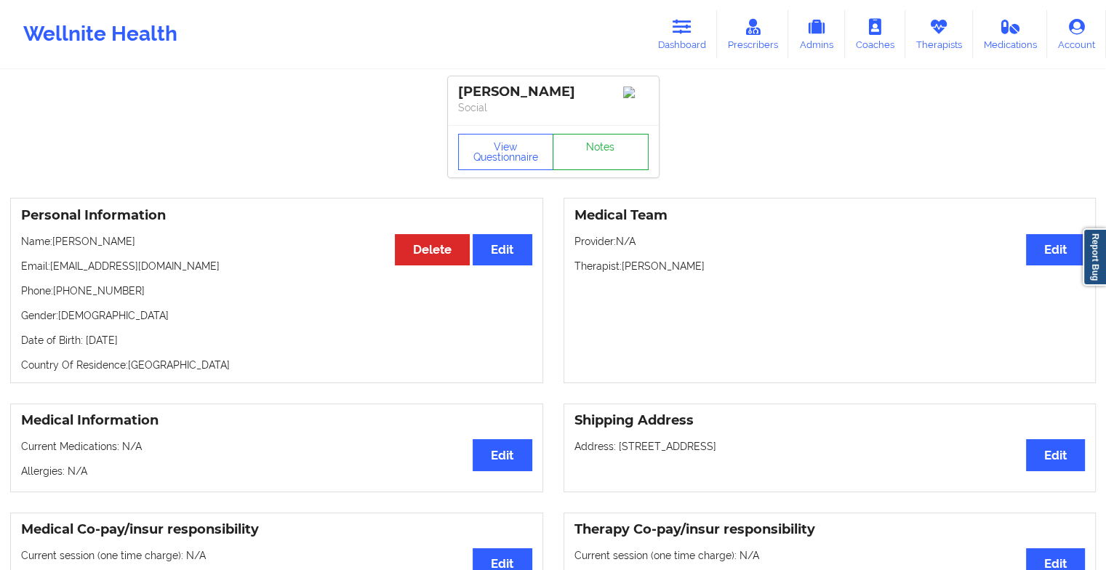
click at [601, 140] on link "Notes" at bounding box center [601, 152] width 96 height 36
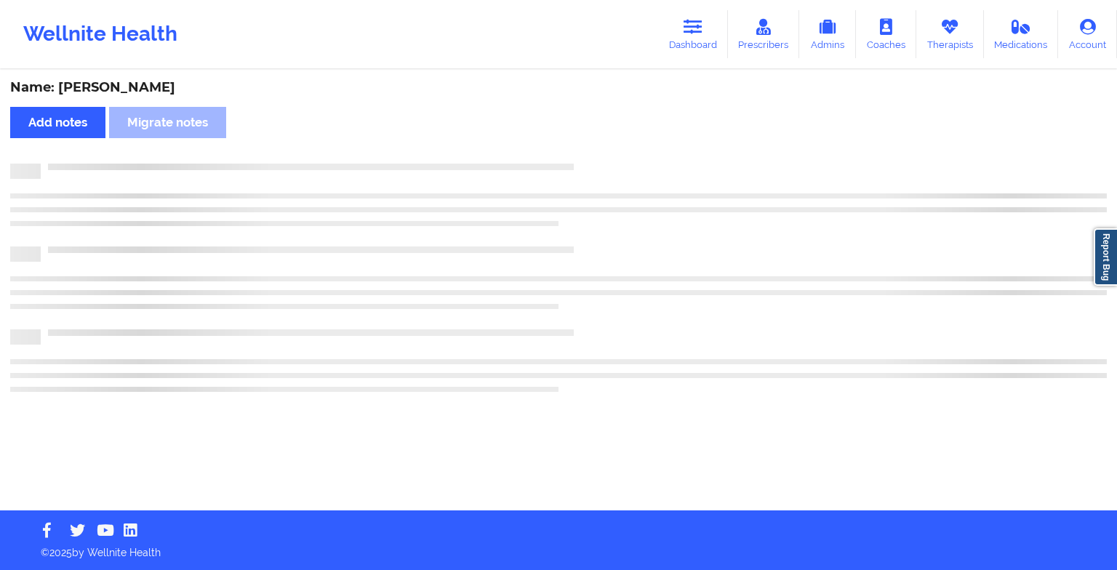
click at [601, 140] on div "Name: [PERSON_NAME] Add notes Migrate notes" at bounding box center [558, 290] width 1117 height 439
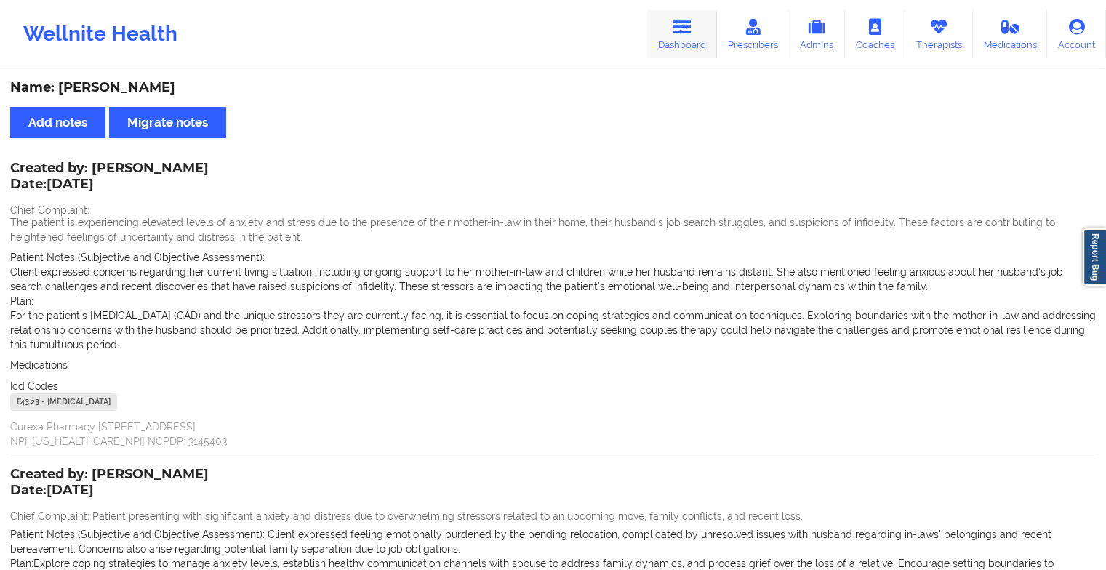
click at [692, 35] on link "Dashboard" at bounding box center [682, 34] width 70 height 48
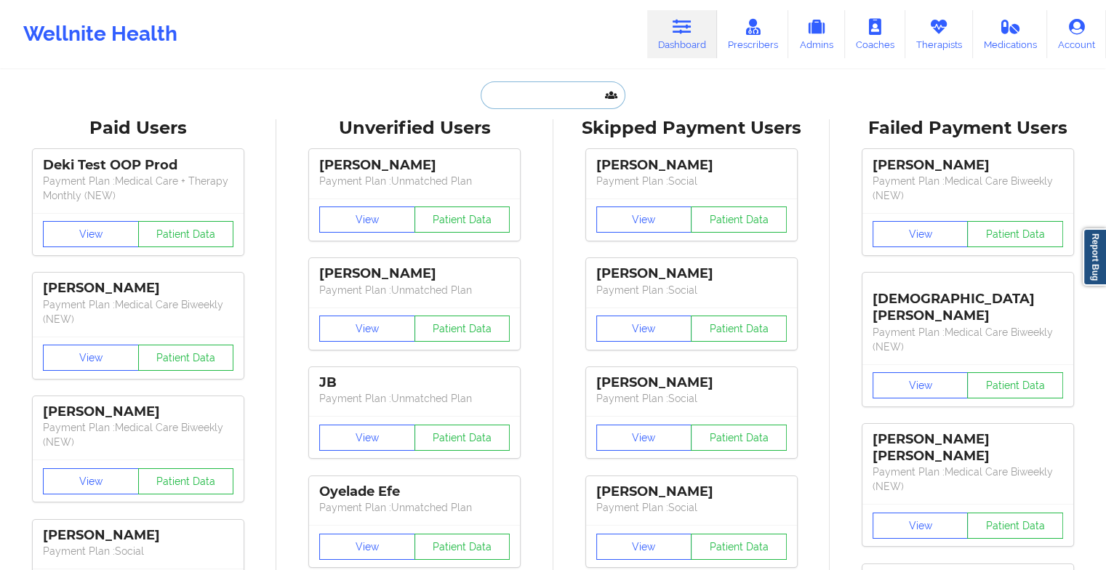
click at [553, 81] on input "text" at bounding box center [553, 95] width 144 height 28
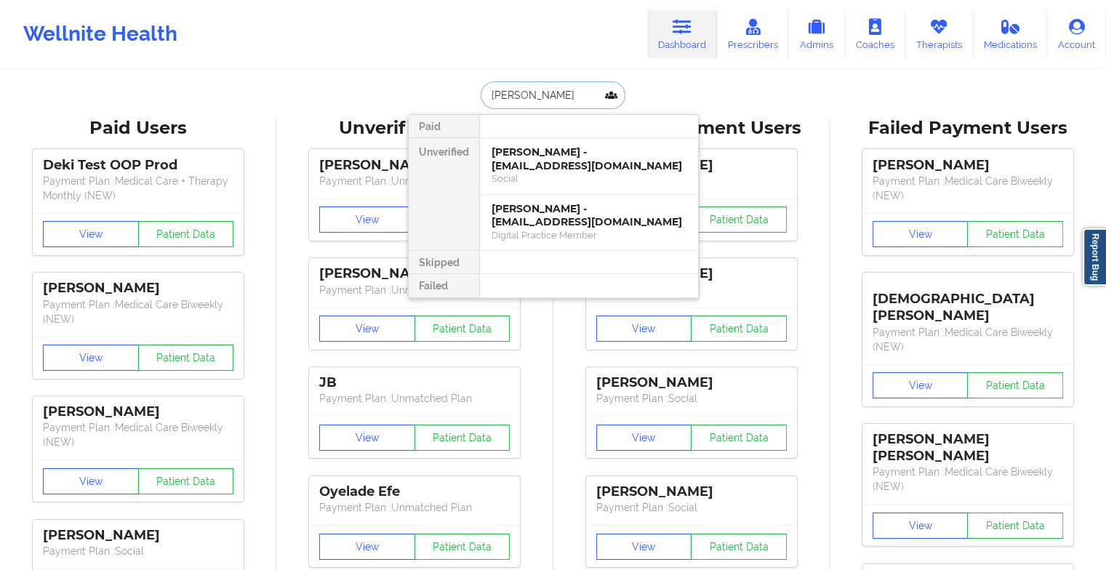
type input "[PERSON_NAME]"
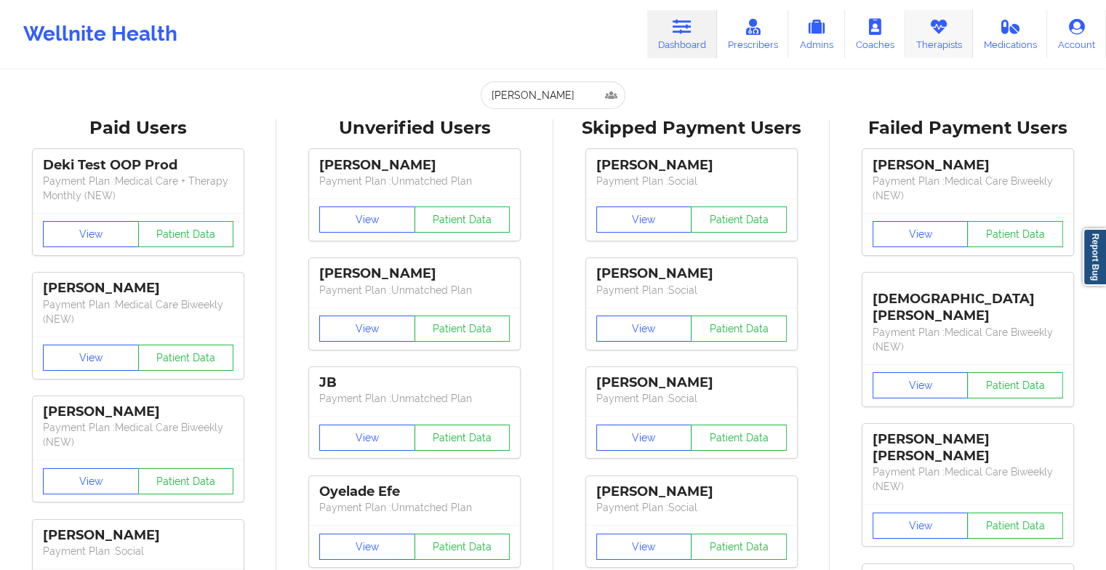
click at [951, 36] on link "Therapists" at bounding box center [939, 34] width 68 height 48
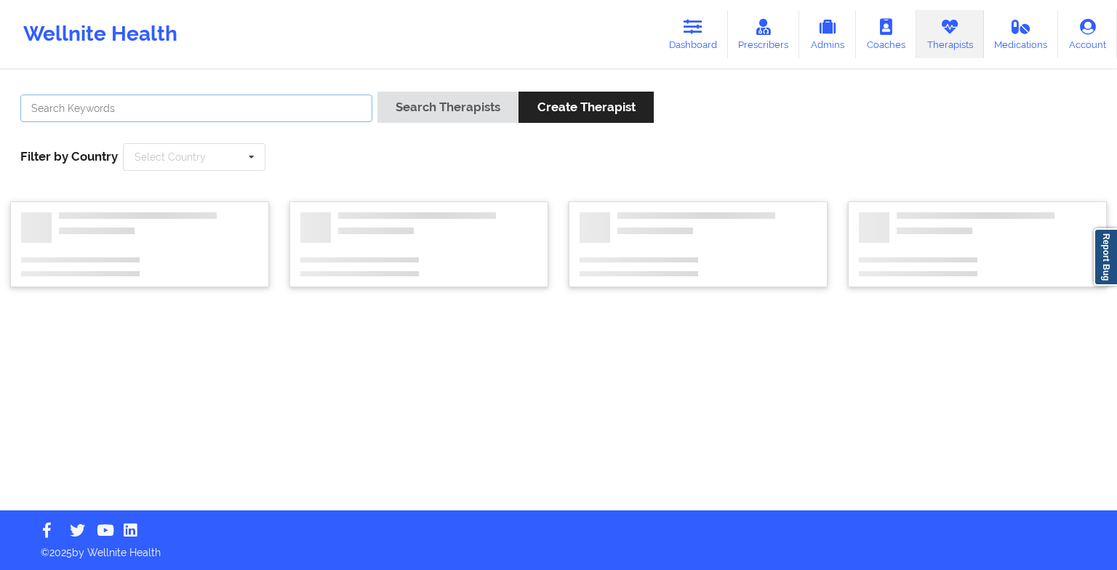
click at [260, 117] on input "text" at bounding box center [196, 109] width 352 height 28
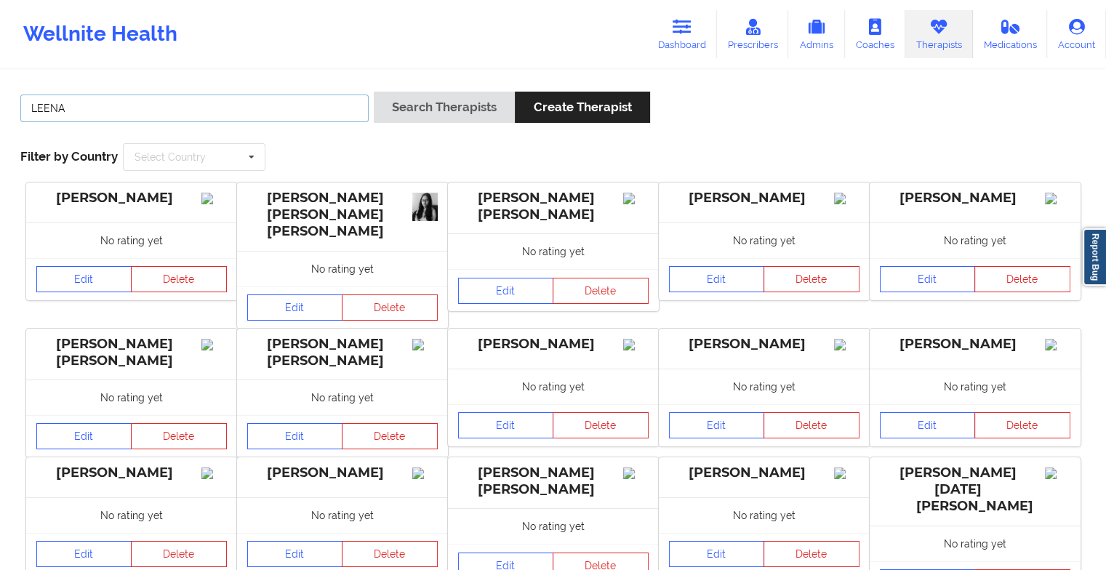
type input "LEENA"
click at [374, 92] on button "Search Therapists" at bounding box center [444, 107] width 141 height 31
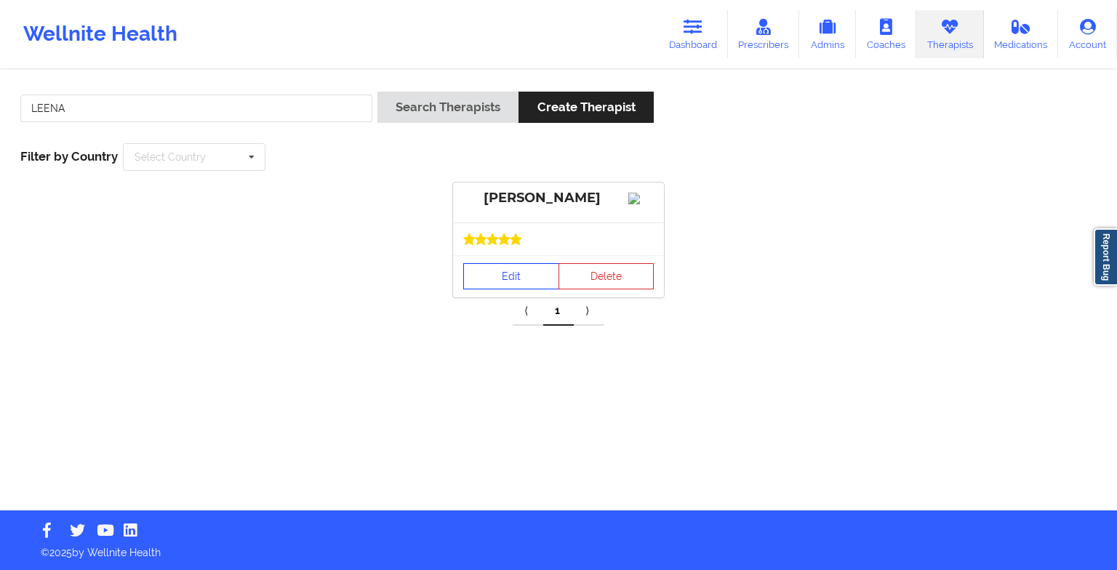
click at [526, 281] on link "Edit" at bounding box center [511, 276] width 96 height 26
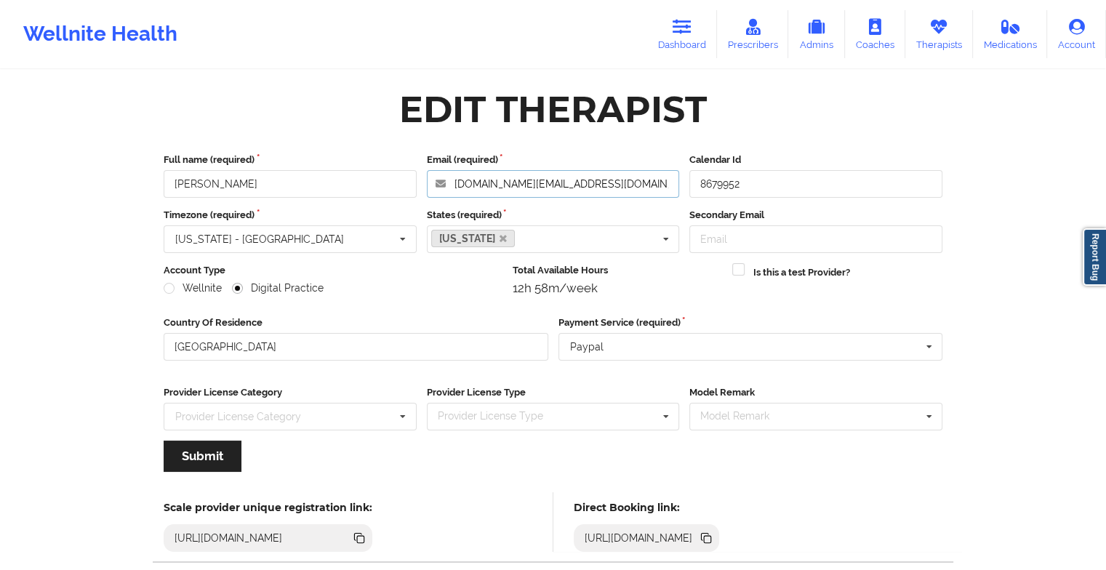
drag, startPoint x: 583, startPoint y: 186, endPoint x: 428, endPoint y: 187, distance: 155.6
click at [428, 187] on input "[DOMAIN_NAME][EMAIL_ADDRESS][DOMAIN_NAME]" at bounding box center [553, 184] width 253 height 28
click at [683, 26] on icon at bounding box center [682, 27] width 19 height 16
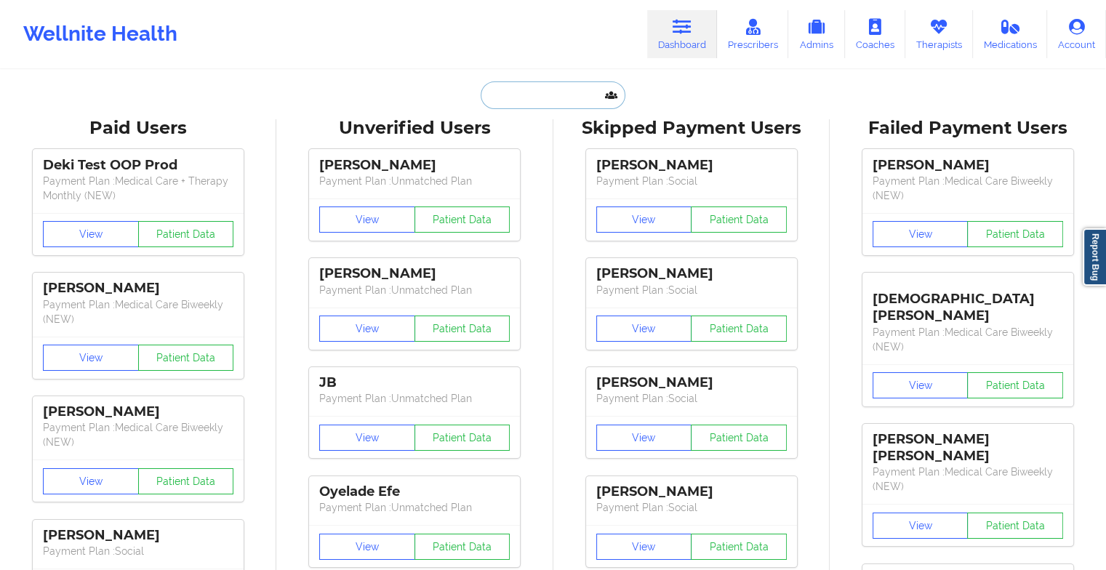
click at [561, 84] on input "text" at bounding box center [553, 95] width 144 height 28
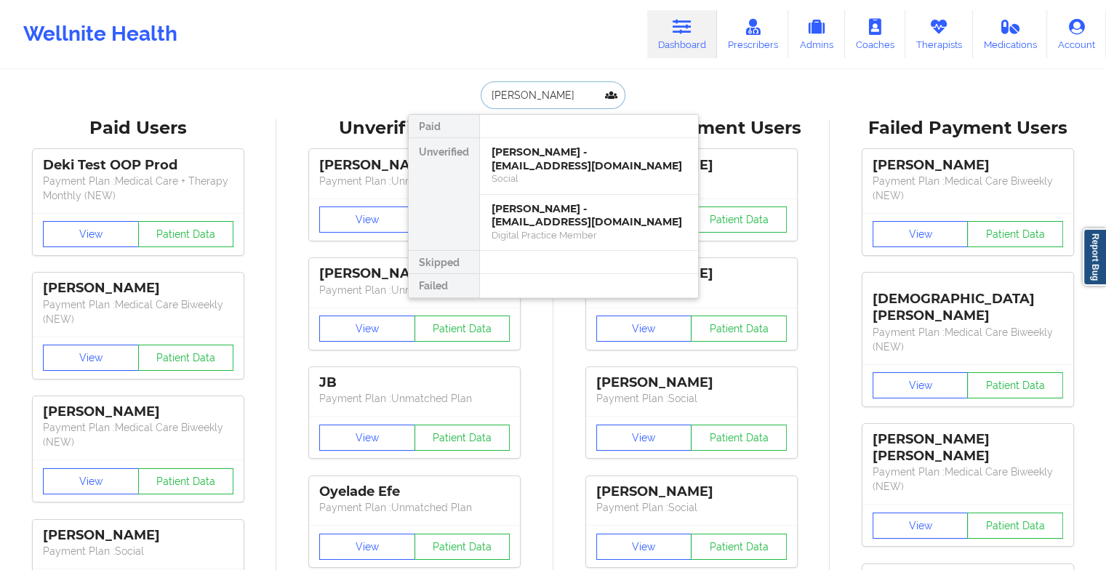
type input "[PERSON_NAME]"
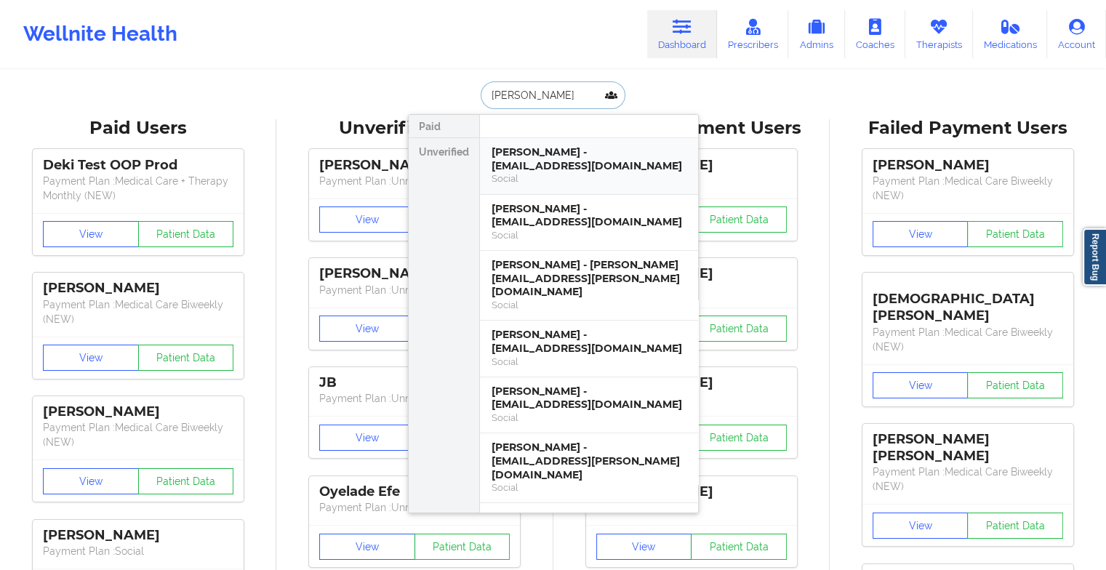
click at [558, 174] on div "Social" at bounding box center [588, 178] width 195 height 12
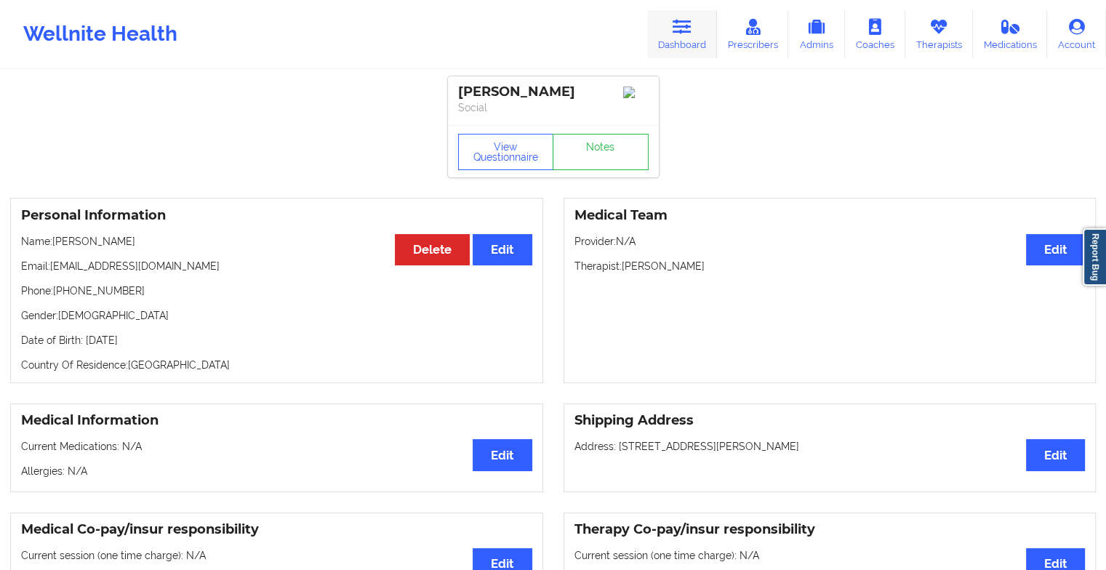
click at [689, 19] on icon at bounding box center [682, 27] width 19 height 16
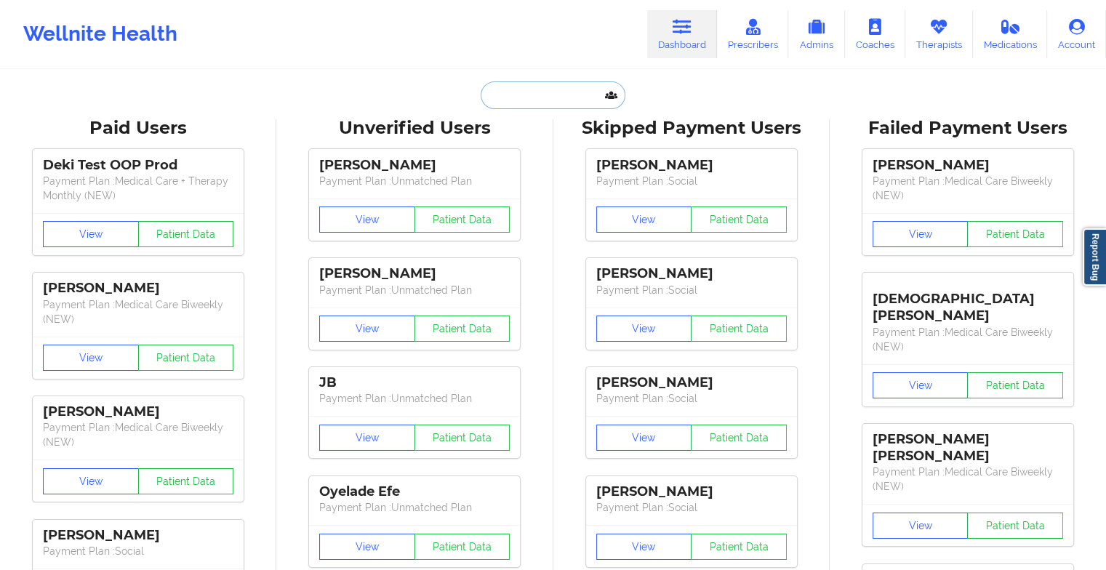
click at [528, 93] on input "text" at bounding box center [553, 95] width 144 height 28
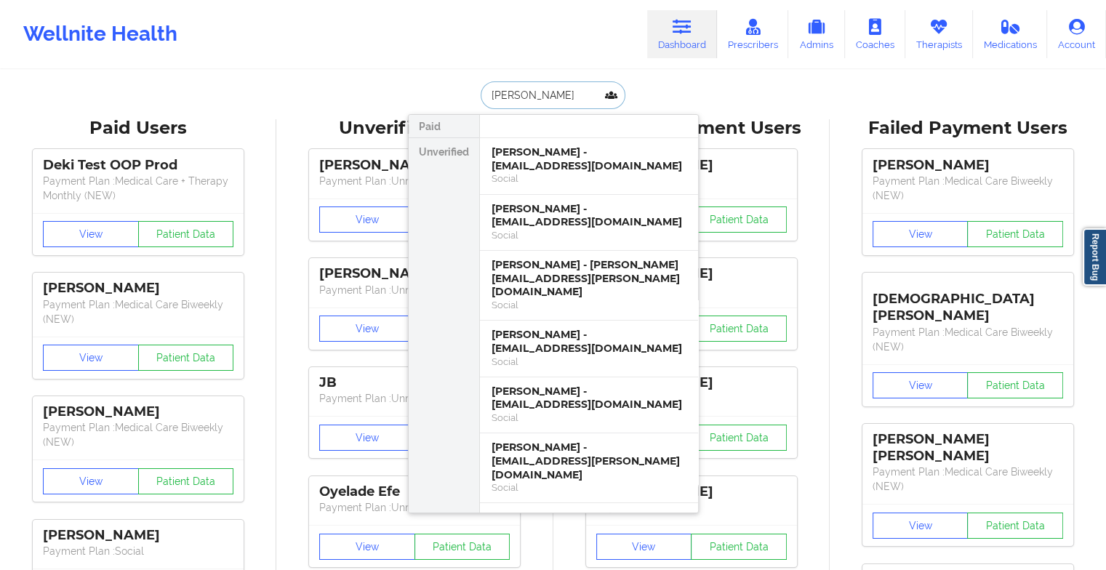
type input "[PERSON_NAME]"
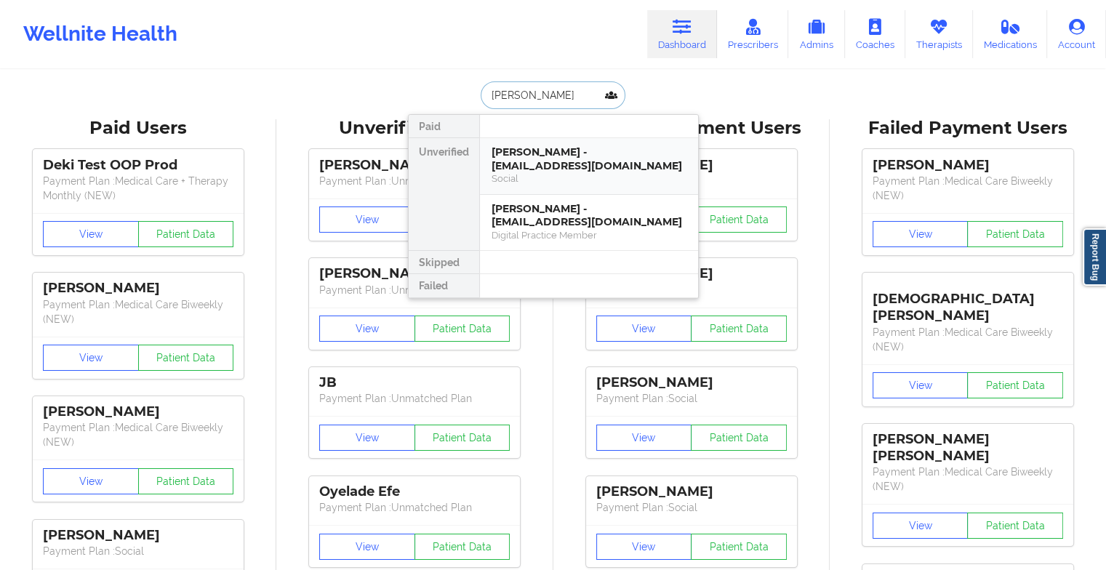
click at [561, 174] on div "Social" at bounding box center [588, 178] width 195 height 12
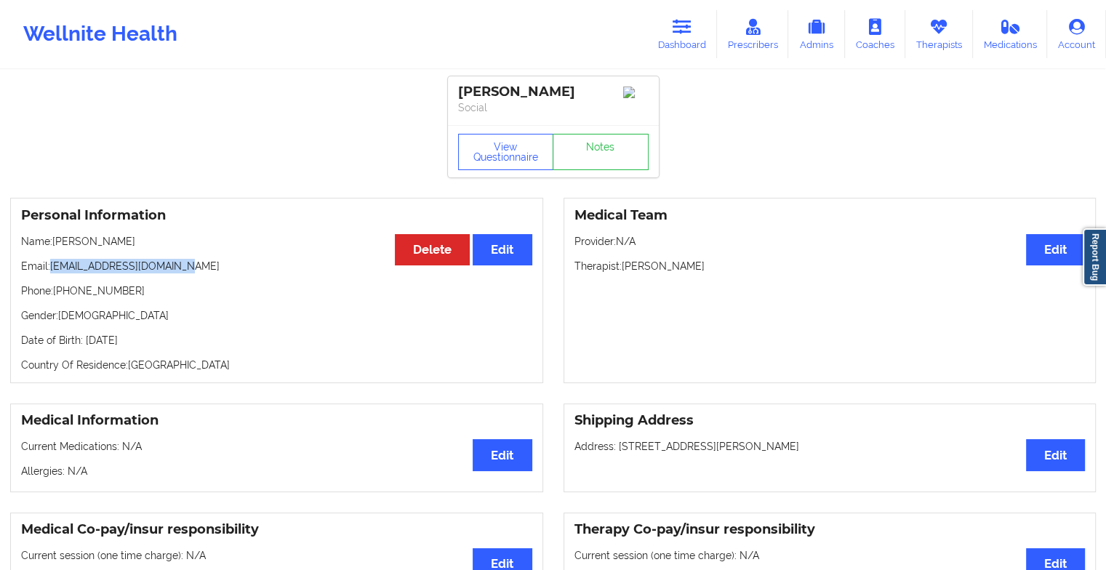
drag, startPoint x: 53, startPoint y: 270, endPoint x: 185, endPoint y: 266, distance: 132.4
click at [185, 266] on p "Email: [EMAIL_ADDRESS][DOMAIN_NAME]" at bounding box center [276, 266] width 511 height 15
copy p "[EMAIL_ADDRESS][DOMAIN_NAME]"
